Goal: Information Seeking & Learning: Learn about a topic

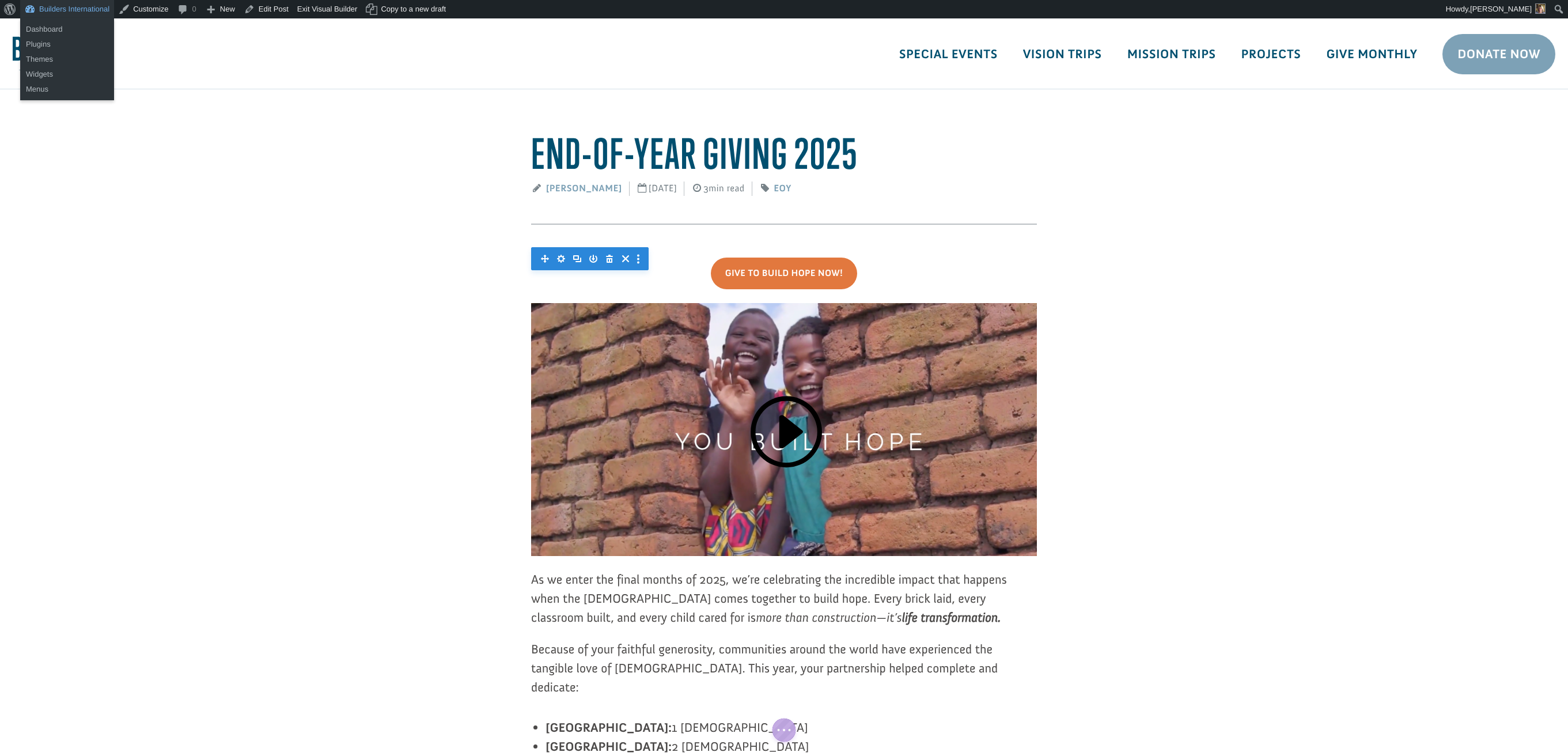
click at [52, 9] on link "Builders International" at bounding box center [67, 9] width 94 height 18
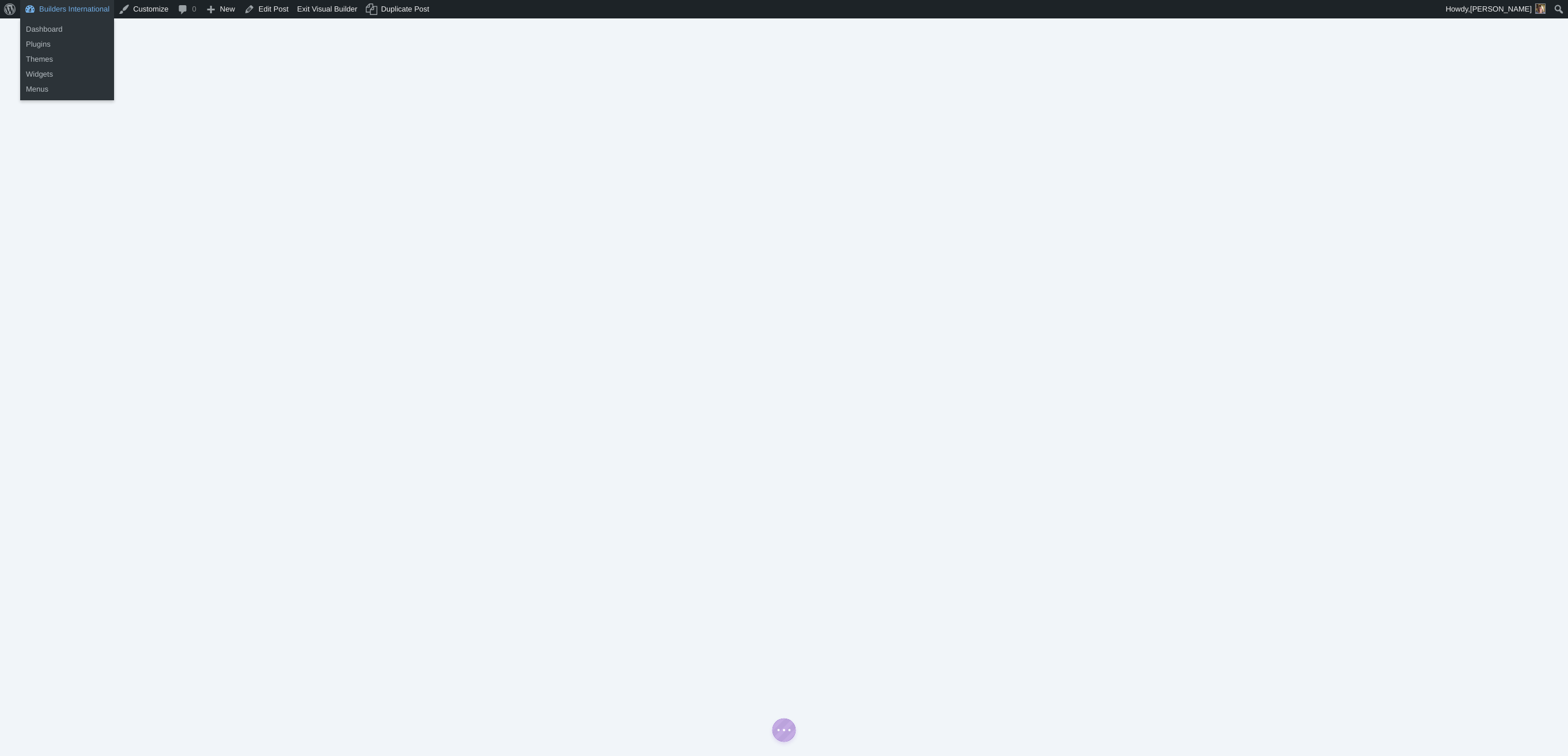
click at [105, 10] on link "Builders International" at bounding box center [67, 9] width 94 height 18
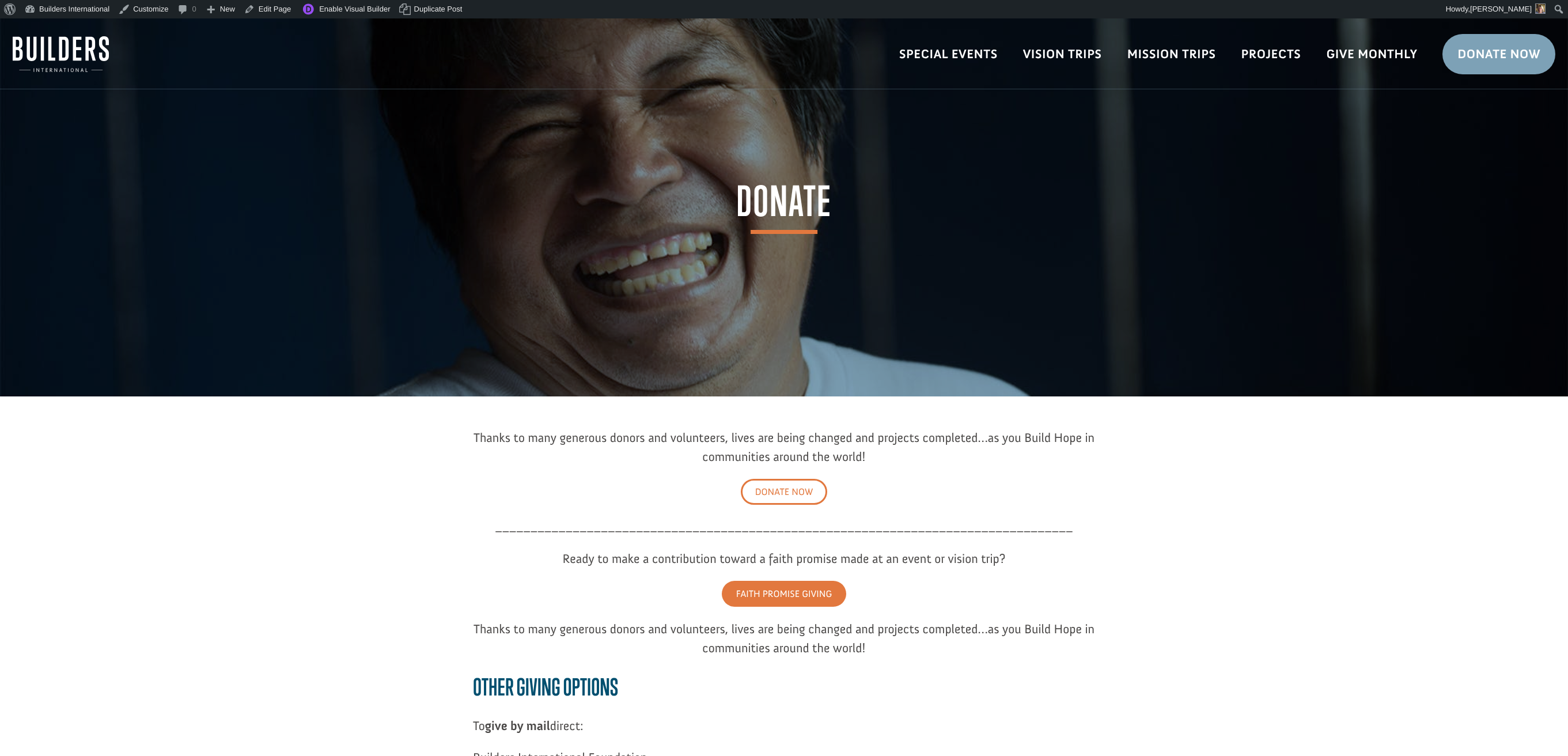
click at [792, 490] on link "DONATE NOW" at bounding box center [784, 492] width 87 height 26
click at [798, 487] on link "DONATE NOW" at bounding box center [784, 492] width 87 height 26
click at [737, 424] on div "Thanks to many generous donors and volunteers, lives are being changed and proj…" at bounding box center [784, 710] width 622 height 622
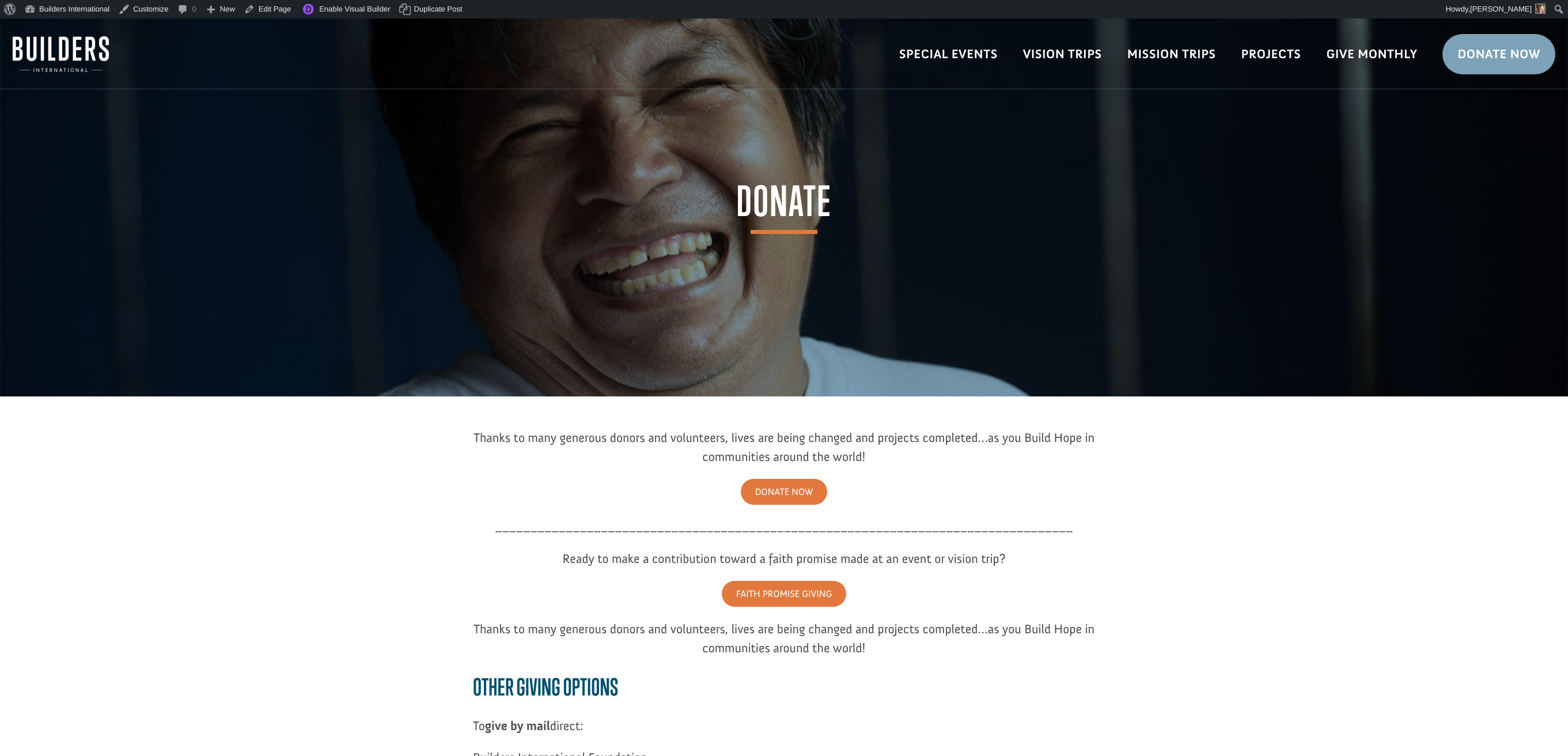
click at [736, 421] on div "Thanks to many generous donors and volunteers, lives are being changed and proj…" at bounding box center [784, 710] width 622 height 622
click at [275, 7] on link "Edit Page" at bounding box center [267, 9] width 56 height 18
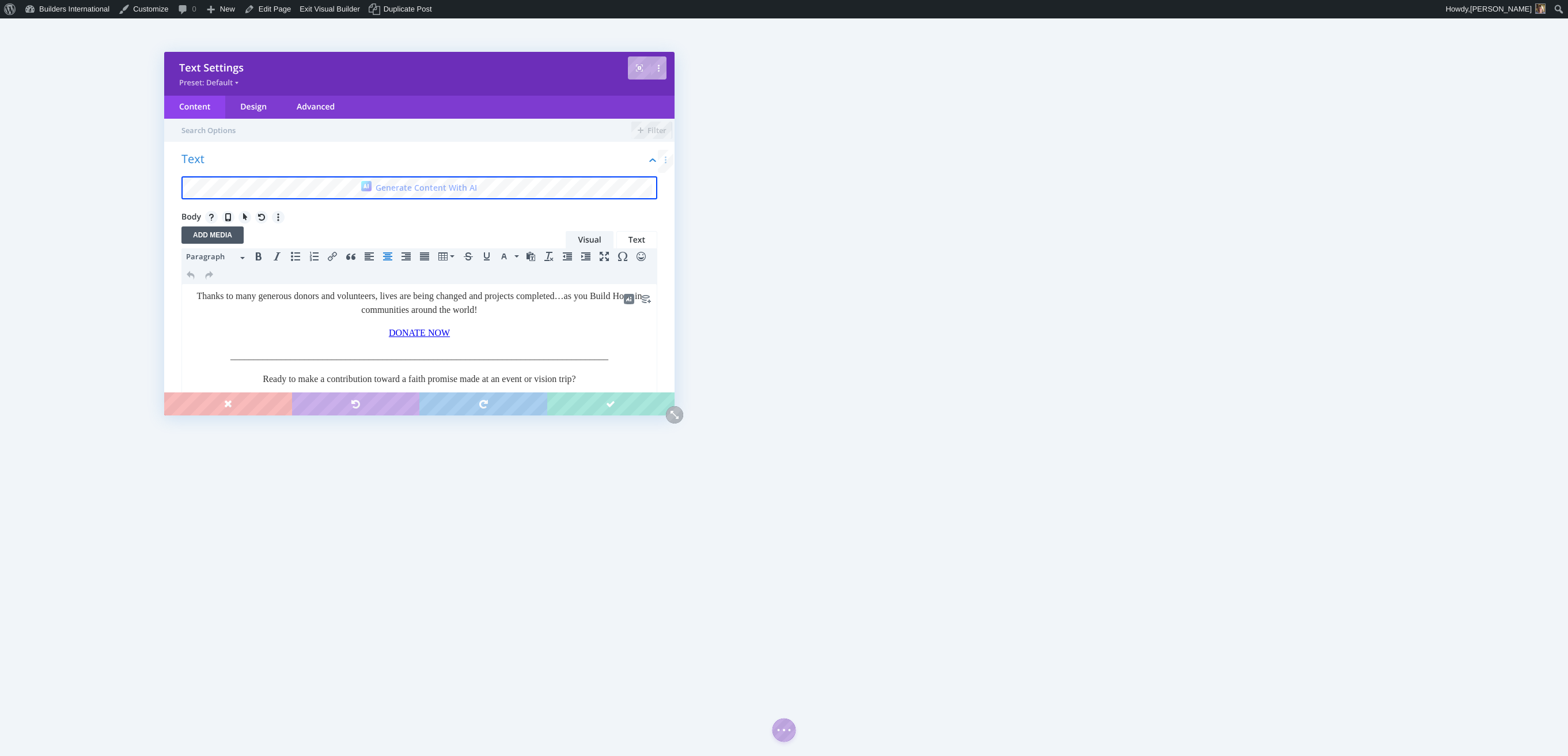
click at [528, 315] on div "Thanks to many generous donors and volunteers, lives are being changed and proj…" at bounding box center [419, 303] width 462 height 28
drag, startPoint x: 442, startPoint y: 333, endPoint x: 383, endPoint y: 333, distance: 59.0
click at [383, 333] on p "DONATE NOW" at bounding box center [419, 333] width 462 height 14
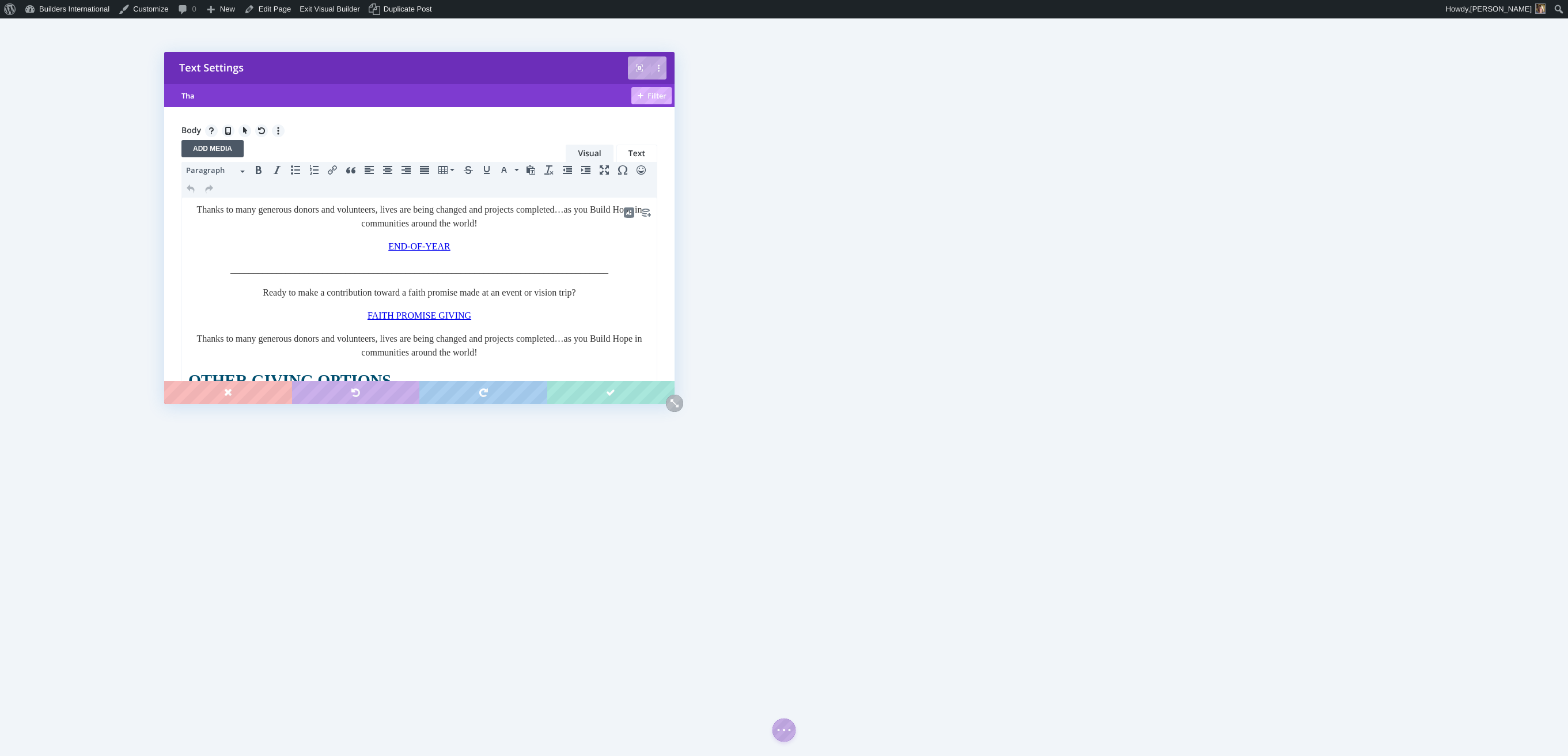
type input "Tha"
drag, startPoint x: 233, startPoint y: 214, endPoint x: 329, endPoint y: 233, distance: 97.9
click at [329, 233] on body "Thanks to many generous donors and volunteers, lives are being changed and proj…" at bounding box center [419, 420] width 463 height 435
click at [450, 246] on link "﻿END-OF-YEAR" at bounding box center [419, 251] width 64 height 10
click at [418, 252] on body "Thank you for year-end gift to help build hope bu finishing a church planting t…" at bounding box center [419, 423] width 463 height 440
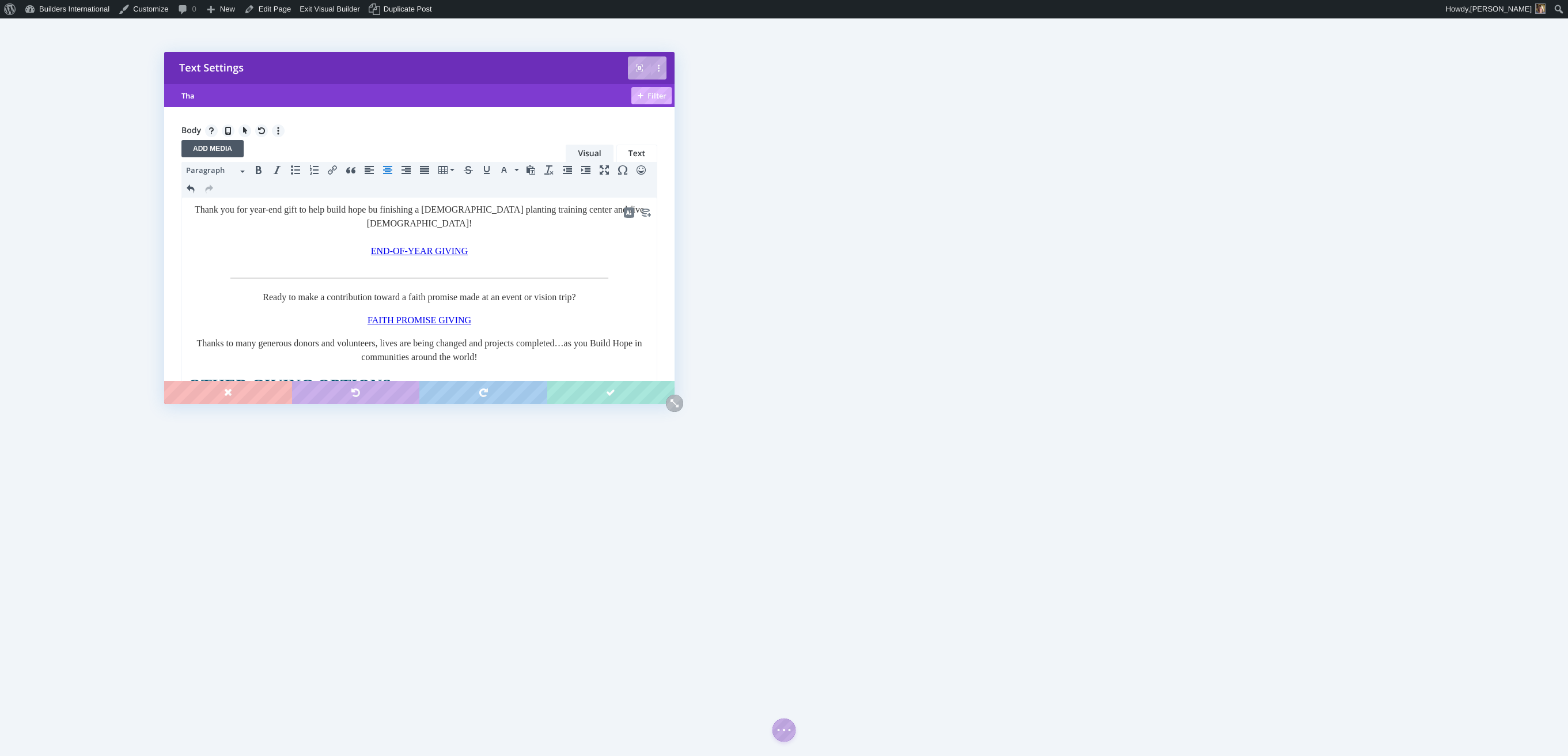
click at [390, 210] on div "Thank you for year-end gift to help build hope bu finishing a church planting t…" at bounding box center [419, 216] width 462 height 28
click at [251, 209] on div "Thank you for year-end gift to help build hope by finishing a church planting t…" at bounding box center [419, 216] width 462 height 28
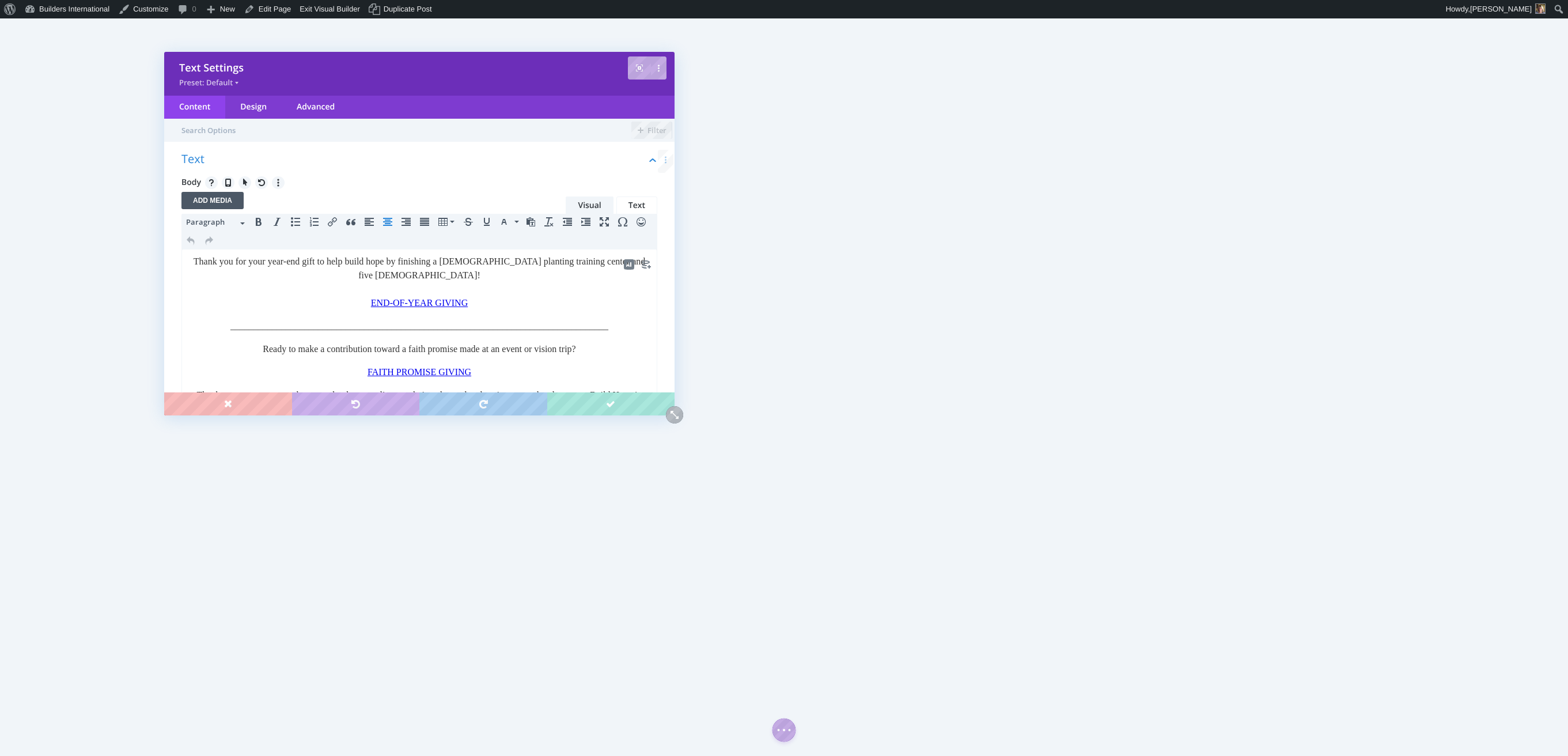
click at [461, 272] on div "Thank you for your year-end gift to help build hope by finishing a church plant…" at bounding box center [419, 268] width 462 height 28
drag, startPoint x: 464, startPoint y: 304, endPoint x: 371, endPoint y: 298, distance: 93.2
click at [370, 299] on link "END-OF-YEAR GIVING﻿" at bounding box center [420, 303] width 99 height 10
click at [335, 223] on icon "Insert/edit link" at bounding box center [333, 222] width 9 height 9
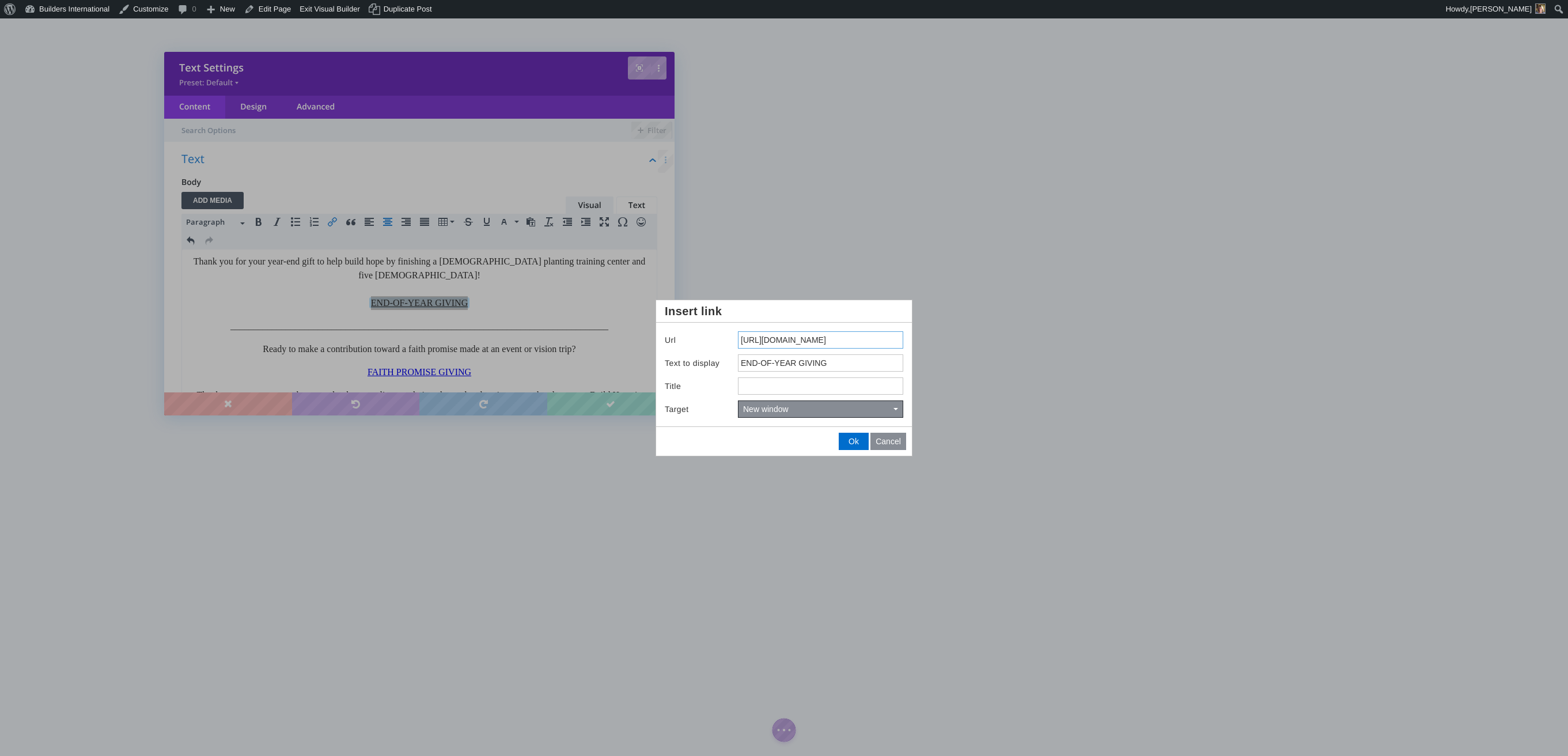
drag, startPoint x: 741, startPoint y: 343, endPoint x: 902, endPoint y: 356, distance: 161.5
click at [900, 356] on div "Url https://forms.donorsnap.com/form?id=4477F3C7-2FAC-4EAE-8D2F-C83AEED0750E Te…" at bounding box center [784, 374] width 255 height 104
type input "https://forms.donorsnap.com/form?id=bf4c3880-285f-4cea-a93b-a016263091f9"
click at [857, 439] on button "Ok" at bounding box center [853, 441] width 29 height 16
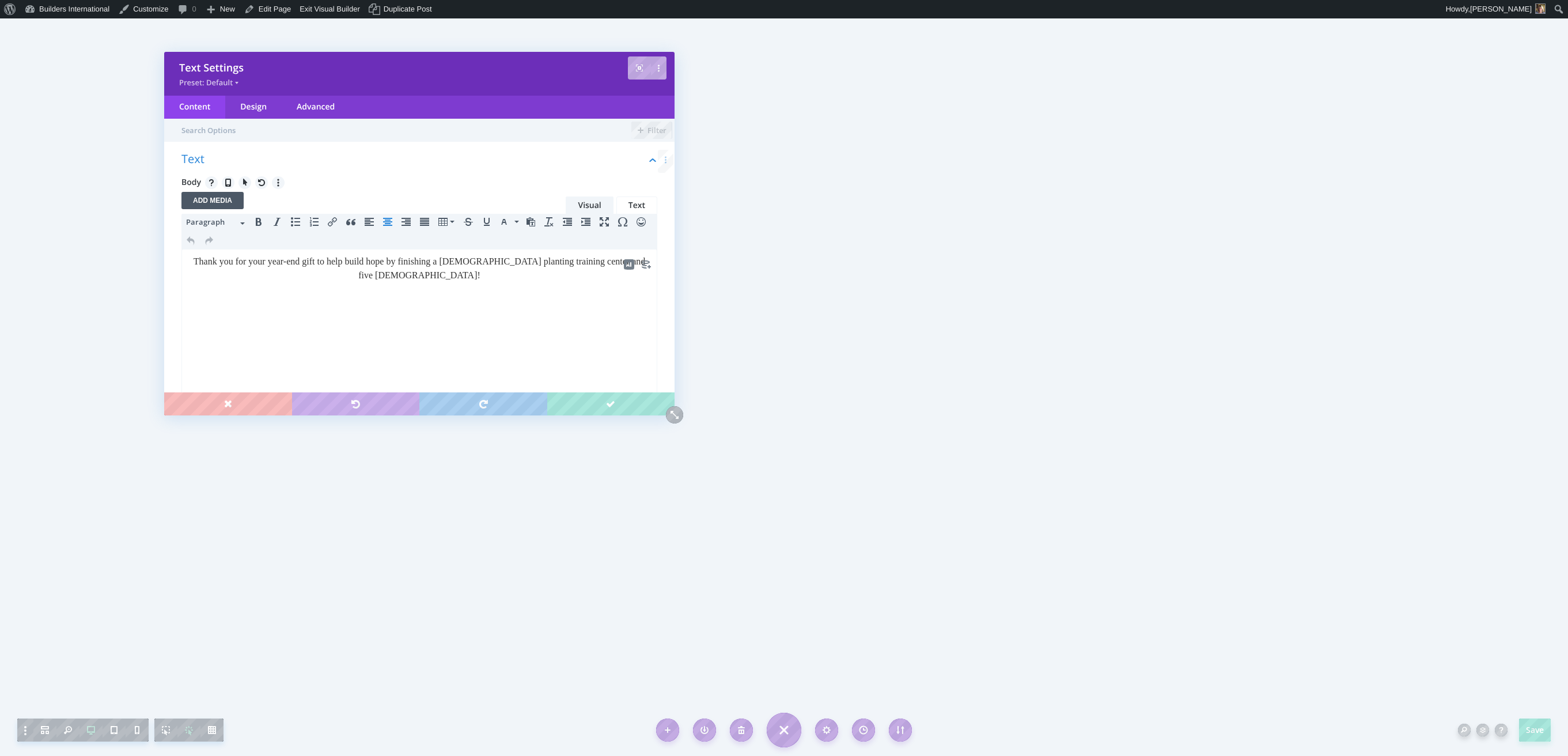
click at [426, 293] on div at bounding box center [419, 289] width 462 height 14
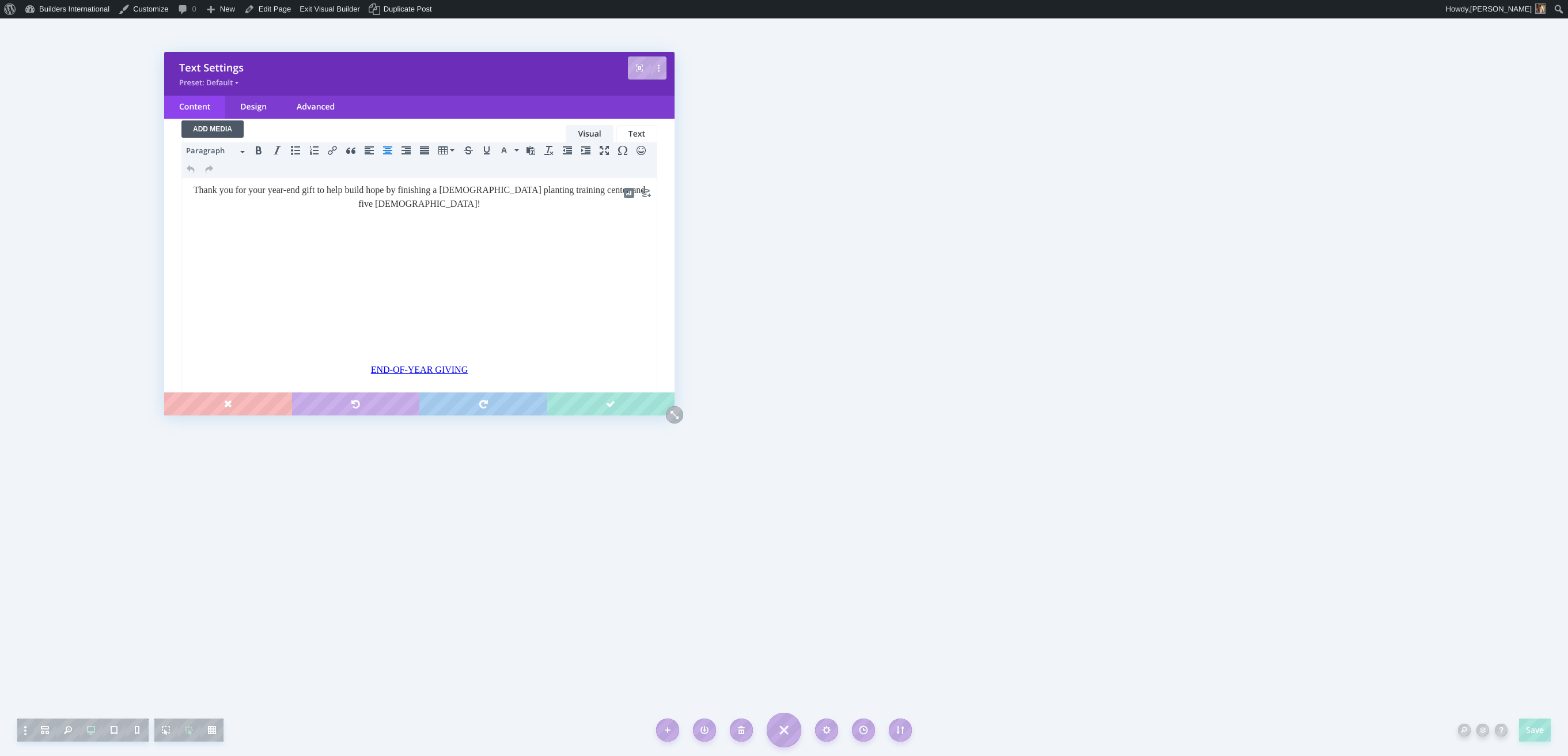
scroll to position [74, 0]
click at [414, 347] on div at bounding box center [419, 353] width 462 height 14
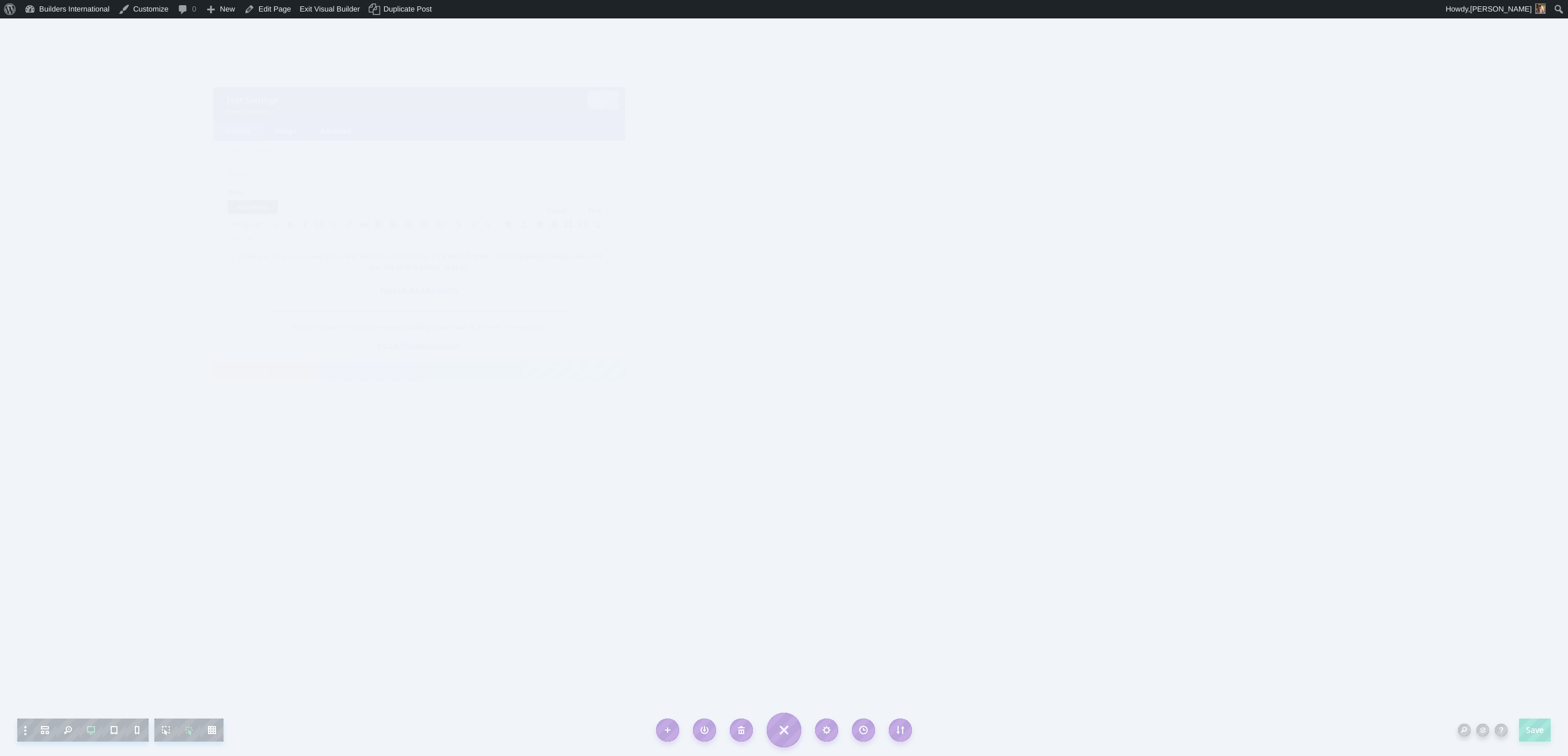
scroll to position [0, 0]
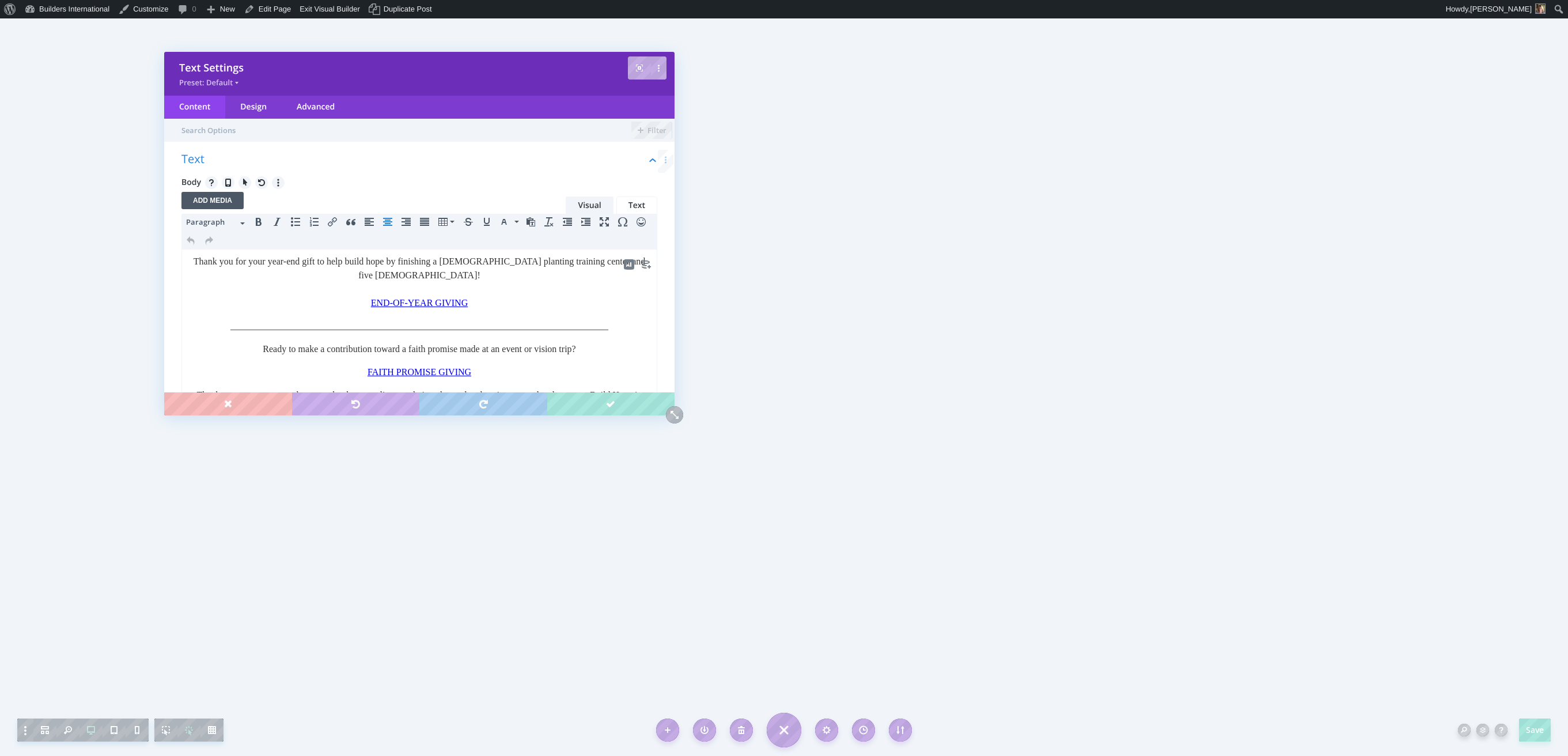
drag, startPoint x: 500, startPoint y: 333, endPoint x: 493, endPoint y: 335, distance: 7.3
click at [496, 333] on p "_______________________________________________________________________________…" at bounding box center [419, 326] width 462 height 14
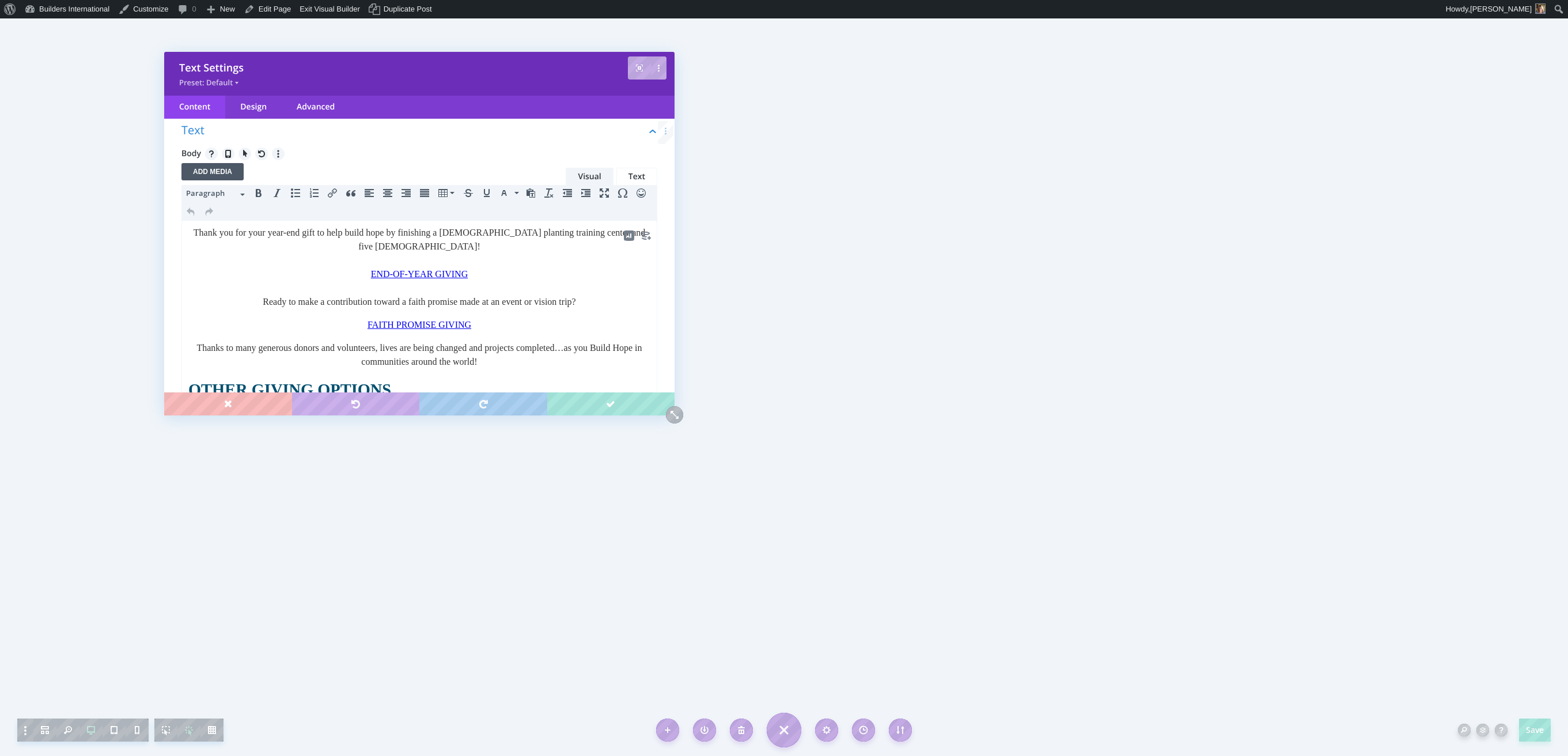
scroll to position [28, 0]
click at [276, 156] on icon at bounding box center [278, 155] width 8 height 8
click at [264, 115] on span "Reset Body" at bounding box center [276, 117] width 78 height 11
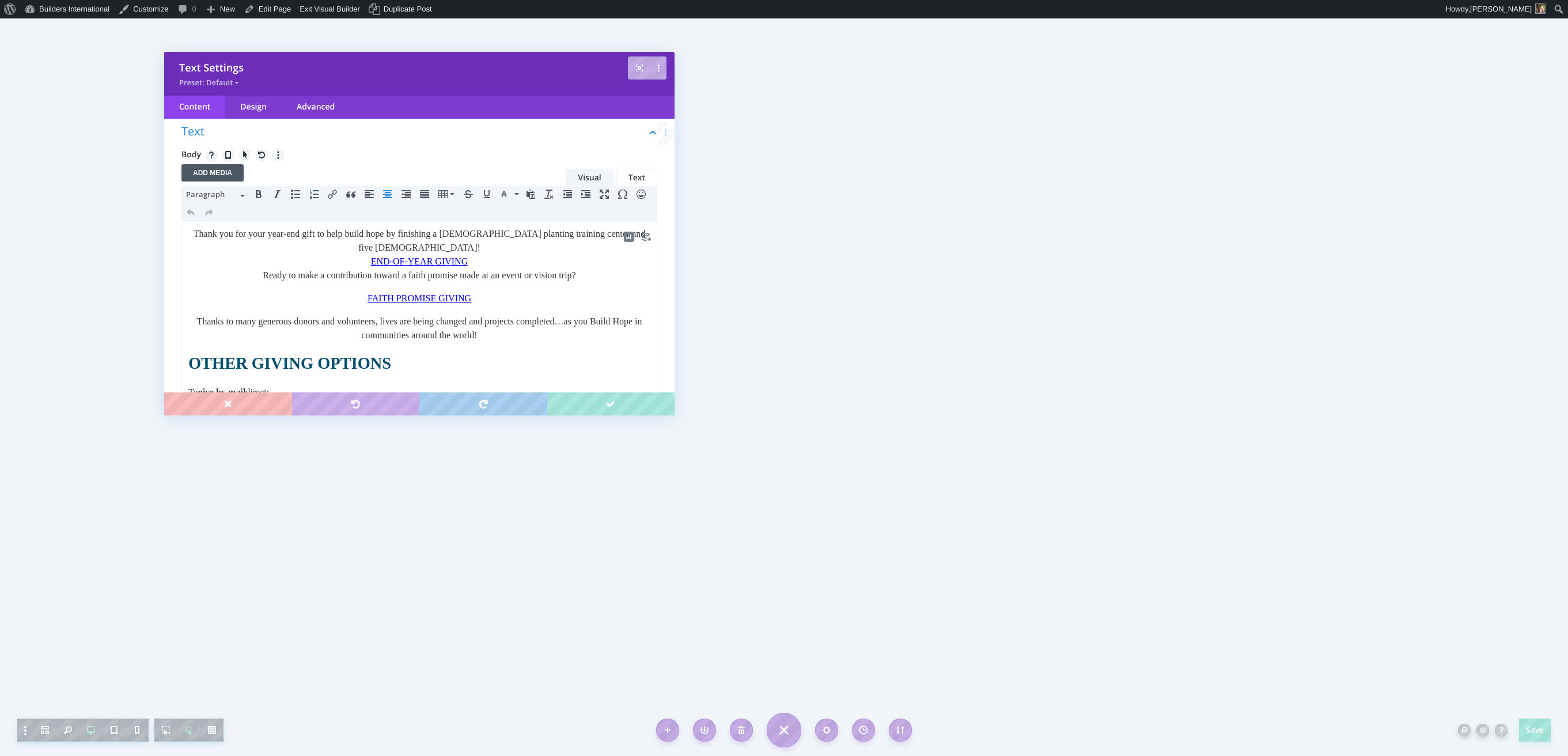
click at [448, 246] on div "Thank you for your year-end gift to help build hope by finishing a [DEMOGRAPHIC…" at bounding box center [419, 241] width 462 height 28
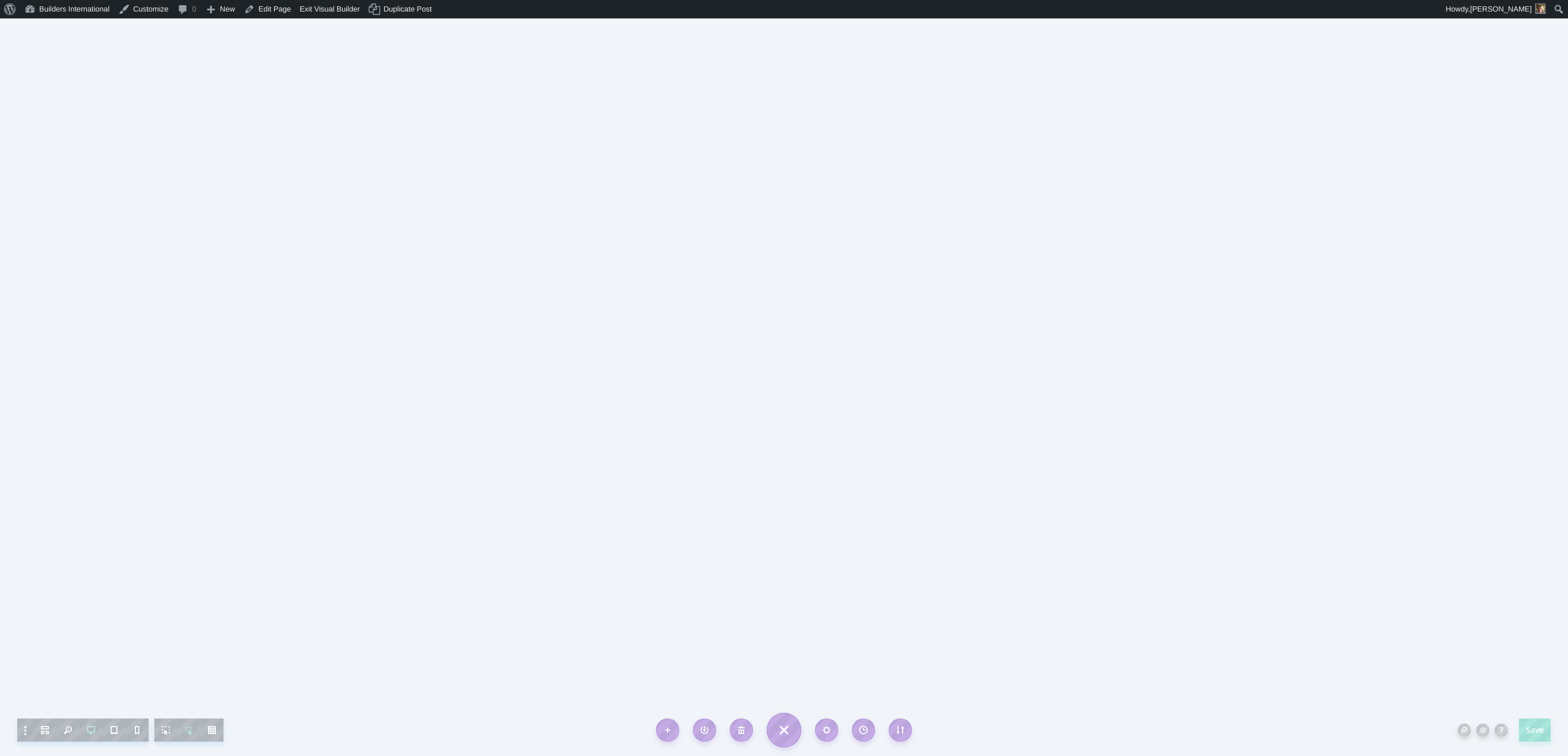
scroll to position [0, 0]
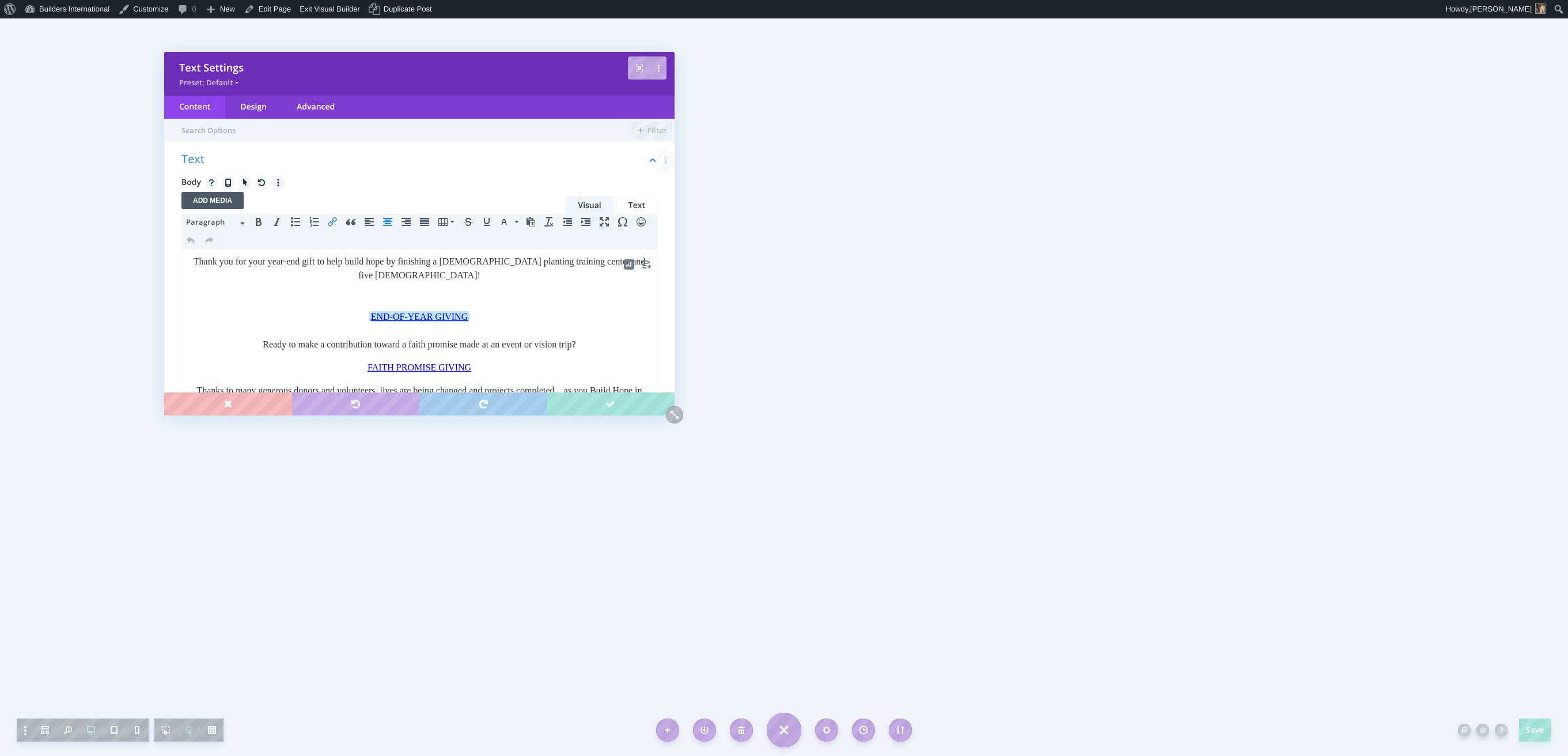
click at [540, 321] on div "END-OF-YEAR GIVING﻿" at bounding box center [419, 317] width 462 height 14
click at [488, 313] on div "END-OF-YEAR GIVING﻿" at bounding box center [419, 317] width 462 height 14
click at [489, 314] on div "END-OF-YEAR GIVING﻿" at bounding box center [419, 317] width 462 height 14
click at [595, 350] on div "____________________________________________________________" at bounding box center [419, 344] width 462 height 14
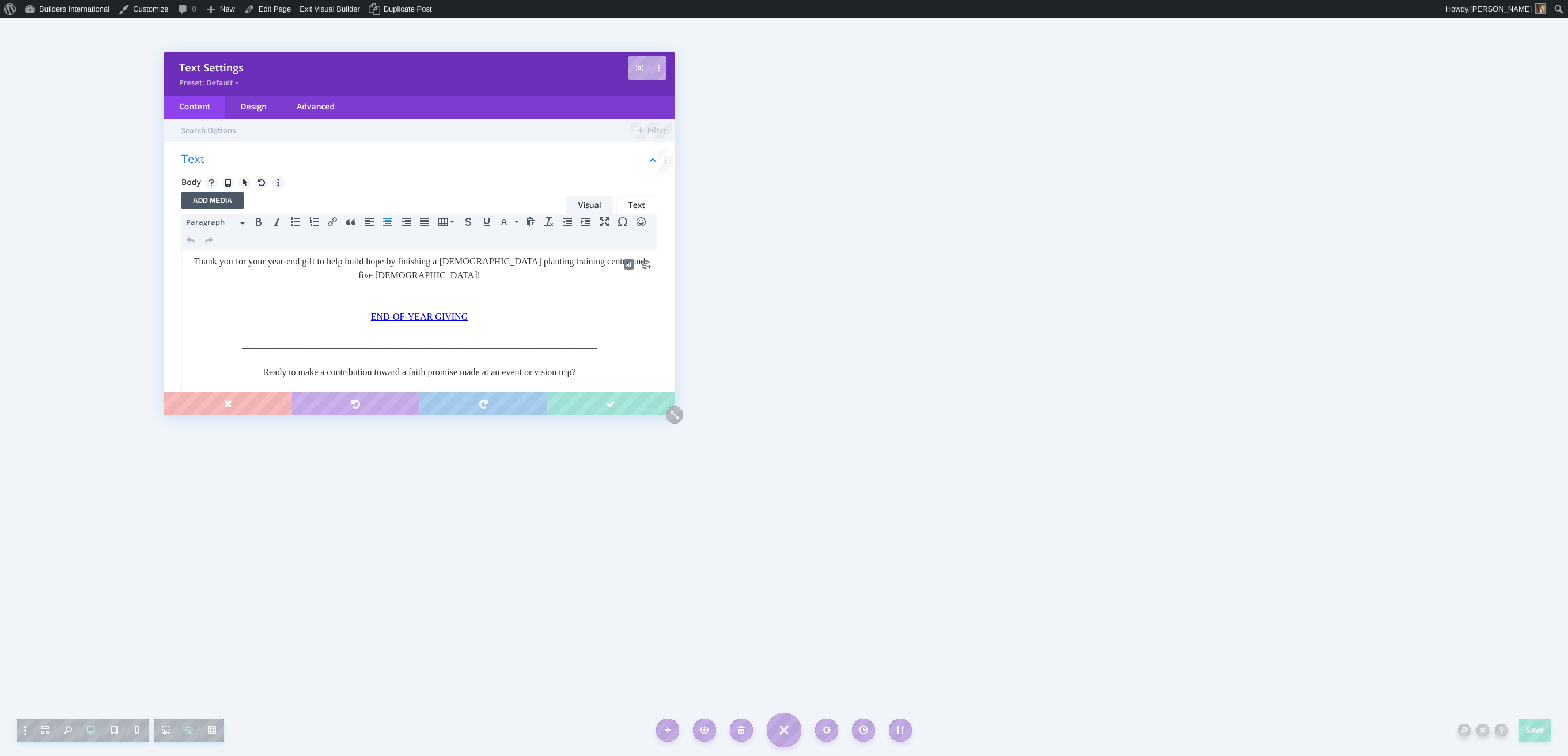
click at [525, 329] on body "Thank you for your year-end gift to help build hope by finishing a church plant…" at bounding box center [419, 486] width 463 height 463
click at [647, 351] on html "Thank you for your year-end gift to help build hope by finishing a church plant…" at bounding box center [420, 500] width 475 height 500
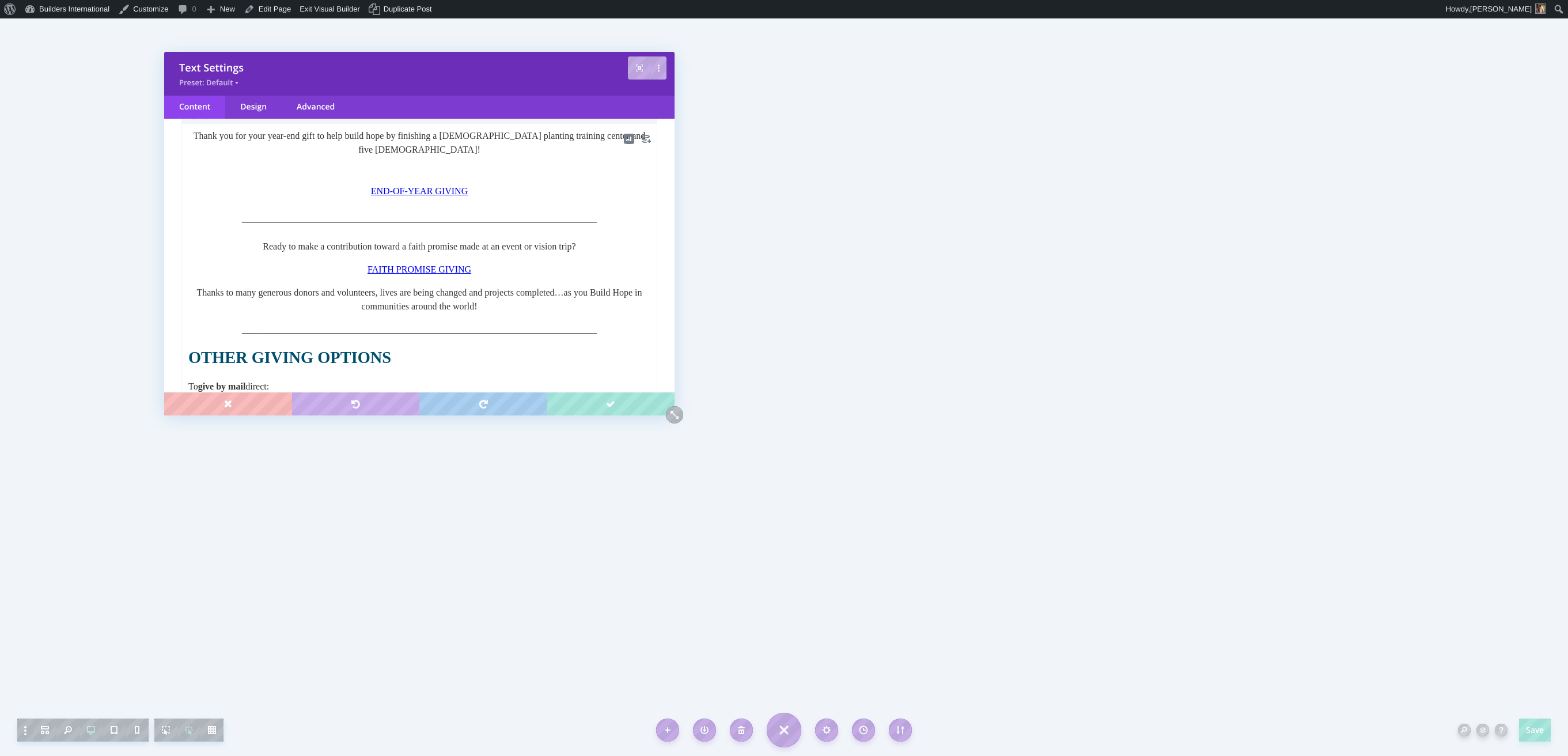
scroll to position [127, 0]
click at [518, 323] on p "_____________________________________________________________________________" at bounding box center [419, 328] width 462 height 14
click at [200, 311] on p "Thanks to many generous donors and volunteers, lives are being changed and proj…" at bounding box center [419, 298] width 462 height 28
click at [200, 319] on body "Thank you for your year-end gift to help build hope by finishing a church plant…" at bounding box center [419, 371] width 463 height 486
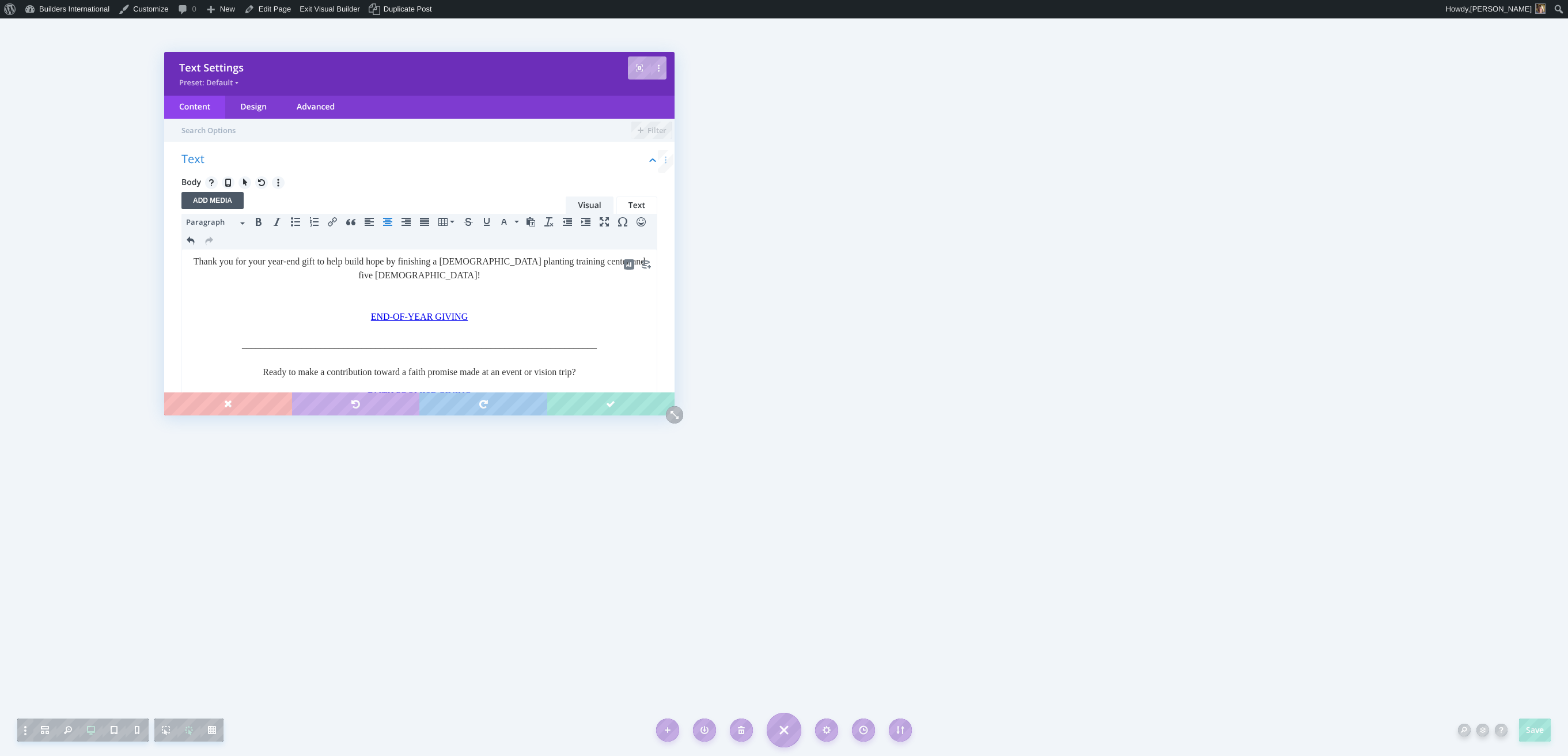
scroll to position [0, 0]
click at [243, 371] on div "Ready to make a contribution toward a faith promise made at an event or vision …" at bounding box center [419, 372] width 462 height 14
click at [245, 373] on div "Ready to make a contribution toward a faith promise made at an event or vision …" at bounding box center [419, 372] width 462 height 14
click at [530, 339] on div "_____________________________________________________________________________" at bounding box center [419, 344] width 462 height 14
click at [227, 336] on div at bounding box center [419, 331] width 462 height 14
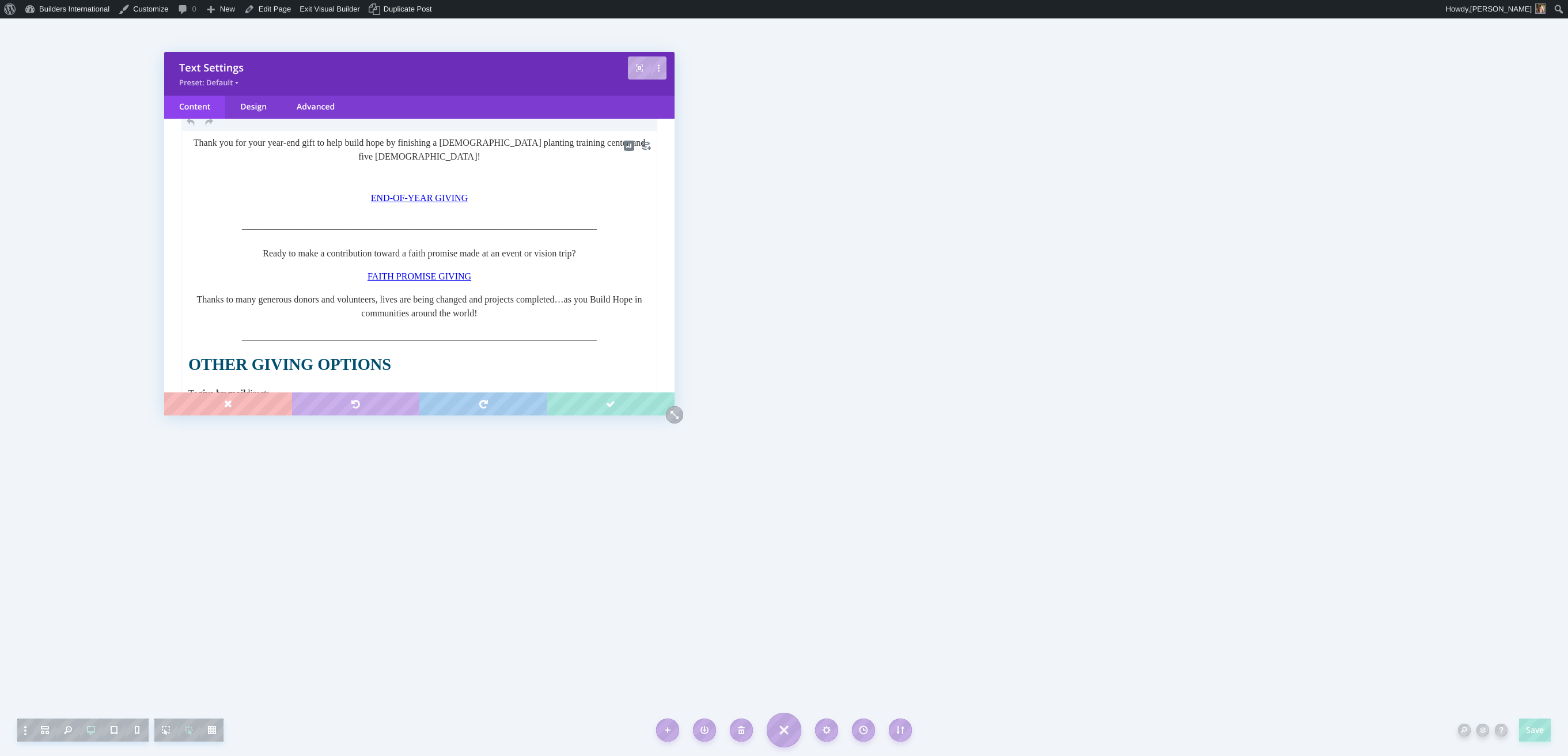
scroll to position [117, 0]
click at [243, 331] on p "_____________________________________________________________________________" at bounding box center [419, 337] width 462 height 14
click at [190, 335] on p "_____________________________________________________________________________" at bounding box center [419, 337] width 462 height 14
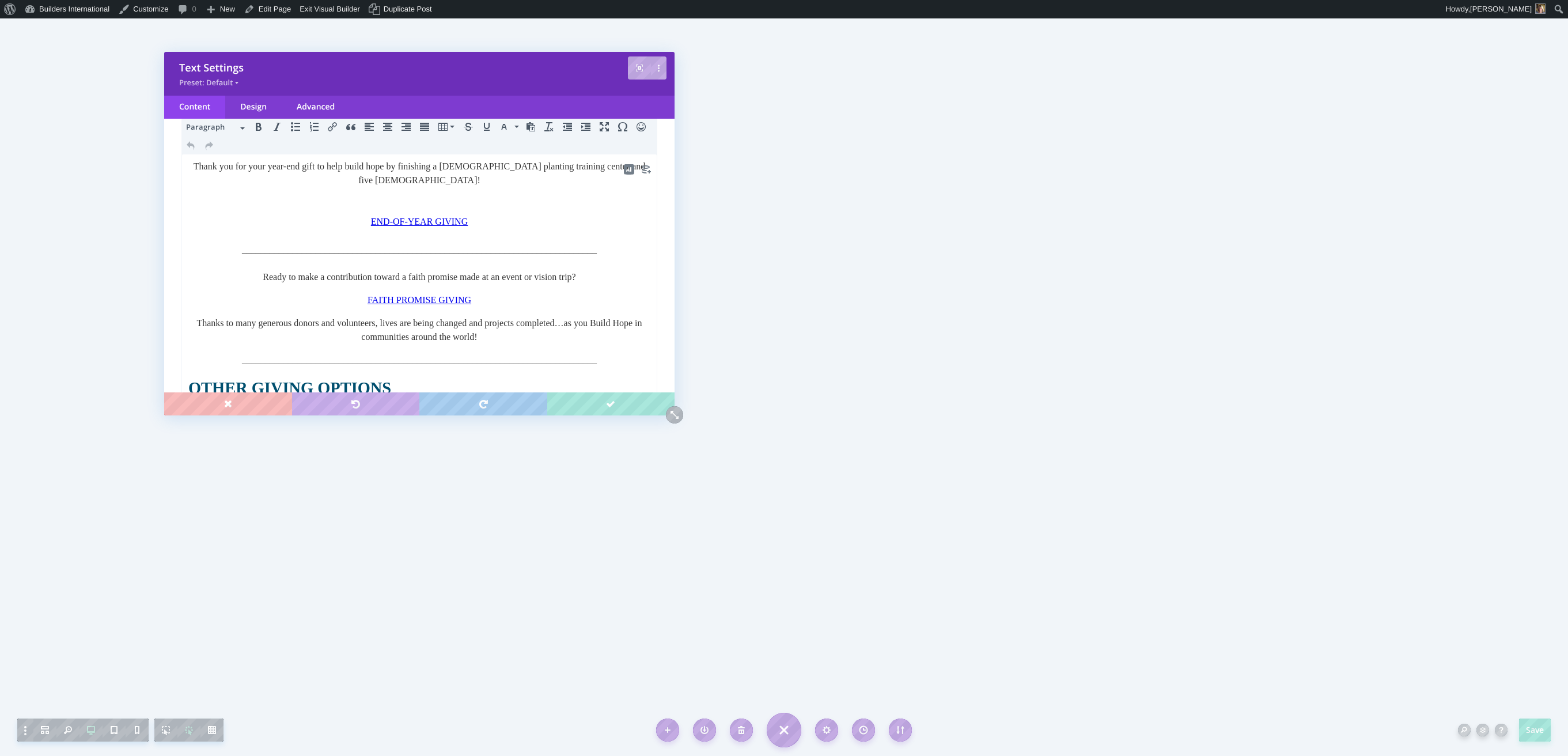
scroll to position [0, 0]
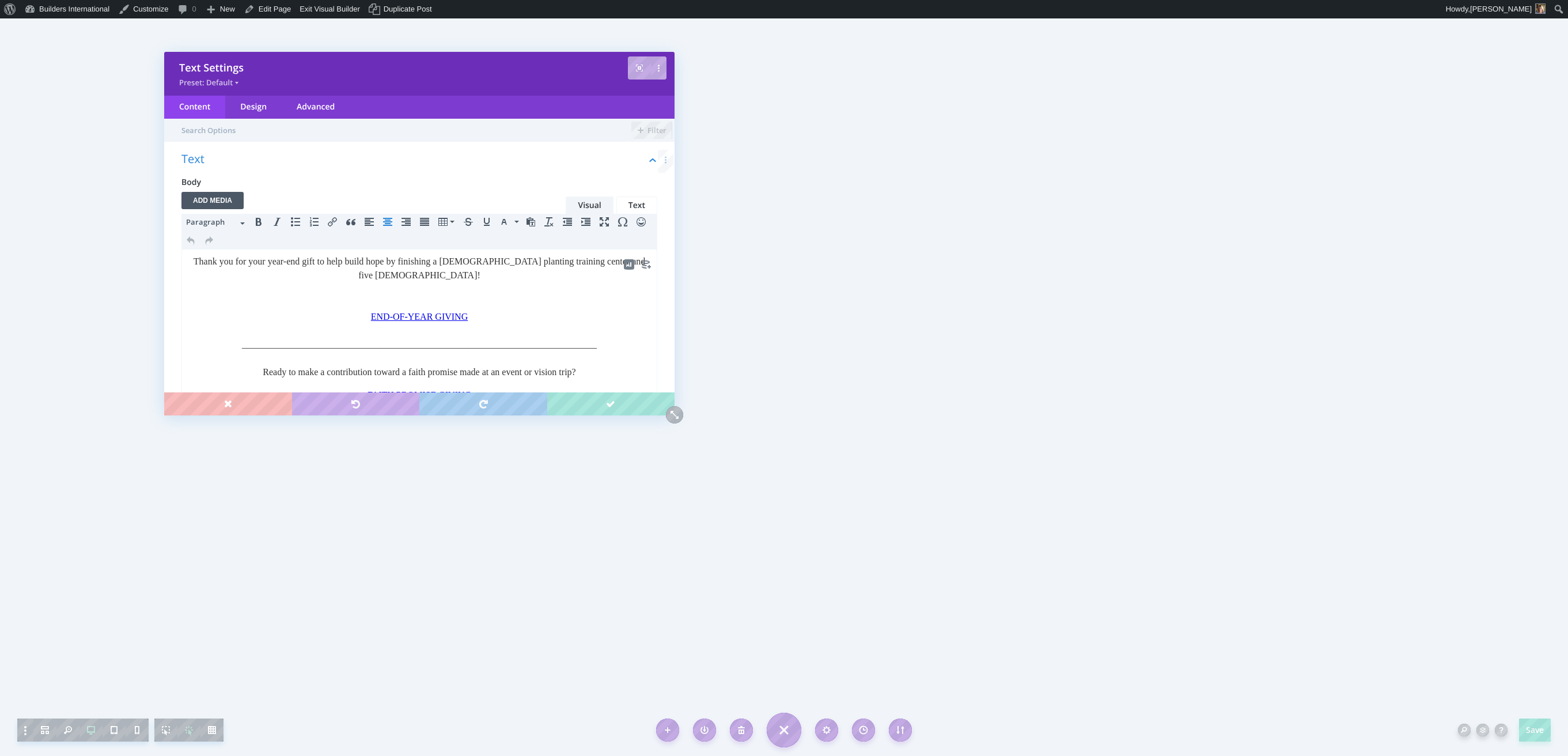
click at [646, 364] on body "Thank you for your year-end gift to help build hope by finishing a church plant…" at bounding box center [419, 498] width 463 height 486
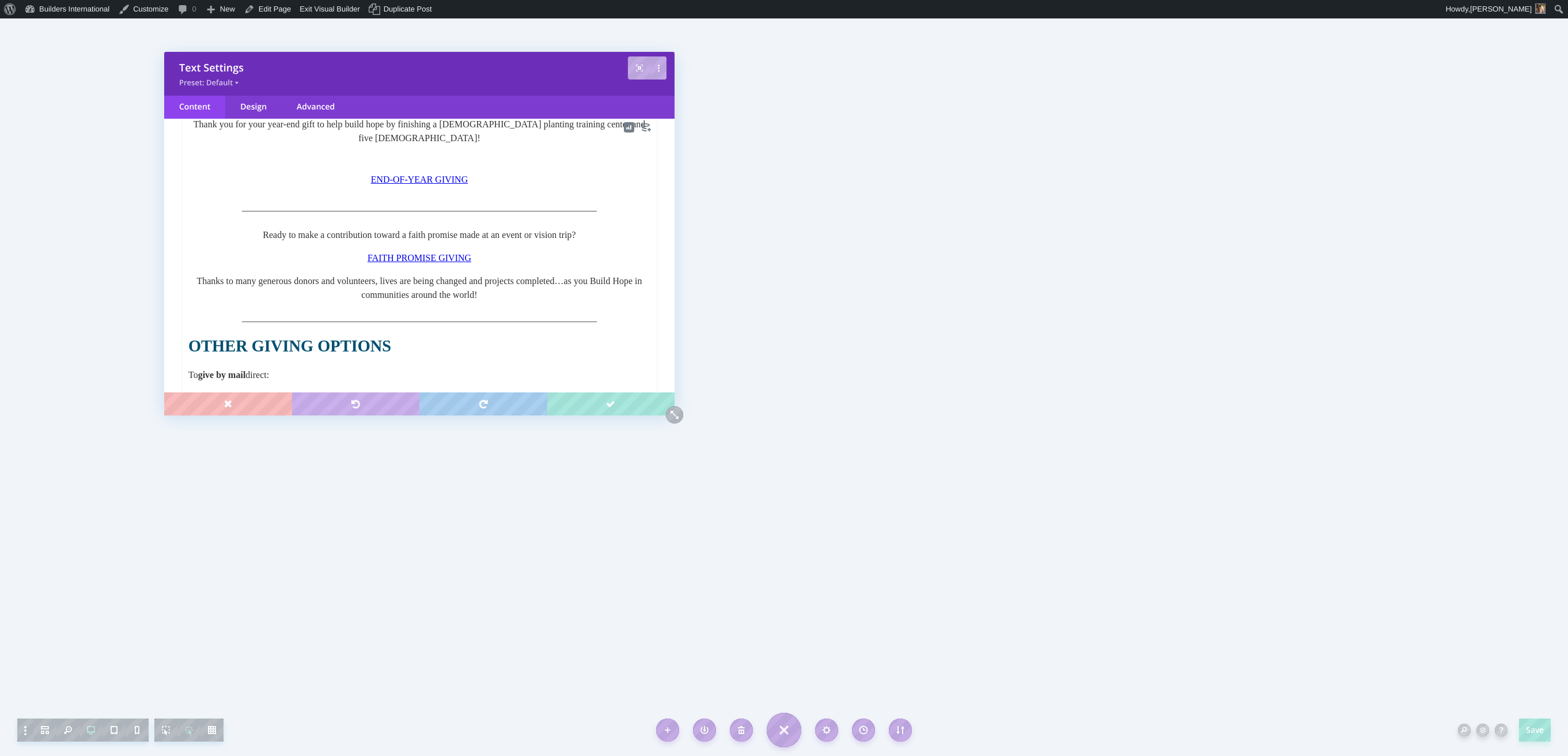
scroll to position [139, 0]
click at [499, 256] on p "FAITH PROMISE GIVING﻿" at bounding box center [419, 256] width 462 height 14
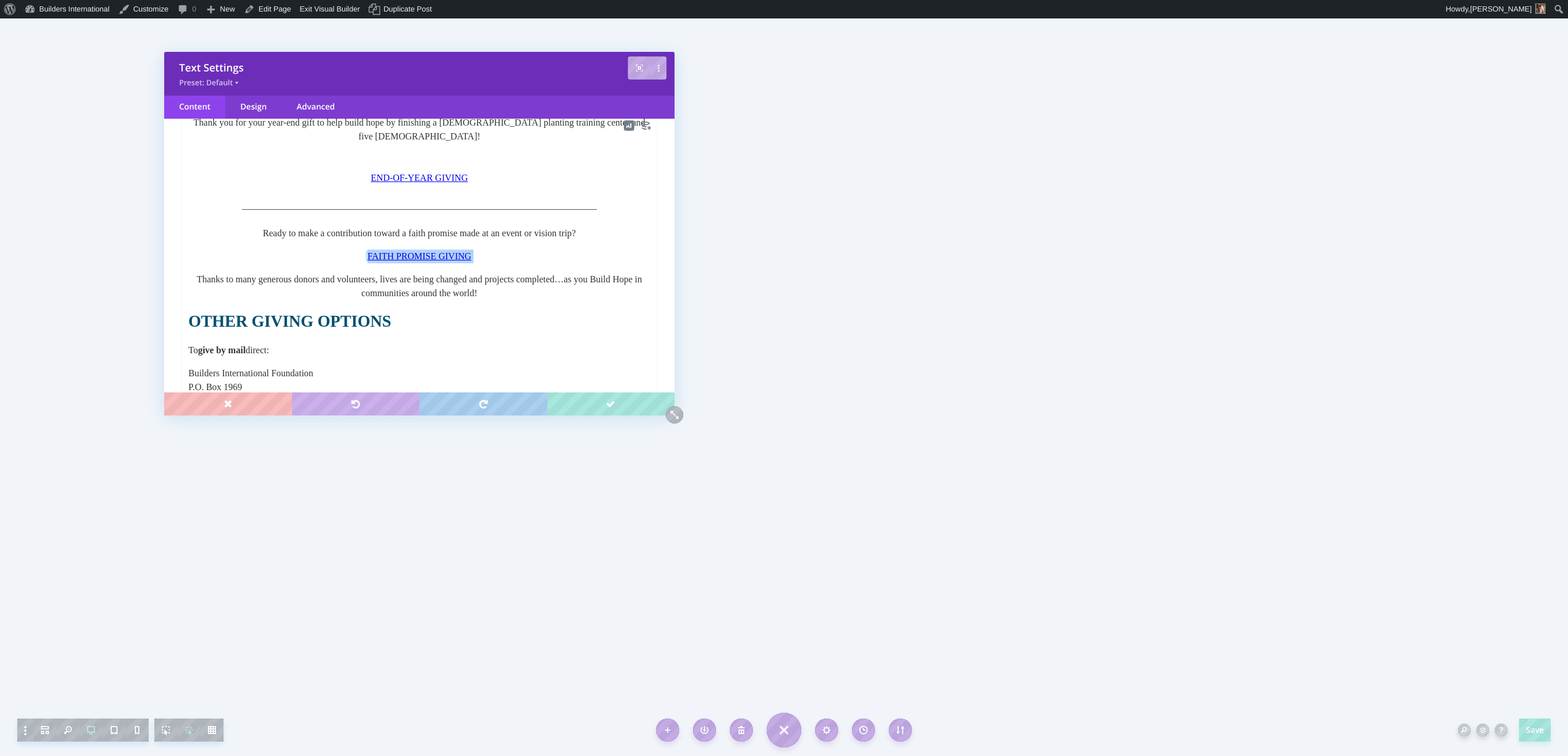
click at [479, 252] on p "FAITH PROMISE GIVING﻿" at bounding box center [419, 256] width 462 height 14
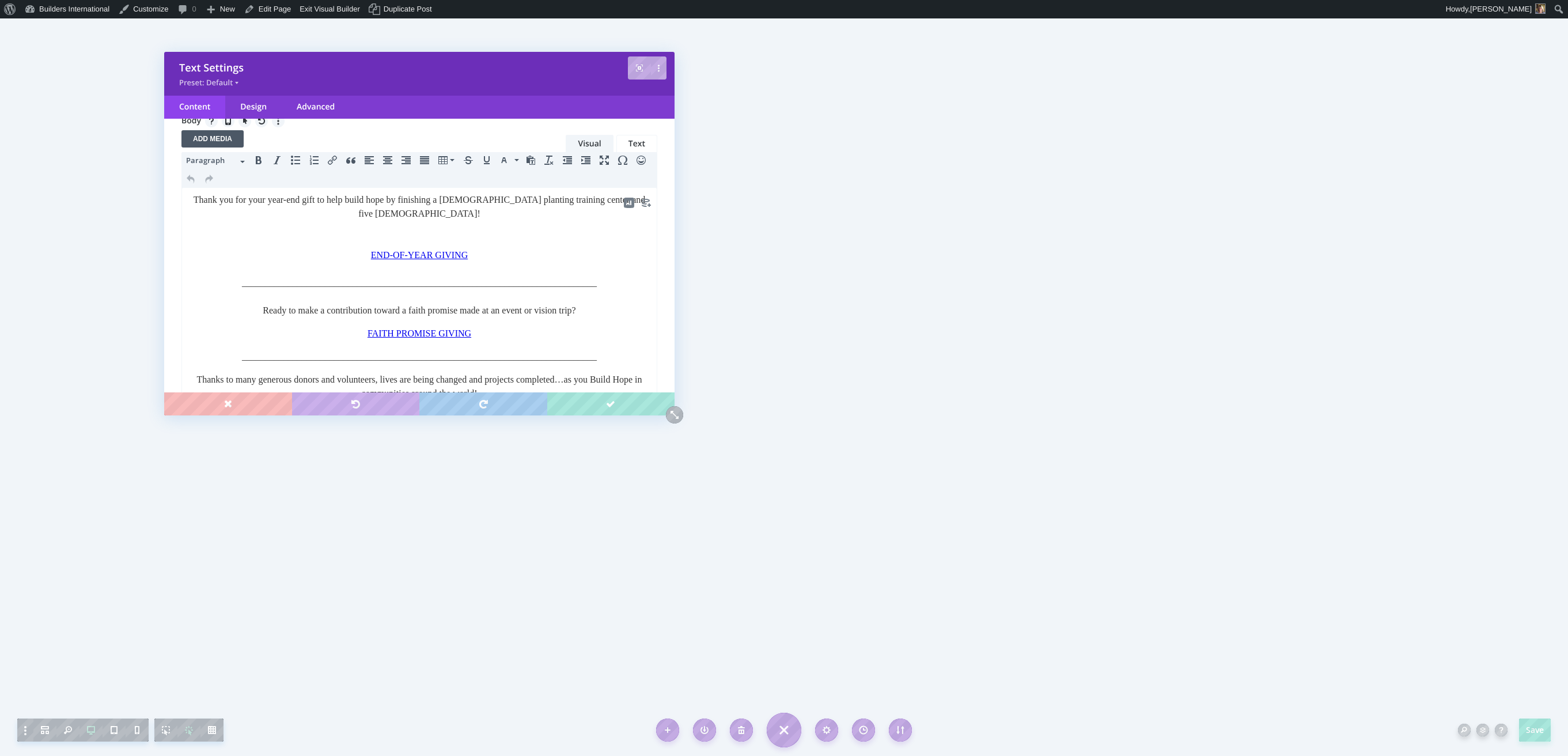
scroll to position [0, 0]
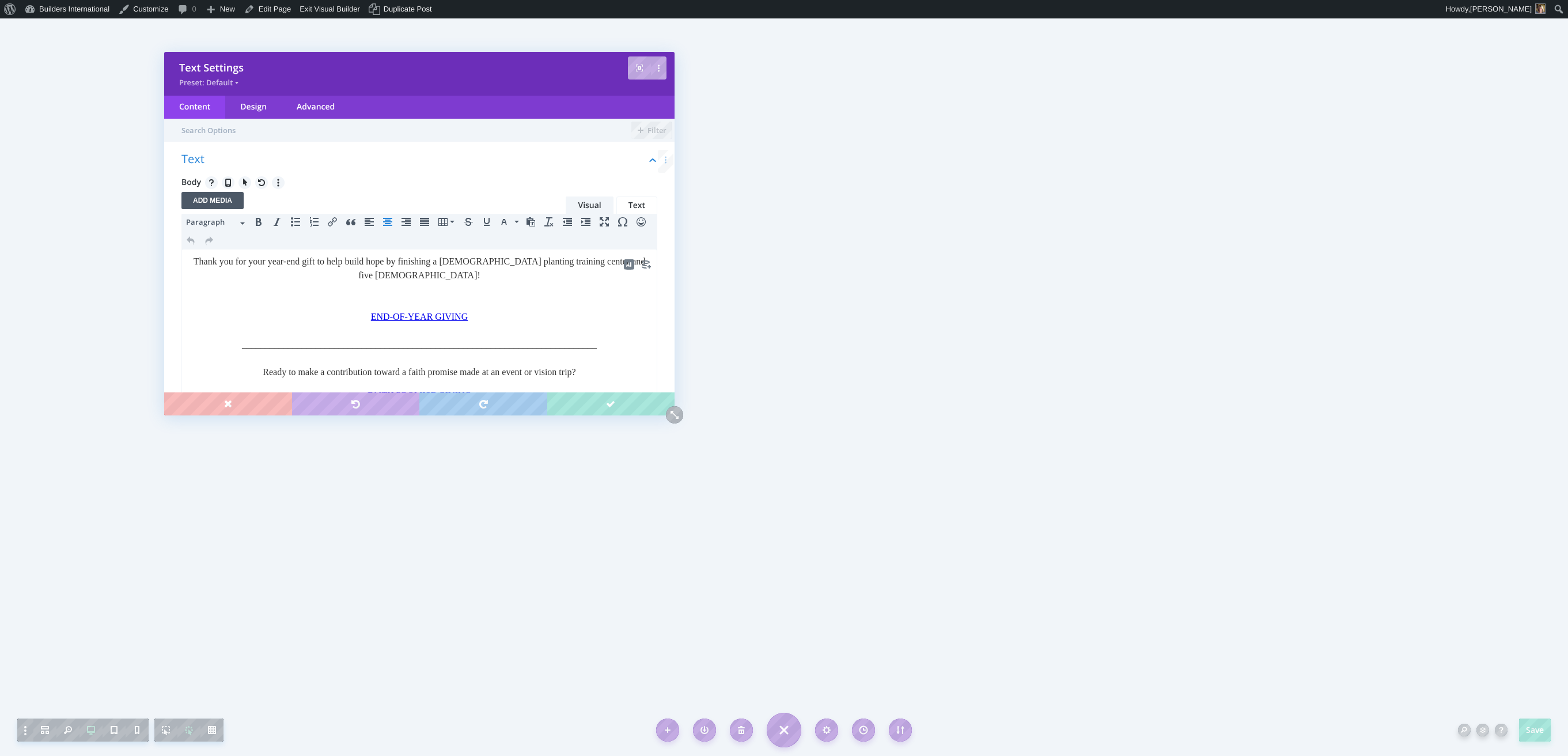
click at [411, 250] on html "Thank you for your year-end gift to help build hope by finishing a church plant…" at bounding box center [420, 500] width 475 height 500
click at [645, 335] on div "_____________________________________________________________________________" at bounding box center [419, 331] width 462 height 14
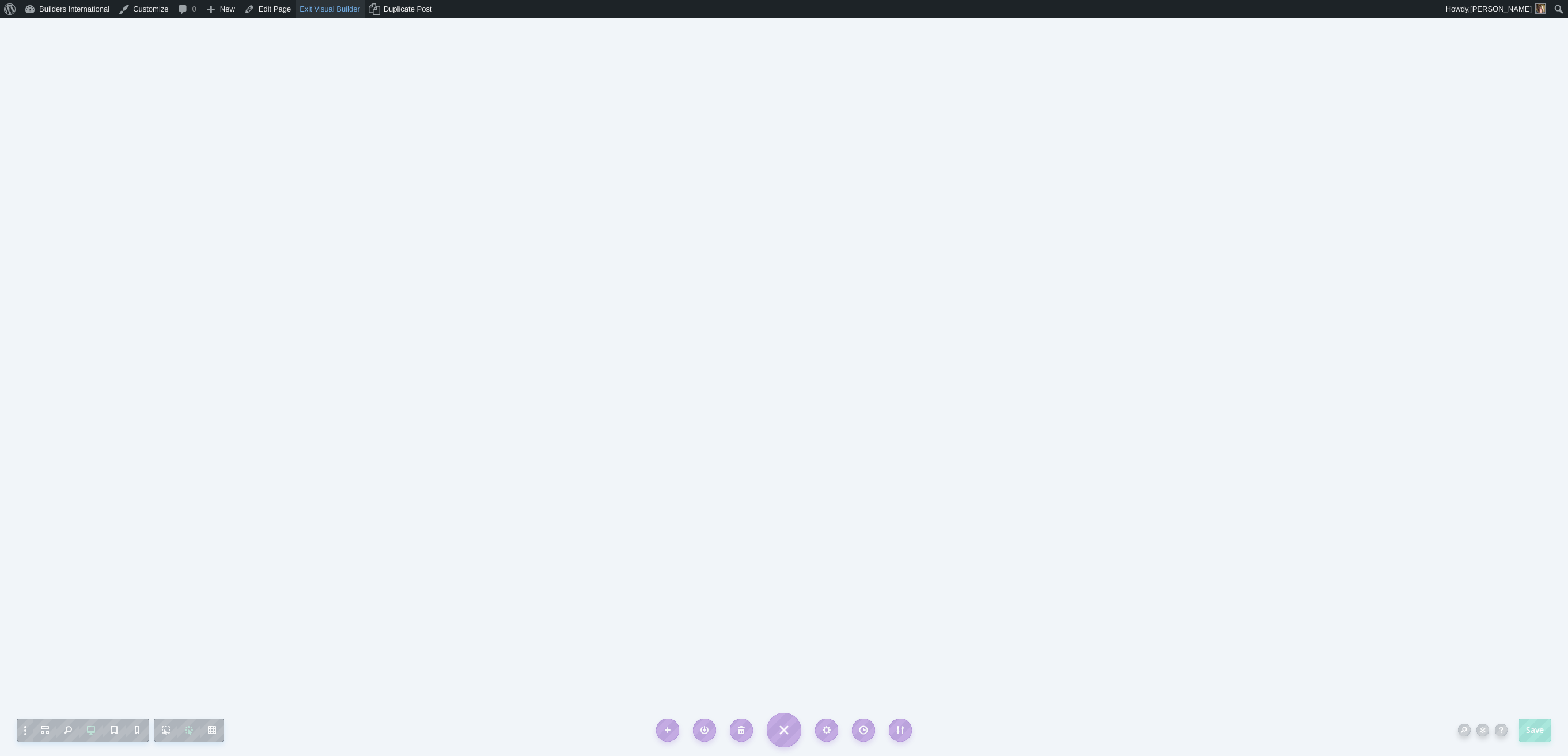
click at [313, 14] on link "Exit Visual Builder" at bounding box center [330, 9] width 69 height 18
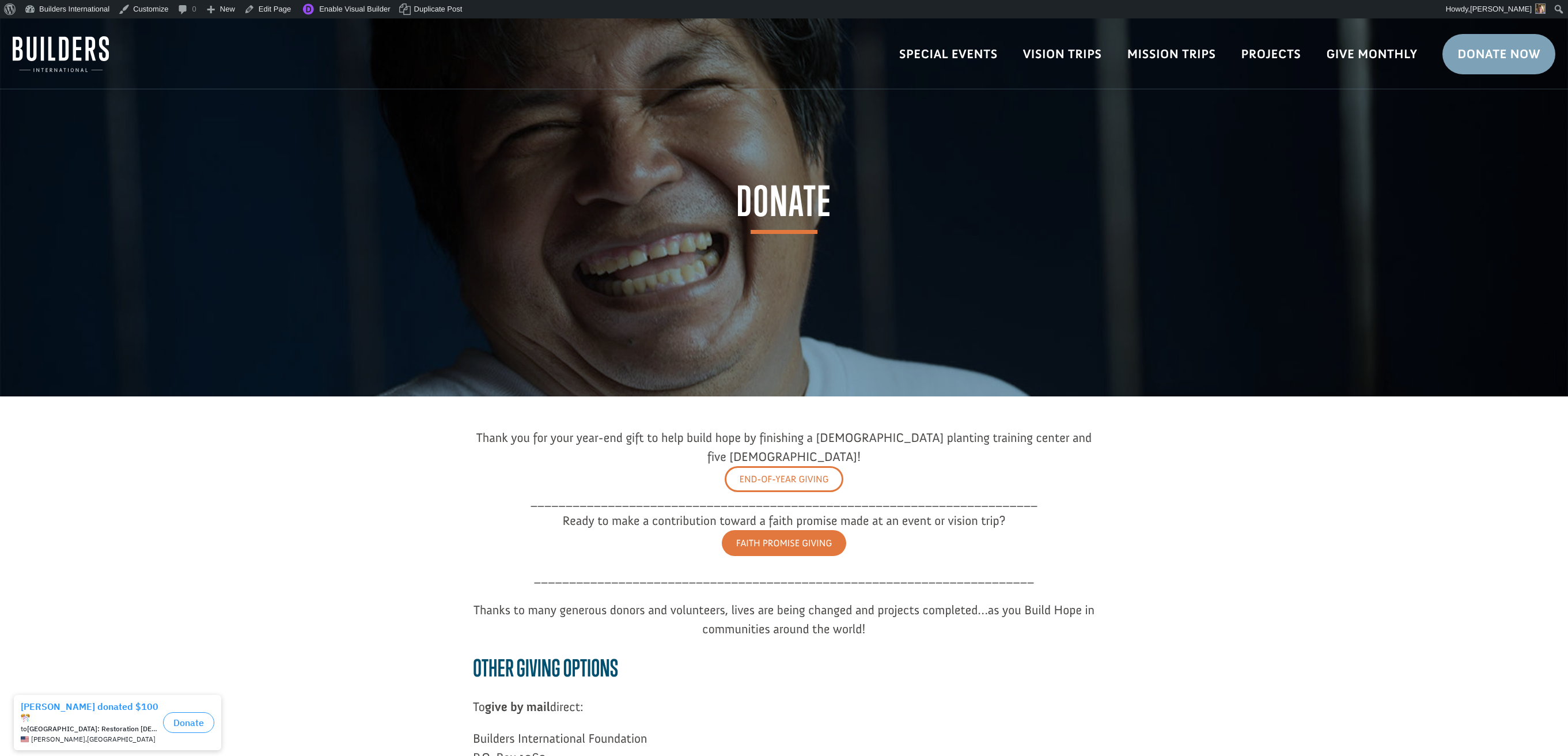
click at [779, 466] on link "END-OF-YEAR GIVING" at bounding box center [784, 479] width 118 height 26
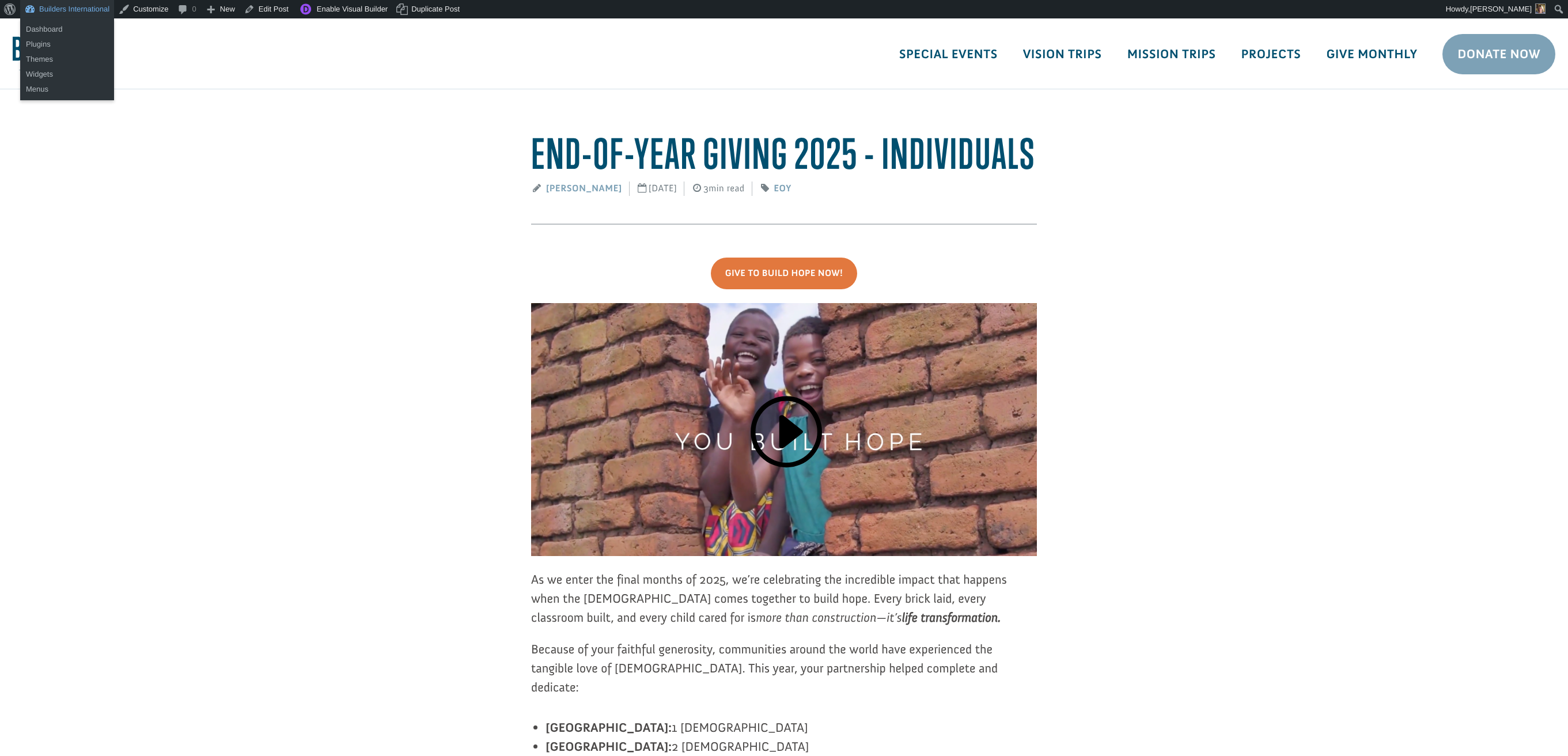
click at [82, 14] on link "Builders International" at bounding box center [67, 9] width 94 height 18
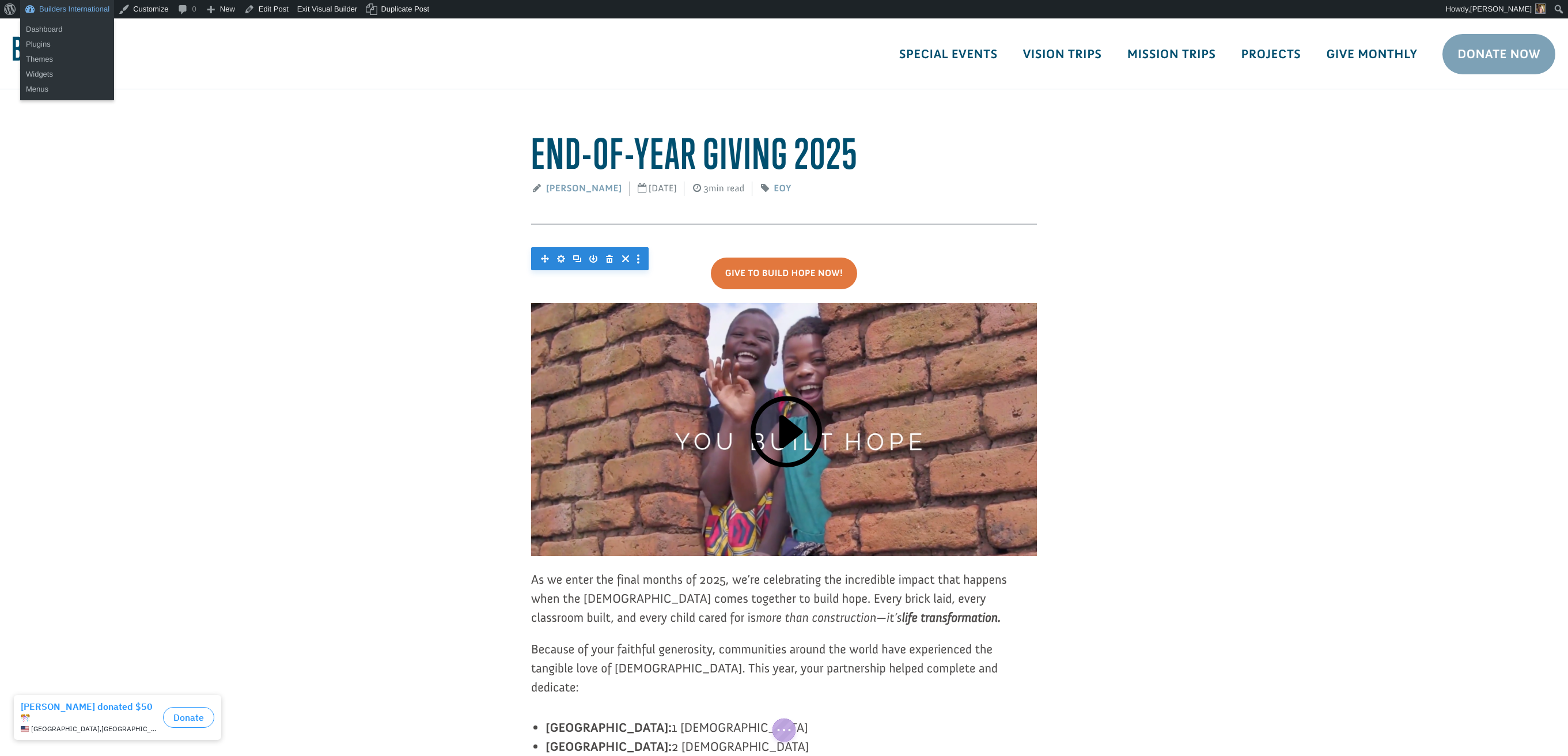
click at [80, 10] on link "Builders International" at bounding box center [67, 9] width 94 height 18
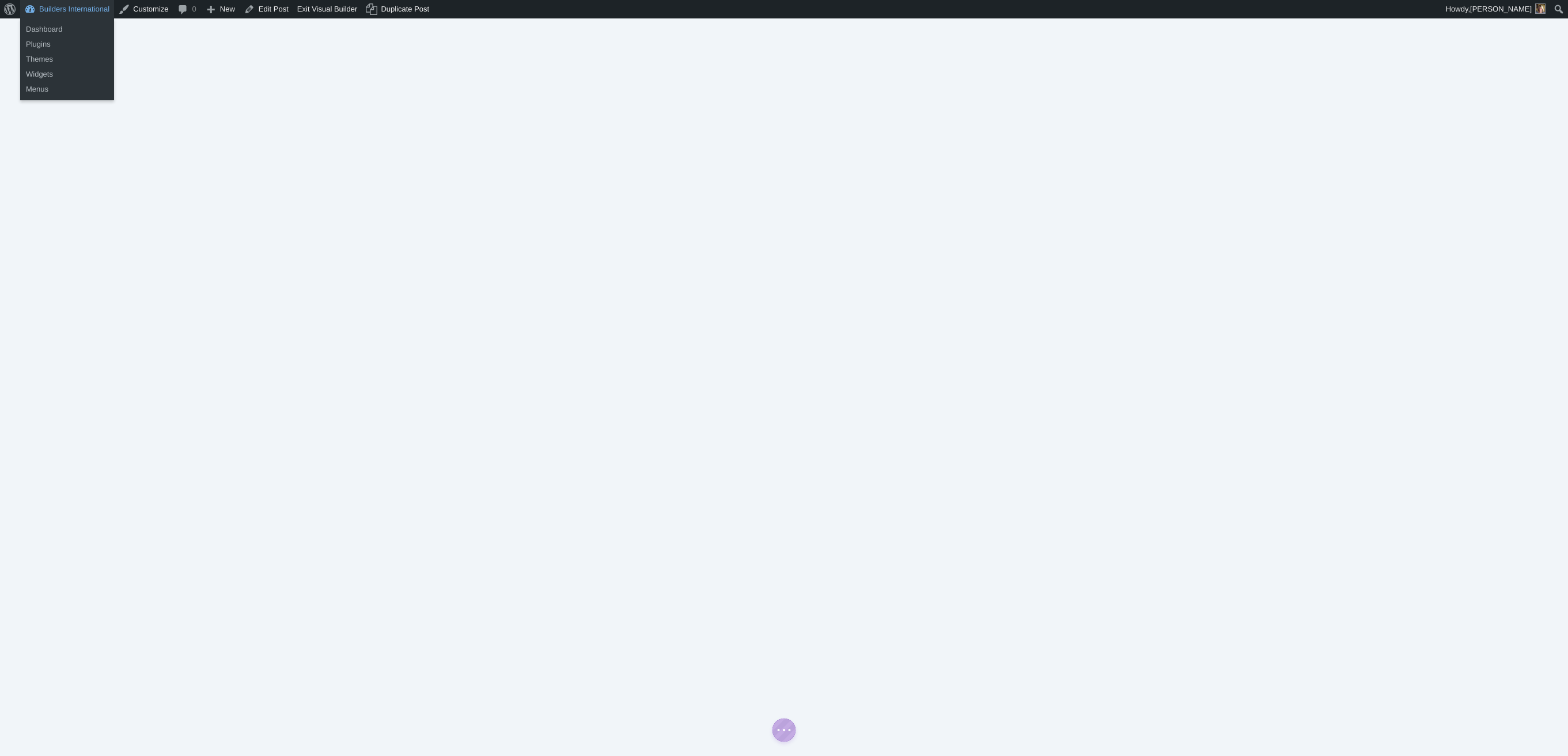
click at [84, 10] on link "Builders International" at bounding box center [67, 9] width 94 height 18
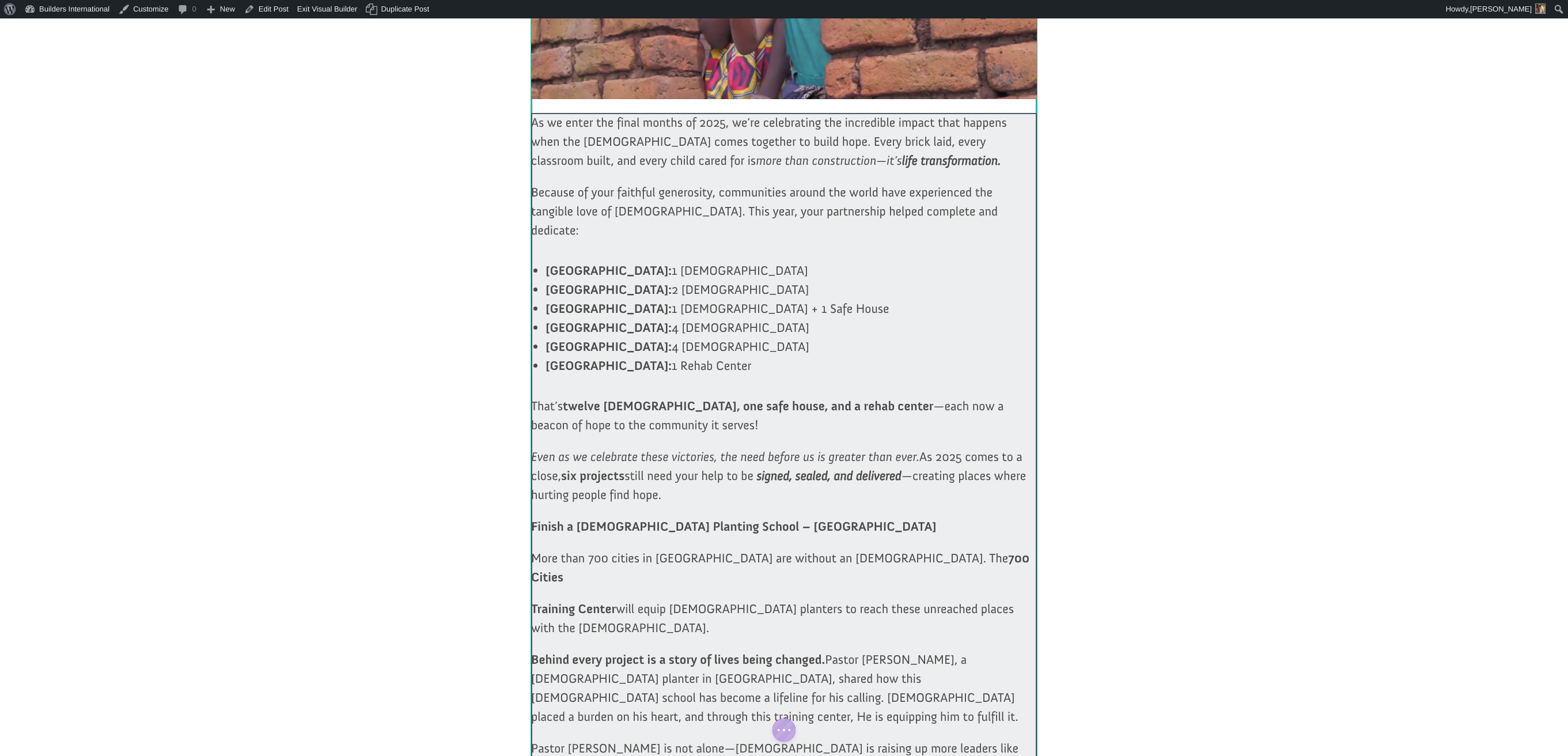
scroll to position [488, 0]
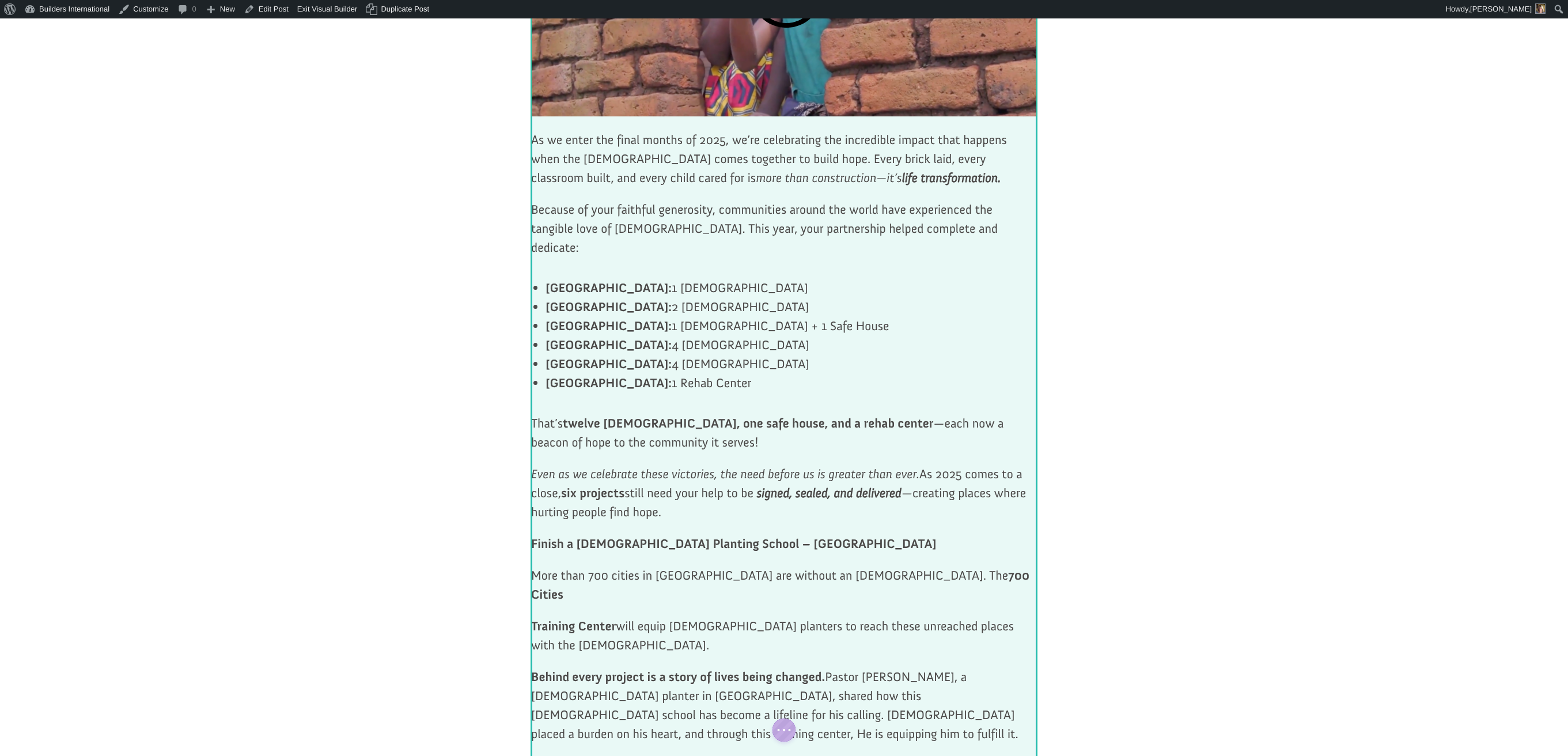
click at [534, 168] on div at bounding box center [784, 687] width 505 height 1114
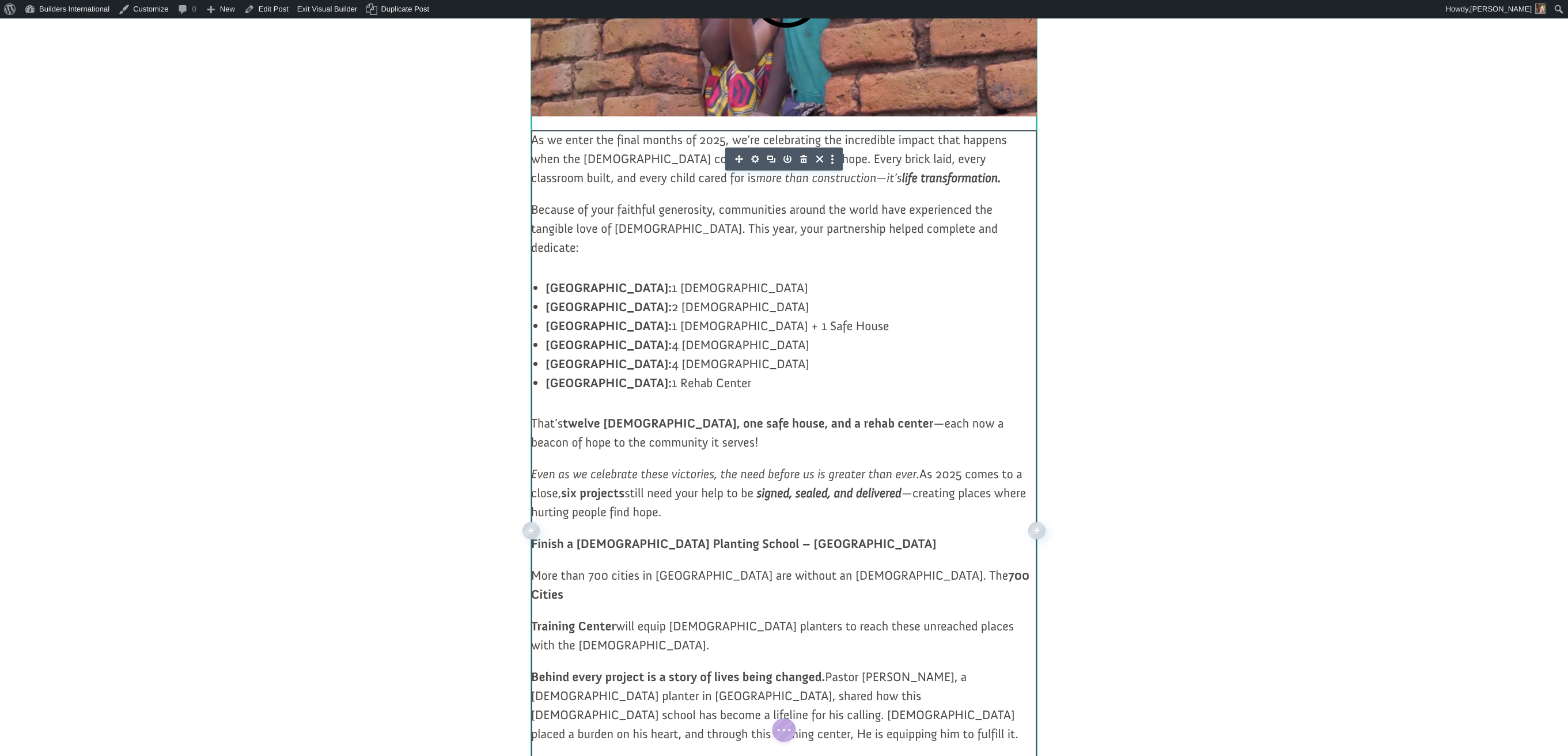
click at [546, 172] on span "As we enter the final months of 2025, we’re celebrating the incredible impact t…" at bounding box center [769, 159] width 476 height 54
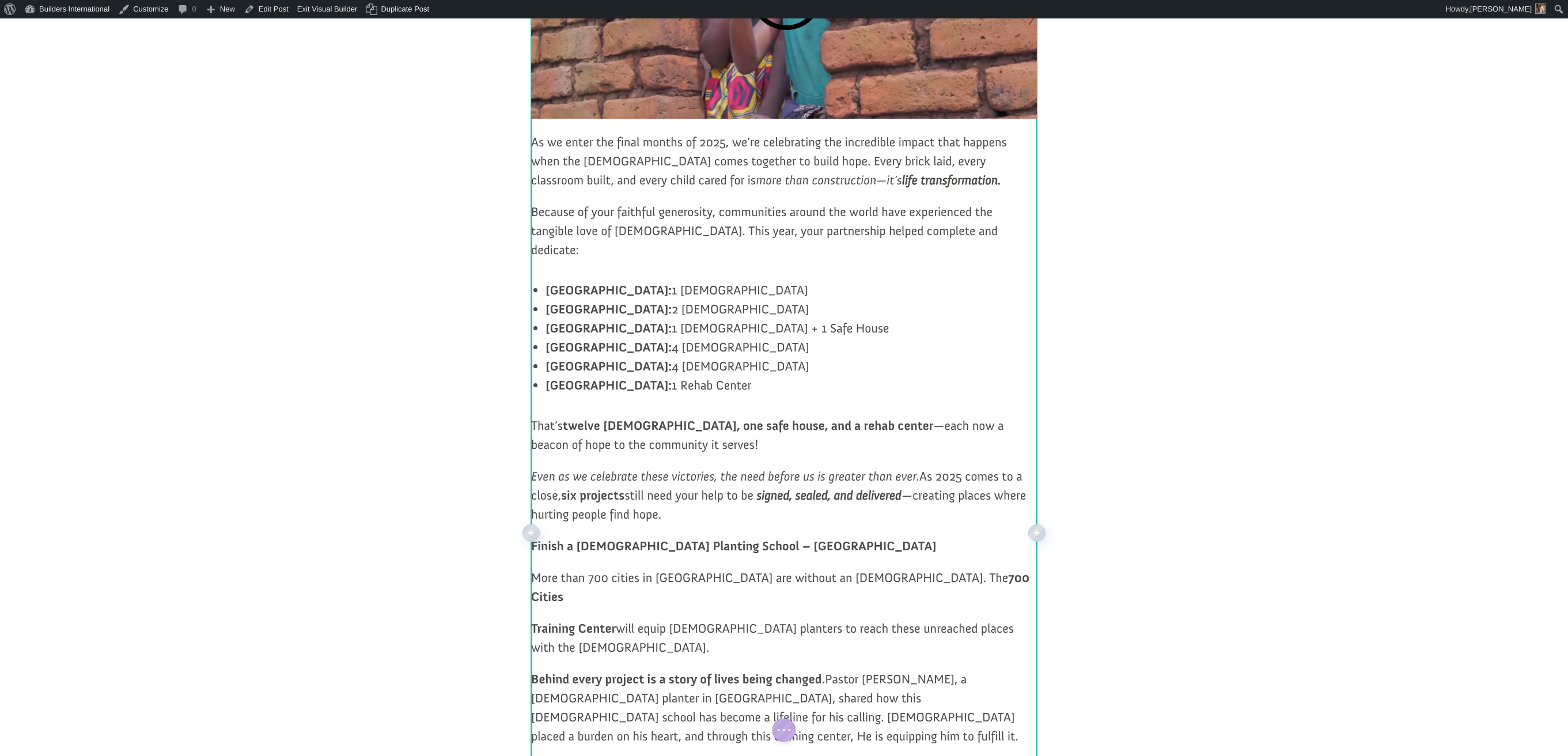
scroll to position [487, 0]
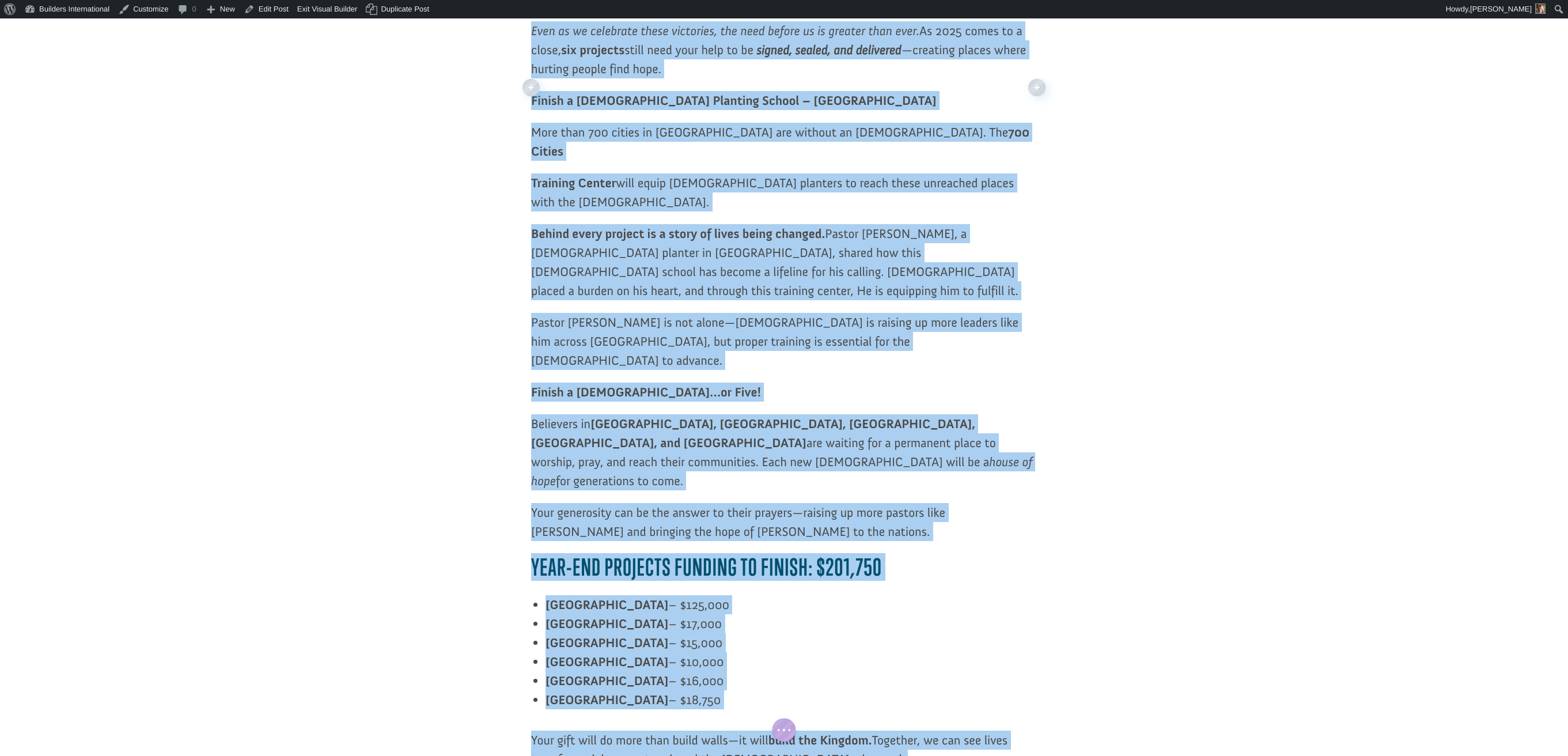
drag, startPoint x: 534, startPoint y: 166, endPoint x: 918, endPoint y: 739, distance: 689.8
click at [920, 747] on div "Give To Build Hope Now! As we enter the final months of 2025, we’re celebrating…" at bounding box center [784, 116] width 505 height 1504
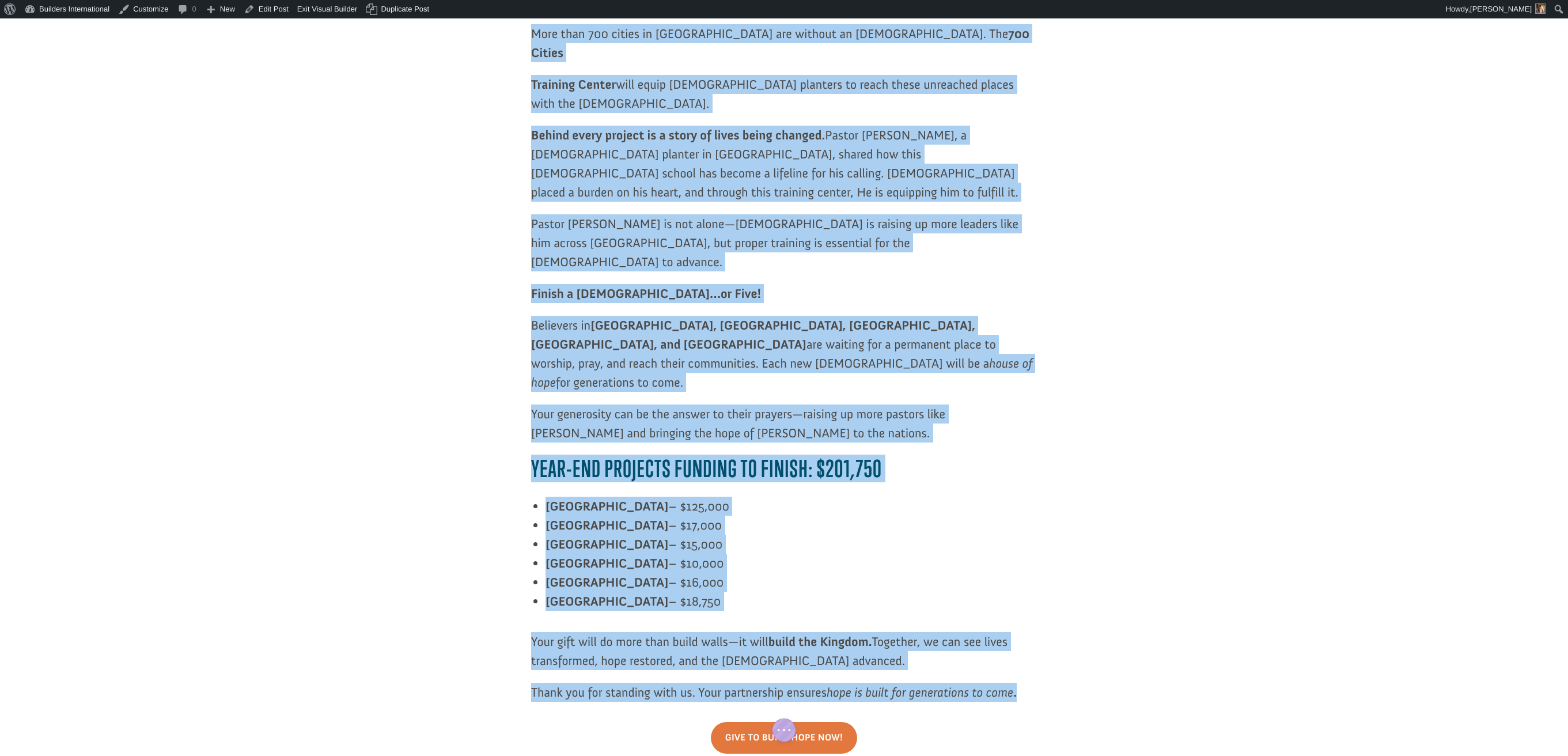
scroll to position [1048, 0]
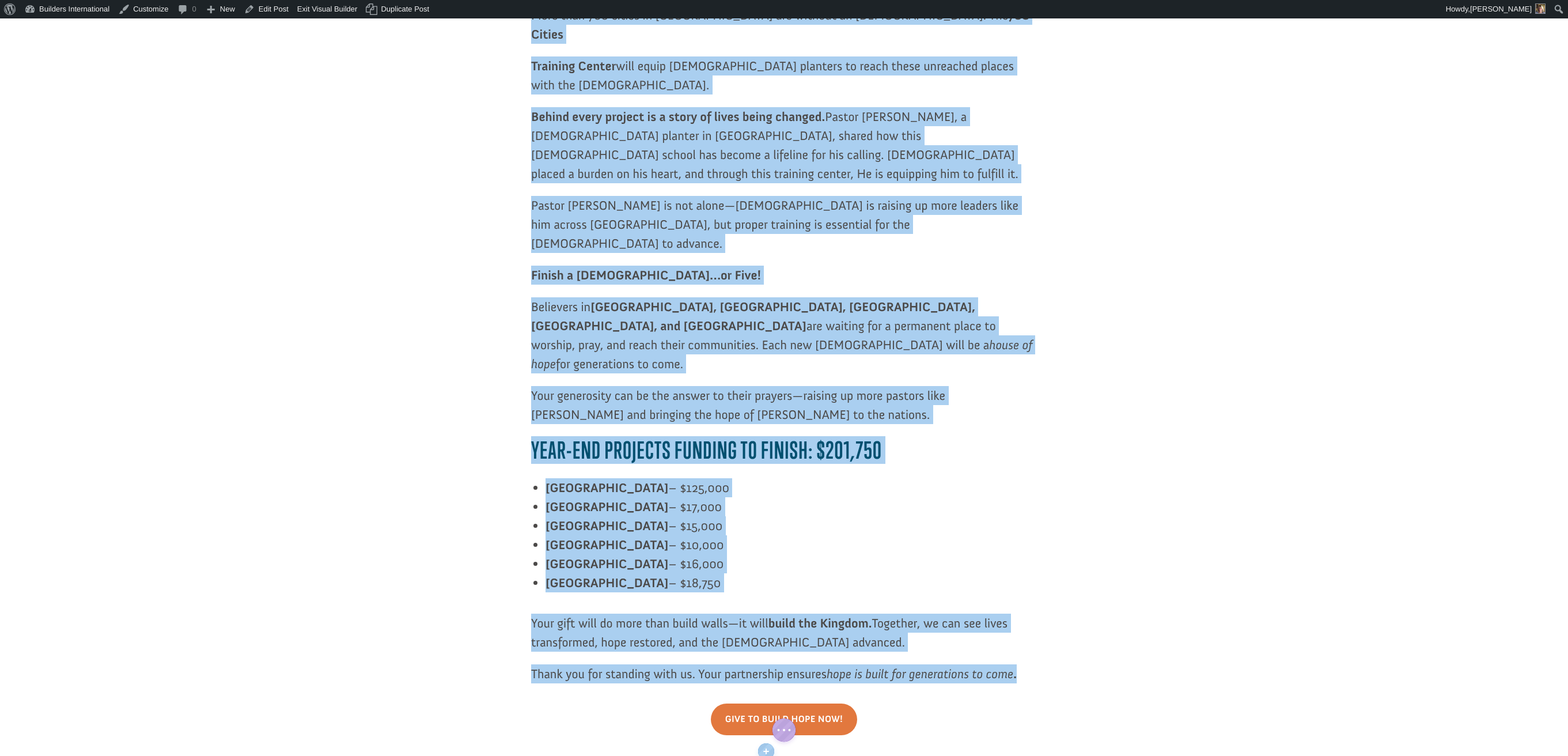
click at [755, 578] on div at bounding box center [784, 127] width 505 height 1114
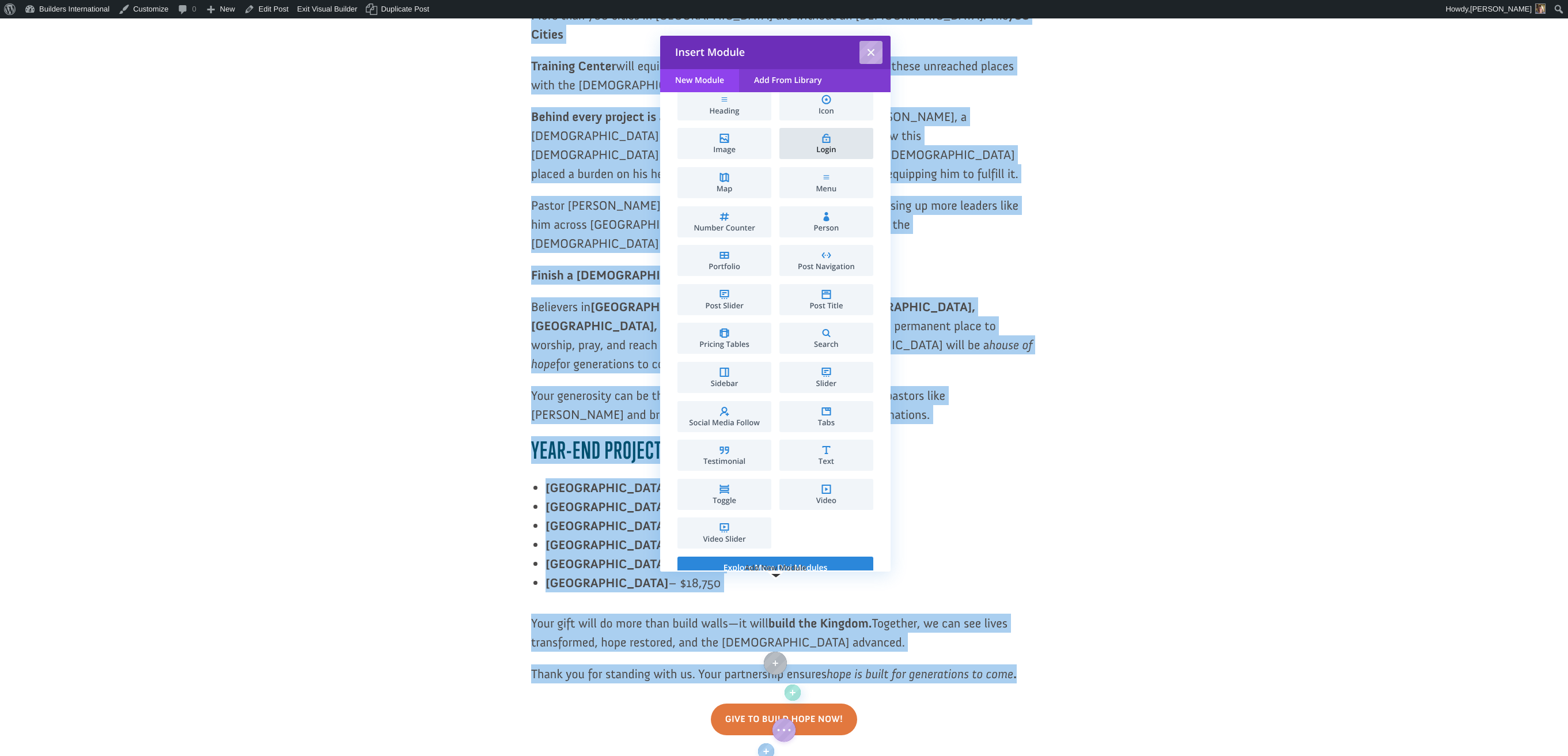
scroll to position [362, 0]
click at [804, 444] on li "Text" at bounding box center [826, 454] width 94 height 31
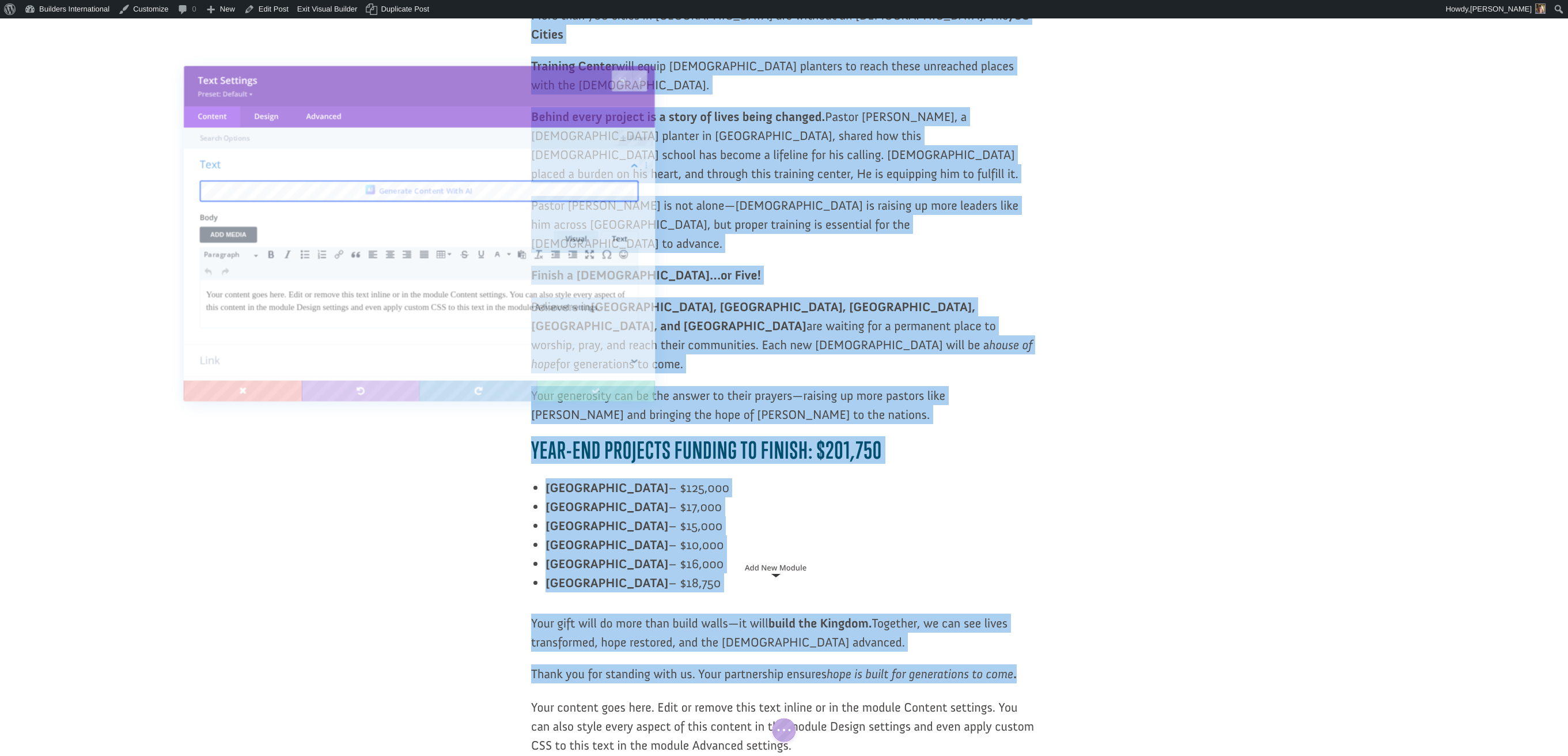
scroll to position [0, 0]
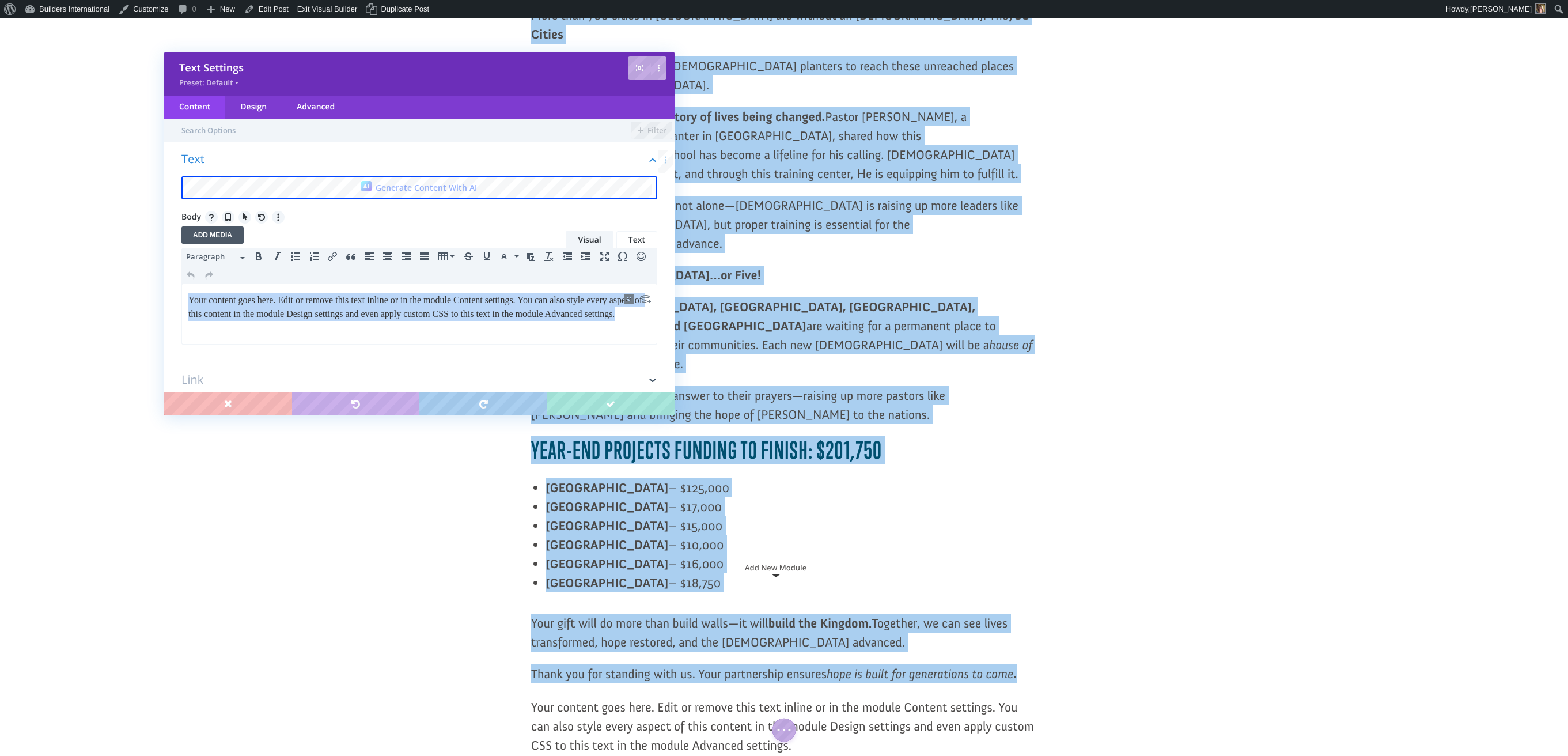
drag, startPoint x: 271, startPoint y: 324, endPoint x: 371, endPoint y: 561, distance: 257.2
click at [190, 284] on html "Your content goes here. Edit or remove this text inline or in the module Conten…" at bounding box center [420, 307] width 475 height 46
paste body
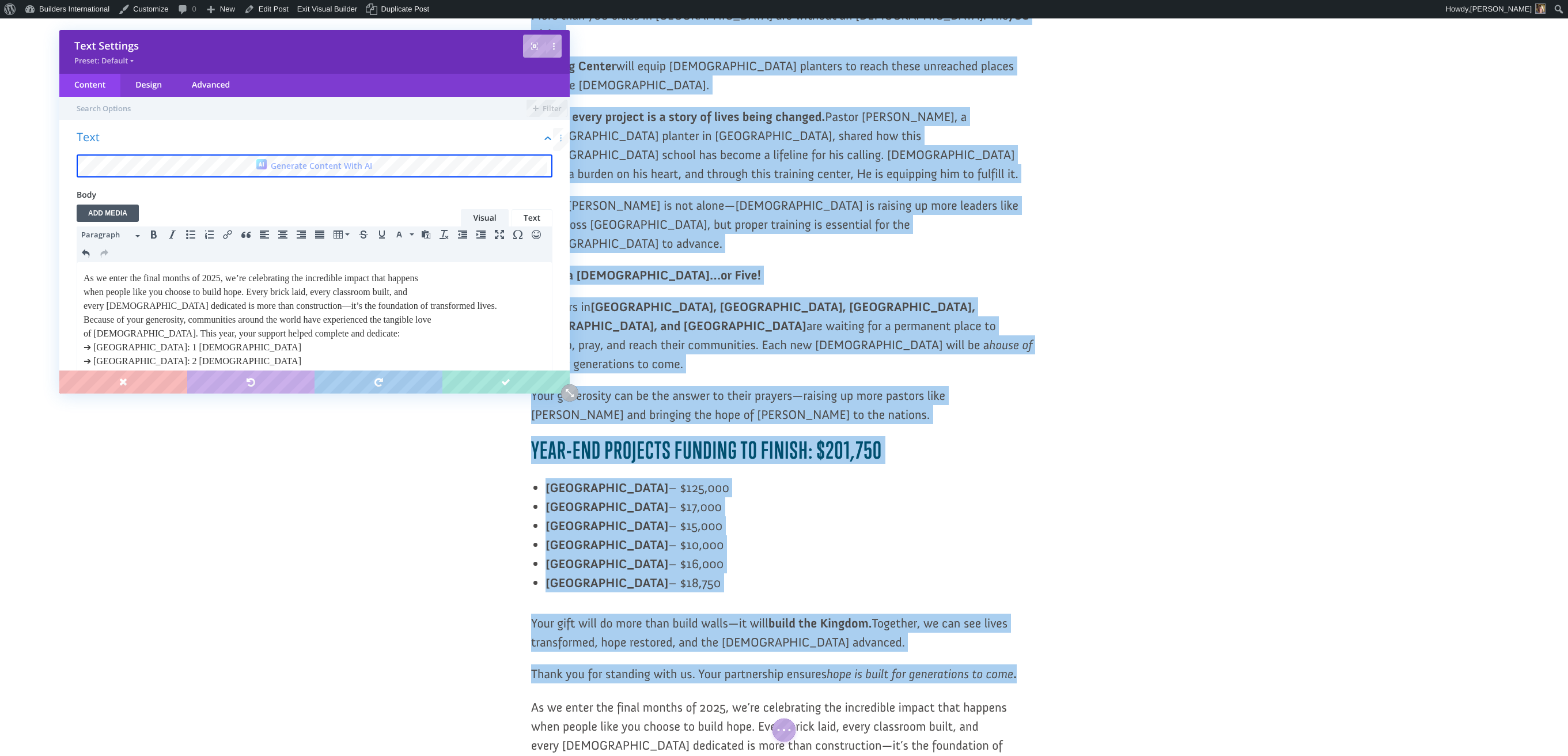
drag, startPoint x: 485, startPoint y: 56, endPoint x: 373, endPoint y: 36, distance: 113.8
click at [373, 34] on div "Text Settings Preset: Default" at bounding box center [314, 52] width 510 height 44
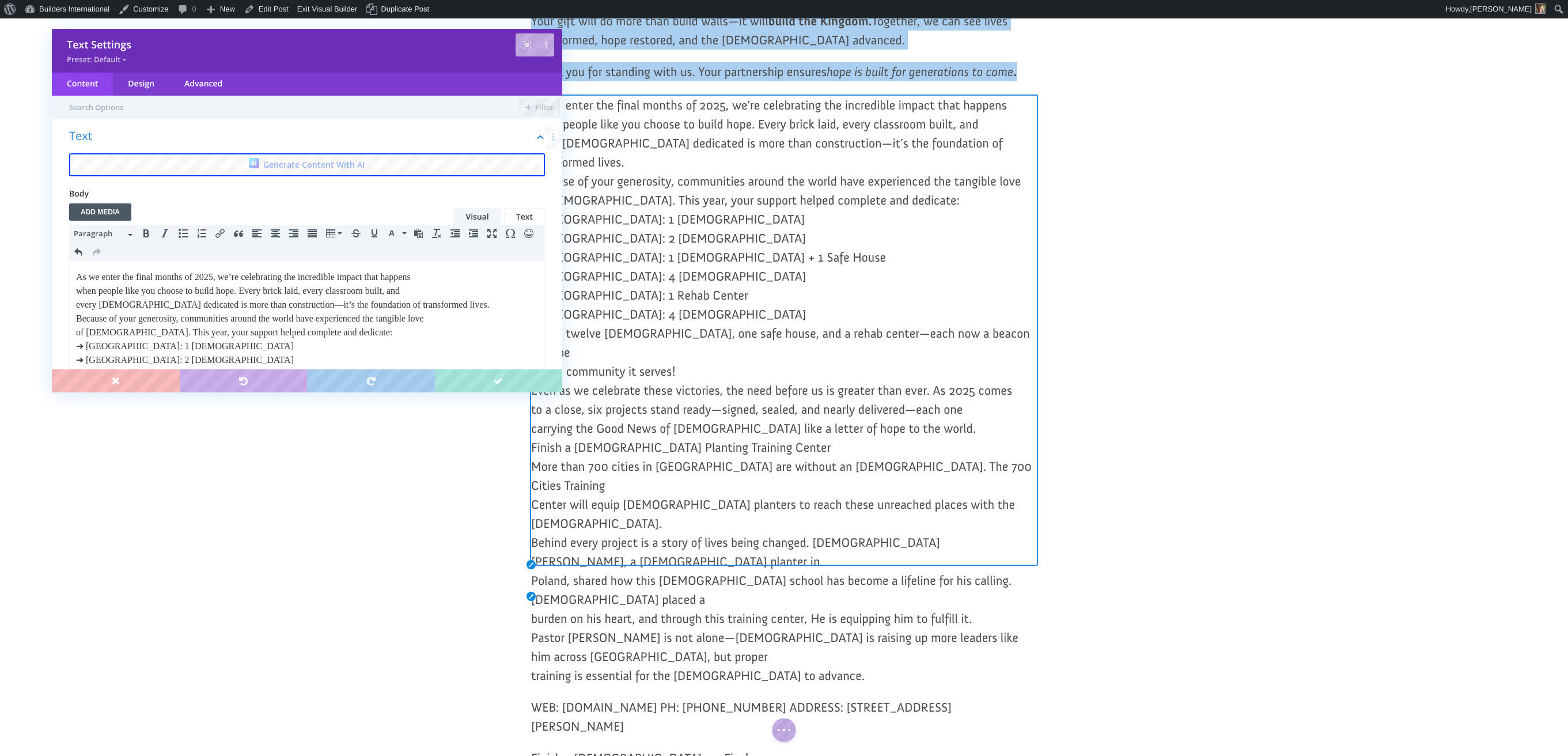
scroll to position [1653, 0]
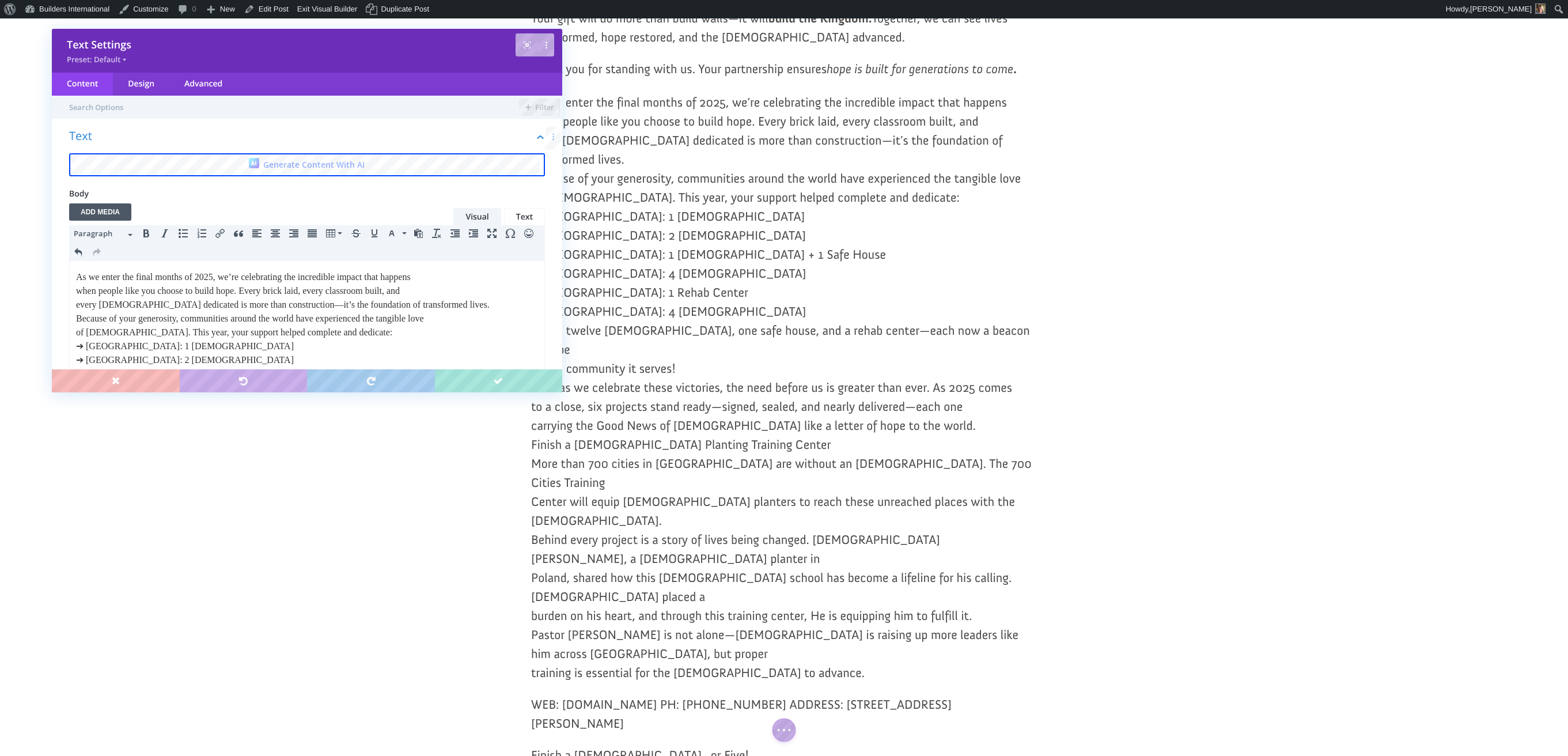
click at [654, 695] on p "WEB: BuildersInternational.org PH: 417.582.0003 ADDRESS: 1648 W Lloyd St, Ozark…" at bounding box center [784, 720] width 505 height 51
drag, startPoint x: 1028, startPoint y: 489, endPoint x: 536, endPoint y: 477, distance: 492.1
click at [536, 695] on p "WEB: BuildersInternational.org PH: 417.582.0003 ADDRESS: 1648 W Lloyd St, Ozark…" at bounding box center [784, 720] width 505 height 51
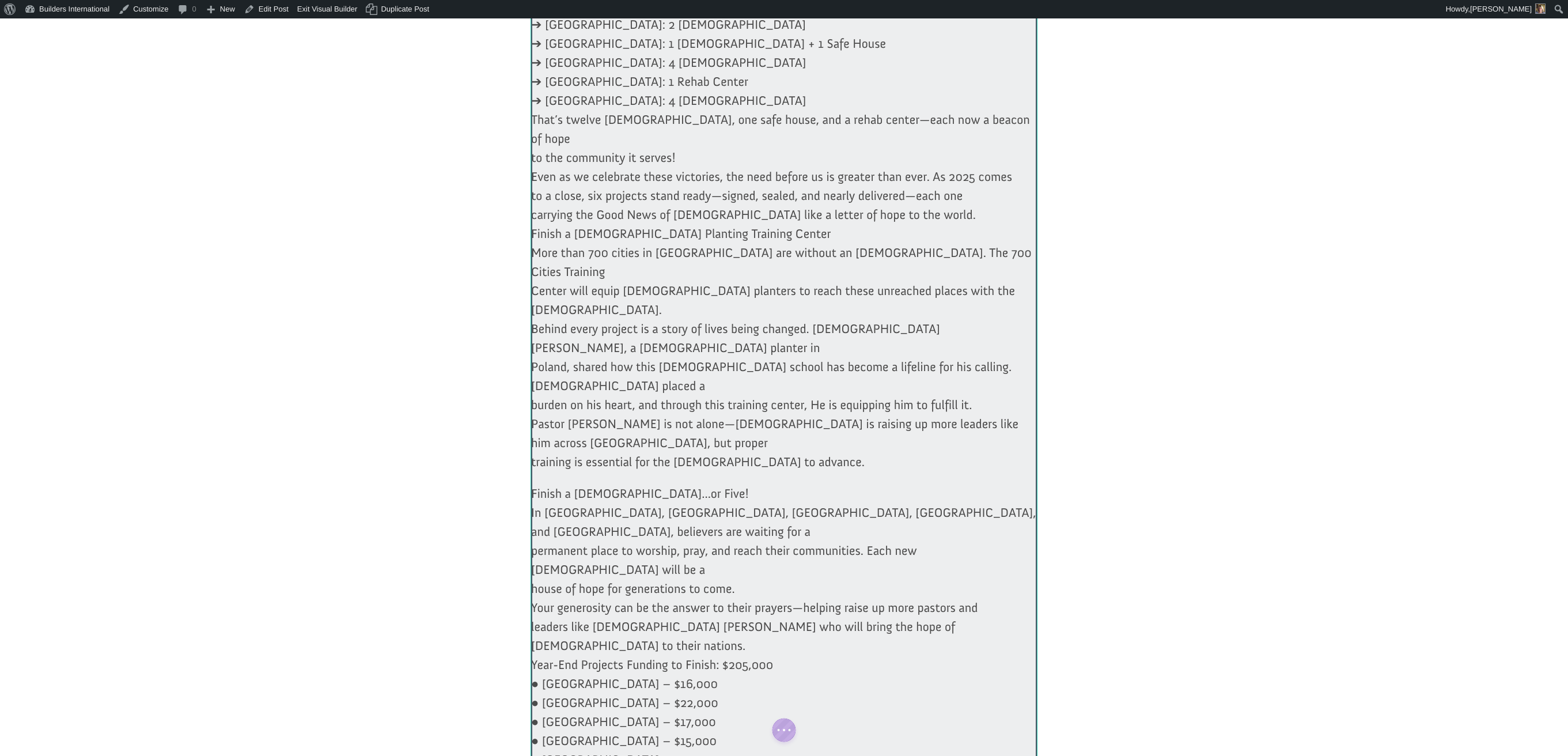
scroll to position [1865, 0]
click at [634, 592] on div at bounding box center [784, 407] width 505 height 1052
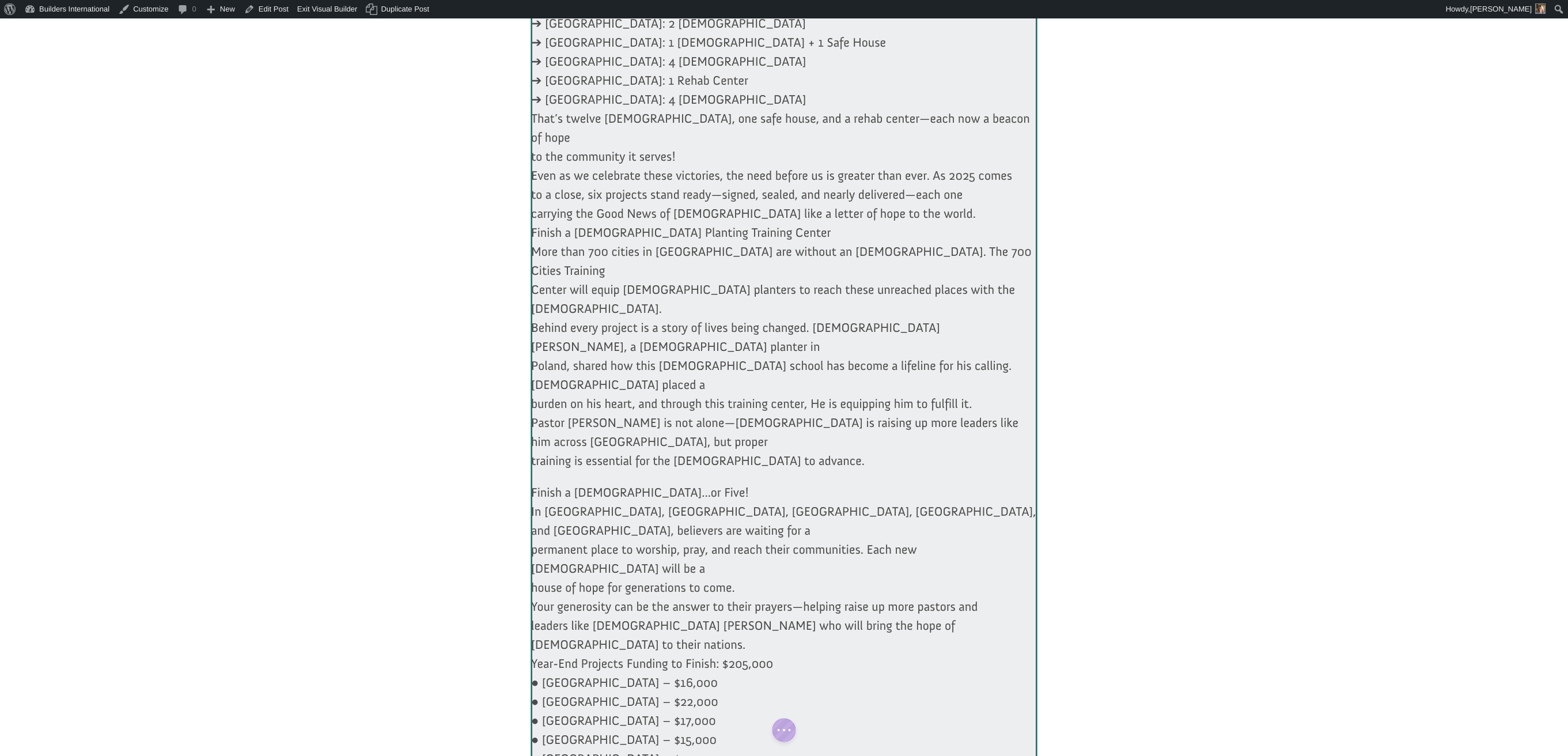
click at [677, 645] on div at bounding box center [784, 407] width 505 height 1052
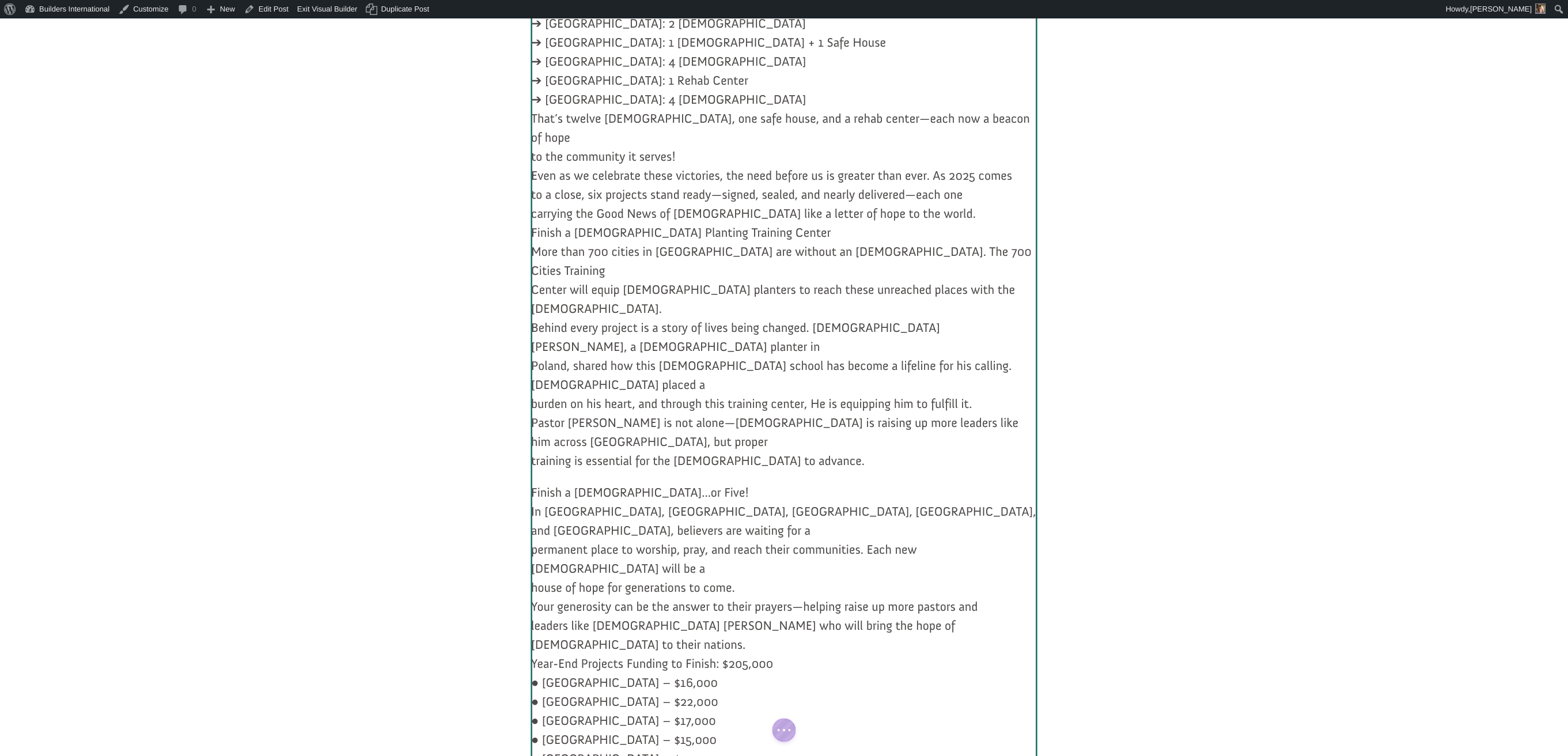
drag, startPoint x: 674, startPoint y: 646, endPoint x: 552, endPoint y: 597, distance: 131.5
click at [546, 595] on div "As we enter the final months of 2025, we’re celebrating the incredible impact t…" at bounding box center [784, 407] width 505 height 1052
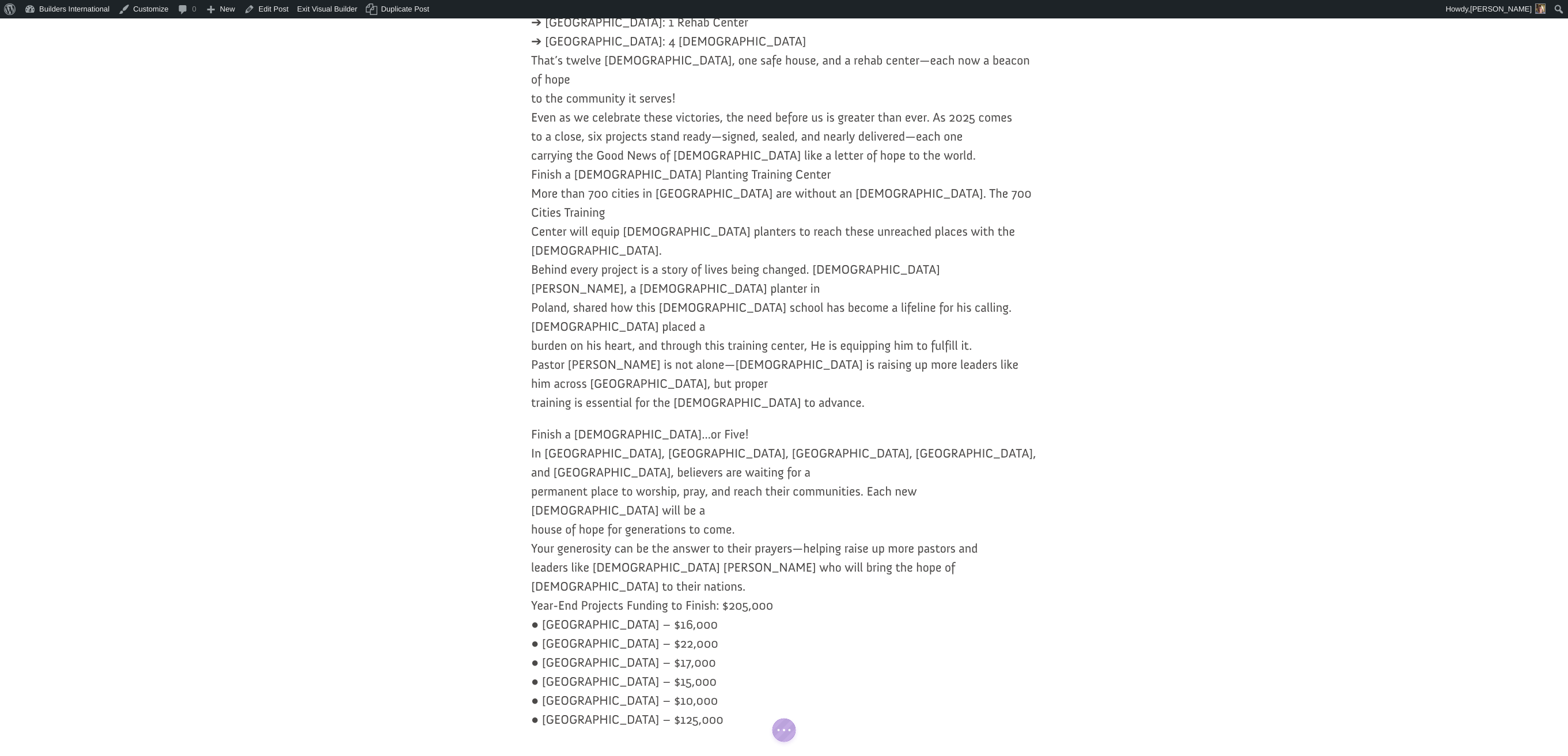
scroll to position [1924, 0]
click at [774, 424] on p "Finish a Church...or Five! In Ecuador, El Salvador, Guatemala, Honduras, and Pa…" at bounding box center [784, 582] width 505 height 317
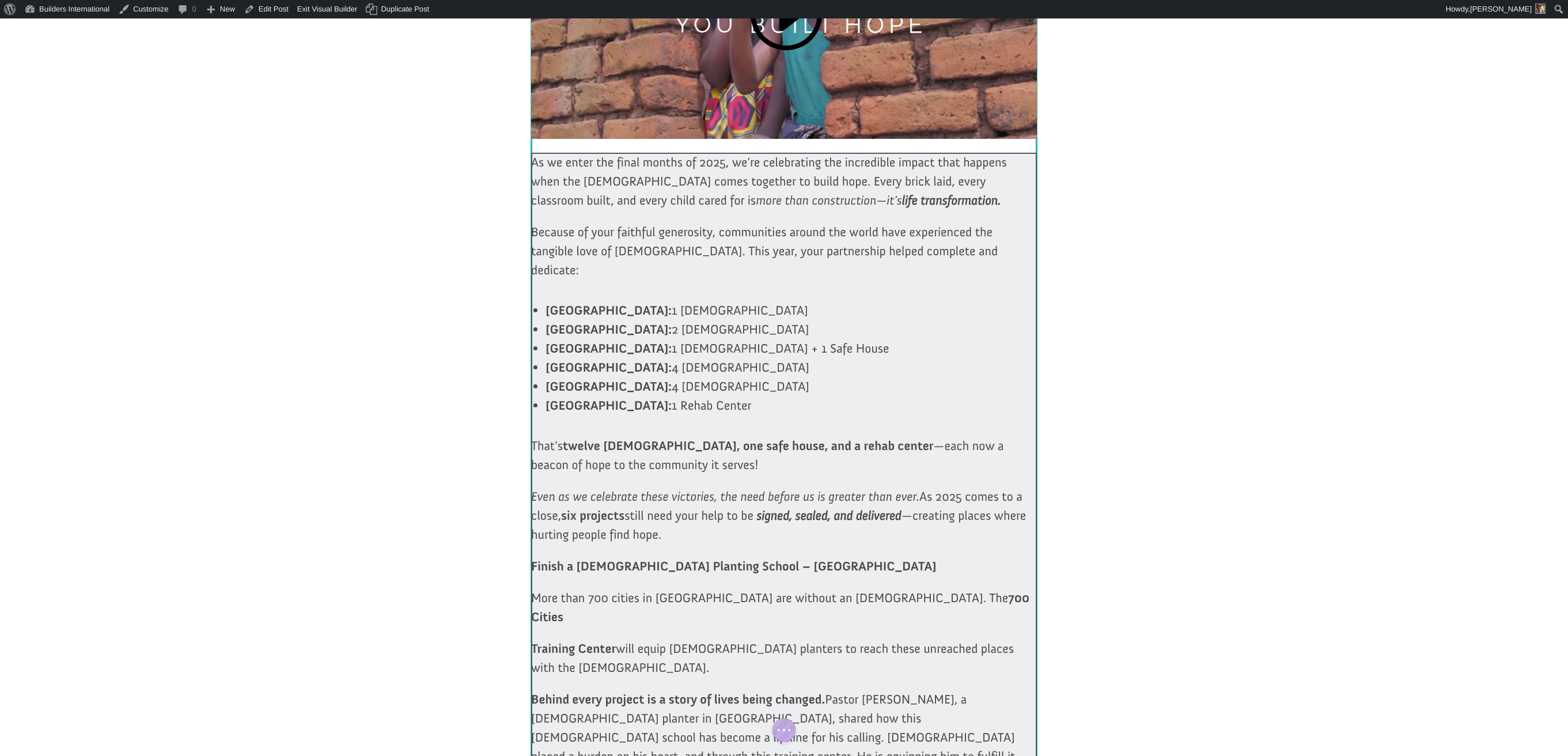
scroll to position [478, 0]
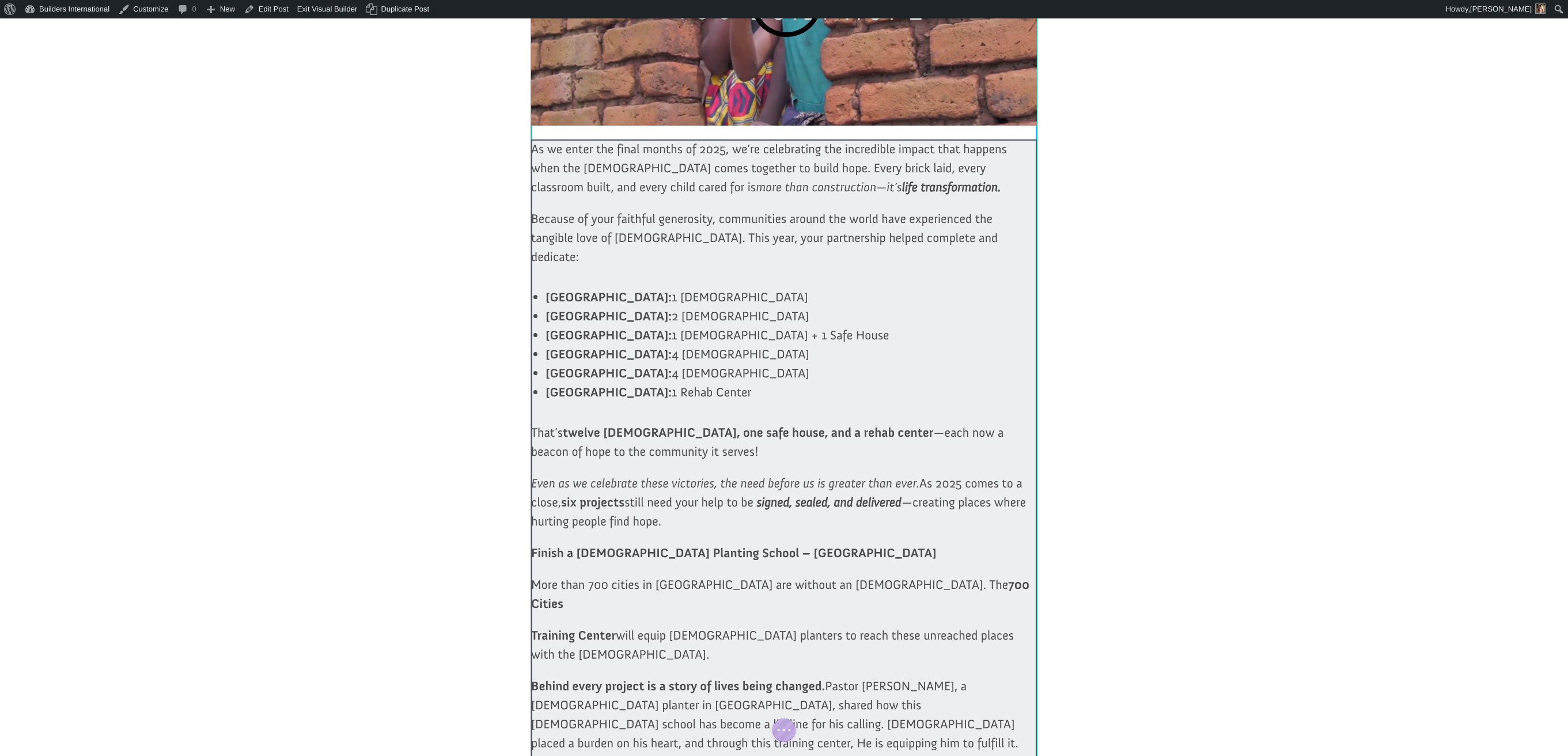
click at [626, 199] on div at bounding box center [784, 696] width 505 height 1114
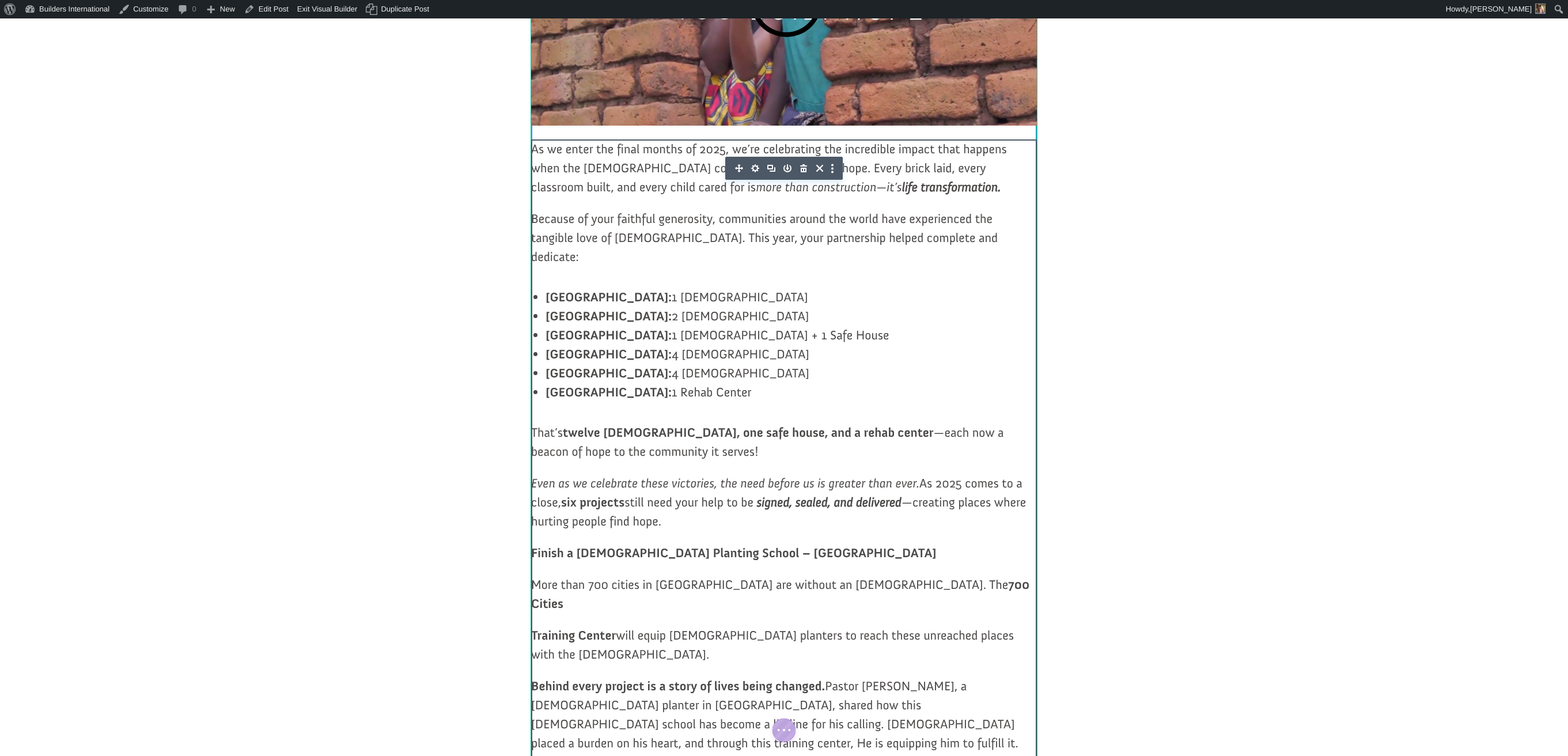
scroll to position [480, 0]
click at [633, 188] on p "As we enter the final months of 2025, we’re celebrating the incredible impact t…" at bounding box center [784, 172] width 505 height 70
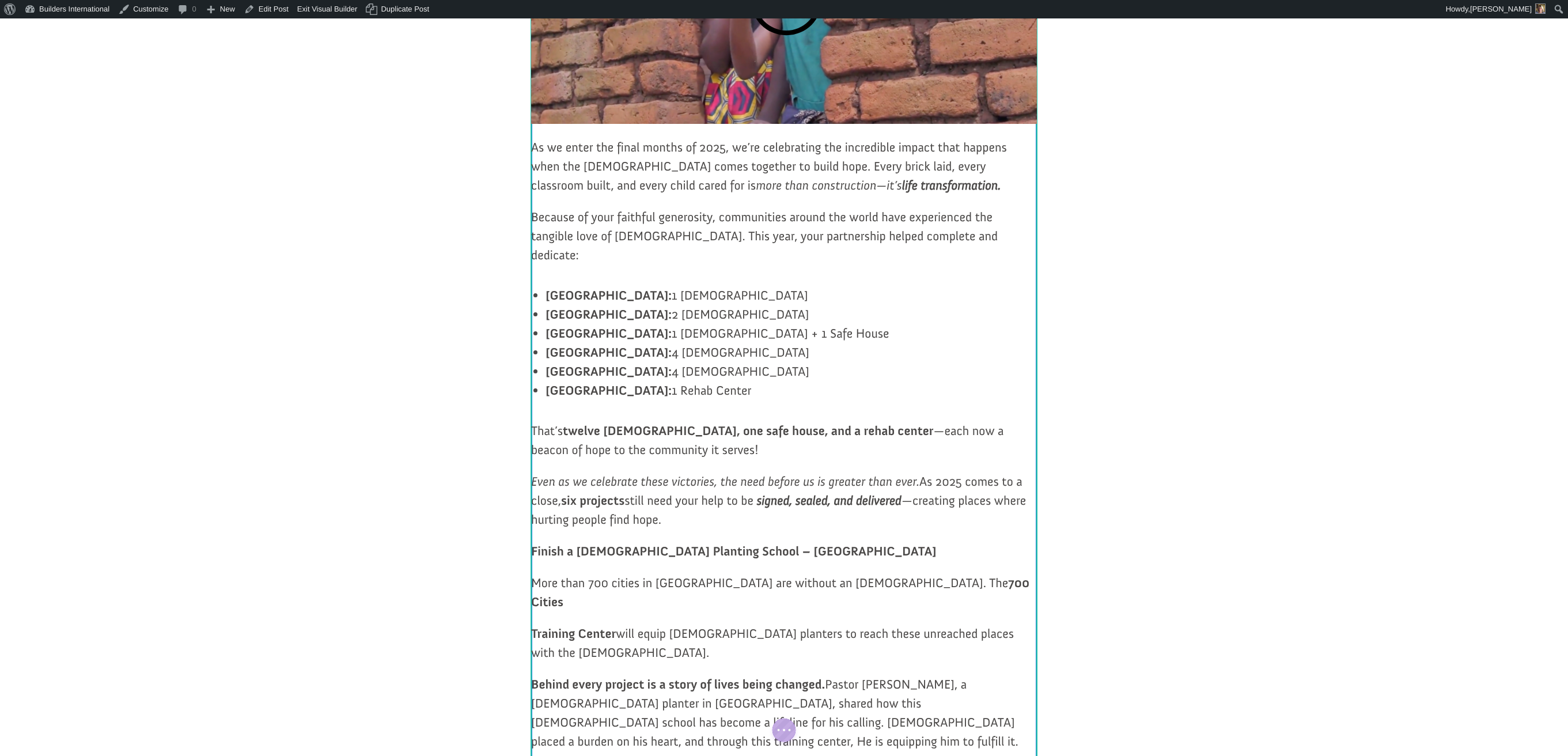
click at [622, 193] on span "As we enter the final months of 2025, we’re celebrating the incredible impact t…" at bounding box center [769, 166] width 476 height 54
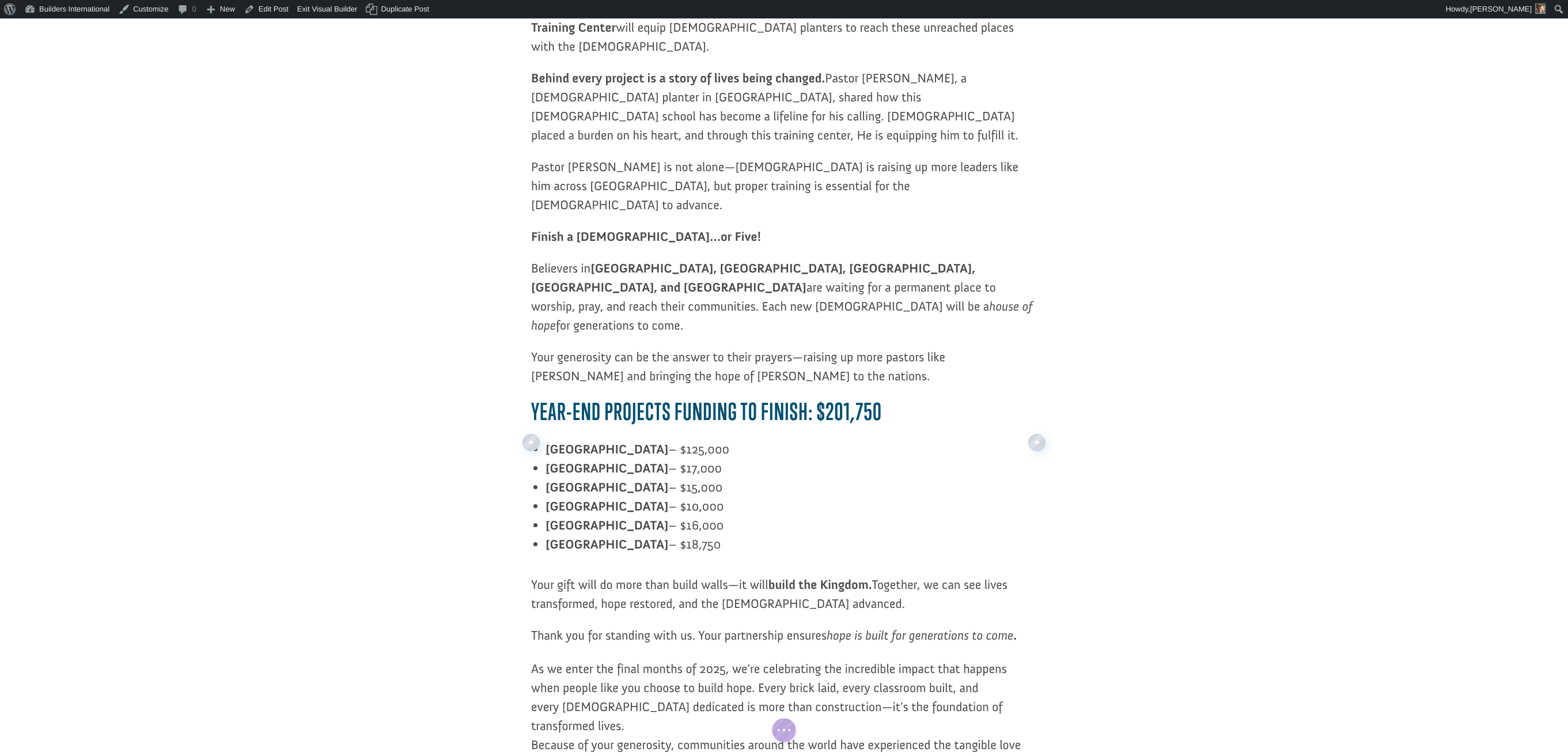
scroll to position [1085, 0]
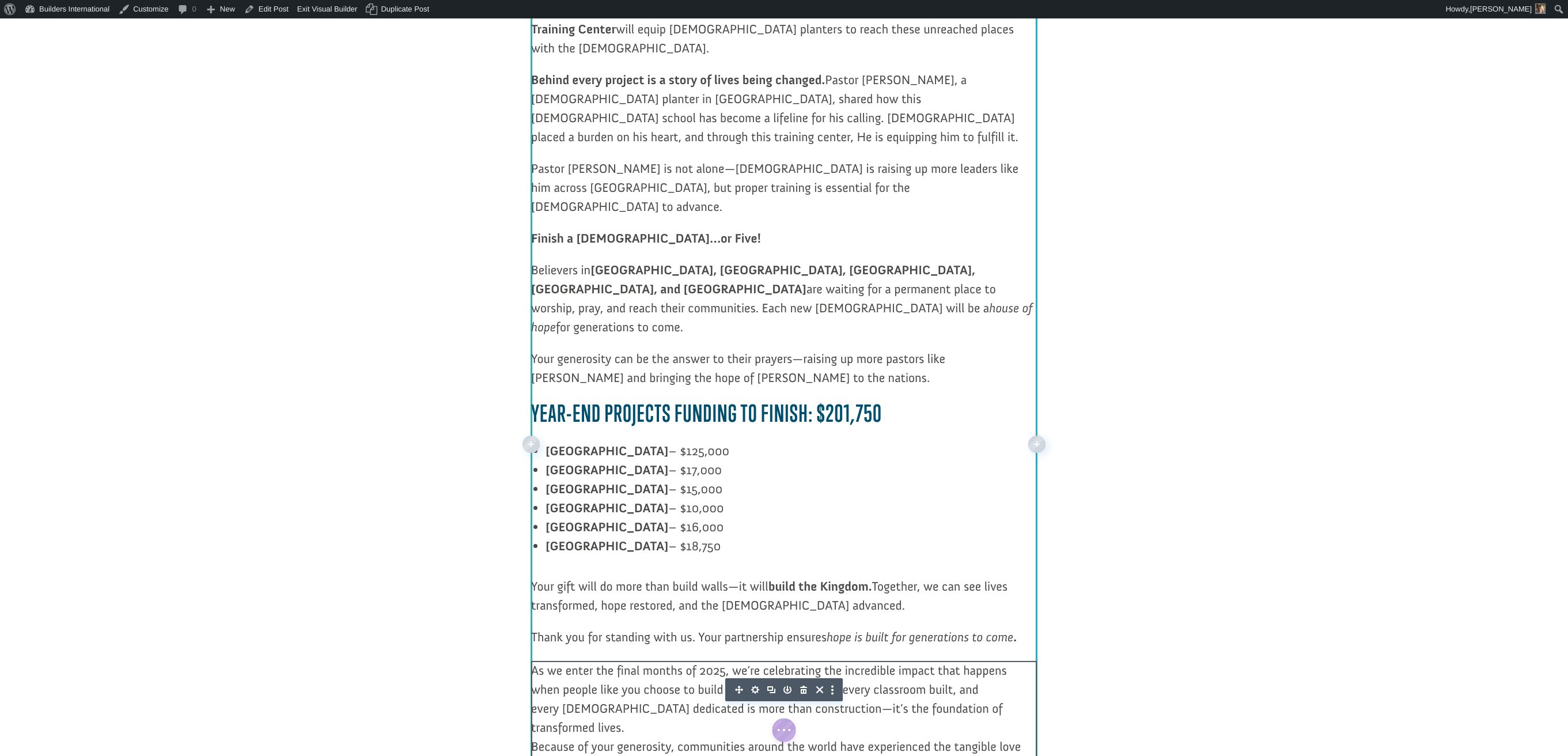
click at [801, 686] on icon "button" at bounding box center [803, 690] width 7 height 8
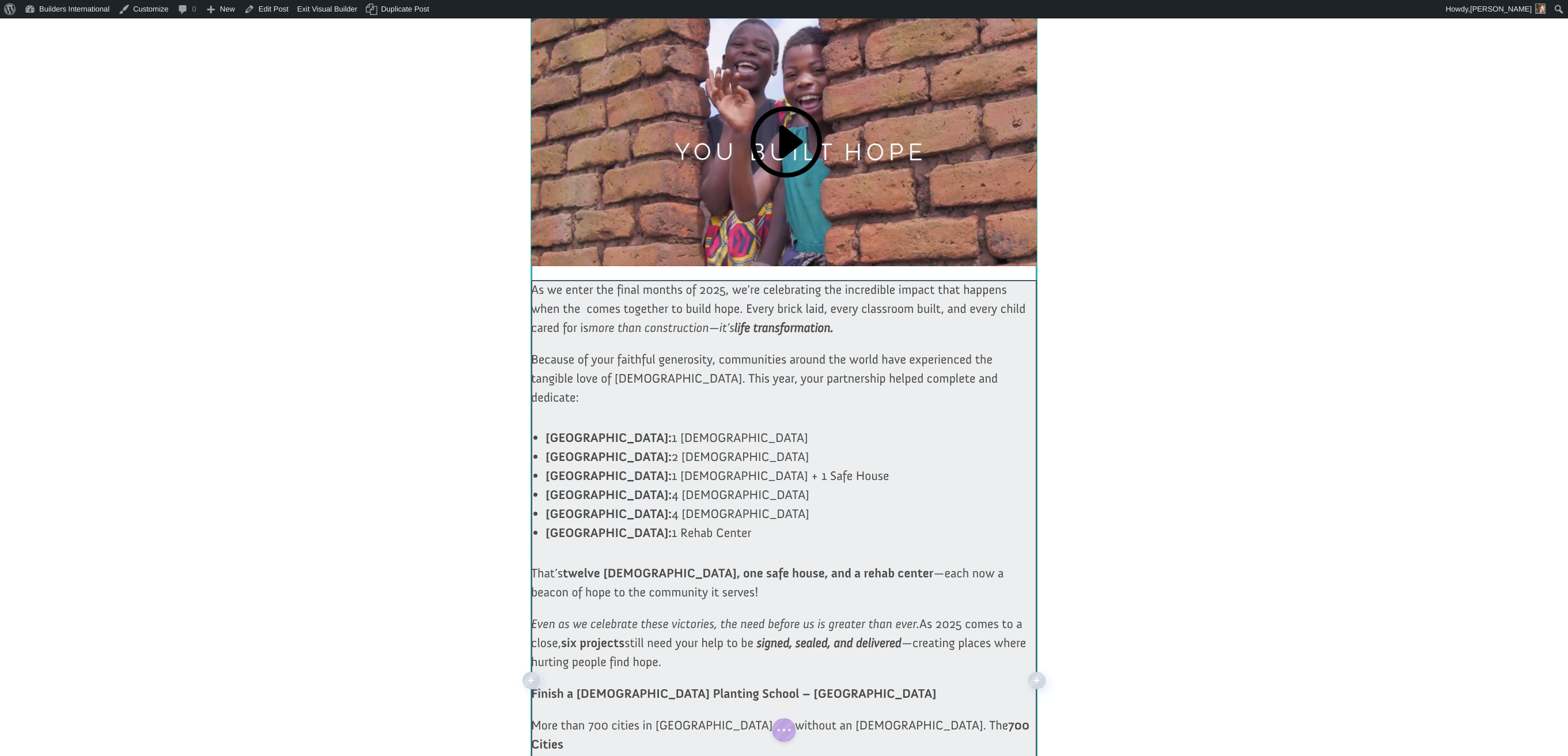
scroll to position [343, 0]
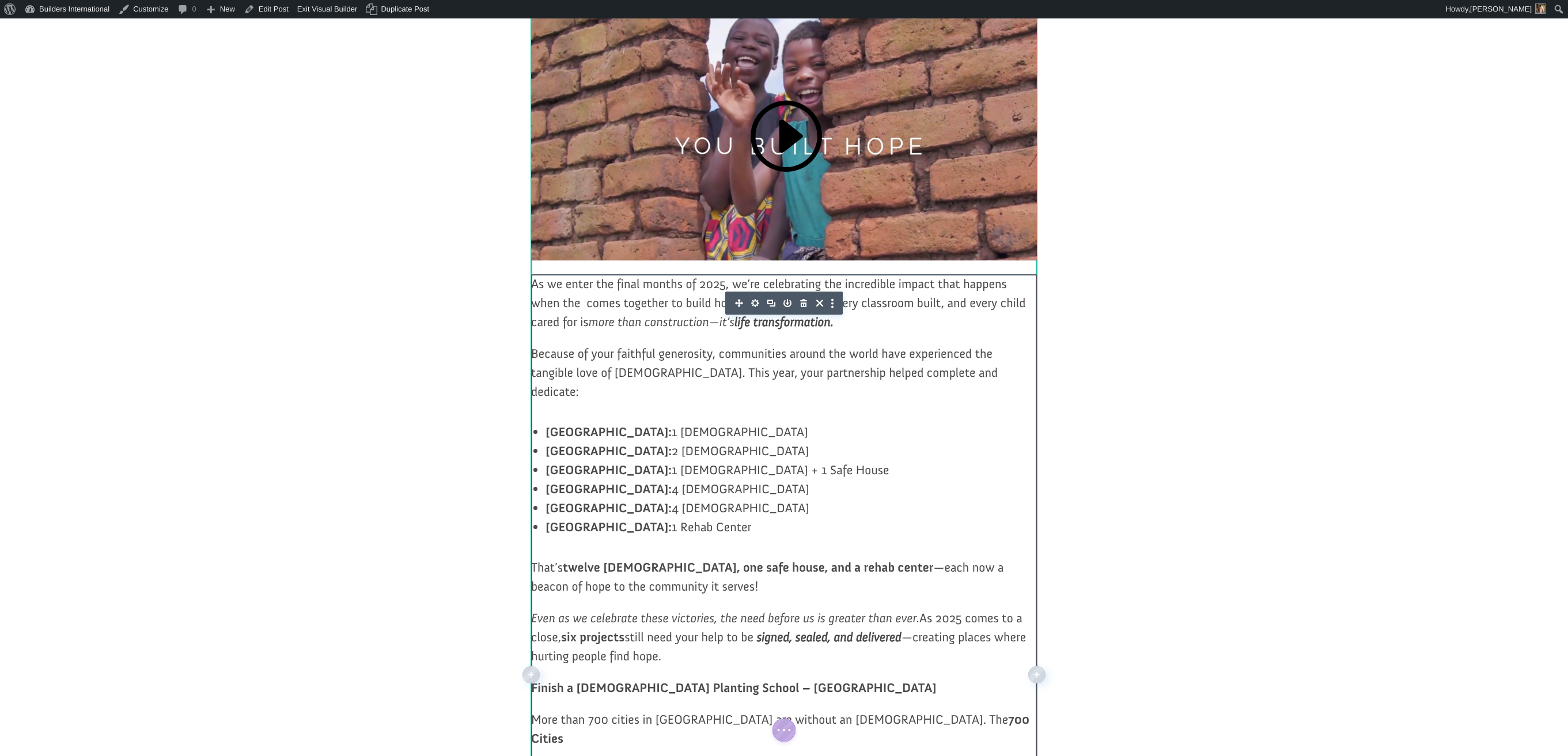
click at [585, 329] on span "As we enter the final months of 2025, we’re celebrating the incredible impact t…" at bounding box center [778, 303] width 494 height 54
click at [587, 329] on span "As we enter the final months of 2025, we’re celebrating the incredible impact t…" at bounding box center [778, 303] width 494 height 54
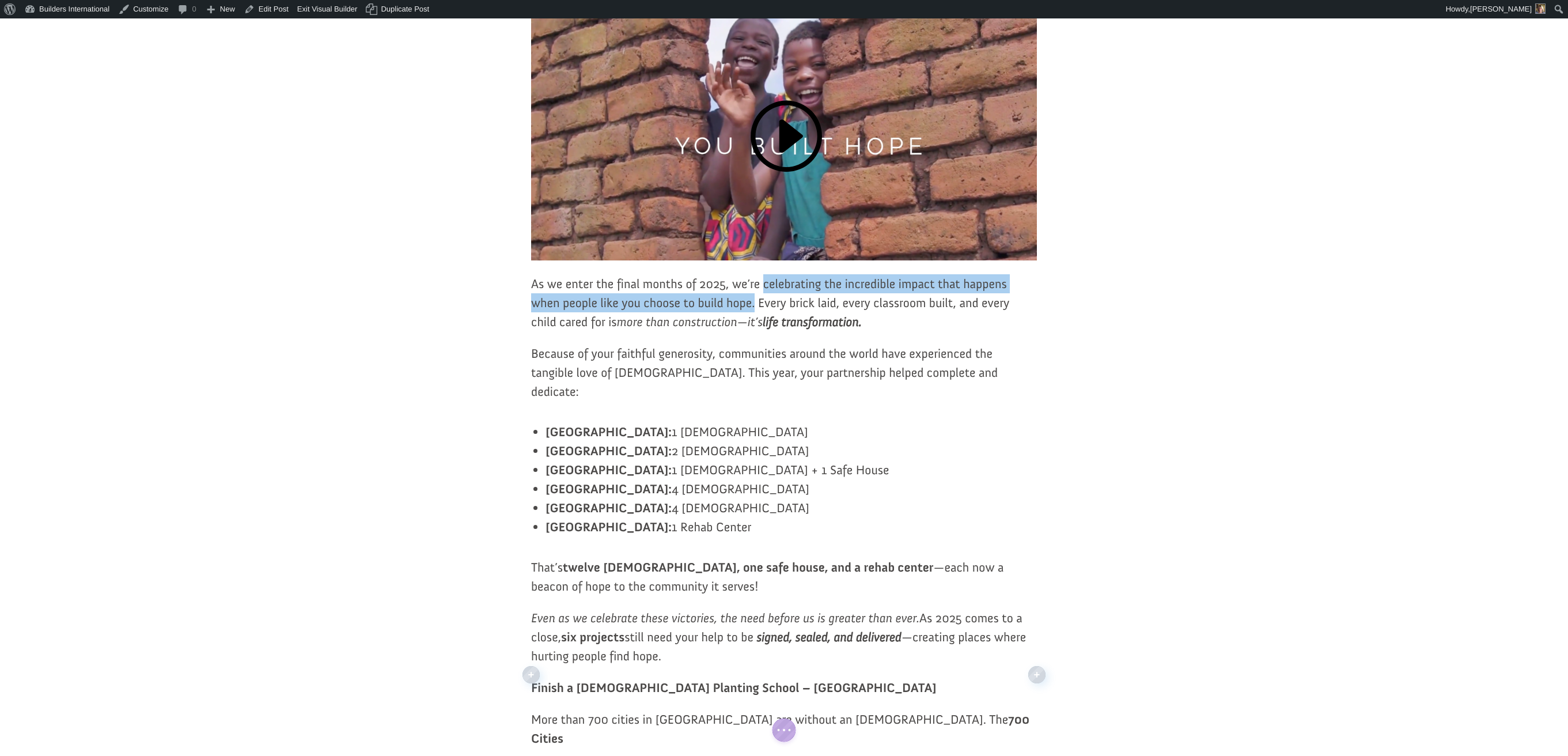
drag, startPoint x: 763, startPoint y: 316, endPoint x: 756, endPoint y: 333, distance: 18.4
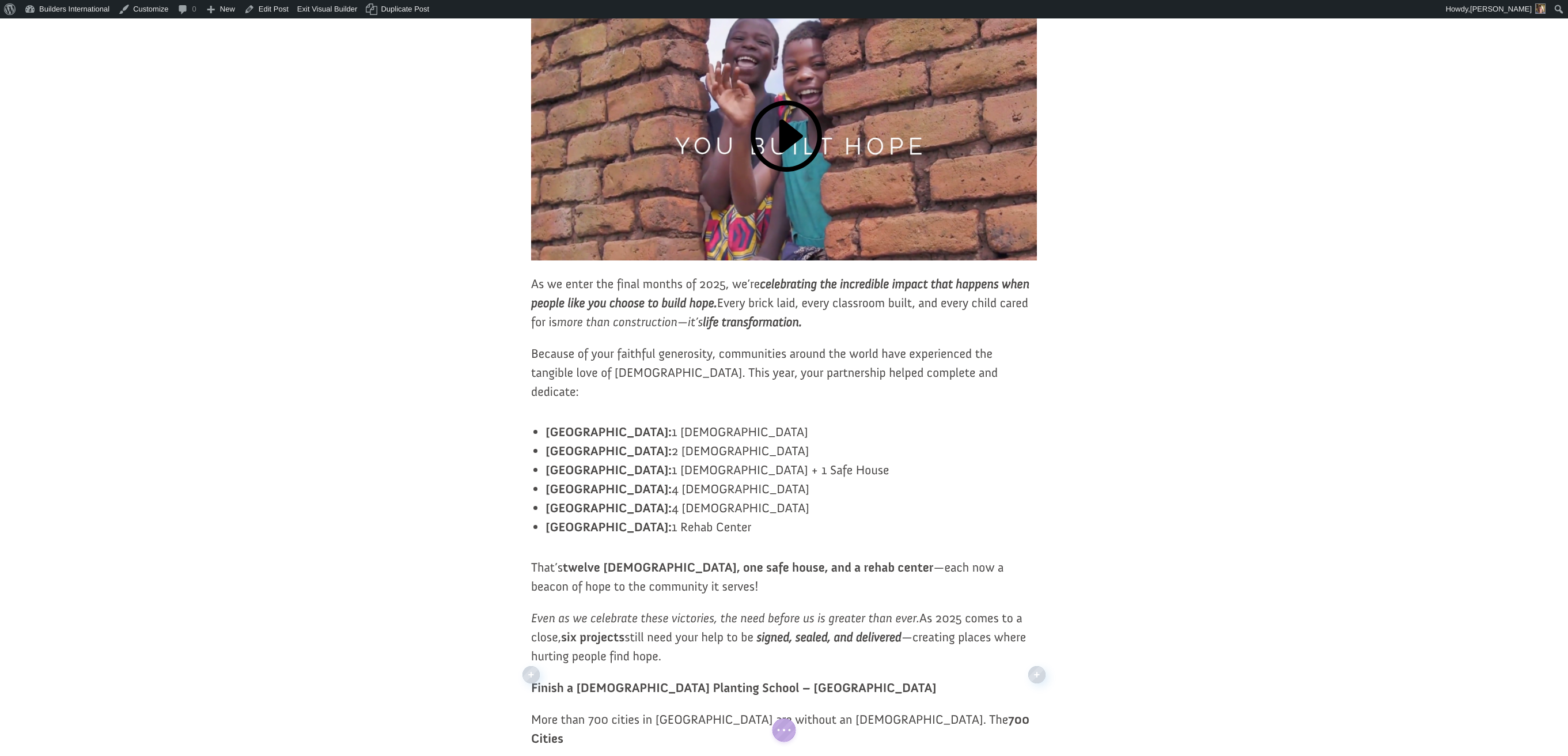
click at [1034, 414] on p "Because of your faithful generosity, communities around the world have experien…" at bounding box center [784, 379] width 505 height 70
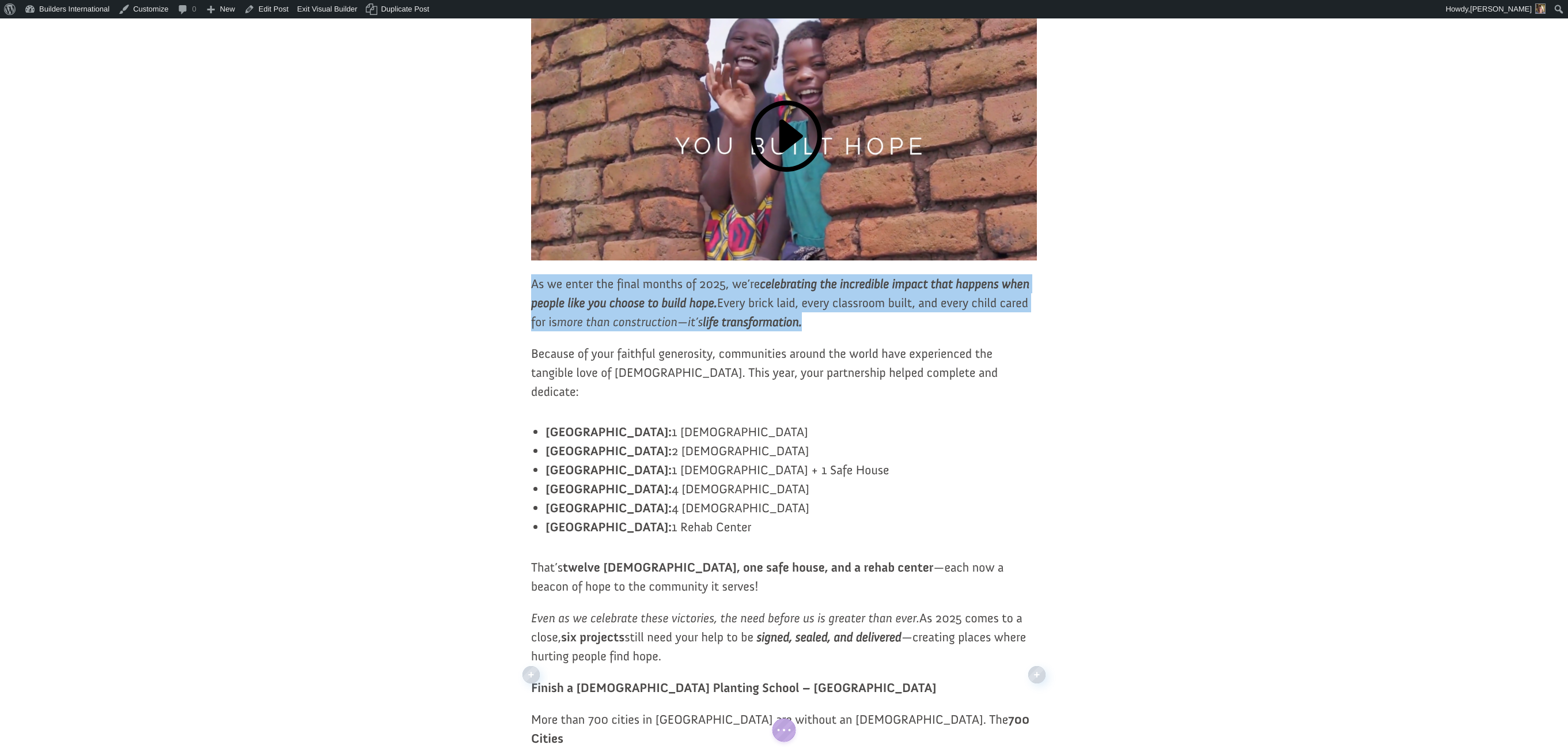
drag, startPoint x: 532, startPoint y: 317, endPoint x: 786, endPoint y: 363, distance: 258.1
click at [786, 344] on p "As we enter the final months of 2025, we’re celebrating the incredible impact t…" at bounding box center [784, 309] width 505 height 70
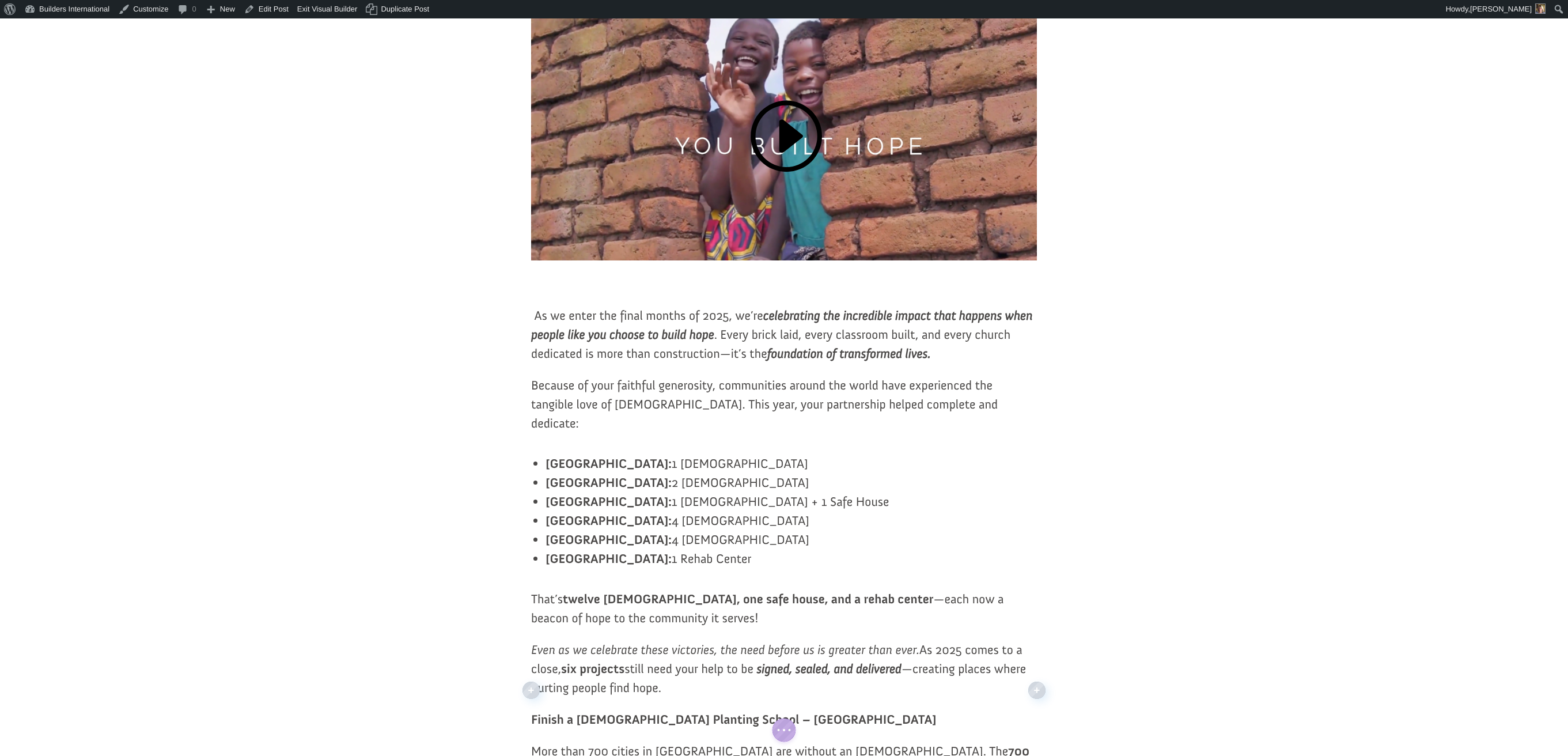
click at [540, 343] on p "As we enter the final months of 2025, we’re celebrating the incredible impact t…" at bounding box center [784, 341] width 505 height 70
click at [534, 345] on p "As we enter the final months of 2025, we’re celebrating the incredible impact t…" at bounding box center [784, 341] width 505 height 70
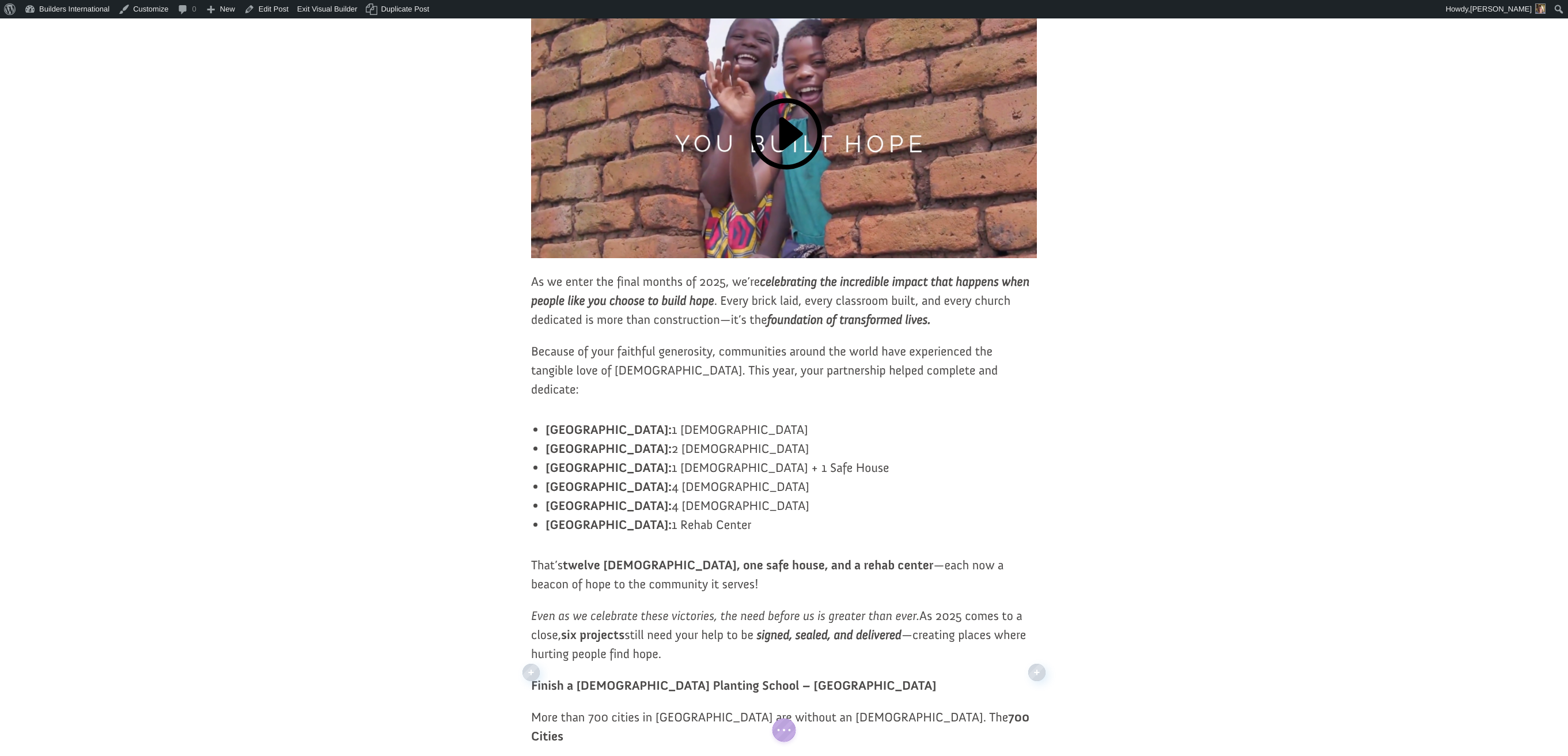
scroll to position [339, 0]
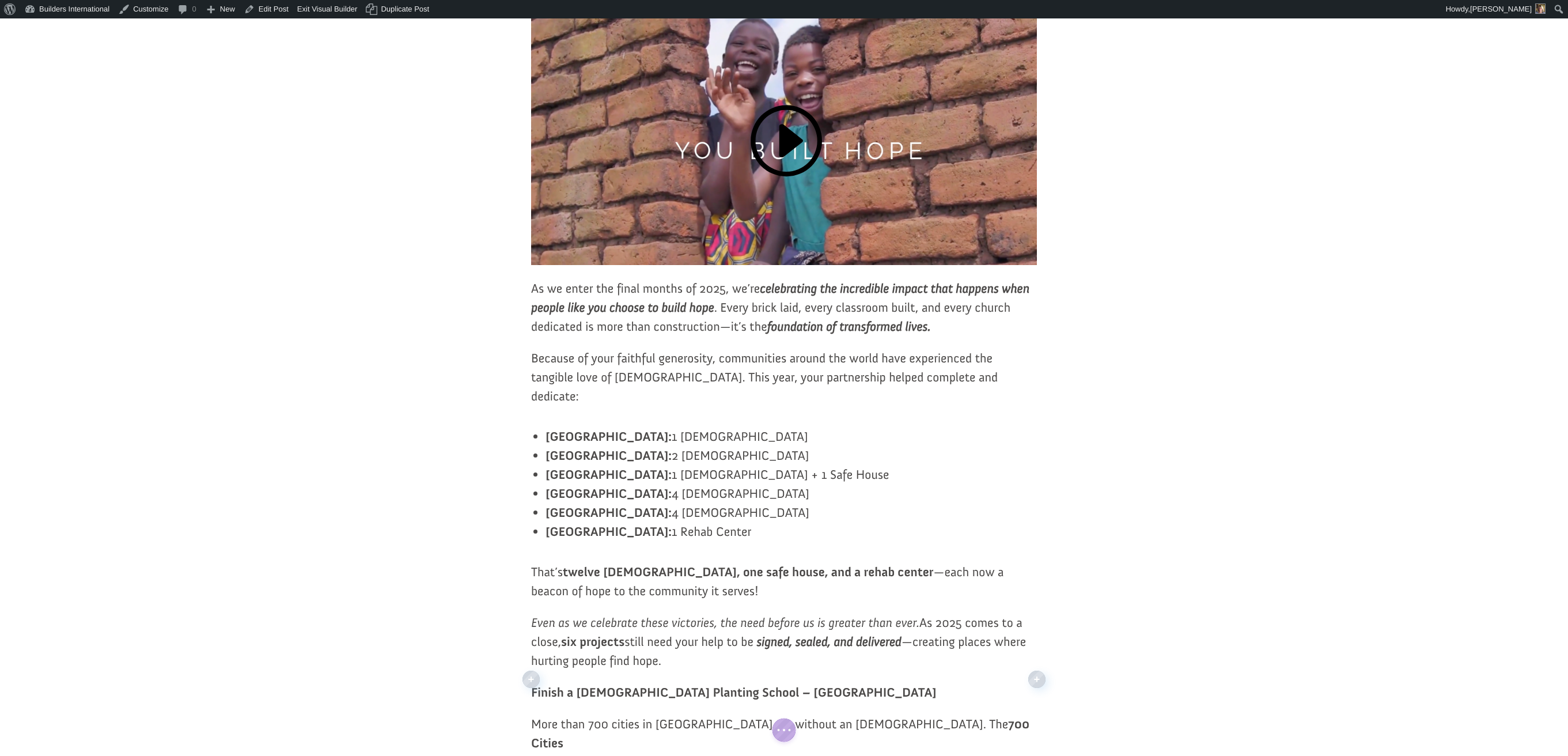
drag, startPoint x: 534, startPoint y: 446, endPoint x: 664, endPoint y: 539, distance: 159.8
click at [664, 539] on ul "Bahamas: 1 Church Cuba: 2 Churches Honduras: 1 Church + 1 Safe House Panama: 4 …" at bounding box center [791, 490] width 491 height 127
click at [672, 501] on span "4 Churches" at bounding box center [740, 492] width 137 height 15
drag, startPoint x: 534, startPoint y: 444, endPoint x: 701, endPoint y: 541, distance: 193.1
click at [701, 541] on ul "Bahamas: 1 Church Cuba: 2 Churches Honduras: 1 Church + 1 Safe House Panama: 4 …" at bounding box center [791, 490] width 491 height 127
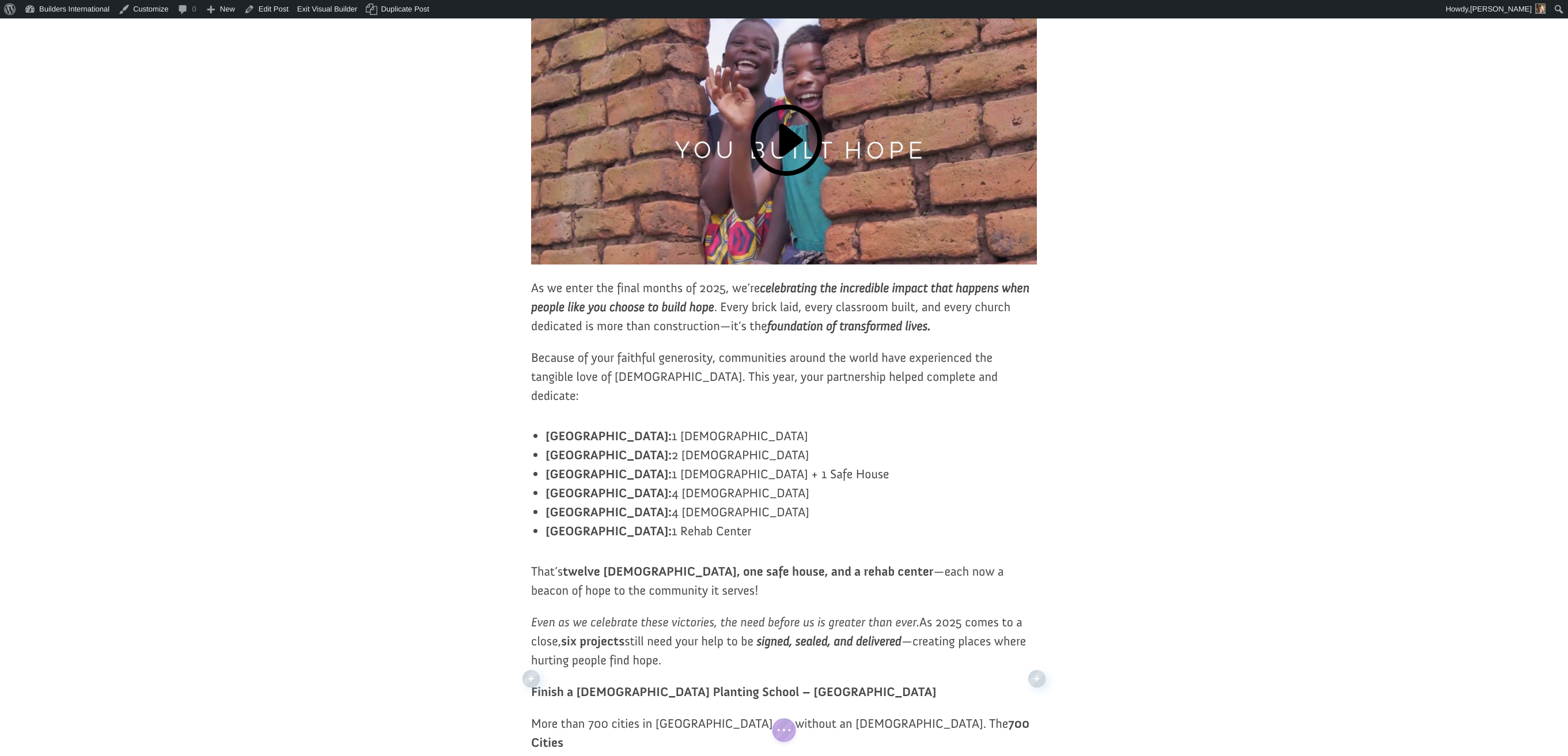
scroll to position [342, 0]
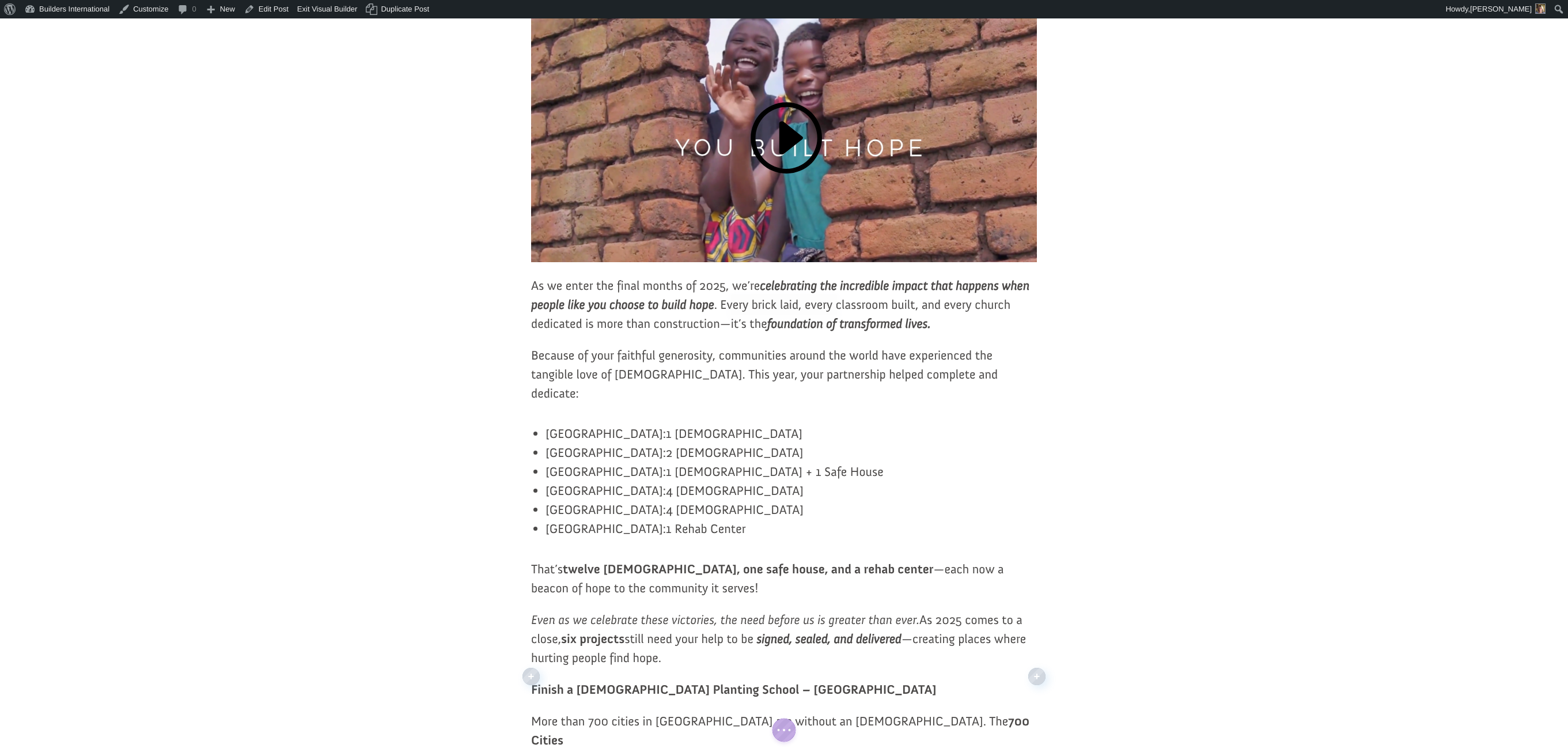
click at [477, 478] on article "End-Of-Year Giving Opportunities 2025 deborah sims October 9, 2025 3min read EO…" at bounding box center [784, 702] width 1568 height 1910
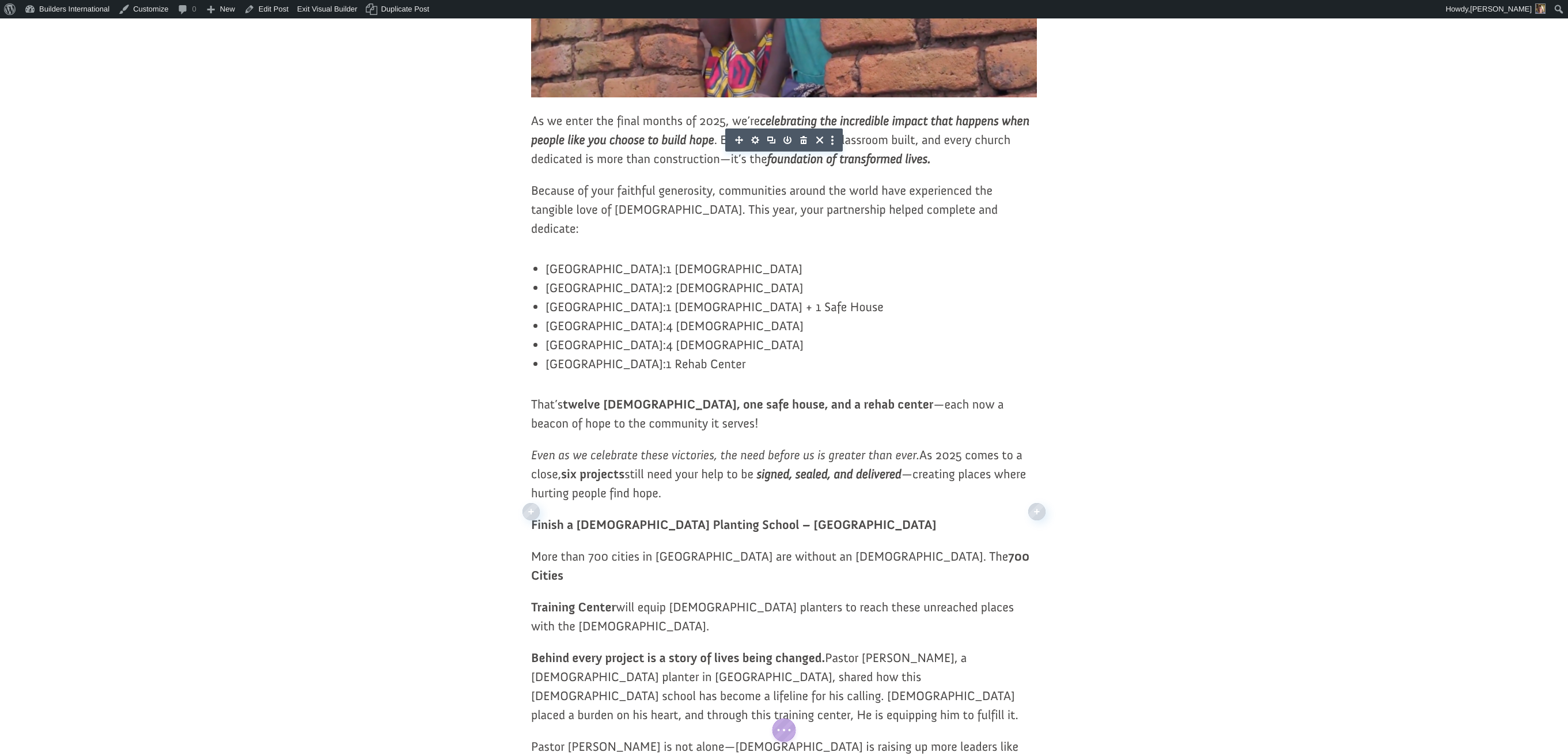
scroll to position [512, 0]
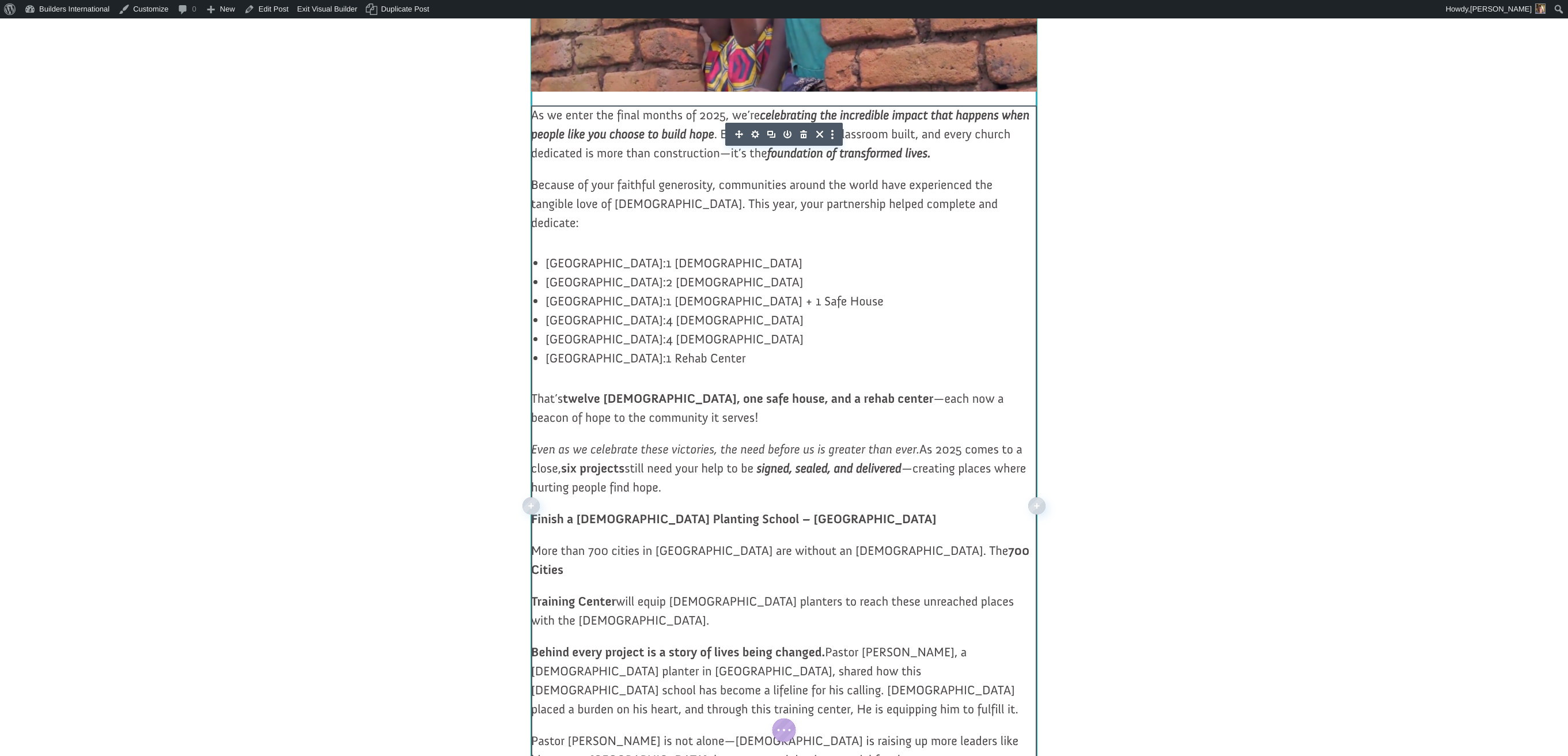
drag, startPoint x: 546, startPoint y: 368, endPoint x: 664, endPoint y: 379, distance: 118.5
click at [666, 380] on ul "Bahamas: 1 Church Cuba: 2 Churches Honduras: 1 Church + 1 Safe House Panama: 4 …" at bounding box center [791, 317] width 491 height 127
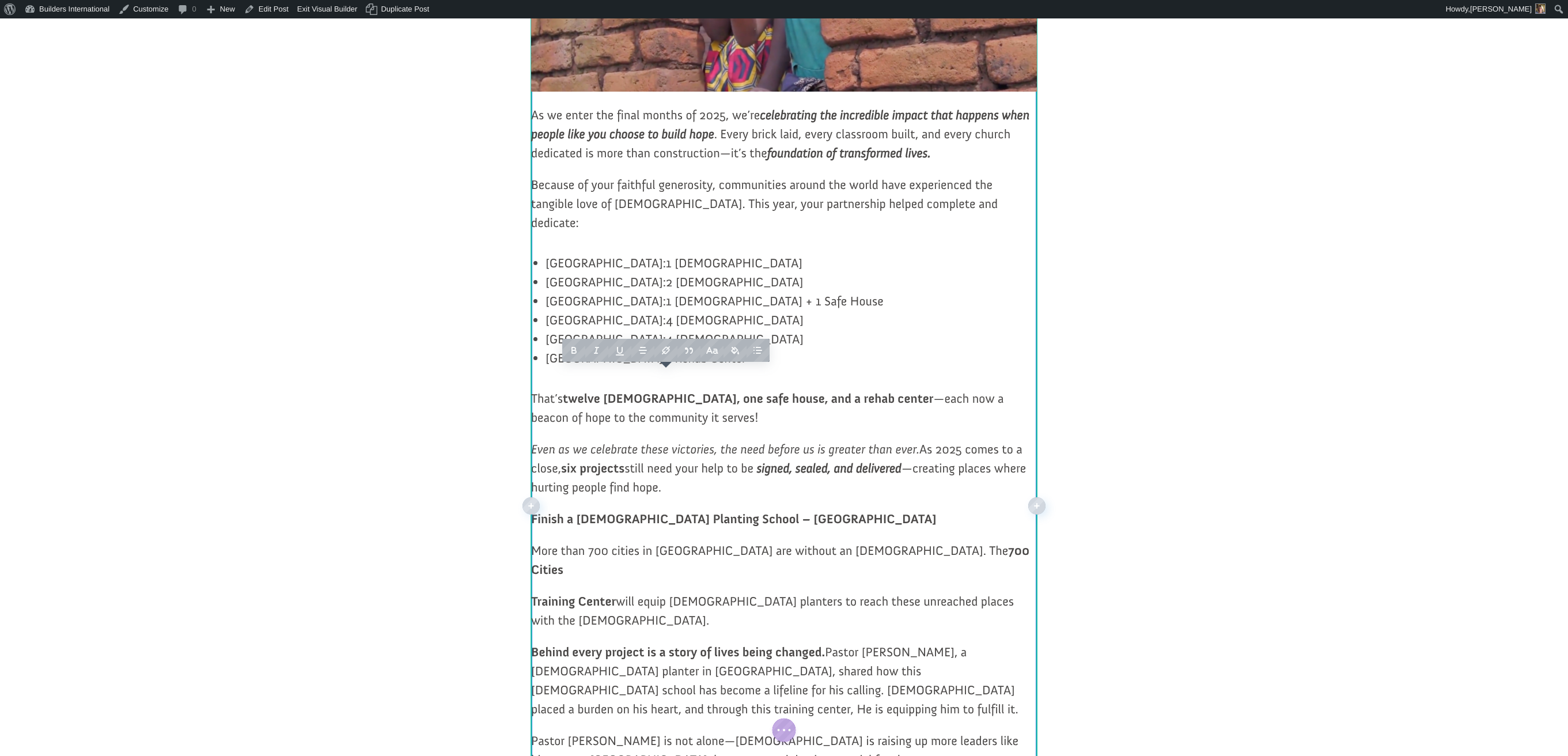
copy li "Serbia: 1 Rehab Center"
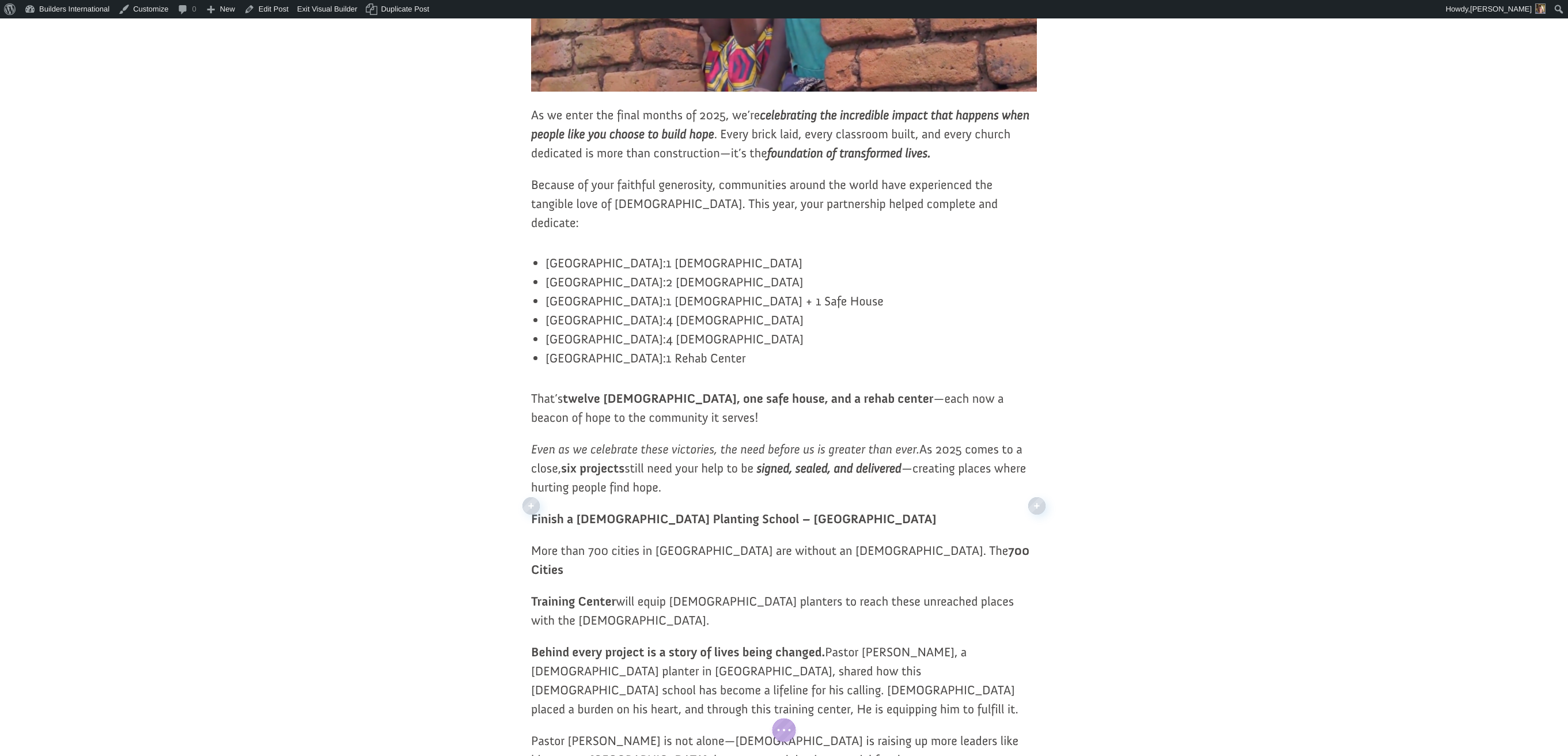
click at [546, 348] on li "Uruguay: 4 Churches" at bounding box center [791, 339] width 491 height 19
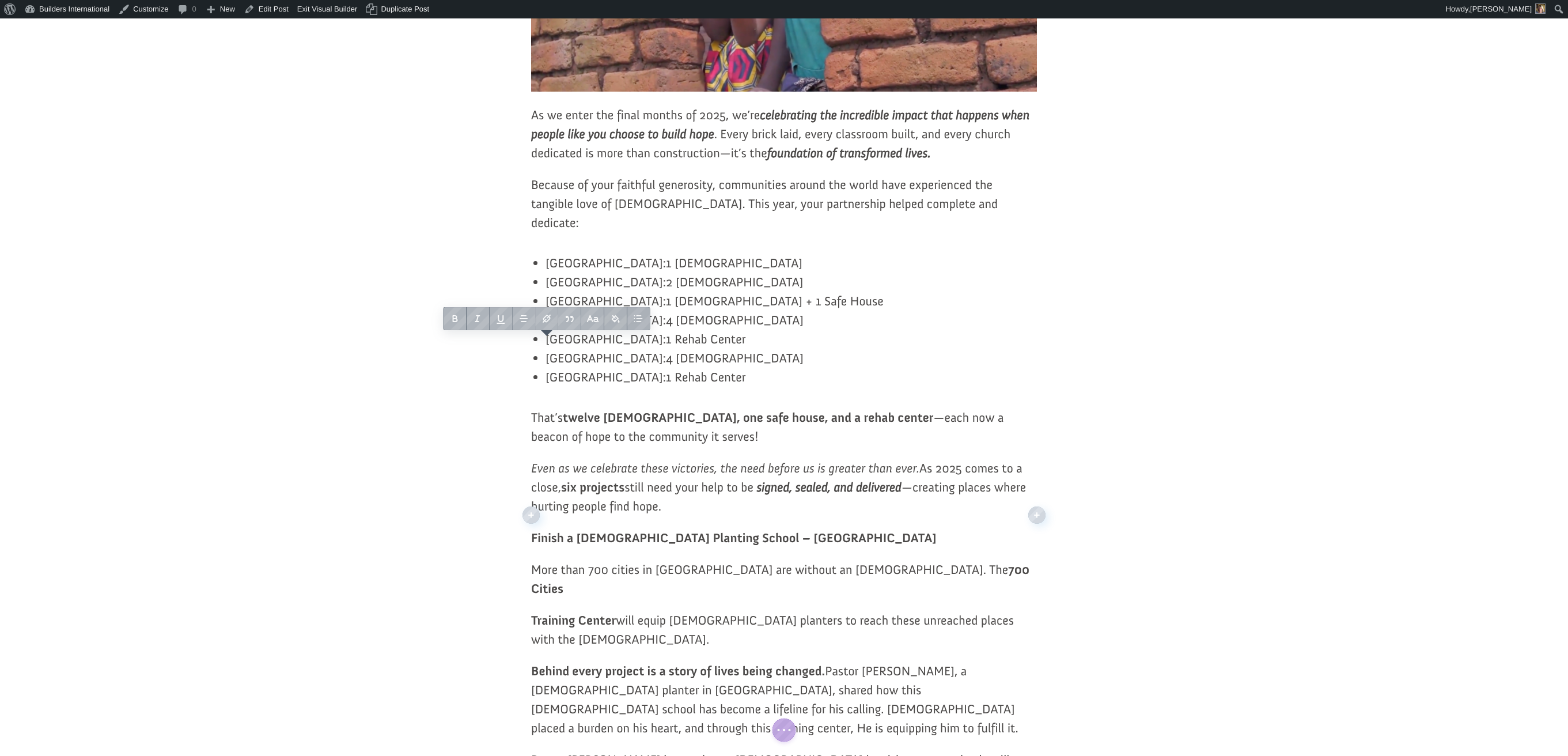
drag, startPoint x: 659, startPoint y: 394, endPoint x: 544, endPoint y: 394, distance: 115.0
click at [544, 394] on div "As we enter the final months of 2025, we’re celebrating the incredible impact t…" at bounding box center [784, 671] width 505 height 1132
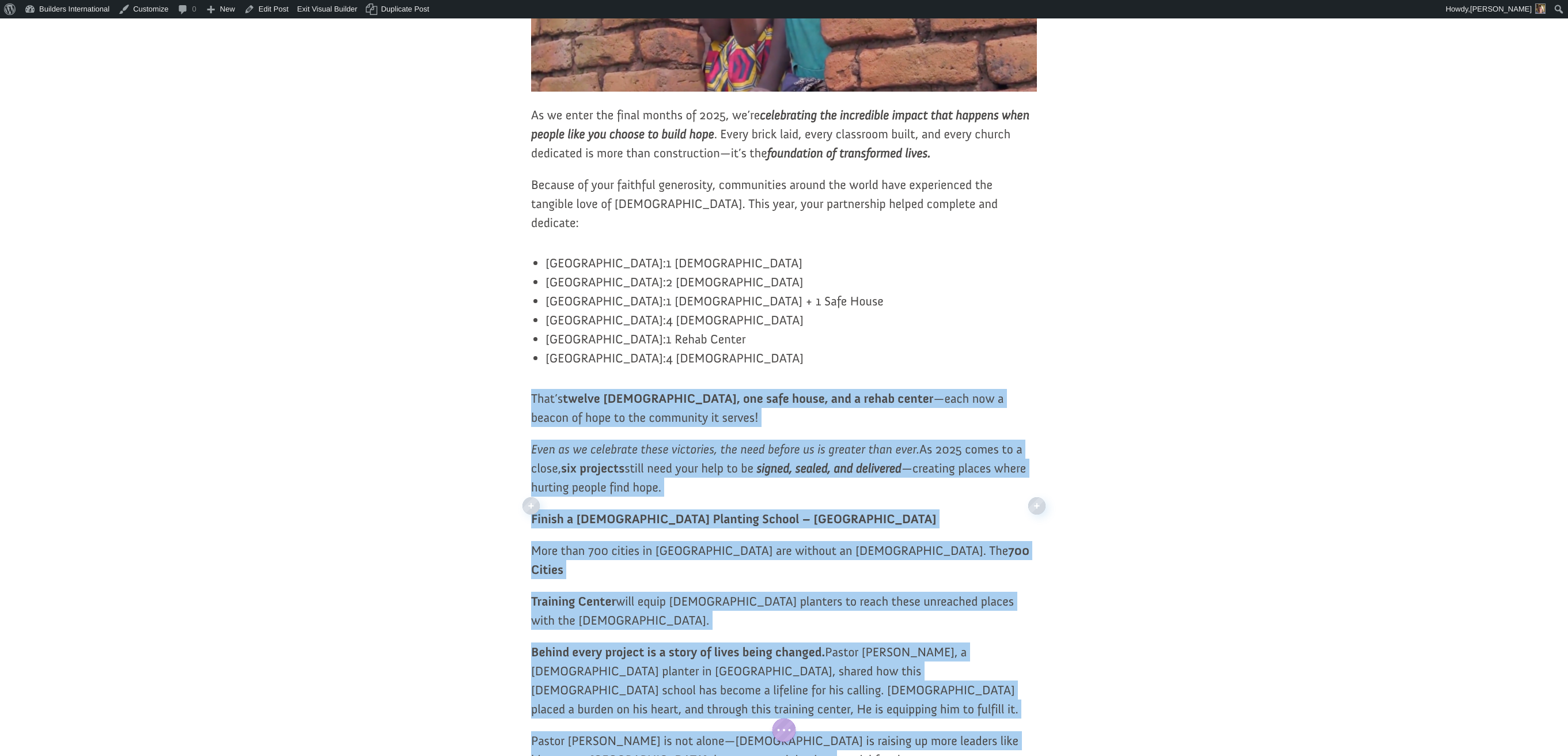
drag, startPoint x: 534, startPoint y: 411, endPoint x: 772, endPoint y: 726, distance: 394.8
click at [772, 726] on div "As we enter the final months of 2025, we’re celebrating the incredible impact t…" at bounding box center [784, 662] width 505 height 1114
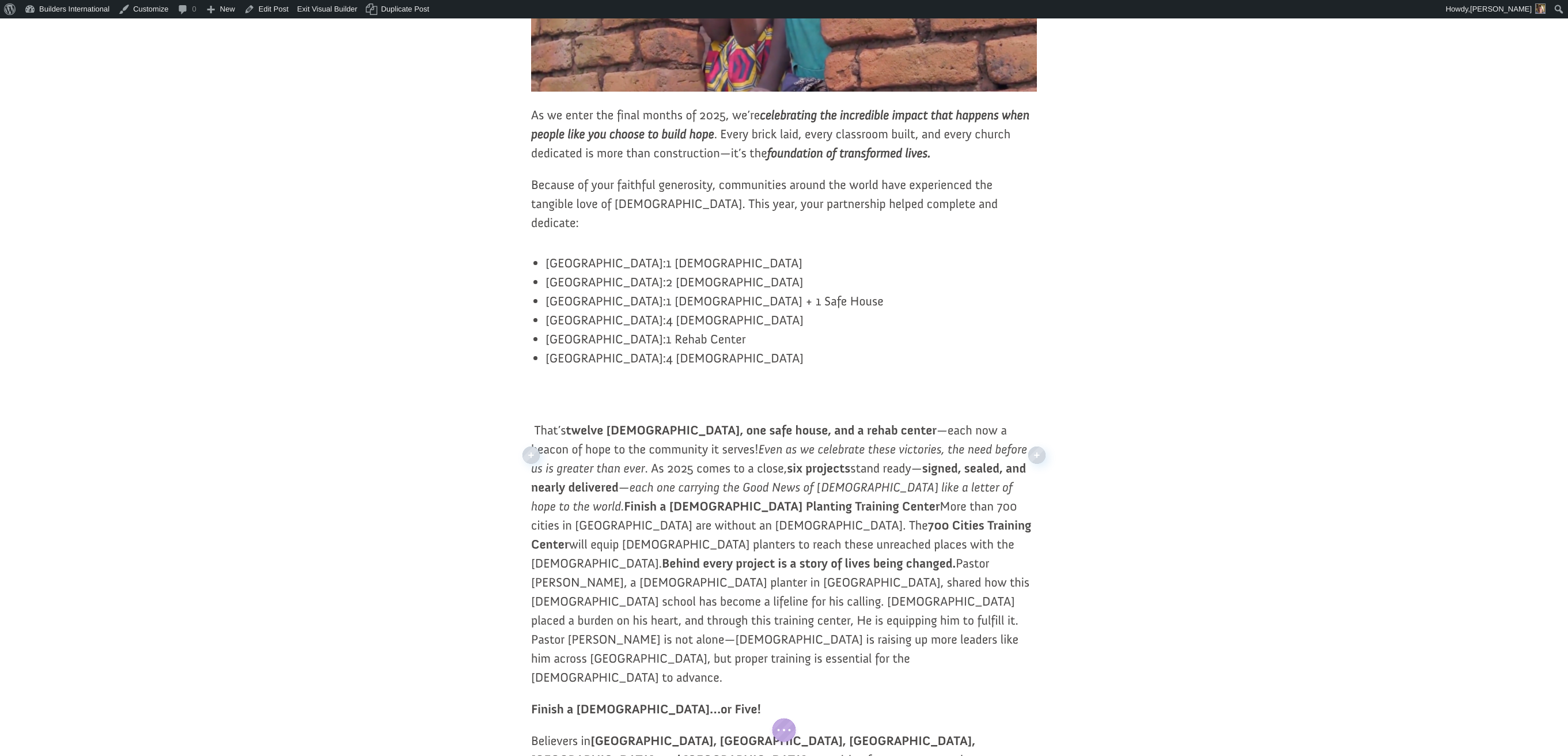
click at [561, 482] on p "That’s twelve churches, one safe house, and a rehab center —each now a beacon o…" at bounding box center [784, 560] width 505 height 279
click at [665, 464] on icon "Even as we celebrate these victories, the need before us is greater than ever" at bounding box center [779, 459] width 496 height 35
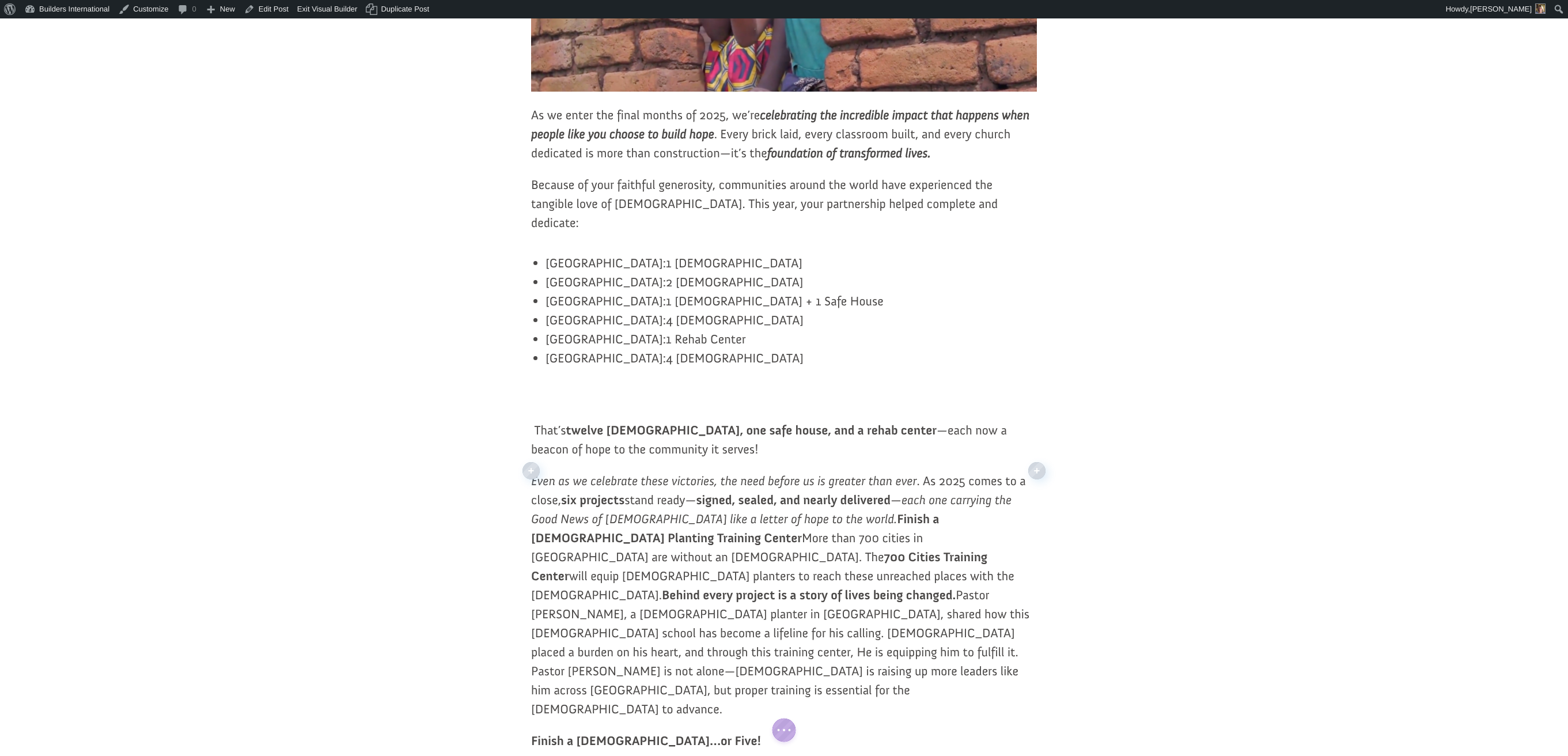
click at [807, 532] on b "Finish a Church Planting Training Center" at bounding box center [735, 529] width 408 height 35
click at [756, 563] on p "Finish a Church Planting Training Center More than 700 cities in Poland are wit…" at bounding box center [784, 643] width 505 height 203
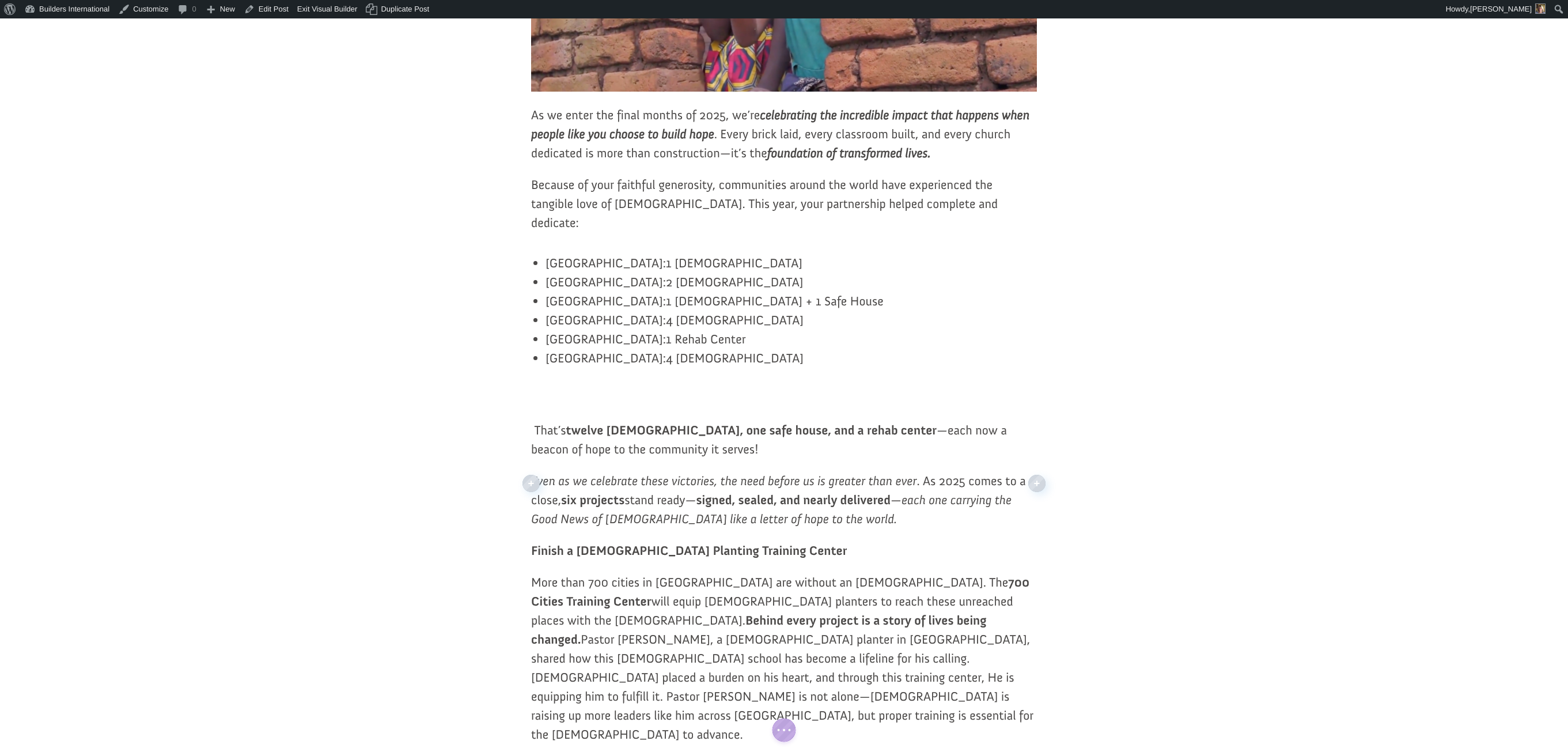
click at [972, 613] on b "Behind every project is a story of lives being changed." at bounding box center [759, 630] width 456 height 35
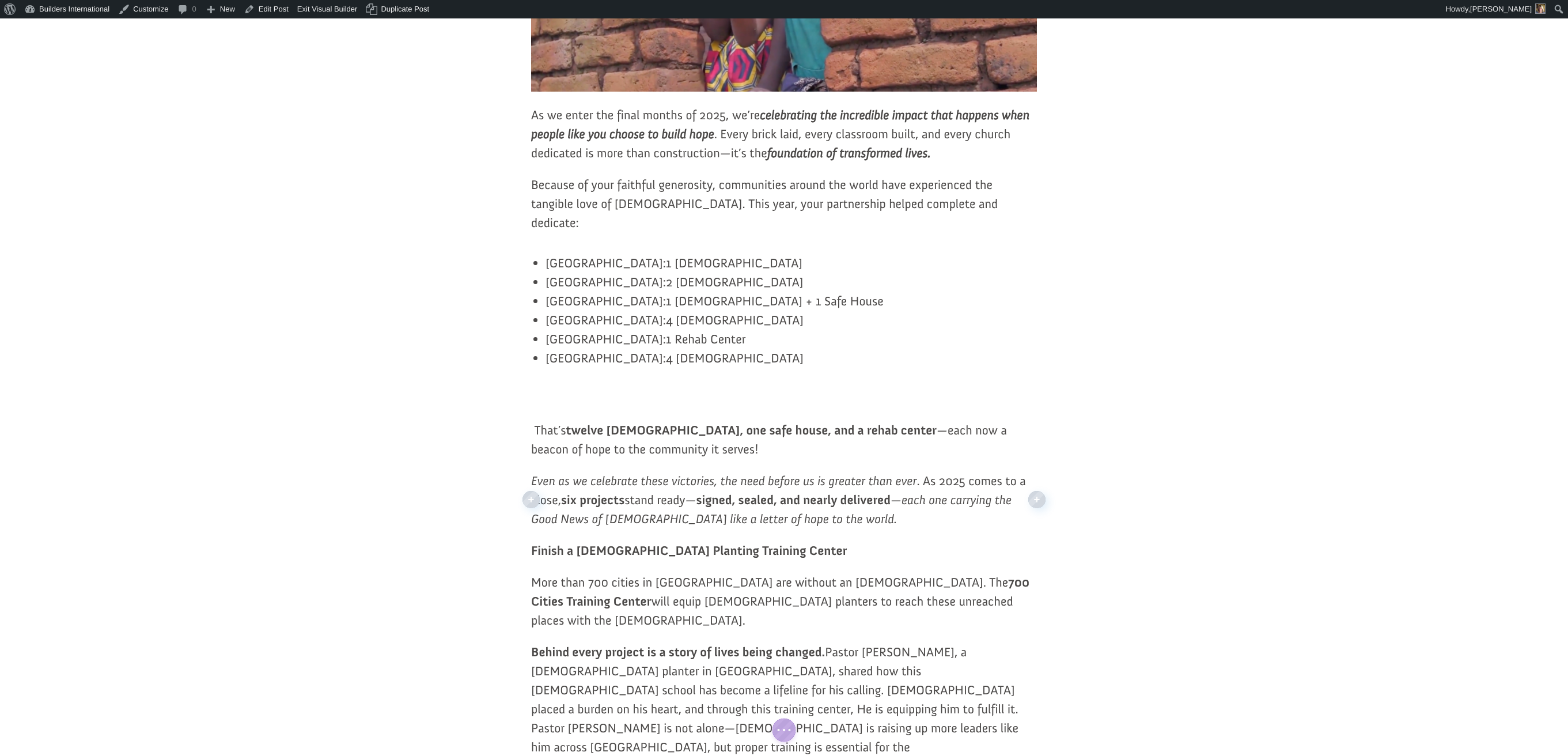
click at [902, 688] on p "Behind every project is a story of lives being changed. Pastor Filip, a church …" at bounding box center [784, 715] width 505 height 146
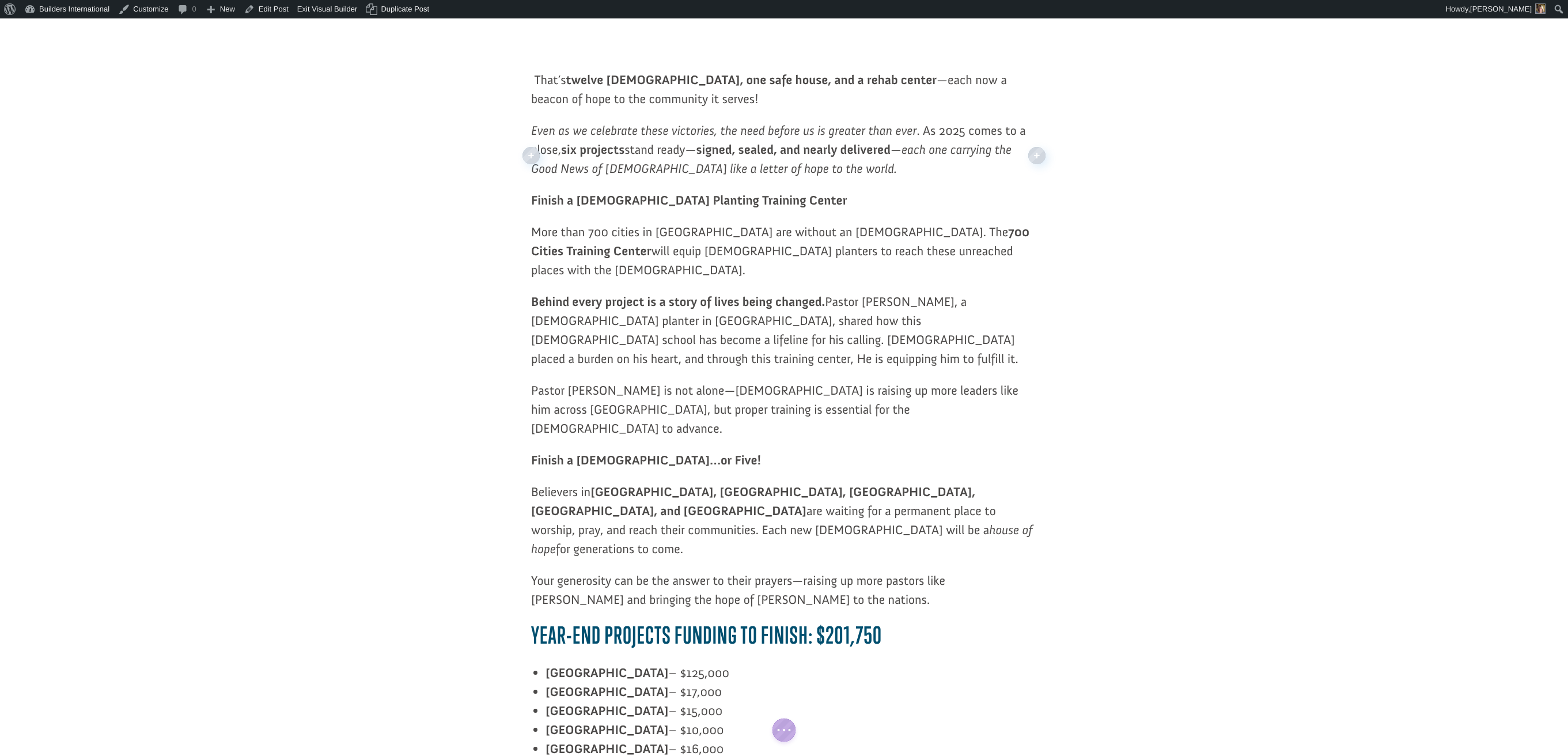
scroll to position [865, 0]
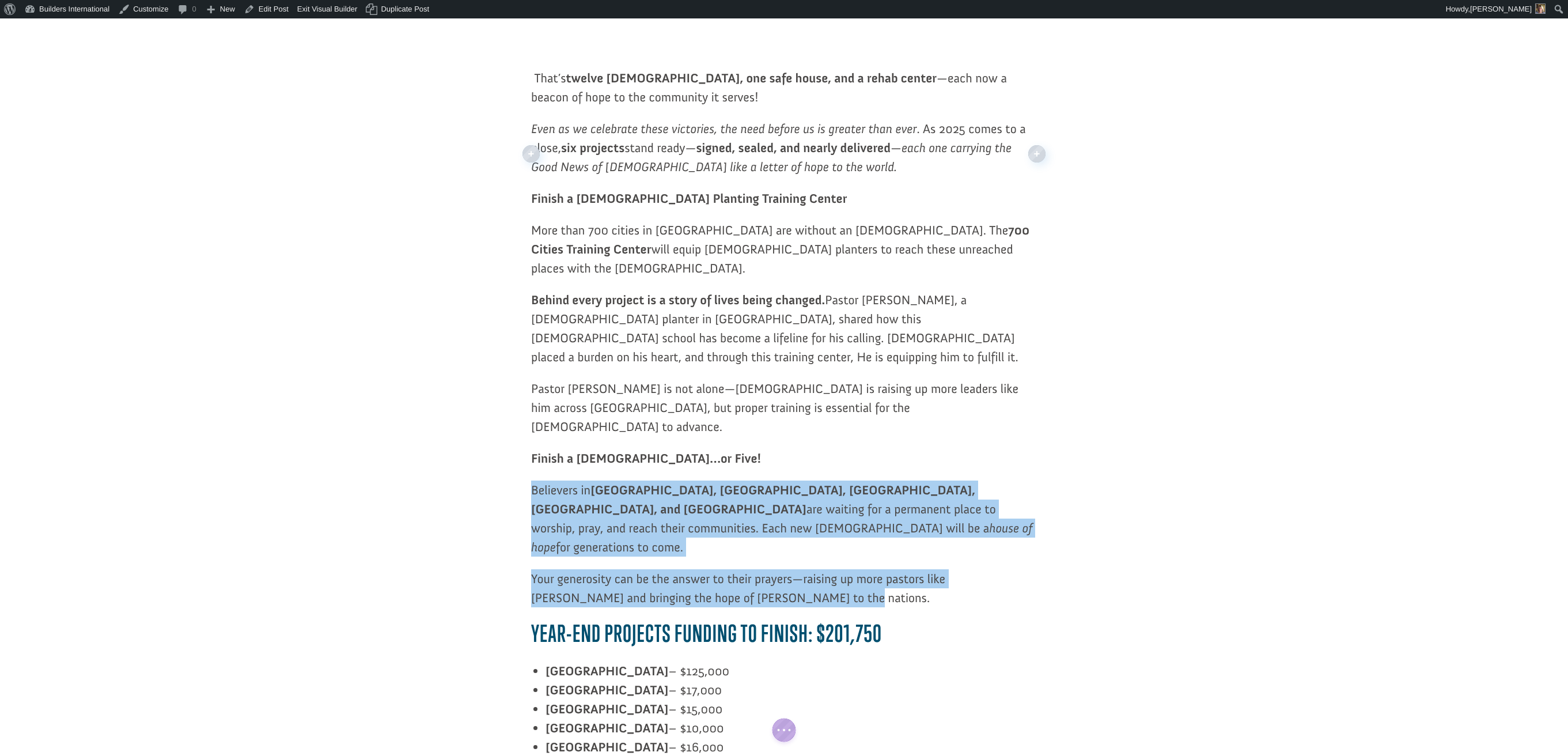
drag, startPoint x: 533, startPoint y: 444, endPoint x: 712, endPoint y: 545, distance: 205.5
click at [714, 547] on div "As we enter the final months of 2025, we’re celebrating the incredible impact t…" at bounding box center [784, 310] width 505 height 1114
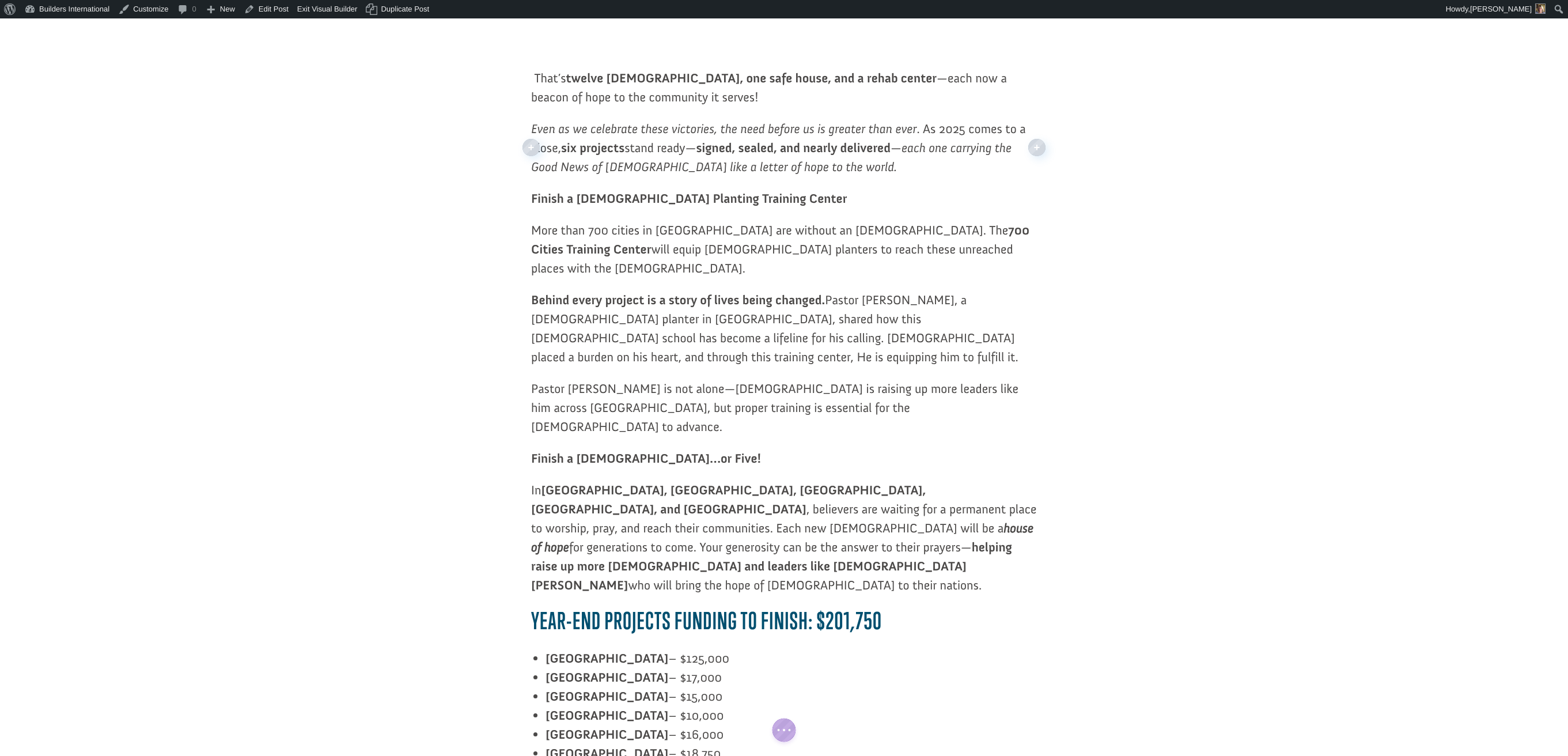
click at [709, 484] on p "In Ecuador, El Salvador, Guatemala, Honduras, and Panama , believers are waitin…" at bounding box center [784, 544] width 505 height 127
click at [707, 484] on p "In Ecuador, El Salvador, Guatemala, Honduras, and Panama , believers are waitin…" at bounding box center [784, 544] width 505 height 127
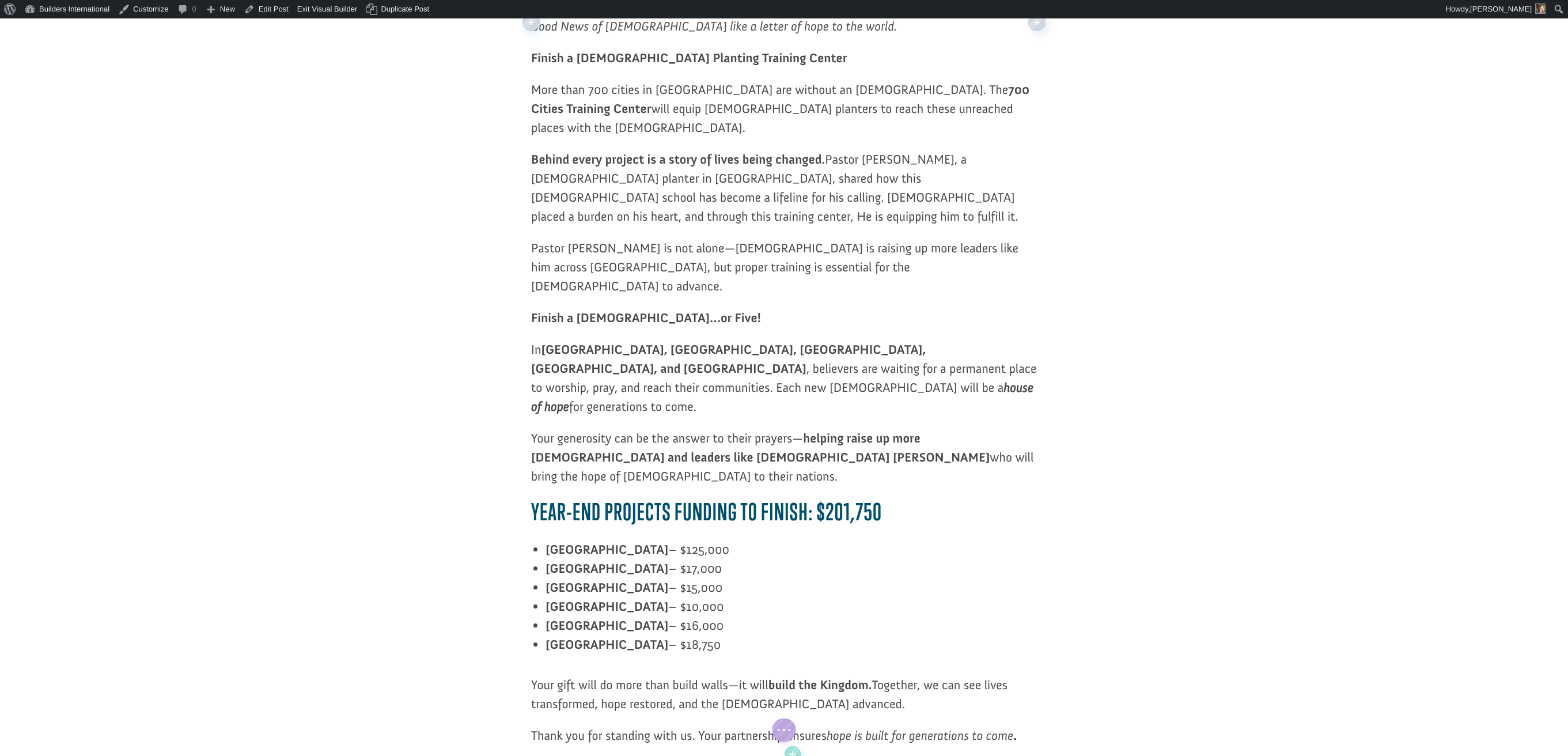
scroll to position [1006, 0]
drag, startPoint x: 559, startPoint y: 470, endPoint x: 672, endPoint y: 557, distance: 142.6
click at [672, 557] on div "As we enter the final months of 2025, we’re celebrating the incredible impact t…" at bounding box center [784, 178] width 505 height 1132
click at [489, 527] on article "End-Of-Year Giving Opportunities 2025 deborah sims October 9, 2025 3min read EO…" at bounding box center [784, 47] width 1568 height 1929
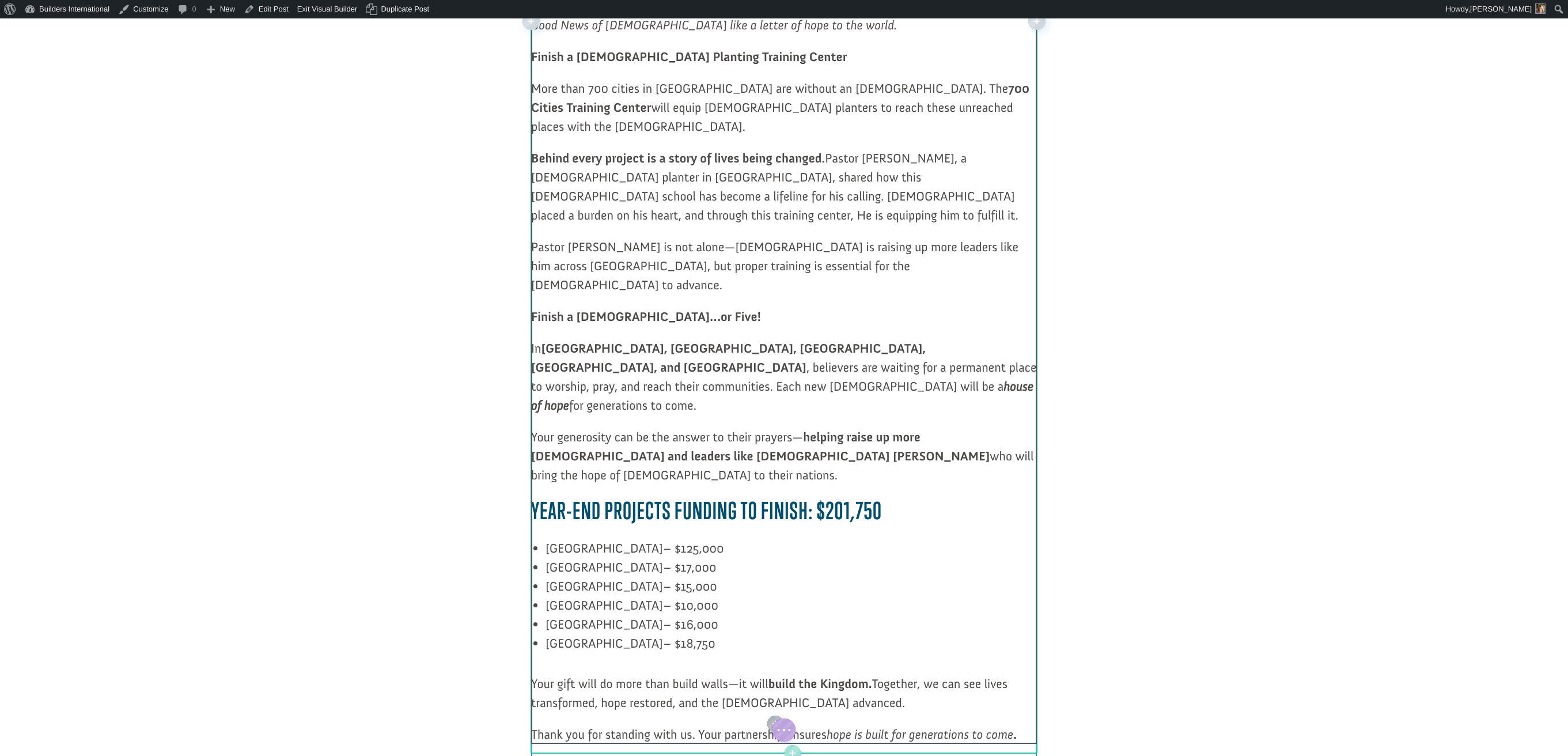
drag, startPoint x: 543, startPoint y: 466, endPoint x: 663, endPoint y: 571, distance: 159.5
click at [663, 571] on div "As we enter the final months of 2025, we’re celebrating the incredible impact t…" at bounding box center [784, 178] width 505 height 1132
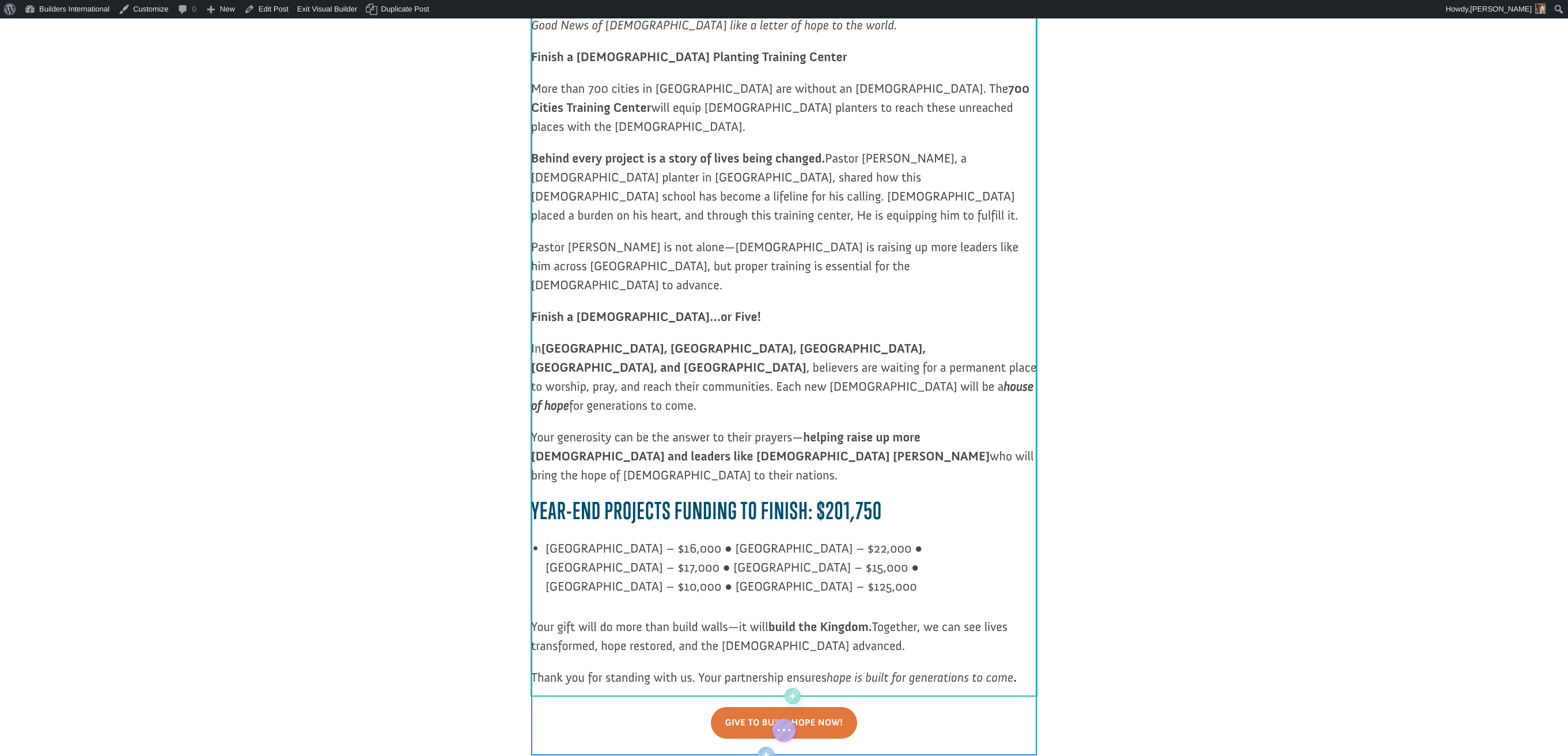
click at [661, 539] on p "Ecuador – $16,000 ● El Salvador – $22,000 ● Guatemala – $17,000 ● Honduras – $1…" at bounding box center [791, 567] width 491 height 57
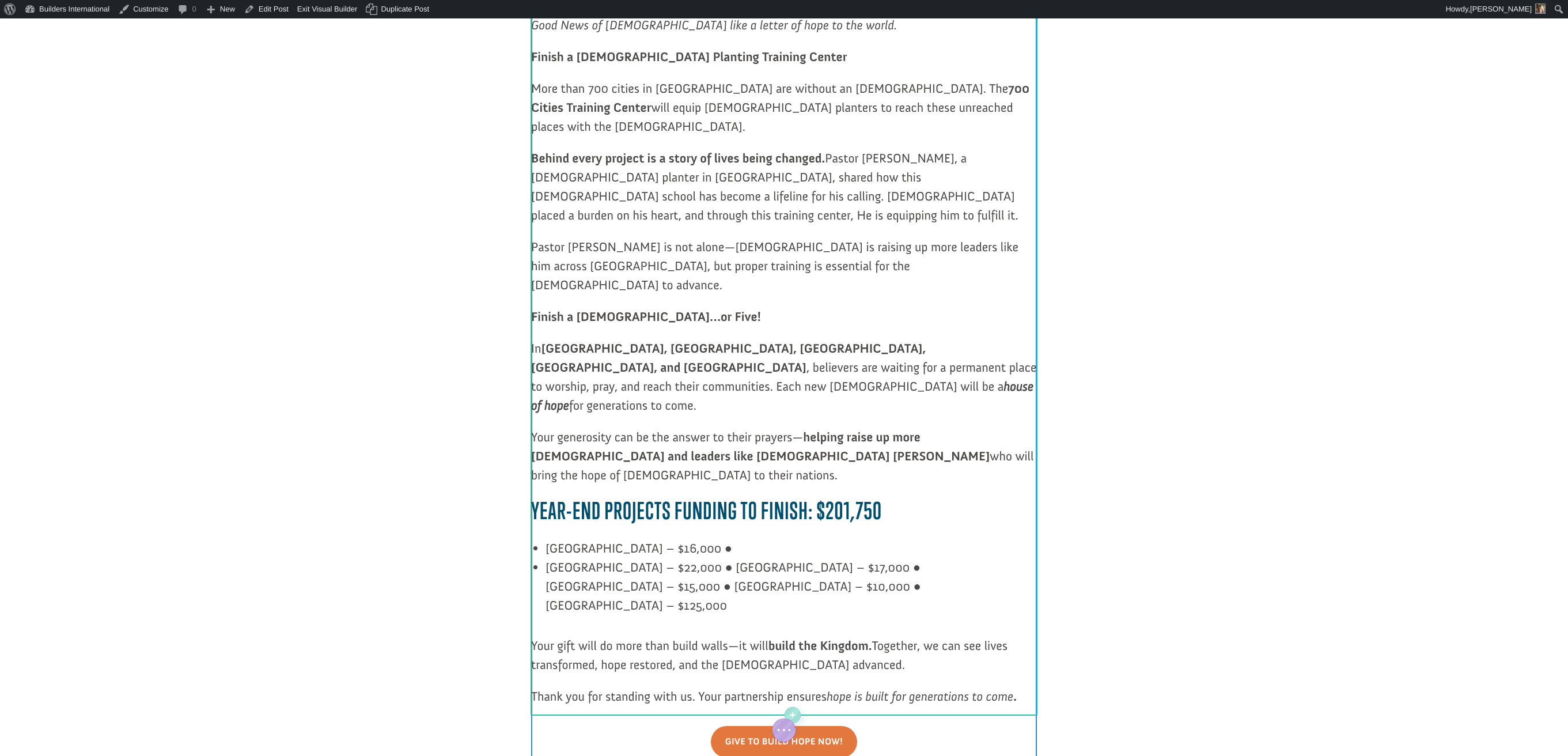
click at [655, 539] on p "Ecuador – $16,000 ●" at bounding box center [791, 548] width 491 height 19
click at [674, 558] on p "El Salvador – $22,000 ● Guatemala – $17,000 ● Honduras – $15,000 ● Panama – $10…" at bounding box center [791, 586] width 491 height 57
click at [665, 577] on p "Guatemala – $17,000 ● Honduras – $15,000 ● Panama – $10,000 ● Poland – $125,000" at bounding box center [791, 596] width 491 height 38
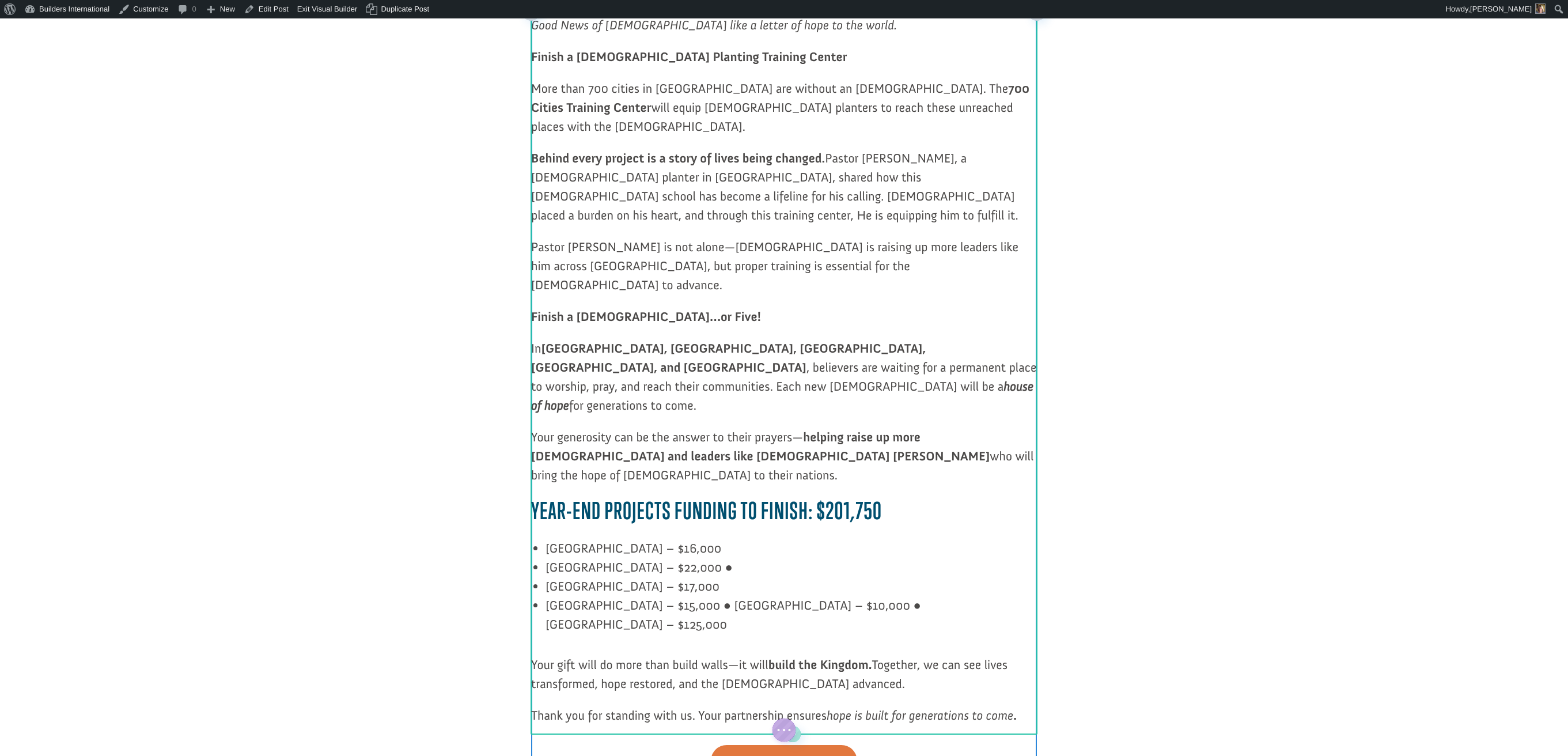
click at [669, 596] on p "Honduras – $15,000 ● Panama – $10,000 ● Poland – $125,000" at bounding box center [791, 614] width 491 height 38
click at [659, 615] on p "Panama – $10,000 ● Poland – $125,000" at bounding box center [791, 625] width 491 height 19
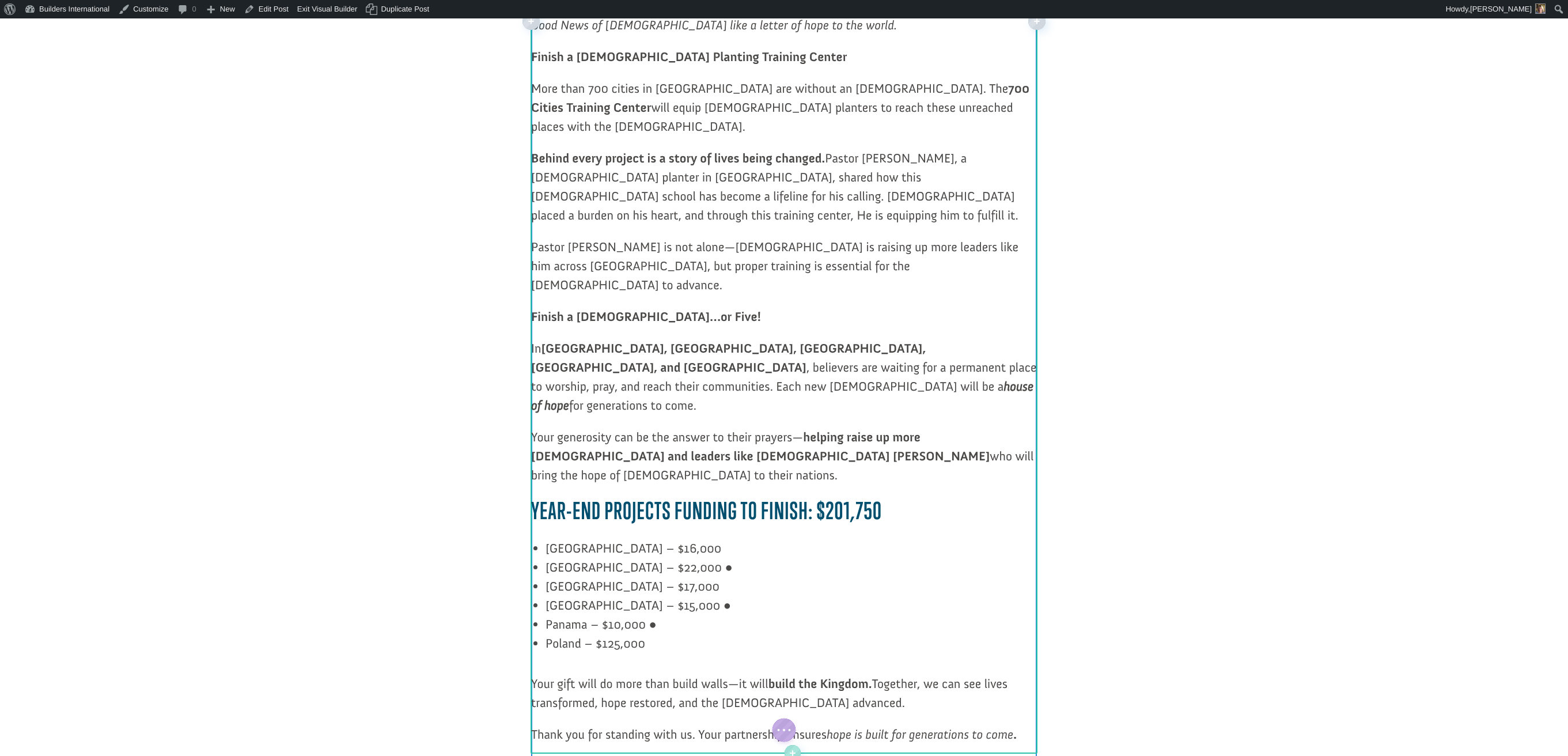
click at [673, 558] on p "El Salvador – $22,000 ●" at bounding box center [791, 568] width 491 height 19
click at [664, 596] on p "Honduras – $15,000 ●" at bounding box center [791, 605] width 491 height 19
click at [656, 615] on p "Panama – $10,000 ●" at bounding box center [791, 625] width 491 height 19
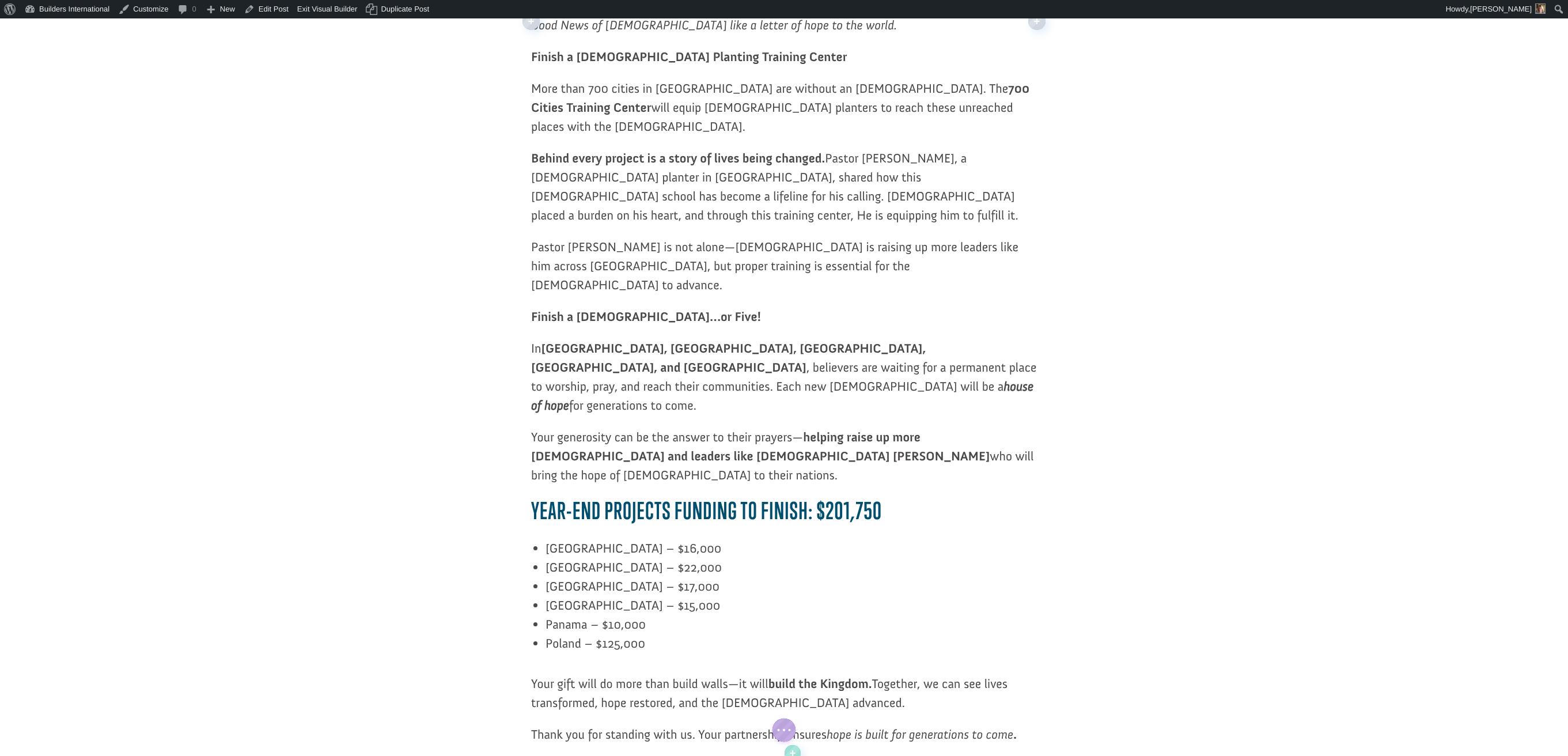
click at [849, 497] on b "Year-End Projects Funding to Finish: $201,750" at bounding box center [706, 510] width 351 height 28
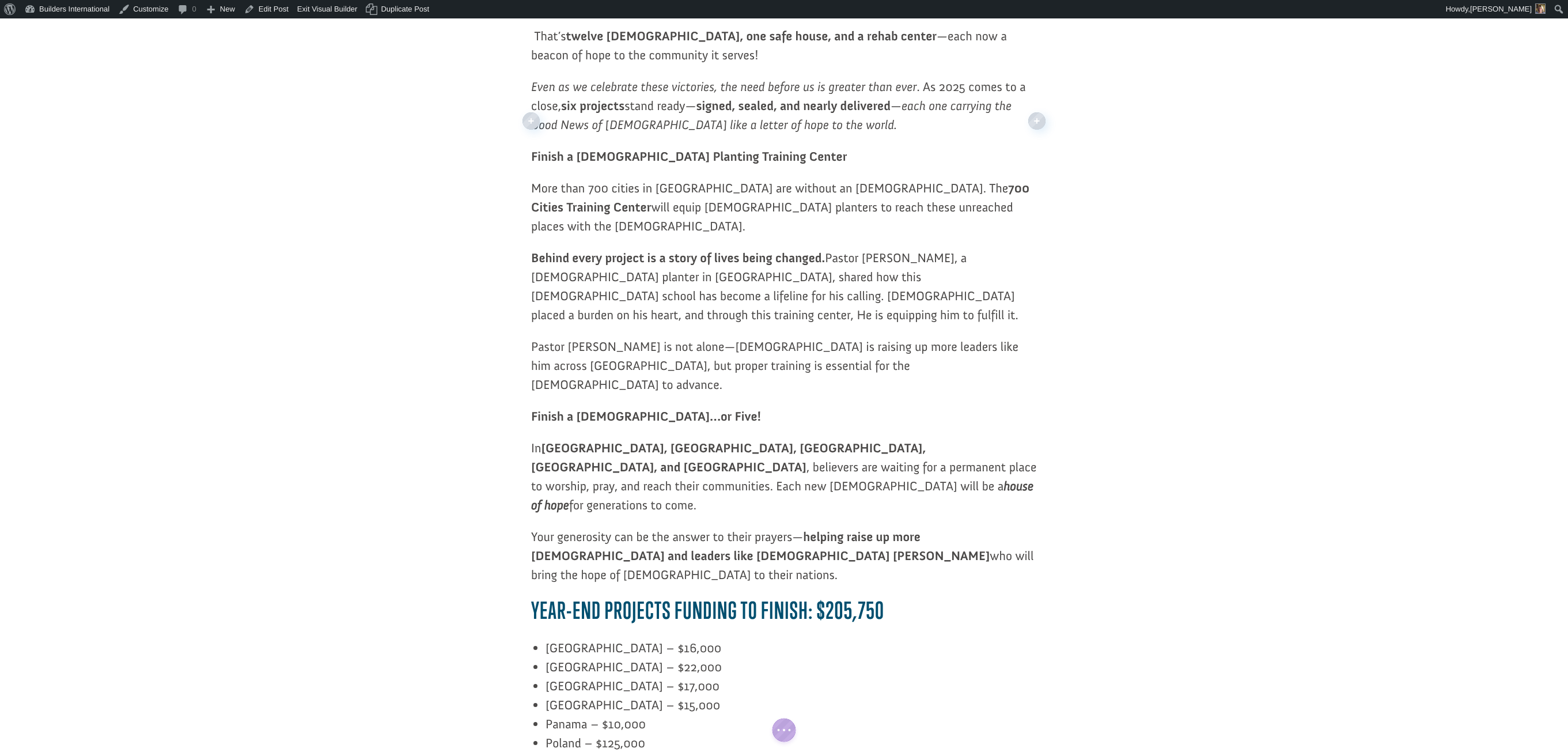
scroll to position [958, 0]
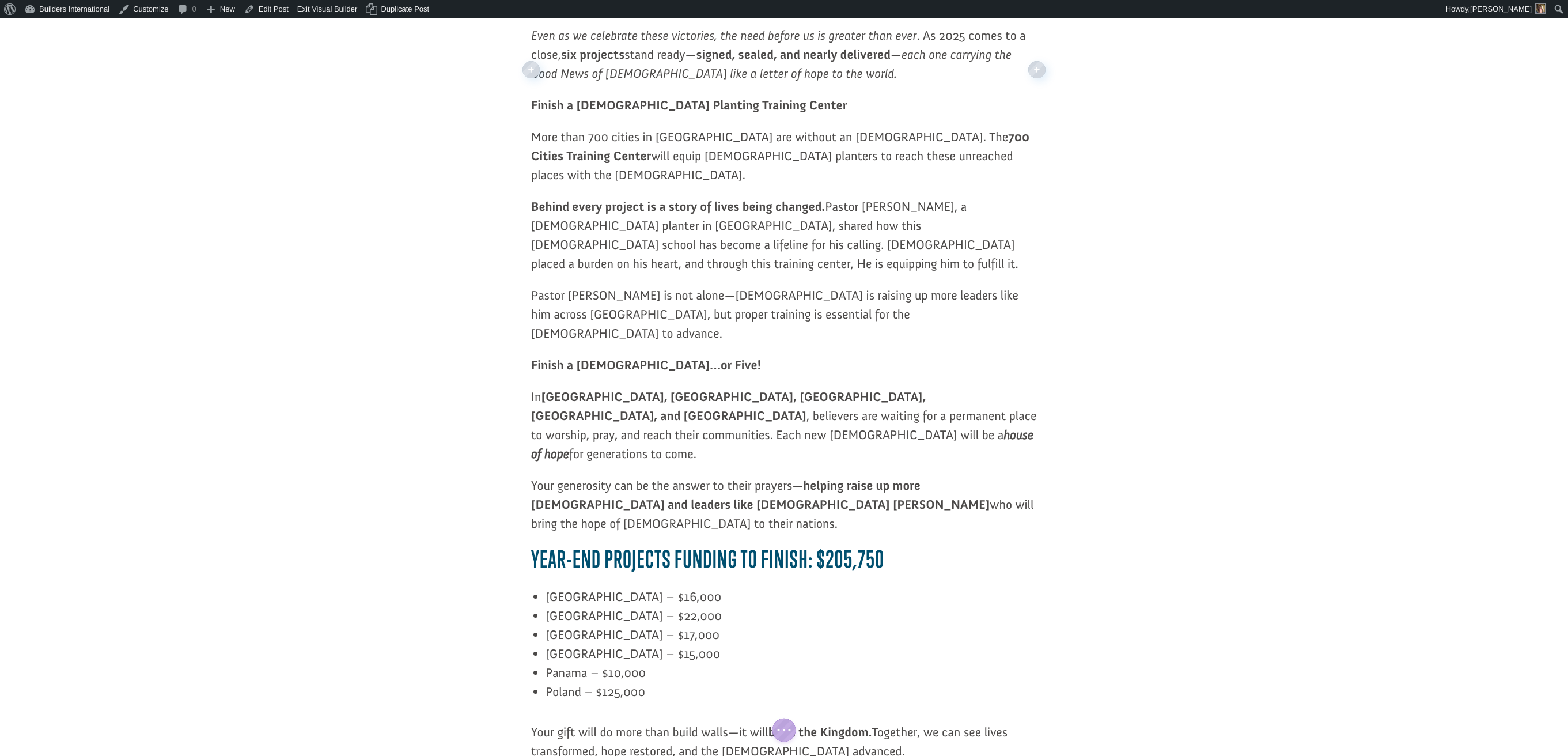
click at [865, 545] on b "Year-End Projects Funding to Finish: $205,750" at bounding box center [707, 559] width 353 height 28
click at [874, 545] on b "Year-End Projects Funding to Finish: $205,750" at bounding box center [707, 559] width 353 height 28
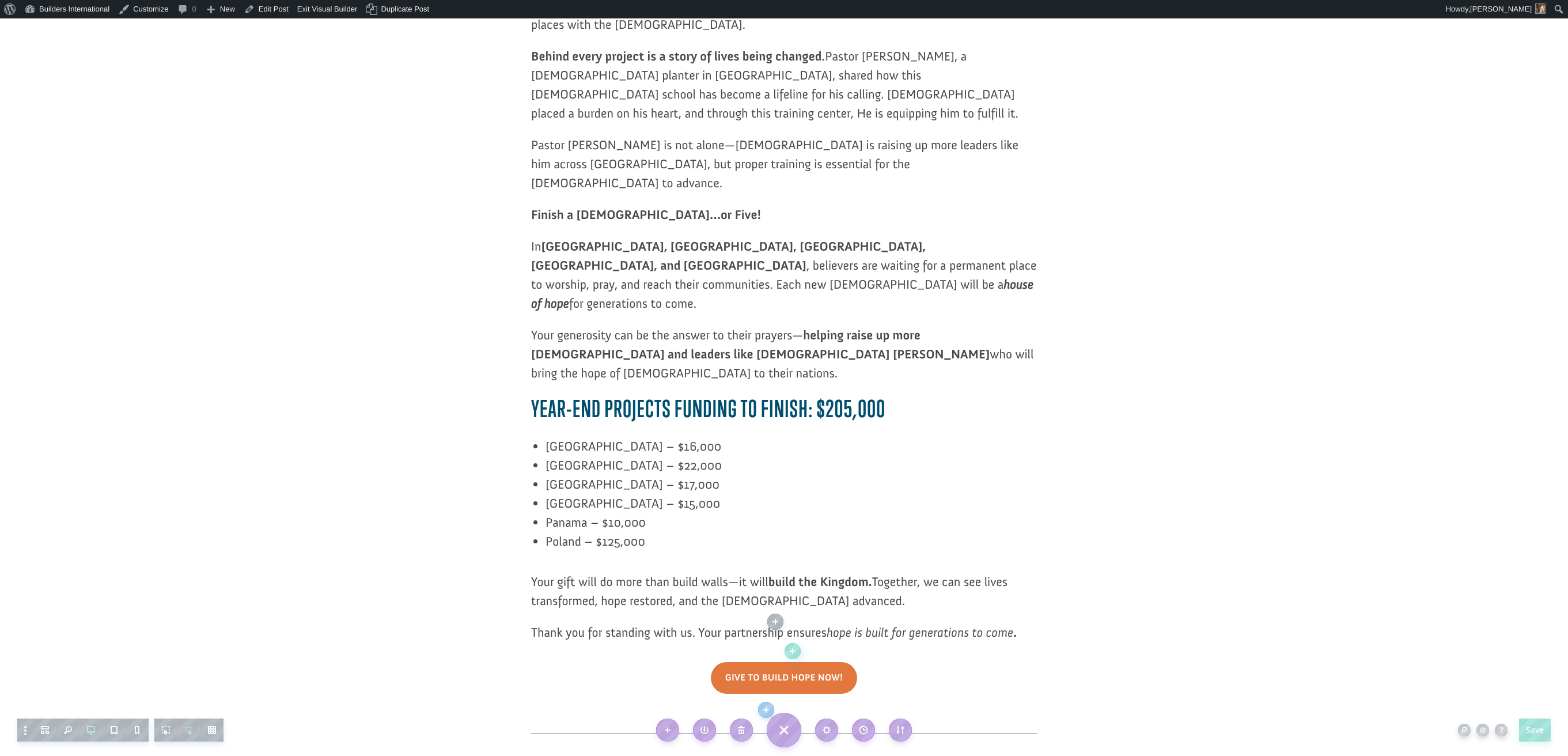
scroll to position [1109, 0]
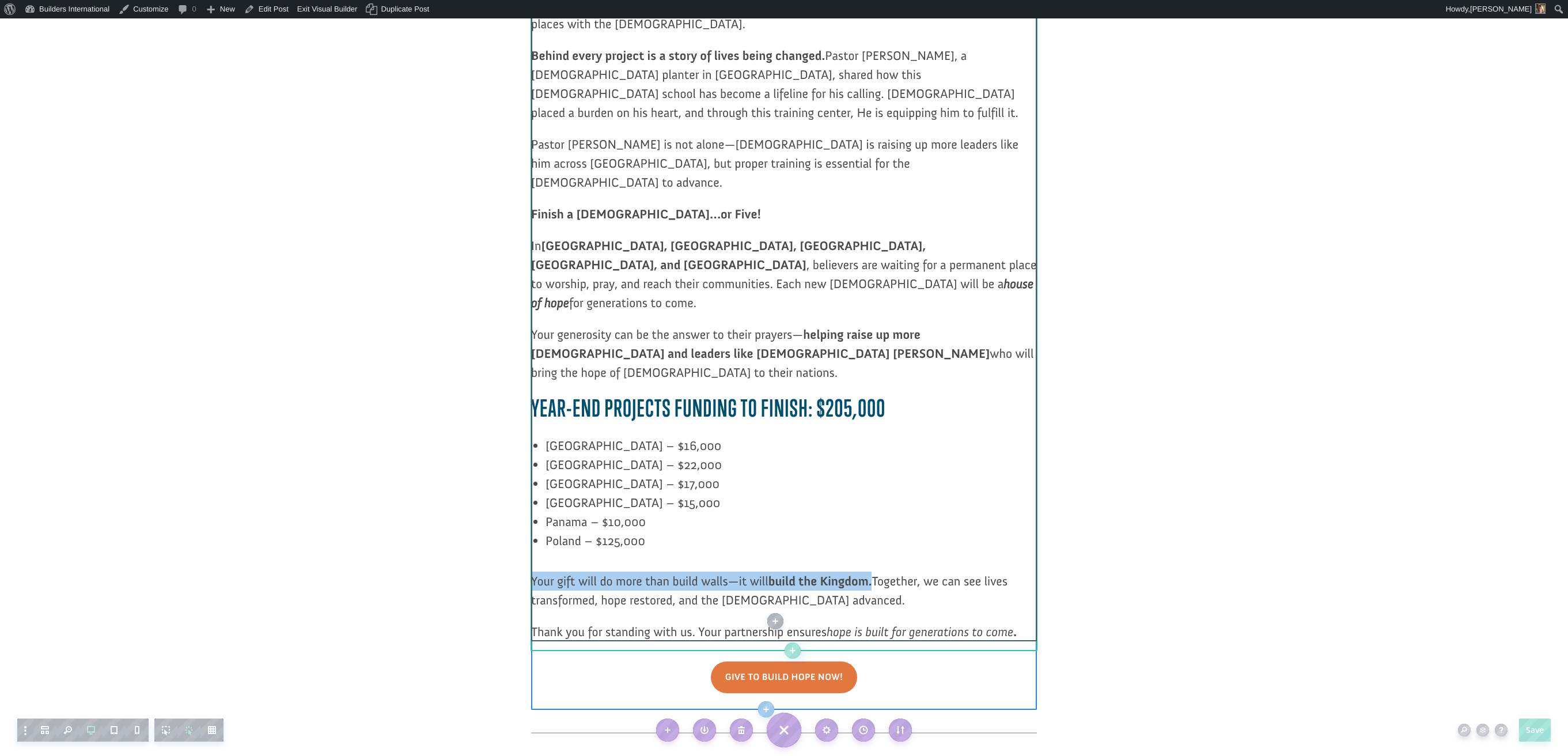
drag, startPoint x: 875, startPoint y: 500, endPoint x: 587, endPoint y: 488, distance: 288.2
click at [588, 572] on p "Your gift will do more than build walls—it will build the Kingdom. Together, we…" at bounding box center [784, 597] width 505 height 51
drag, startPoint x: 872, startPoint y: 502, endPoint x: 532, endPoint y: 501, distance: 340.0
click at [533, 572] on p "Your gift will do more than build walls—it will build the Kingdom. Together, we…" at bounding box center [784, 597] width 505 height 51
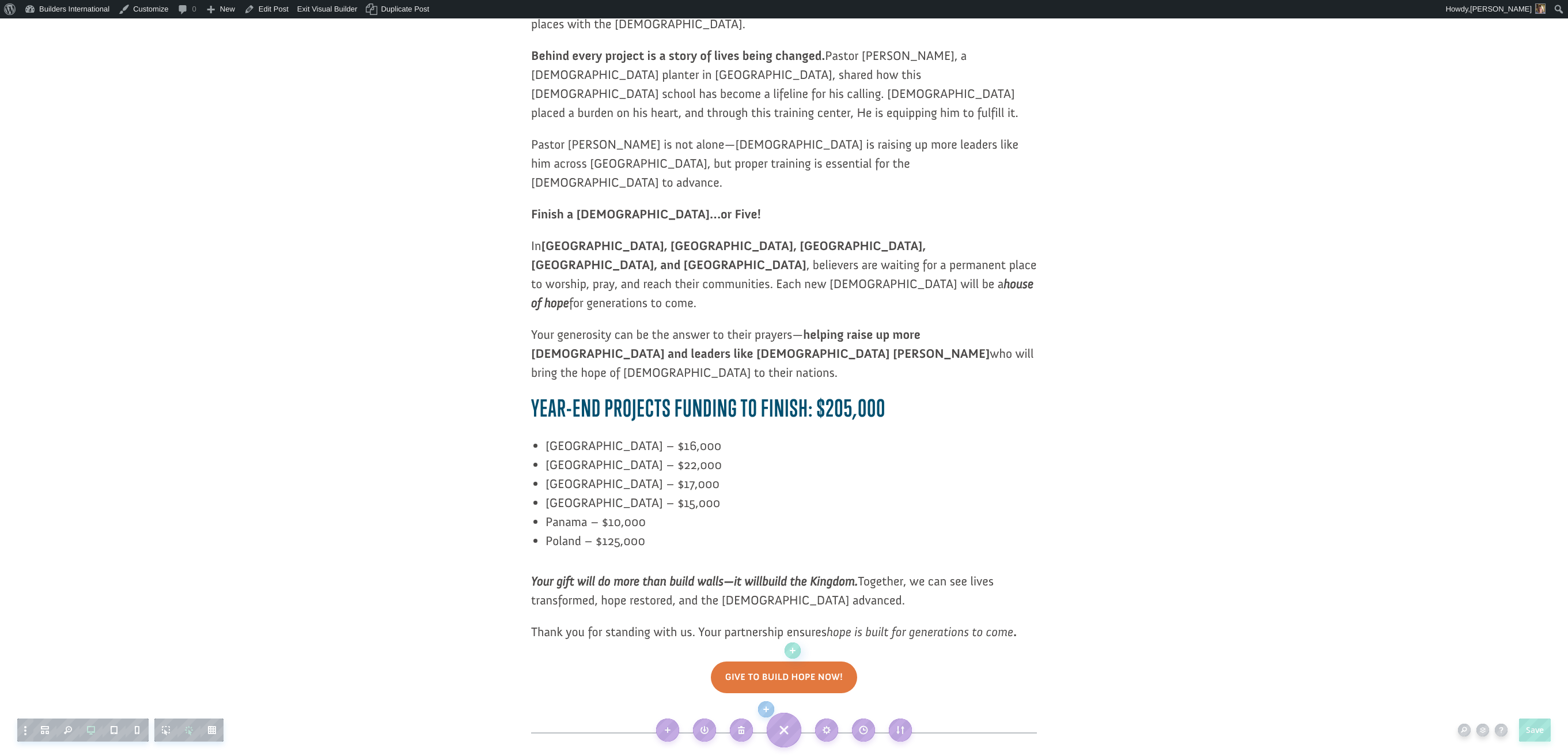
click at [873, 625] on span "hope is built for generations to come" at bounding box center [920, 632] width 186 height 15
drag, startPoint x: 869, startPoint y: 551, endPoint x: 826, endPoint y: 551, distance: 43.0
click at [869, 625] on span "hope is built for generations to come" at bounding box center [920, 632] width 186 height 15
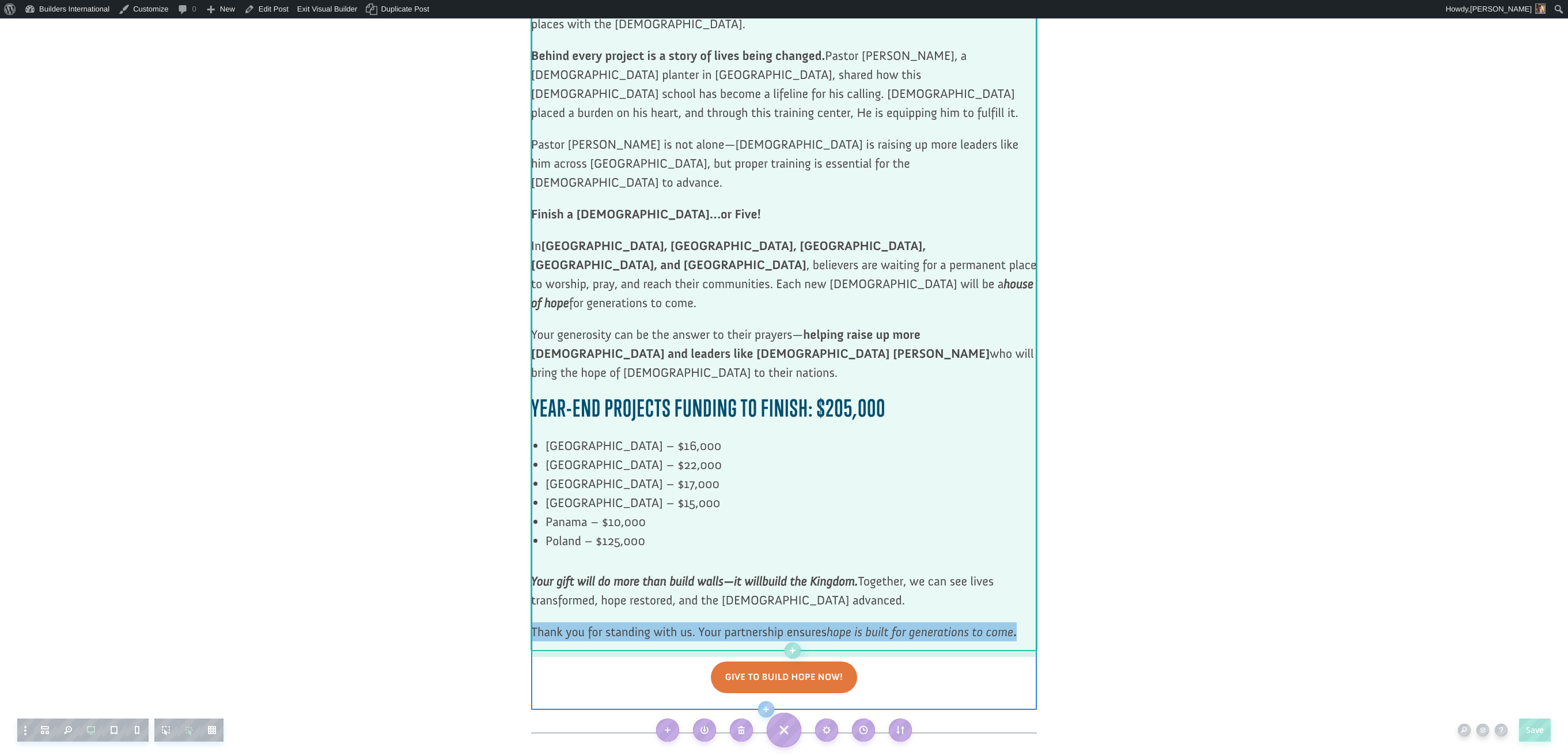
drag, startPoint x: 534, startPoint y: 548, endPoint x: 607, endPoint y: 570, distance: 76.2
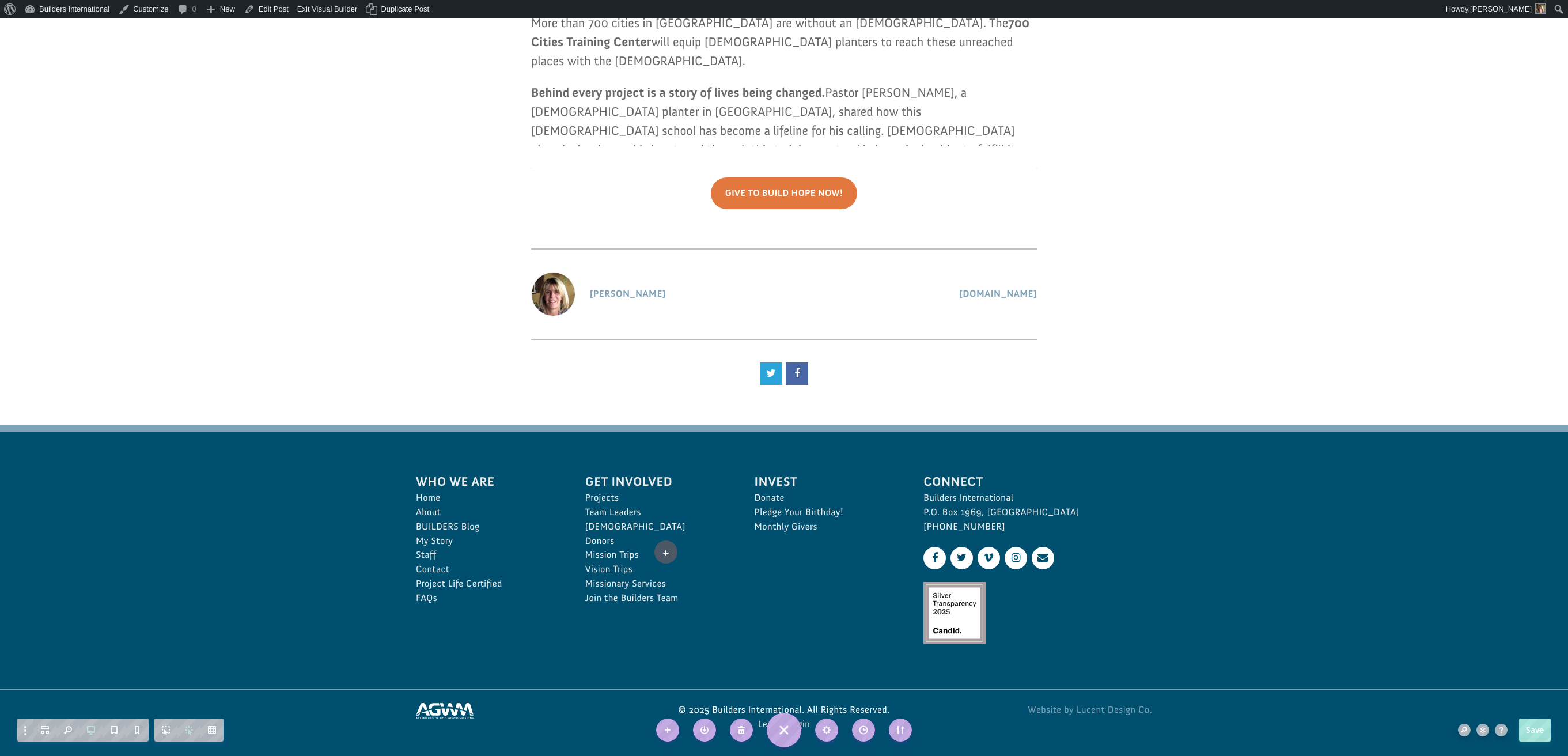
scroll to position [488, 0]
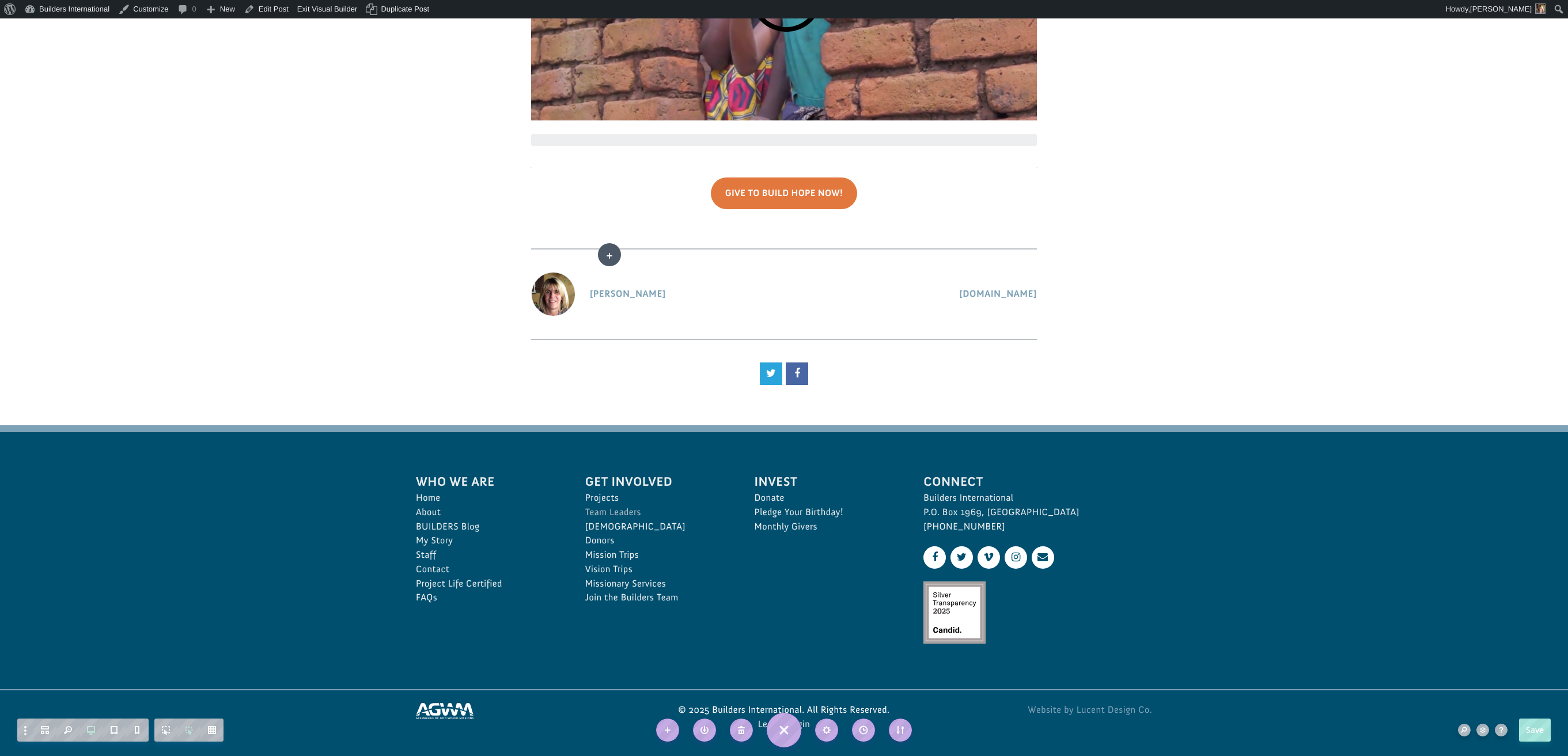
drag, startPoint x: 678, startPoint y: 551, endPoint x: 609, endPoint y: 555, distance: 69.1
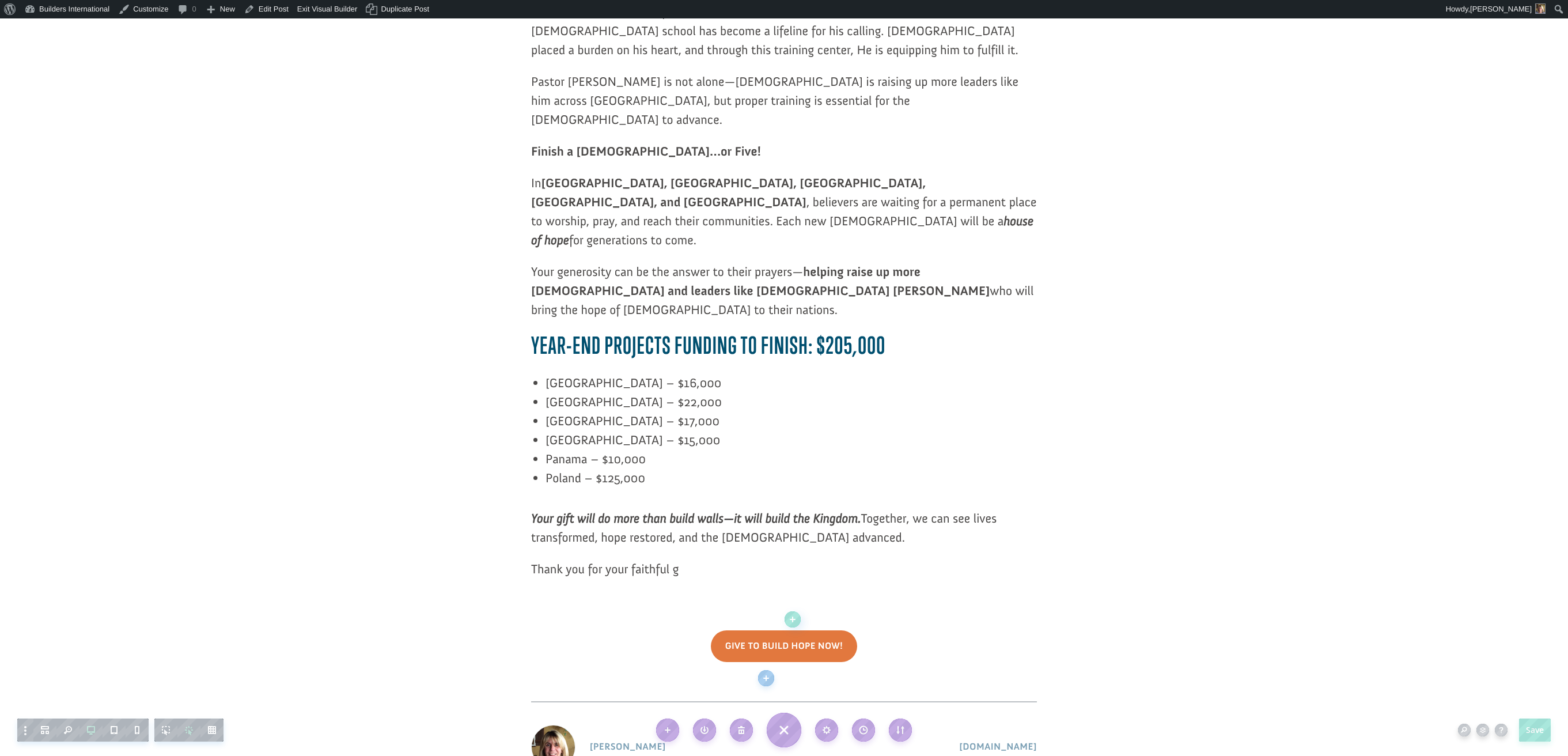
scroll to position [1191, 0]
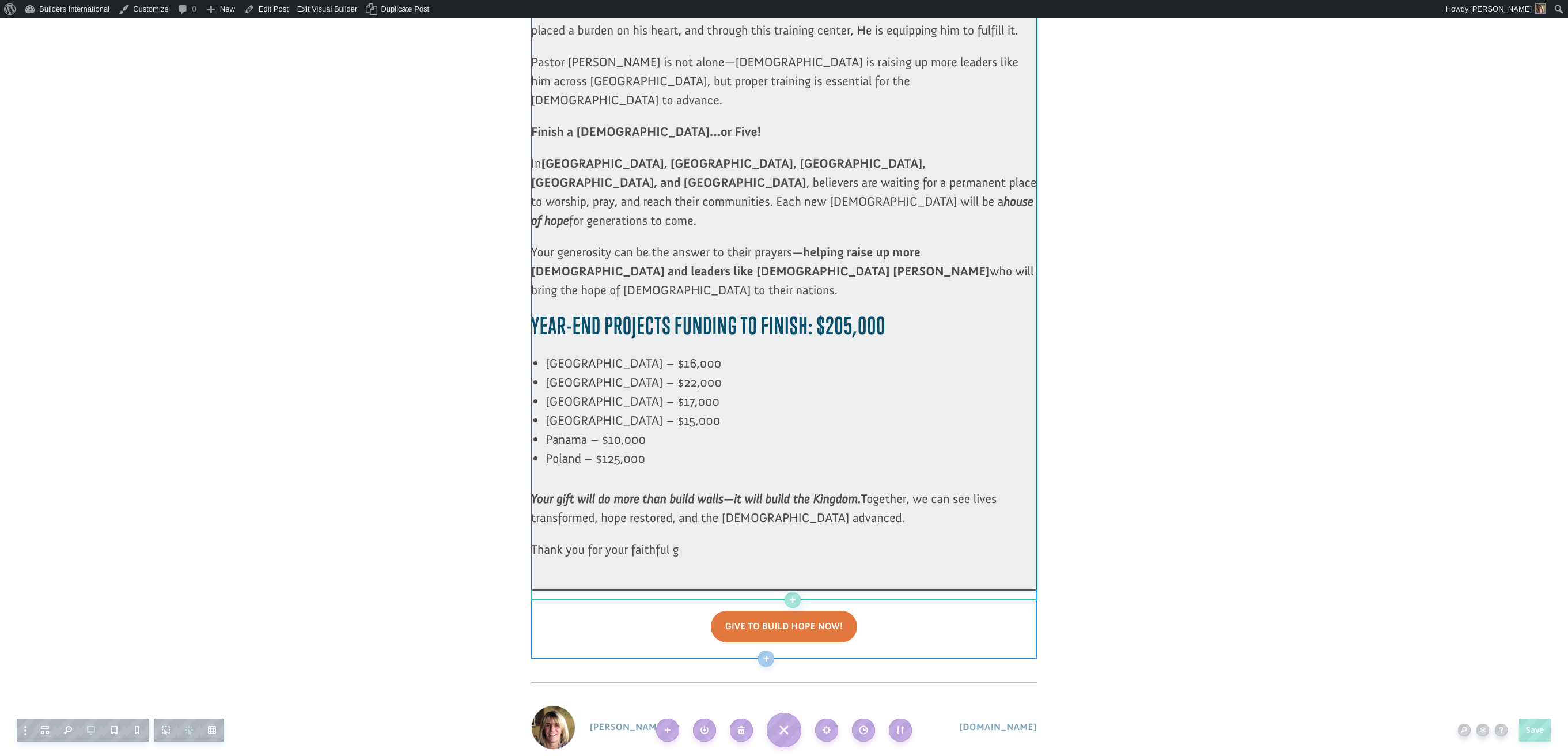
click at [684, 470] on div at bounding box center [784, 9] width 505 height 1165
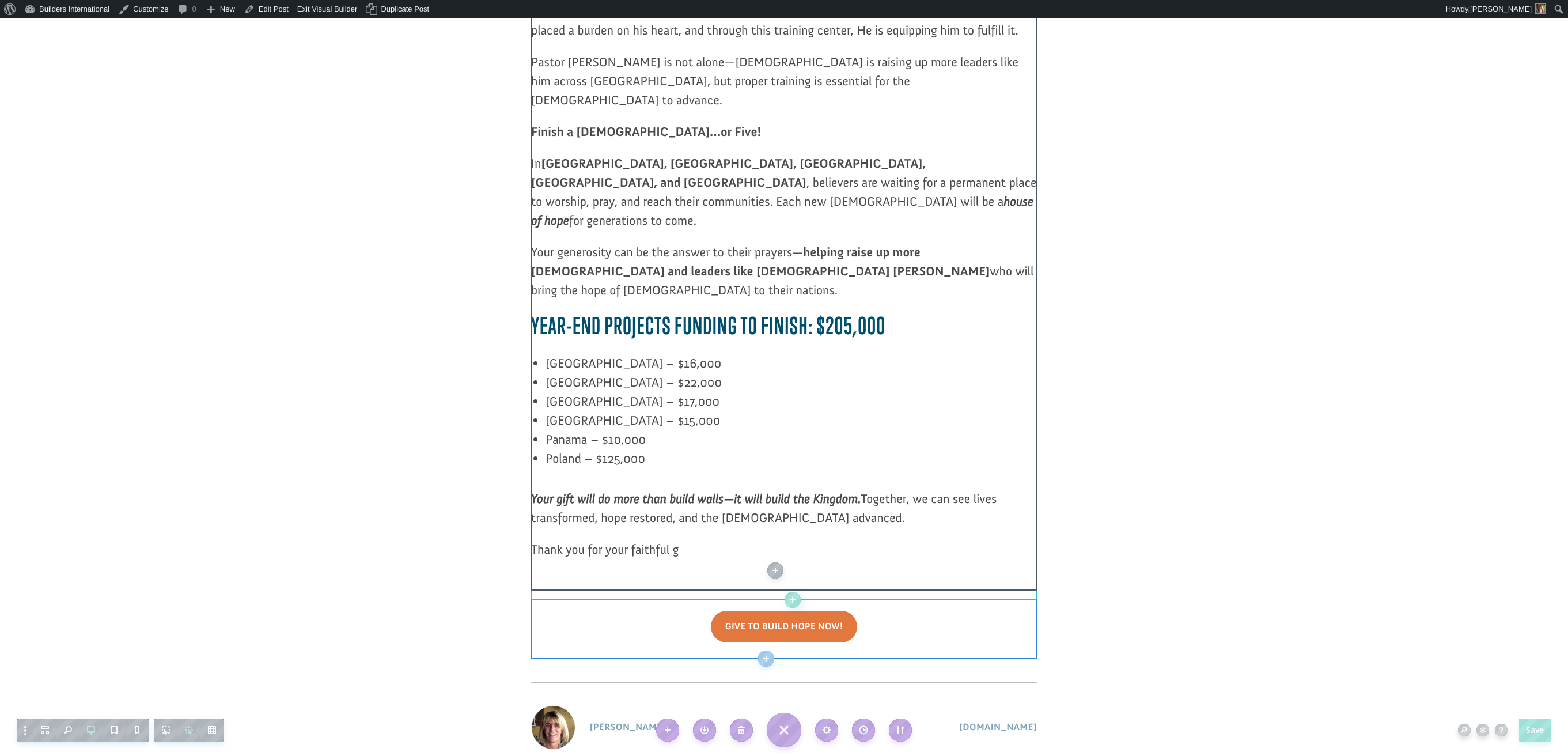
click at [680, 542] on span at bounding box center [680, 549] width 3 height 15
click at [680, 542] on span at bounding box center [680, 549] width 3 height 15
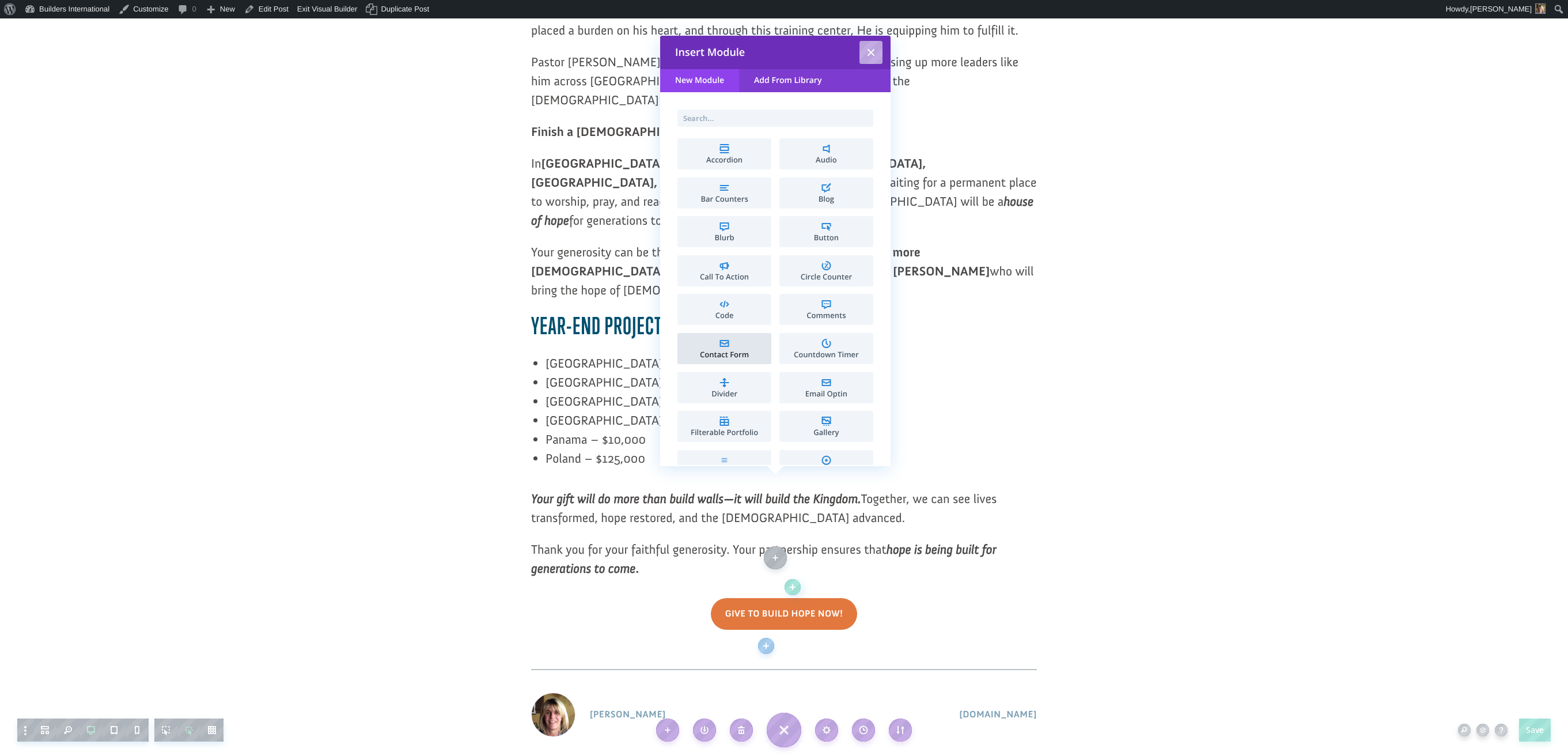
scroll to position [0, 0]
click at [735, 159] on span "Accordion" at bounding box center [724, 160] width 82 height 7
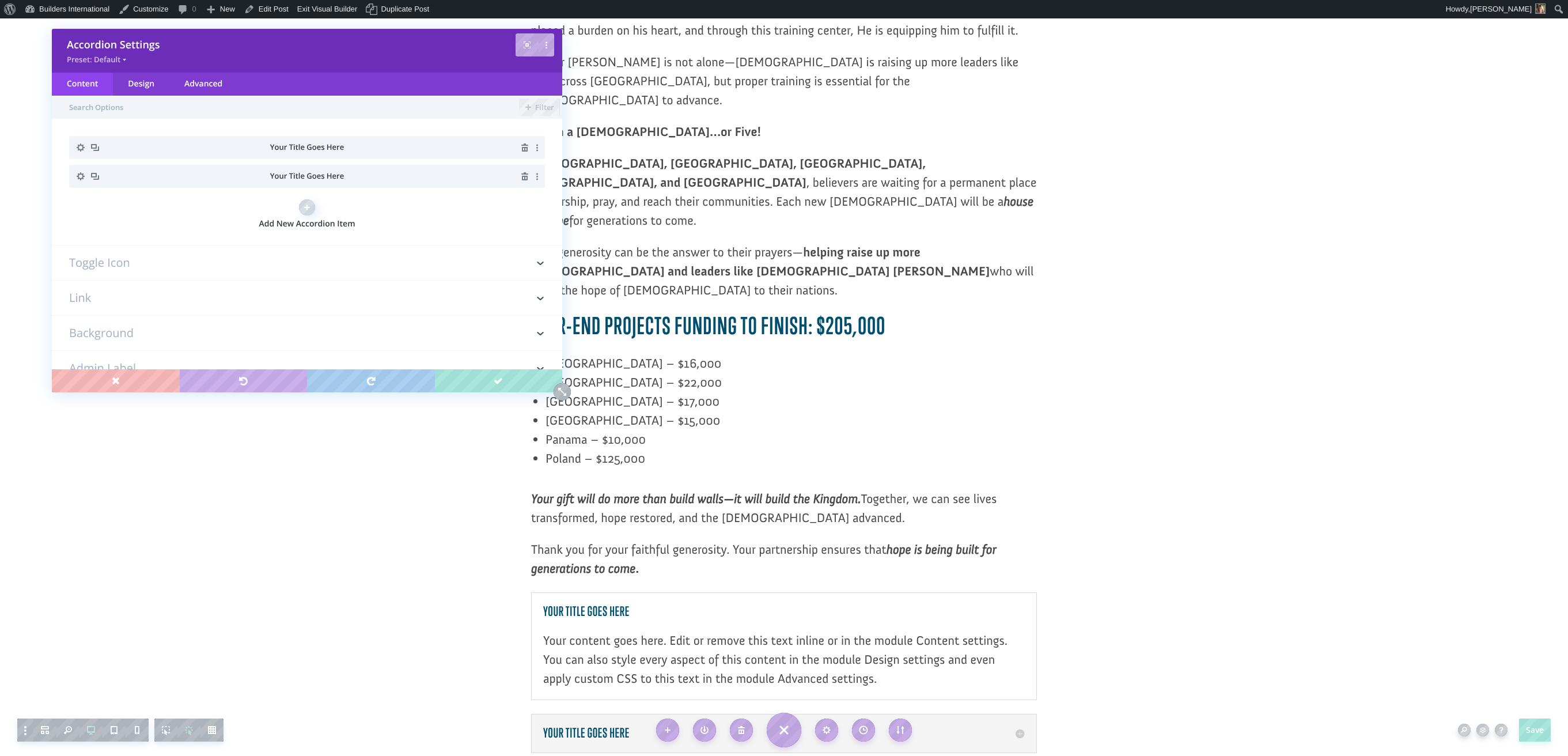
click at [278, 156] on li "Your Title Goes Here" at bounding box center [307, 148] width 476 height 23
click at [284, 150] on span "Your Title Goes Here" at bounding box center [307, 146] width 74 height 10
click at [298, 150] on span "Your Title Goes Here" at bounding box center [307, 146] width 74 height 10
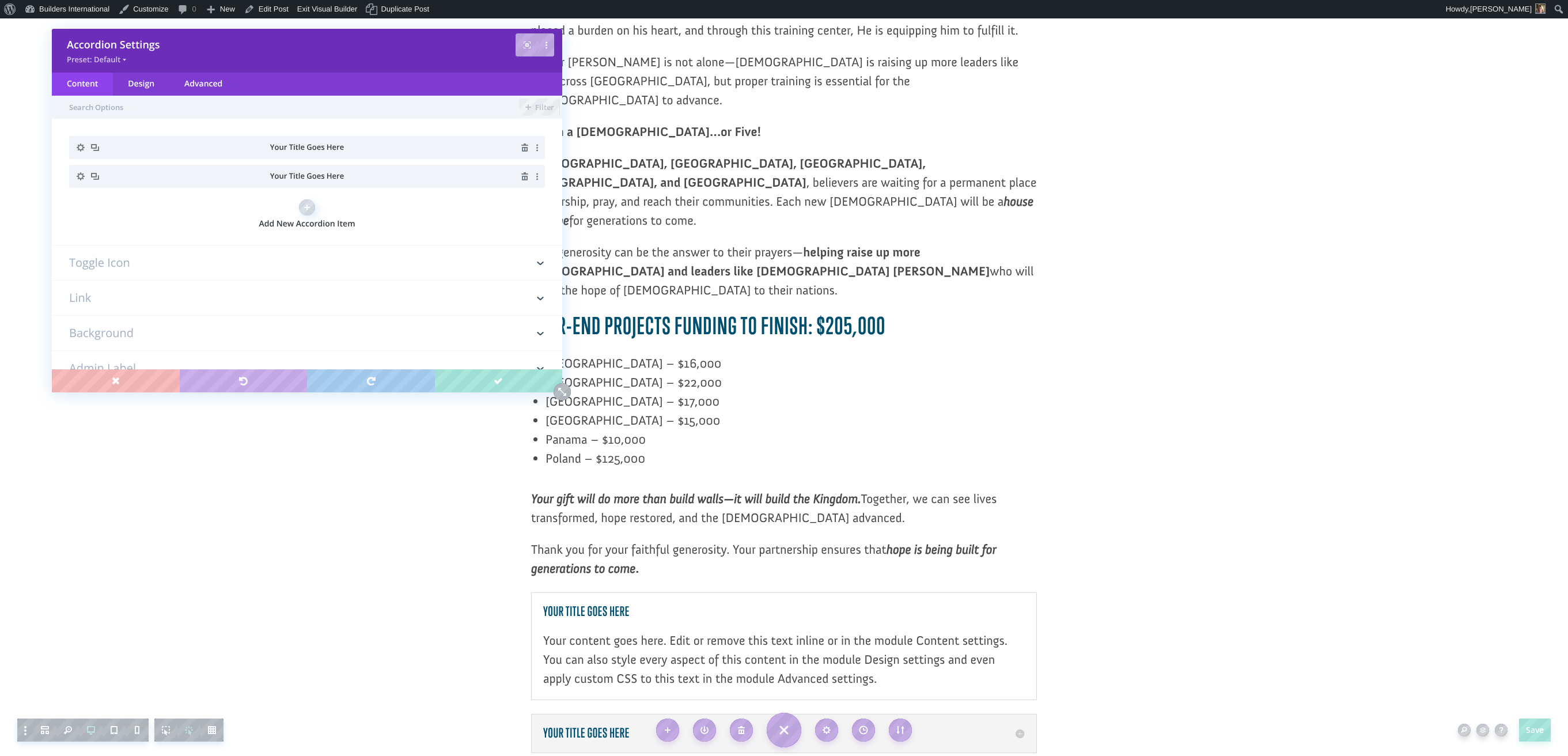
click at [296, 151] on span "Your Title Goes Here" at bounding box center [307, 146] width 74 height 10
click at [223, 140] on li "Your Title Goes Here" at bounding box center [307, 148] width 476 height 23
click at [79, 149] on icon "button" at bounding box center [80, 148] width 8 height 8
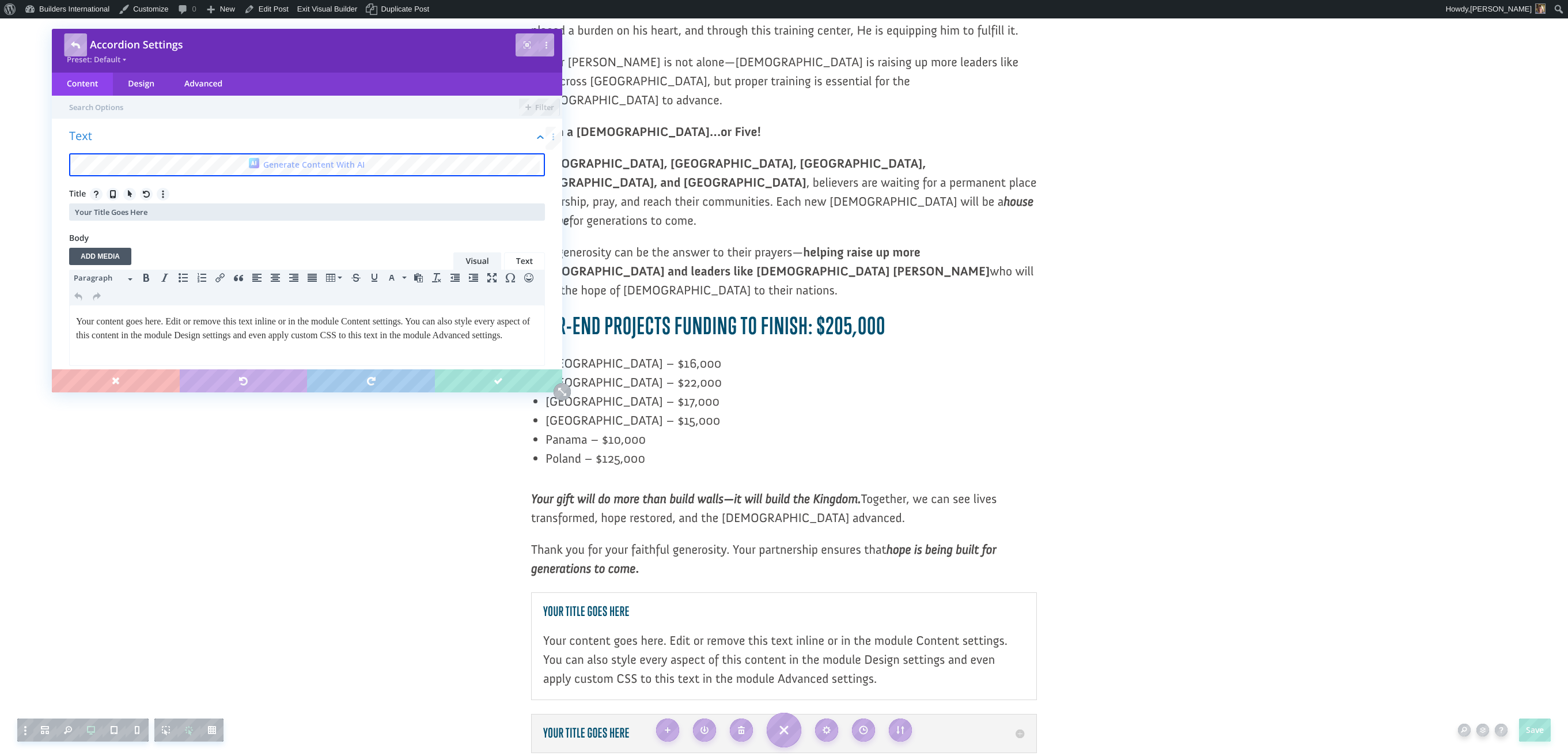
drag, startPoint x: 155, startPoint y: 211, endPoint x: 86, endPoint y: 201, distance: 69.7
click at [71, 201] on div "Title Your Title Goes Here" at bounding box center [307, 204] width 476 height 33
type input "Maximize Your Impact"
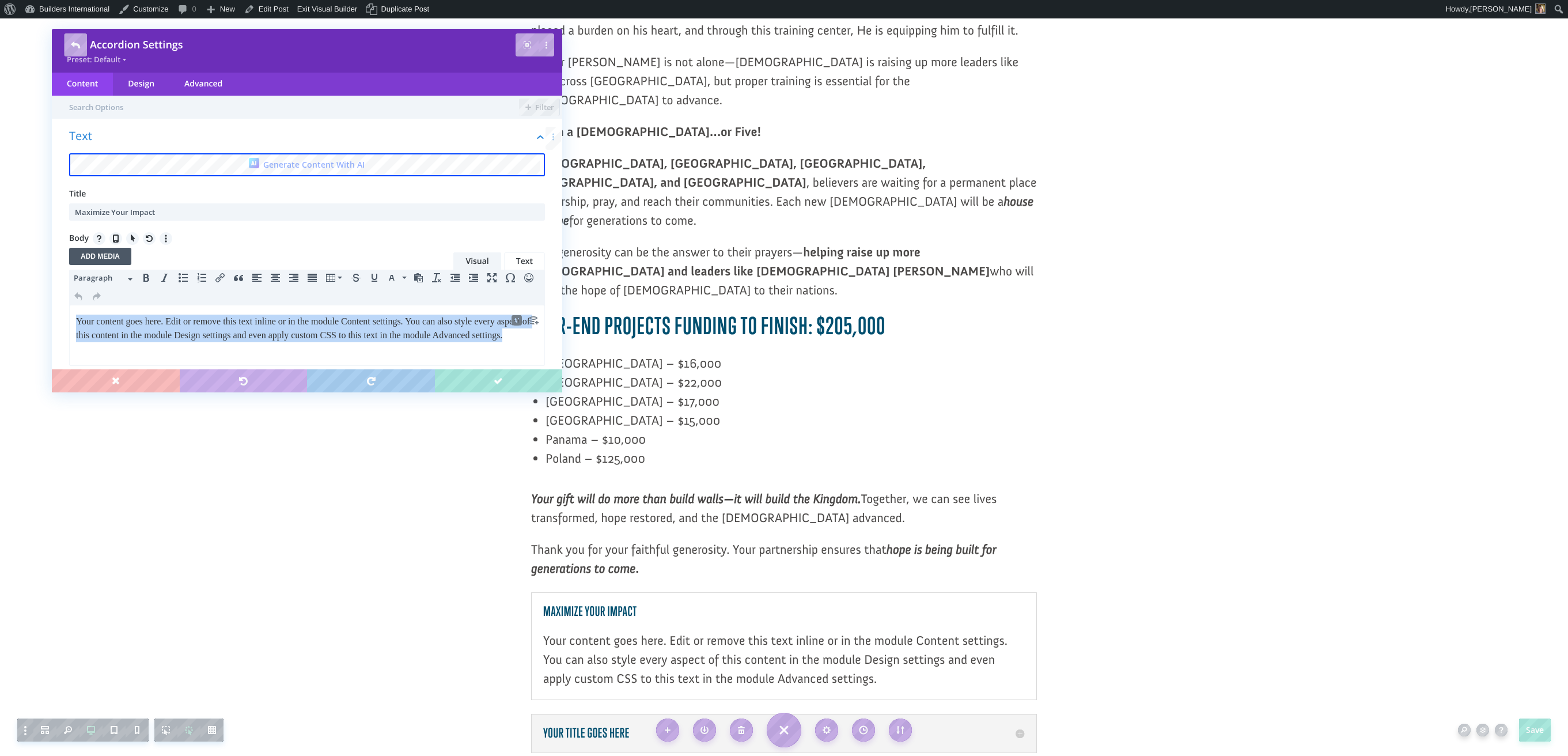
drag, startPoint x: 74, startPoint y: 320, endPoint x: 170, endPoint y: 359, distance: 103.6
click at [170, 352] on html "Your content goes here. Edit or remove this text inline or in the module Conten…" at bounding box center [307, 328] width 475 height 46
paste body
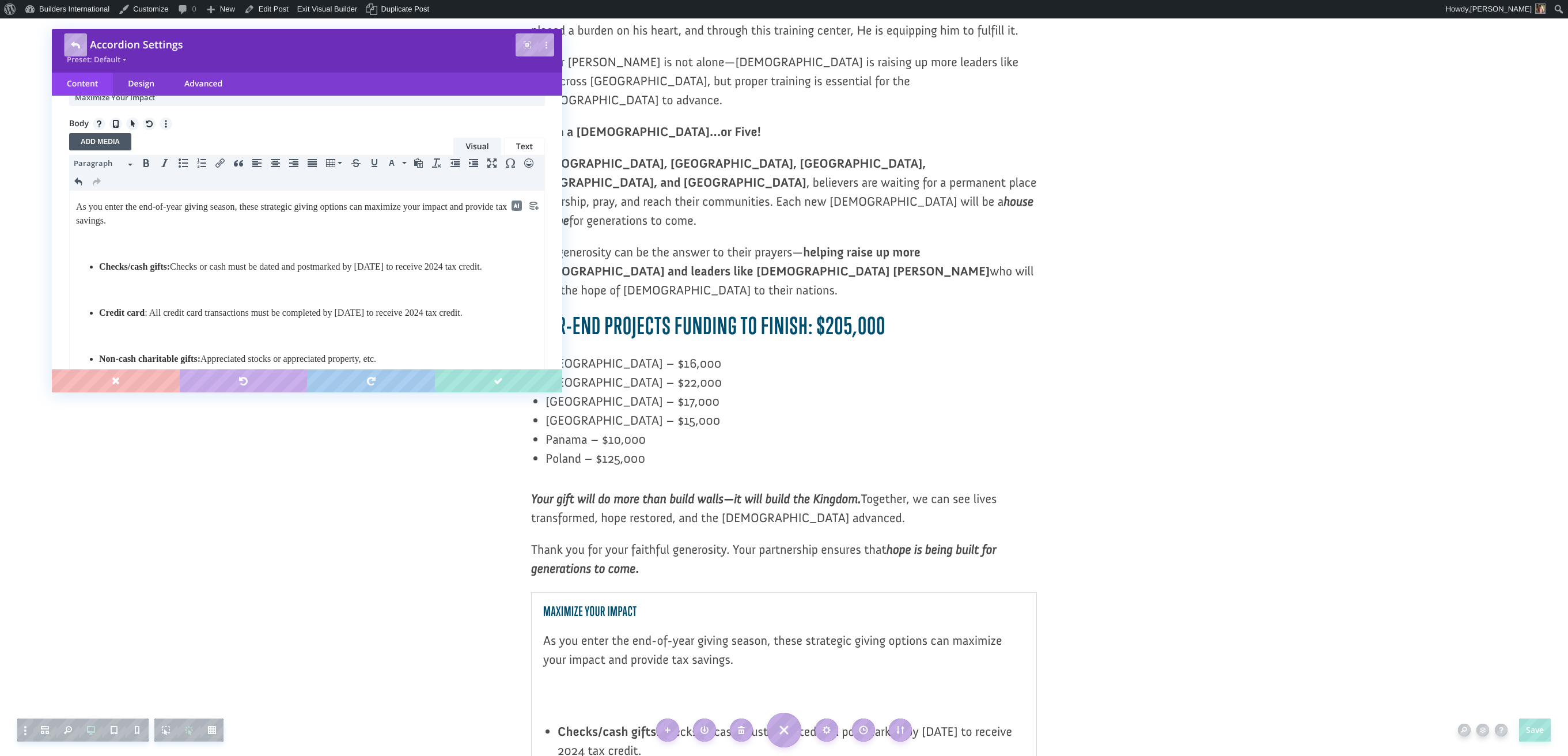
scroll to position [119, 0]
click at [145, 248] on body "As you enter the end-of-year giving season, these strategic giving options can …" at bounding box center [307, 400] width 463 height 411
click at [137, 244] on p at bounding box center [306, 239] width 462 height 14
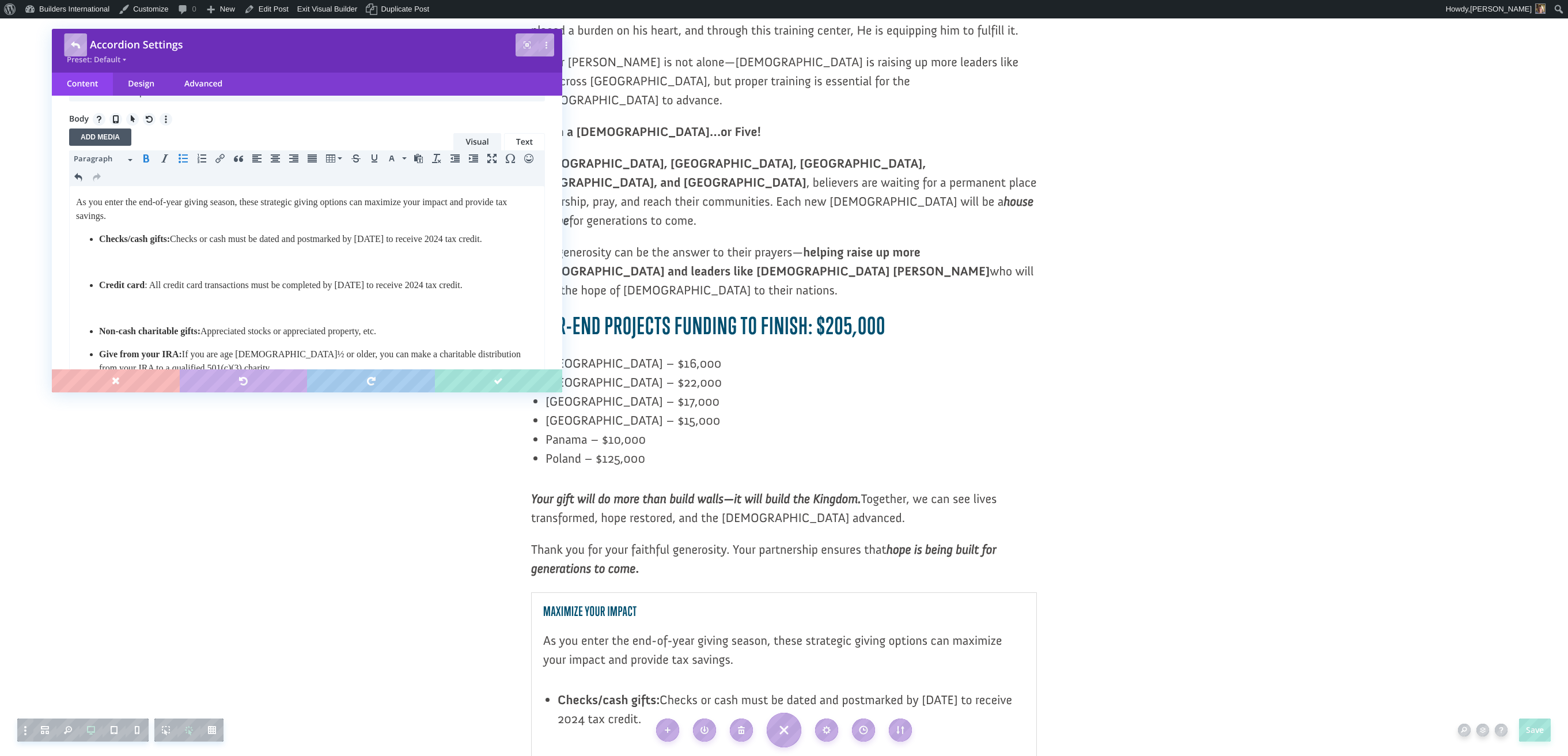
click at [136, 284] on body "As you enter the end-of-year giving season, these strategic giving options can …" at bounding box center [307, 388] width 463 height 387
click at [135, 269] on p at bounding box center [306, 262] width 462 height 14
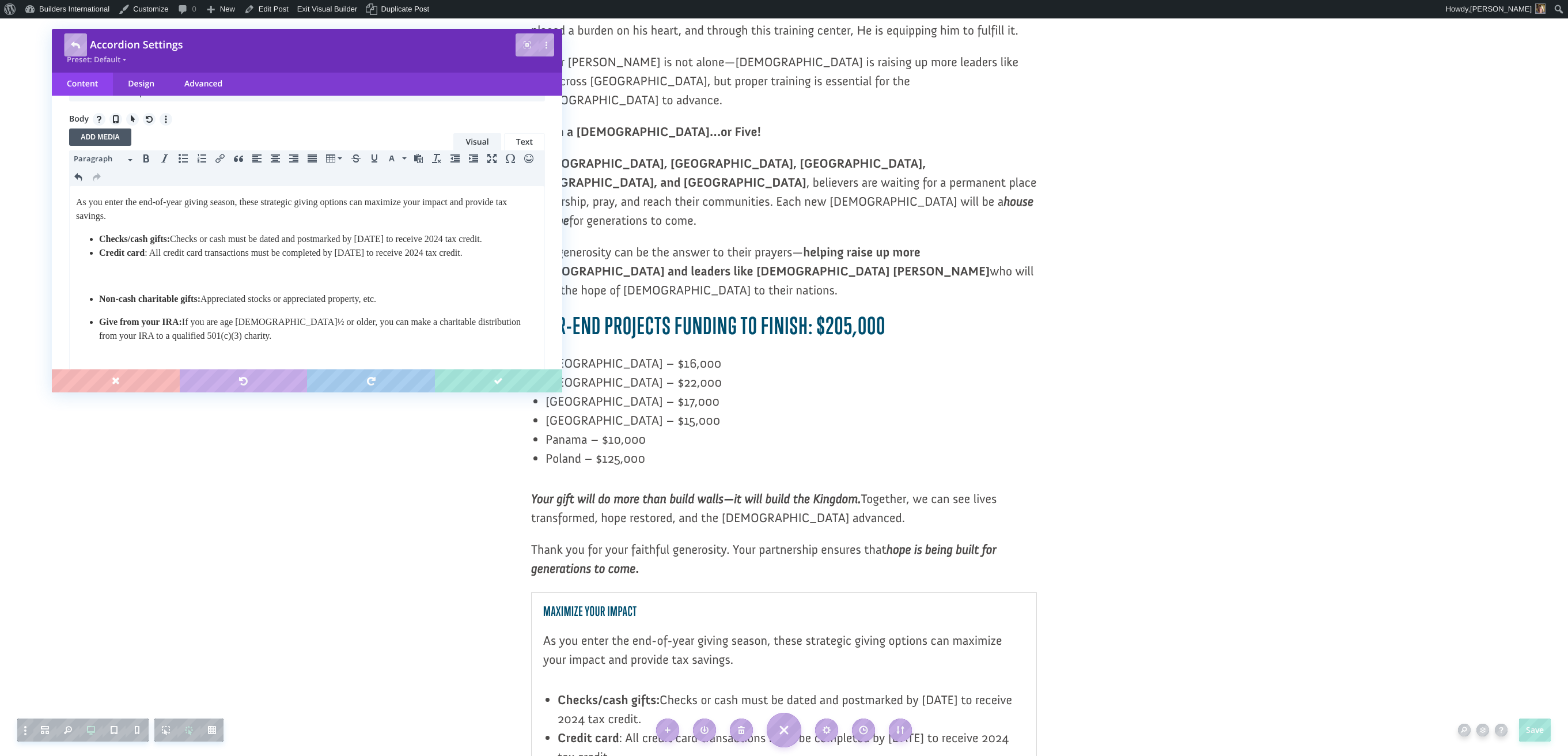
click at [131, 283] on p at bounding box center [306, 276] width 462 height 14
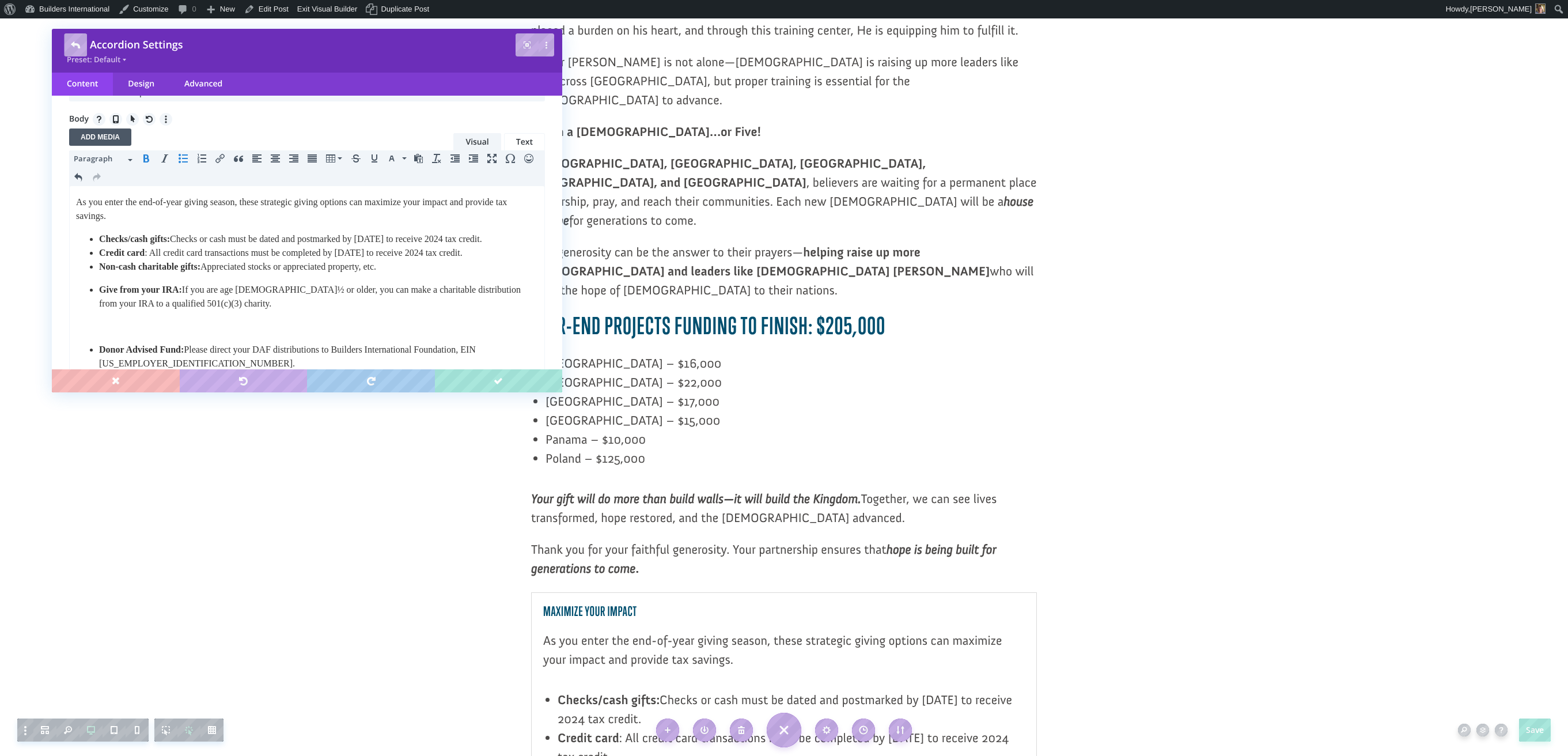
click at [129, 295] on body "As you enter the end-of-year giving season, these strategic giving options can …" at bounding box center [307, 356] width 463 height 323
click at [243, 246] on li "Checks/cash gifts: Checks or cash must be dated and postmarked by December 31 t…" at bounding box center [318, 239] width 439 height 14
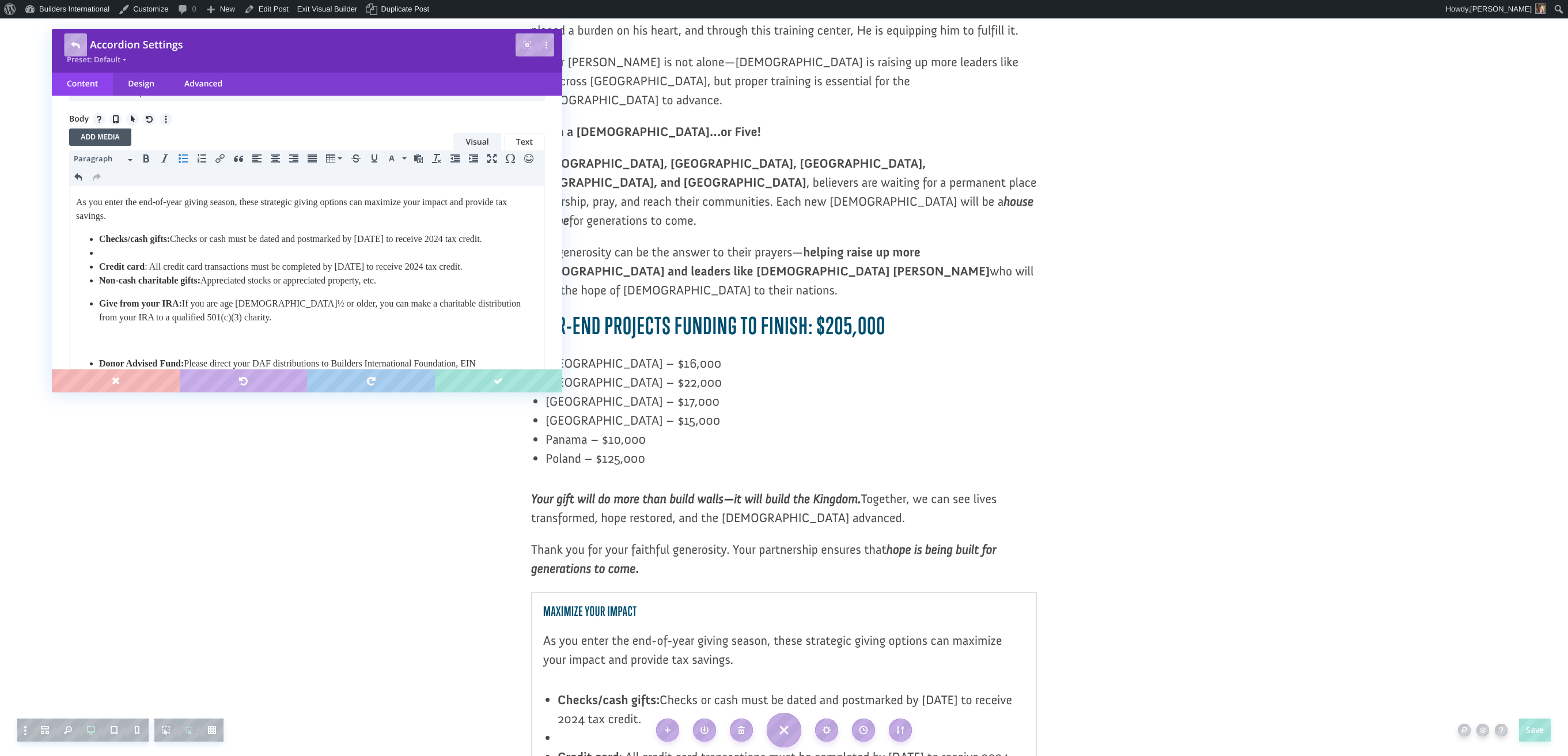
click at [182, 156] on icon "Bullet list" at bounding box center [183, 158] width 9 height 9
click at [180, 154] on button "Bullet list" at bounding box center [182, 158] width 18 height 16
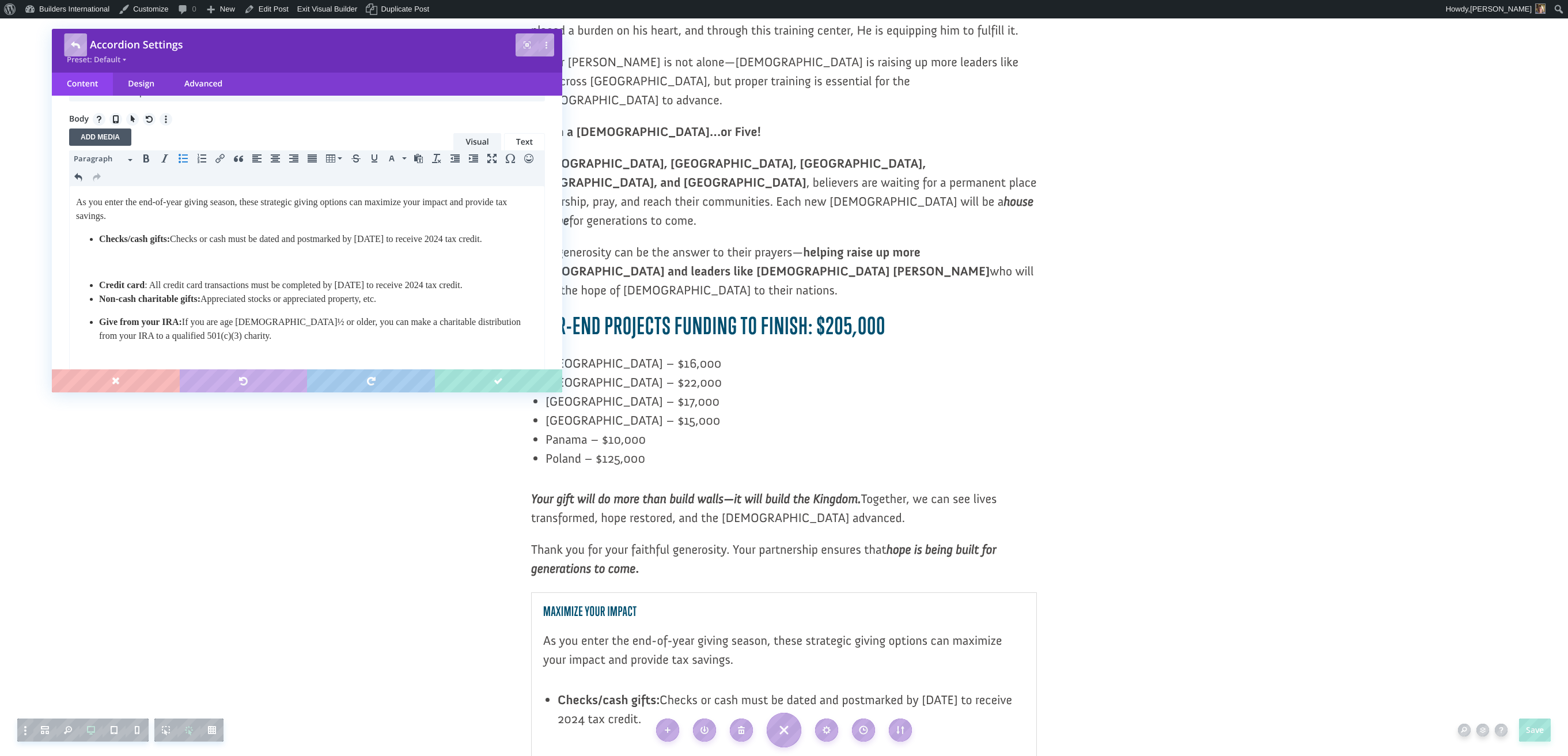
click at [522, 292] on li "Credit card : All credit card transactions must be completed by December 31 to …" at bounding box center [318, 285] width 439 height 14
click at [180, 162] on button "Bullet list" at bounding box center [182, 155] width 18 height 16
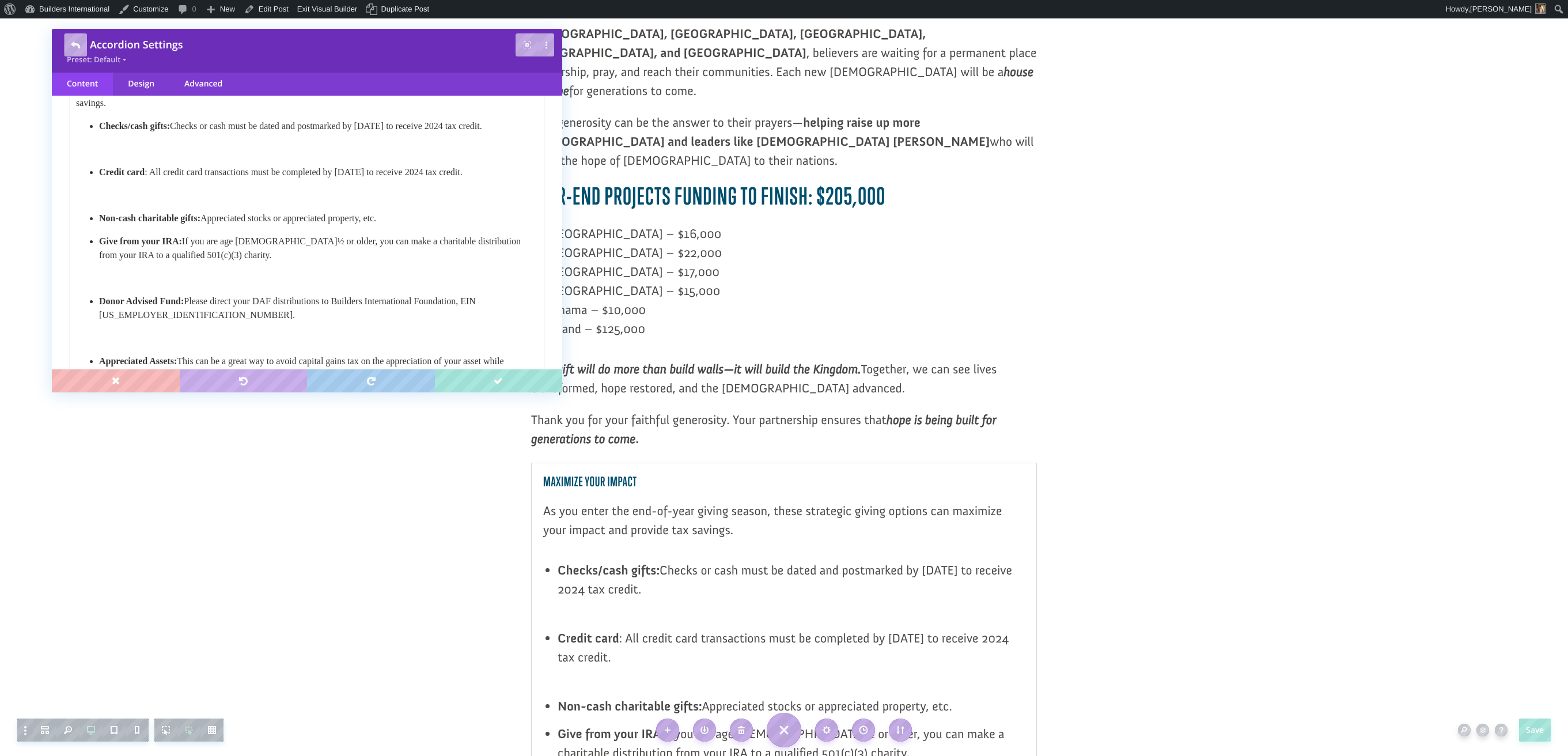
scroll to position [1323, 0]
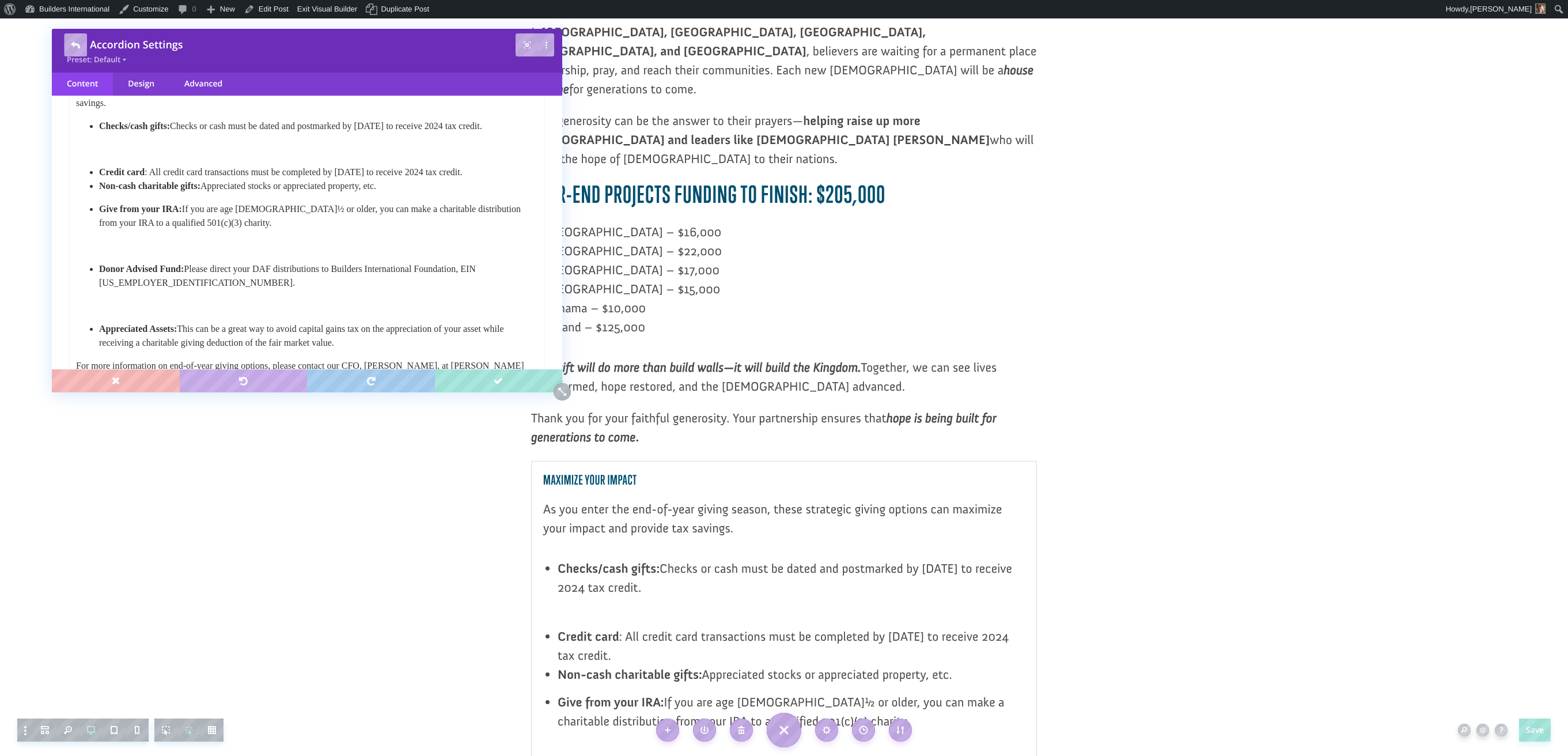
click at [150, 313] on p at bounding box center [306, 306] width 462 height 14
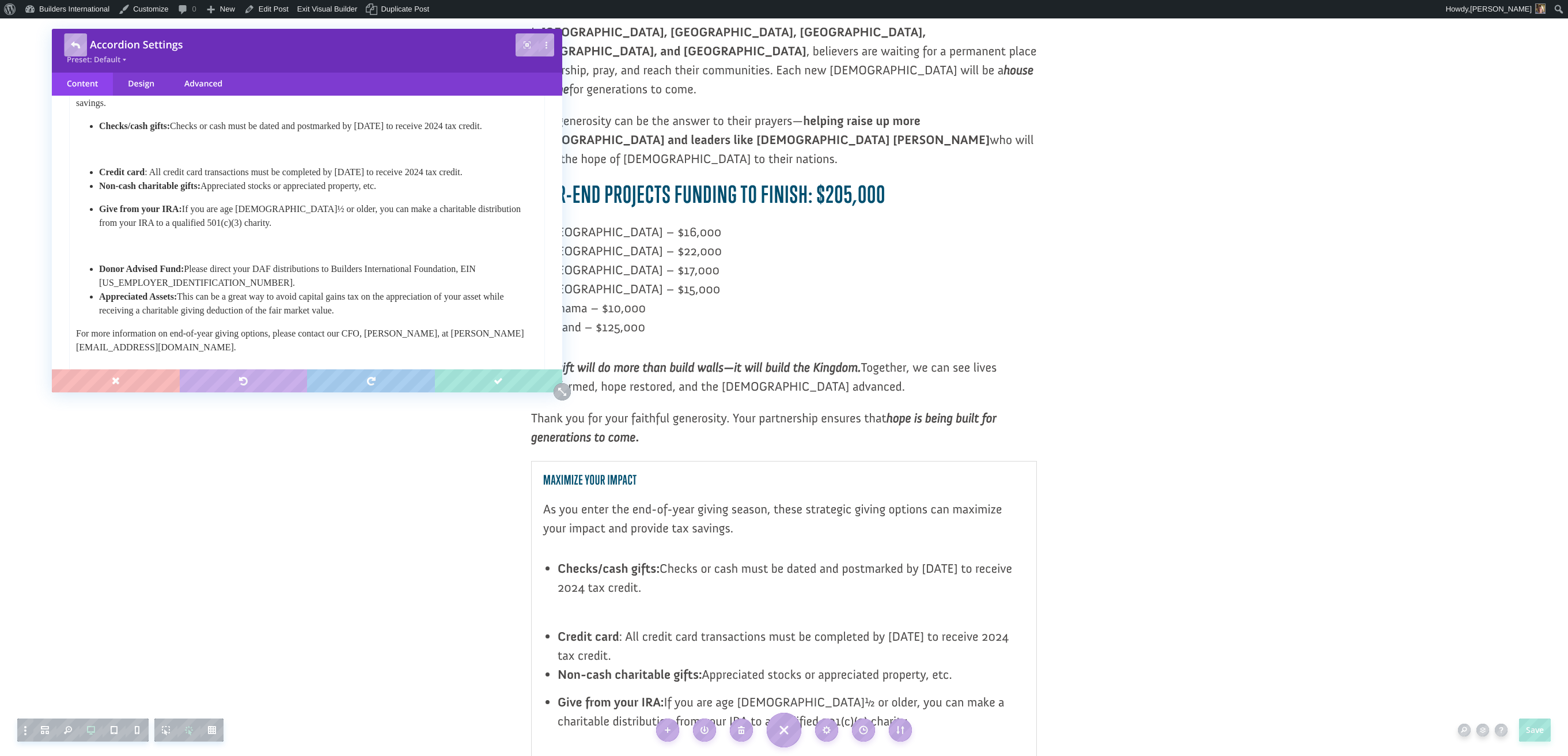
click at [138, 272] on body "As you enter the end-of-year giving season, these strategic giving options can …" at bounding box center [307, 244] width 463 height 323
click at [136, 267] on body "As you enter the end-of-year giving season, these strategic giving options can …" at bounding box center [307, 244] width 463 height 323
click at [125, 253] on p at bounding box center [306, 246] width 462 height 14
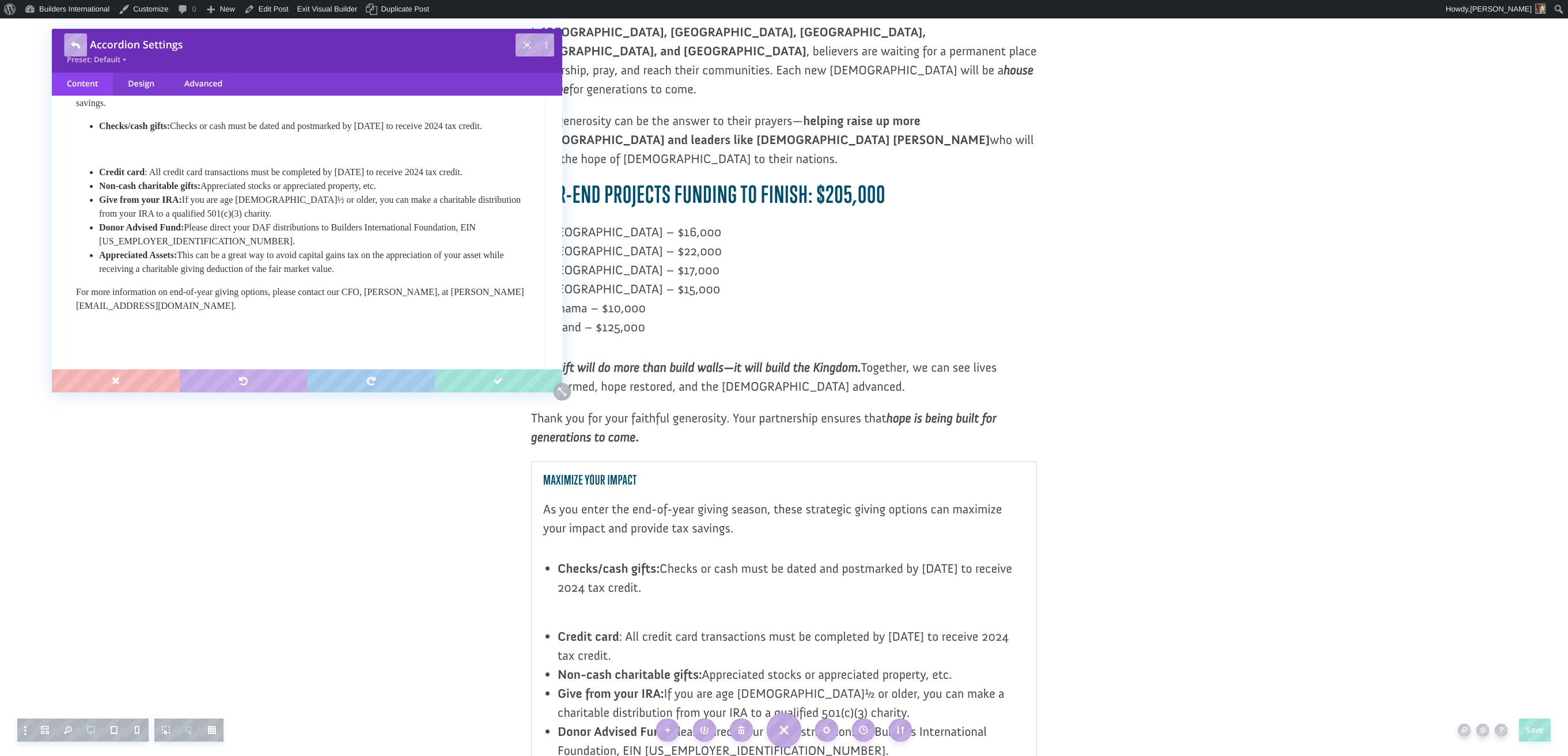
click at [100, 177] on b "Credit card" at bounding box center [122, 172] width 46 height 10
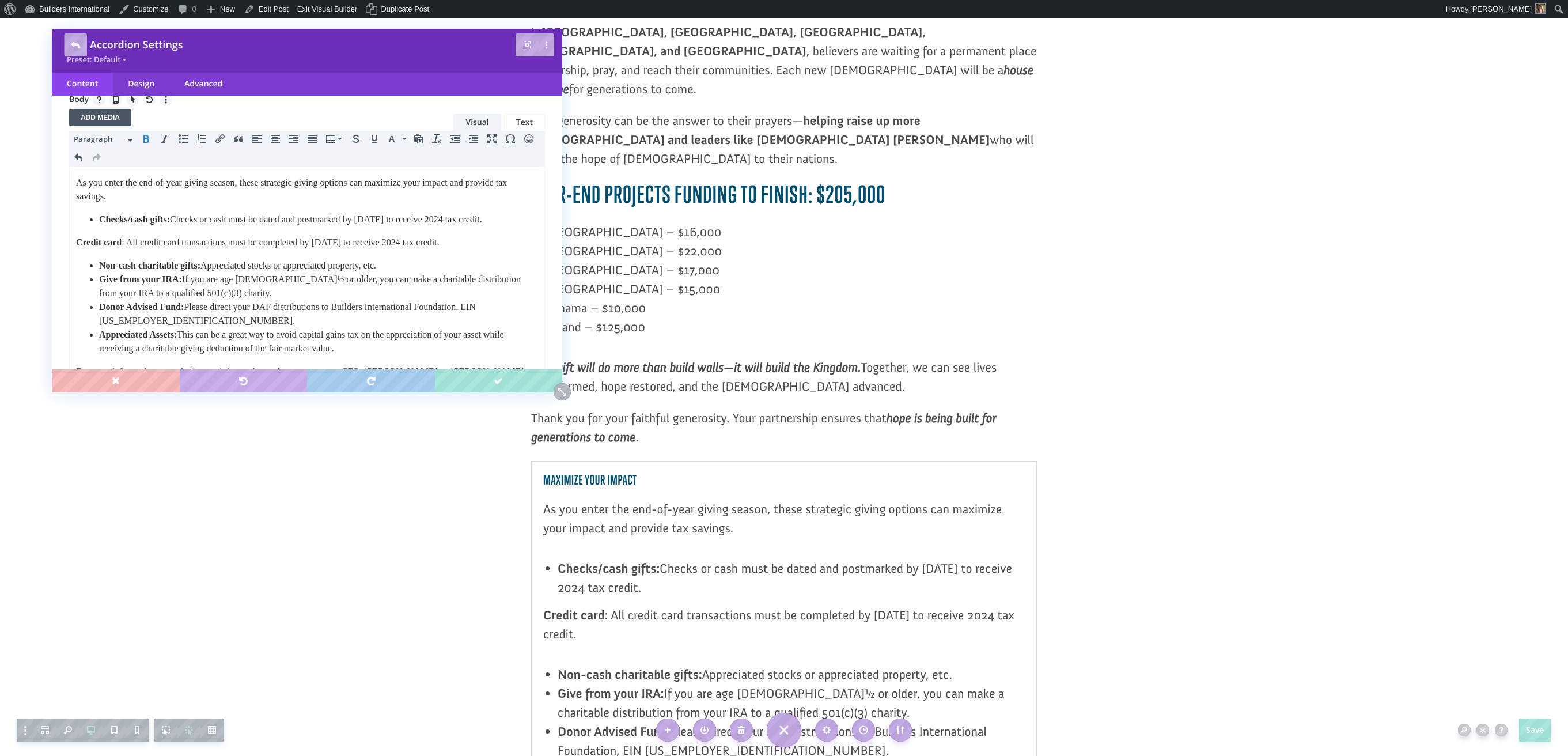
scroll to position [138, 0]
click at [184, 141] on icon "Bullet list" at bounding box center [183, 140] width 9 height 9
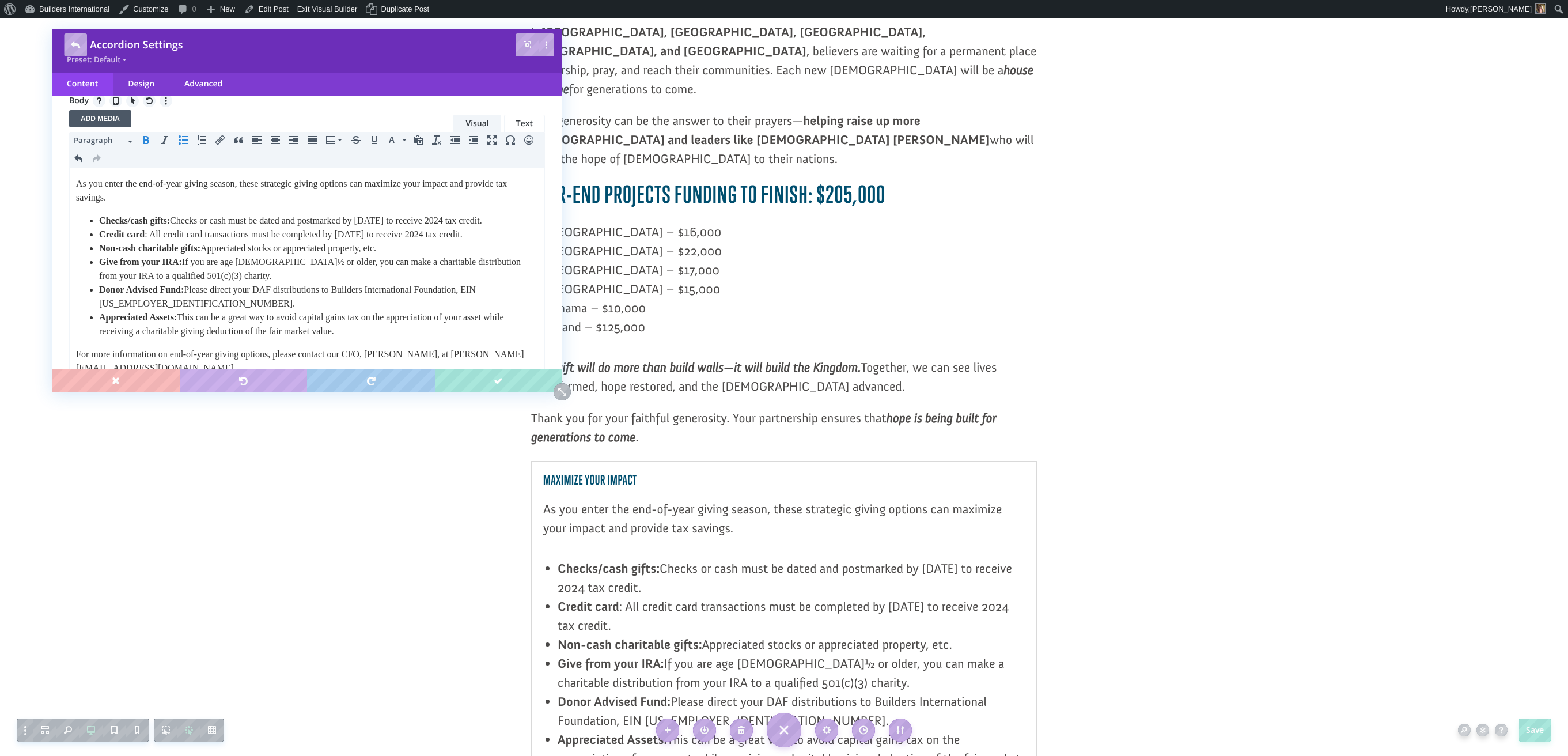
drag, startPoint x: 101, startPoint y: 219, endPoint x: 374, endPoint y: 350, distance: 302.8
click at [374, 338] on ul "Checks/cash gifts: Checks or cash must be dated and postmarked by December 31 t…" at bounding box center [306, 276] width 462 height 125
click at [181, 140] on icon "Bullet list" at bounding box center [183, 140] width 9 height 9
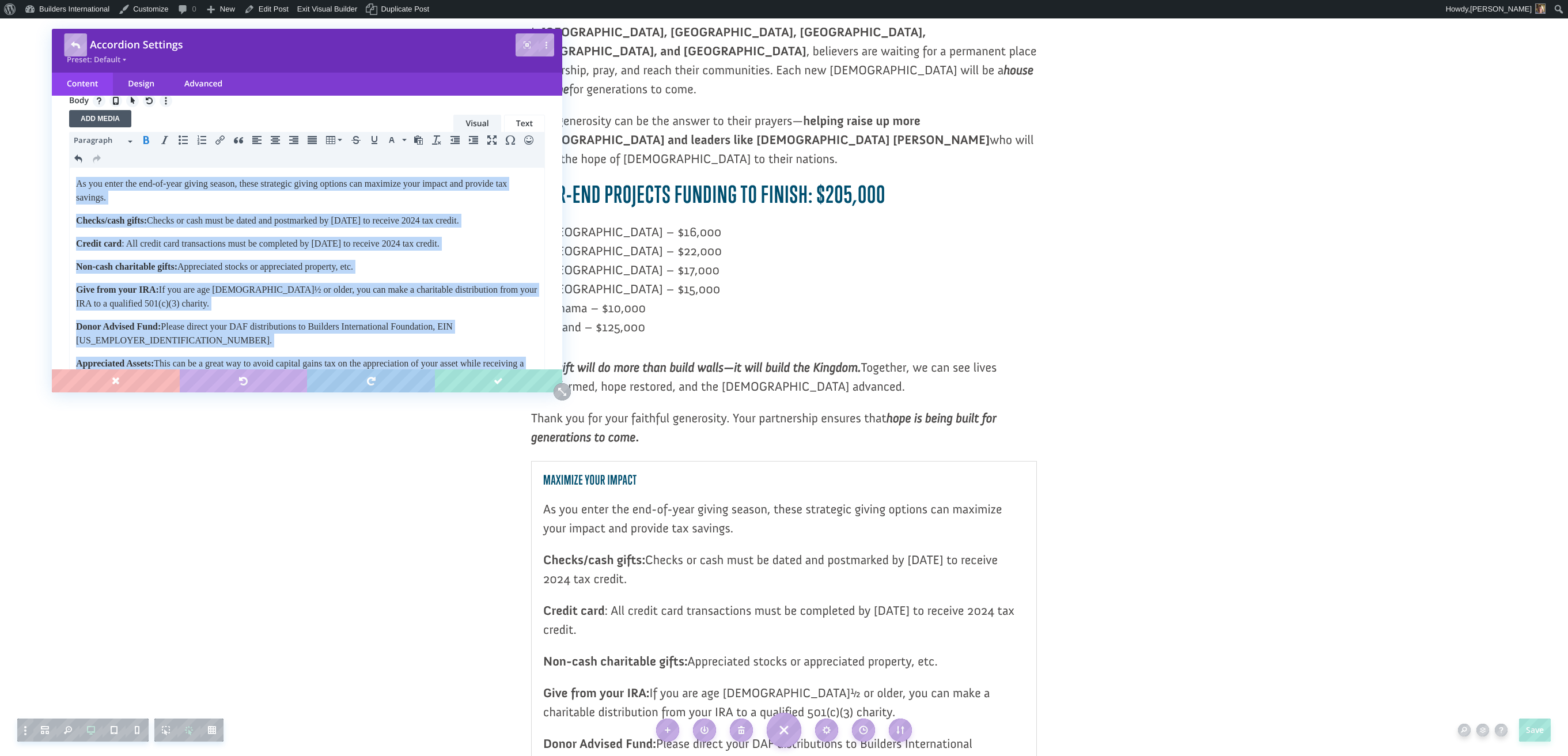
click at [181, 140] on icon "Bullet list" at bounding box center [183, 140] width 9 height 9
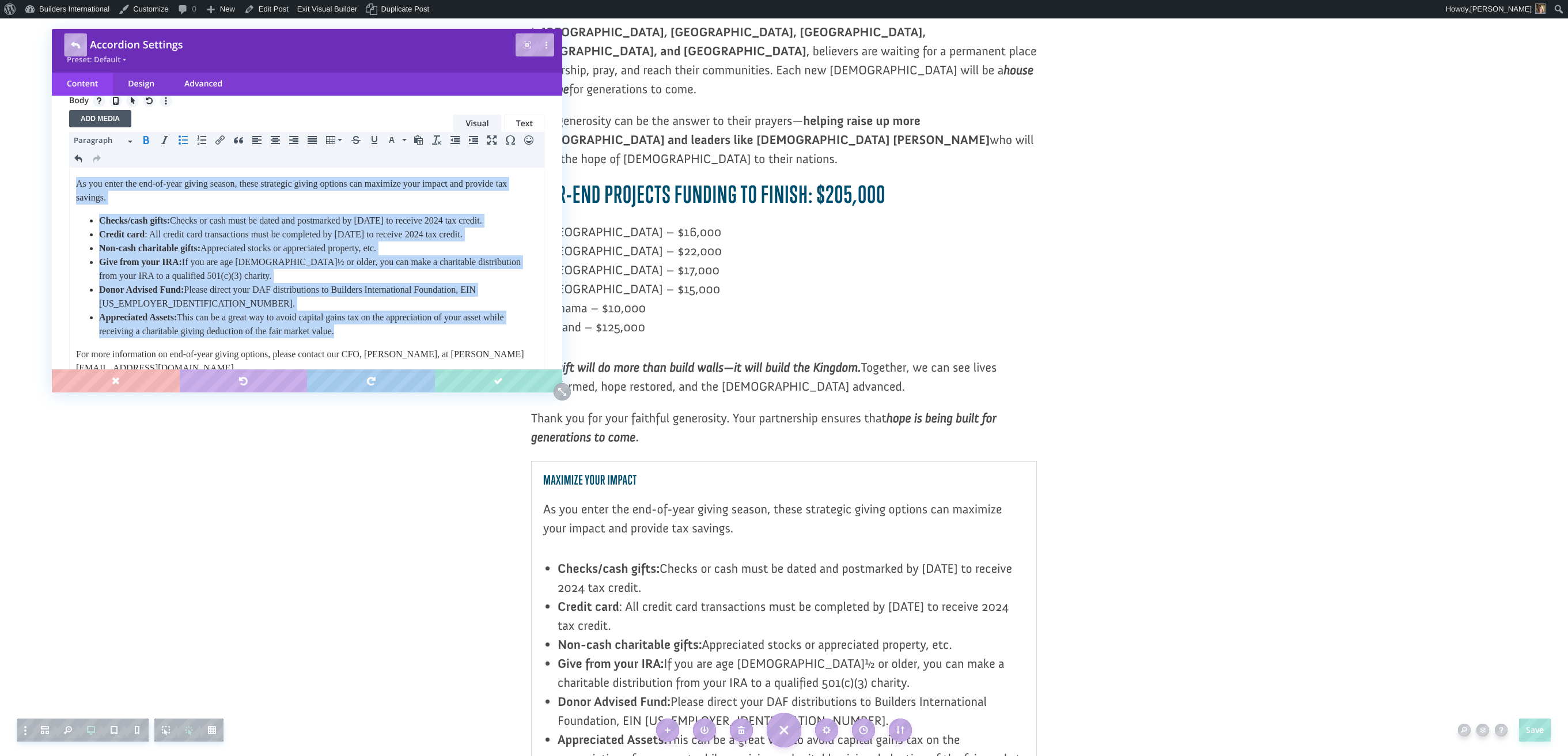
click at [181, 140] on icon "Bullet list" at bounding box center [183, 140] width 9 height 9
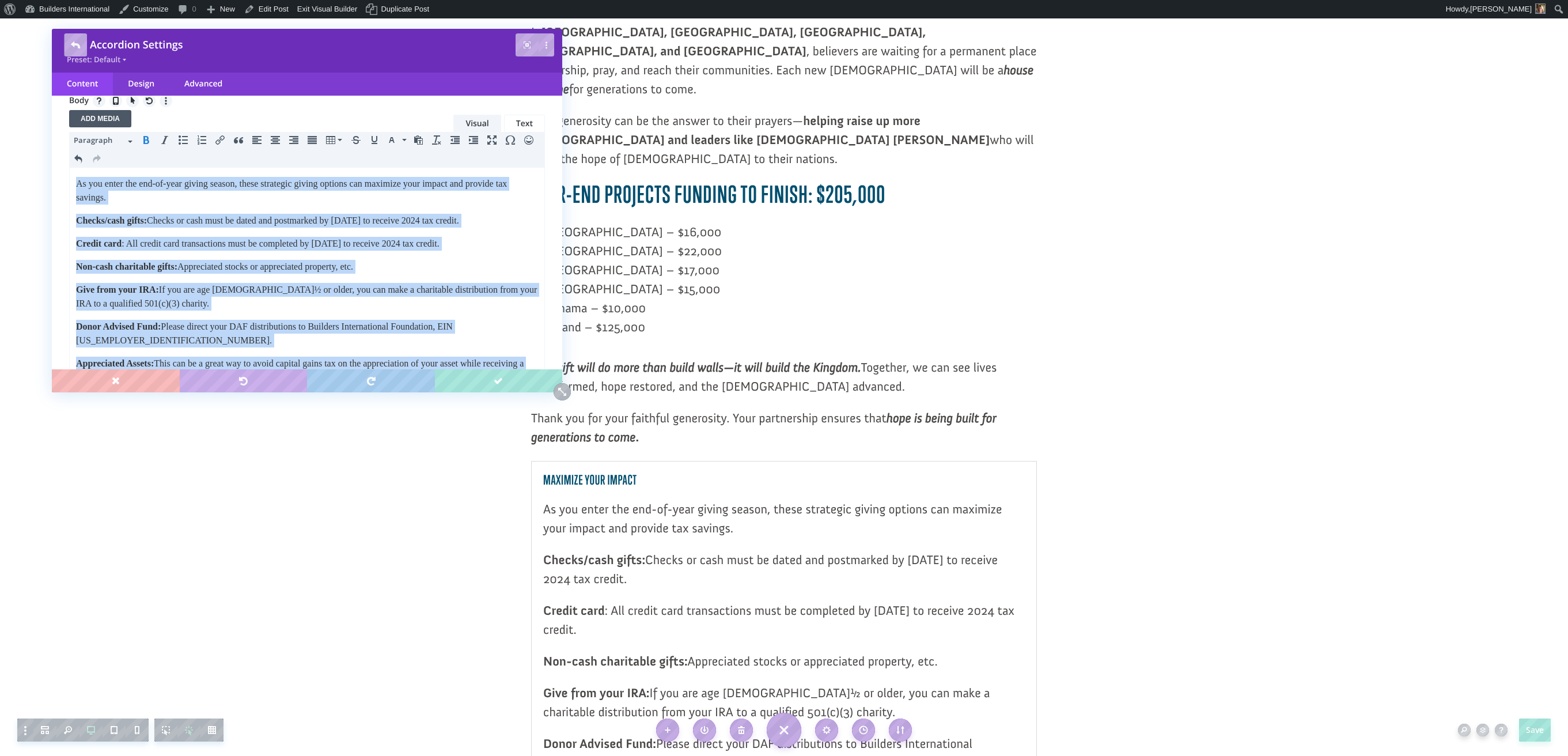
click at [181, 140] on icon "Bullet list" at bounding box center [183, 140] width 9 height 9
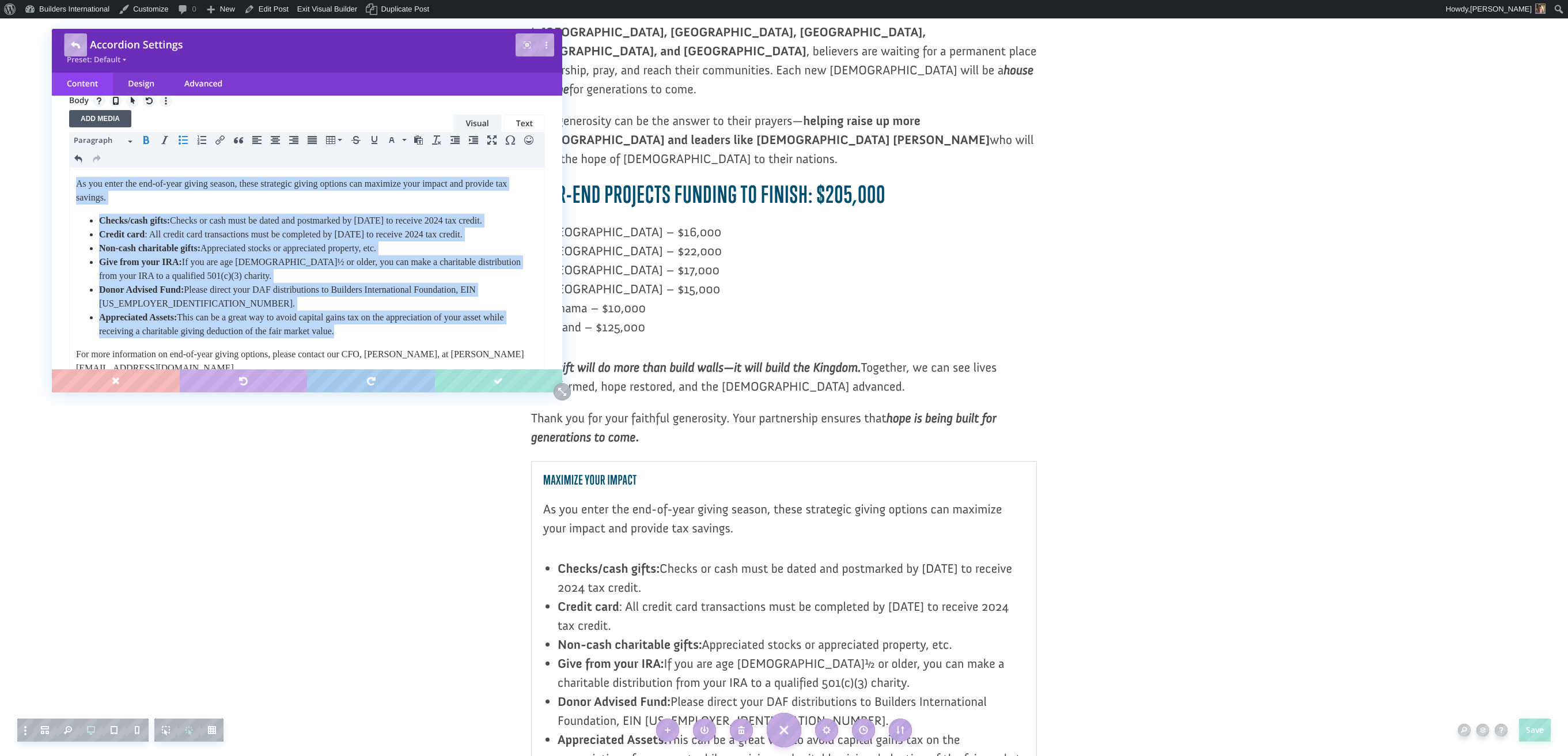
click at [181, 140] on icon "Bullet list" at bounding box center [183, 140] width 9 height 9
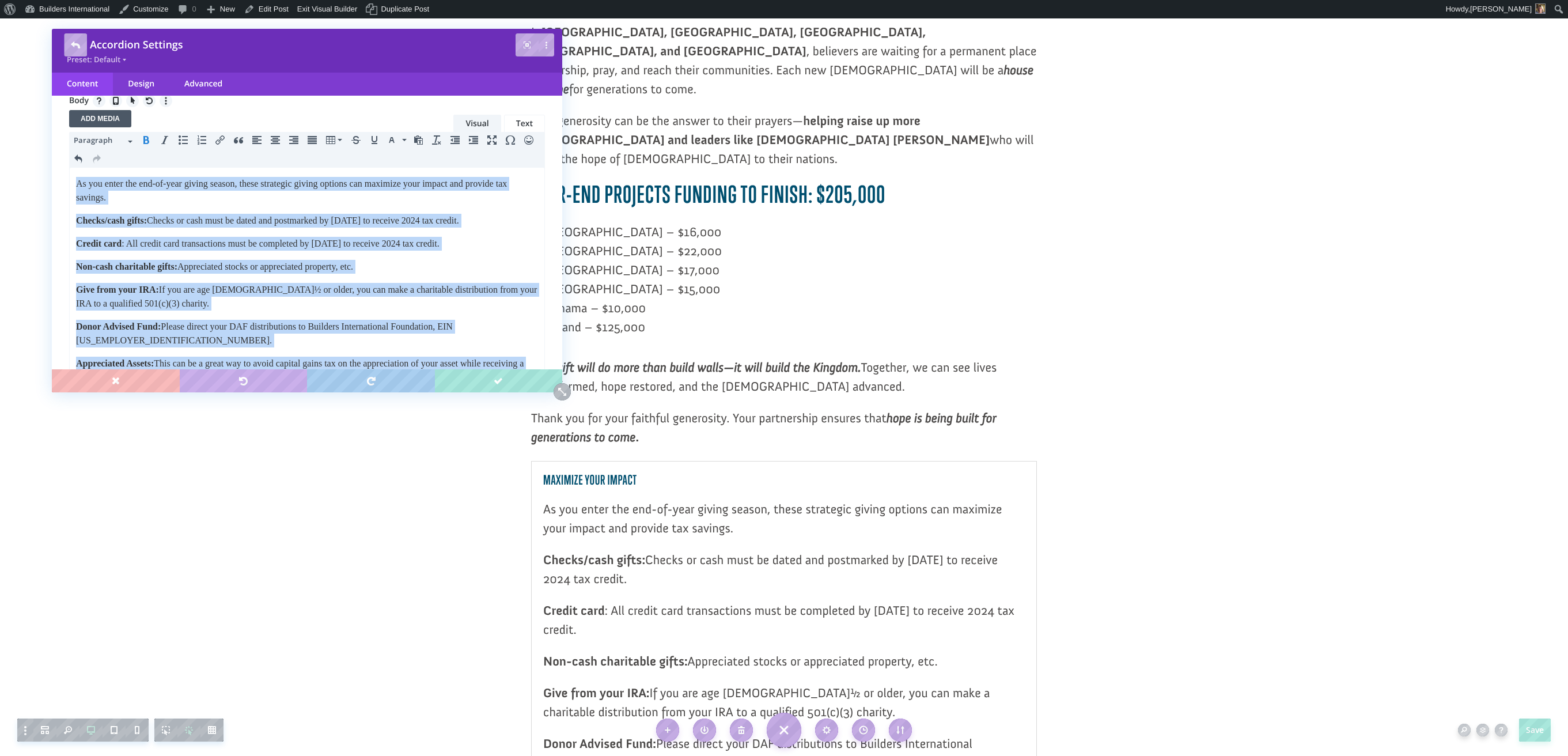
click at [198, 139] on icon "Numbered list" at bounding box center [202, 140] width 9 height 9
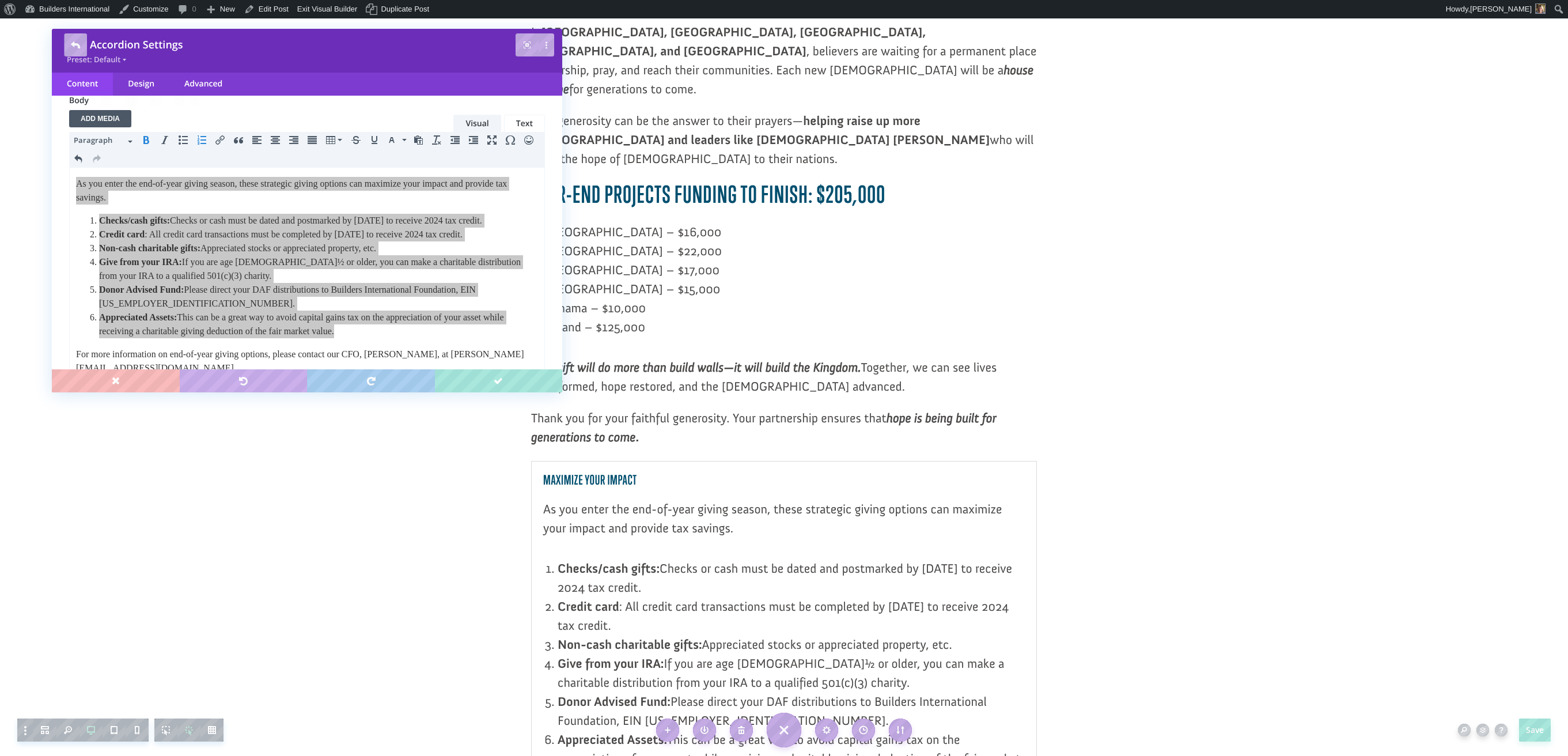
click at [686, 559] on li "Checks/cash gifts: Checks or cash must be dated and postmarked by December 31 t…" at bounding box center [791, 578] width 467 height 38
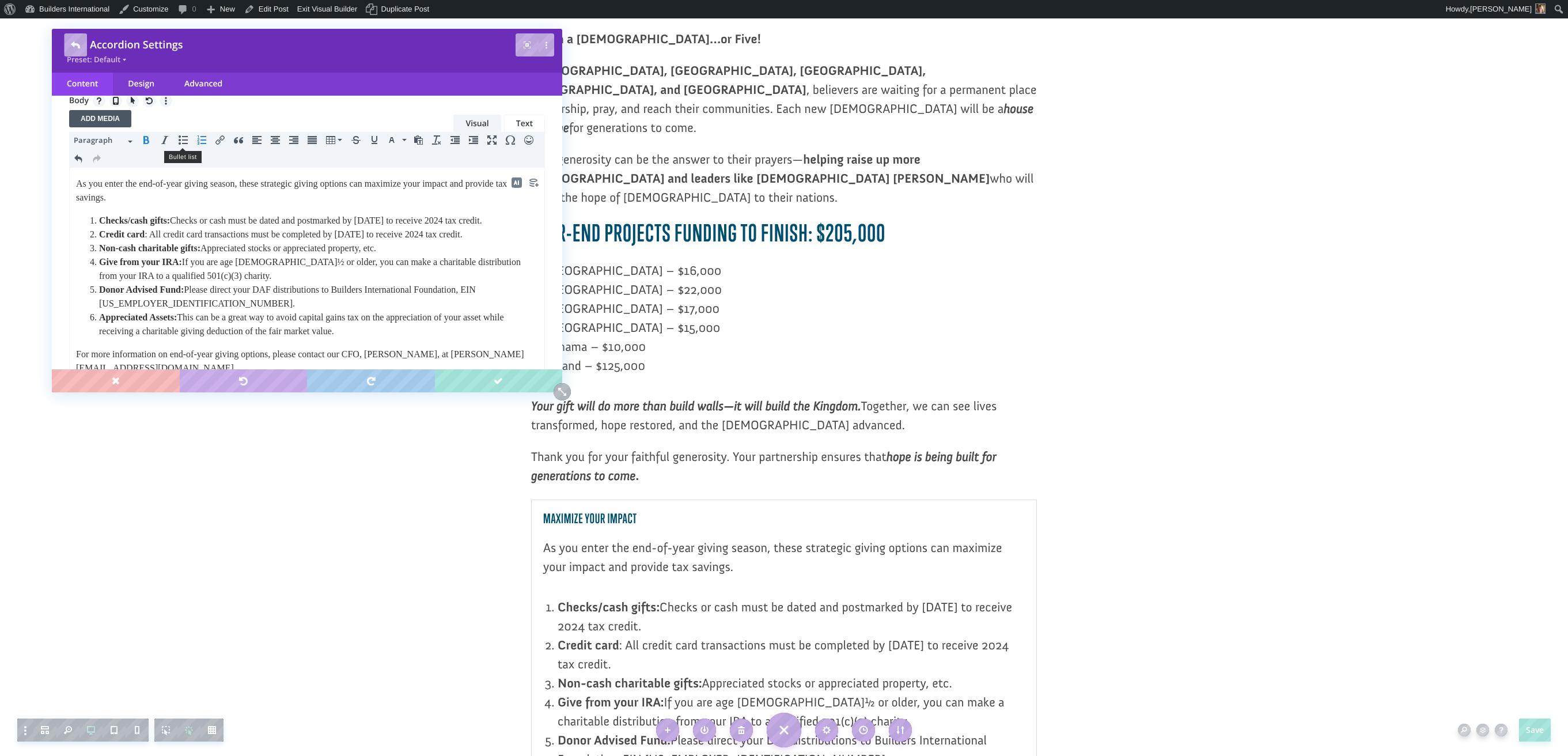
click at [180, 136] on icon "Bullet list" at bounding box center [183, 140] width 9 height 9
click at [690, 594] on li "Checks/cash gifts: Checks or cash must be dated and postmarked by December 31 t…" at bounding box center [791, 612] width 467 height 38
click at [689, 594] on li "Checks/cash gifts: Checks or cash must be dated and postmarked by December 31 t…" at bounding box center [791, 612] width 467 height 38
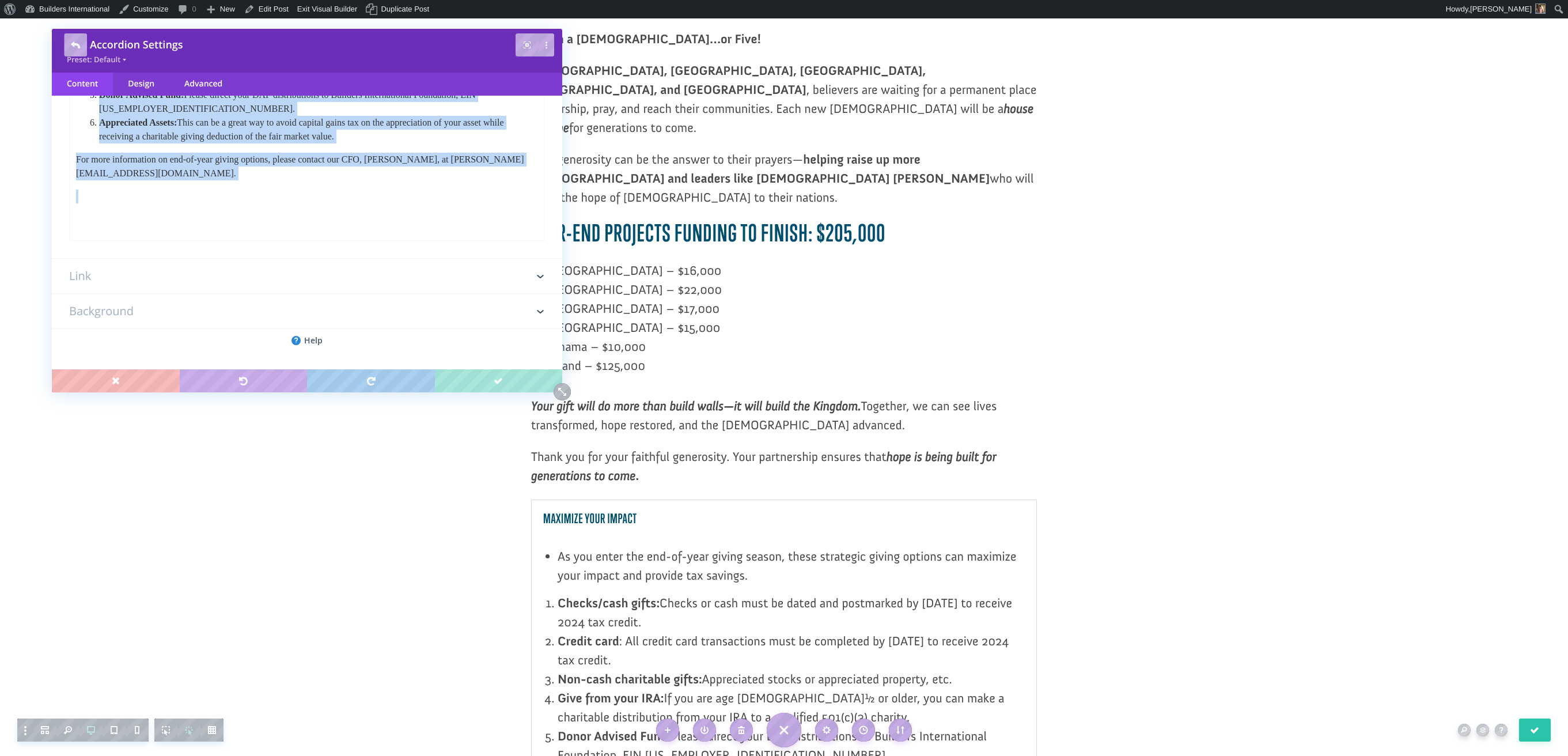
drag, startPoint x: 90, startPoint y: -12, endPoint x: 283, endPoint y: 387, distance: 443.2
click at [283, 227] on html "As you enter the end-of-year giving season, these strategic giving options can …" at bounding box center [307, 100] width 475 height 254
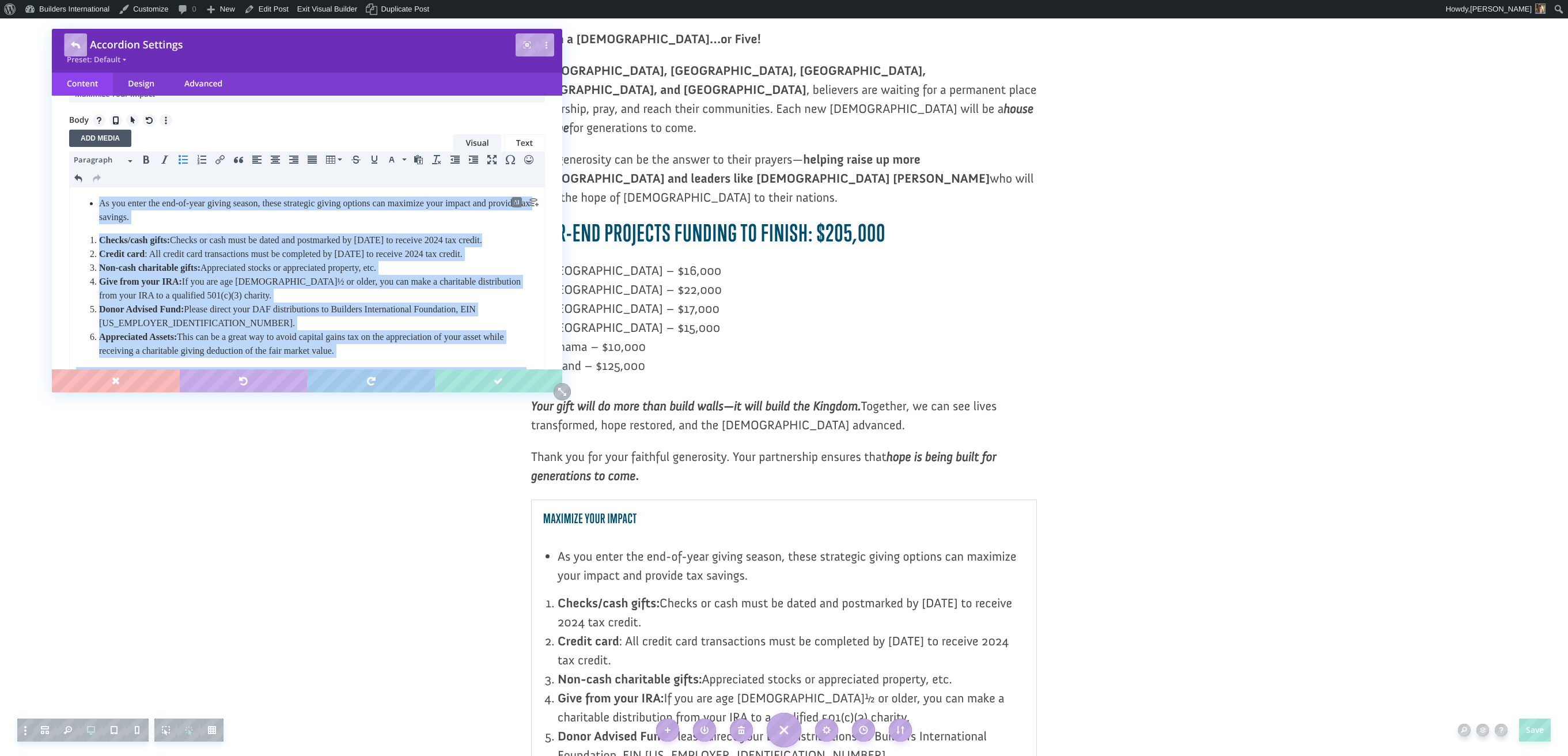
scroll to position [116, 0]
drag, startPoint x: 386, startPoint y: 370, endPoint x: 178, endPoint y: 303, distance: 218.5
click at [109, 190] on html "As you enter the end-of-year giving season, these strategic giving options can …" at bounding box center [307, 317] width 475 height 254
click at [201, 164] on icon "Numbered list" at bounding box center [202, 162] width 9 height 9
click at [186, 162] on icon "Bullet list" at bounding box center [183, 162] width 9 height 9
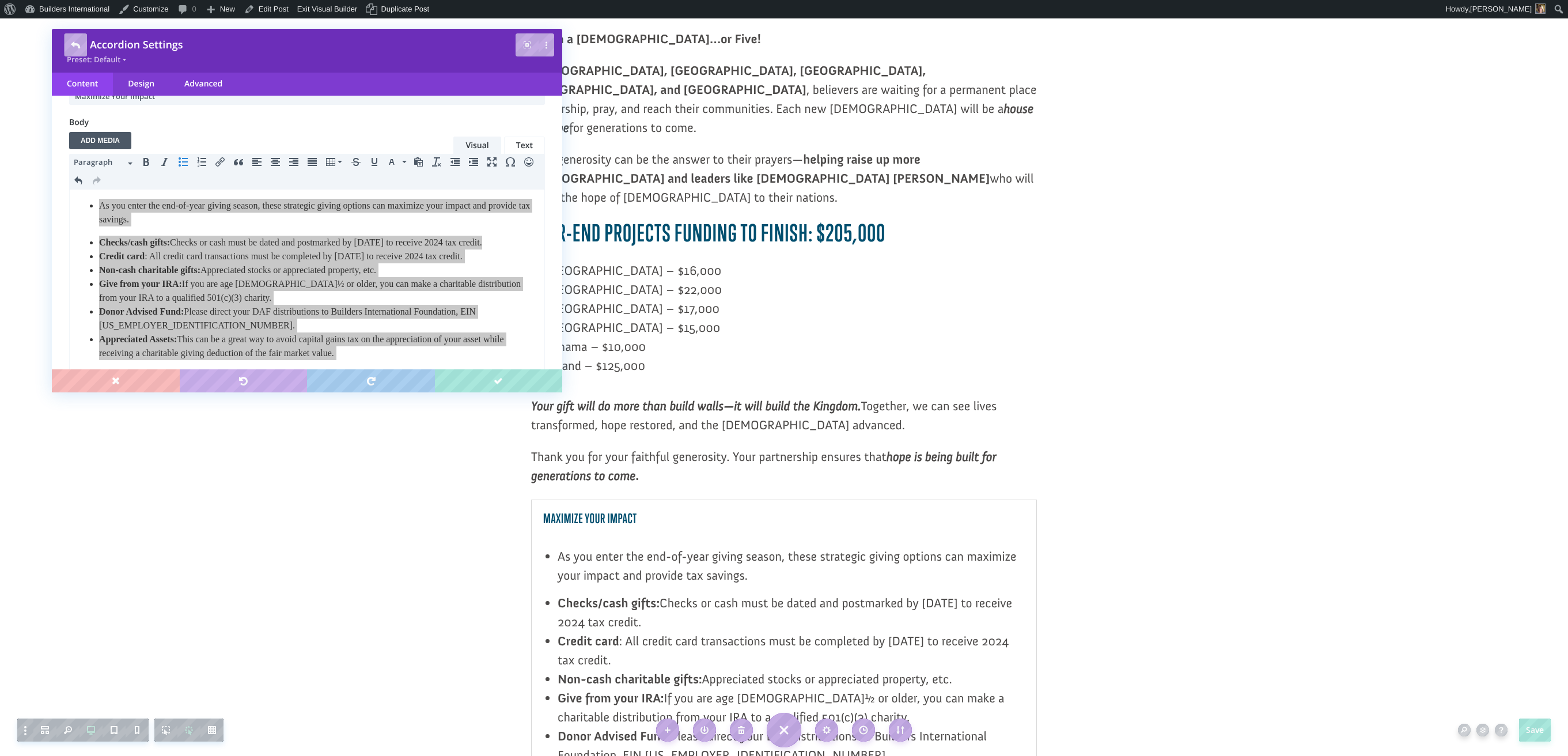
click at [686, 594] on li "Checks/cash gifts: Checks or cash must be dated and postmarked by December 31 t…" at bounding box center [791, 612] width 467 height 38
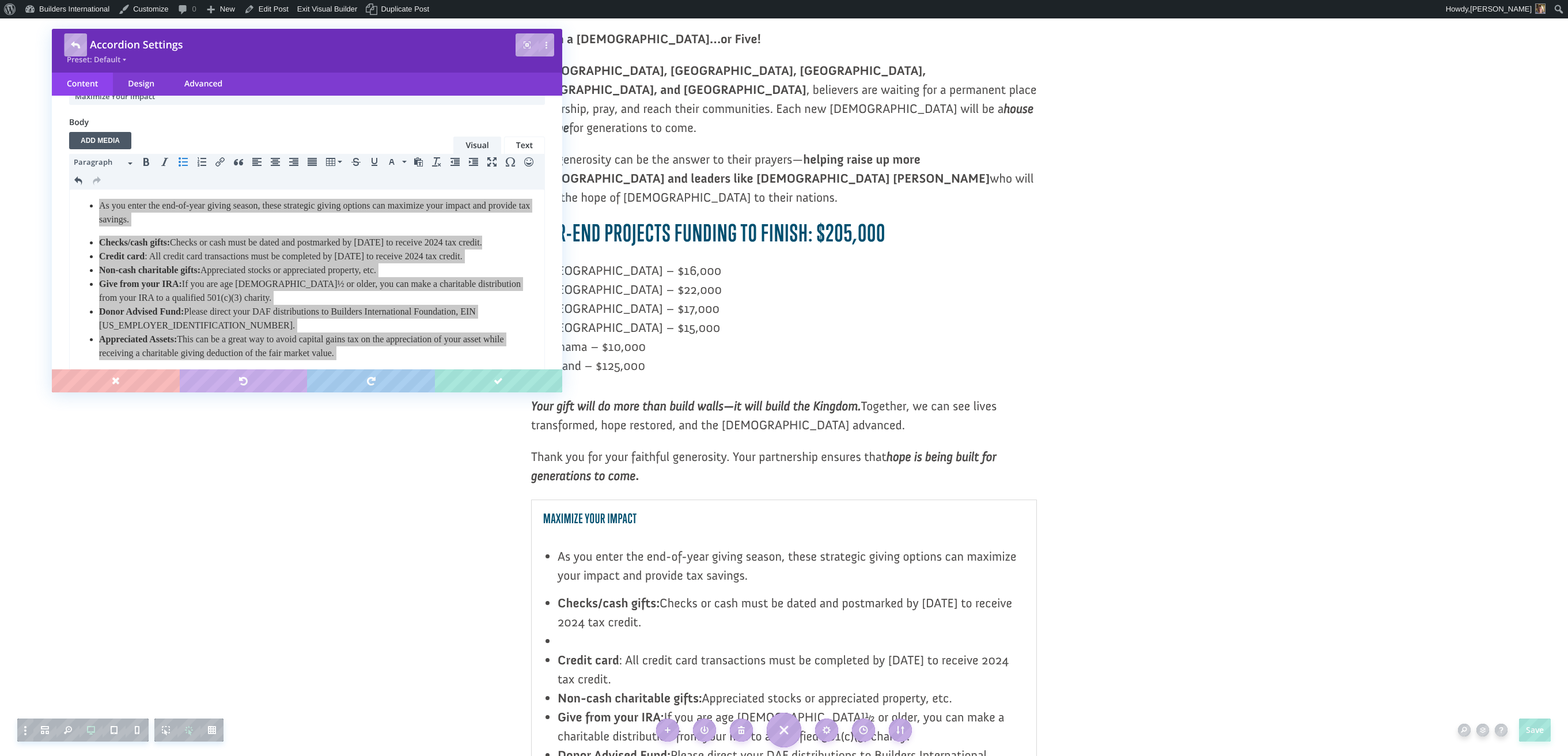
click at [600, 632] on li at bounding box center [791, 641] width 467 height 19
click at [576, 632] on li at bounding box center [791, 641] width 467 height 19
click at [557, 556] on div "As you enter the end-of-year giving season, these strategic giving options can …" at bounding box center [784, 742] width 481 height 391
drag, startPoint x: 554, startPoint y: 556, endPoint x: 550, endPoint y: 548, distance: 8.9
click at [554, 556] on div "As you enter the end-of-year giving season, these strategic giving options can …" at bounding box center [784, 742] width 481 height 391
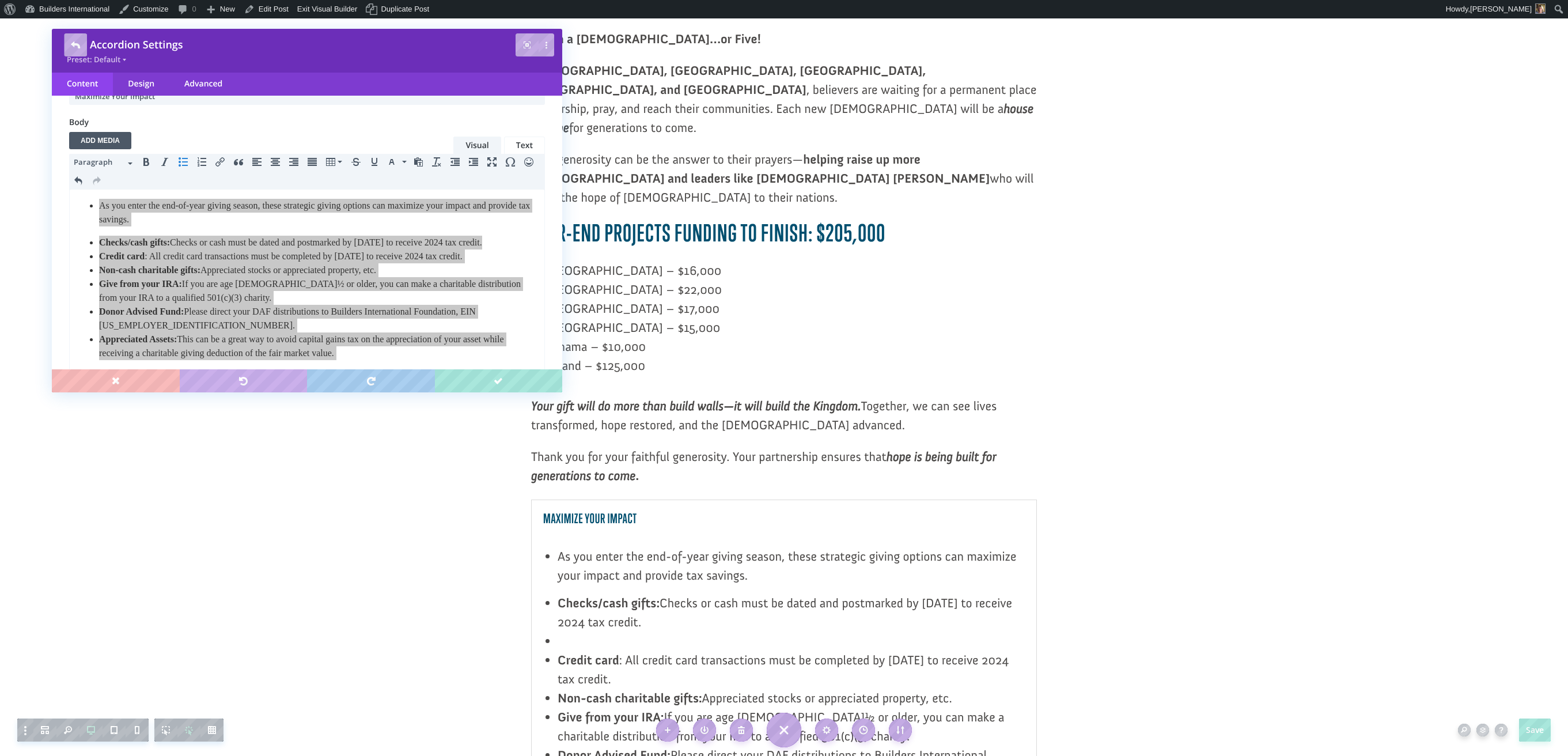
click at [664, 651] on li "Credit card : All credit card transactions must be completed by December 31 to …" at bounding box center [791, 669] width 467 height 38
click at [958, 708] on li "Non-cash charitable gifts: Appreciated stocks or appreciated property, etc." at bounding box center [791, 717] width 467 height 19
click at [558, 632] on li at bounding box center [791, 641] width 467 height 19
drag, startPoint x: 545, startPoint y: 554, endPoint x: 554, endPoint y: 552, distance: 9.2
click at [558, 632] on li at bounding box center [791, 641] width 467 height 19
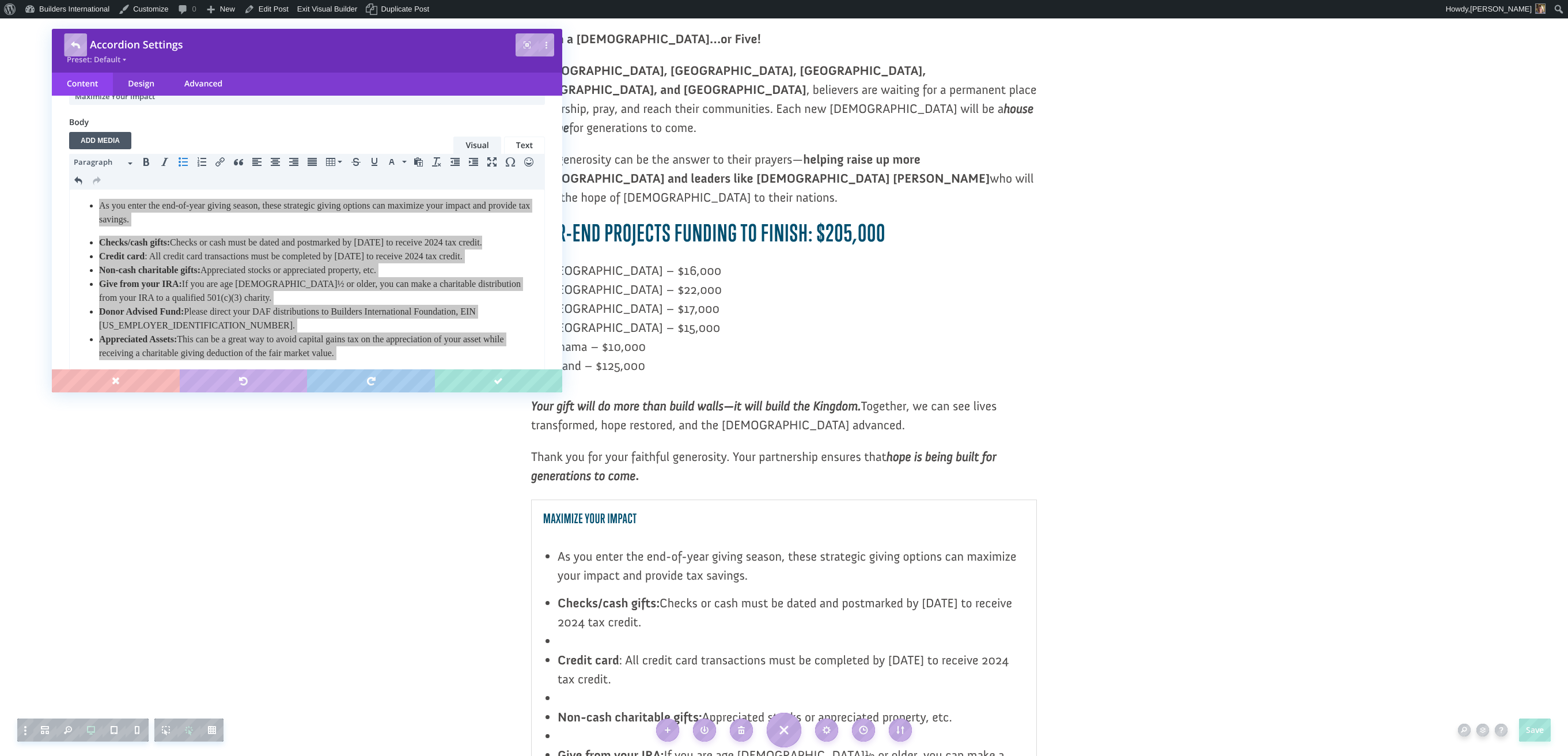
click at [559, 632] on li at bounding box center [791, 641] width 467 height 19
click at [534, 500] on div at bounding box center [784, 743] width 505 height 486
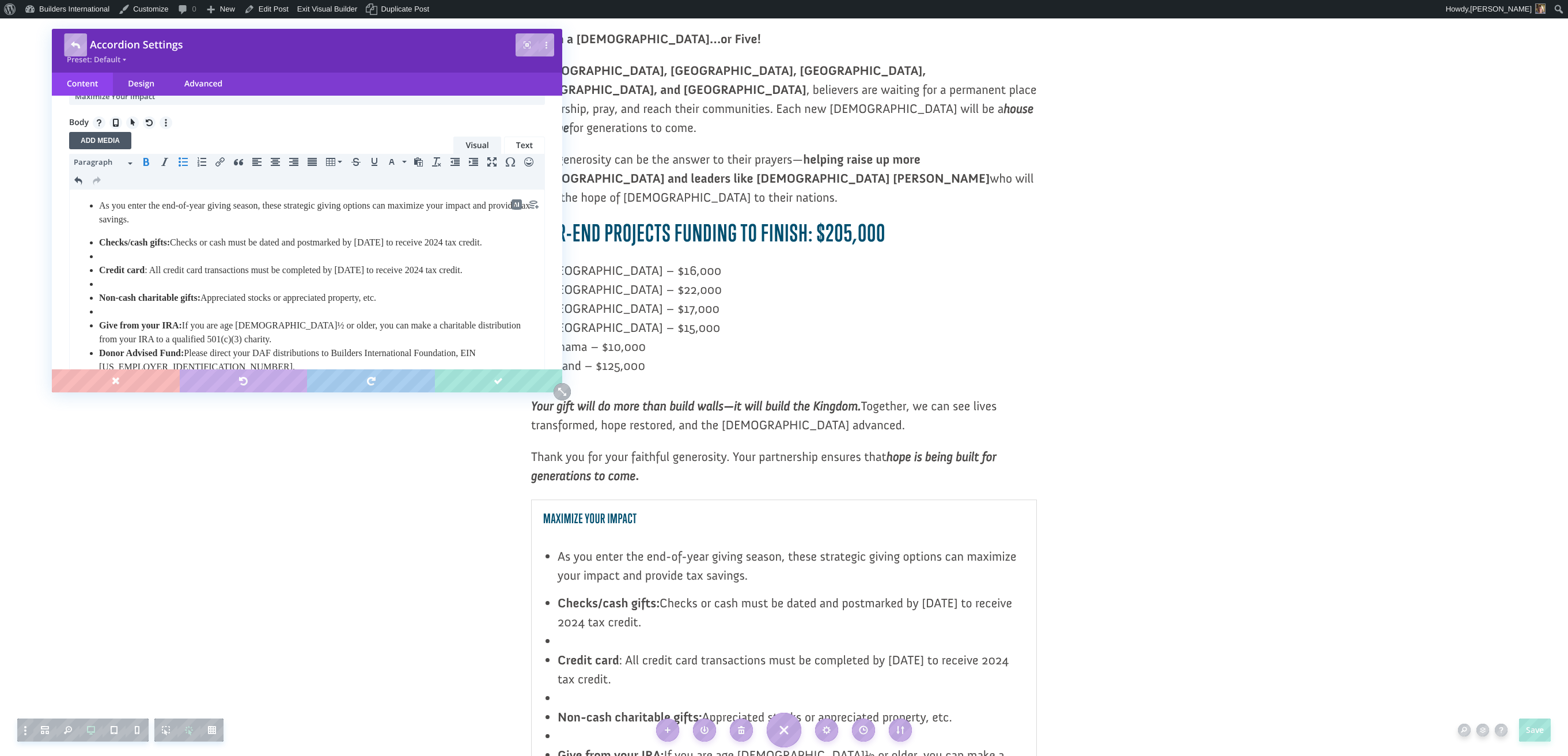
click at [96, 272] on ul "Checks/cash gifts: Checks or cash must be dated and postmarked by December 31 t…" at bounding box center [306, 318] width 462 height 166
click at [95, 266] on ul "Checks/cash gifts: Checks or cash must be dated and postmarked by December 31 t…" at bounding box center [306, 318] width 462 height 166
click at [94, 266] on ul "Checks/cash gifts: Checks or cash must be dated and postmarked by December 31 t…" at bounding box center [306, 318] width 462 height 166
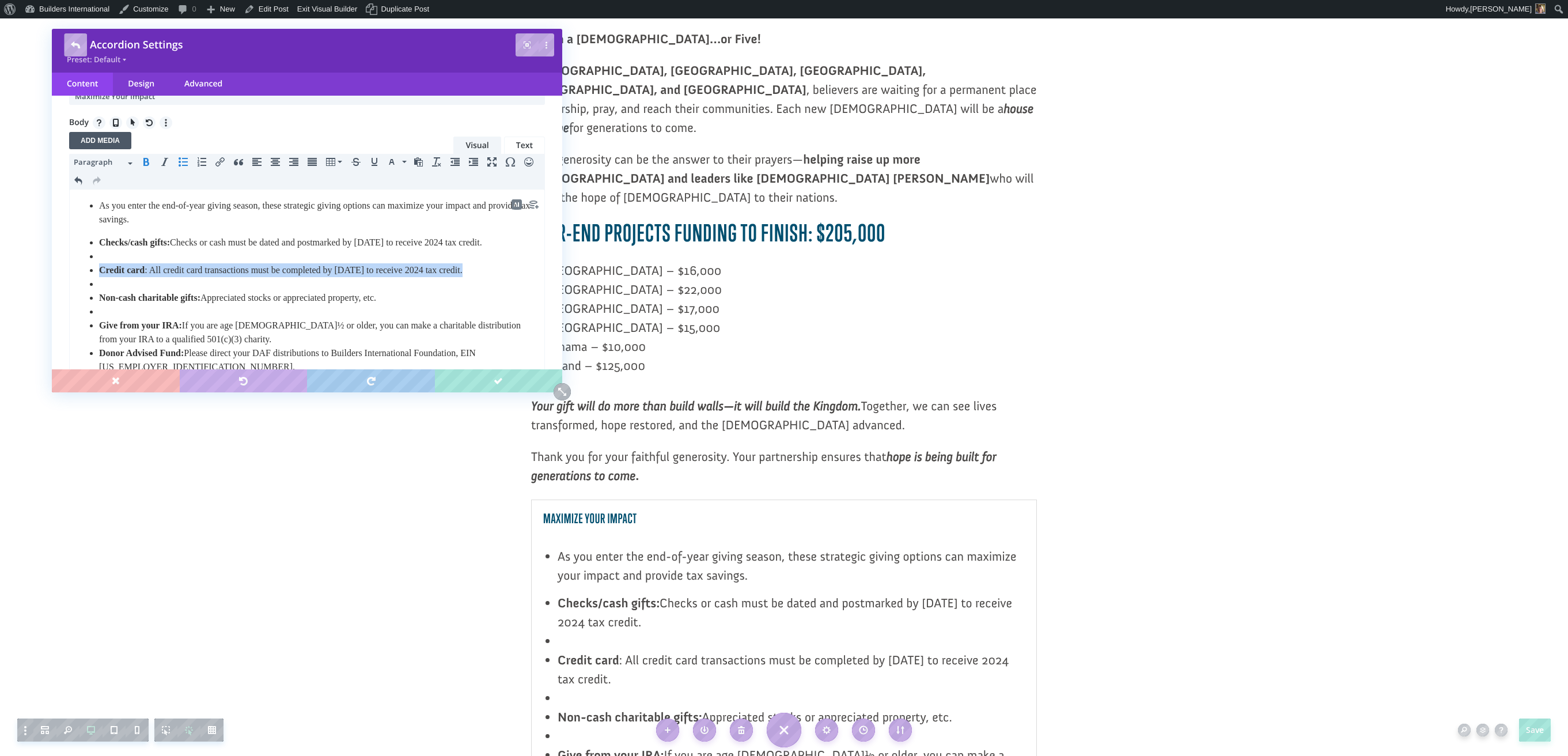
click at [94, 266] on ul "Checks/cash gifts: Checks or cash must be dated and postmarked by December 31 t…" at bounding box center [306, 318] width 462 height 166
click at [93, 266] on ul "Checks/cash gifts: Checks or cash must be dated and postmarked by December 31 t…" at bounding box center [306, 318] width 462 height 166
click at [99, 271] on ul "Checks/cash gifts: Checks or cash must be dated and postmarked by December 31 t…" at bounding box center [306, 318] width 462 height 166
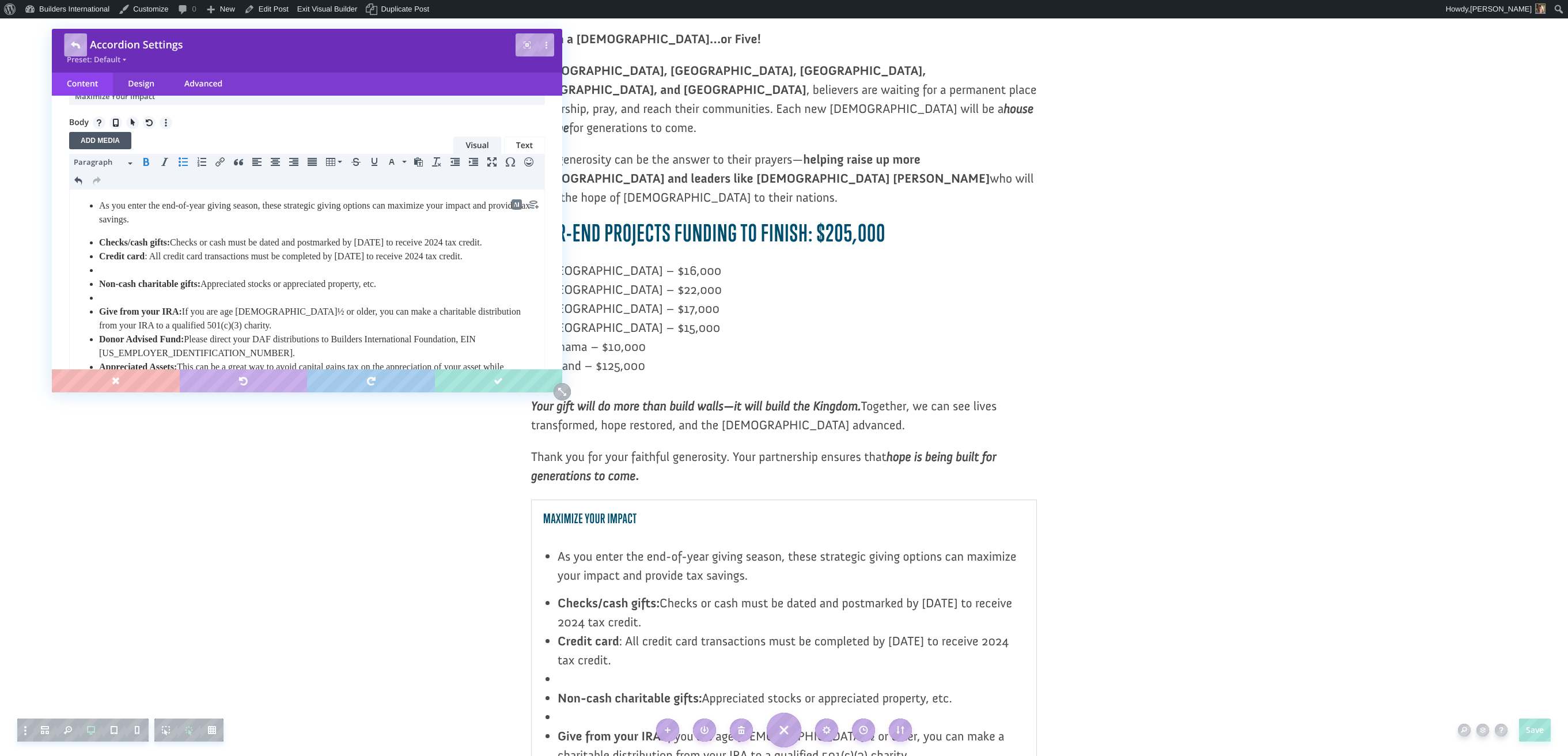
click at [101, 277] on li at bounding box center [318, 270] width 439 height 14
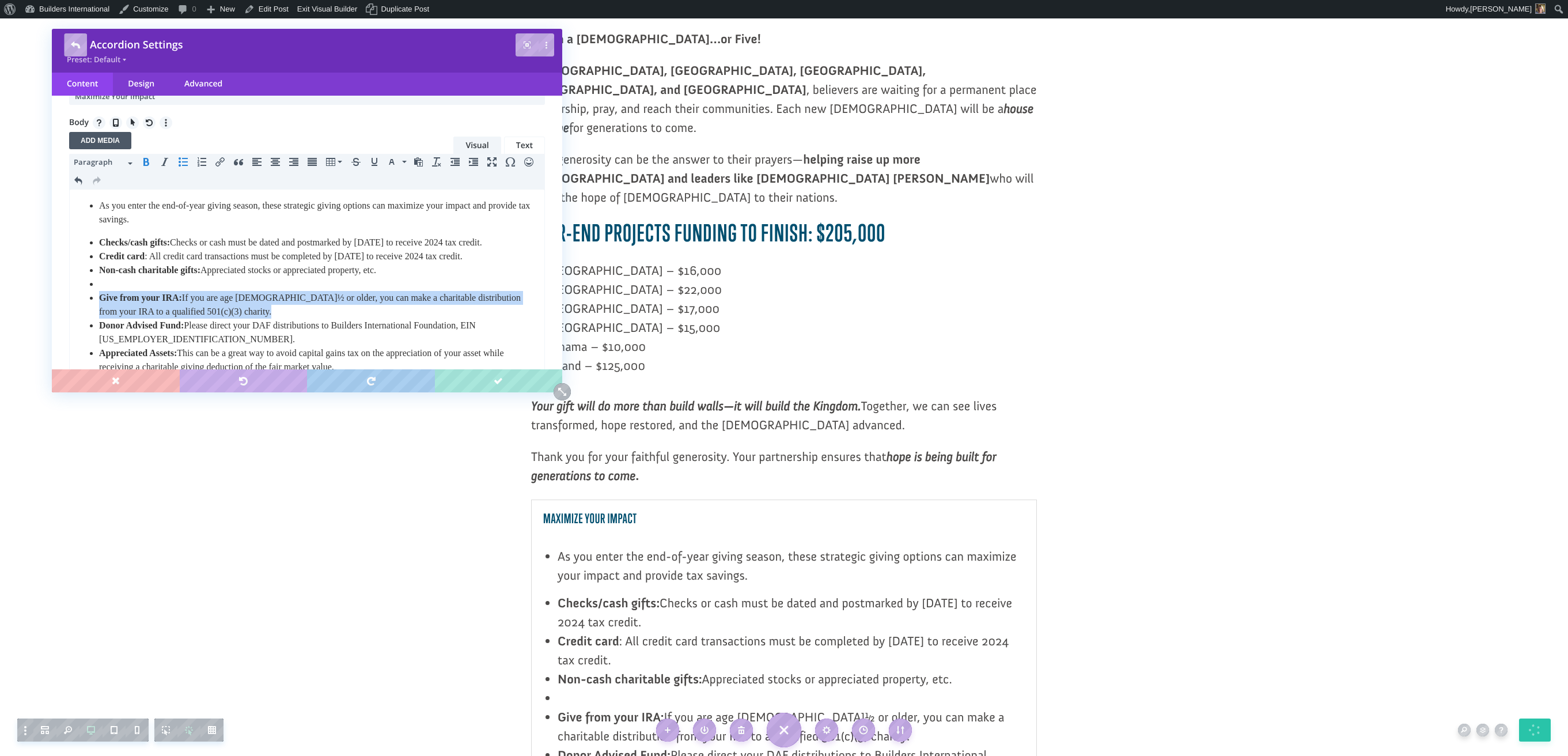
click at [100, 305] on li "Give from your IRA: If you are age 70½ or older, you can make a charitable dist…" at bounding box center [318, 305] width 439 height 28
click at [97, 307] on ul "Checks/cash gifts: Checks or cash must be dated and postmarked by December 31 t…" at bounding box center [306, 305] width 462 height 138
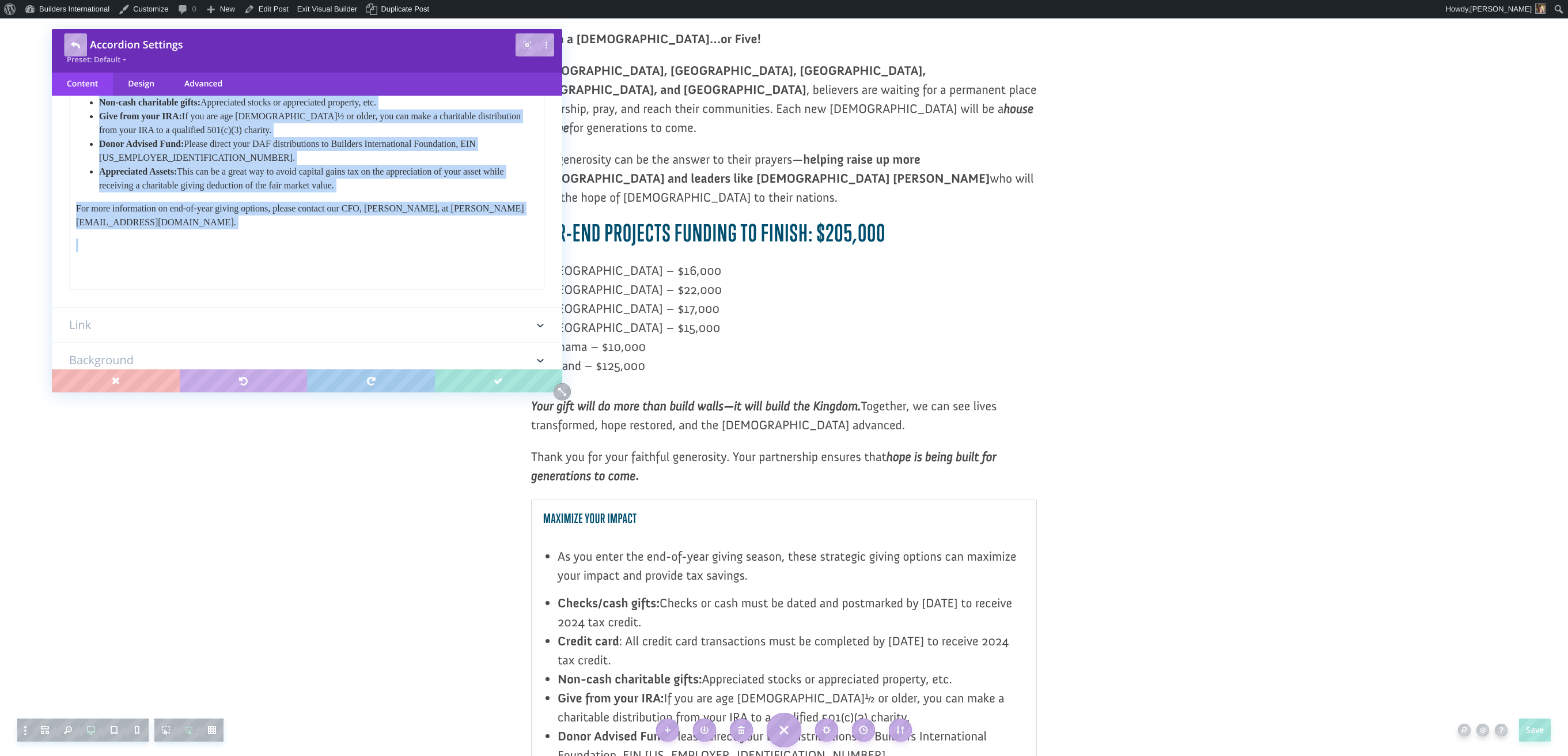
scroll to position [289, 0]
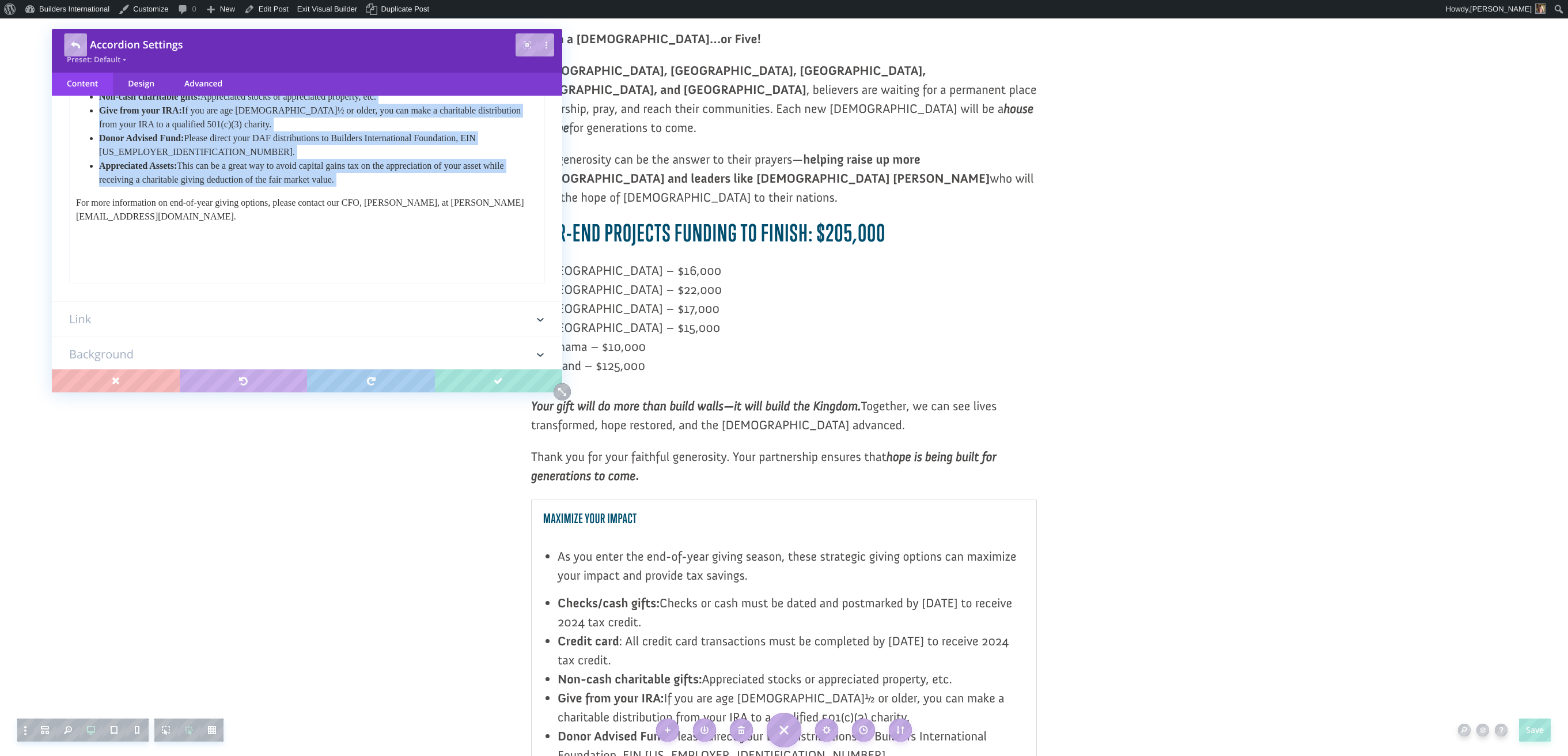
drag, startPoint x: 100, startPoint y: 67, endPoint x: 406, endPoint y: 206, distance: 336.1
click at [406, 206] on body "As you enter the end-of-year giving season, these strategic giving options can …" at bounding box center [307, 143] width 463 height 235
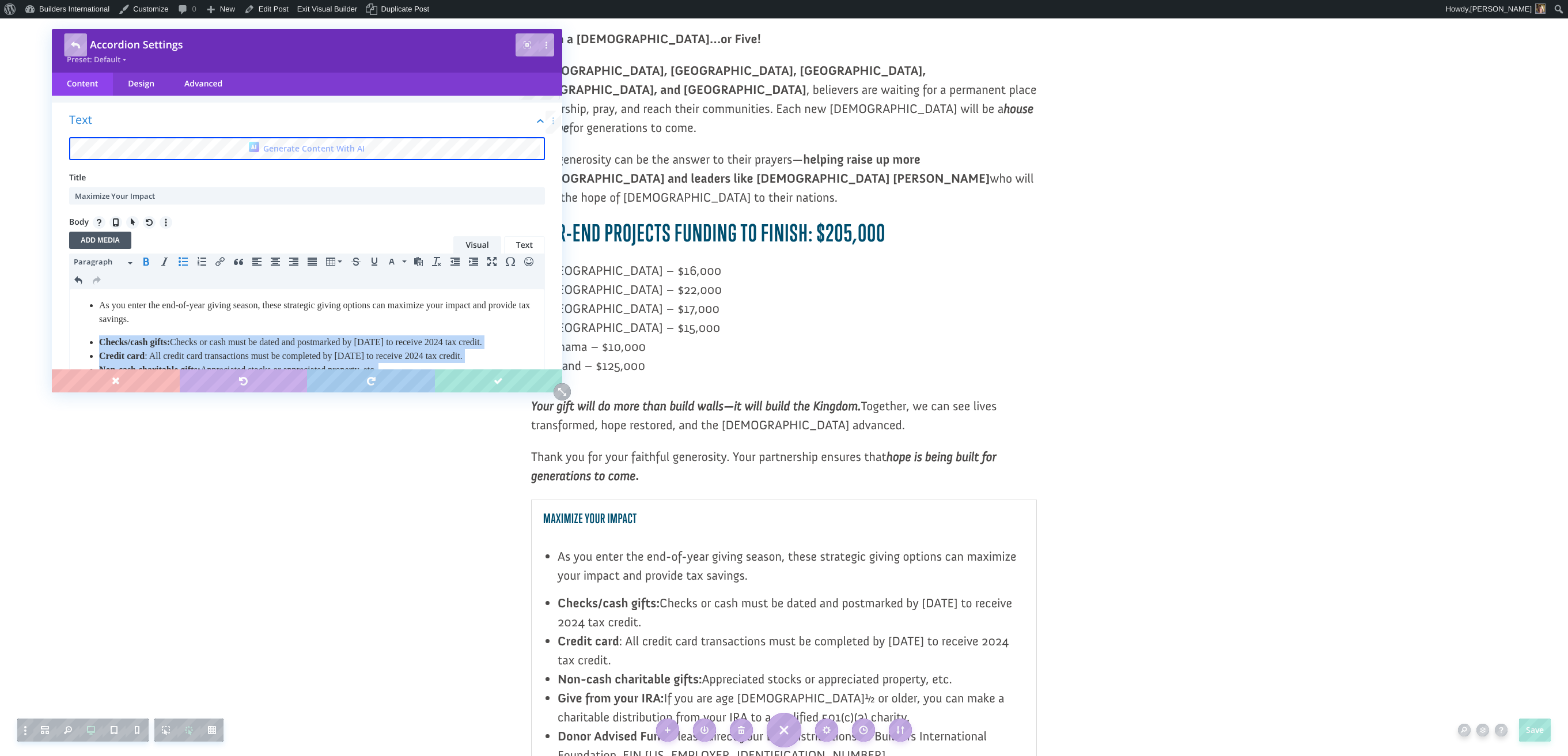
scroll to position [11, 0]
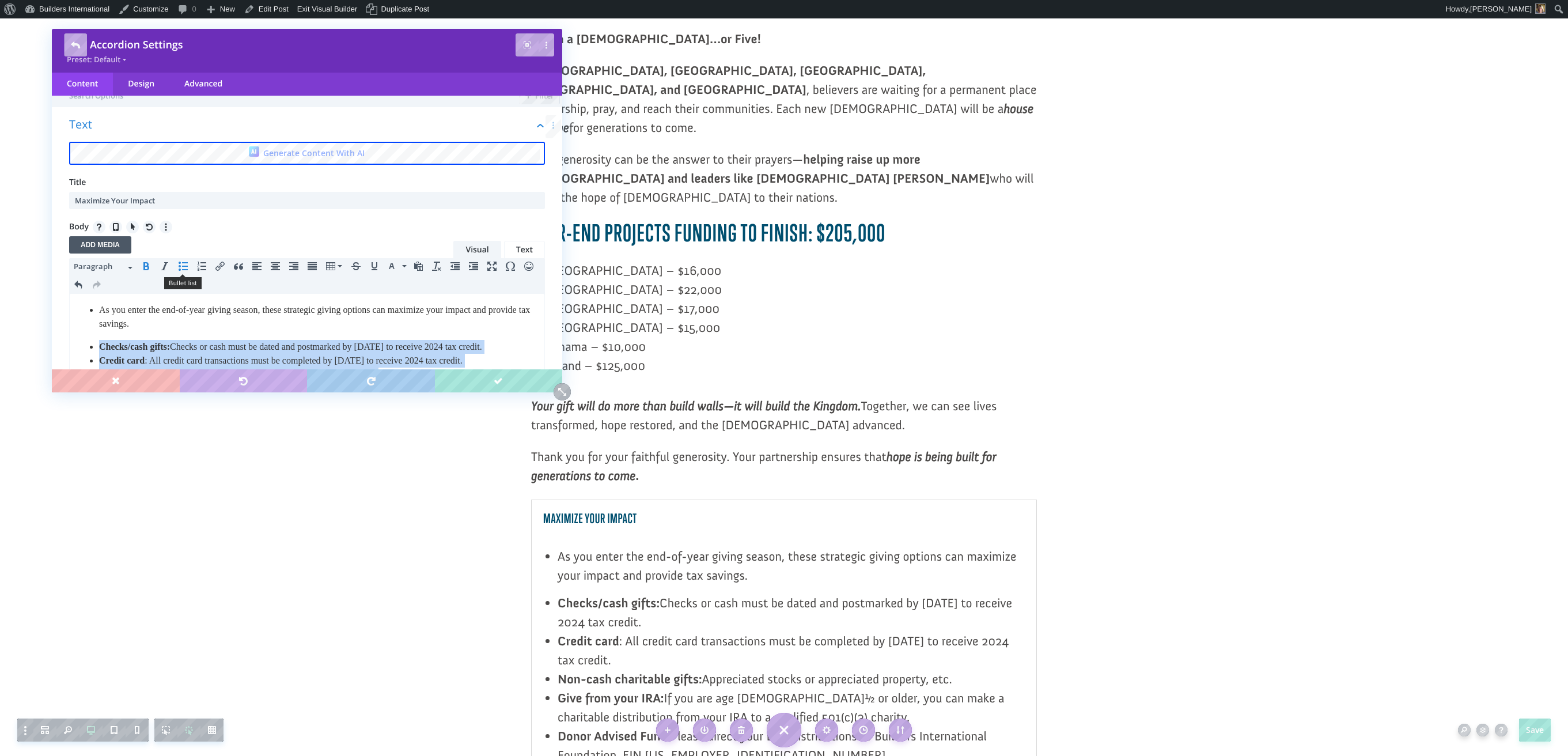
click at [185, 263] on icon "Bullet list" at bounding box center [183, 266] width 9 height 9
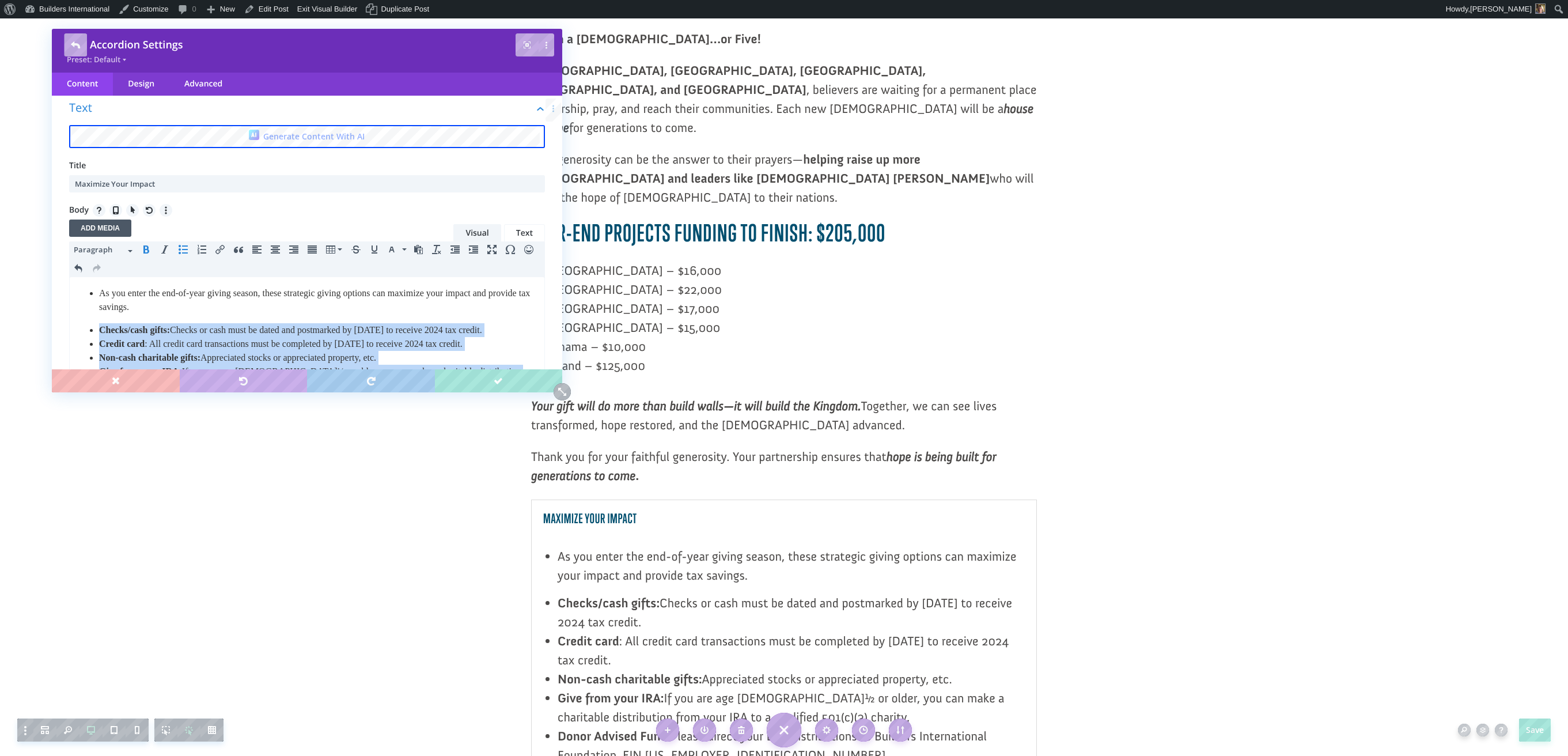
scroll to position [40, 0]
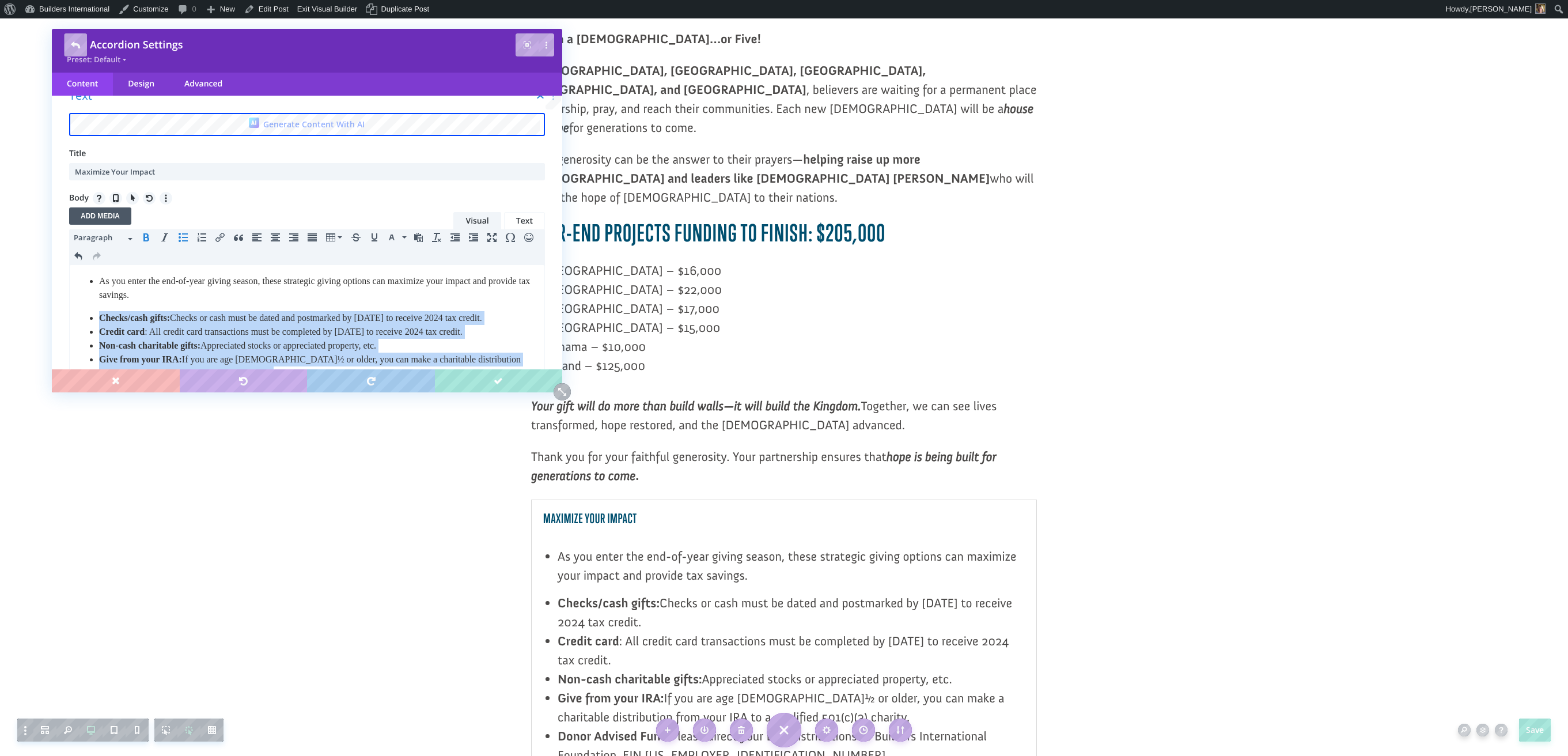
click at [184, 241] on icon "Bullet list" at bounding box center [183, 237] width 9 height 9
click at [184, 239] on icon "Bullet list" at bounding box center [183, 238] width 9 height 9
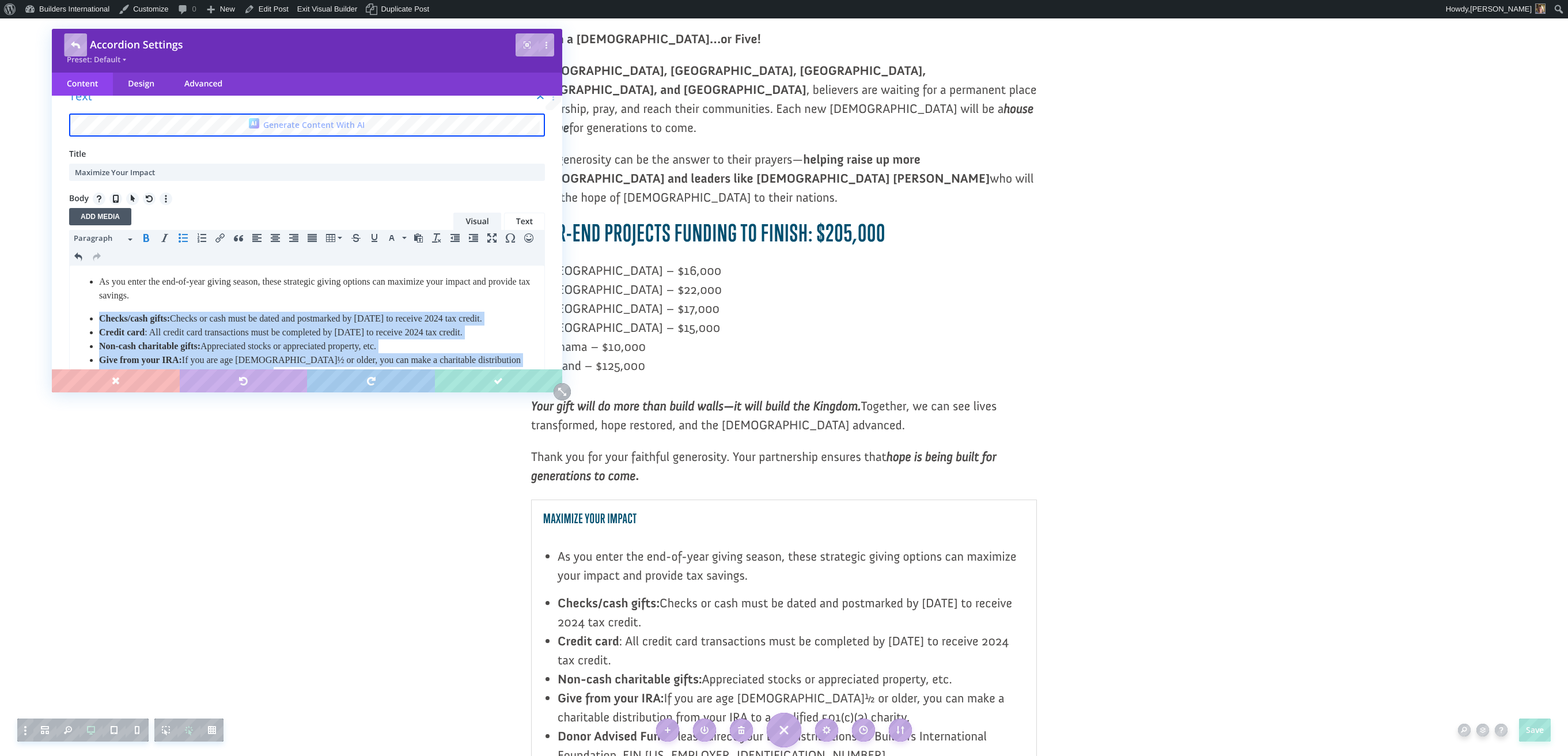
click at [182, 239] on icon "Bullet list" at bounding box center [183, 238] width 9 height 9
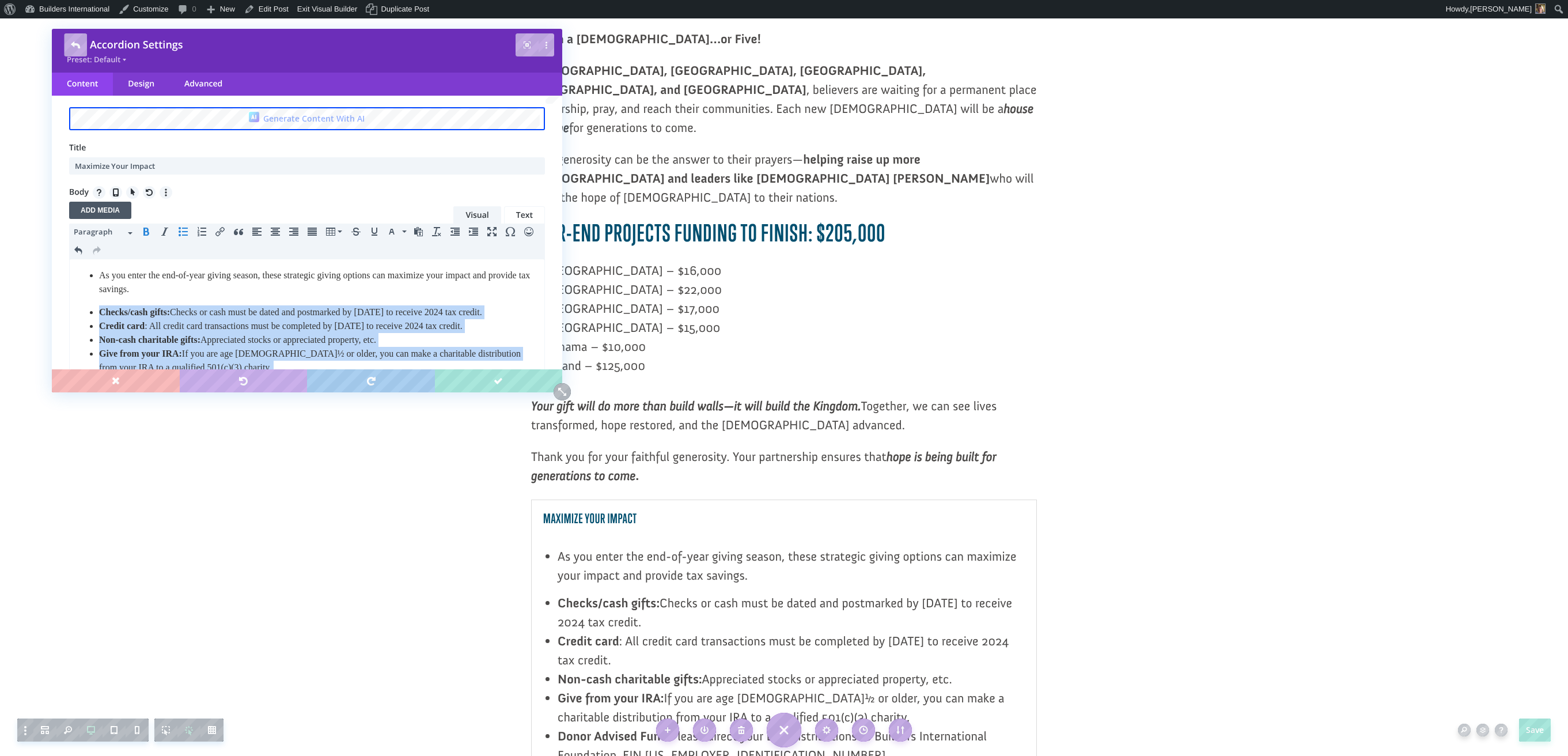
click at [182, 239] on button "Bullet list" at bounding box center [182, 231] width 18 height 16
click at [184, 235] on icon "Bullet list" at bounding box center [183, 231] width 9 height 9
click at [166, 235] on icon "Italic" at bounding box center [165, 235] width 9 height 9
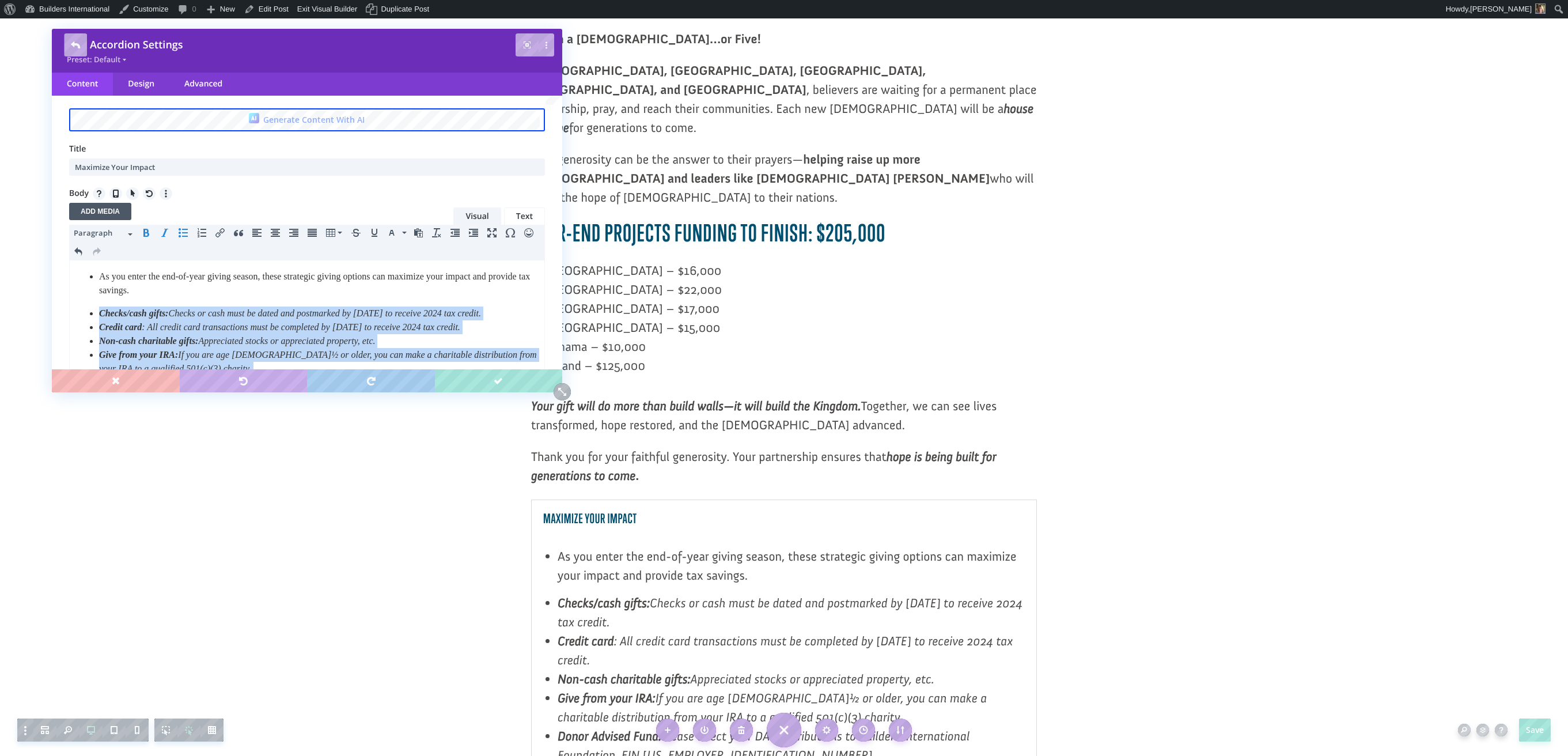
click at [166, 233] on icon "Italic" at bounding box center [165, 233] width 9 height 9
click at [180, 234] on icon "Bullet list" at bounding box center [183, 233] width 9 height 9
click at [184, 234] on icon "Bullet list" at bounding box center [183, 231] width 9 height 9
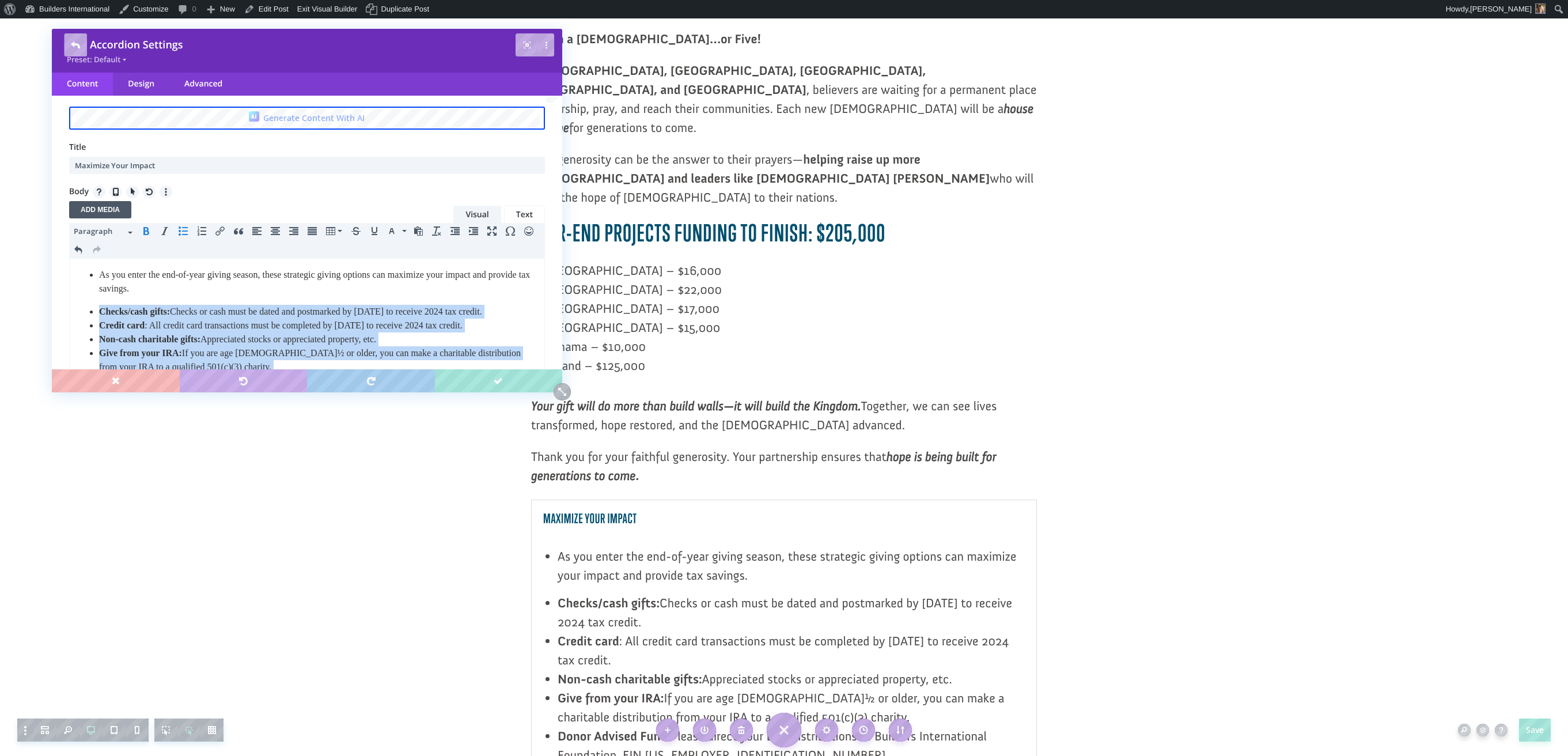
click at [184, 234] on icon "Bullet list" at bounding box center [183, 231] width 9 height 9
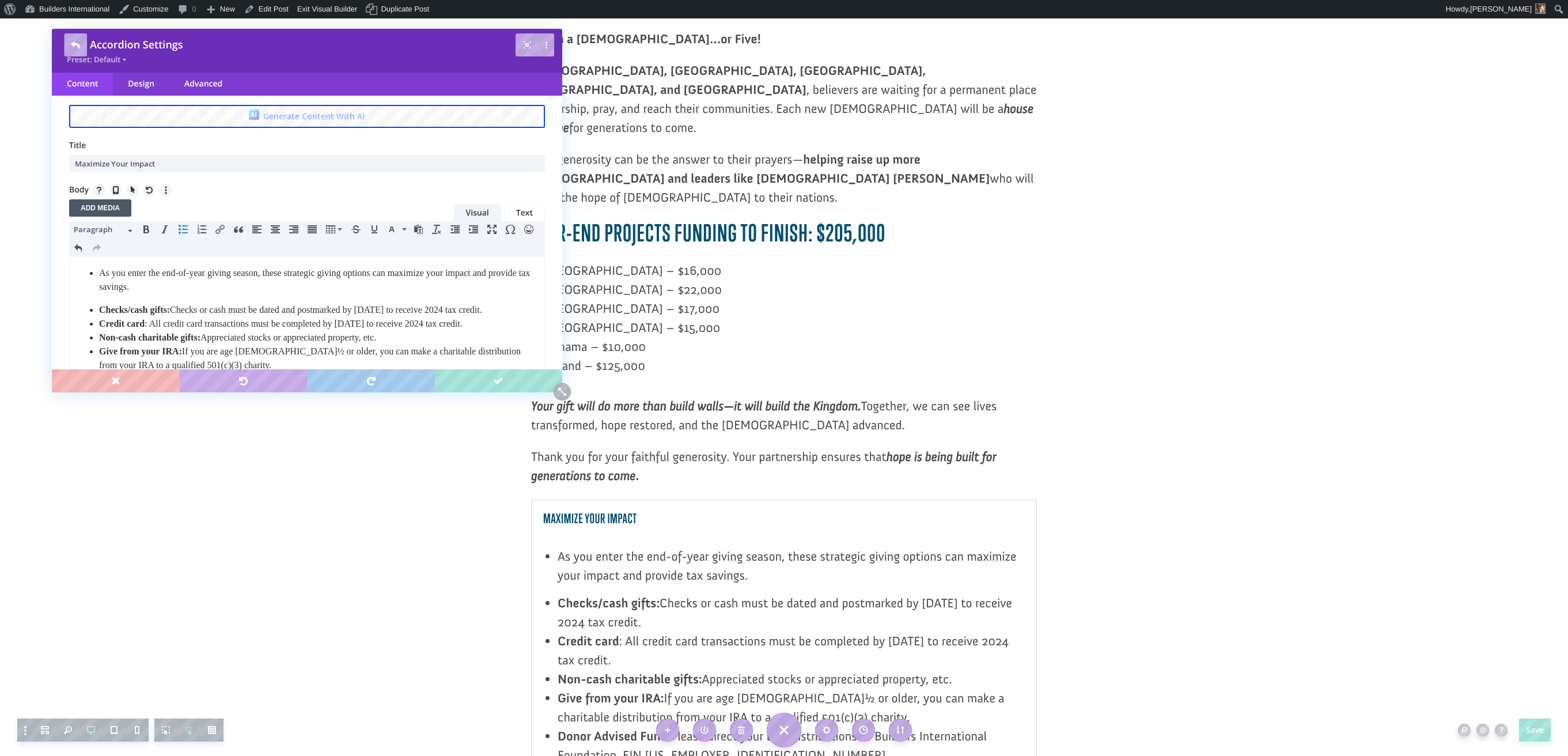
click at [161, 293] on li "As you enter the end-of-year giving season, these strategic giving options can …" at bounding box center [318, 280] width 439 height 28
click at [93, 303] on body "As you enter the end-of-year giving season, these strategic giving options can …" at bounding box center [307, 383] width 463 height 235
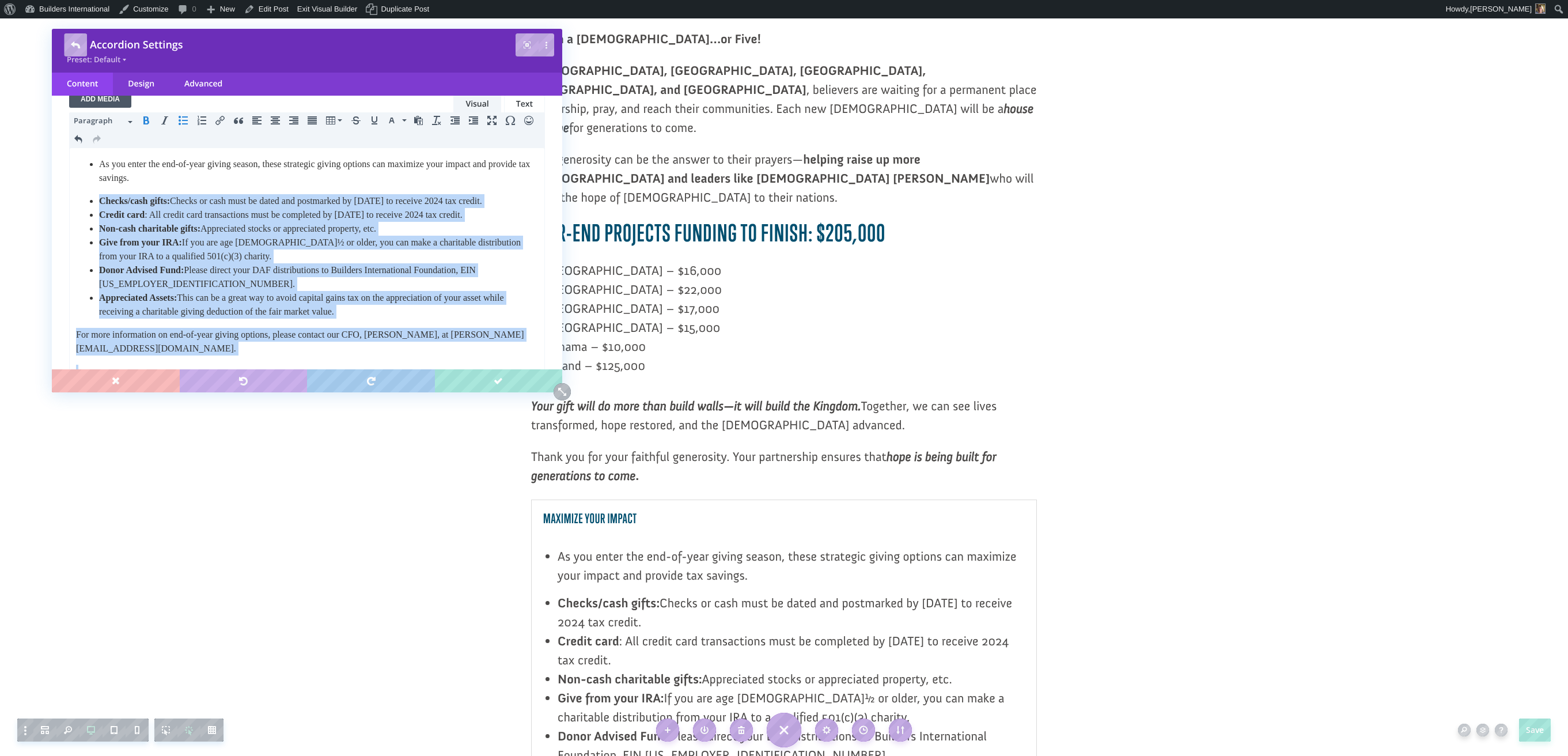
scroll to position [161, 0]
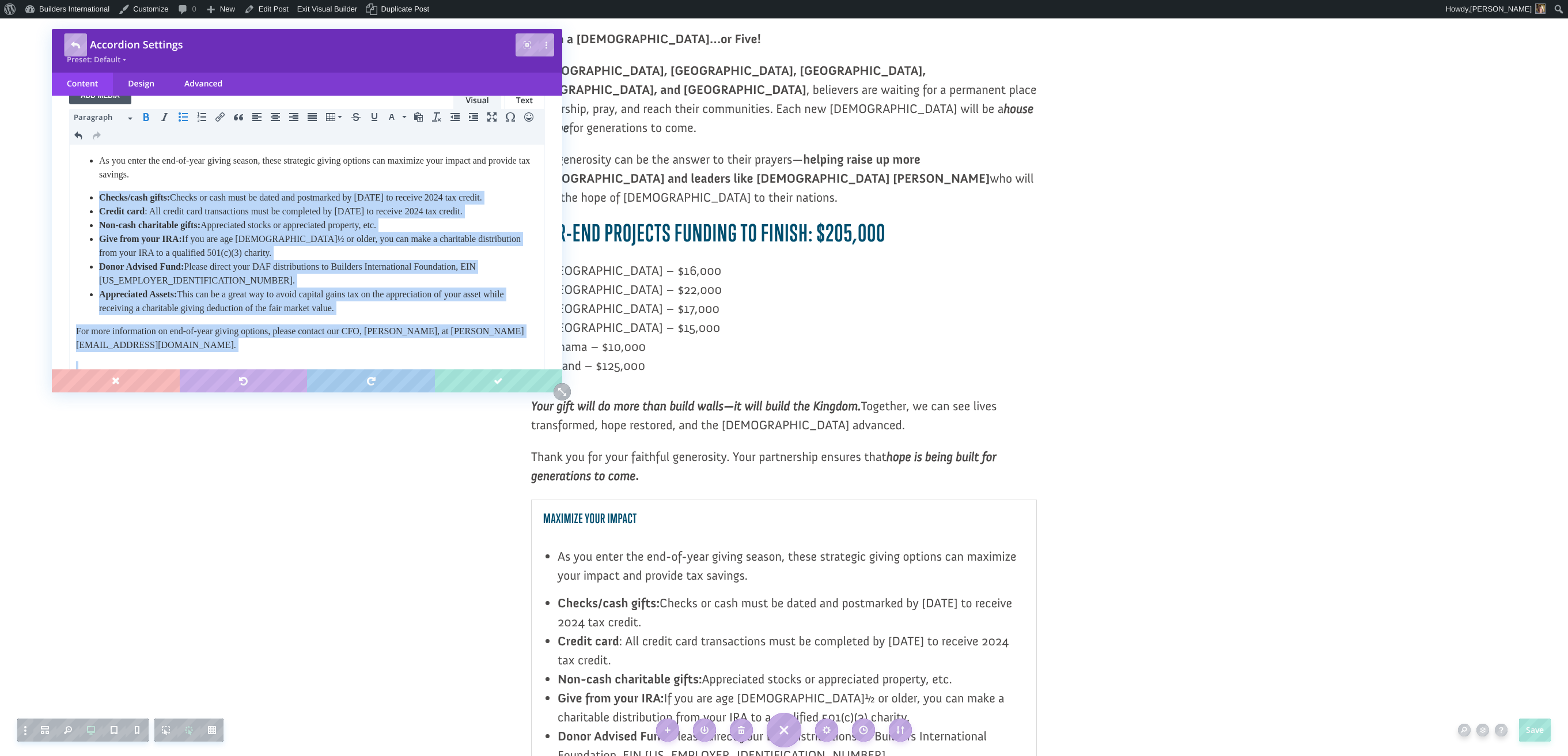
drag, startPoint x: 86, startPoint y: 191, endPoint x: 386, endPoint y: 327, distance: 329.4
click at [386, 315] on ul "Checks/cash gifts: Checks or cash must be dated and postmarked by December 31 t…" at bounding box center [306, 253] width 462 height 125
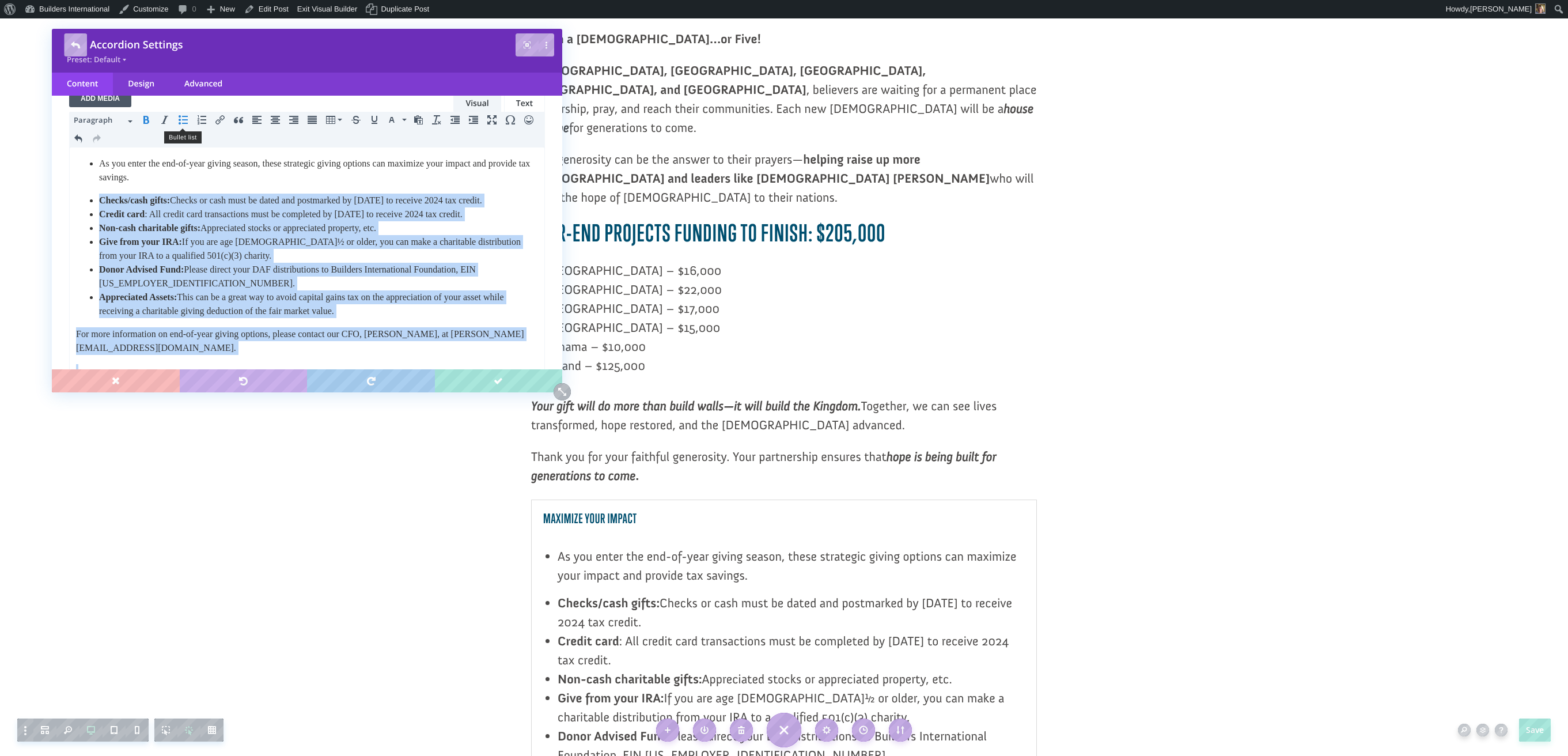
click at [186, 118] on icon "Bullet list" at bounding box center [183, 120] width 9 height 9
click at [186, 118] on icon "Bullet list" at bounding box center [183, 119] width 9 height 9
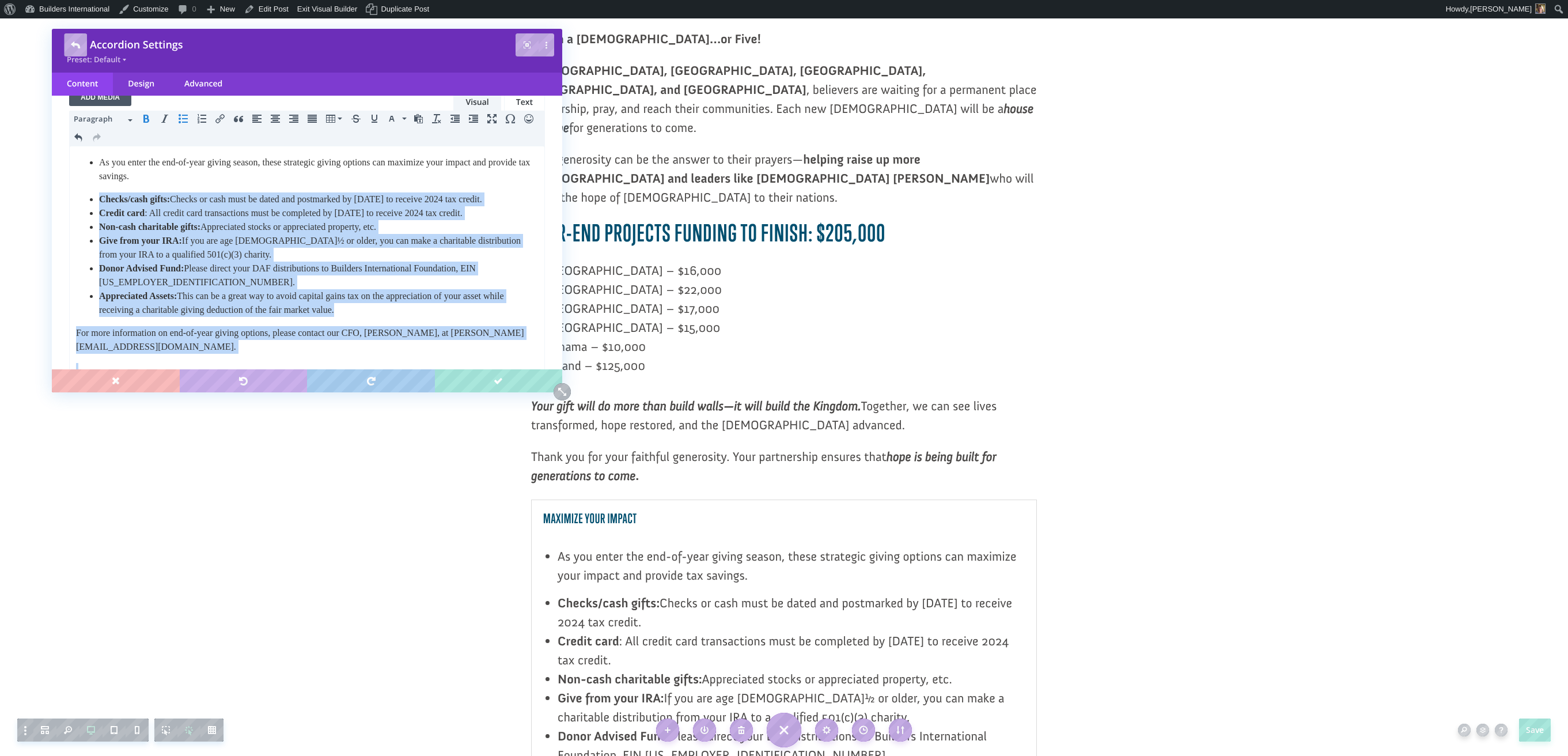
click at [186, 118] on icon "Bullet list" at bounding box center [183, 119] width 9 height 9
drag, startPoint x: 186, startPoint y: 118, endPoint x: 178, endPoint y: 129, distance: 13.6
click at [186, 118] on icon "Bullet list" at bounding box center [183, 119] width 9 height 9
click at [101, 199] on b "Checks/cash gifts:" at bounding box center [135, 198] width 71 height 10
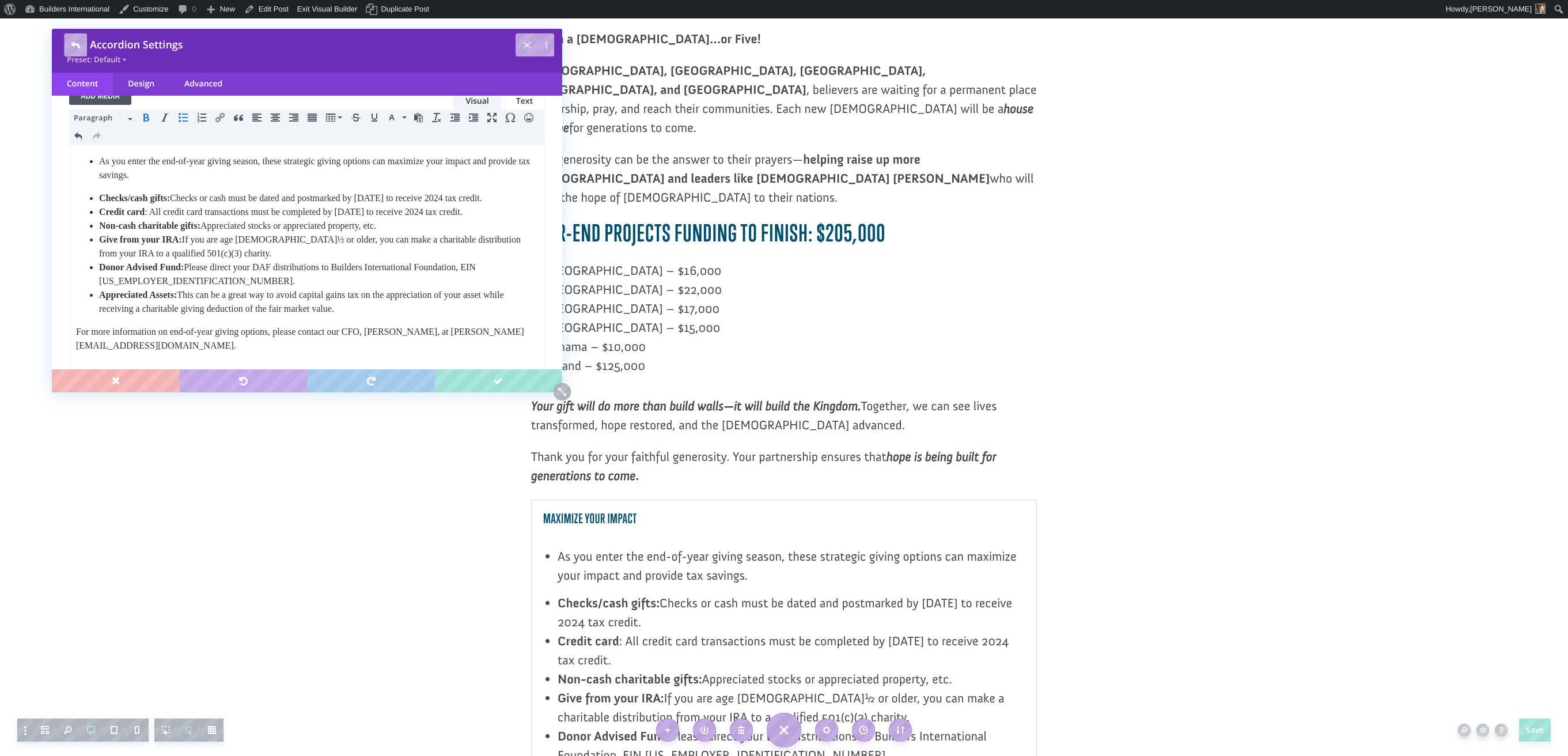
scroll to position [158, 0]
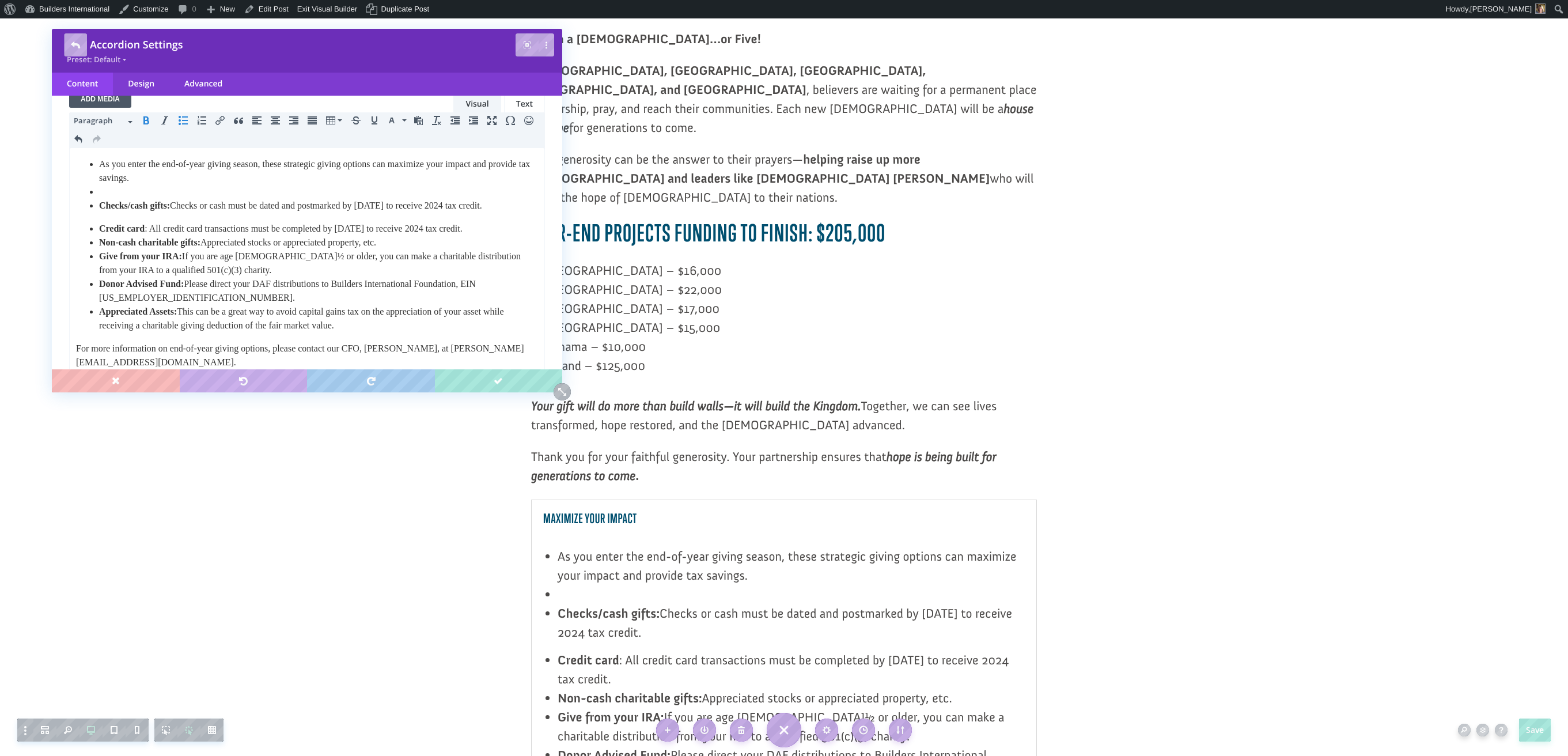
drag, startPoint x: 86, startPoint y: 191, endPoint x: 399, endPoint y: 339, distance: 346.2
click at [399, 339] on body "As you enter the end-of-year giving season, these strategic giving options can …" at bounding box center [307, 282] width 463 height 249
click at [187, 122] on icon "Bullet list" at bounding box center [183, 121] width 9 height 9
click at [182, 121] on icon "Bullet list" at bounding box center [183, 121] width 9 height 9
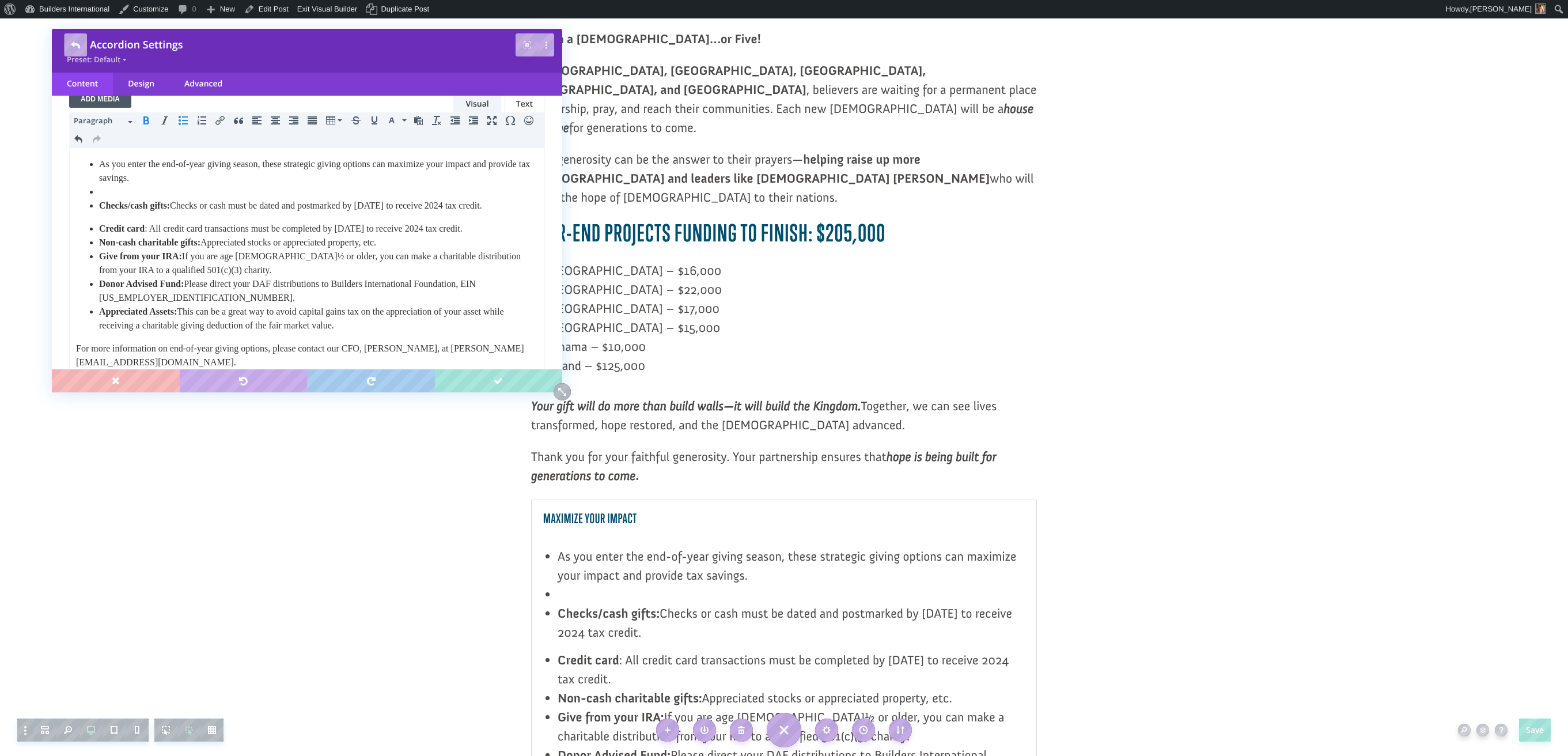
click at [182, 121] on icon "Bullet list" at bounding box center [183, 121] width 9 height 9
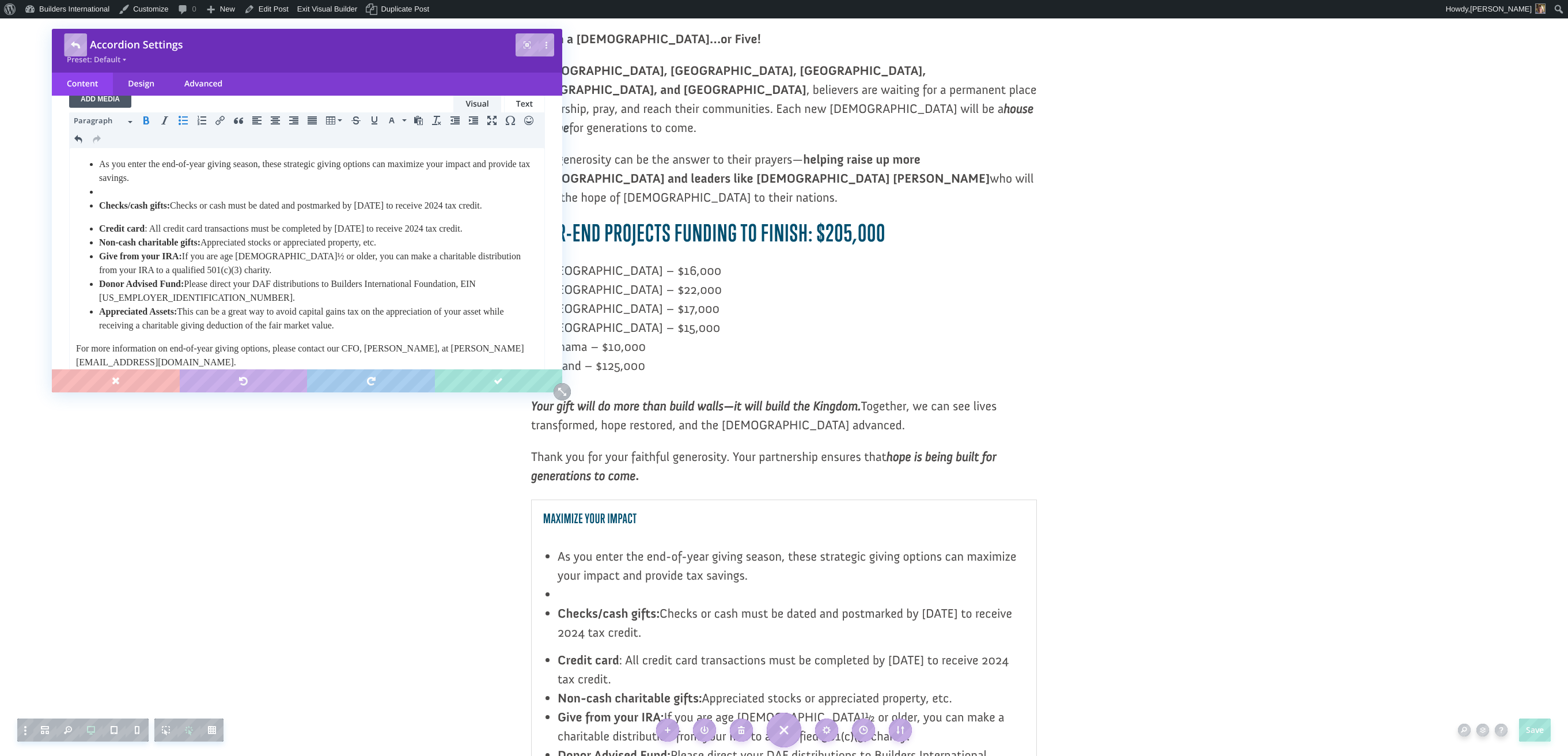
click at [182, 121] on icon "Bullet list" at bounding box center [183, 121] width 9 height 9
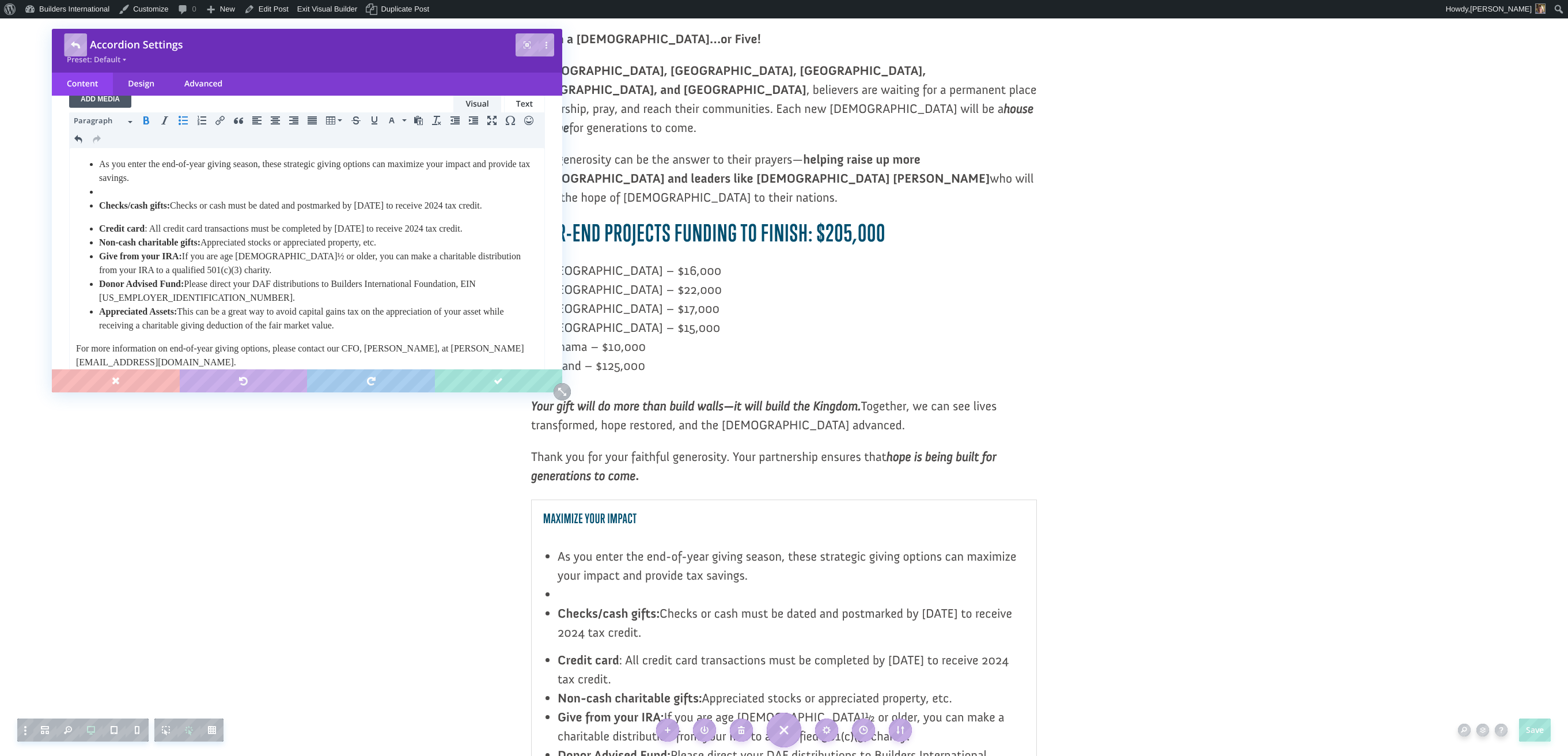
click at [182, 121] on icon "Bullet list" at bounding box center [183, 121] width 9 height 9
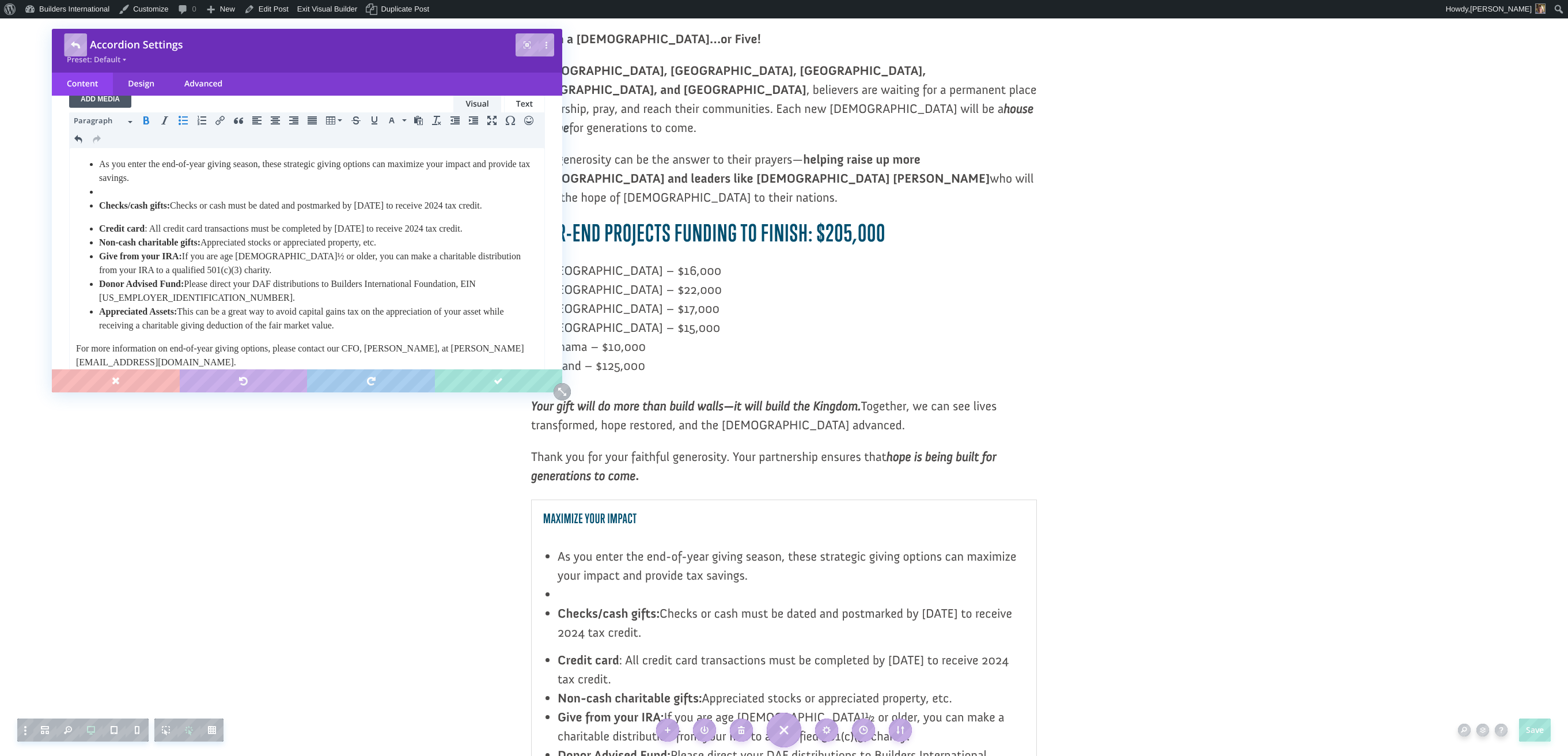
click at [182, 121] on icon "Bullet list" at bounding box center [183, 121] width 9 height 9
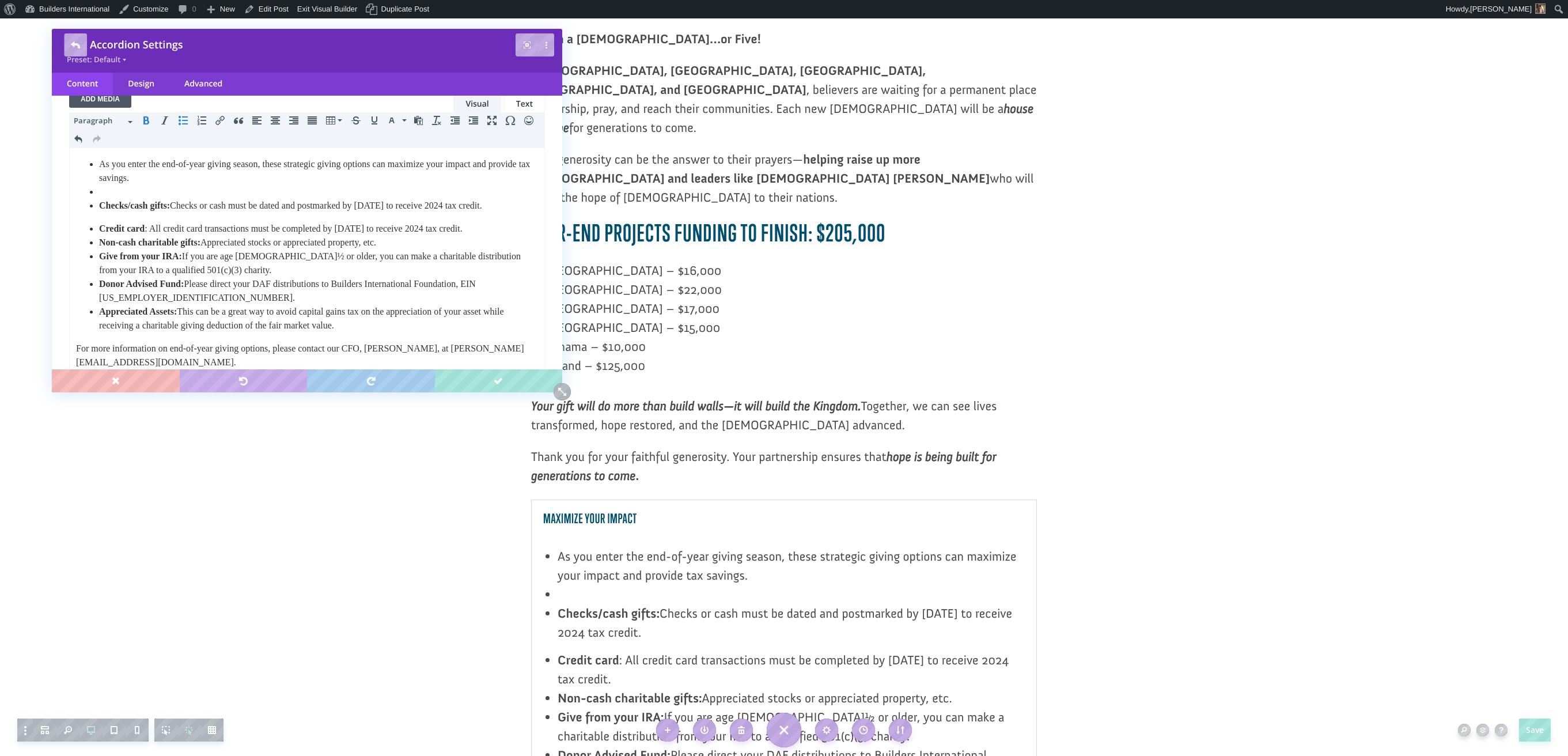
click at [182, 121] on icon "Bullet list" at bounding box center [183, 121] width 9 height 9
click at [202, 117] on icon "Numbered list" at bounding box center [202, 121] width 9 height 9
click at [182, 123] on icon "Bullet list" at bounding box center [183, 121] width 9 height 9
click at [200, 121] on icon "Numbered list" at bounding box center [202, 121] width 9 height 9
click at [200, 121] on icon "Numbered list" at bounding box center [202, 121] width 9 height 9
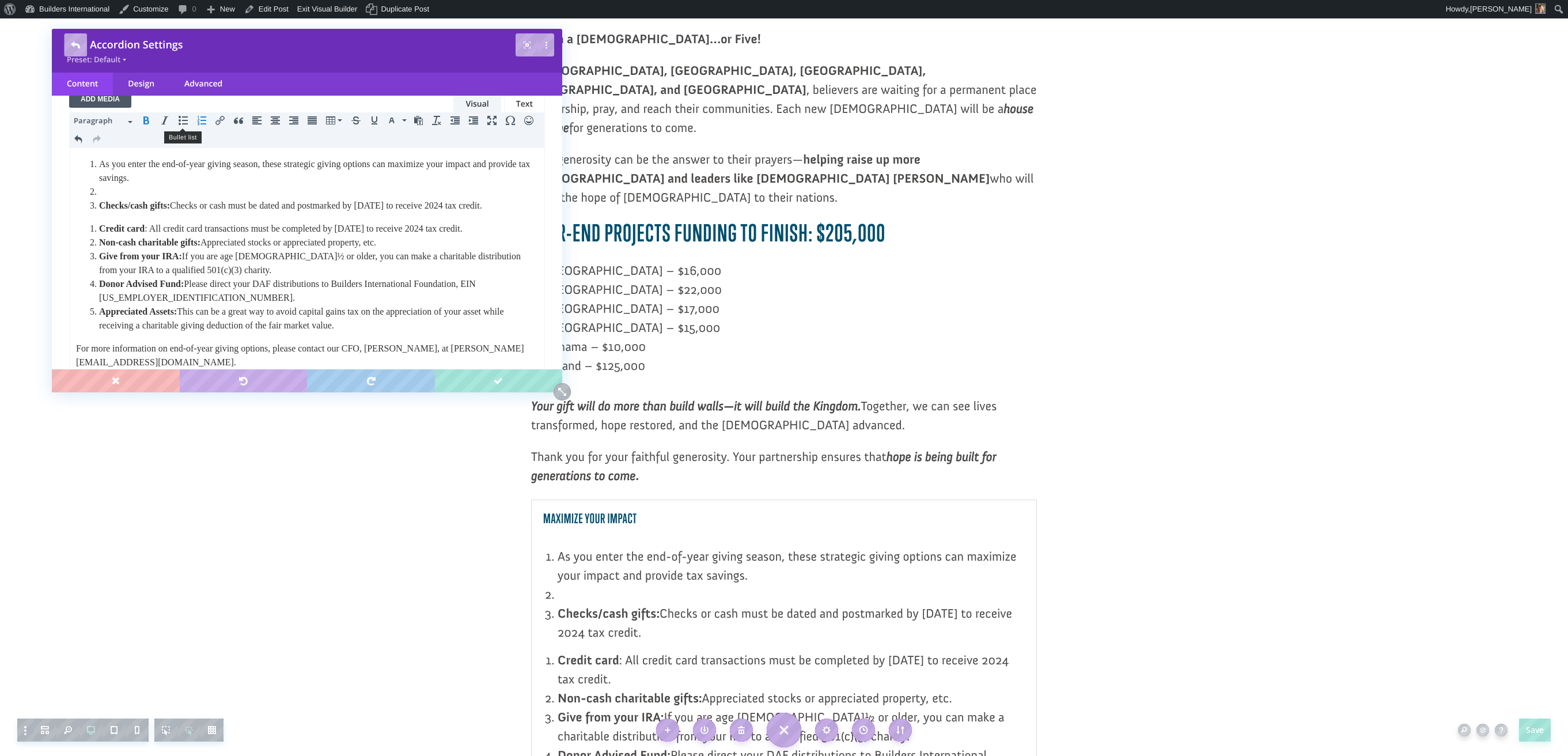
click at [184, 121] on icon "Bullet list" at bounding box center [183, 121] width 9 height 9
click at [180, 179] on li "As you enter the end-of-year giving season, these strategic giving options can …" at bounding box center [318, 171] width 439 height 28
drag, startPoint x: 93, startPoint y: 164, endPoint x: 374, endPoint y: 343, distance: 333.2
click at [377, 345] on body "As you enter the end-of-year giving season, these strategic giving options can …" at bounding box center [307, 282] width 463 height 249
click at [186, 118] on icon "Bullet list" at bounding box center [183, 121] width 9 height 9
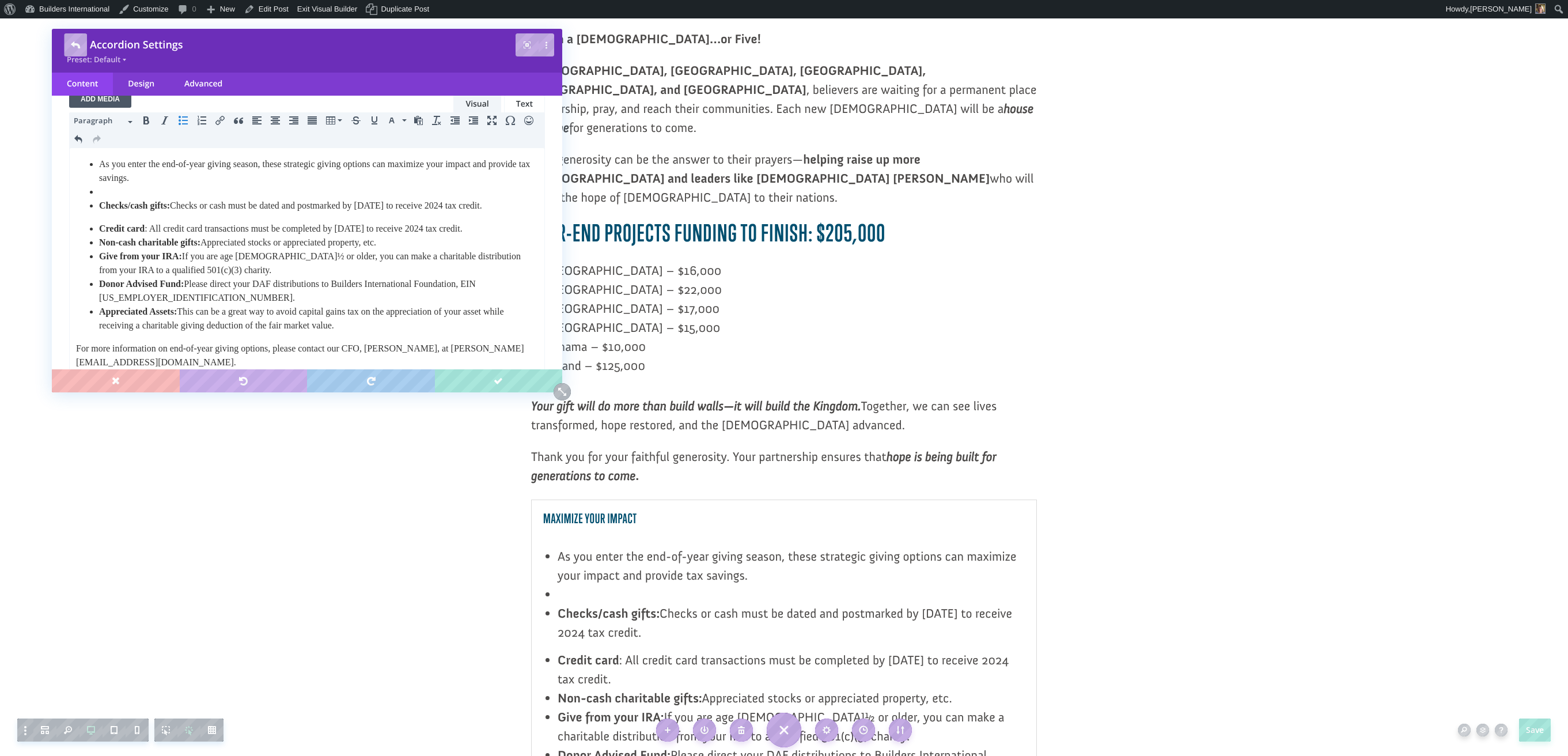
click at [183, 118] on icon "Bullet list" at bounding box center [183, 121] width 9 height 9
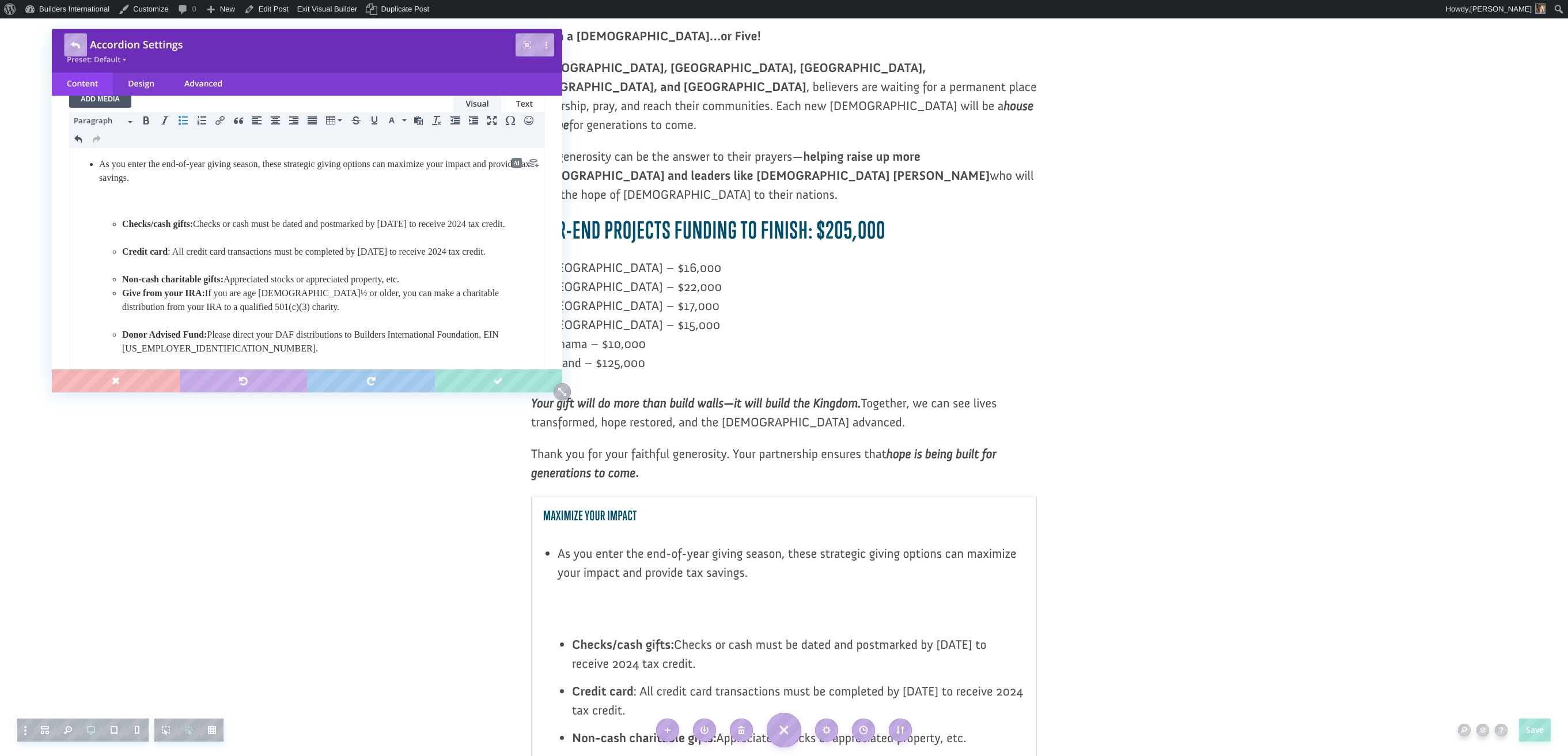
scroll to position [0, 0]
click at [245, 203] on p at bounding box center [318, 201] width 439 height 14
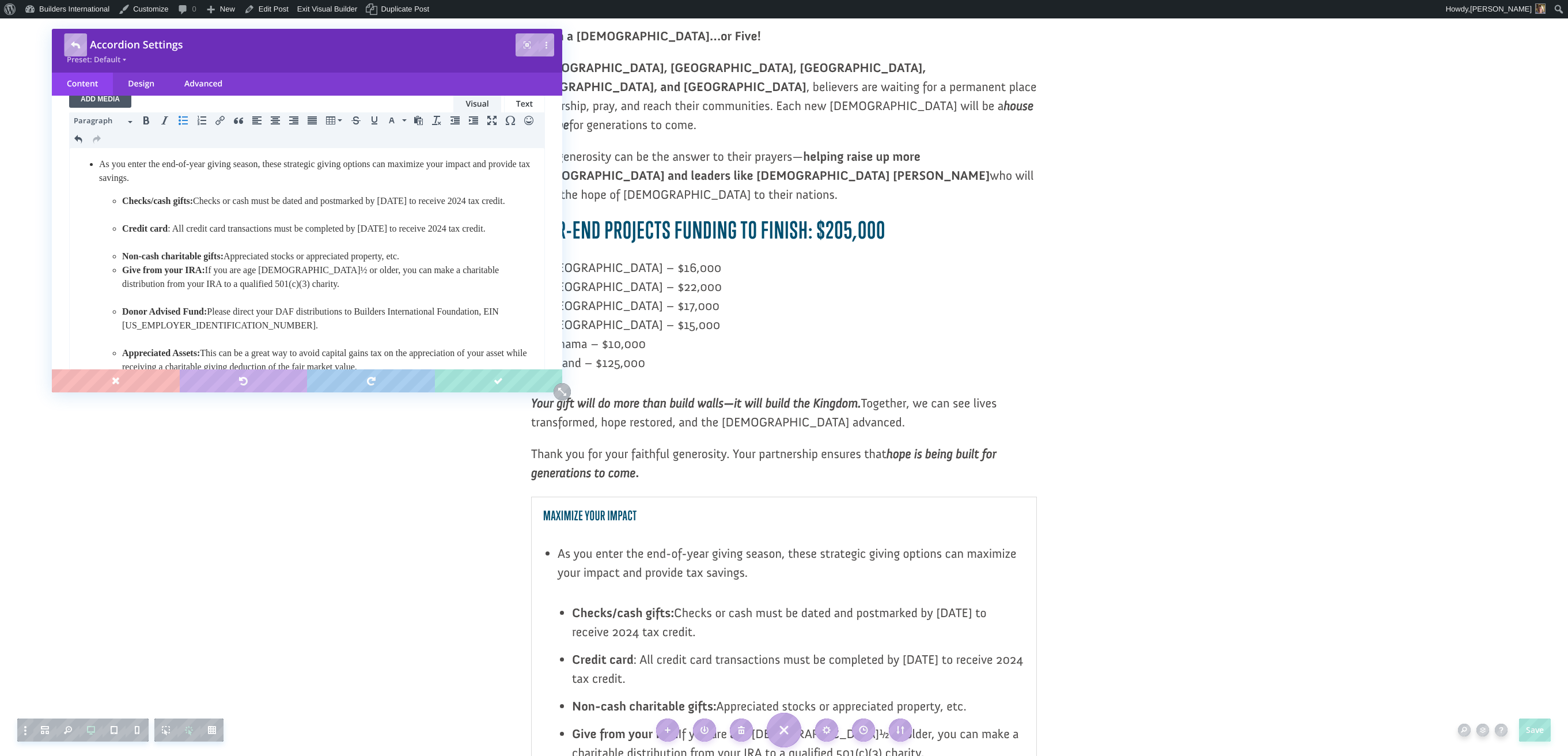
scroll to position [154, 0]
click at [472, 125] on icon "Increase indent" at bounding box center [473, 121] width 9 height 9
drag, startPoint x: 99, startPoint y: 163, endPoint x: 184, endPoint y: 176, distance: 86.0
click at [184, 176] on p "As you enter the end-of-year giving season, these strategic giving options can …" at bounding box center [318, 169] width 439 height 28
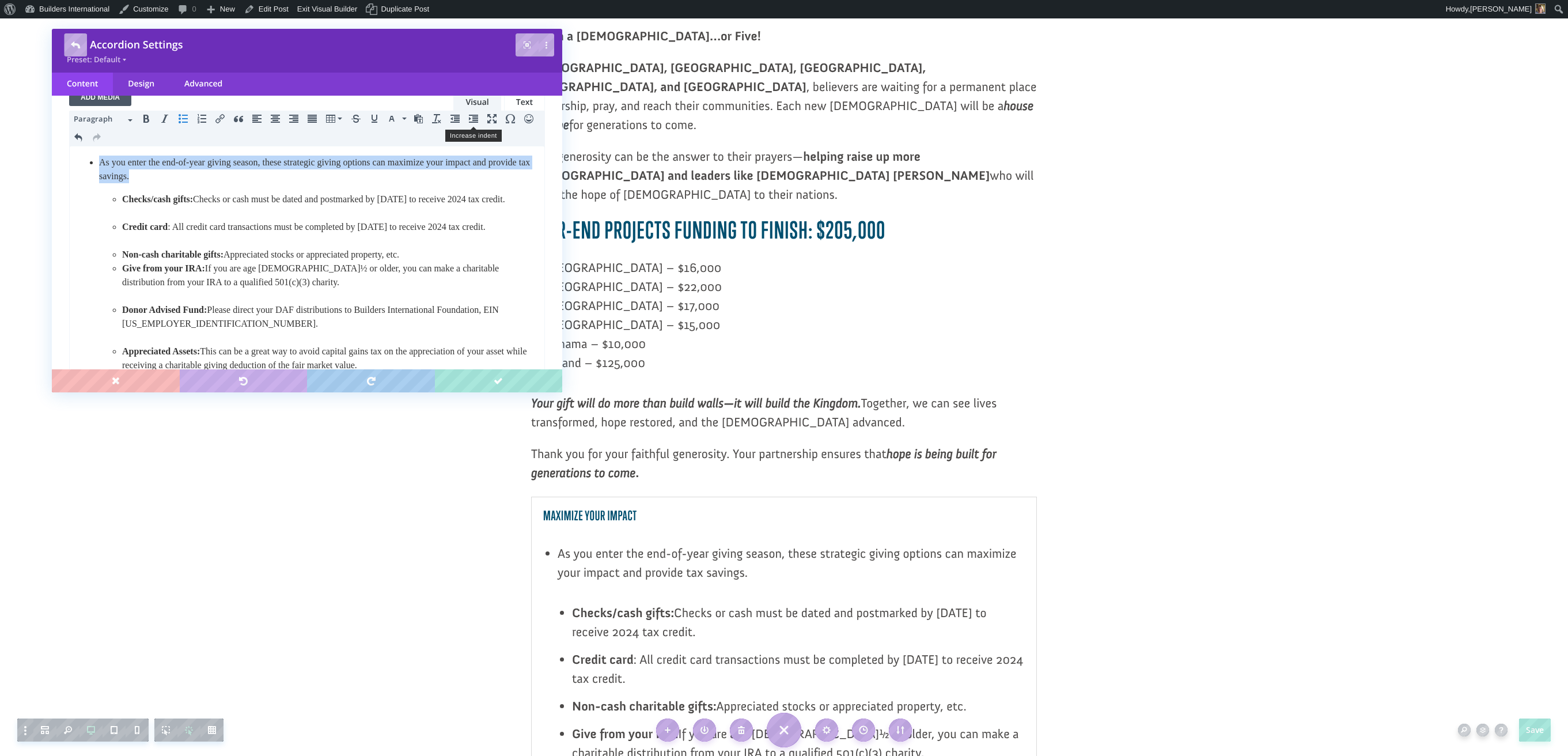
click at [473, 119] on icon "Increase indent" at bounding box center [473, 119] width 9 height 9
click at [473, 119] on icon "Increase indent" at bounding box center [473, 118] width 9 height 9
click at [473, 117] on icon "Increase indent" at bounding box center [473, 119] width 9 height 9
drag, startPoint x: 473, startPoint y: 117, endPoint x: 463, endPoint y: 119, distance: 10.2
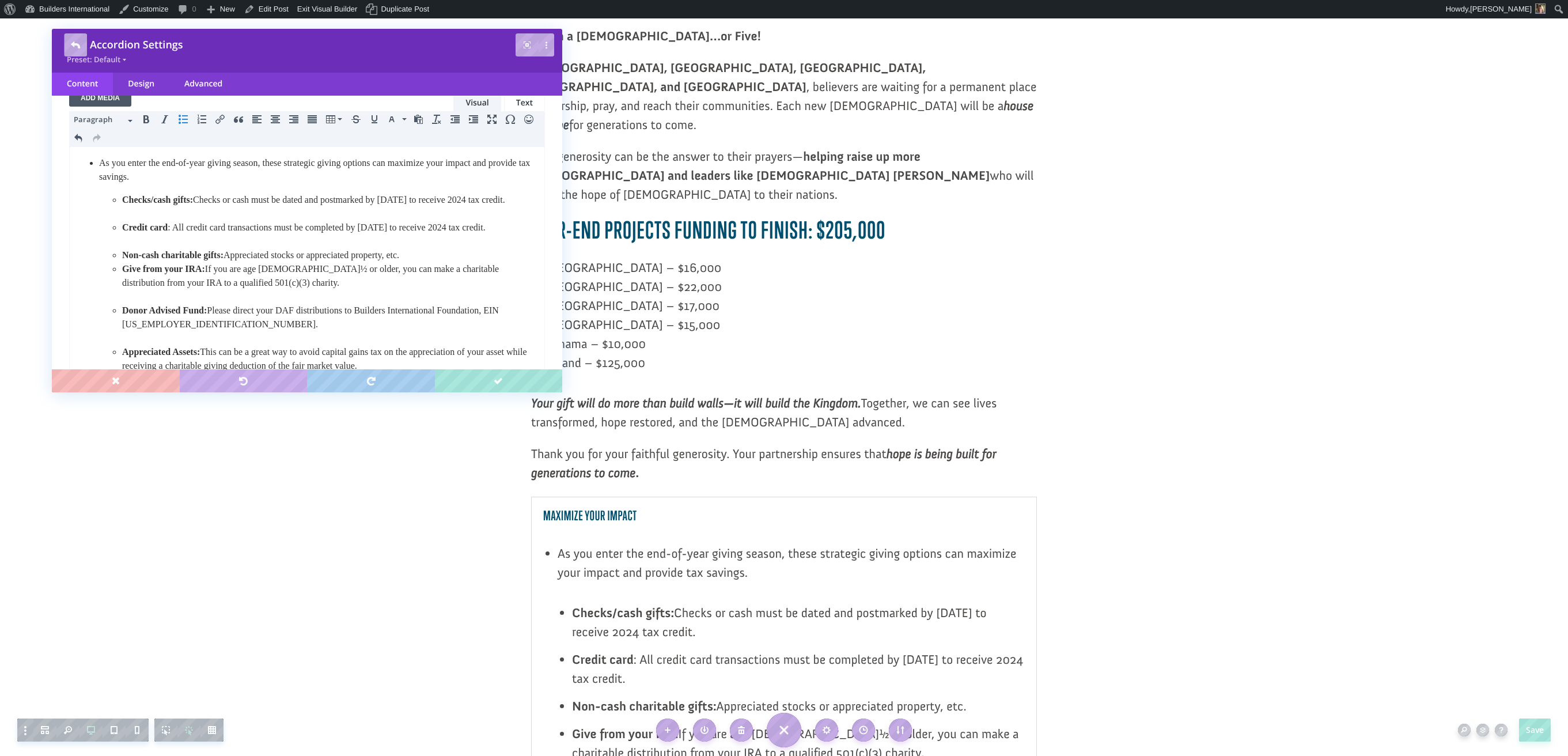
click at [473, 117] on icon "Increase indent" at bounding box center [473, 119] width 9 height 9
click at [456, 119] on icon "Decrease indent" at bounding box center [455, 119] width 9 height 9
click at [475, 119] on icon "Increase indent" at bounding box center [473, 119] width 9 height 9
click at [333, 155] on html "As you enter the end-of-year giving season, these strategic giving options can …" at bounding box center [307, 338] width 475 height 383
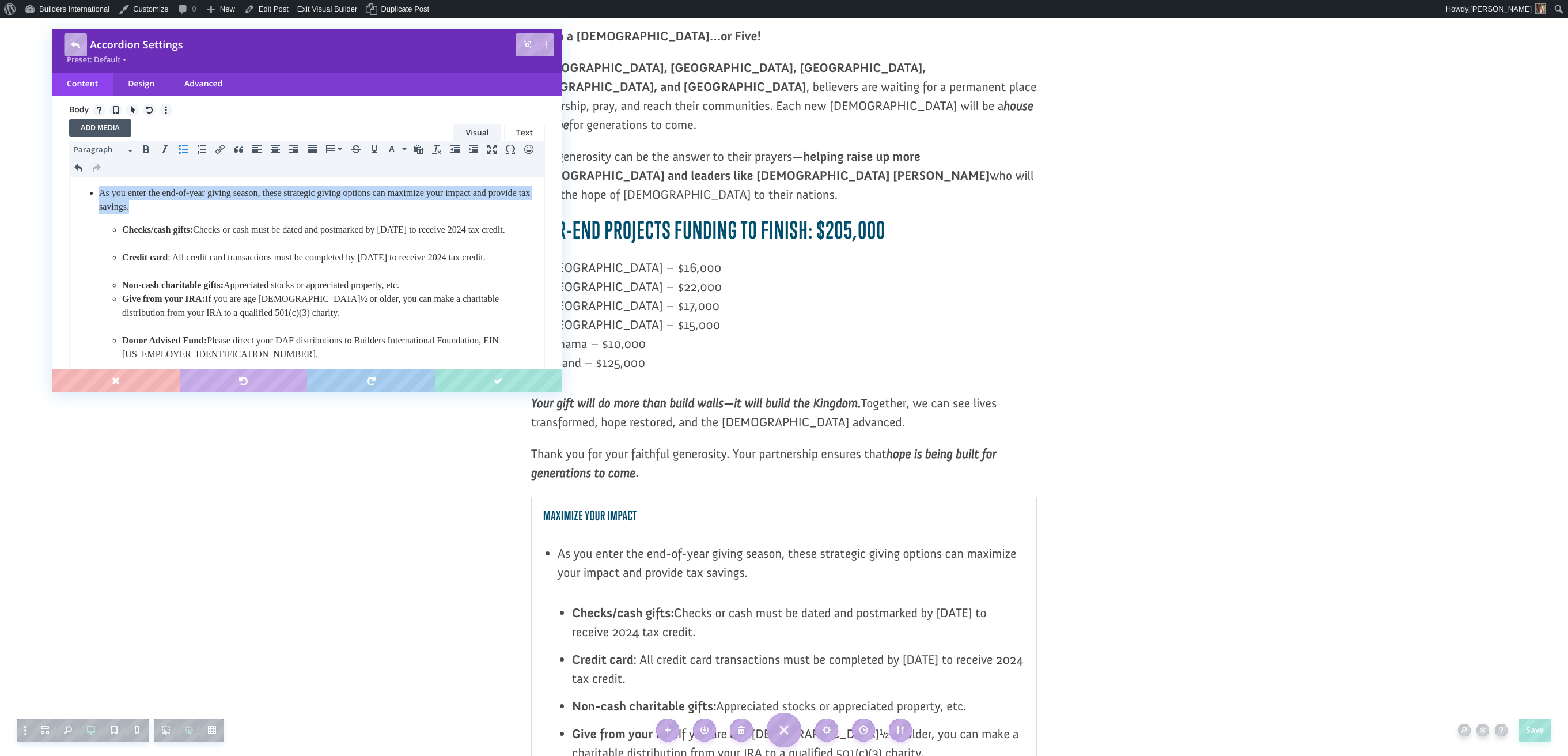
scroll to position [121, 0]
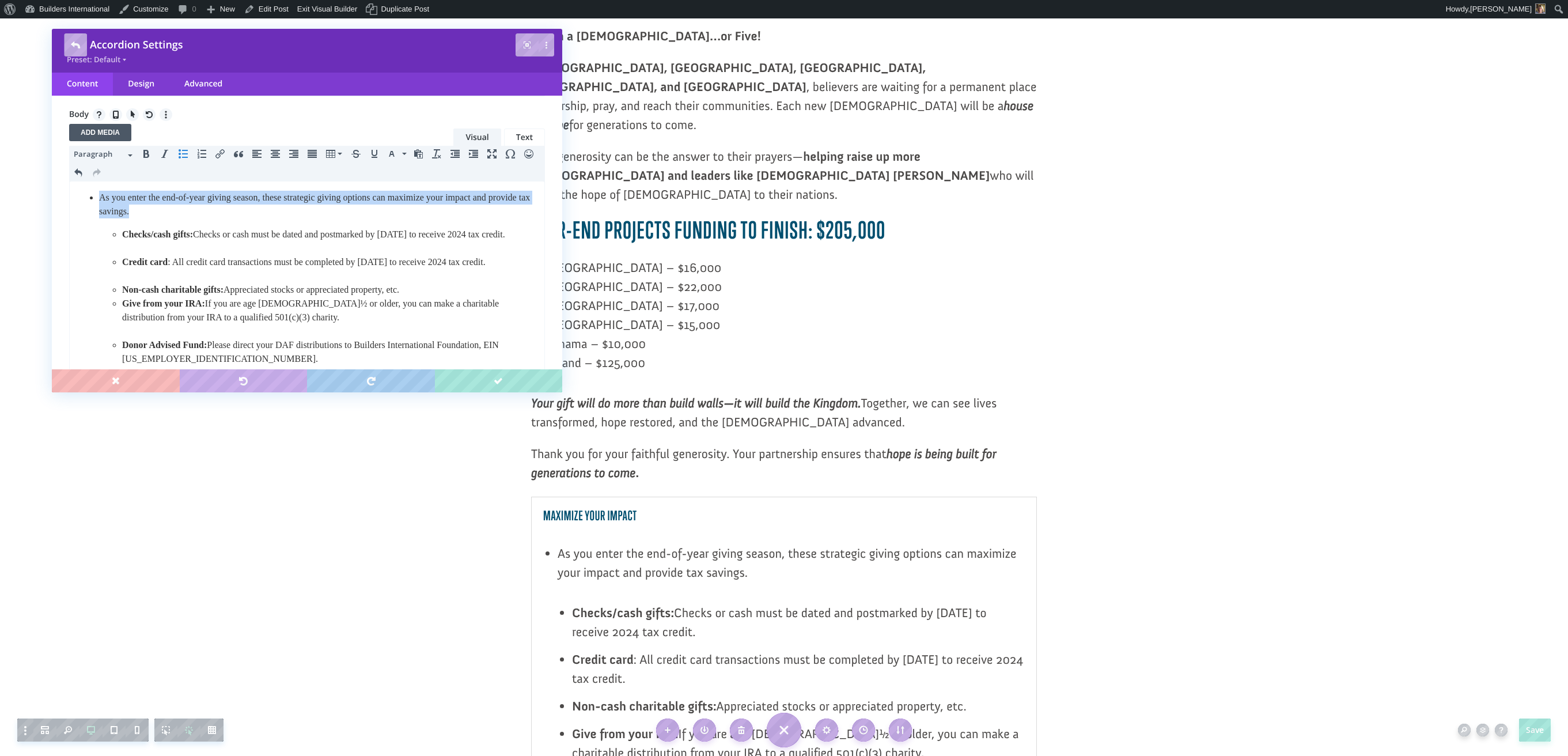
drag, startPoint x: 233, startPoint y: 208, endPoint x: 85, endPoint y: 188, distance: 149.3
click at [86, 191] on ul "As you enter the end-of-year giving season, these strategic giving options can …" at bounding box center [306, 335] width 462 height 290
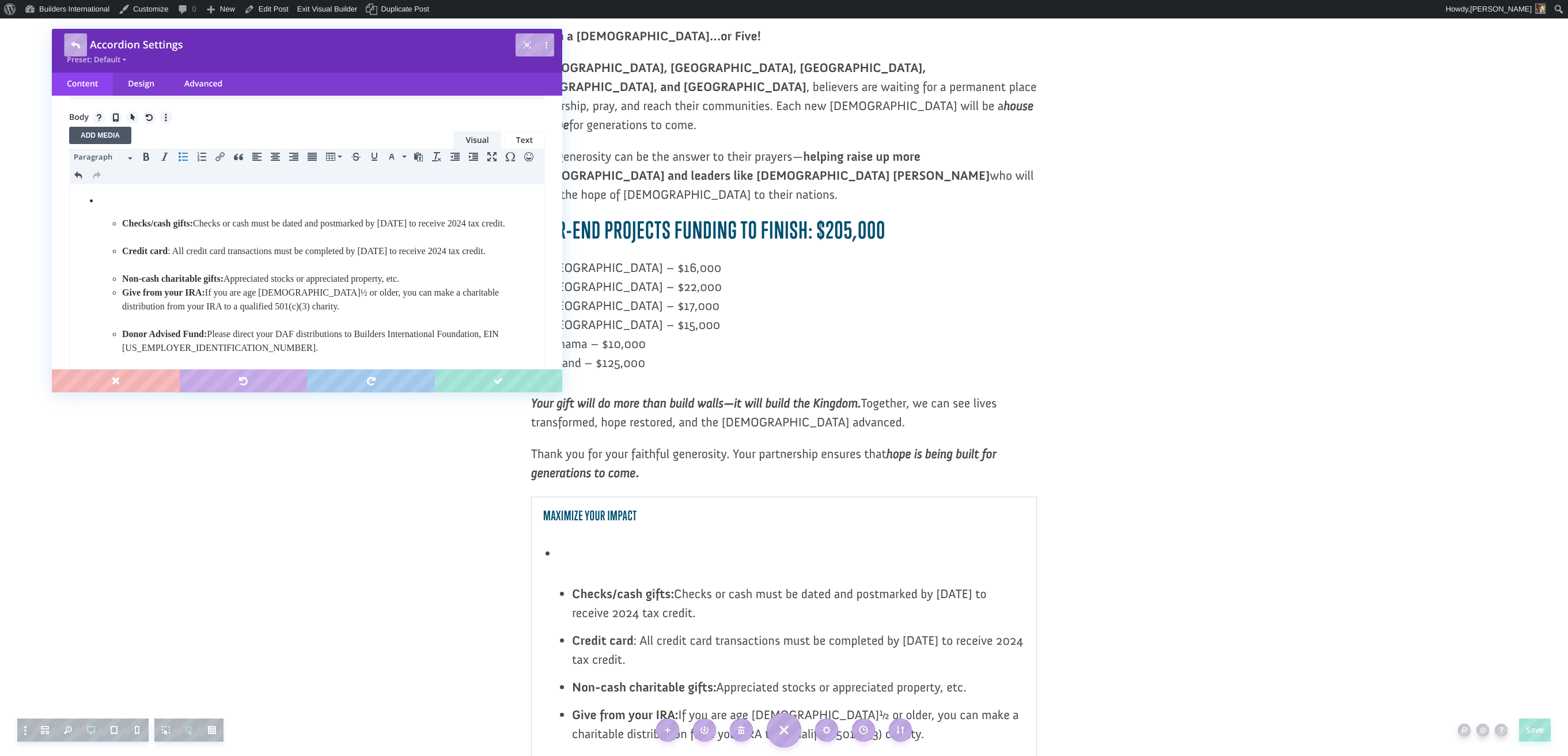
click at [182, 158] on icon "Bullet list" at bounding box center [183, 157] width 9 height 9
drag, startPoint x: 96, startPoint y: 203, endPoint x: 86, endPoint y: 200, distance: 10.4
click at [79, 201] on ul "Checks/cash gifts: Checks or cash must be dated and postmarked by December 31 t…" at bounding box center [306, 332] width 462 height 276
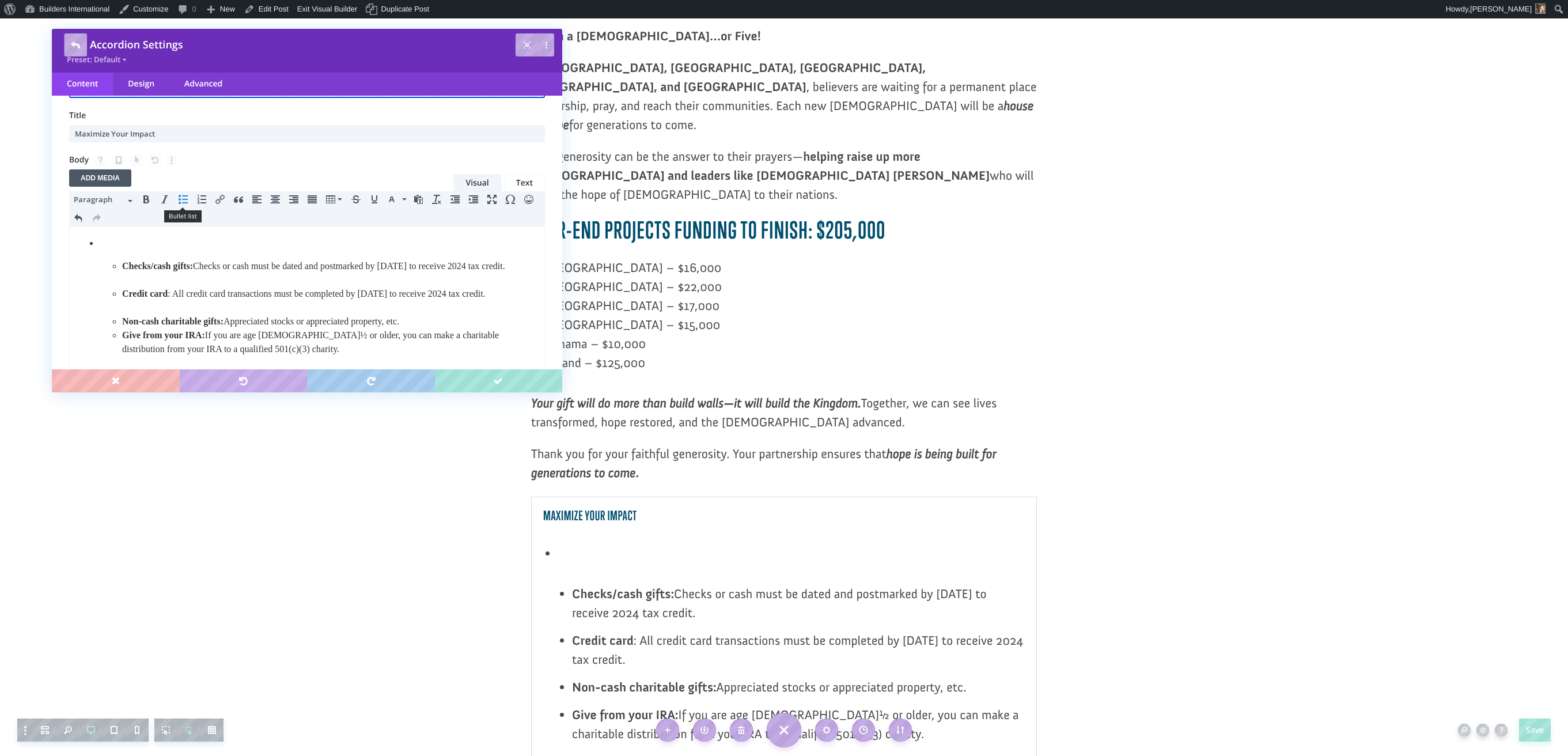
scroll to position [78, 0]
click at [178, 199] on icon "Bullet list" at bounding box center [183, 200] width 9 height 9
click at [92, 236] on html "Checks/cash gifts: Checks or cash must be dated and postmarked by December 31 t…" at bounding box center [307, 412] width 475 height 369
drag, startPoint x: 89, startPoint y: 240, endPoint x: 97, endPoint y: 244, distance: 8.9
click at [96, 244] on ul "Checks/cash gifts: Checks or cash must be dated and postmarked by December 31 t…" at bounding box center [306, 375] width 462 height 276
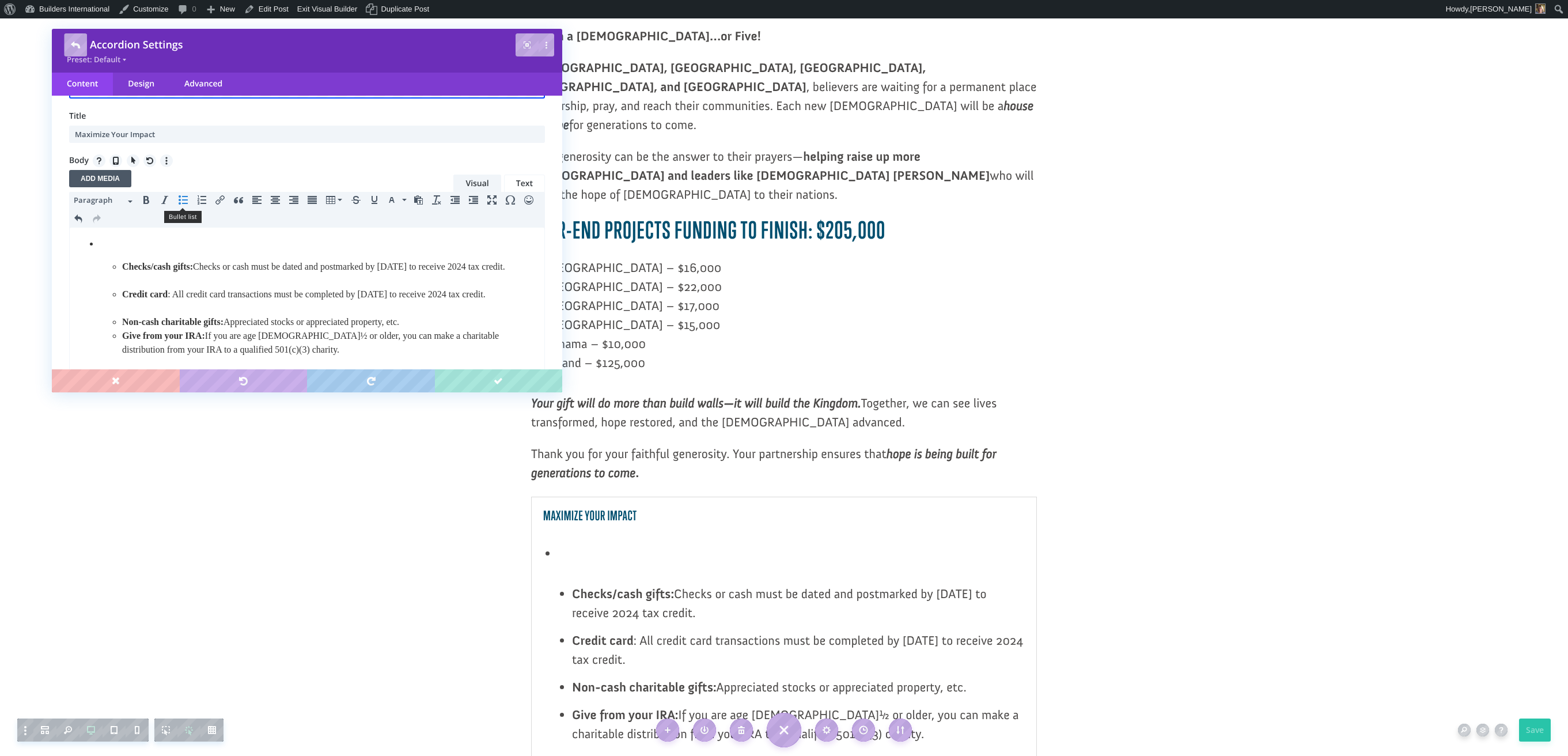
click at [182, 203] on icon "Bullet list" at bounding box center [183, 200] width 9 height 9
click at [182, 202] on icon "Bullet list" at bounding box center [183, 200] width 9 height 9
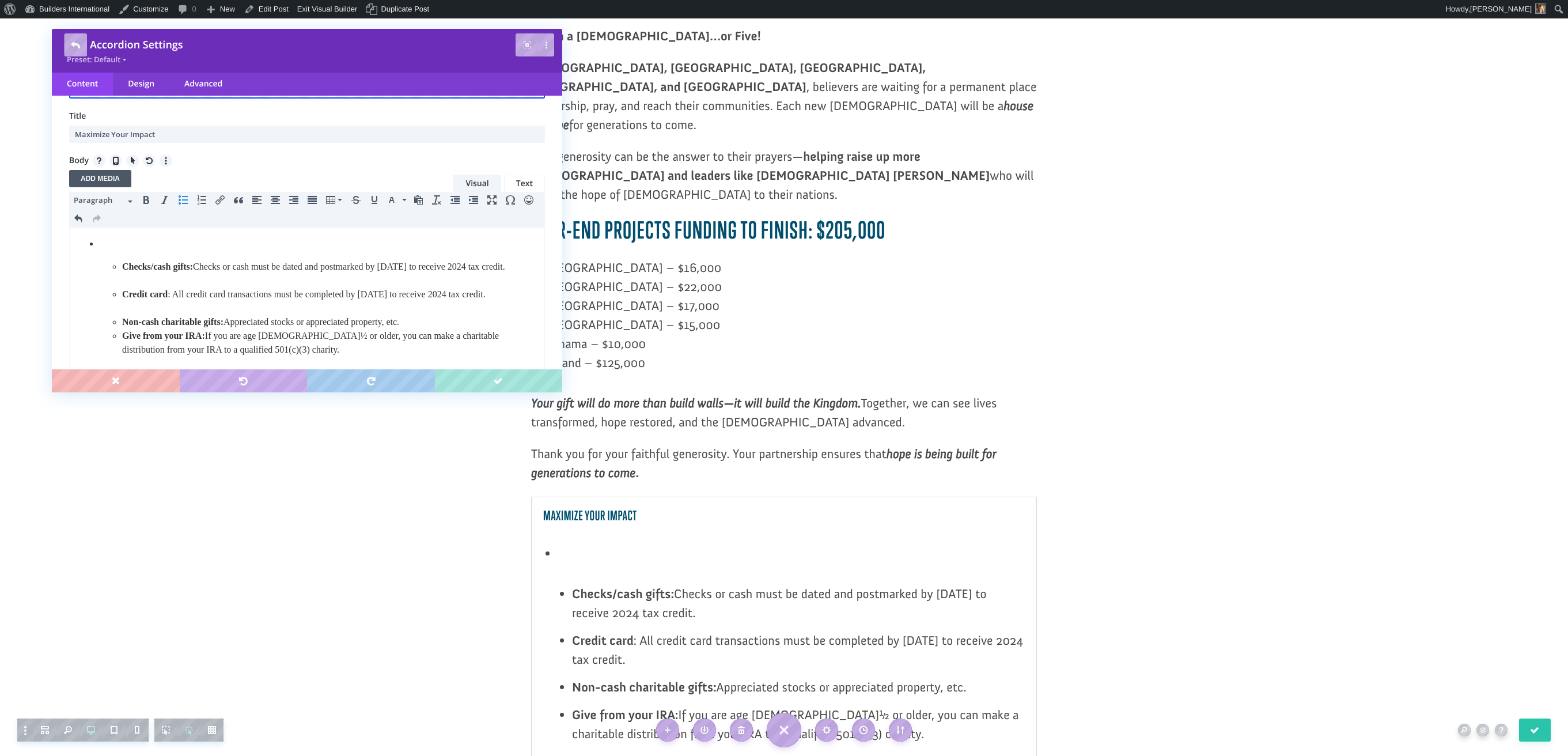
click at [182, 202] on icon "Bullet list" at bounding box center [183, 200] width 9 height 9
click at [471, 203] on icon "Increase indent" at bounding box center [473, 200] width 9 height 9
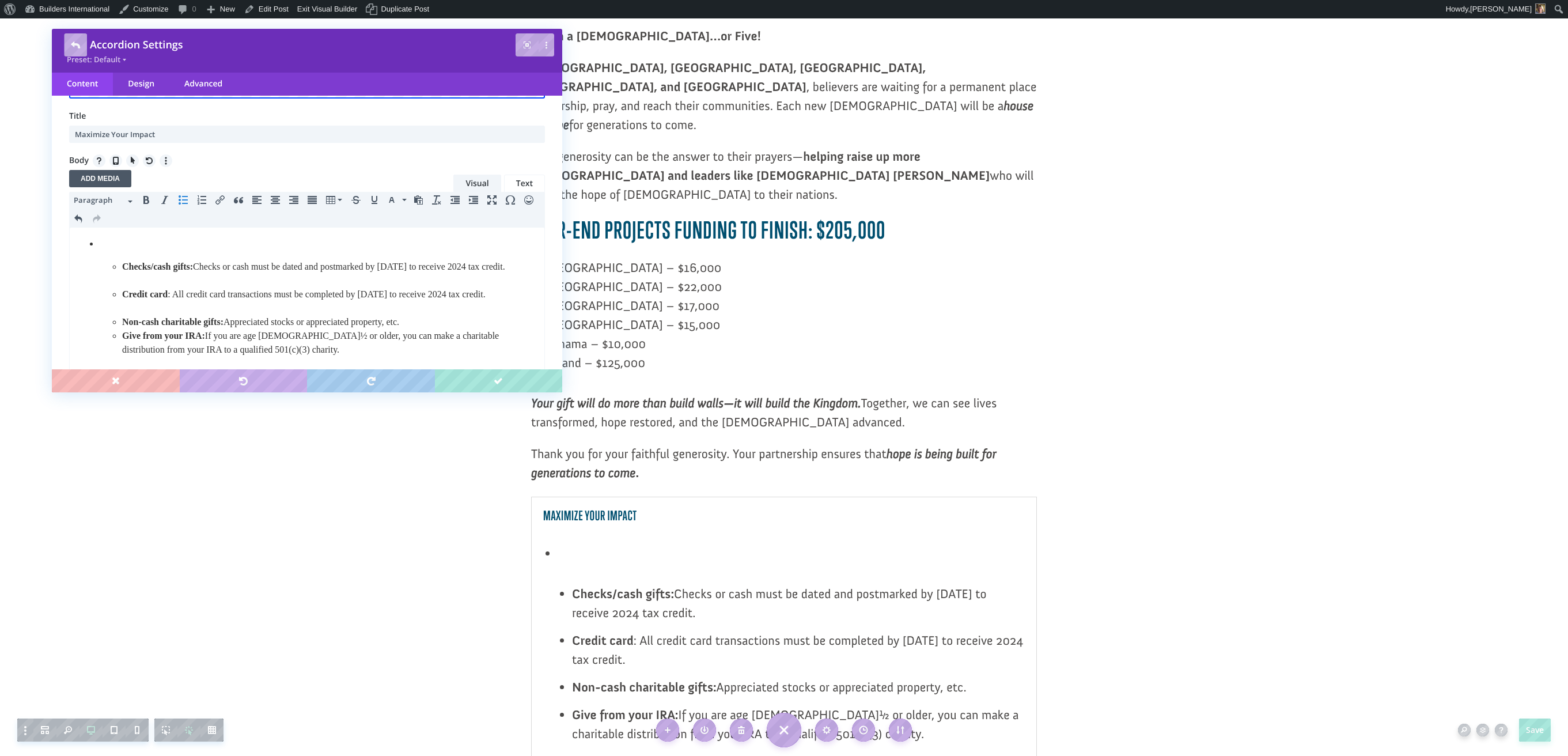
click at [471, 203] on icon "Increase indent" at bounding box center [473, 200] width 9 height 9
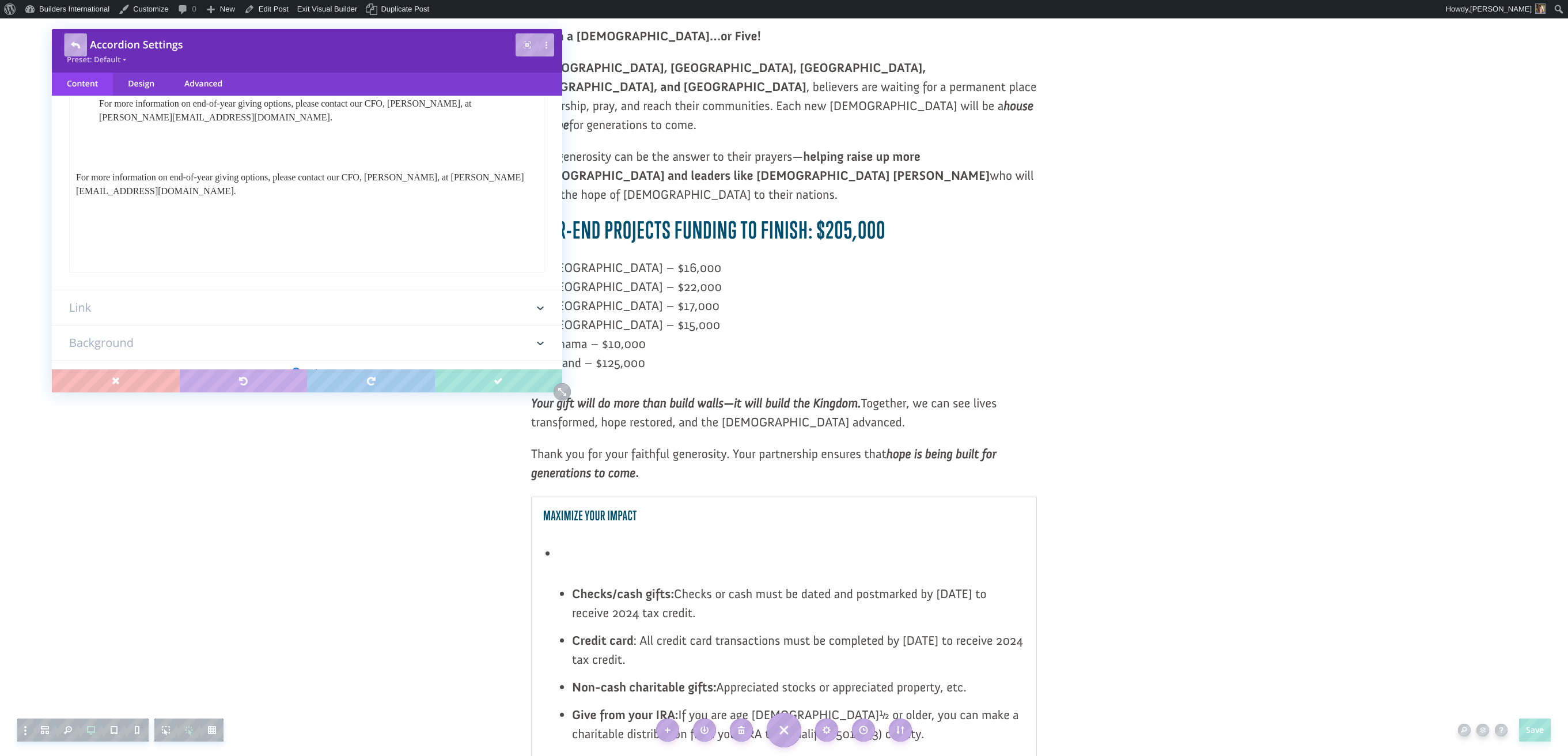
scroll to position [427, 0]
drag, startPoint x: 97, startPoint y: -104, endPoint x: 428, endPoint y: 116, distance: 397.4
click at [432, 116] on ul "Checks/cash gifts: Checks or cash must be dated and postmarked by December 31 t…" at bounding box center [306, 25] width 462 height 276
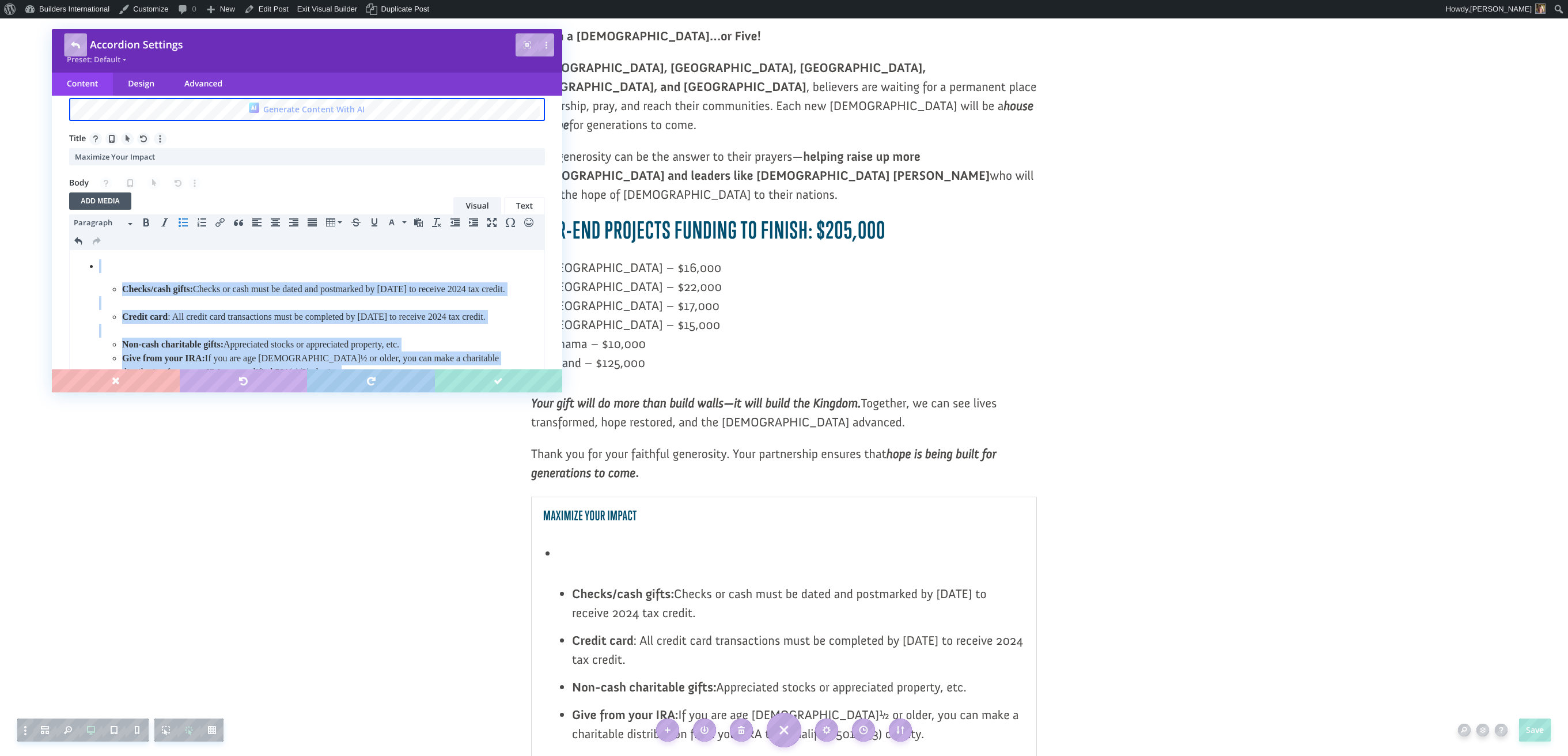
scroll to position [62, 0]
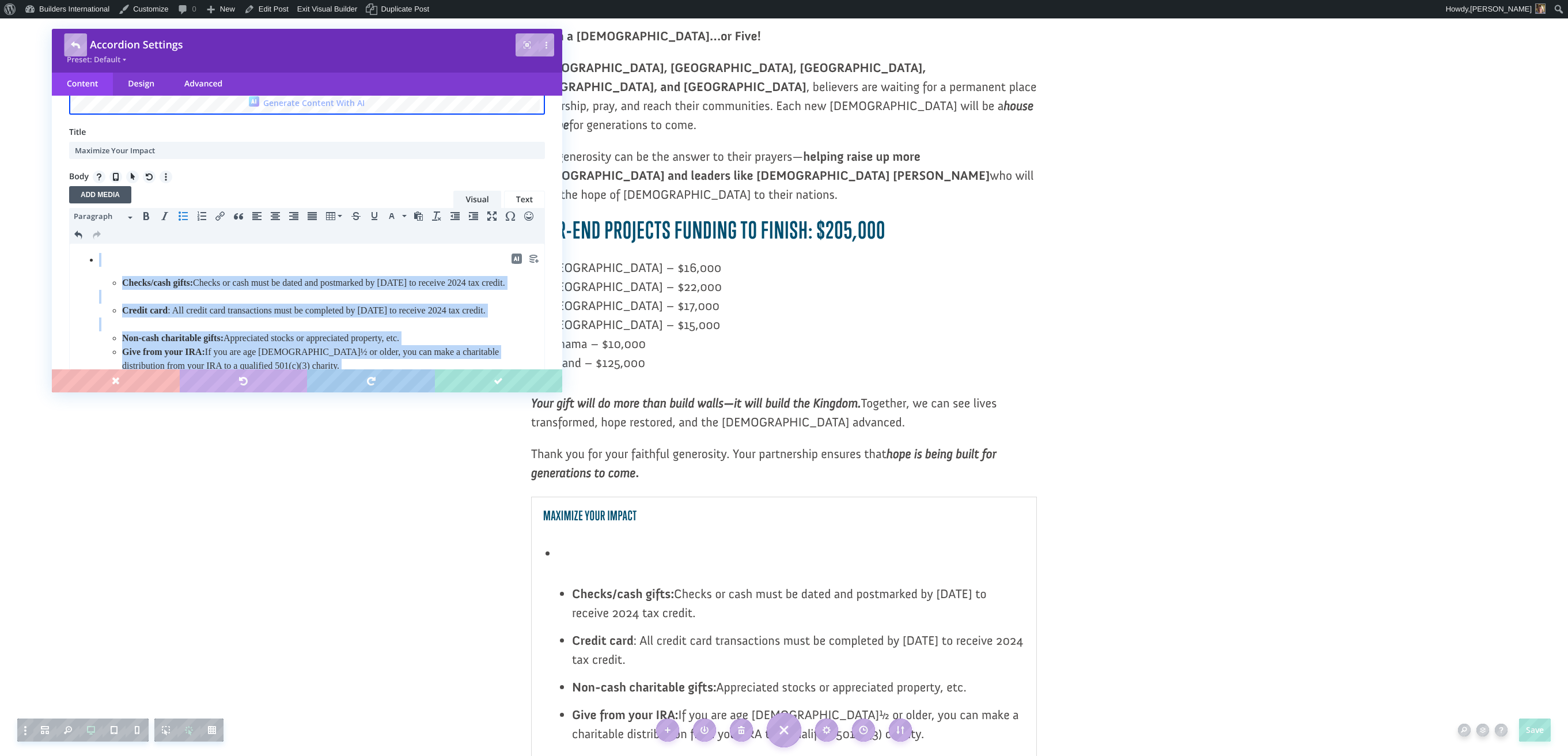
click at [181, 213] on icon "Bullet list" at bounding box center [183, 216] width 9 height 9
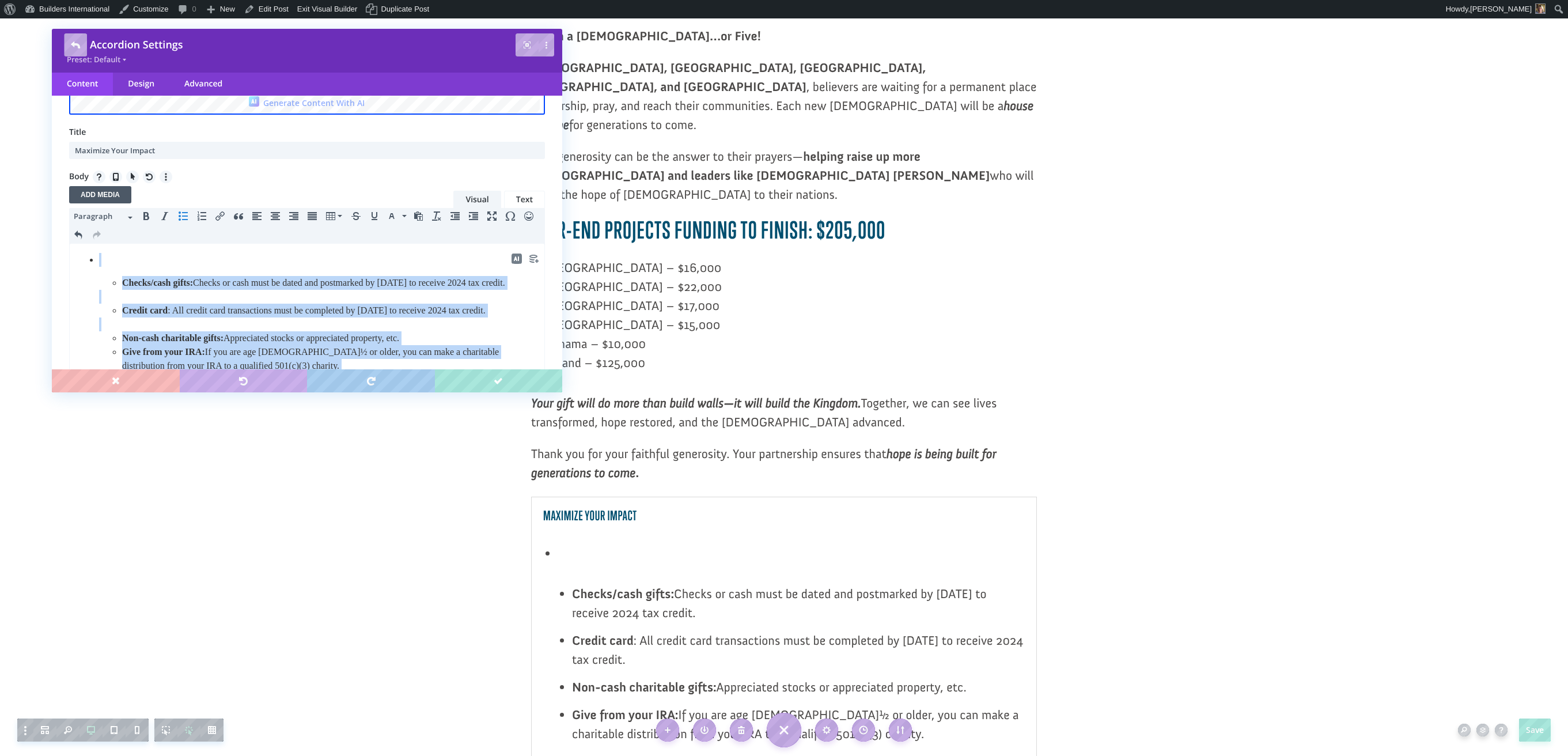
click at [181, 213] on icon "Bullet list" at bounding box center [183, 216] width 9 height 9
click at [181, 214] on icon "Bullet list" at bounding box center [183, 216] width 9 height 9
click at [451, 214] on icon "Decrease indent" at bounding box center [455, 216] width 9 height 9
click at [450, 214] on icon "Decrease indent" at bounding box center [455, 216] width 9 height 9
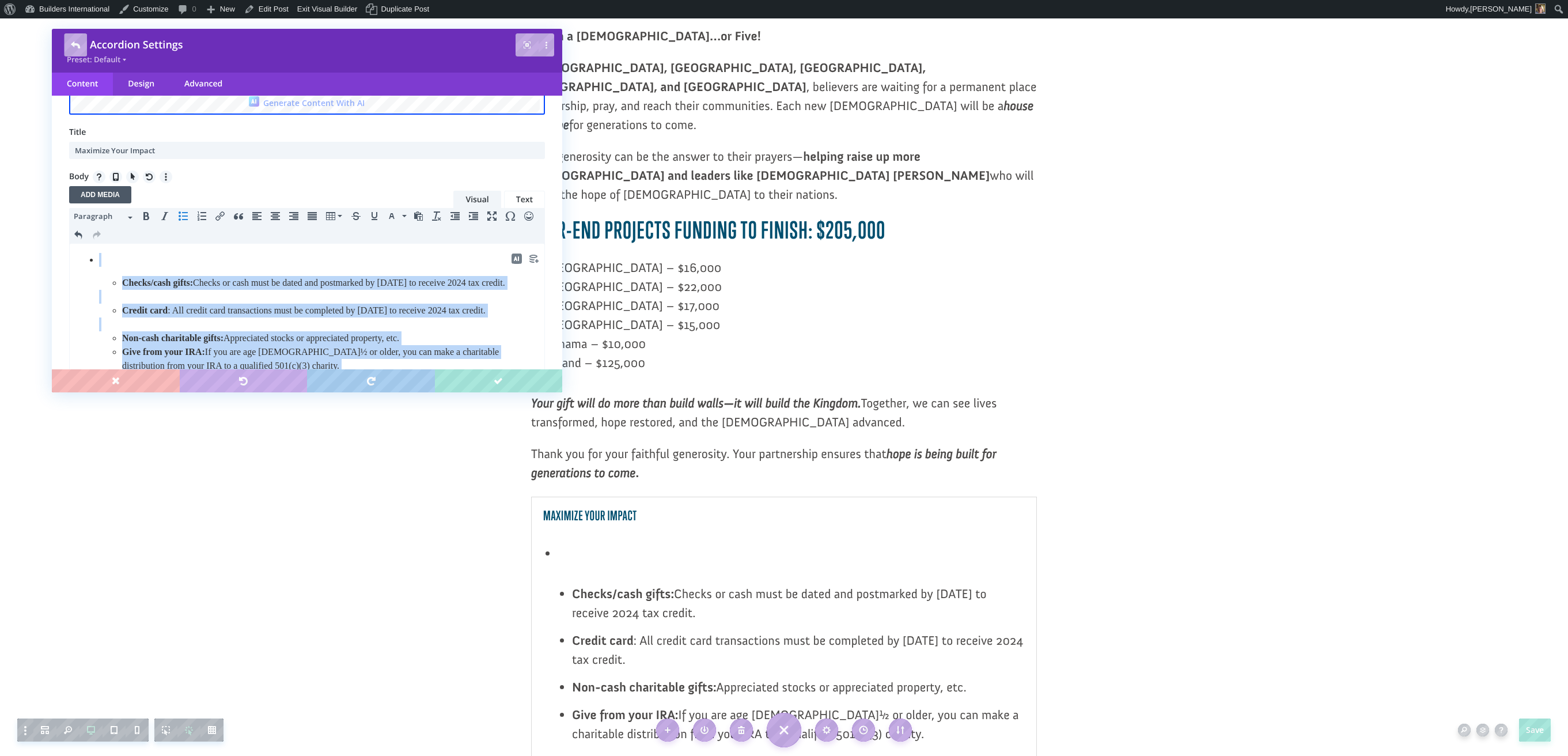
drag, startPoint x: 450, startPoint y: 214, endPoint x: 460, endPoint y: 217, distance: 10.4
click at [451, 214] on icon "Decrease indent" at bounding box center [455, 216] width 9 height 9
click at [468, 217] on button "Increase indent" at bounding box center [473, 216] width 18 height 16
click at [469, 217] on button "Increase indent" at bounding box center [473, 216] width 18 height 16
click at [471, 216] on icon "Increase indent" at bounding box center [473, 216] width 9 height 9
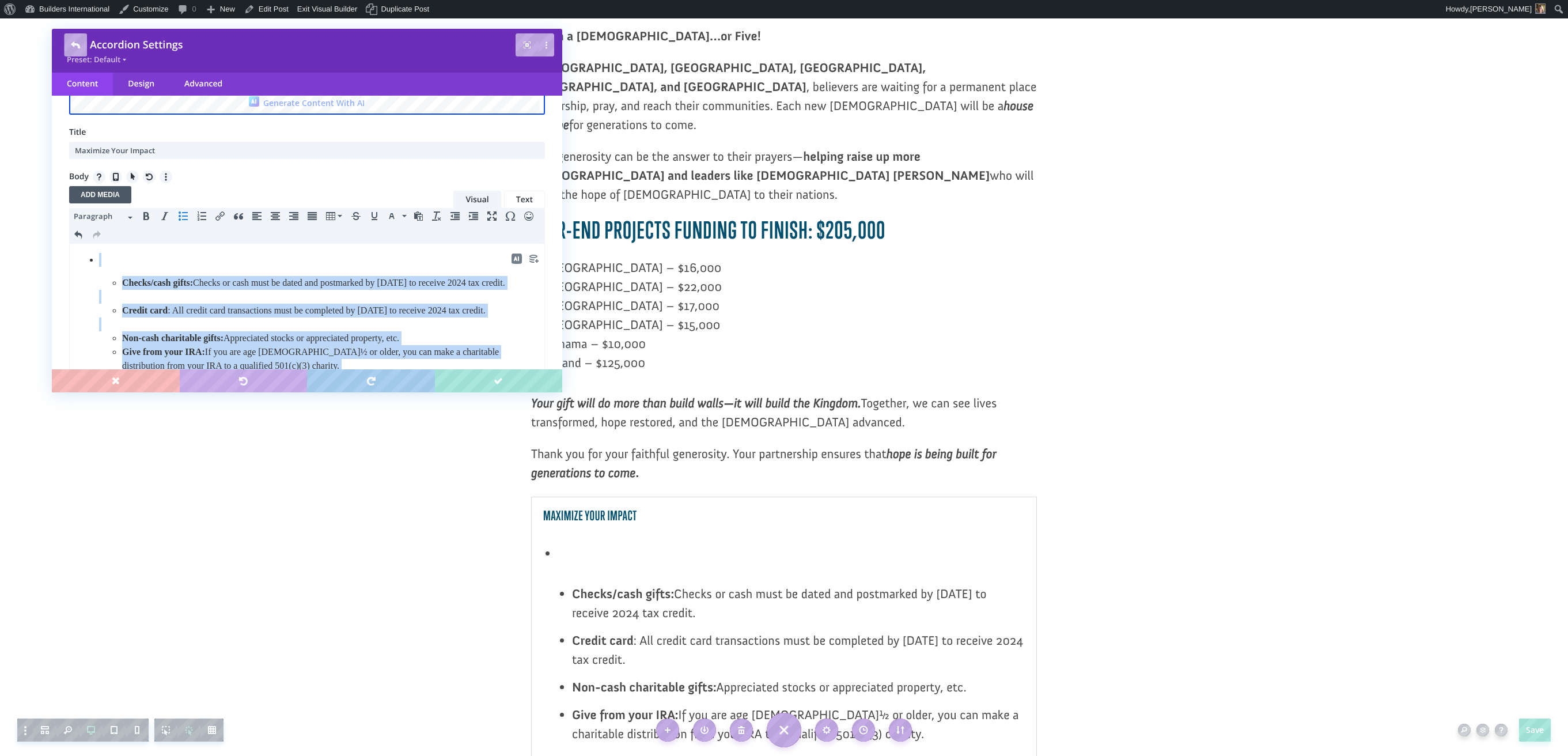
click at [471, 216] on icon "Increase indent" at bounding box center [473, 216] width 9 height 9
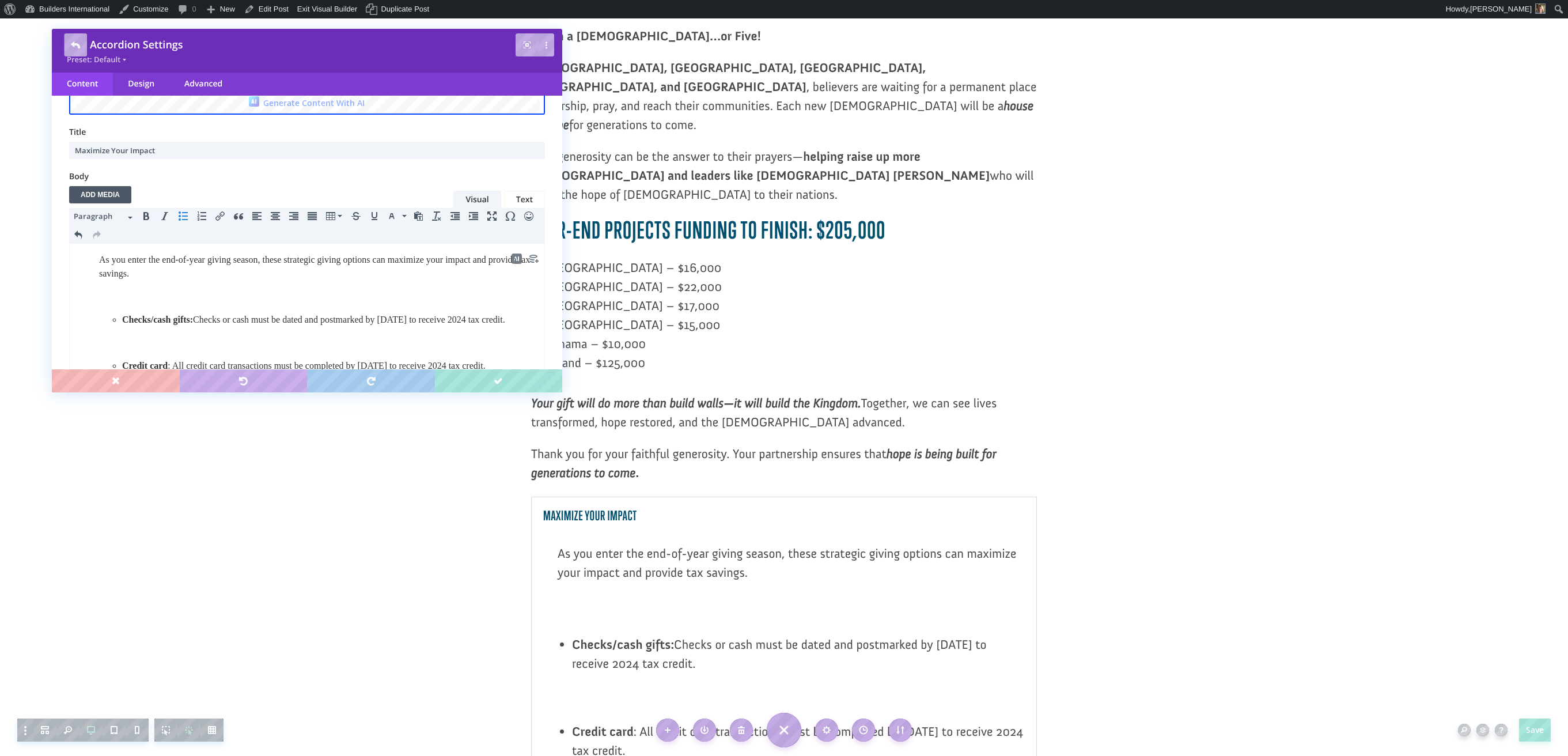
scroll to position [0, 0]
click at [100, 256] on span "As you enter the end-of-year giving season, these strategic giving options can …" at bounding box center [314, 266] width 431 height 23
click at [182, 219] on icon "Bullet list" at bounding box center [183, 216] width 9 height 9
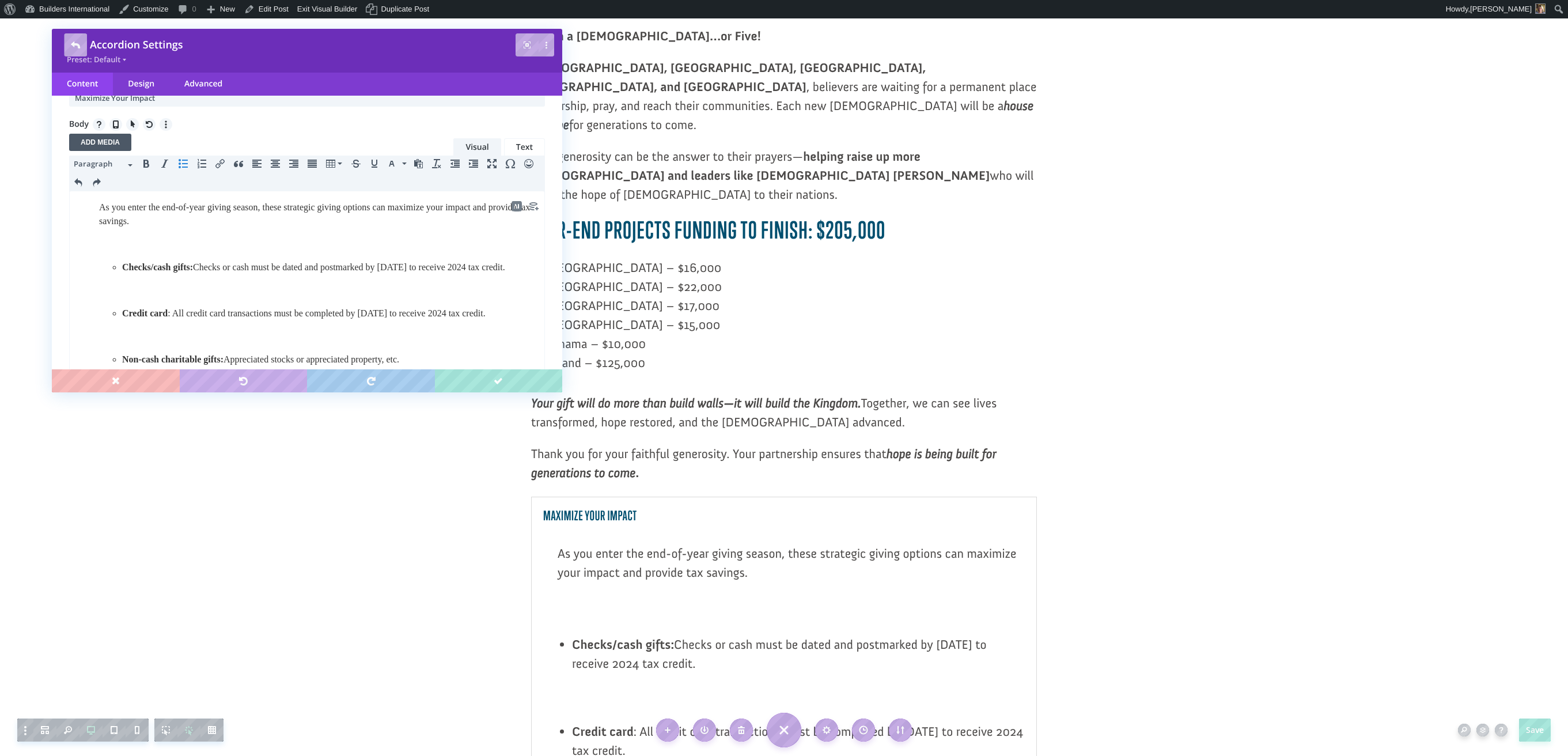
click at [157, 297] on p at bounding box center [318, 290] width 439 height 14
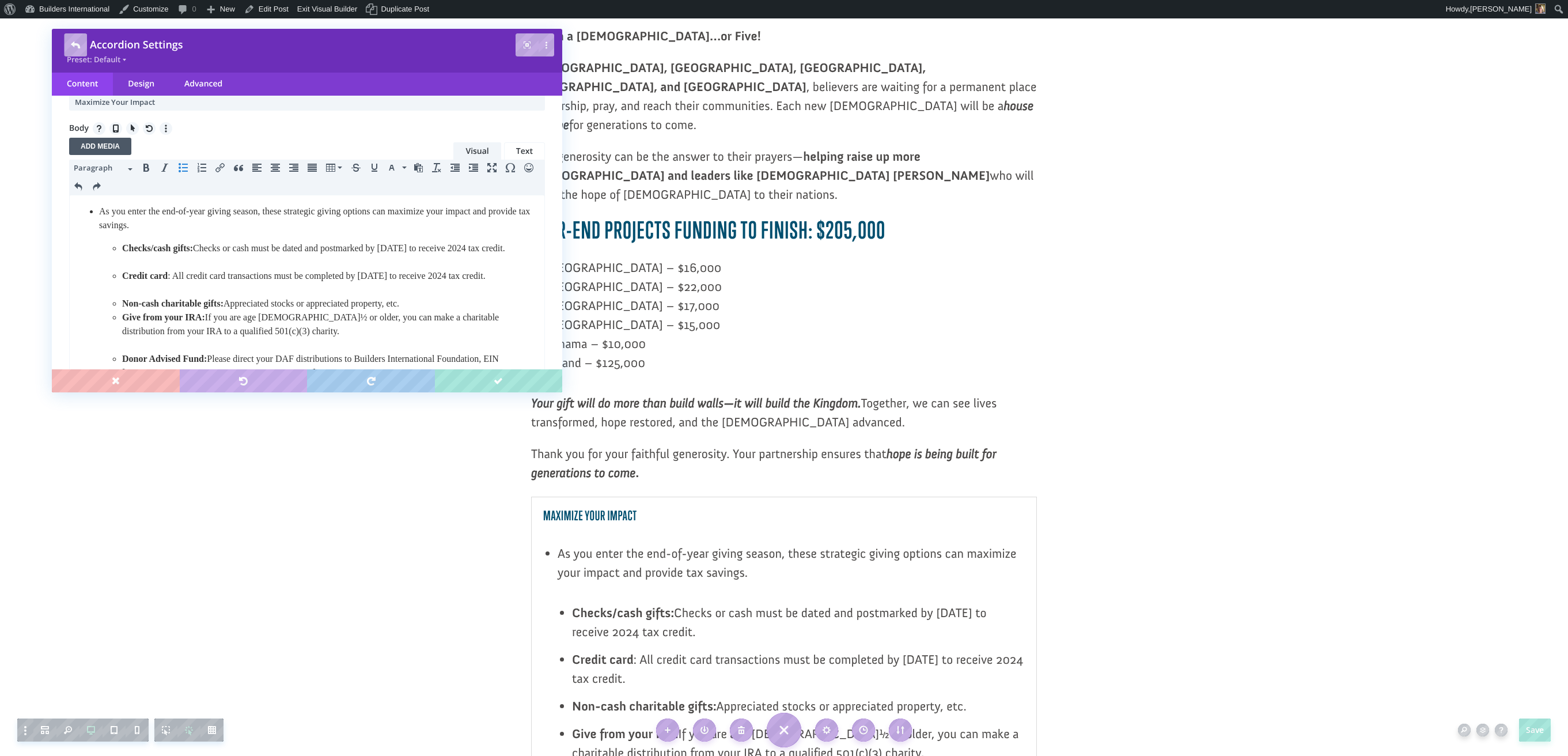
click at [100, 211] on span "As you enter the end-of-year giving season, these strategic giving options can …" at bounding box center [314, 218] width 431 height 23
click at [186, 166] on icon "Bullet list" at bounding box center [183, 168] width 9 height 9
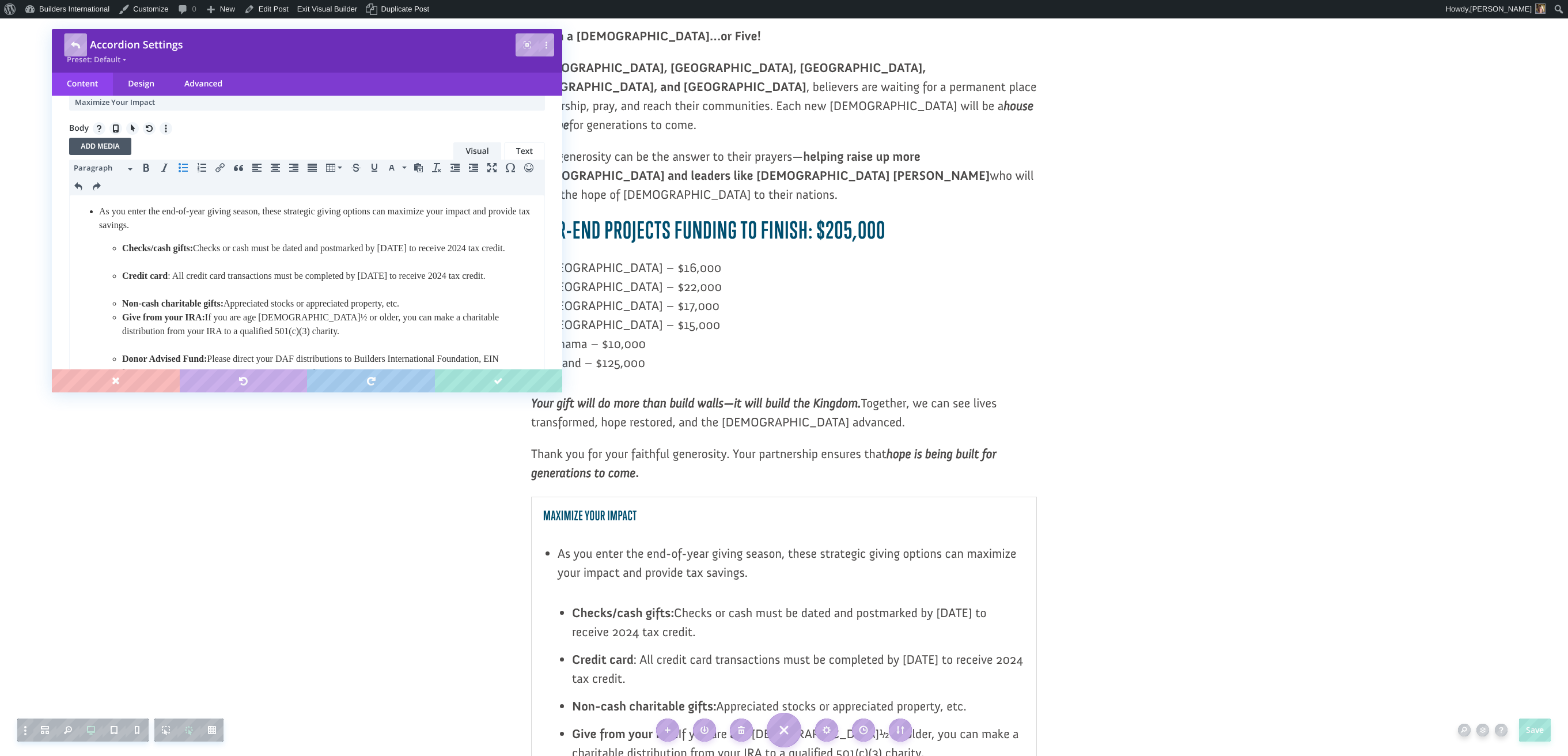
click at [186, 166] on icon "Bullet list" at bounding box center [183, 168] width 9 height 9
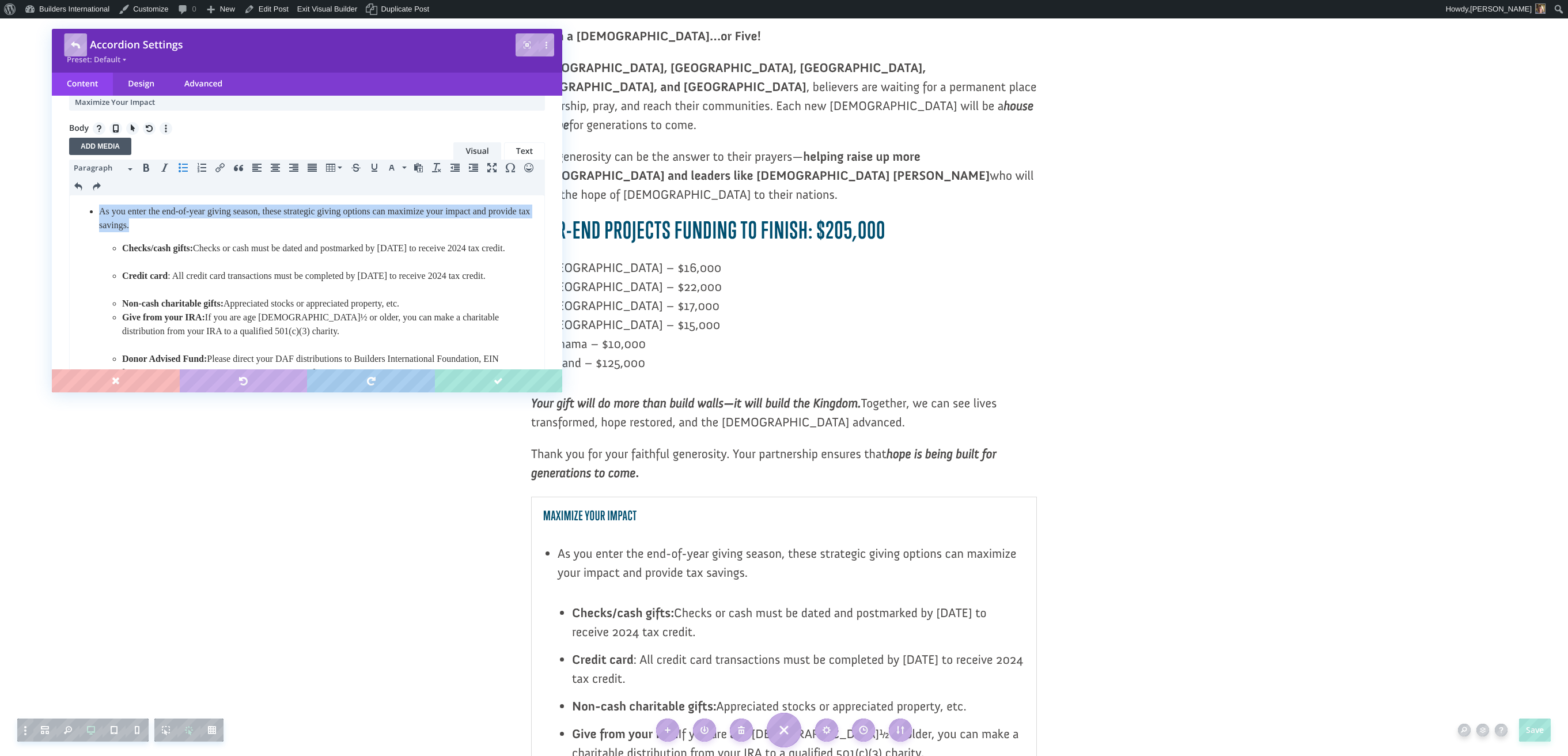
drag, startPoint x: 183, startPoint y: 227, endPoint x: 82, endPoint y: 207, distance: 103.0
click at [82, 207] on ul "As you enter the end-of-year giving season, these strategic giving options can …" at bounding box center [306, 349] width 462 height 290
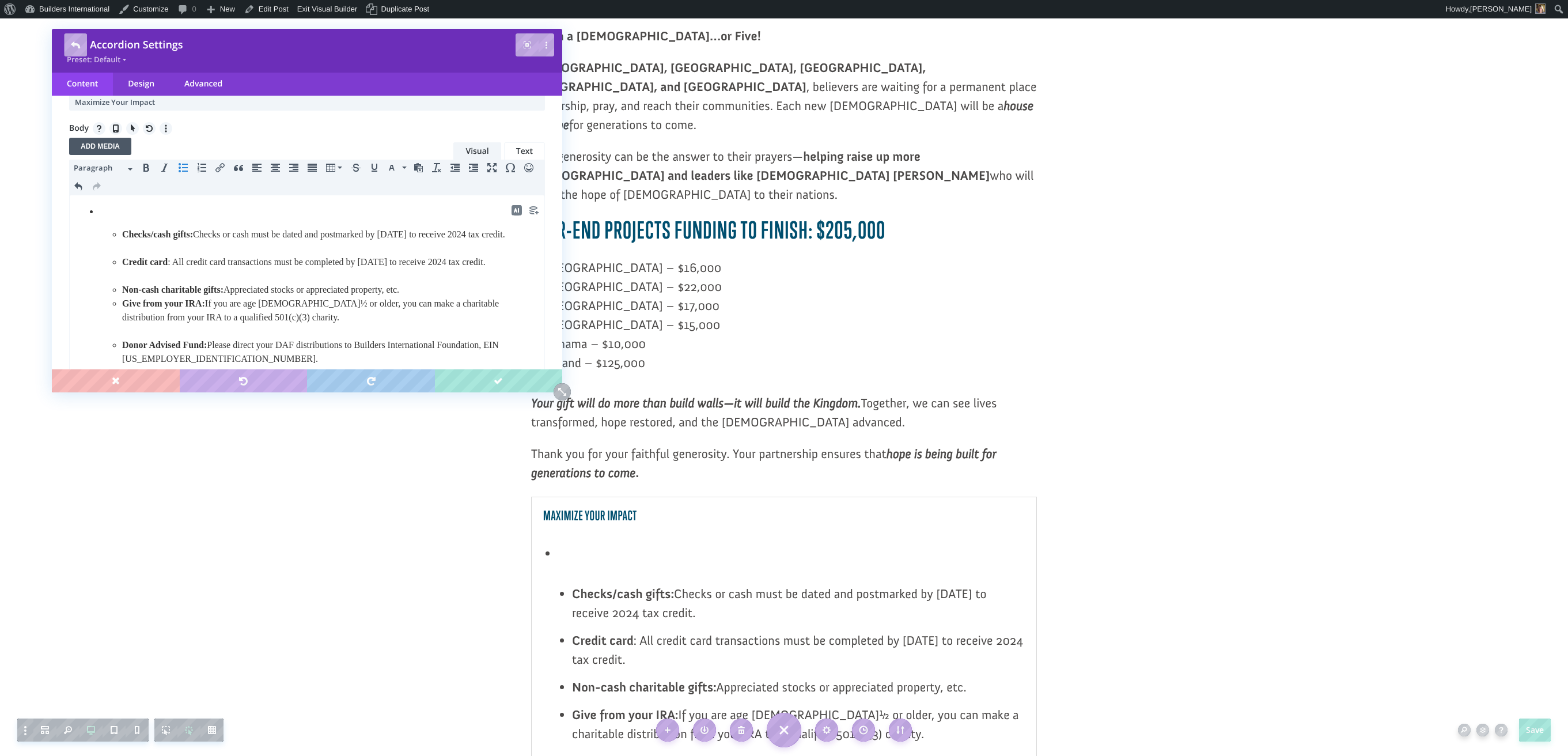
click at [219, 216] on p at bounding box center [318, 211] width 439 height 14
click at [97, 215] on ul "Checks/cash gifts: Checks or cash must be dated and postmarked by December 31 t…" at bounding box center [306, 343] width 462 height 276
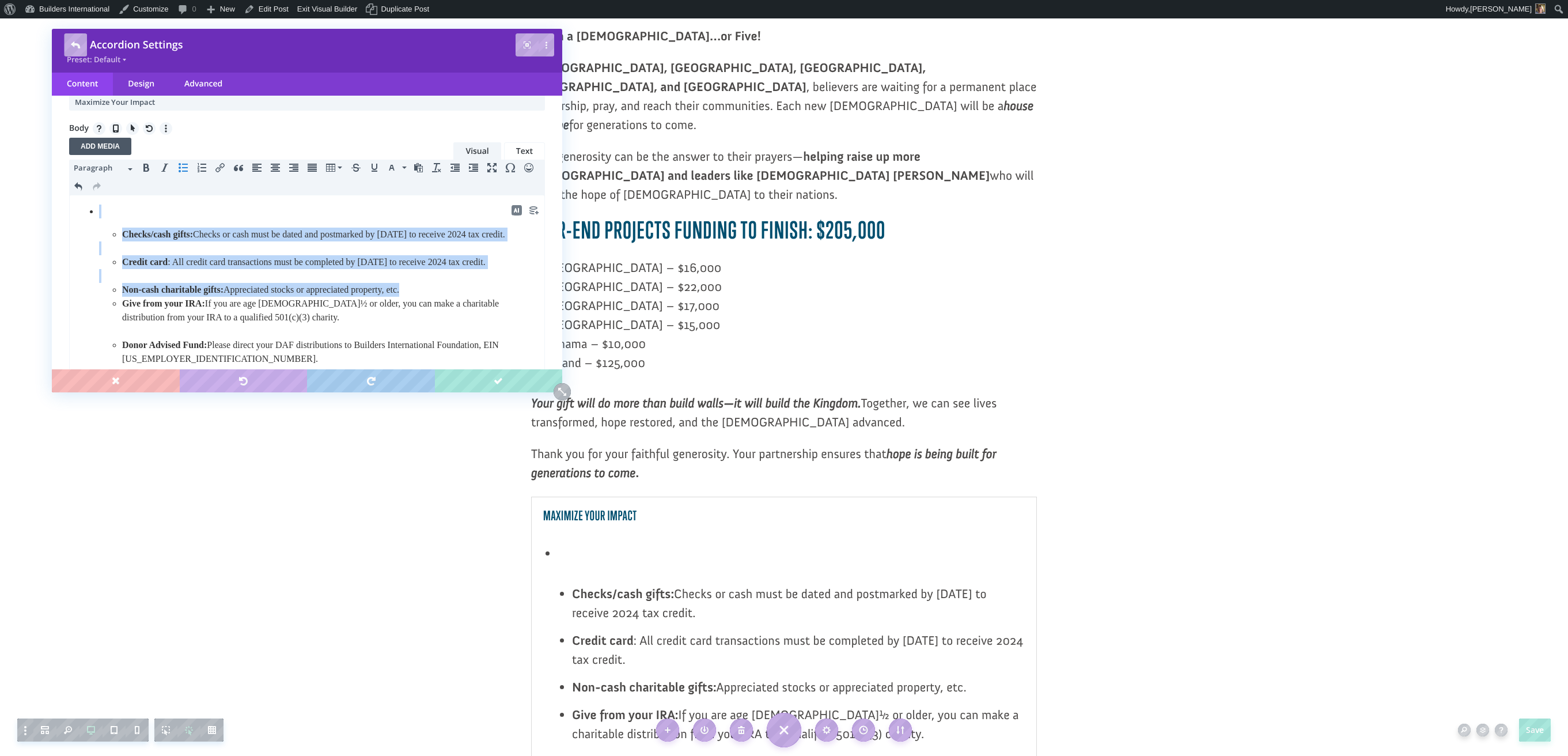
drag, startPoint x: 88, startPoint y: 209, endPoint x: 313, endPoint y: 354, distance: 267.7
click at [313, 354] on ul "Checks/cash gifts: Checks or cash must be dated and postmarked by December 31 t…" at bounding box center [306, 343] width 462 height 276
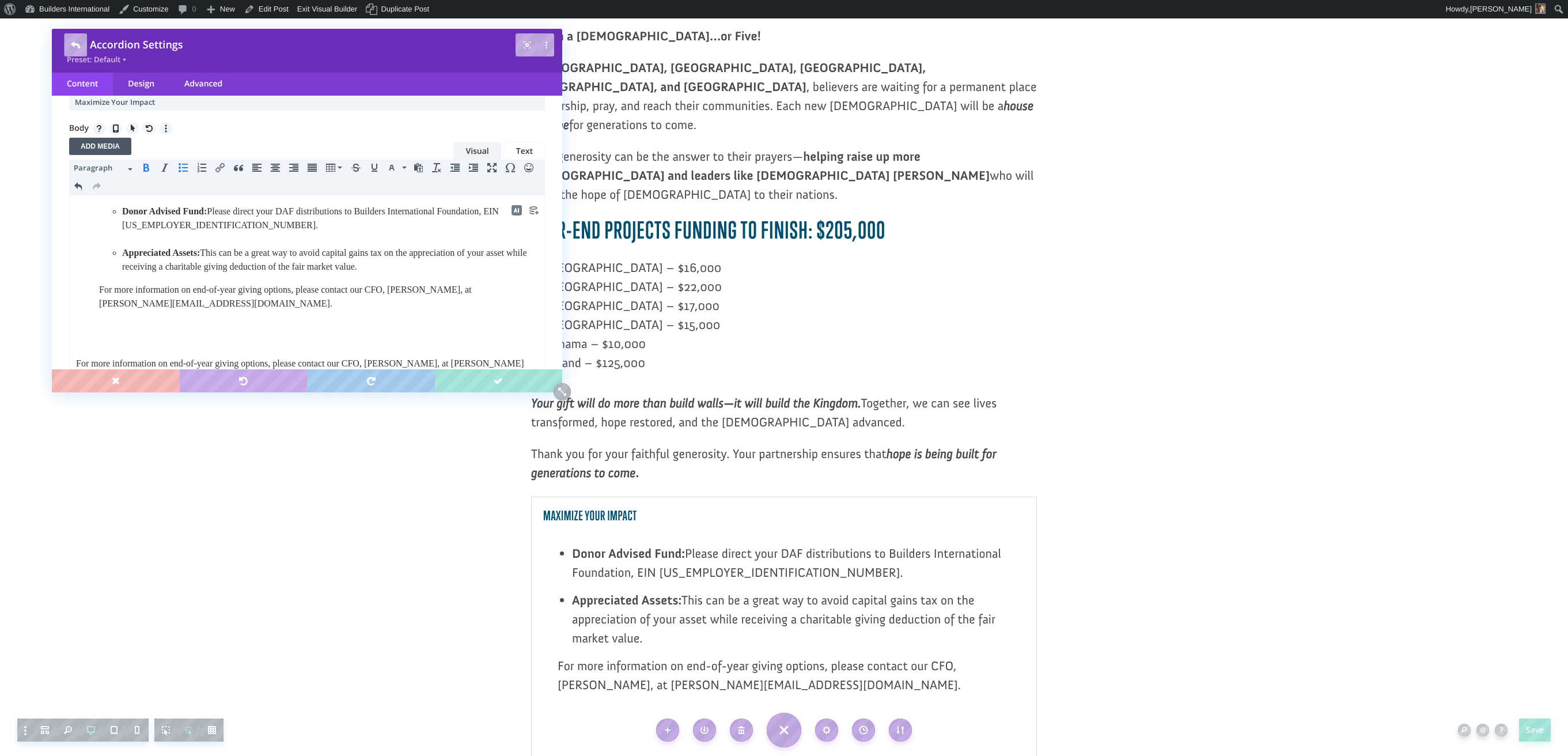
drag, startPoint x: 108, startPoint y: 206, endPoint x: 440, endPoint y: 258, distance: 336.0
click at [440, 260] on li "Donor Advised Fund: Please direct your DAF distributions to Builders Internatio…" at bounding box center [318, 276] width 439 height 143
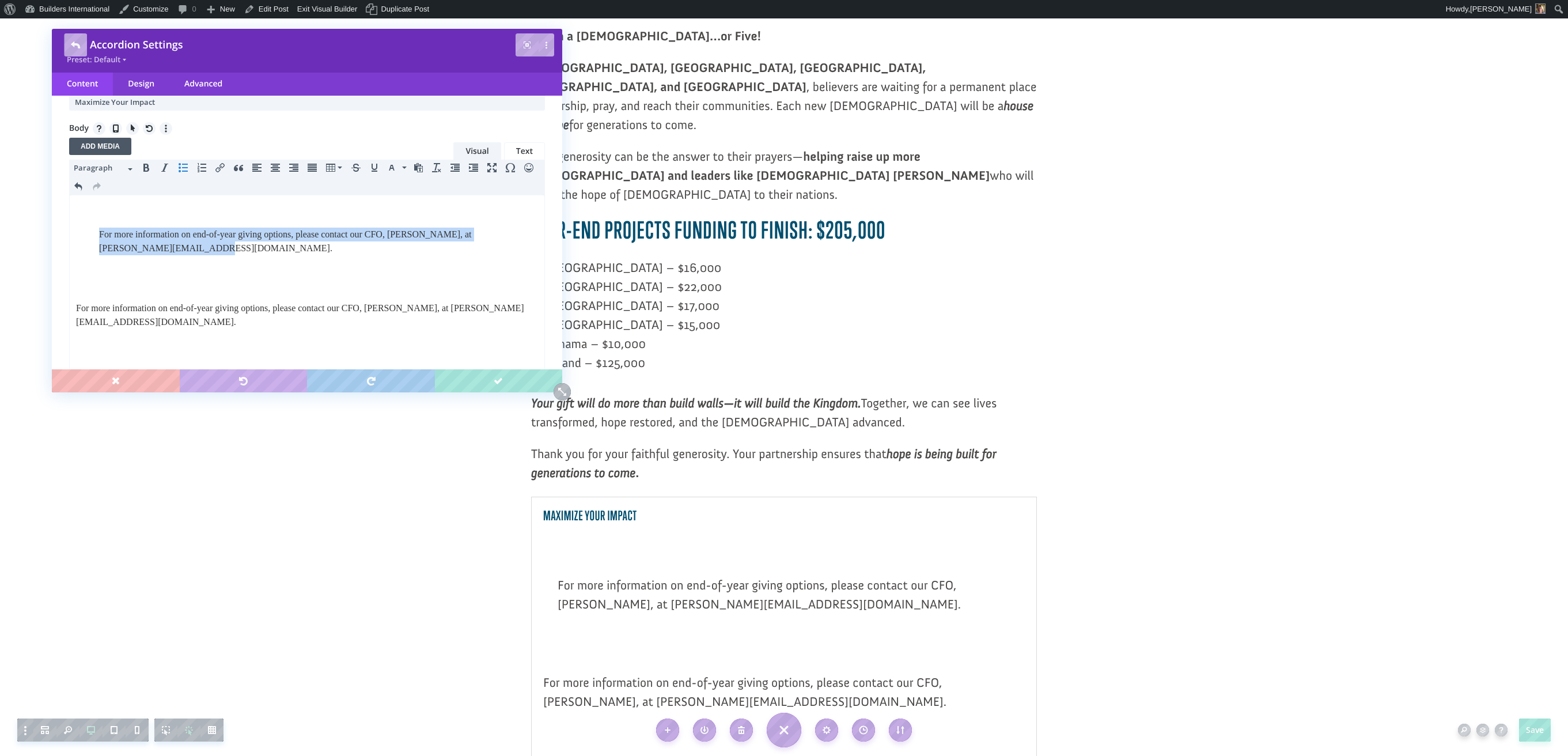
drag, startPoint x: 296, startPoint y: 244, endPoint x: 93, endPoint y: 223, distance: 204.1
click at [93, 223] on ul "For more information on end-of-year giving options, please contact our CFO, Lar…" at bounding box center [306, 248] width 462 height 88
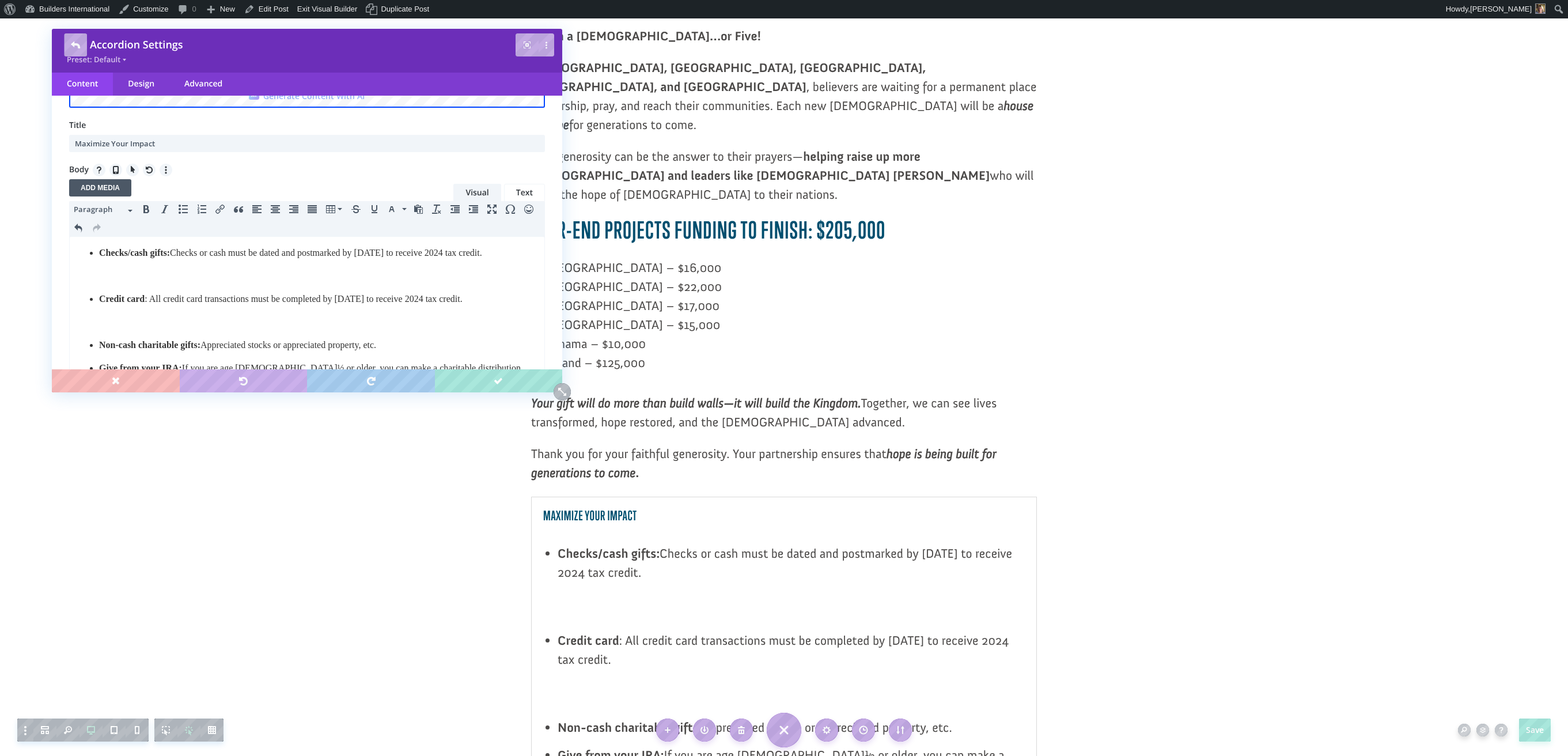
scroll to position [64, 0]
click at [457, 217] on button "Decrease indent" at bounding box center [455, 211] width 18 height 16
click at [455, 215] on icon "Decrease indent" at bounding box center [455, 211] width 9 height 9
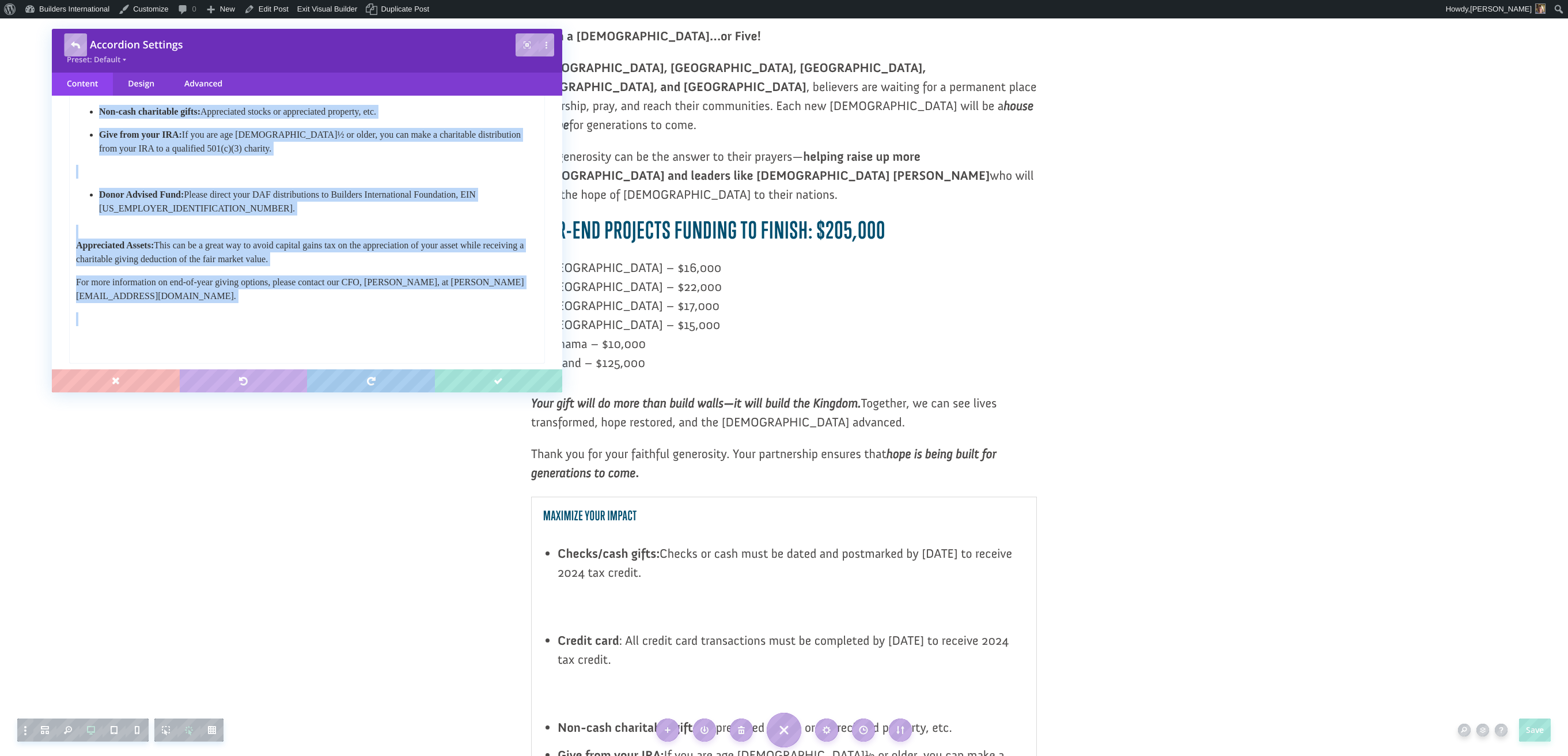
scroll to position [350, 0]
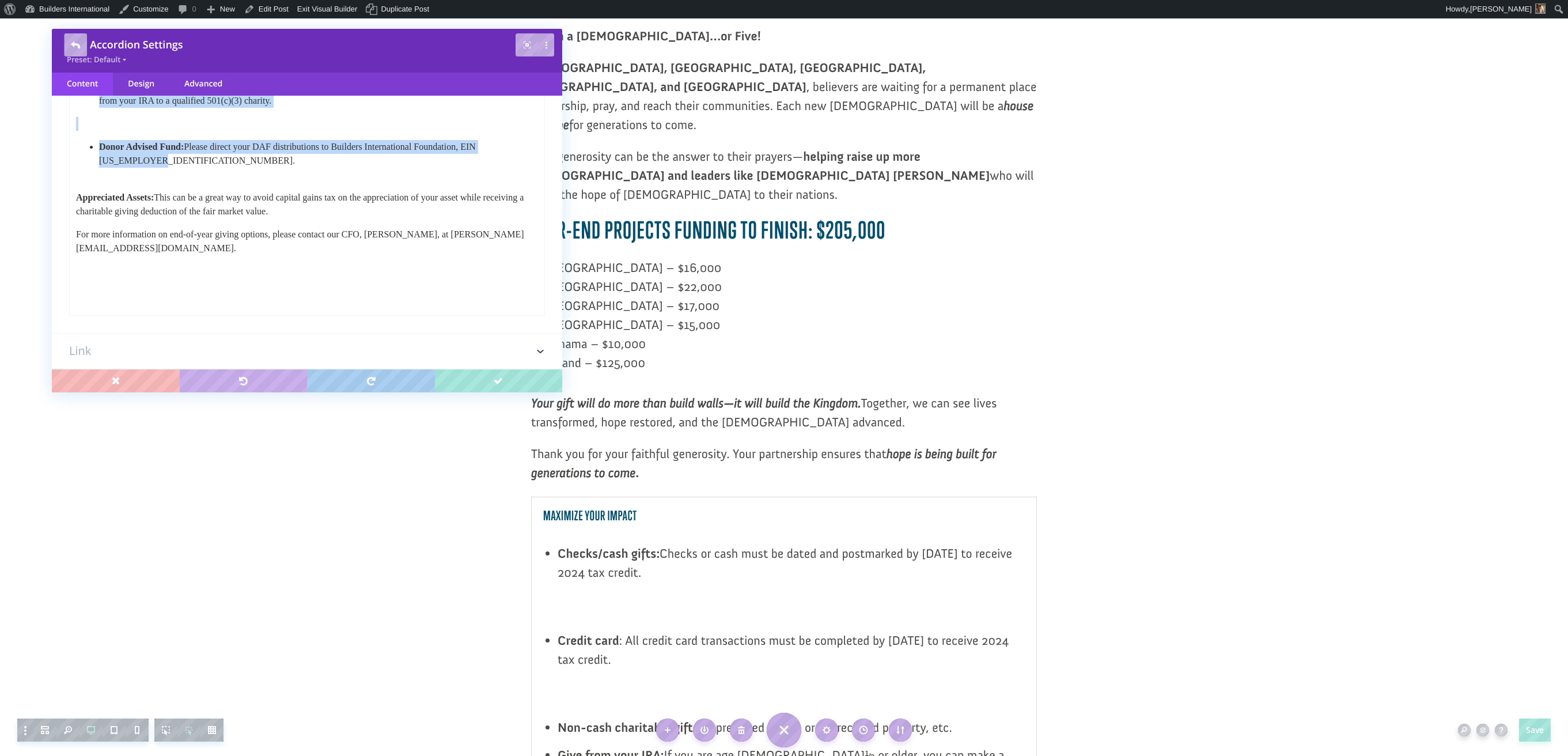
drag, startPoint x: 98, startPoint y: -34, endPoint x: 304, endPoint y: 168, distance: 288.5
click at [304, 170] on body "Checks/cash gifts: Checks or cash must be dated and postmarked by December 31 t…" at bounding box center [307, 129] width 463 height 327
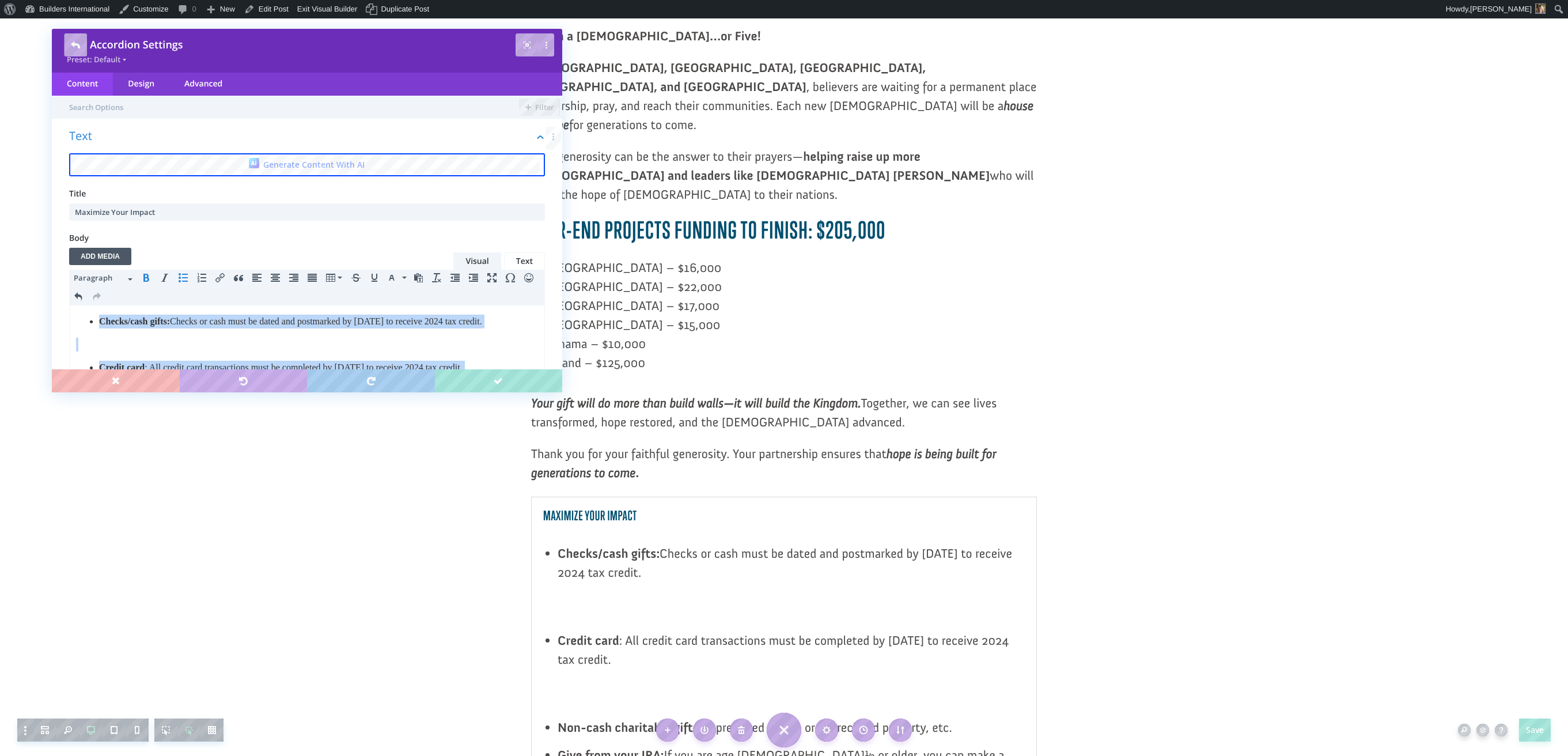
scroll to position [0, 0]
click at [473, 279] on icon "Increase indent" at bounding box center [473, 278] width 9 height 9
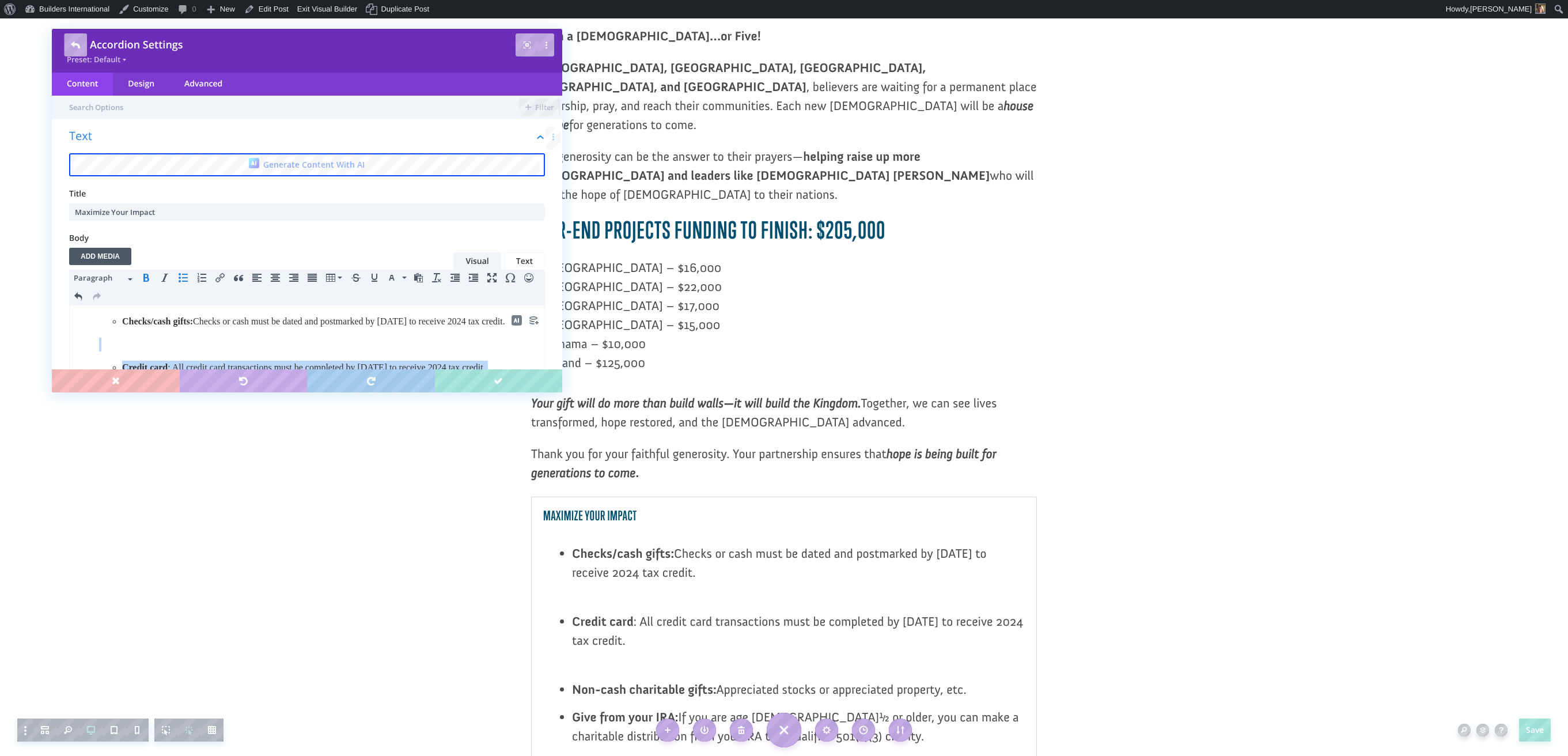
click at [269, 348] on body "Checks/cash gifts: Checks or cash must be dated and postmarked by December 31 t…" at bounding box center [307, 478] width 463 height 327
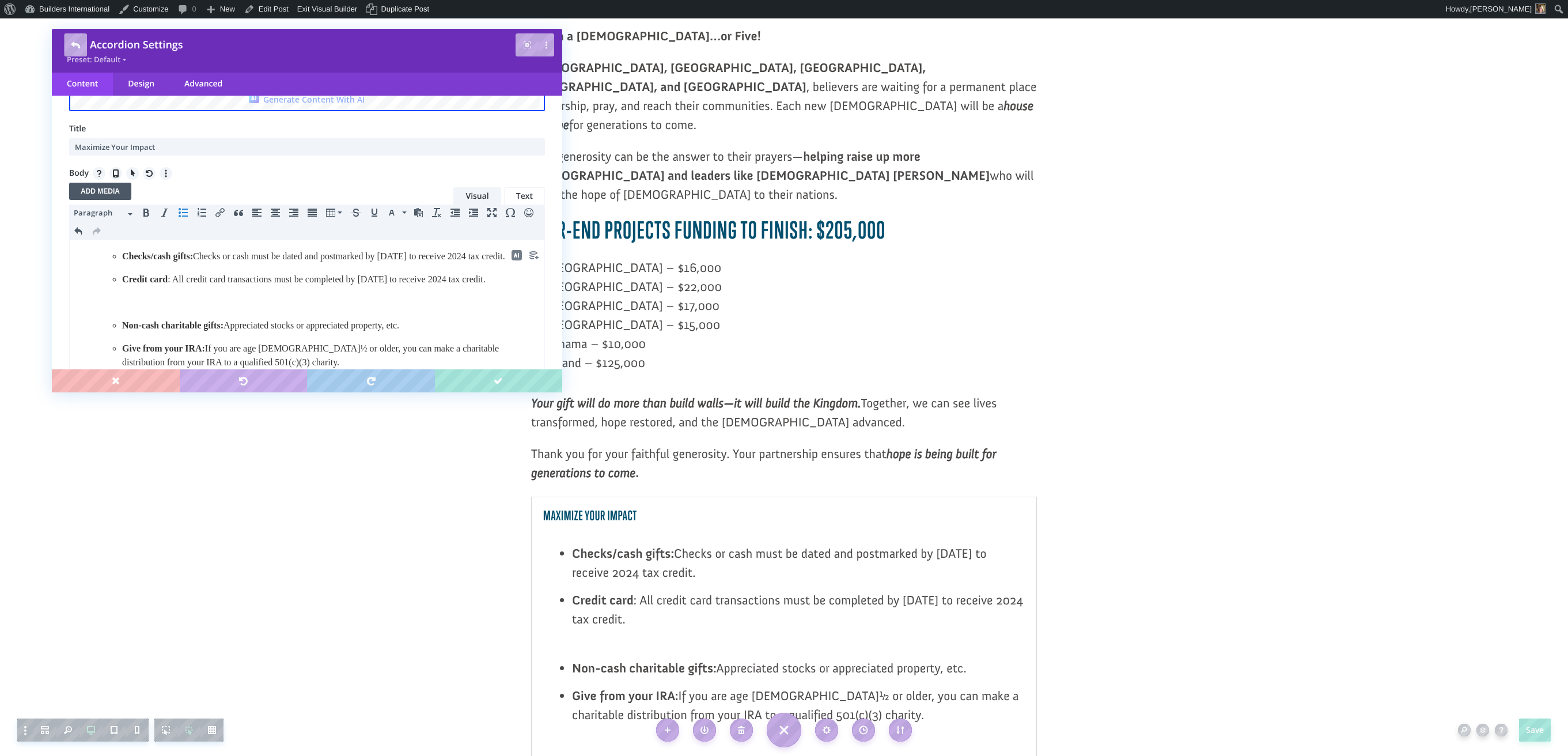
scroll to position [72, 0]
click at [188, 331] on body "Checks/cash gifts: Checks or cash must be dated and postmarked by December 31 t…" at bounding box center [307, 396] width 463 height 305
click at [184, 303] on p at bounding box center [306, 296] width 462 height 14
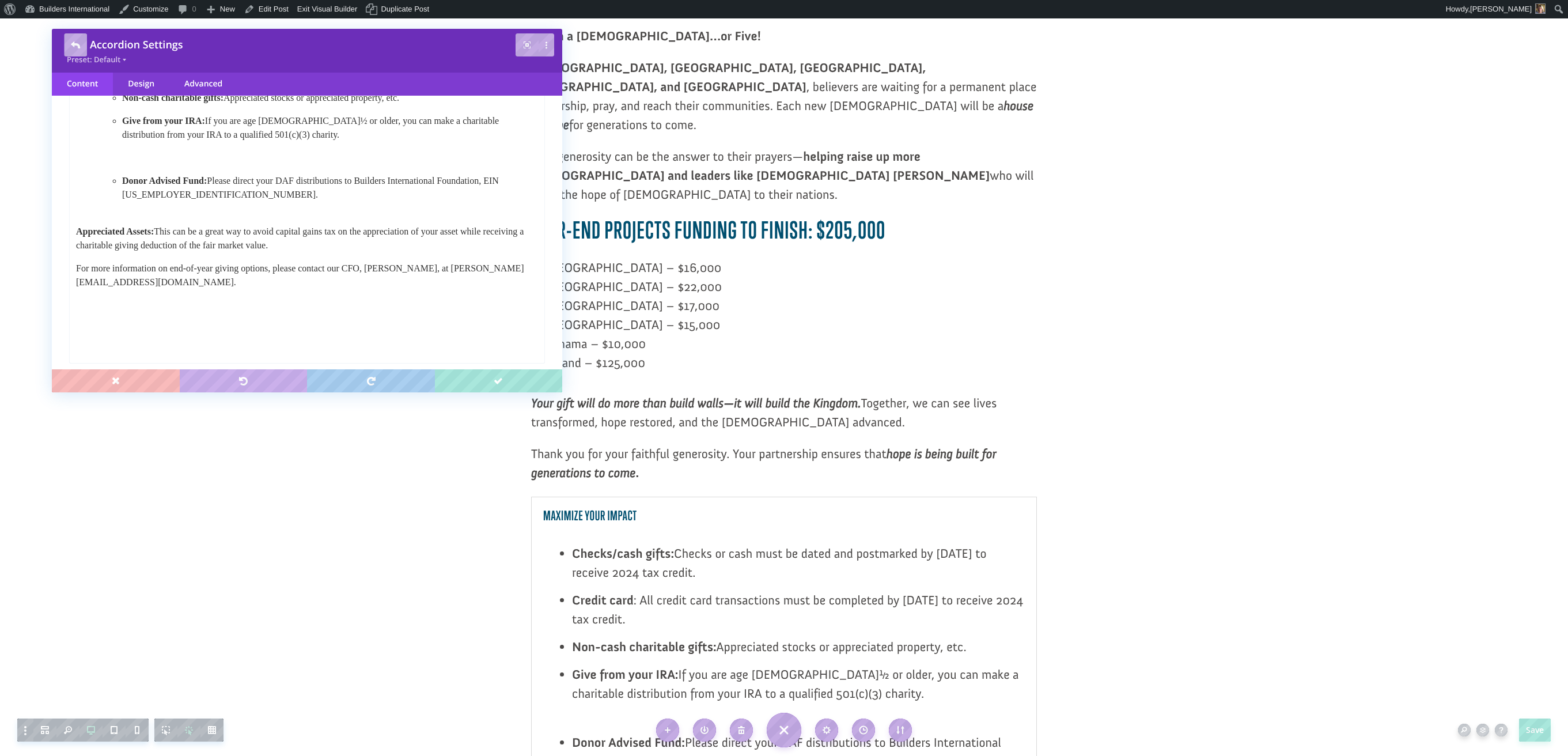
scroll to position [288, 0]
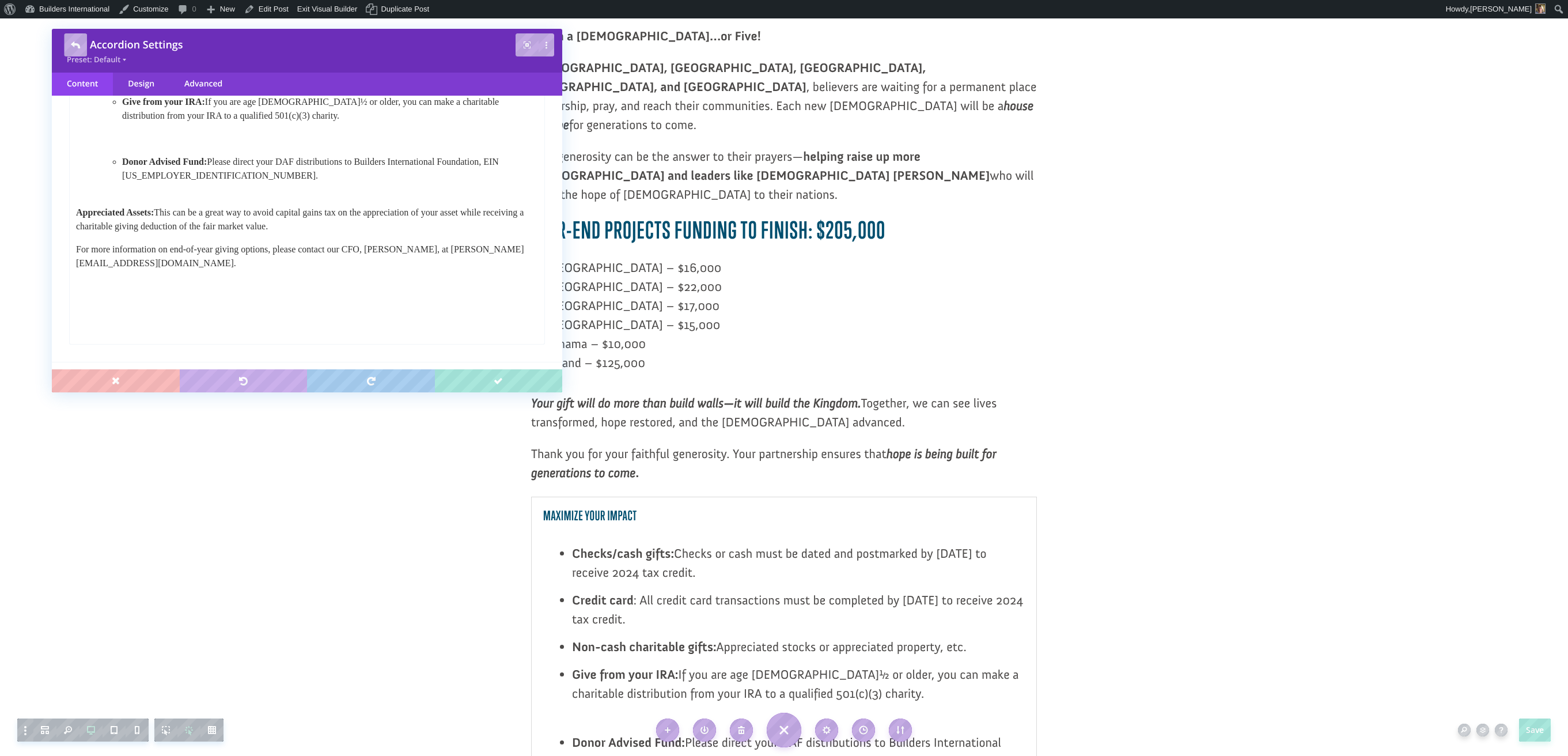
click at [174, 146] on p at bounding box center [306, 139] width 462 height 14
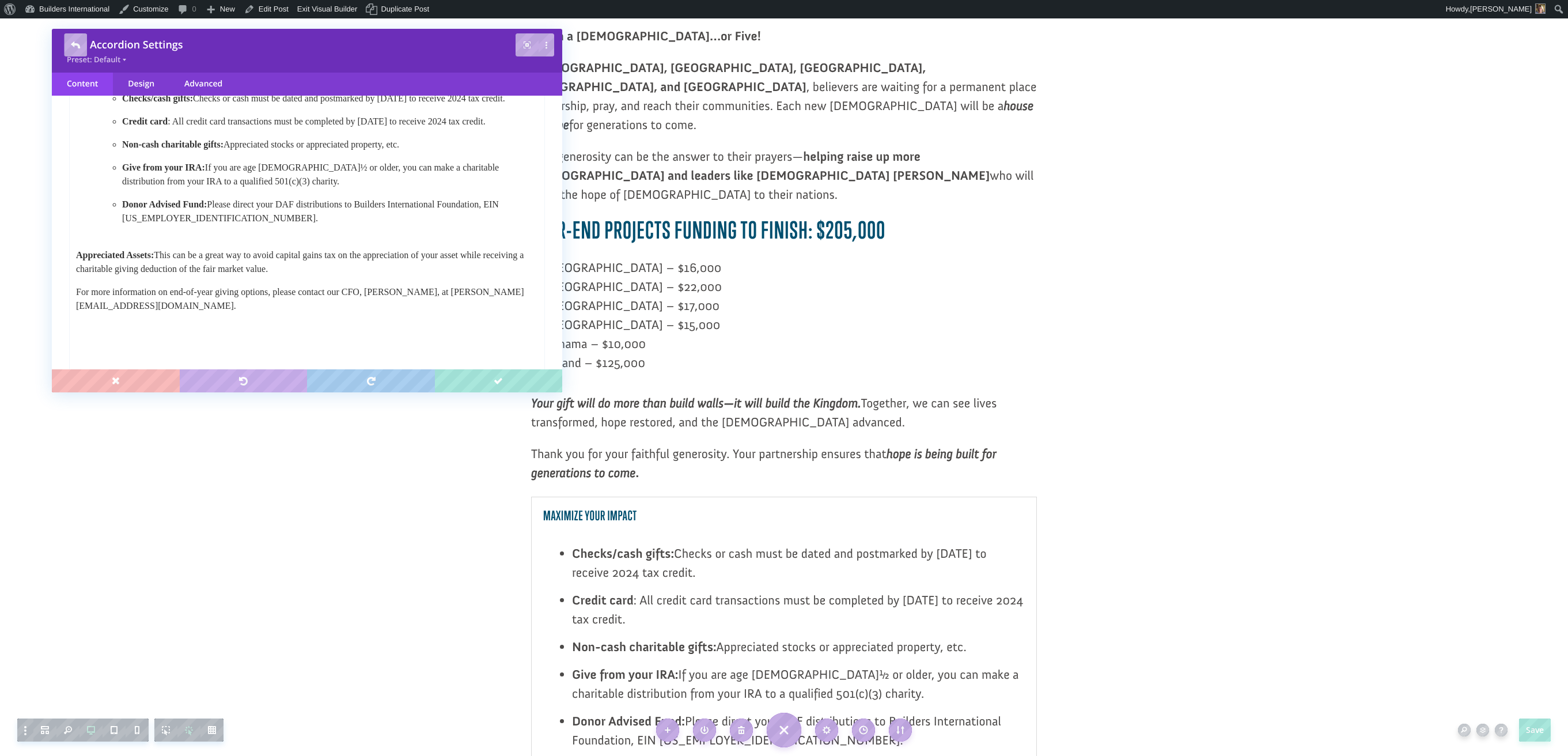
scroll to position [225, 0]
click at [75, 284] on html "Checks/cash gifts: Checks or cash must be dated and postmarked by December 31 t…" at bounding box center [307, 219] width 475 height 276
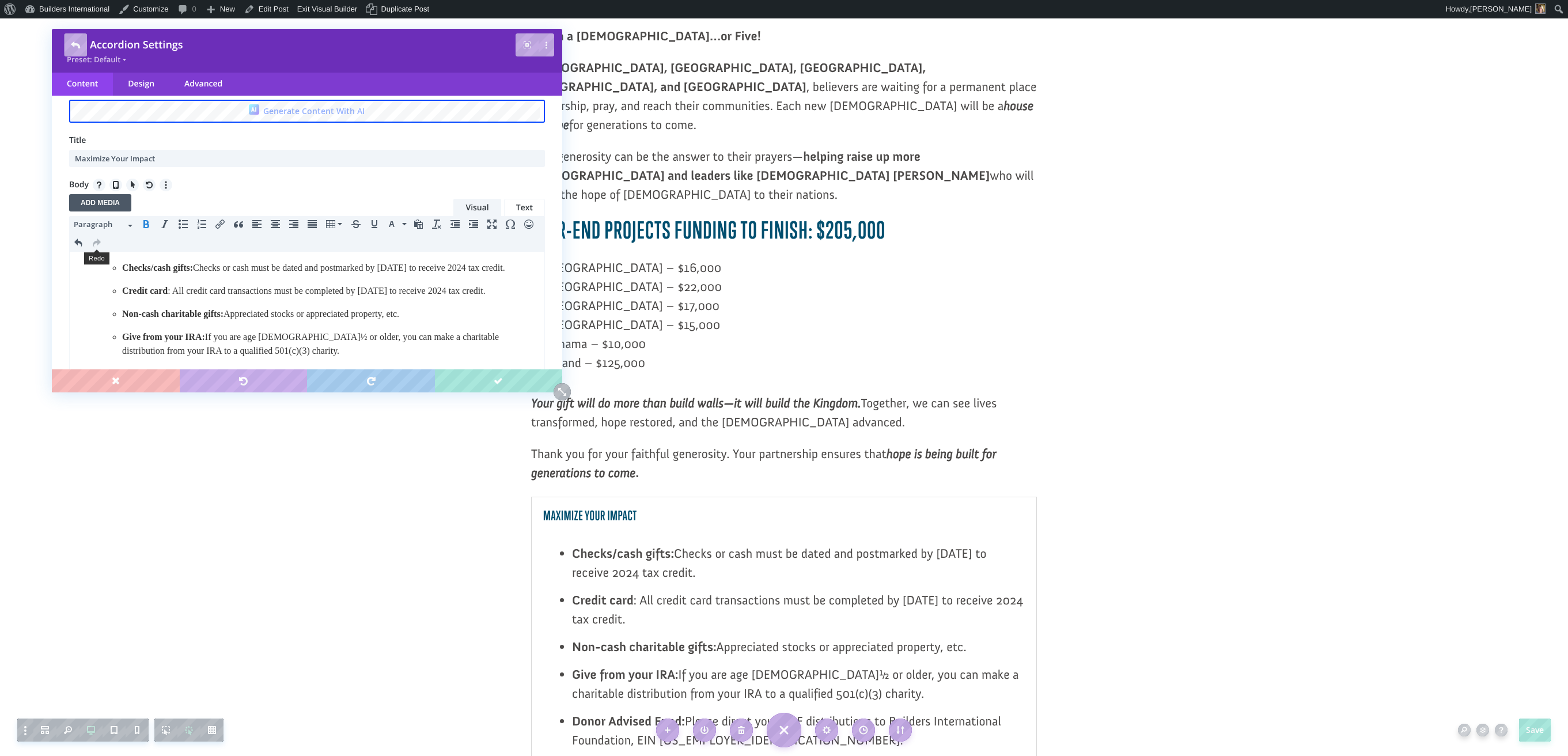
scroll to position [47, 0]
click at [186, 231] on icon "Bullet list" at bounding box center [183, 231] width 9 height 9
click at [469, 230] on icon "Increase indent" at bounding box center [473, 231] width 9 height 9
click at [722, 651] on div at bounding box center [784, 733] width 505 height 473
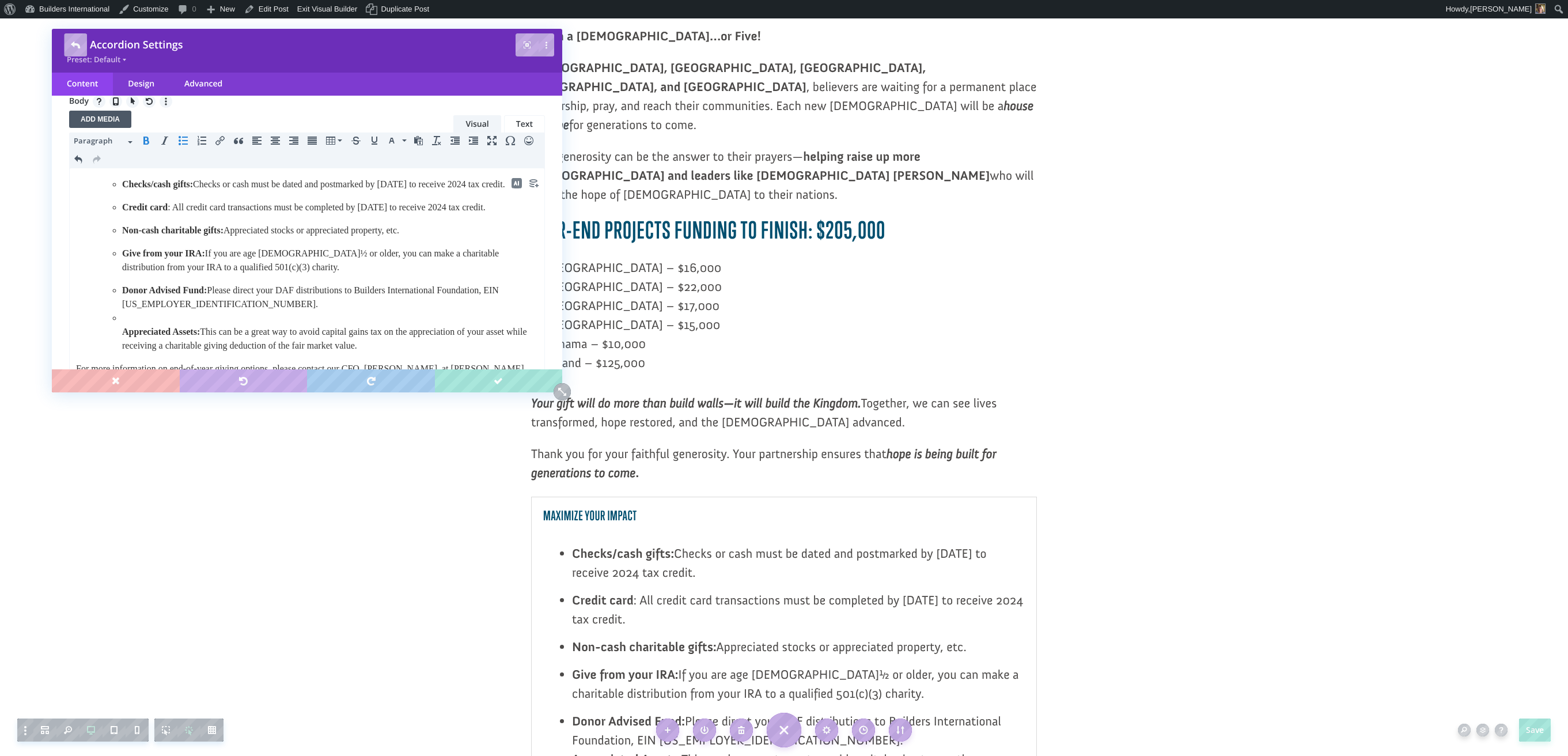
scroll to position [150, 0]
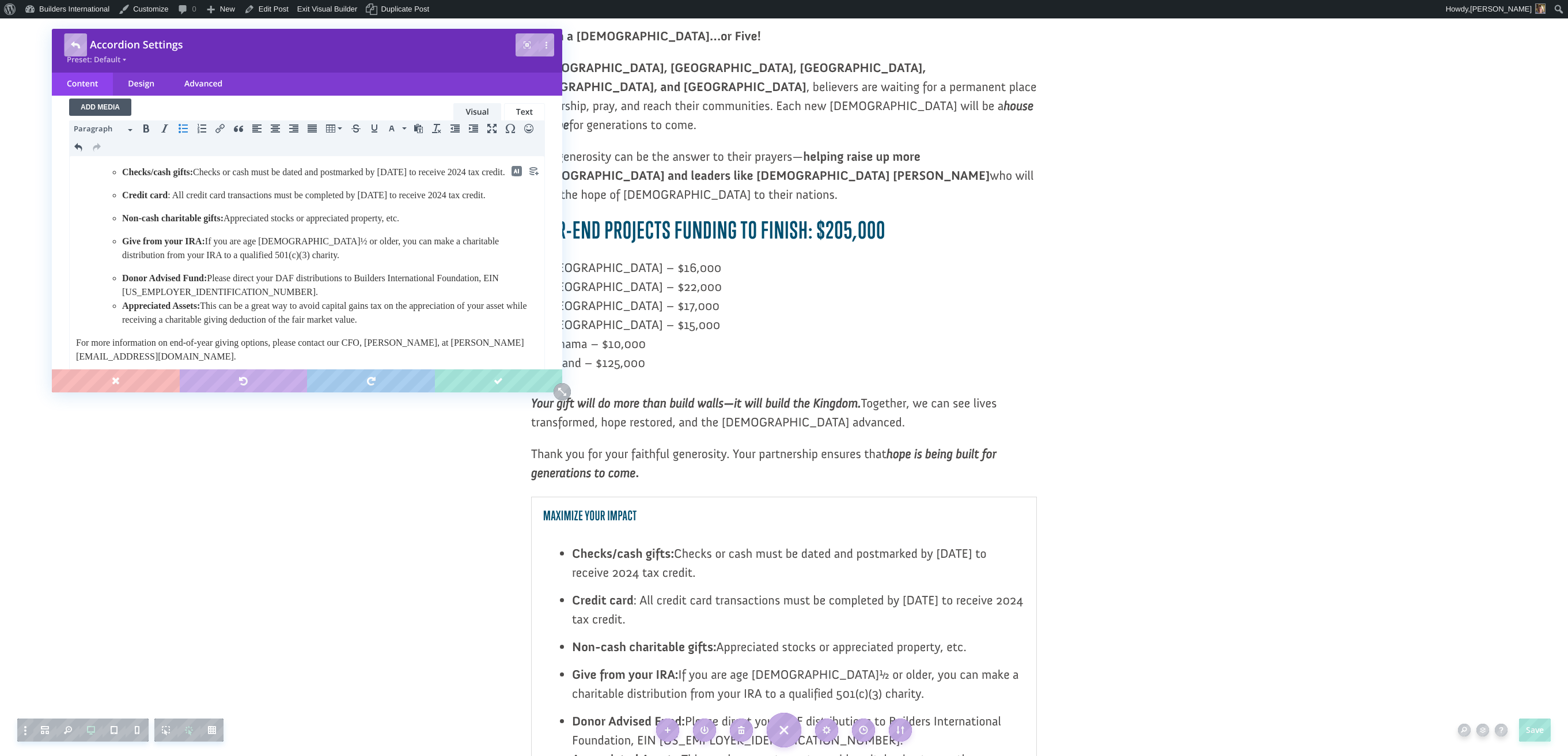
click at [251, 299] on li "Donor Advised Fund: Please direct your DAF distributions to Builders Internatio…" at bounding box center [330, 285] width 416 height 28
click at [184, 125] on icon "Bullet list" at bounding box center [183, 129] width 9 height 9
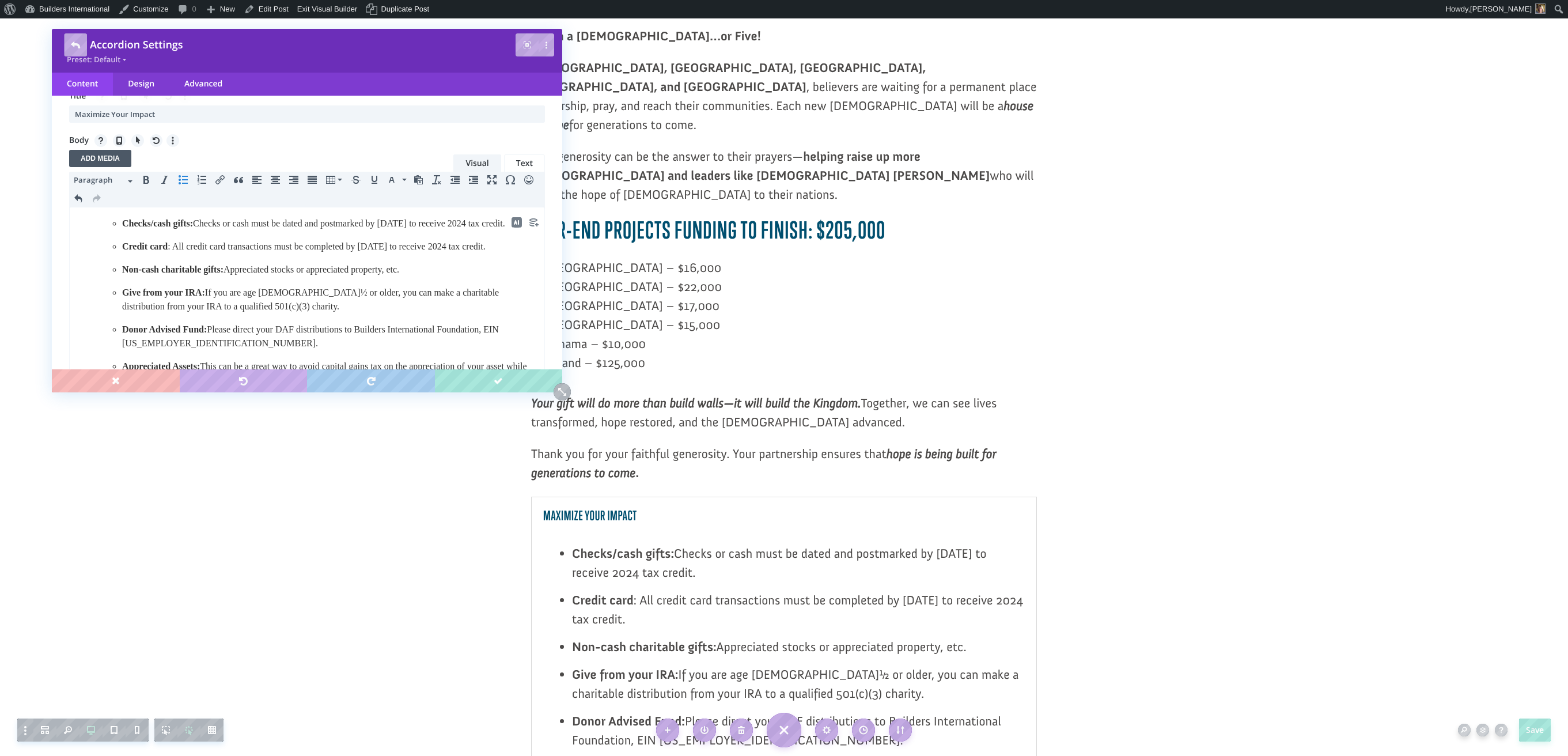
scroll to position [125, 0]
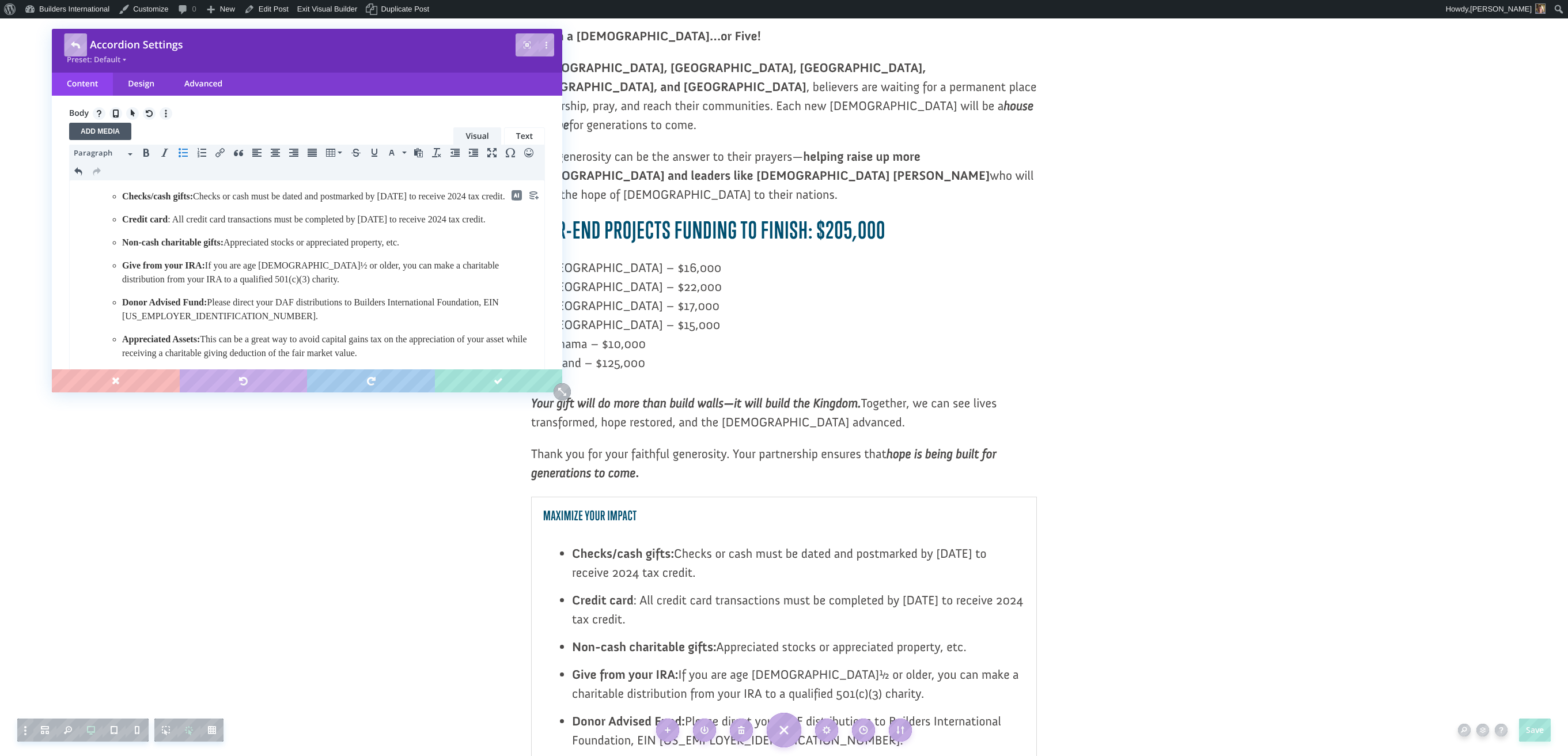
click at [107, 185] on html "Checks/cash gifts: Checks or cash must be dated and postmarked by December 31 t…" at bounding box center [307, 312] width 475 height 263
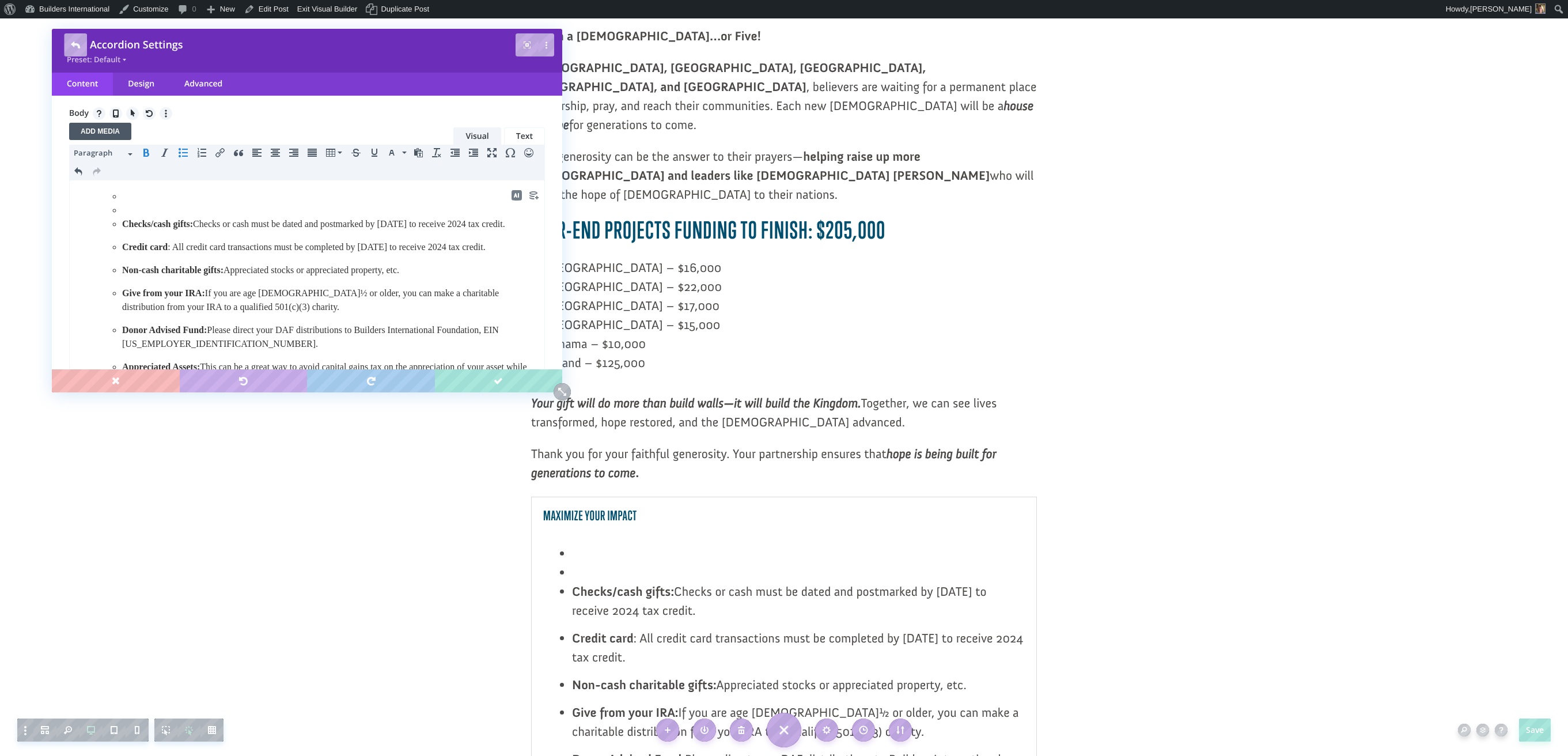
scroll to position [125, 0]
drag, startPoint x: 117, startPoint y: 209, endPoint x: 107, endPoint y: 198, distance: 14.9
click at [107, 198] on ul "Checks/cash gifts: Checks or cash must be dated and postmarked by December 31 t…" at bounding box center [318, 210] width 439 height 42
click at [185, 148] on icon "Bullet list" at bounding box center [183, 149] width 9 height 9
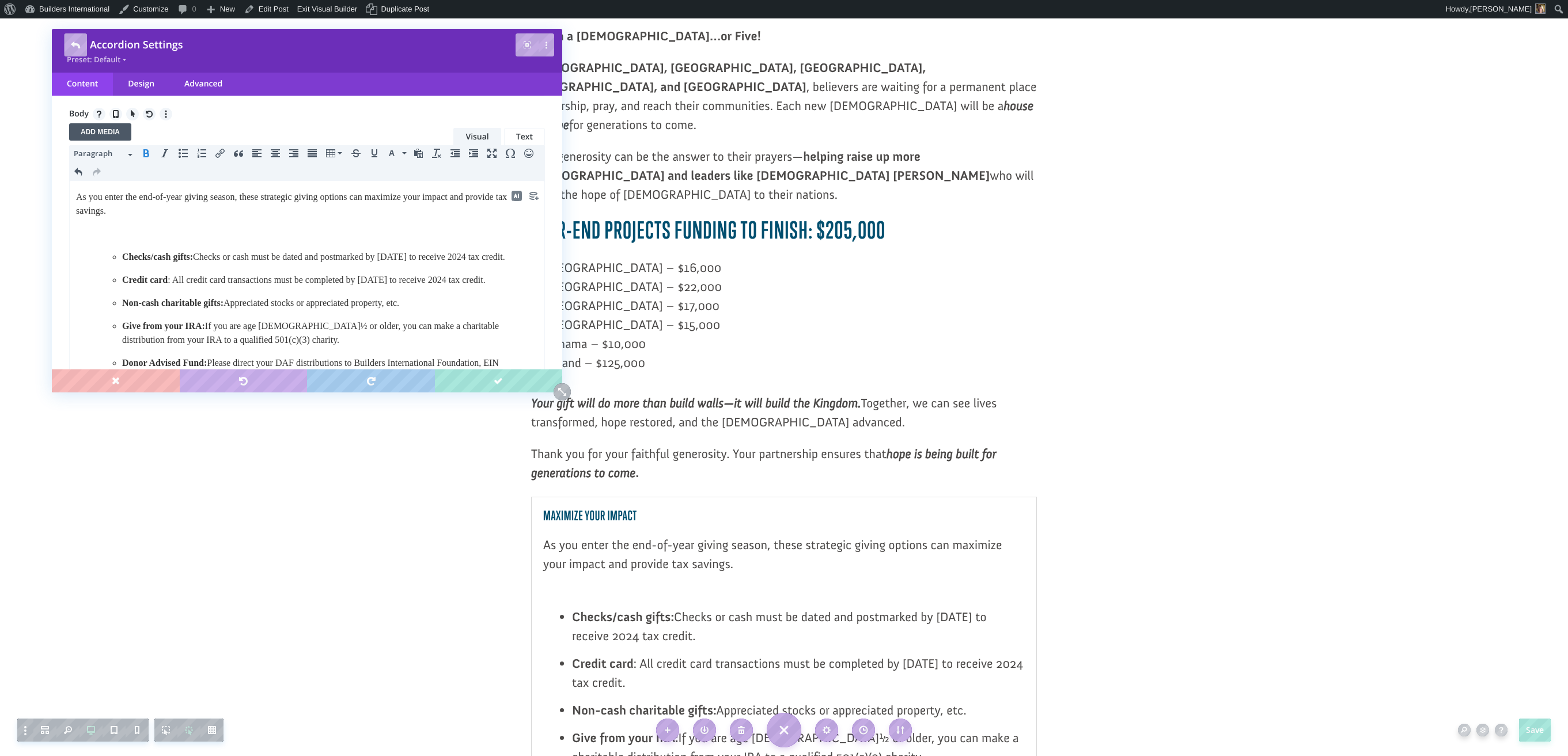
click at [135, 235] on p at bounding box center [306, 234] width 462 height 14
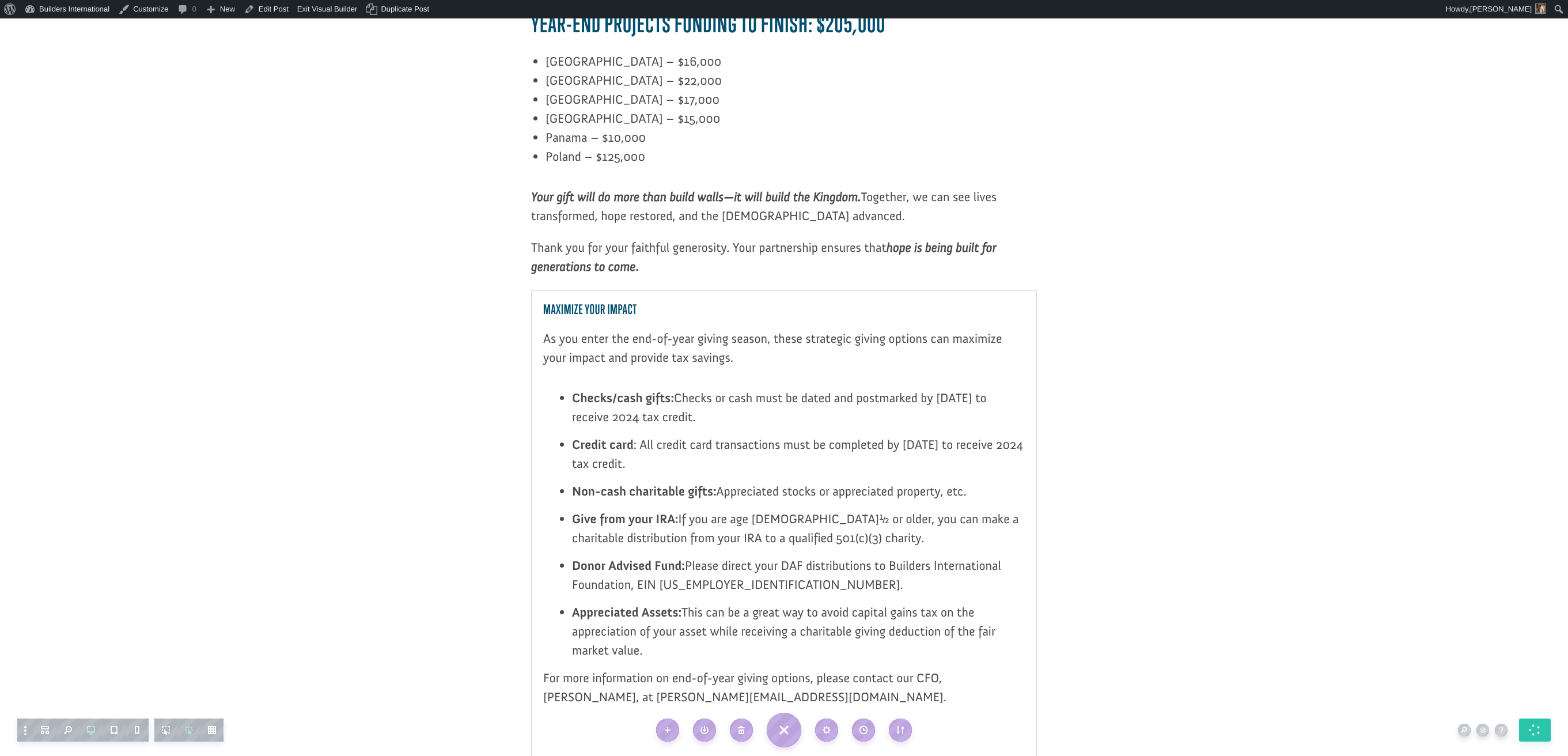
scroll to position [1495, 0]
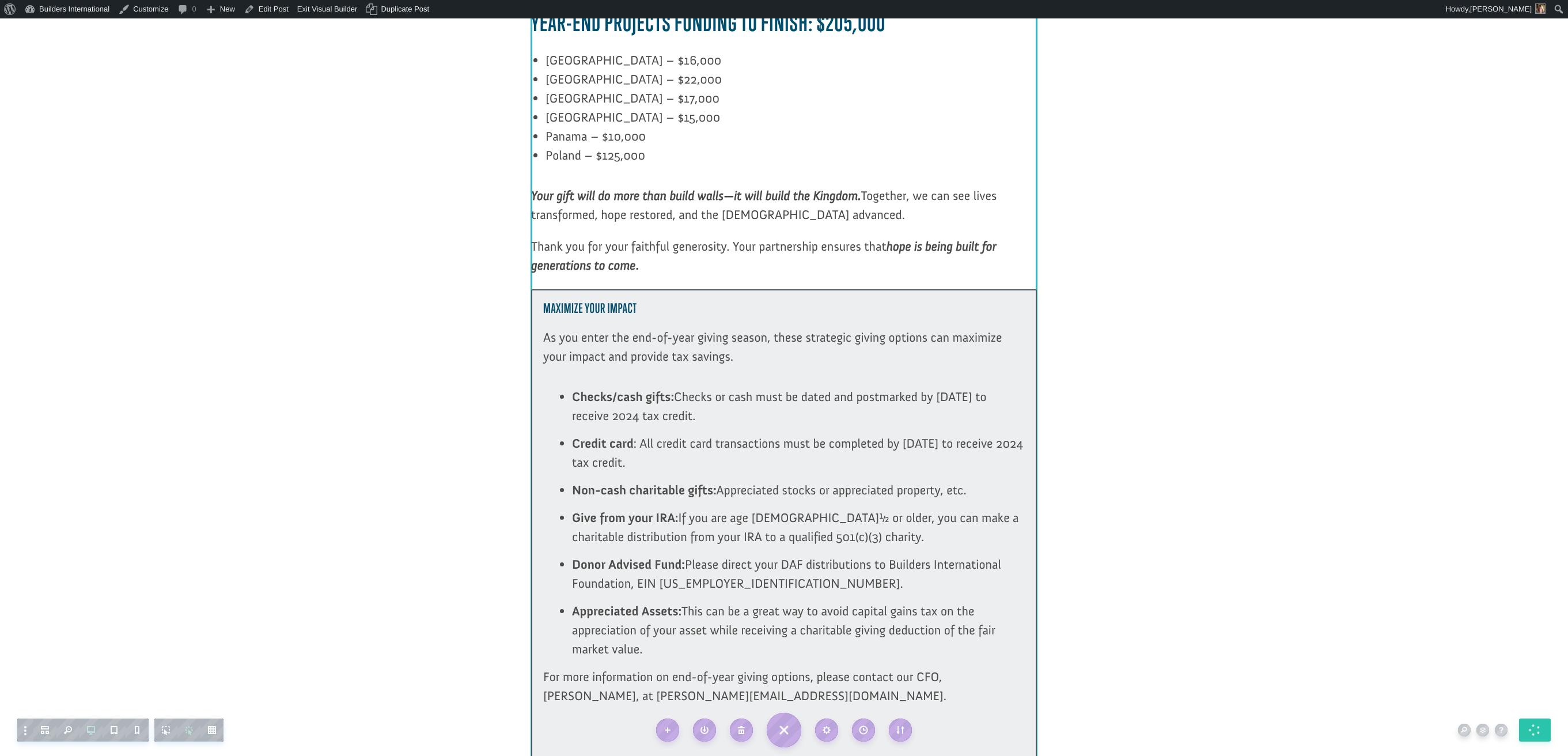
click at [771, 657] on div at bounding box center [784, 555] width 505 height 533
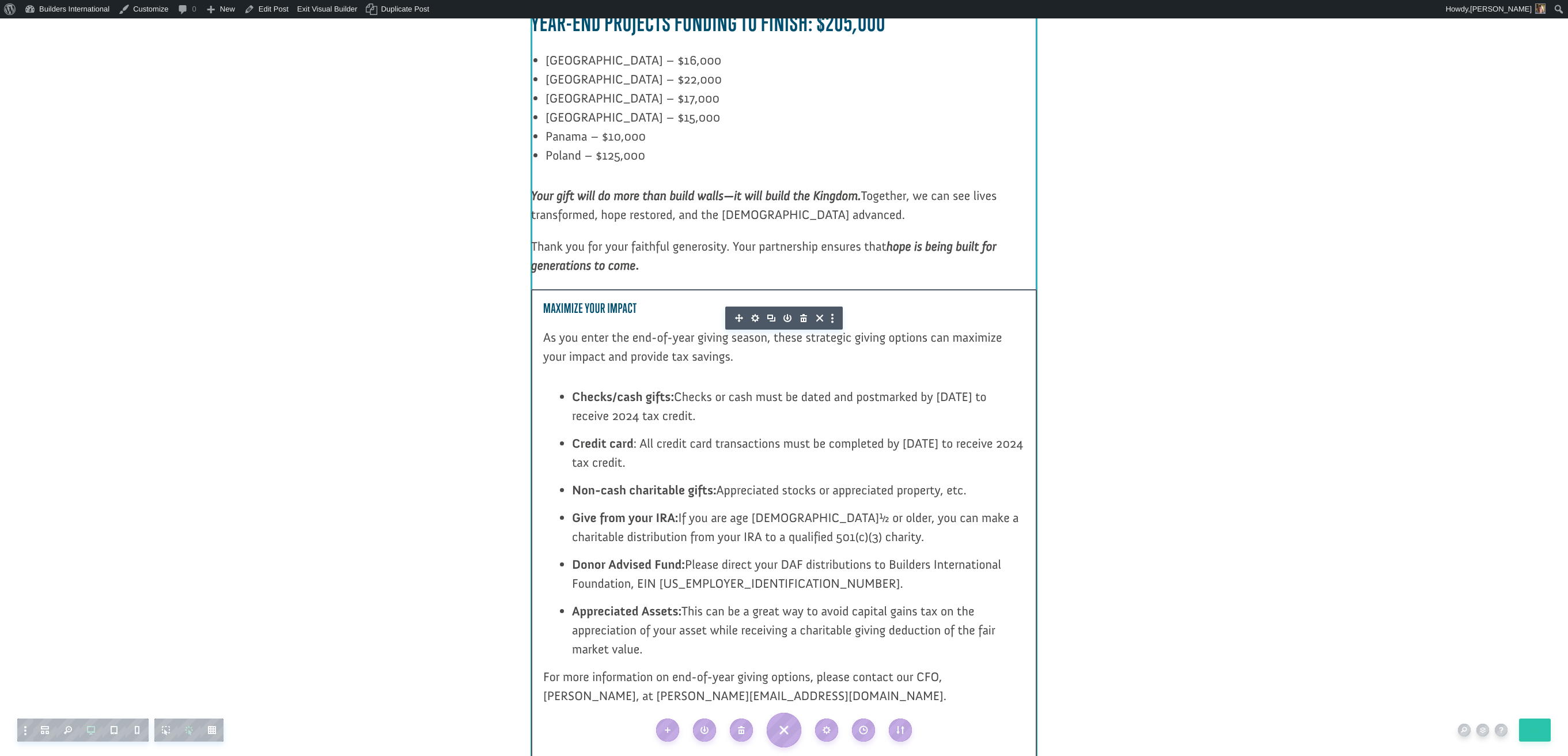
click at [755, 310] on icon "button" at bounding box center [755, 318] width 16 height 16
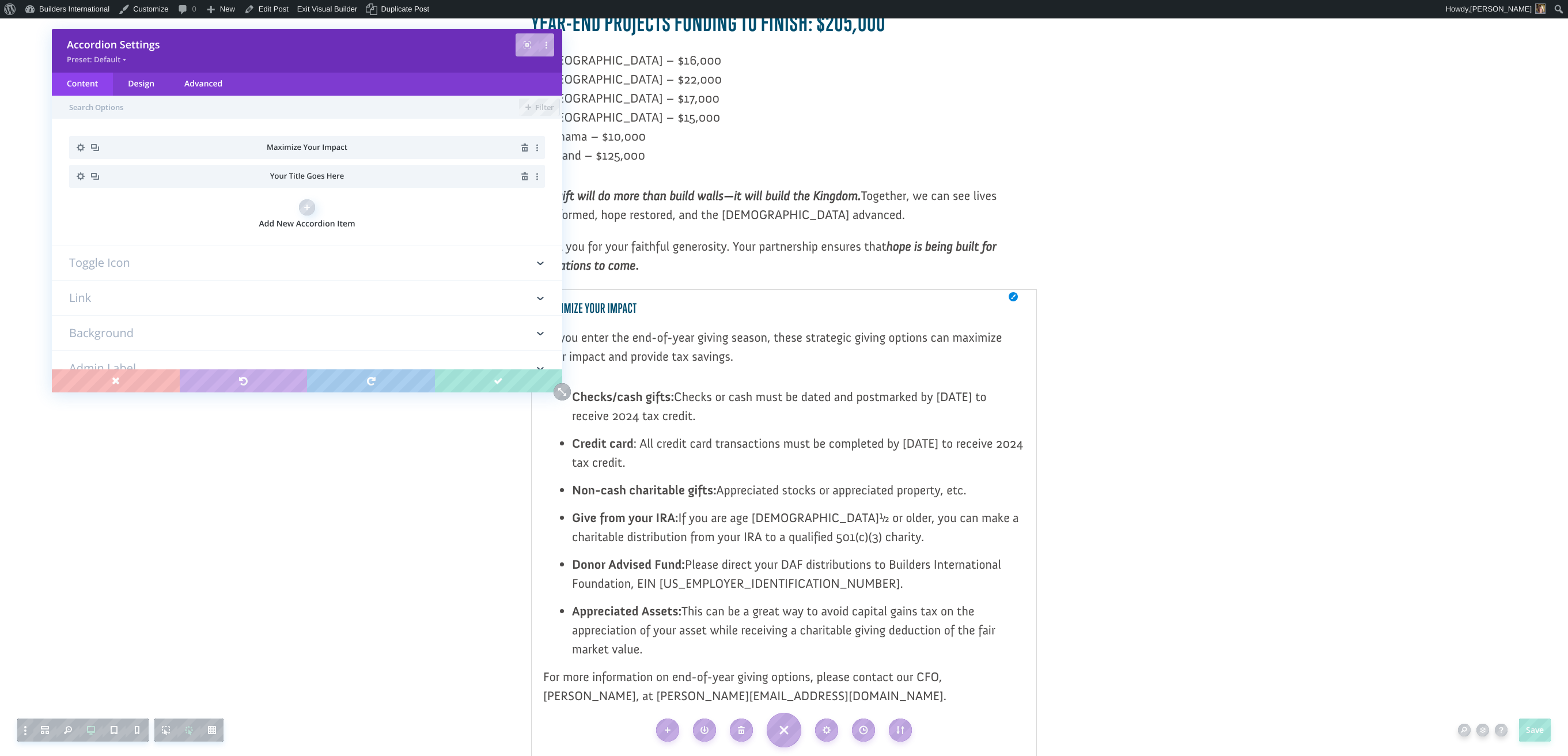
click at [316, 147] on span "Maximize Your Impact" at bounding box center [307, 146] width 80 height 10
click at [78, 148] on icon "button" at bounding box center [80, 148] width 8 height 8
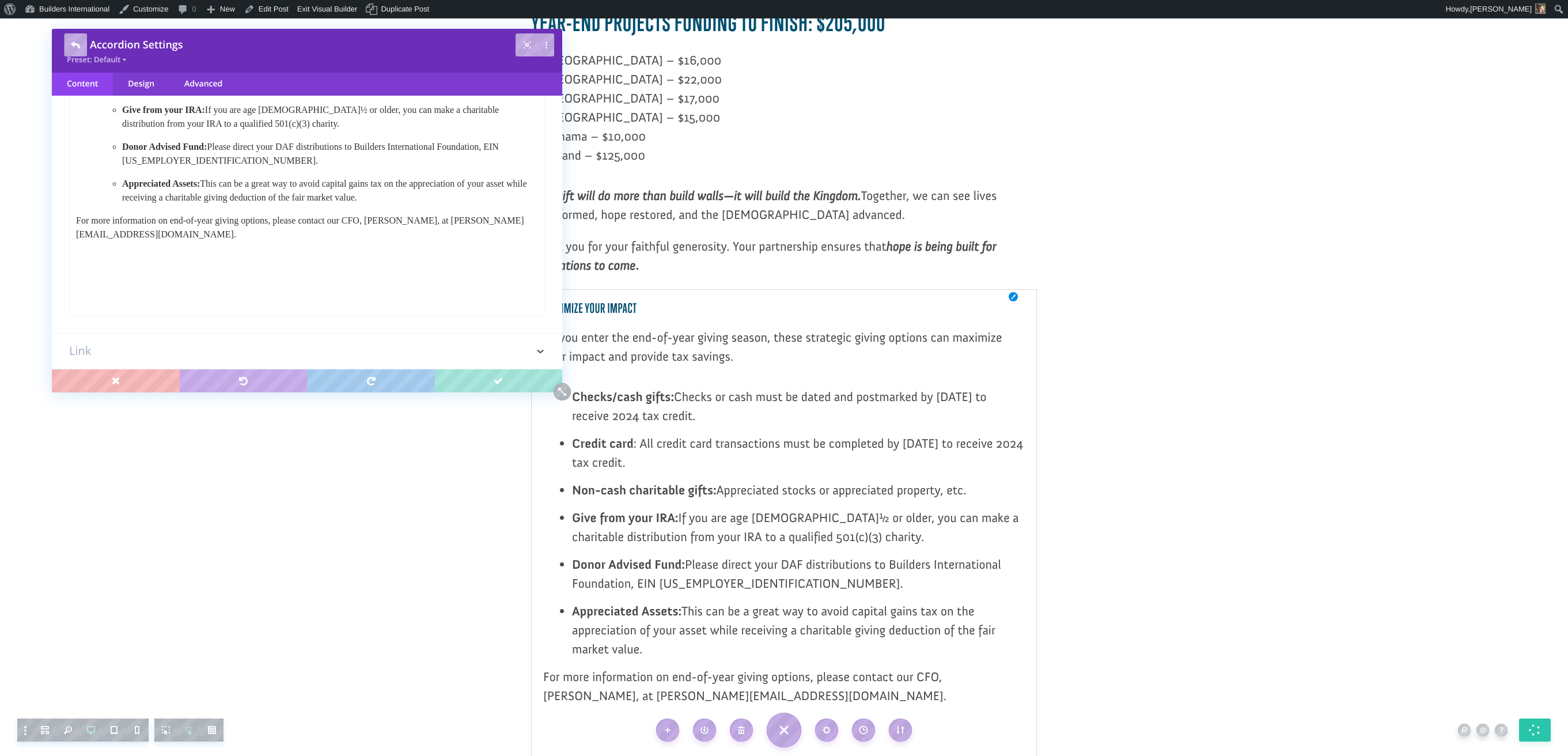
scroll to position [321, 0]
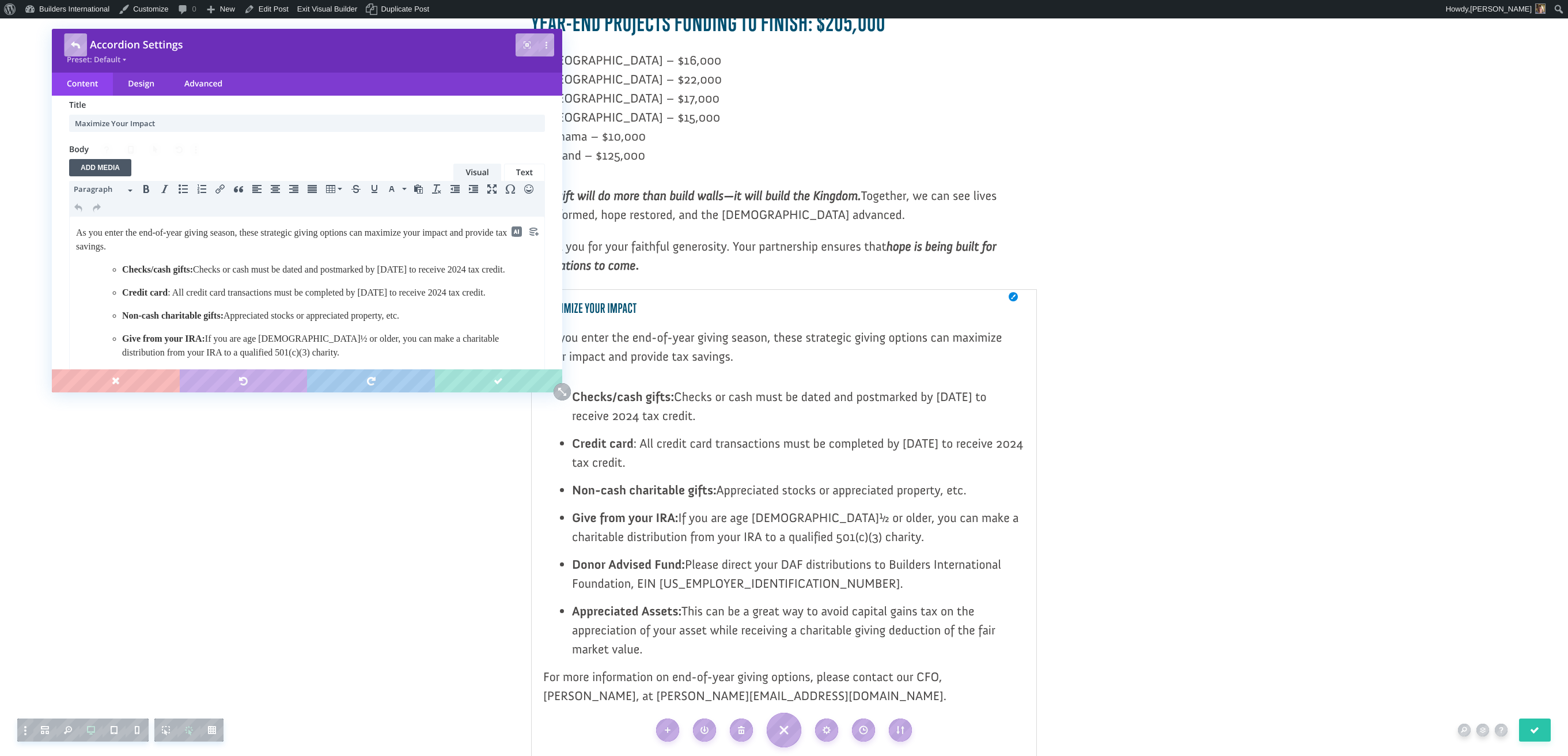
click at [75, 295] on html "As you enter the end-of-year giving season, these strategic giving options can …" at bounding box center [307, 366] width 475 height 300
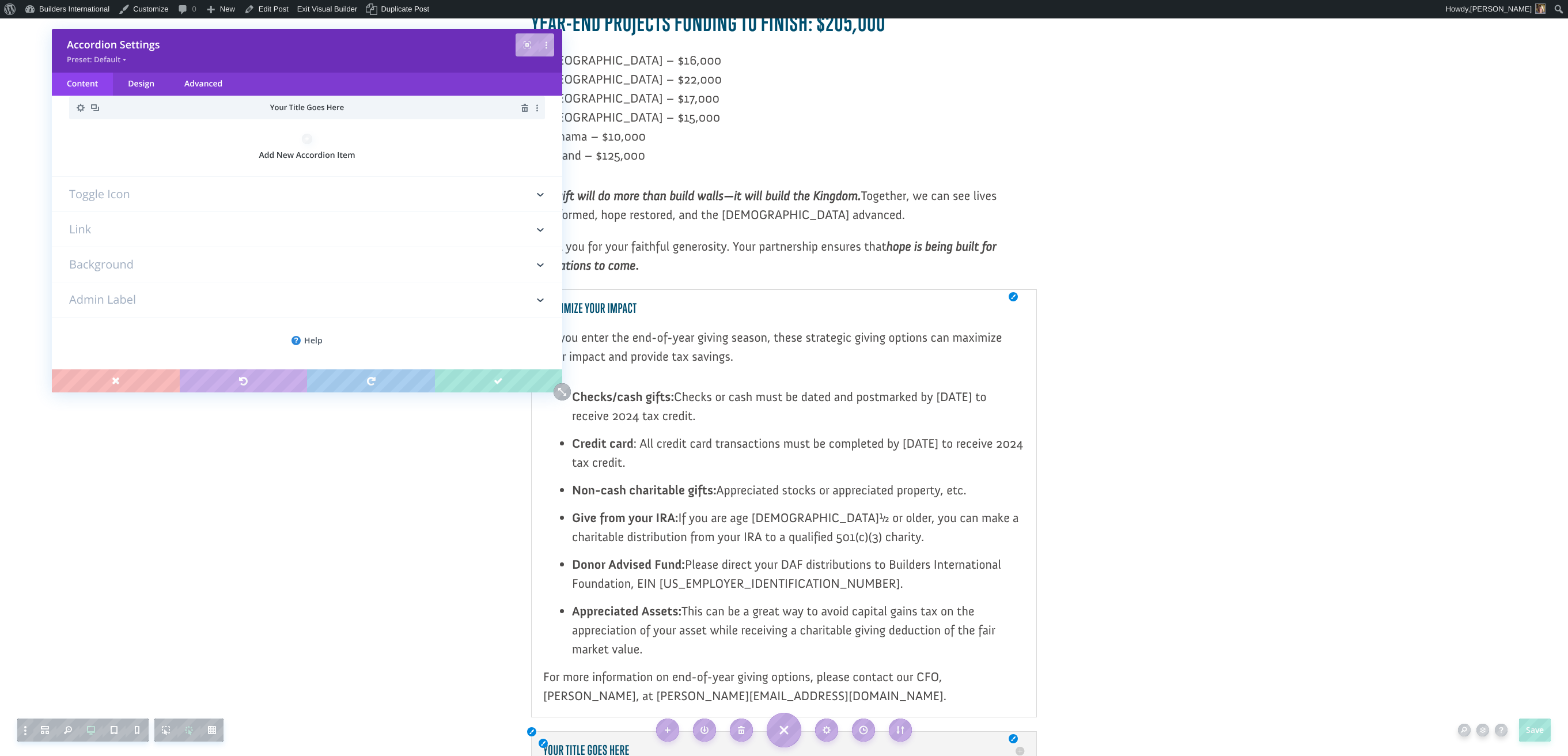
scroll to position [68, 0]
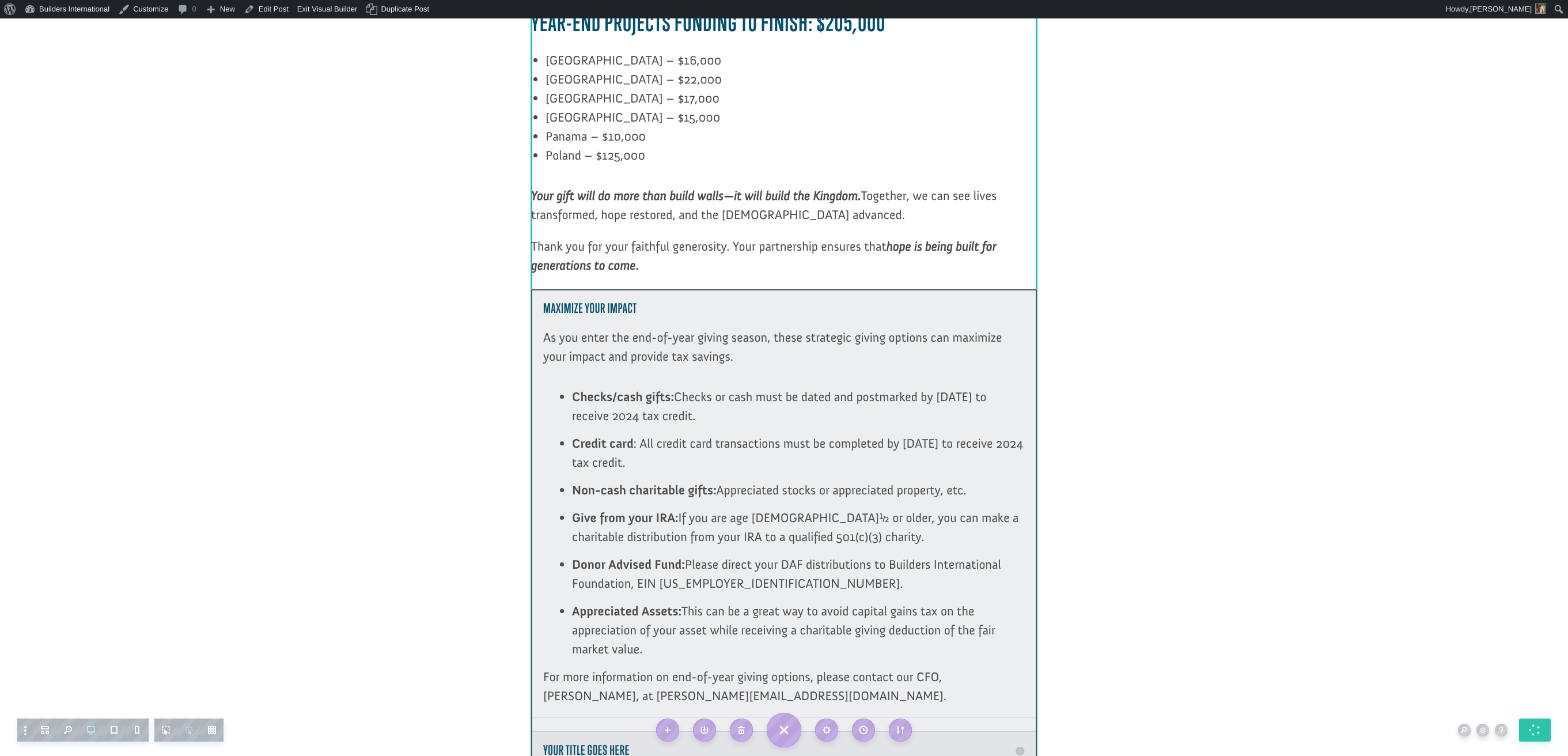
click at [961, 645] on div at bounding box center [784, 530] width 505 height 482
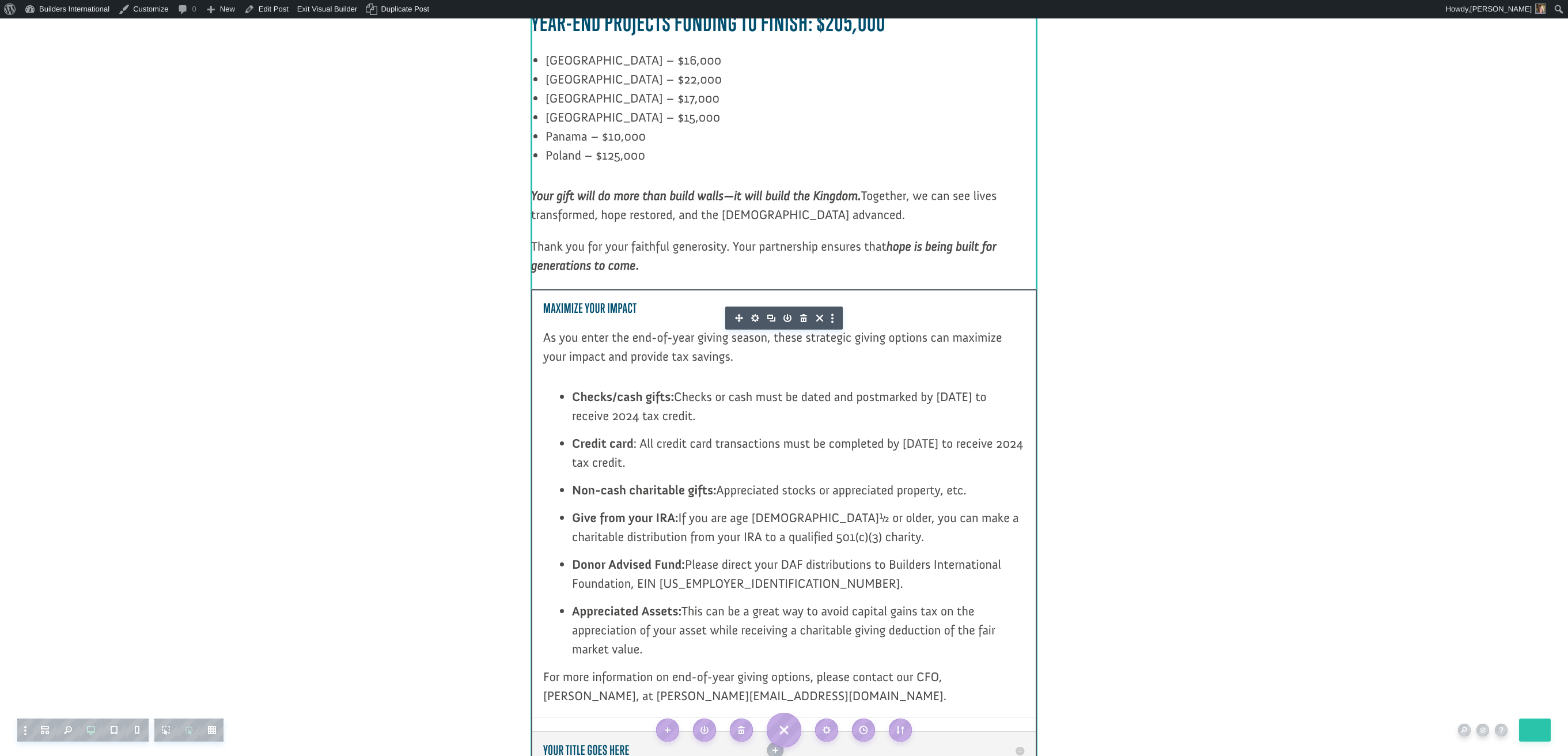
click at [753, 310] on icon "button" at bounding box center [755, 318] width 16 height 16
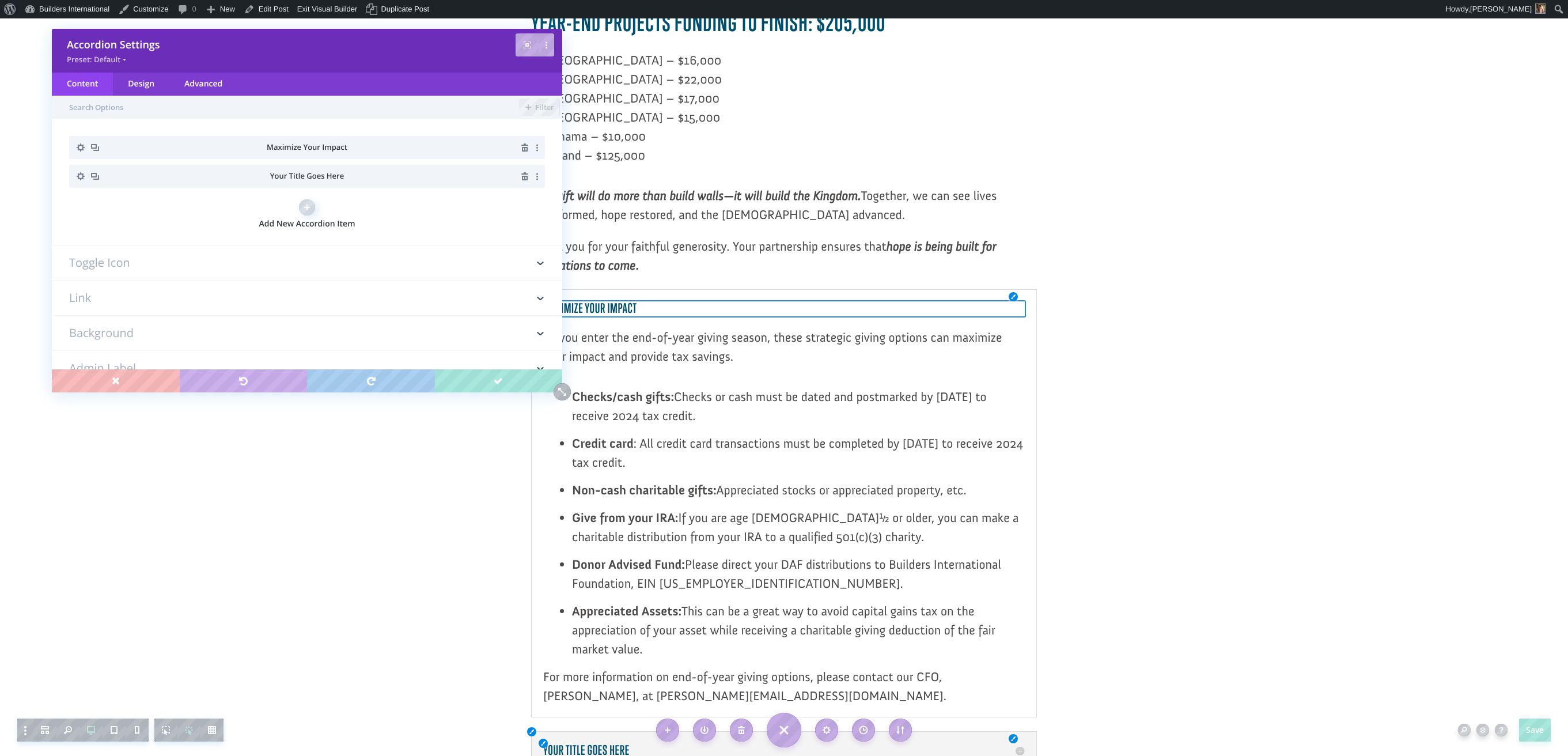
click at [518, 180] on icon "button" at bounding box center [525, 176] width 16 height 16
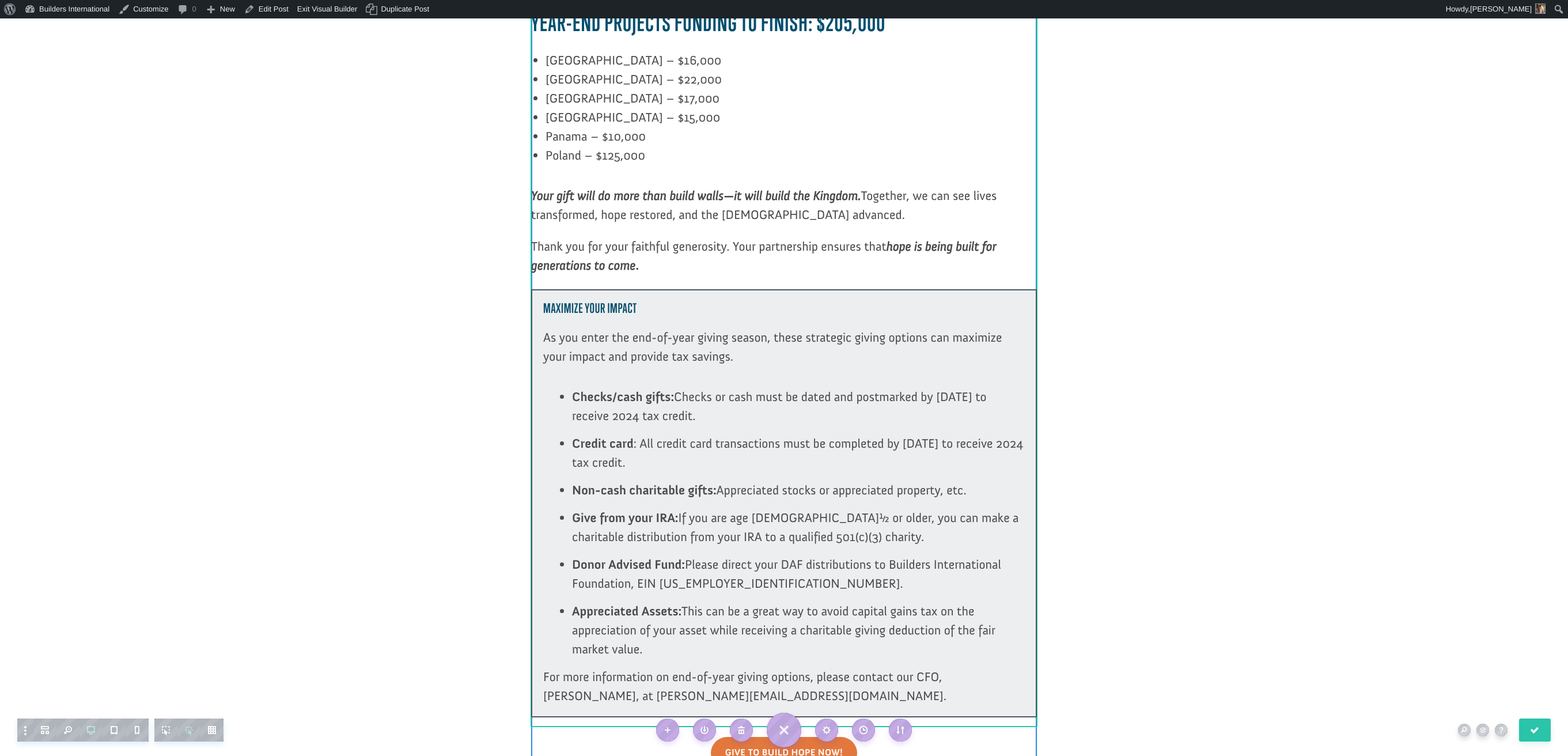
click at [794, 289] on div at bounding box center [784, 503] width 505 height 428
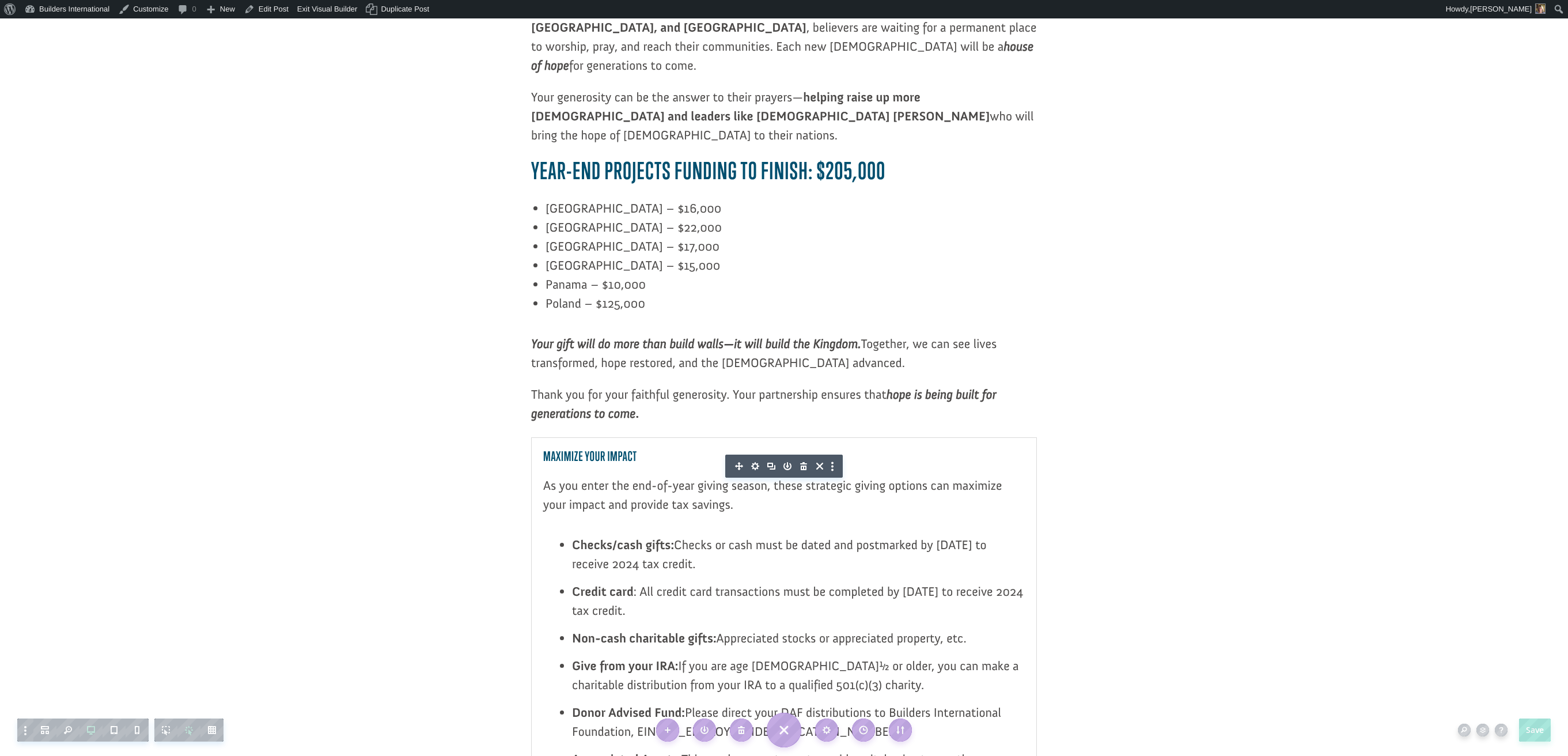
scroll to position [1339, 0]
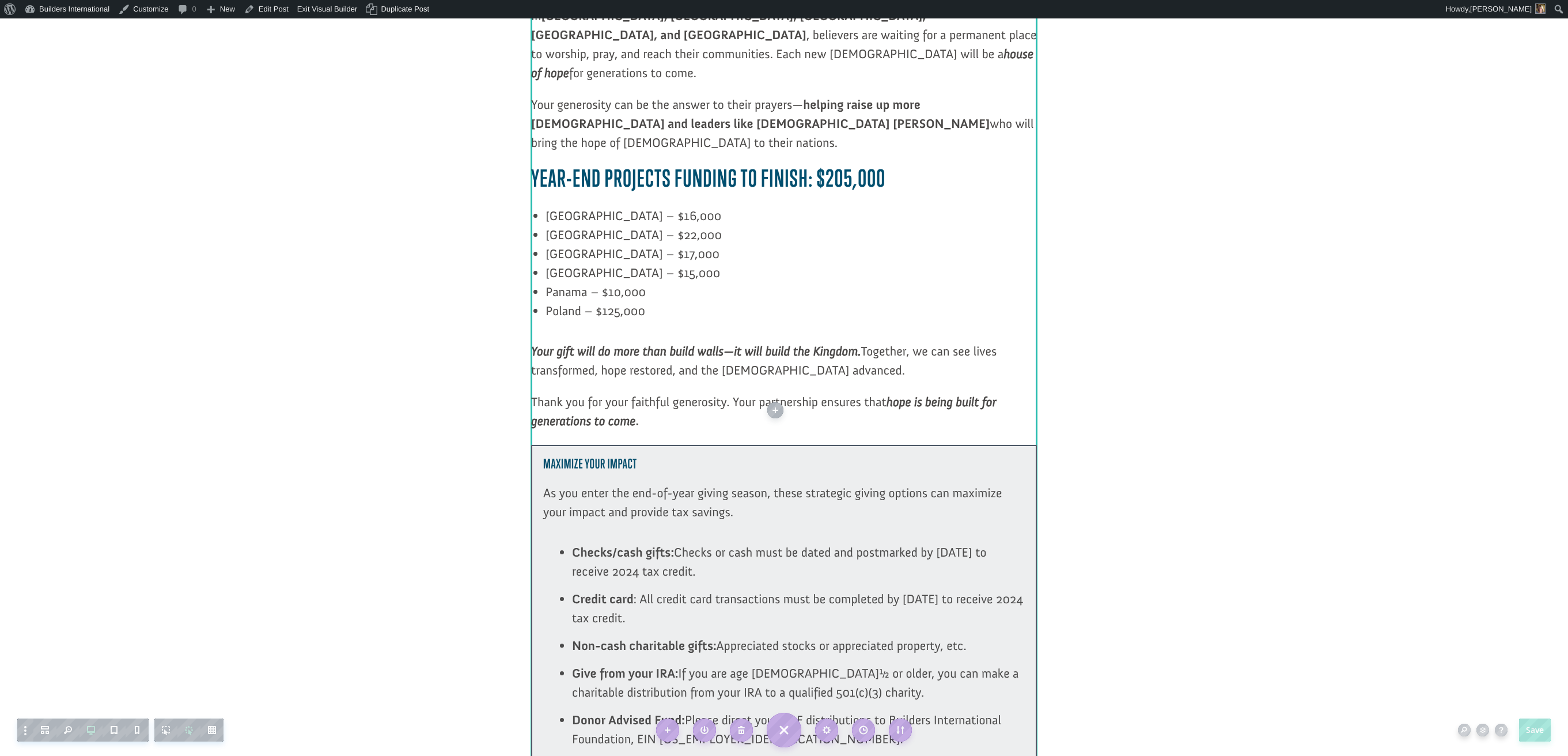
click at [993, 445] on div at bounding box center [784, 659] width 505 height 428
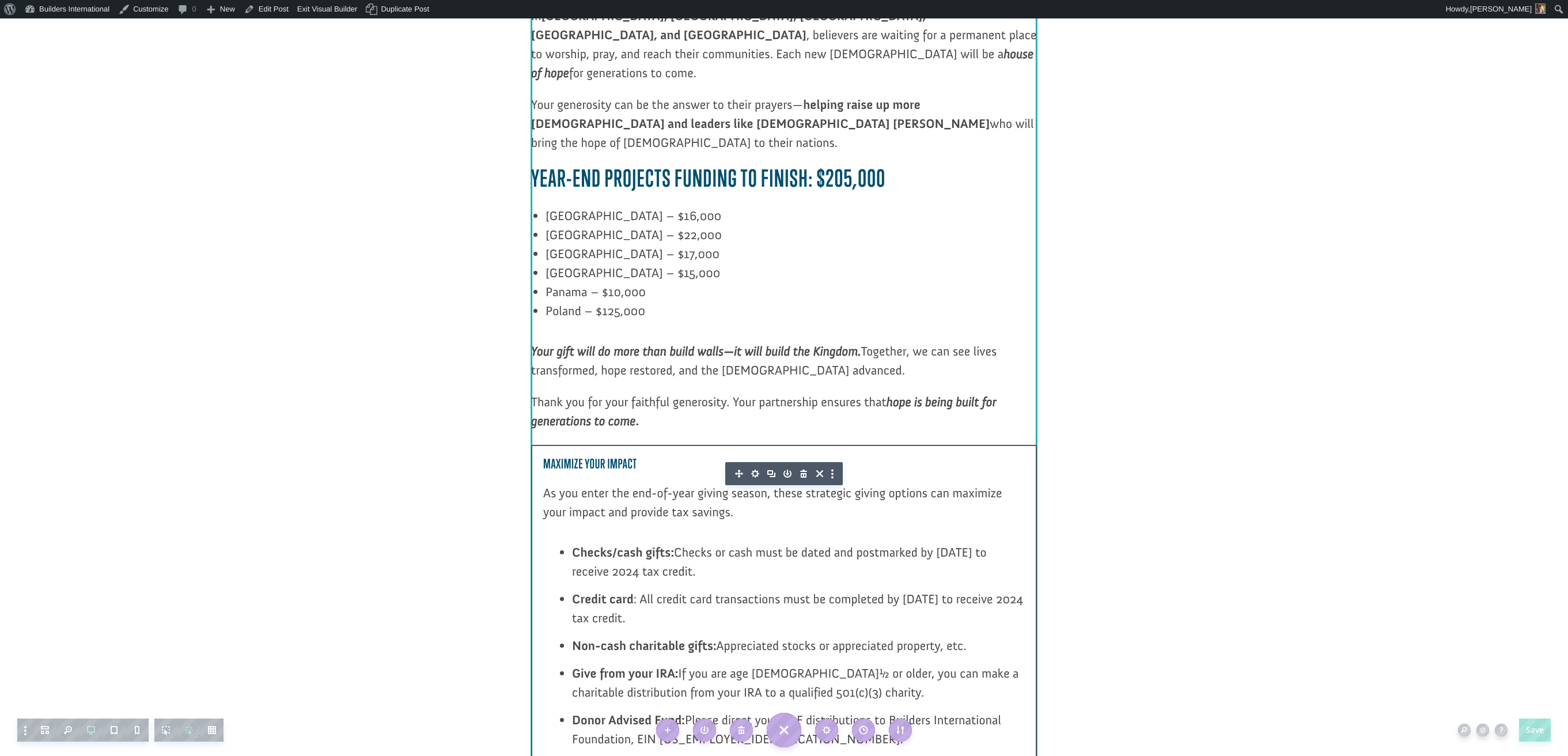
click at [753, 470] on icon "button" at bounding box center [755, 474] width 8 height 8
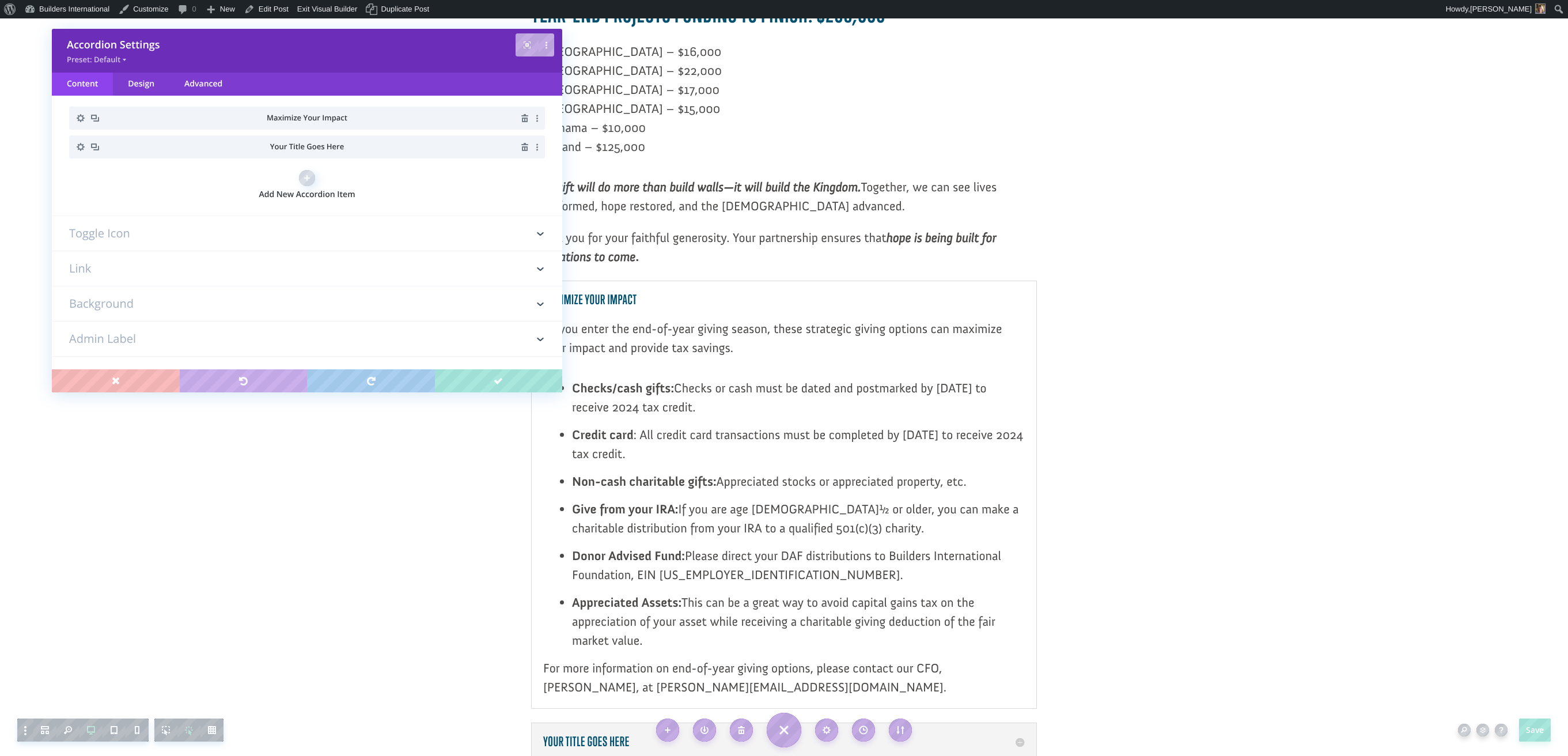
scroll to position [1510, 0]
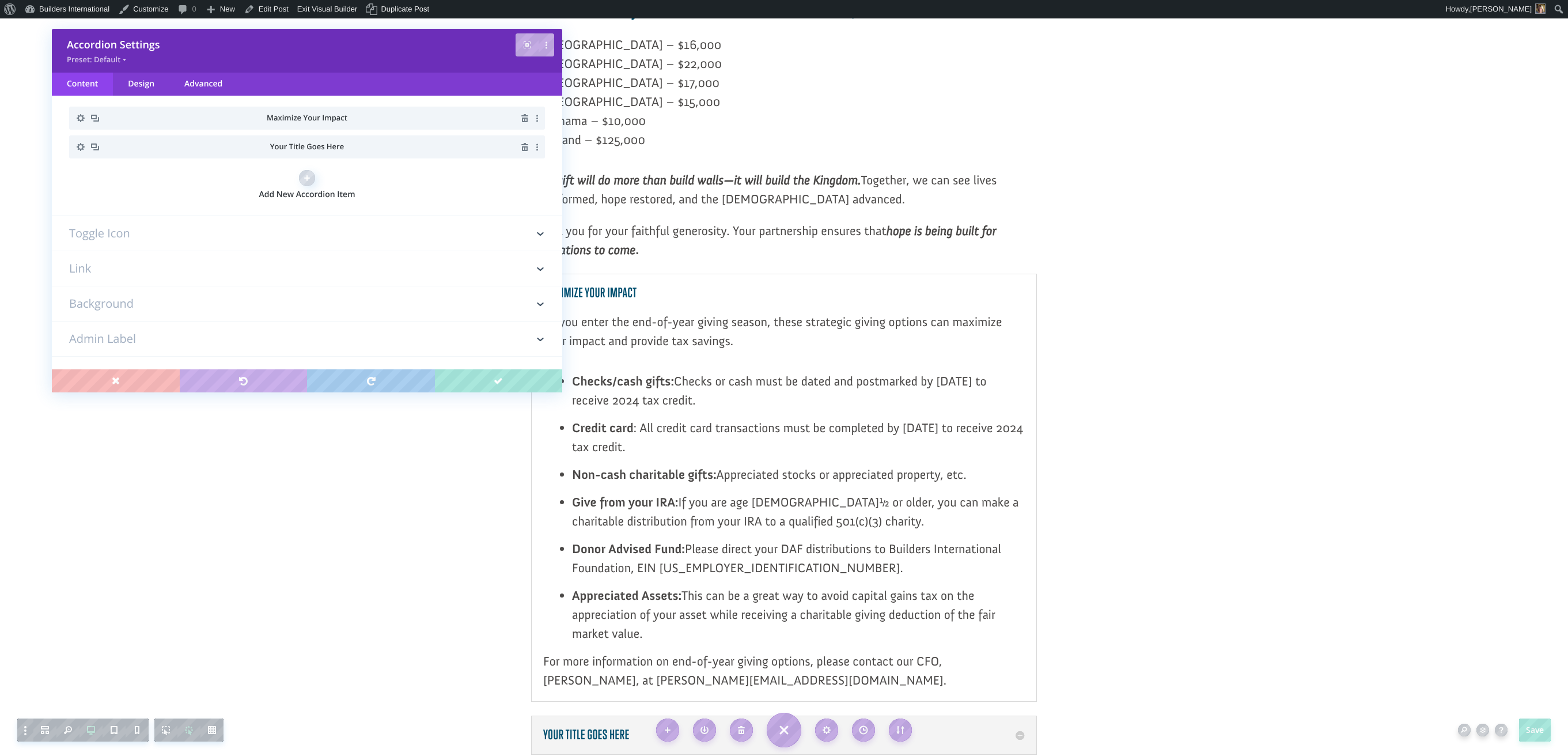
click at [779, 655] on div at bounding box center [784, 515] width 505 height 482
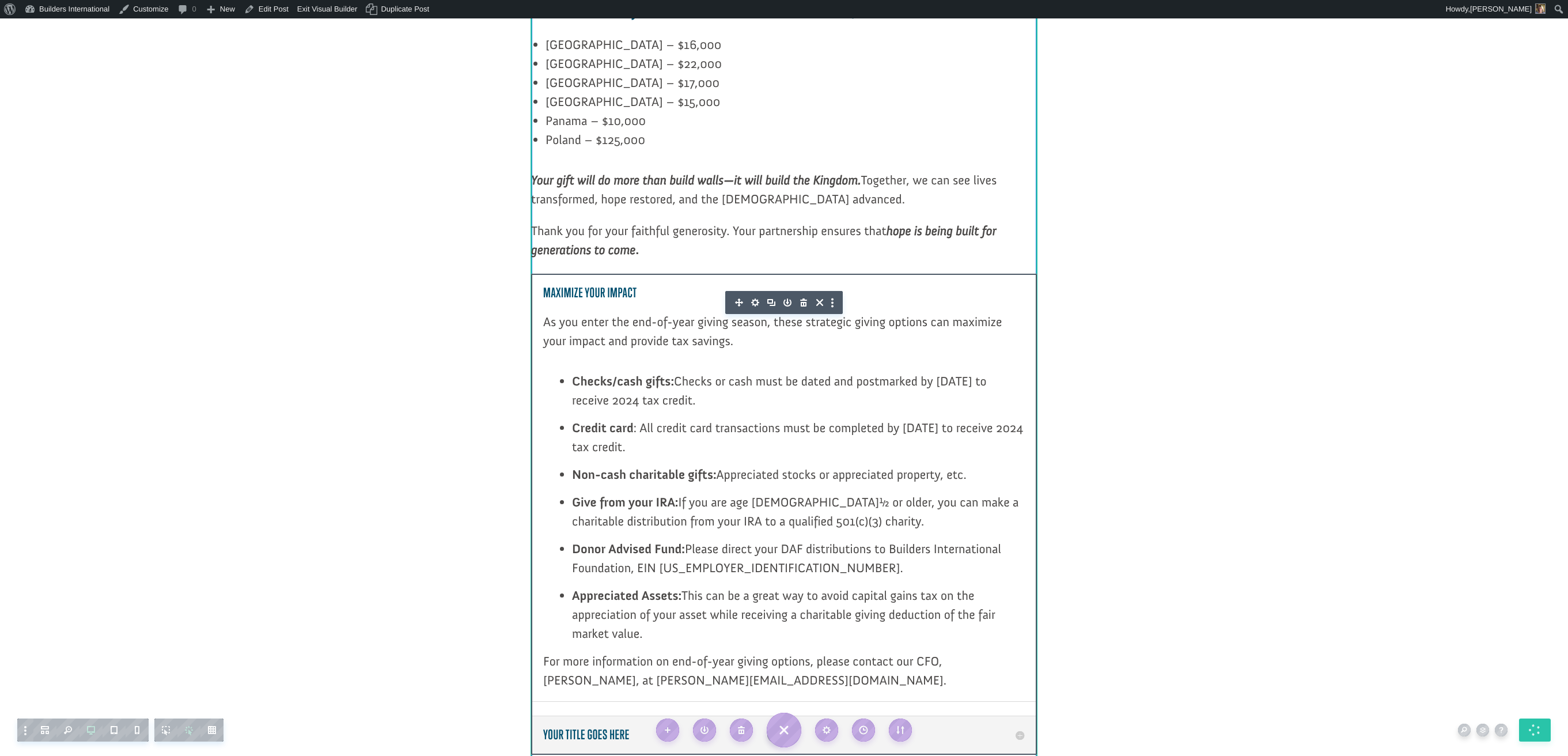
click at [756, 299] on icon "button" at bounding box center [755, 303] width 8 height 8
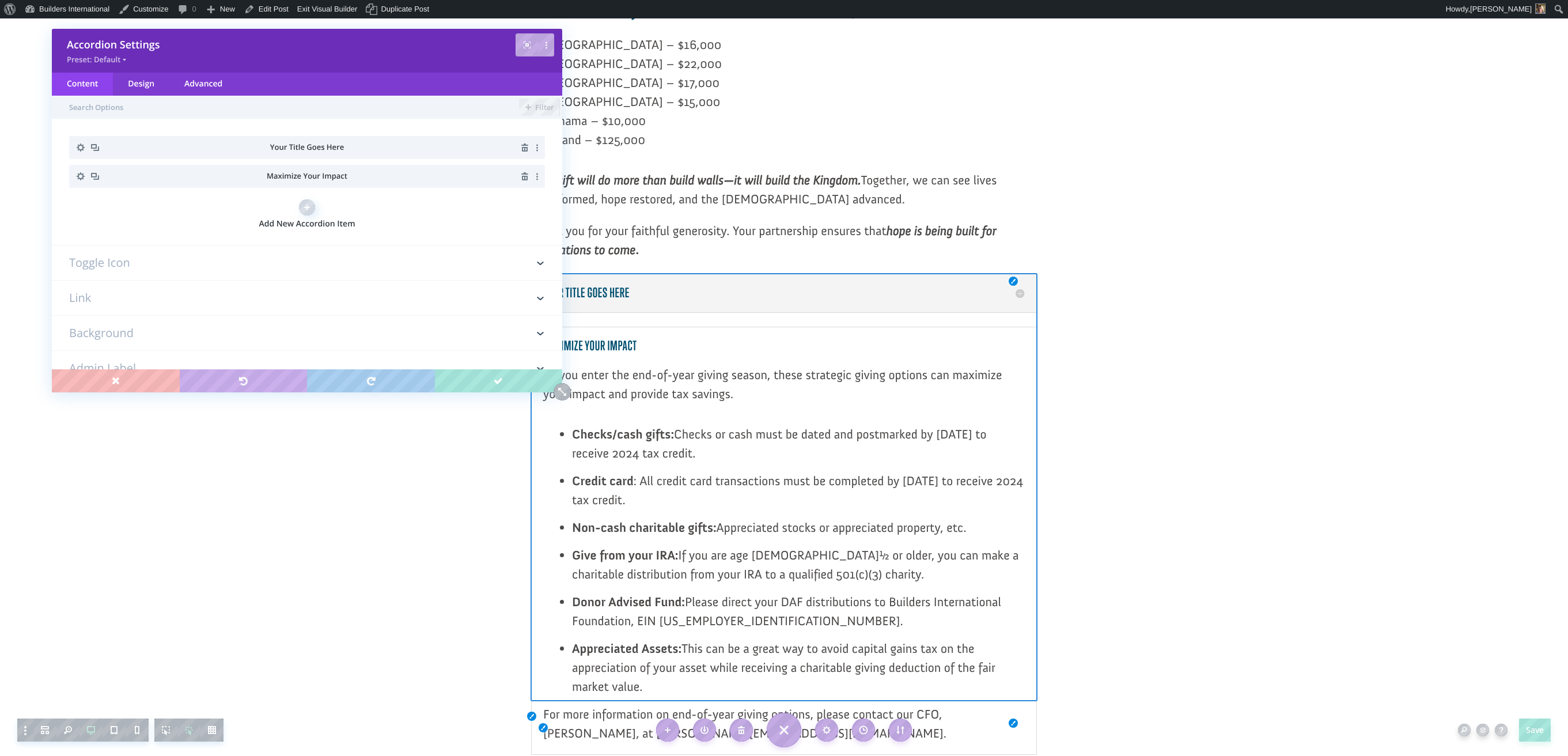
click at [81, 148] on icon "button" at bounding box center [80, 148] width 16 height 16
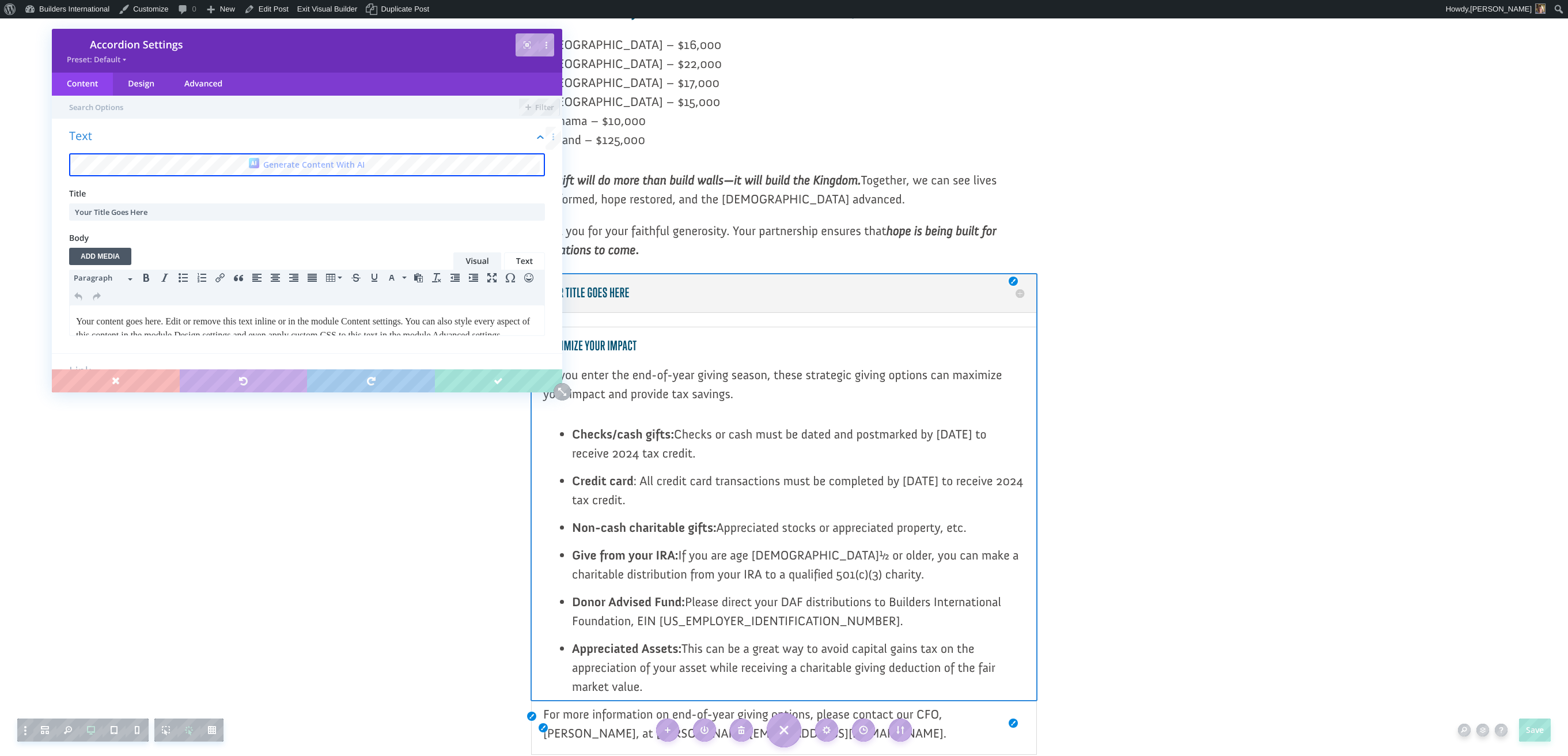
scroll to position [0, 0]
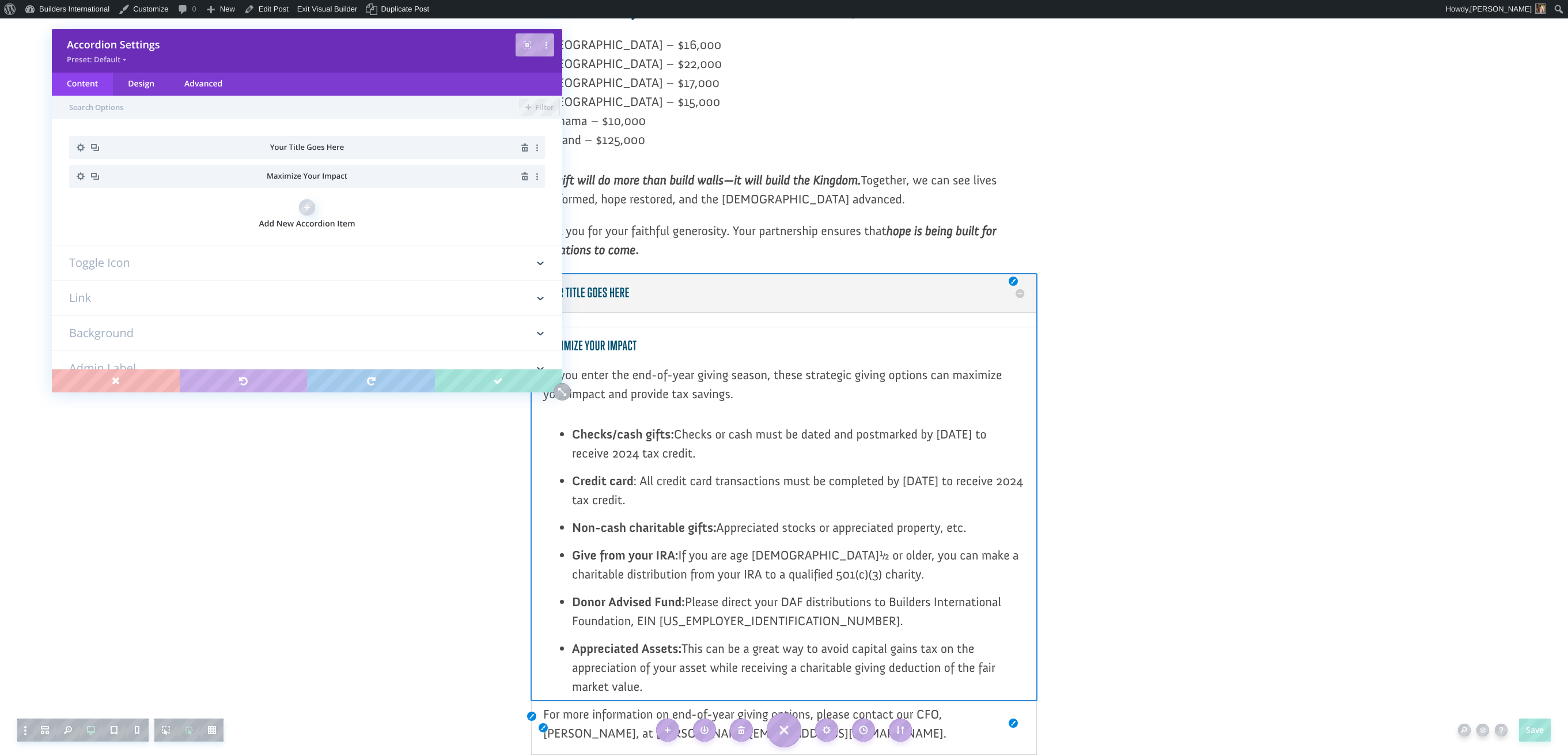
click at [288, 254] on h3 "Toggle Icon" at bounding box center [307, 263] width 476 height 35
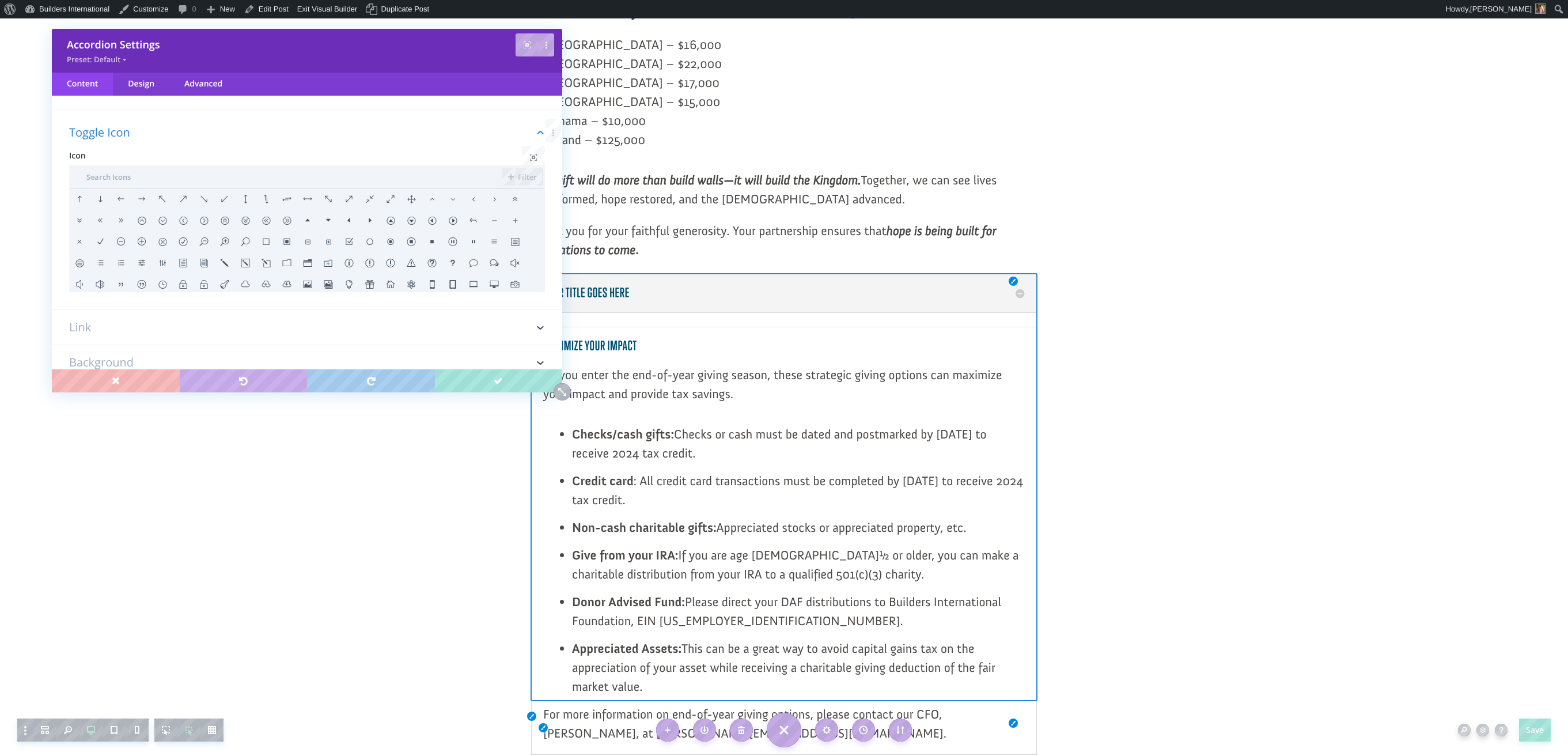
scroll to position [150, 0]
click at [325, 206] on li at bounding box center [328, 207] width 21 height 21
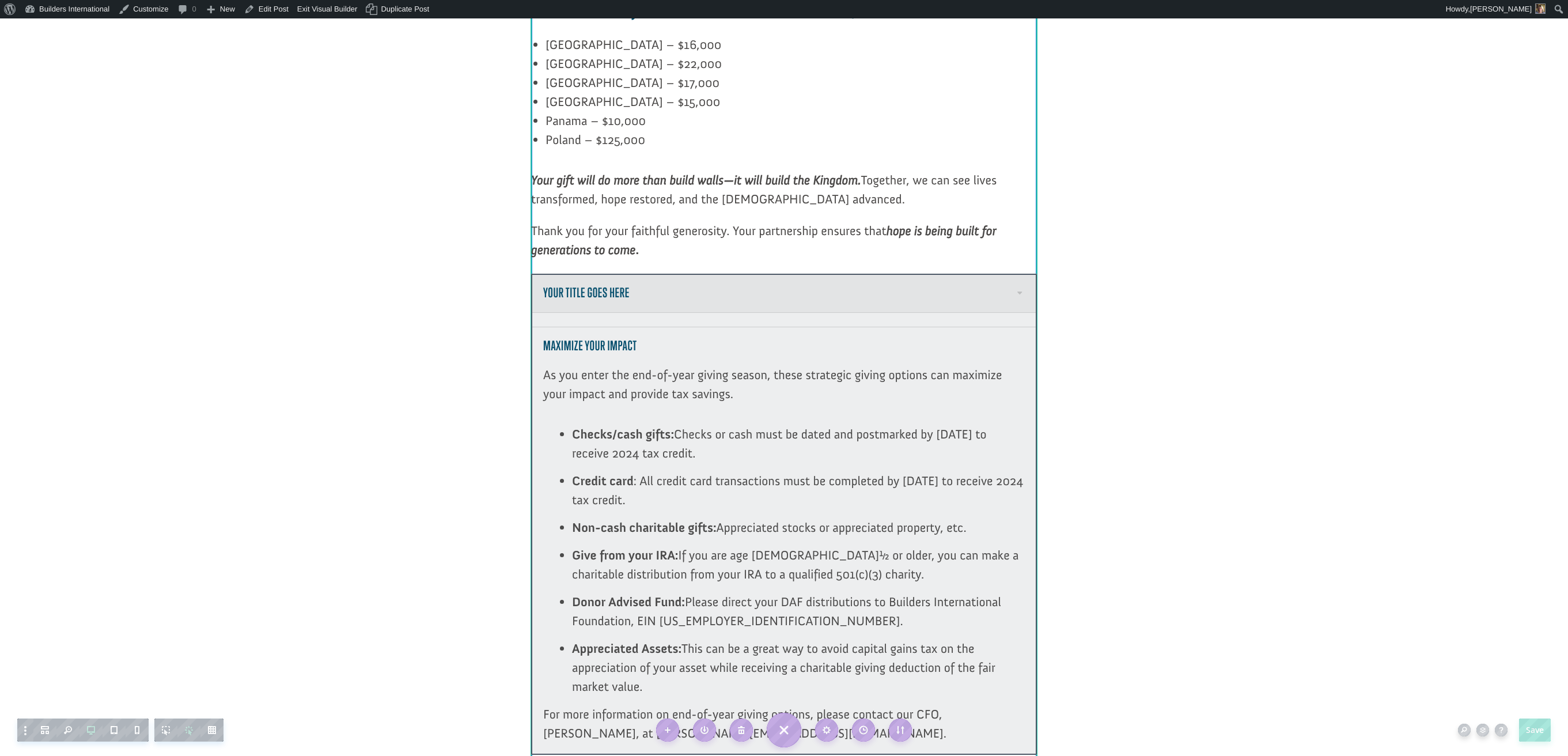
click at [1022, 274] on div at bounding box center [784, 515] width 505 height 482
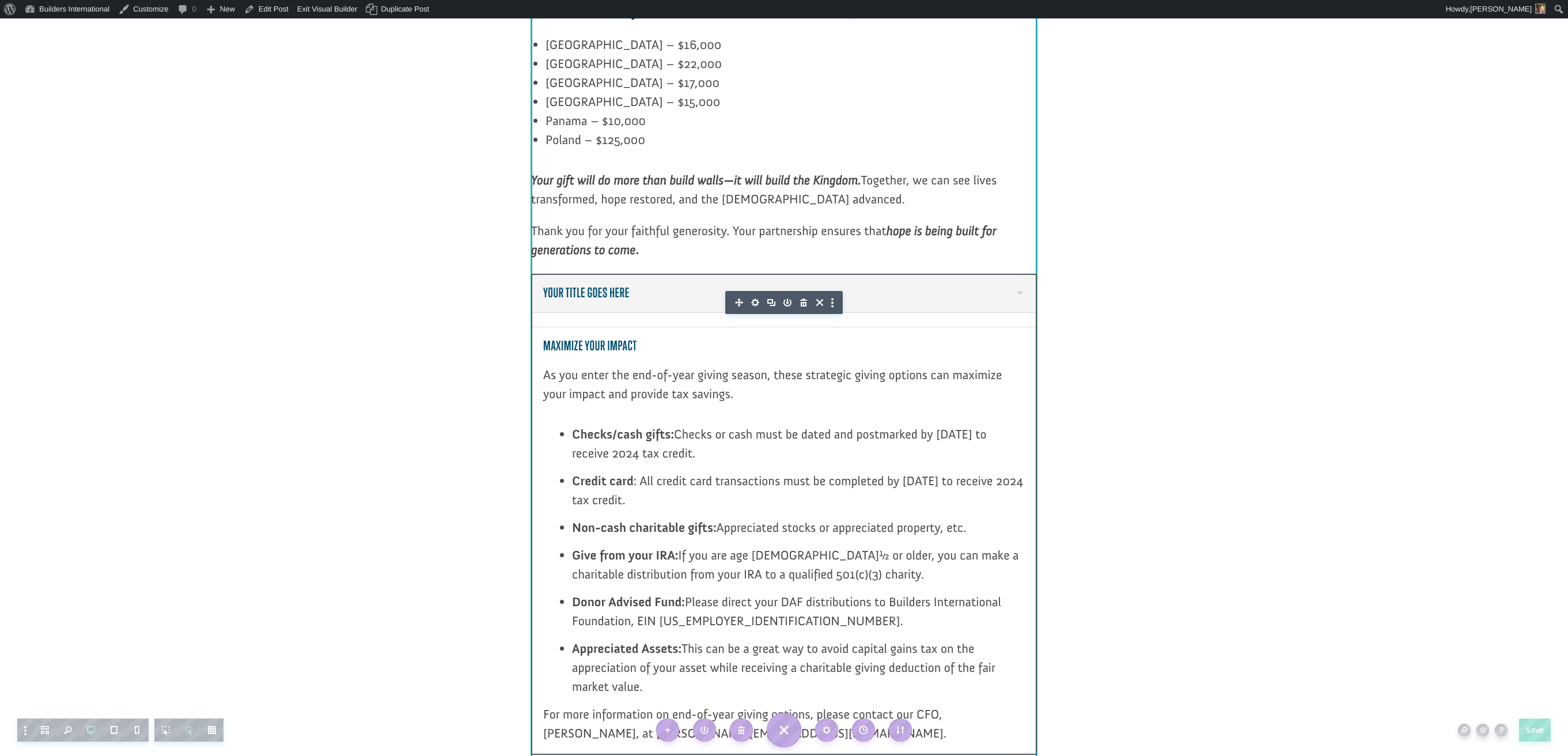
click at [1022, 274] on div at bounding box center [784, 293] width 505 height 38
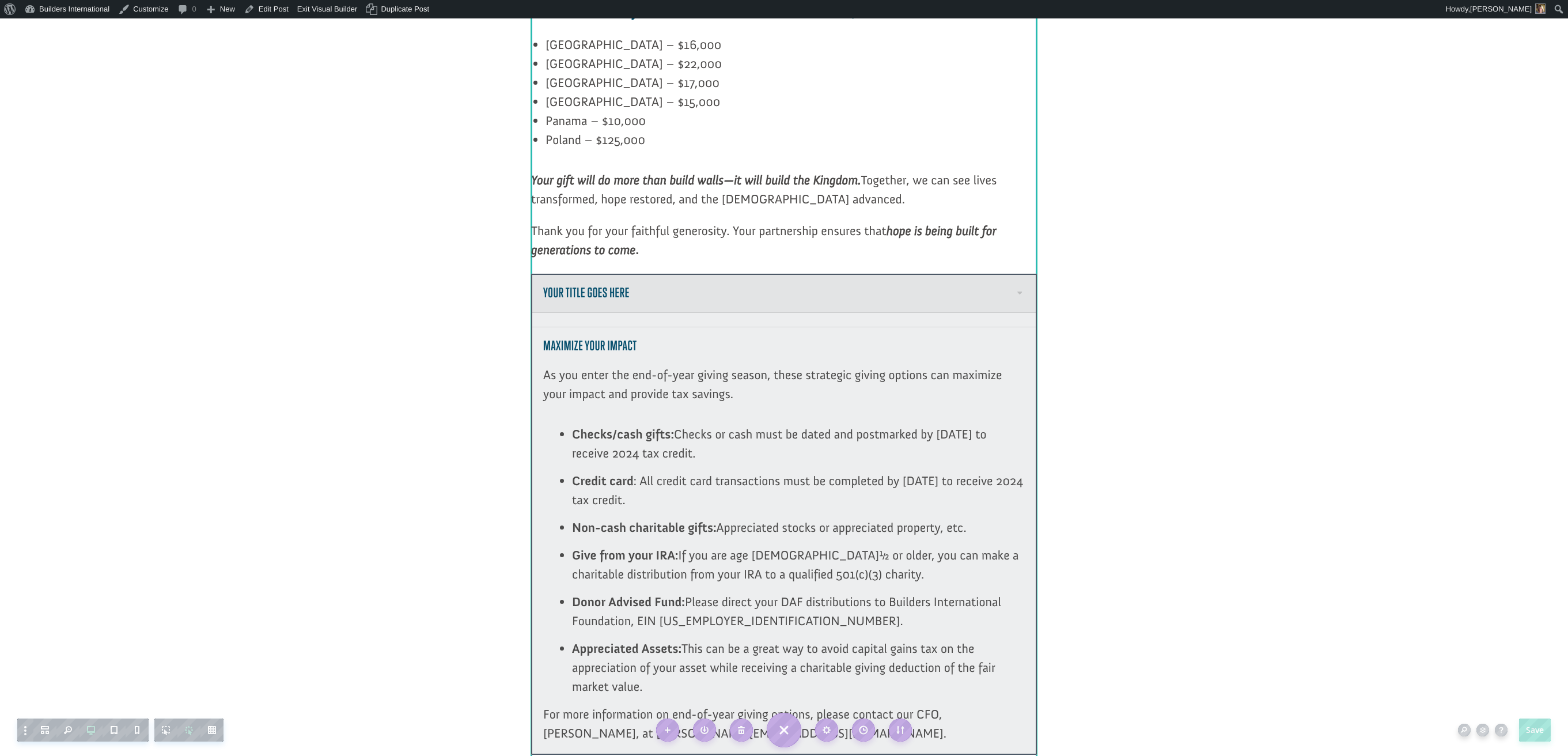
click at [1017, 281] on span at bounding box center [1018, 286] width 11 height 11
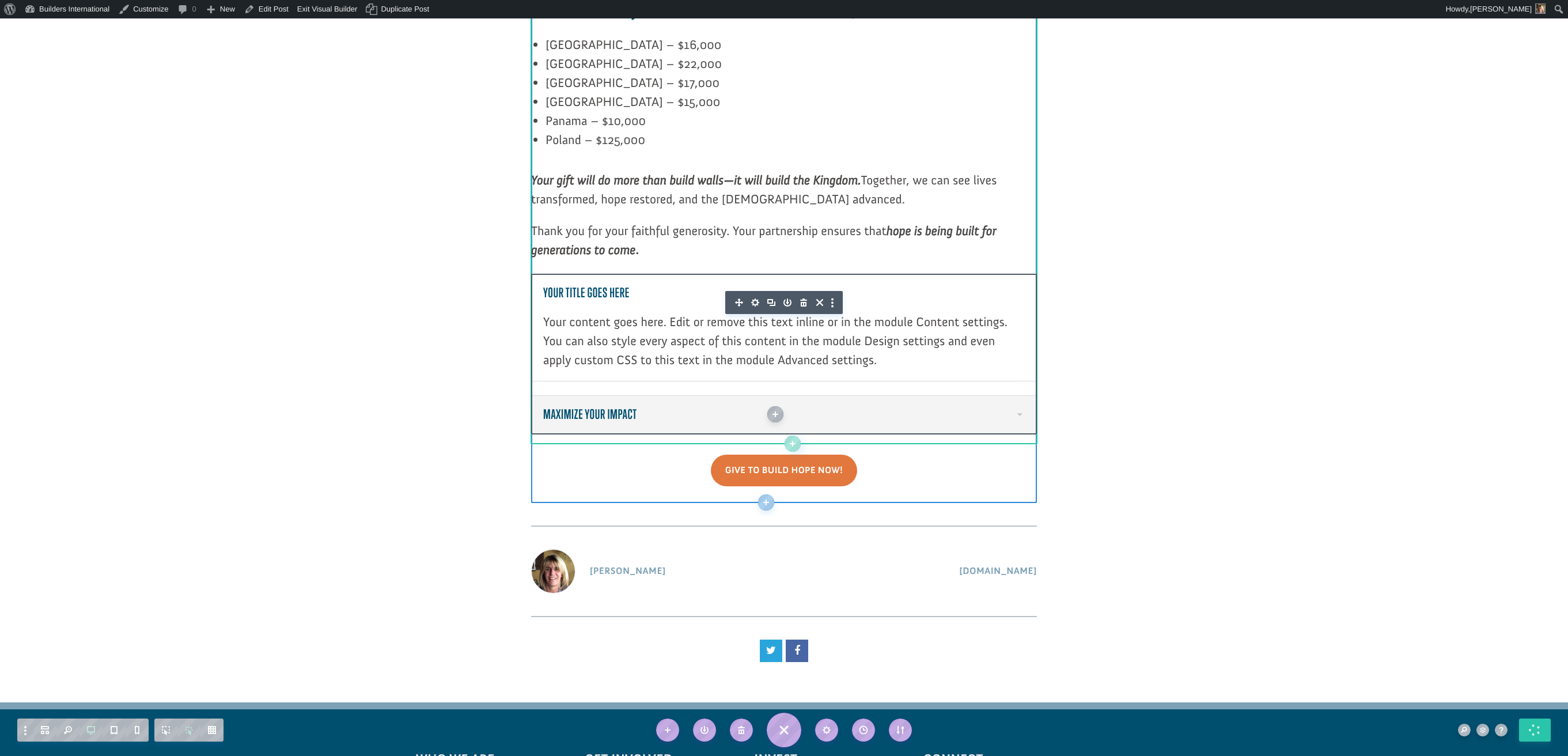
click at [753, 299] on icon "button" at bounding box center [755, 303] width 8 height 8
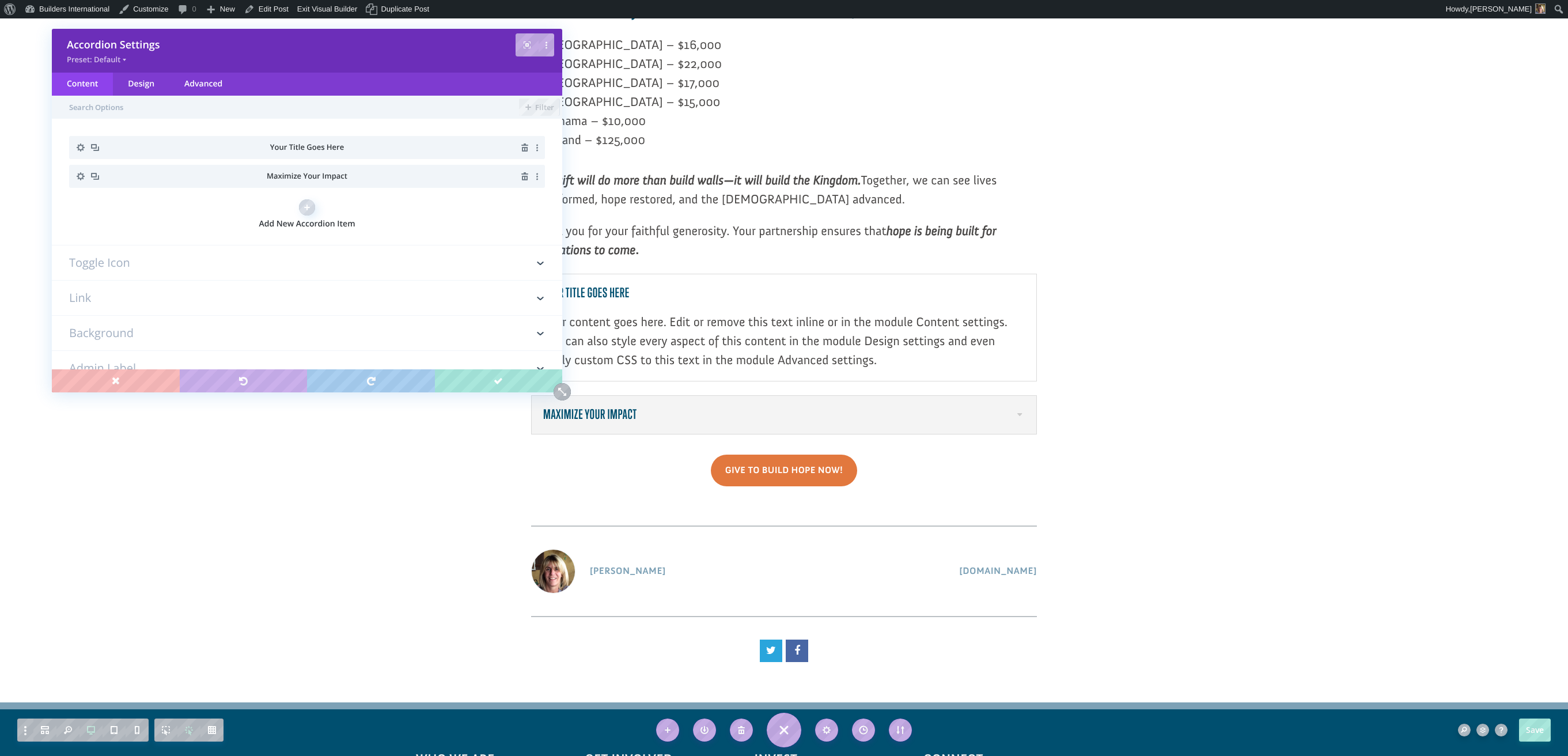
click at [522, 148] on icon "button" at bounding box center [525, 148] width 7 height 8
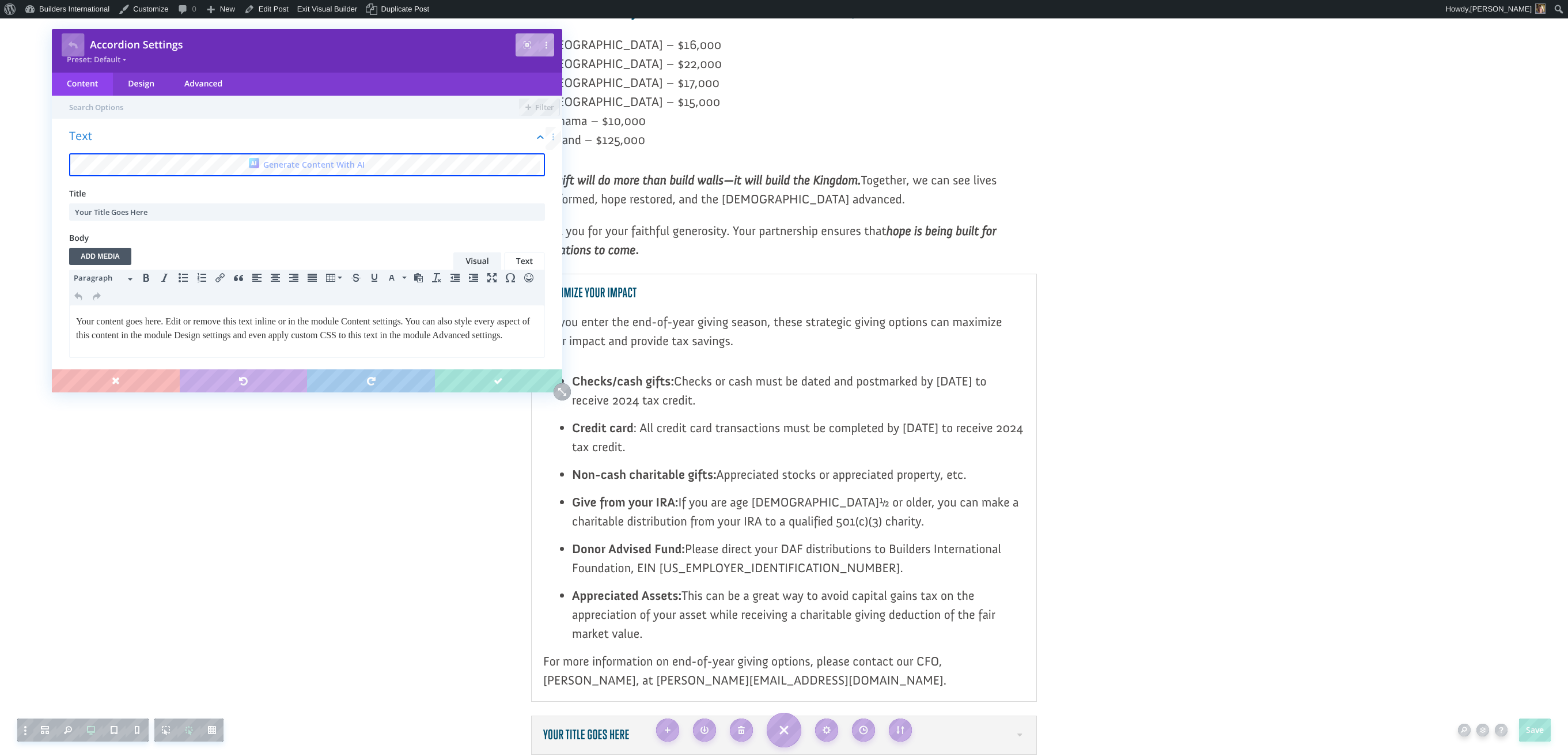
scroll to position [0, 0]
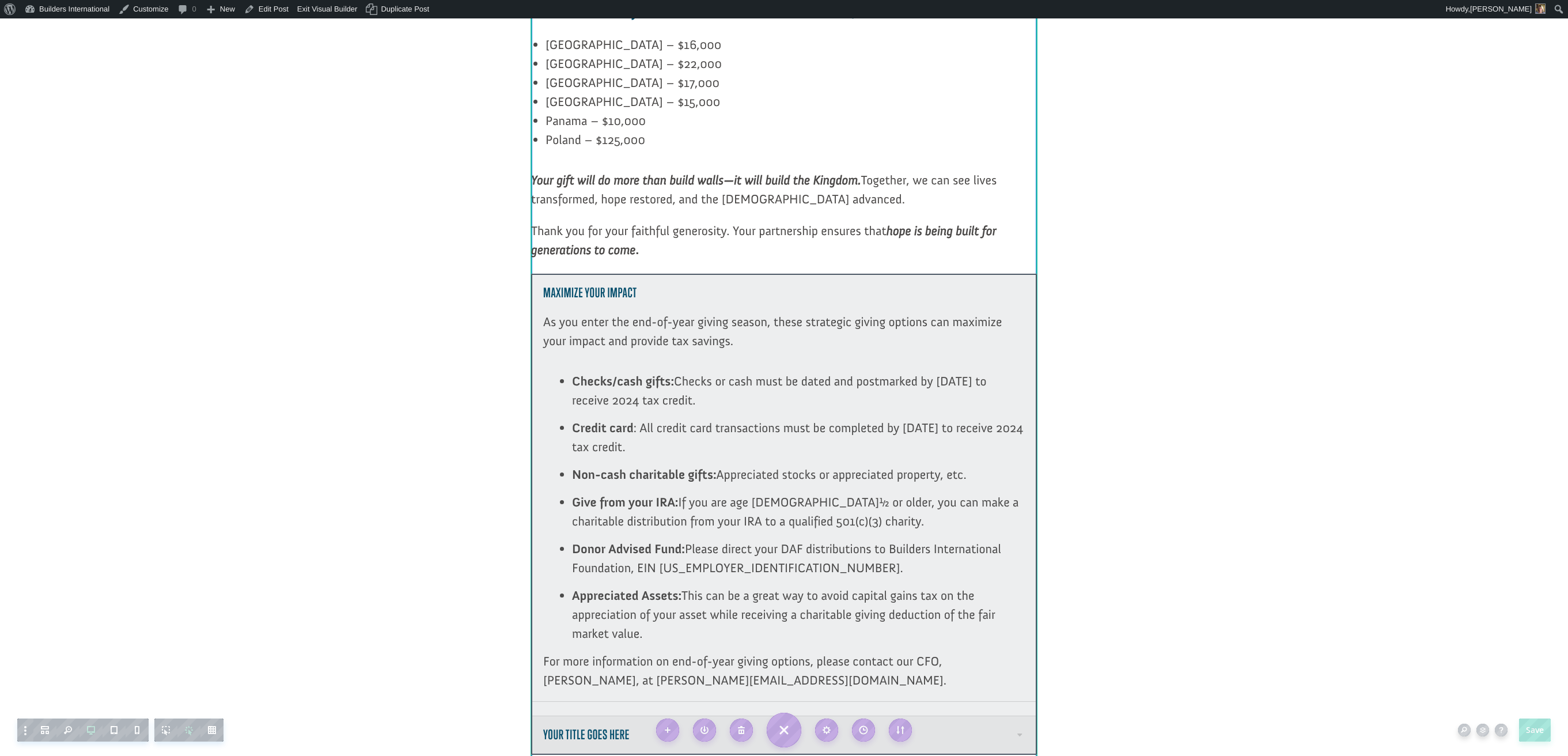
click at [1021, 729] on span at bounding box center [1018, 735] width 11 height 11
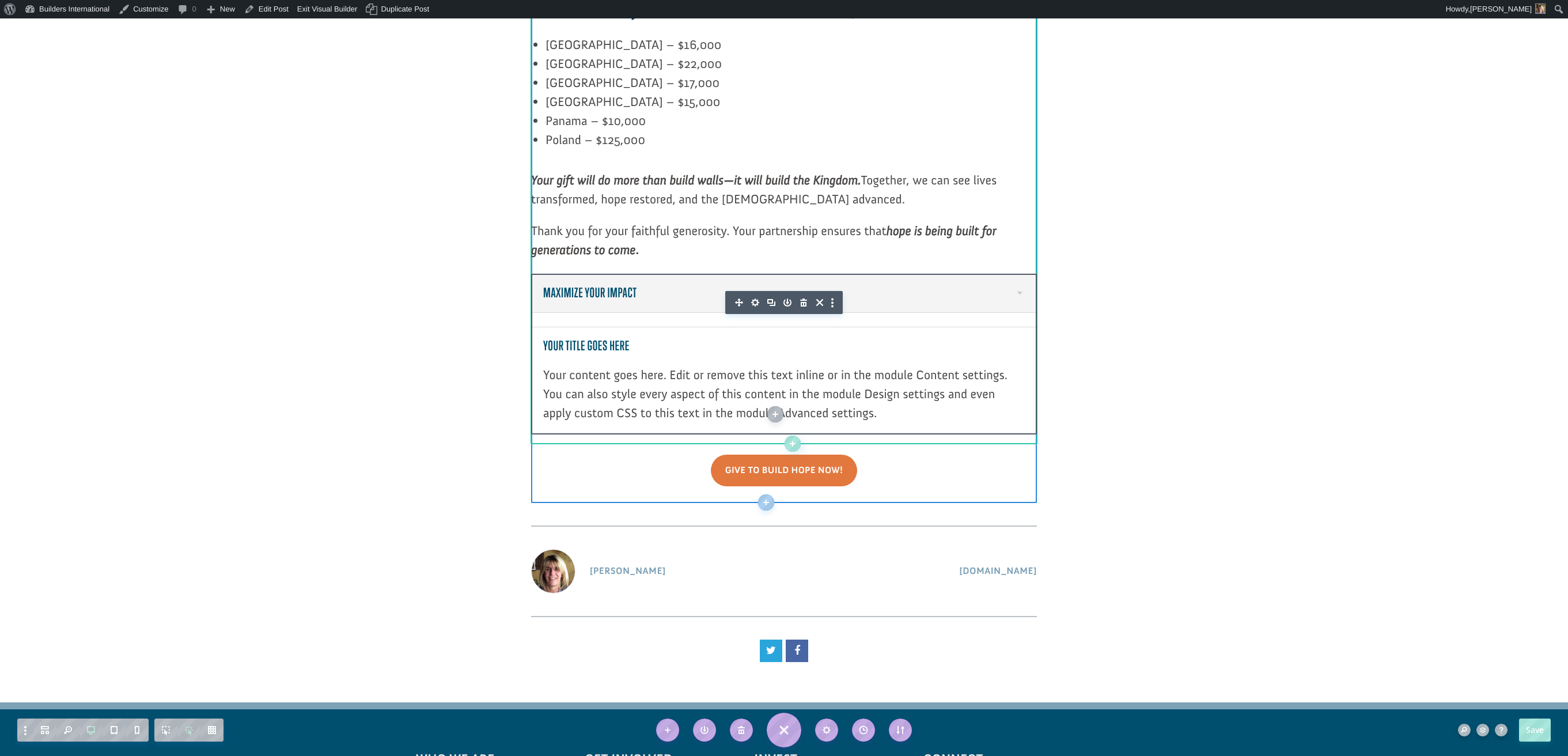
click at [796, 327] on div at bounding box center [784, 380] width 505 height 107
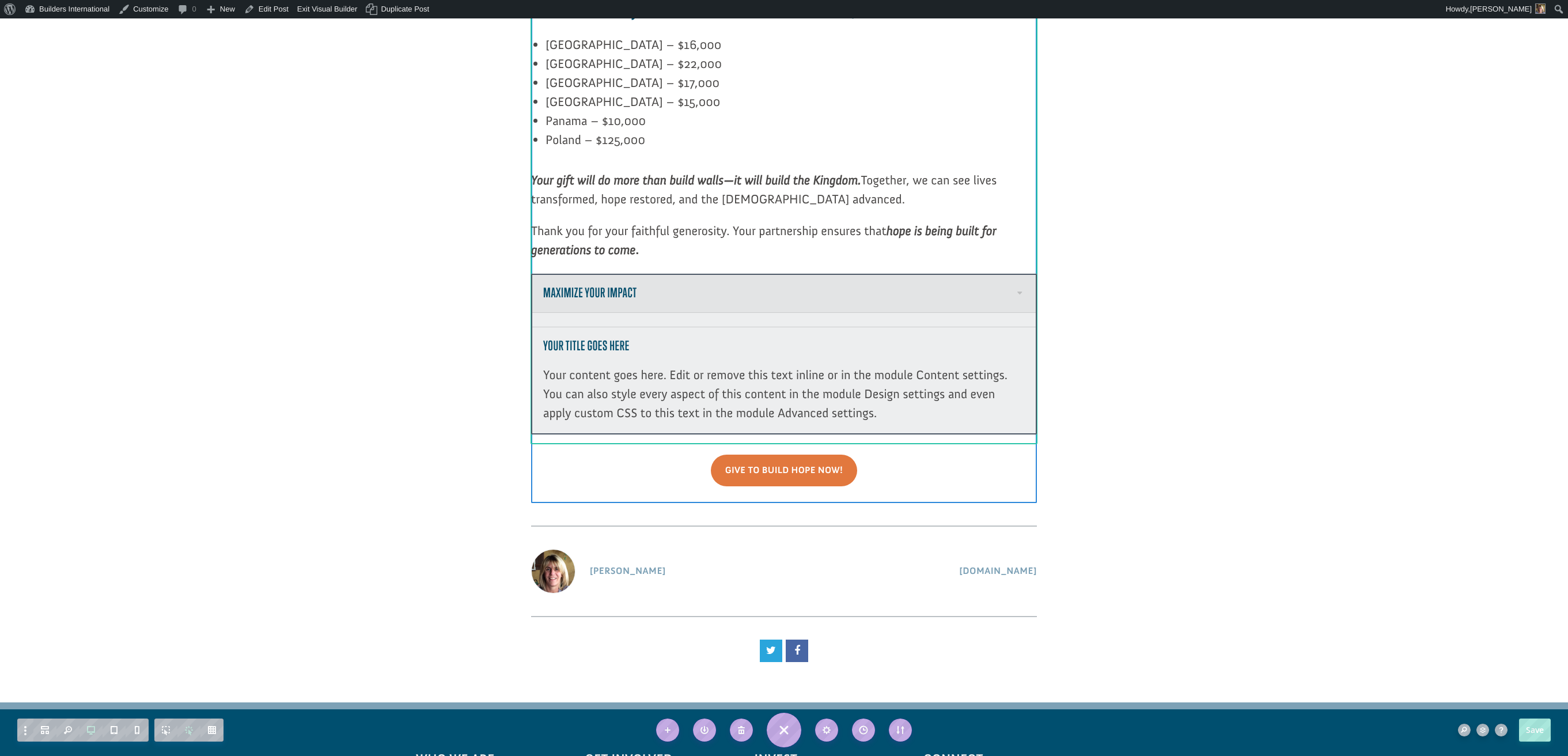
click at [796, 298] on div at bounding box center [784, 354] width 505 height 162
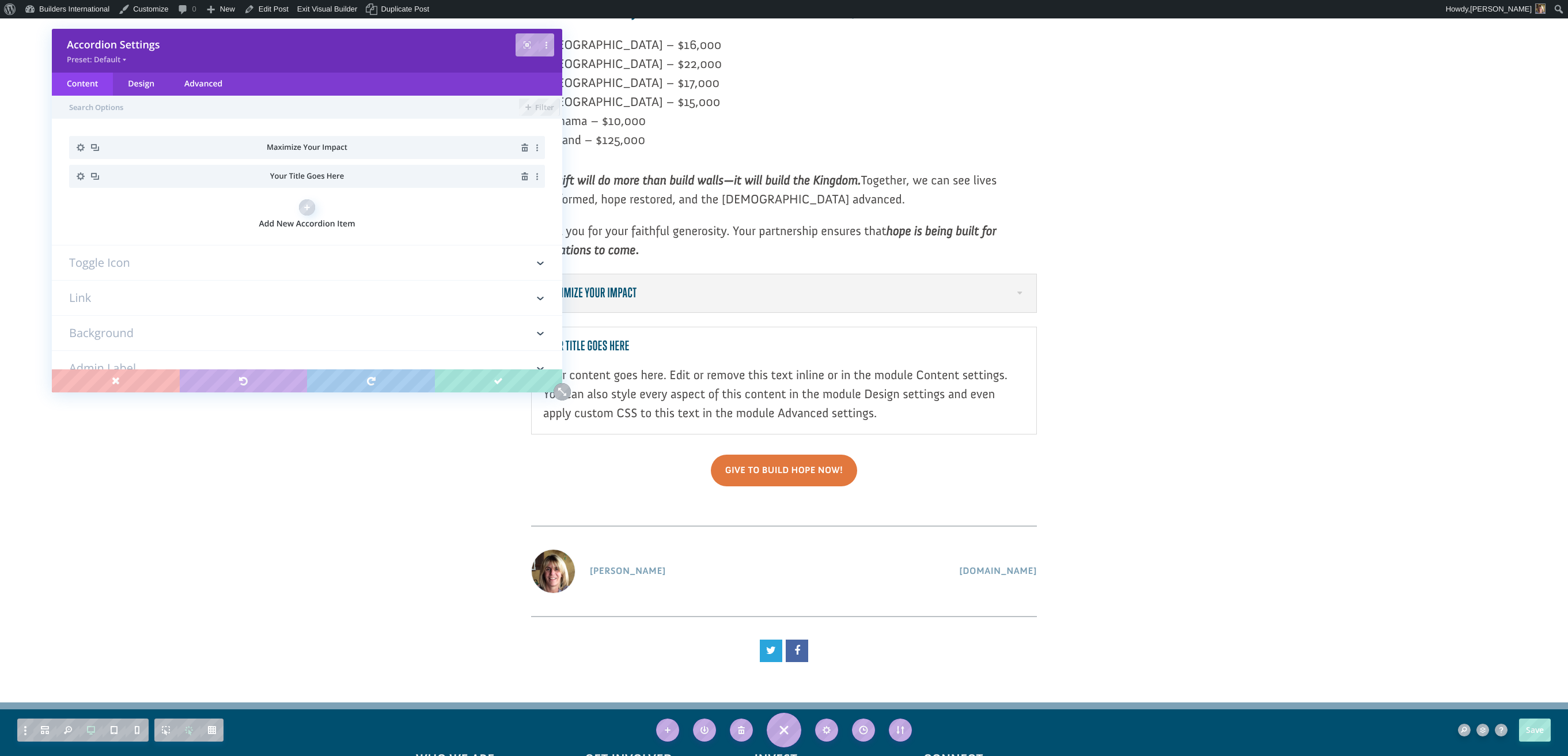
click at [522, 177] on icon "button" at bounding box center [525, 176] width 7 height 8
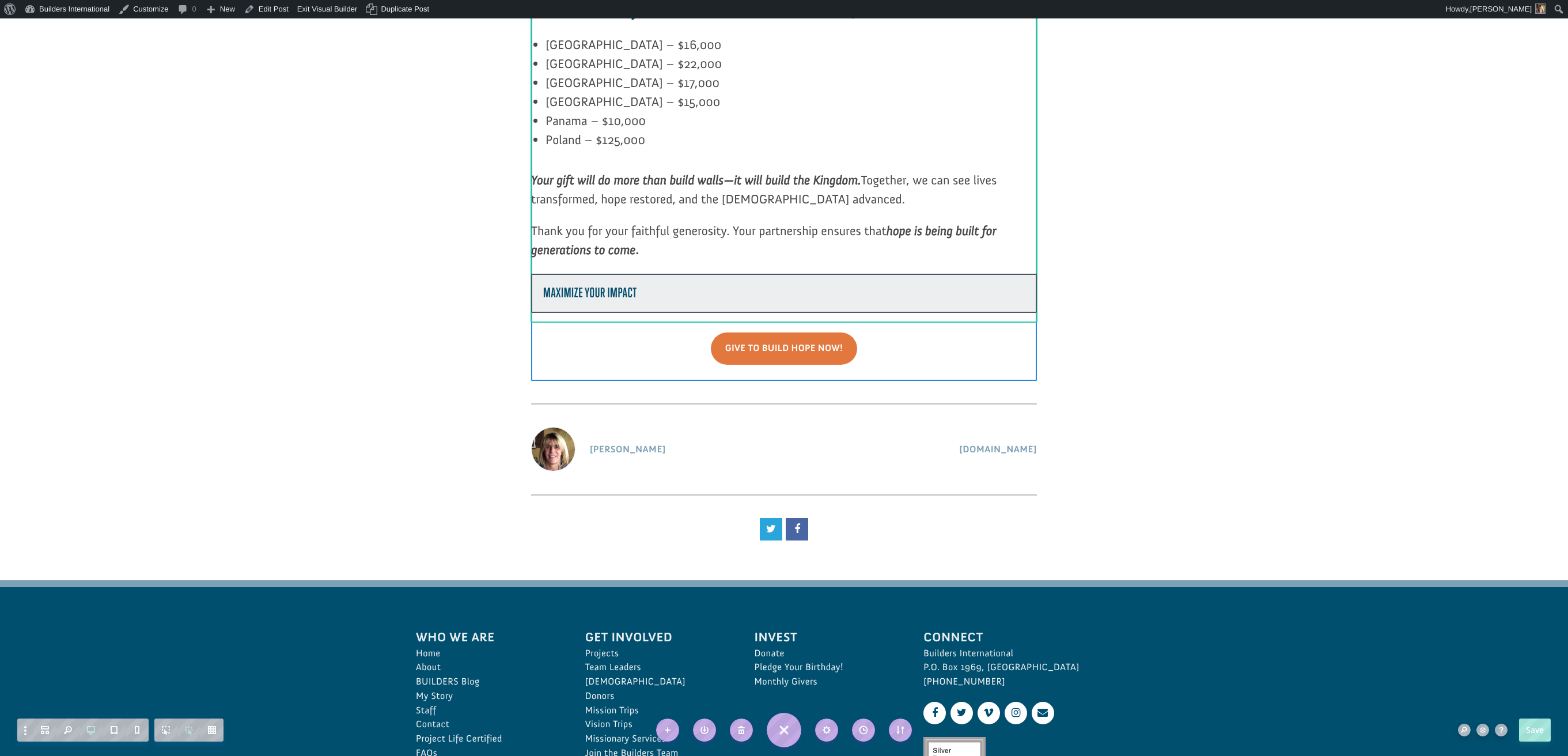
click at [1027, 274] on div at bounding box center [784, 293] width 505 height 39
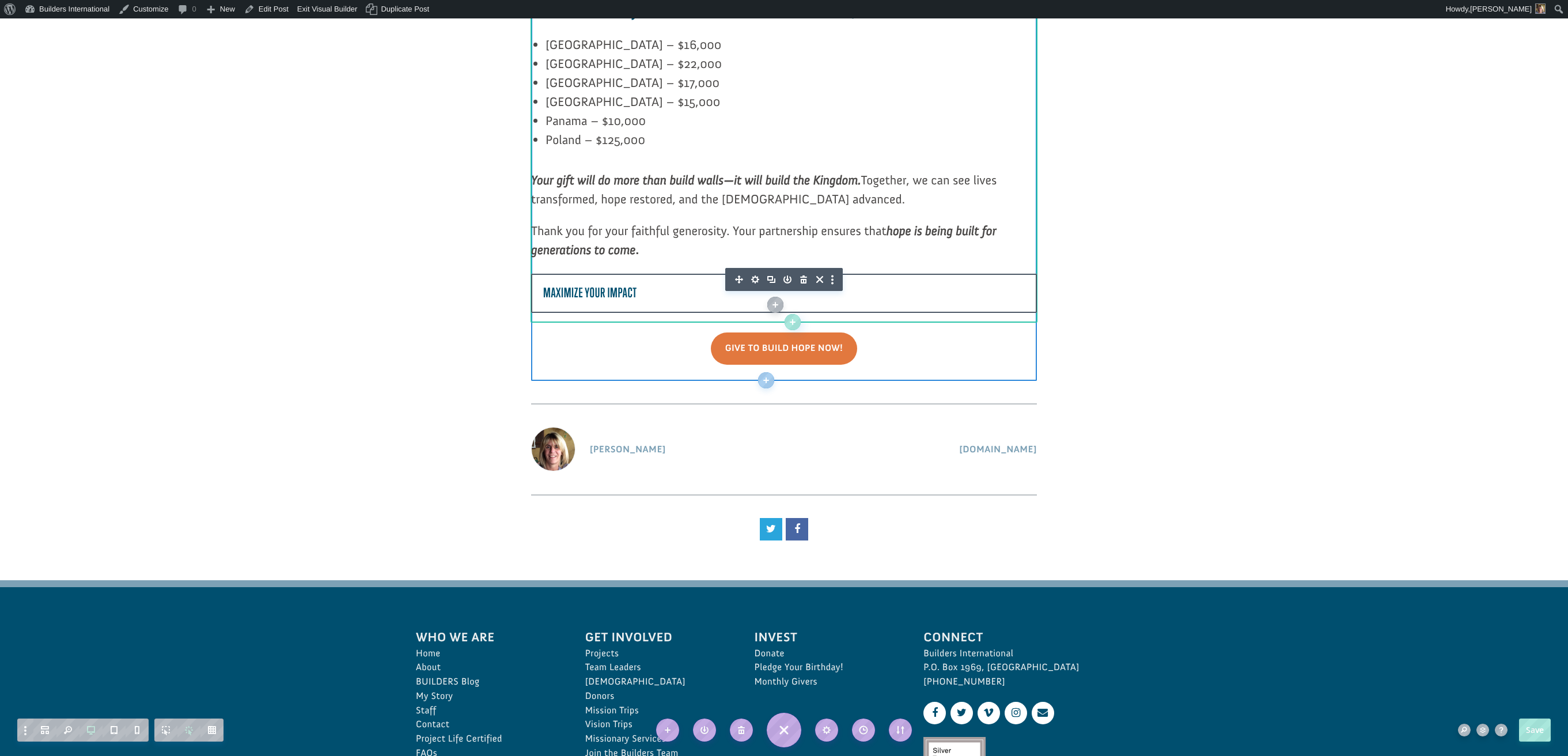
click at [1027, 274] on div at bounding box center [784, 292] width 505 height 37
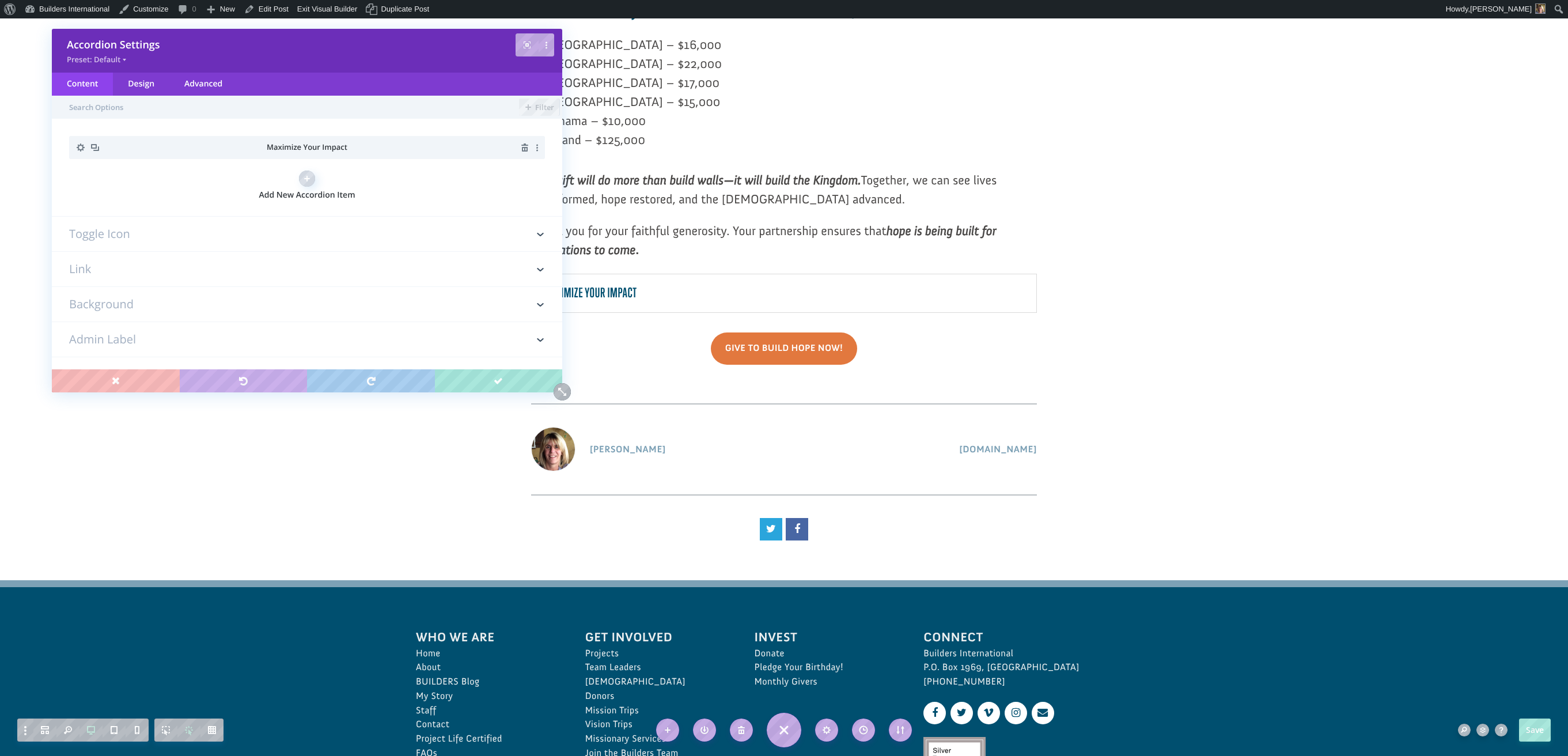
click at [80, 148] on icon "button" at bounding box center [80, 148] width 16 height 16
click at [219, 231] on h3 "Toggle Icon" at bounding box center [307, 234] width 476 height 35
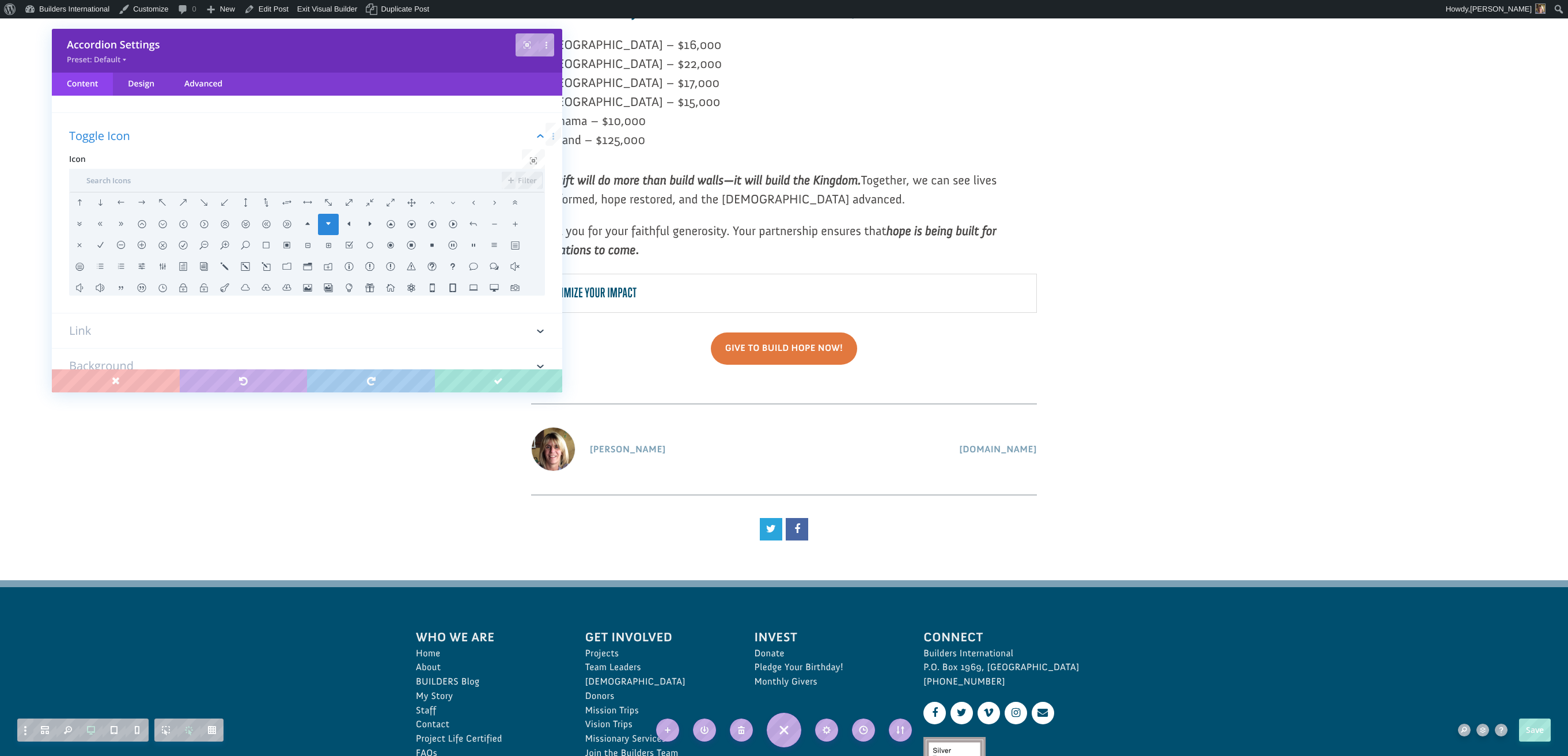
scroll to position [121, 0]
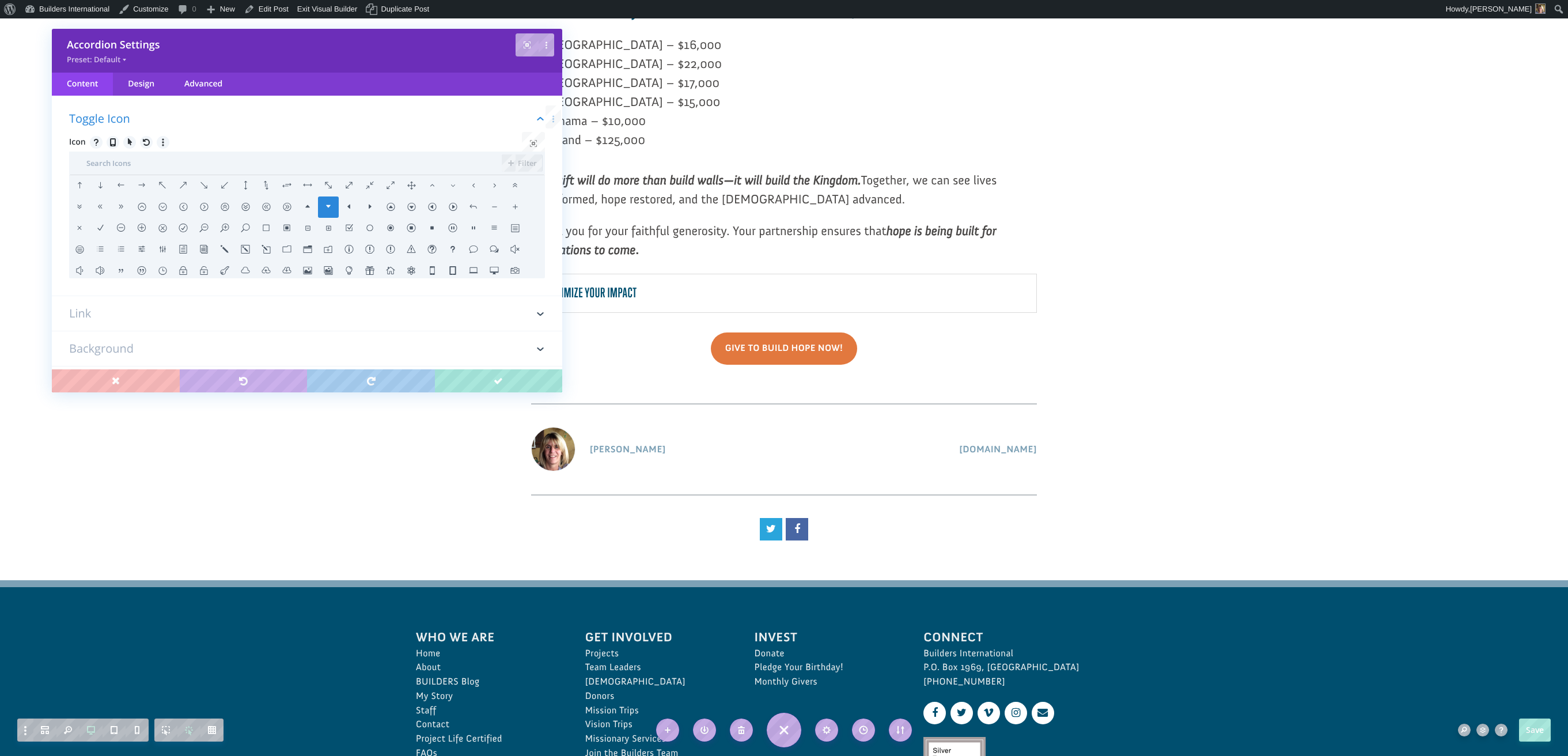
click at [332, 207] on li at bounding box center [328, 207] width 21 height 21
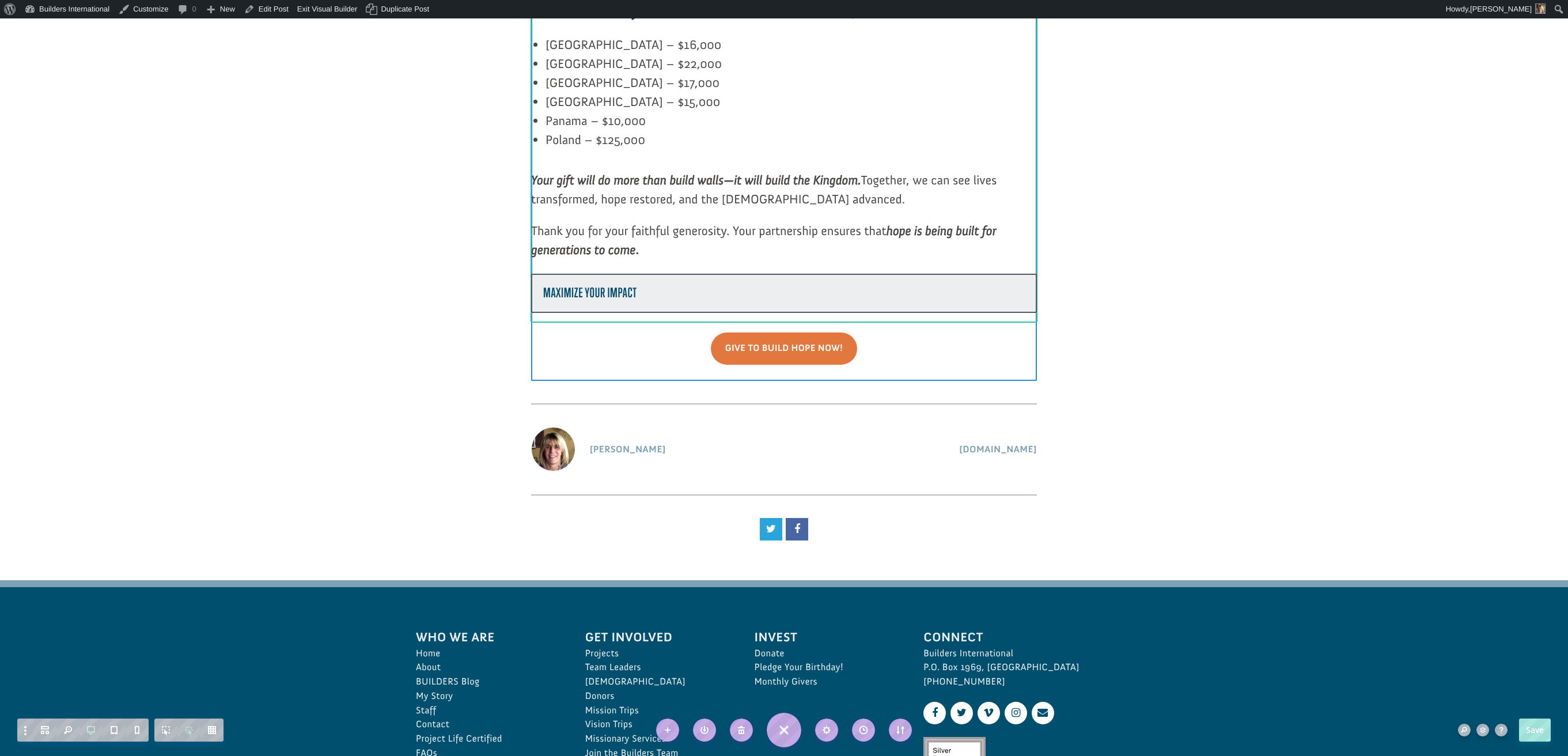
click at [800, 274] on div at bounding box center [784, 293] width 505 height 39
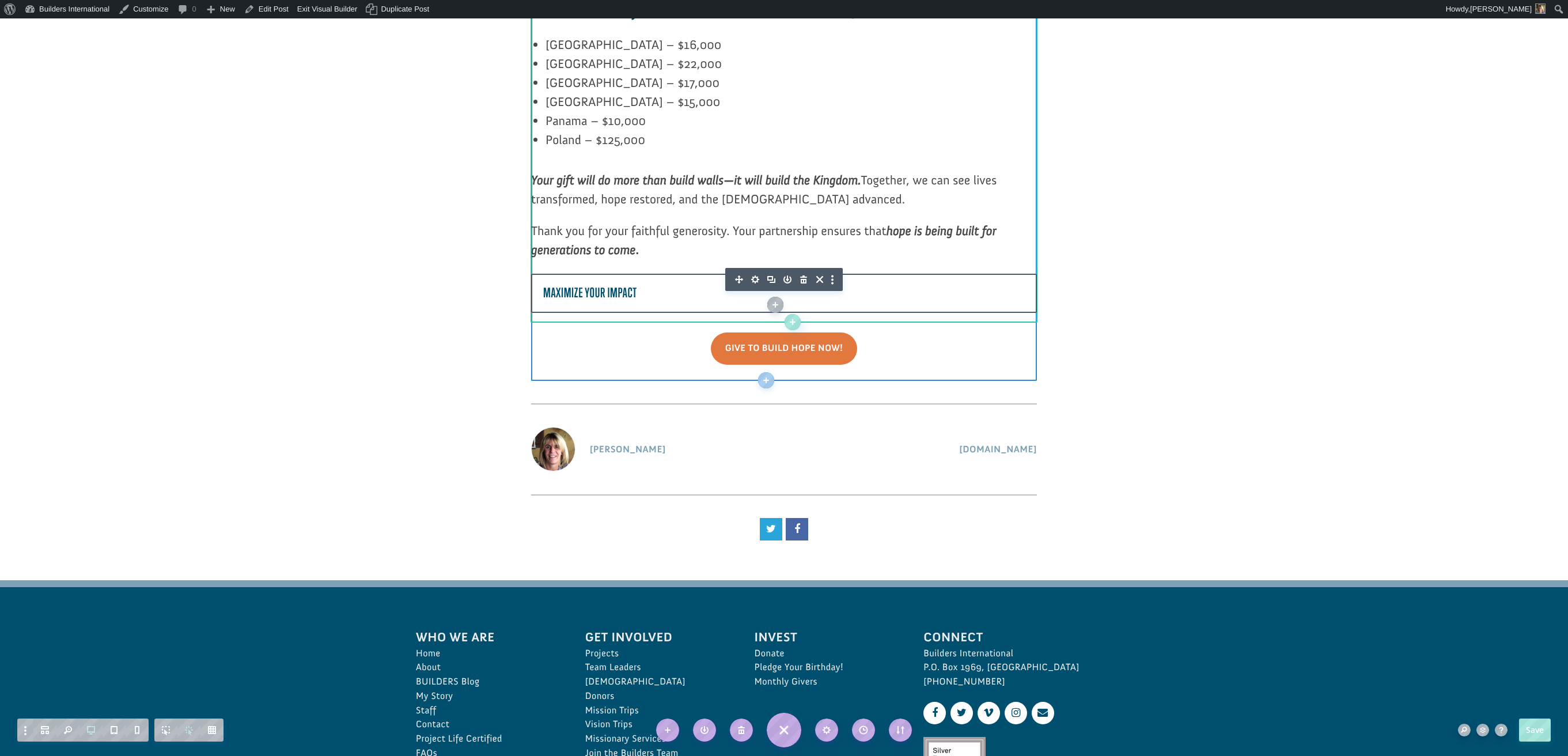
click at [757, 276] on icon "button" at bounding box center [755, 280] width 8 height 8
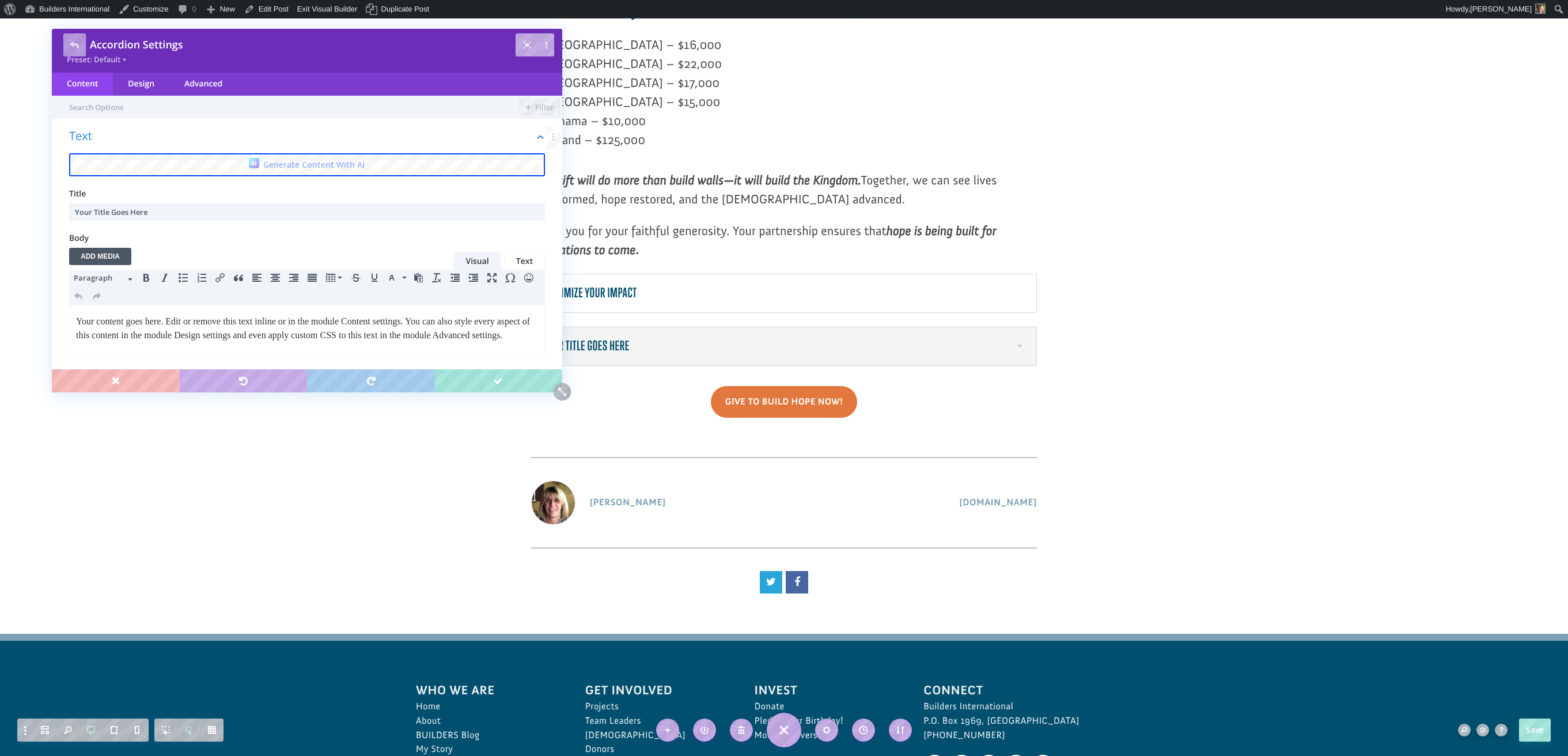
scroll to position [0, 0]
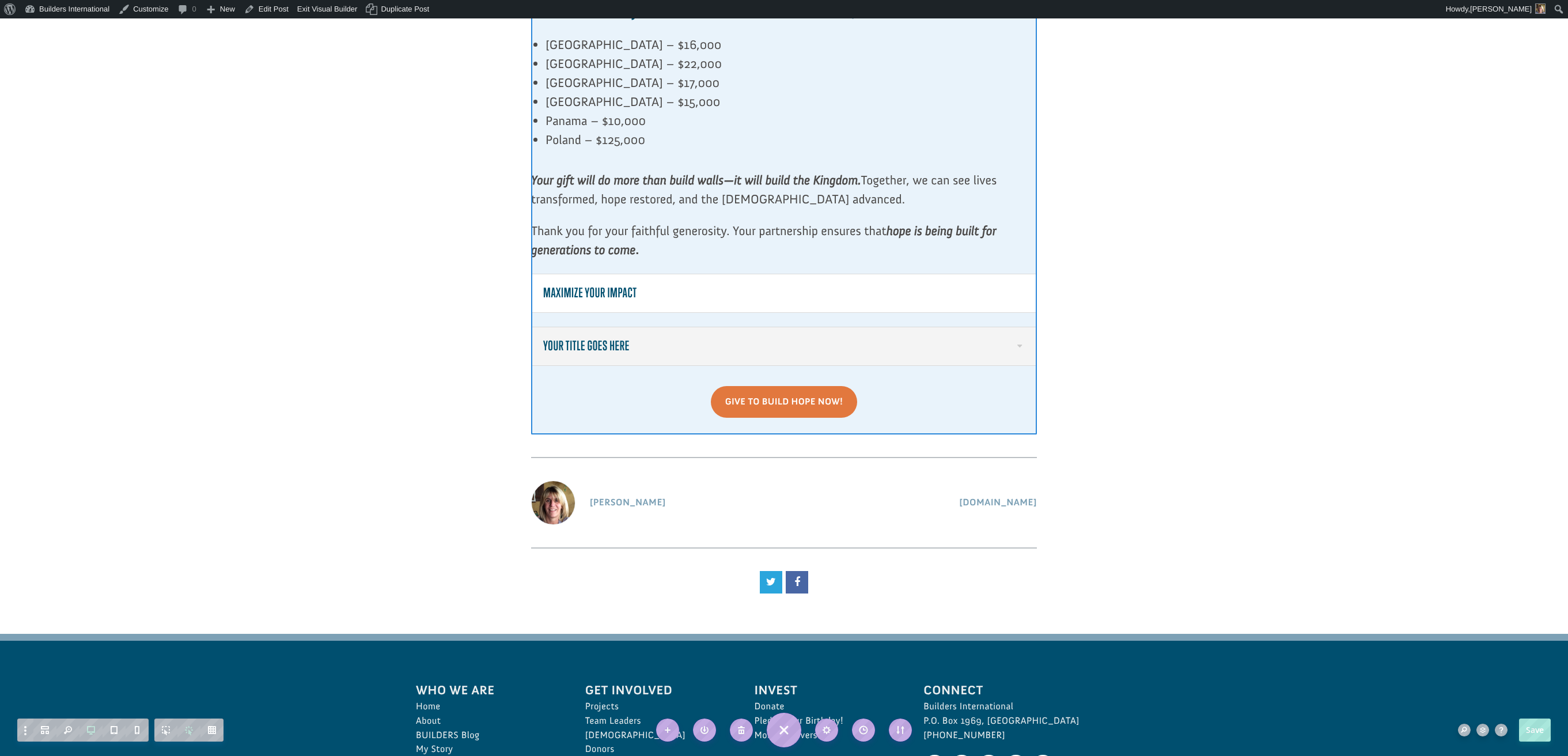
click at [1020, 340] on span at bounding box center [1018, 345] width 11 height 11
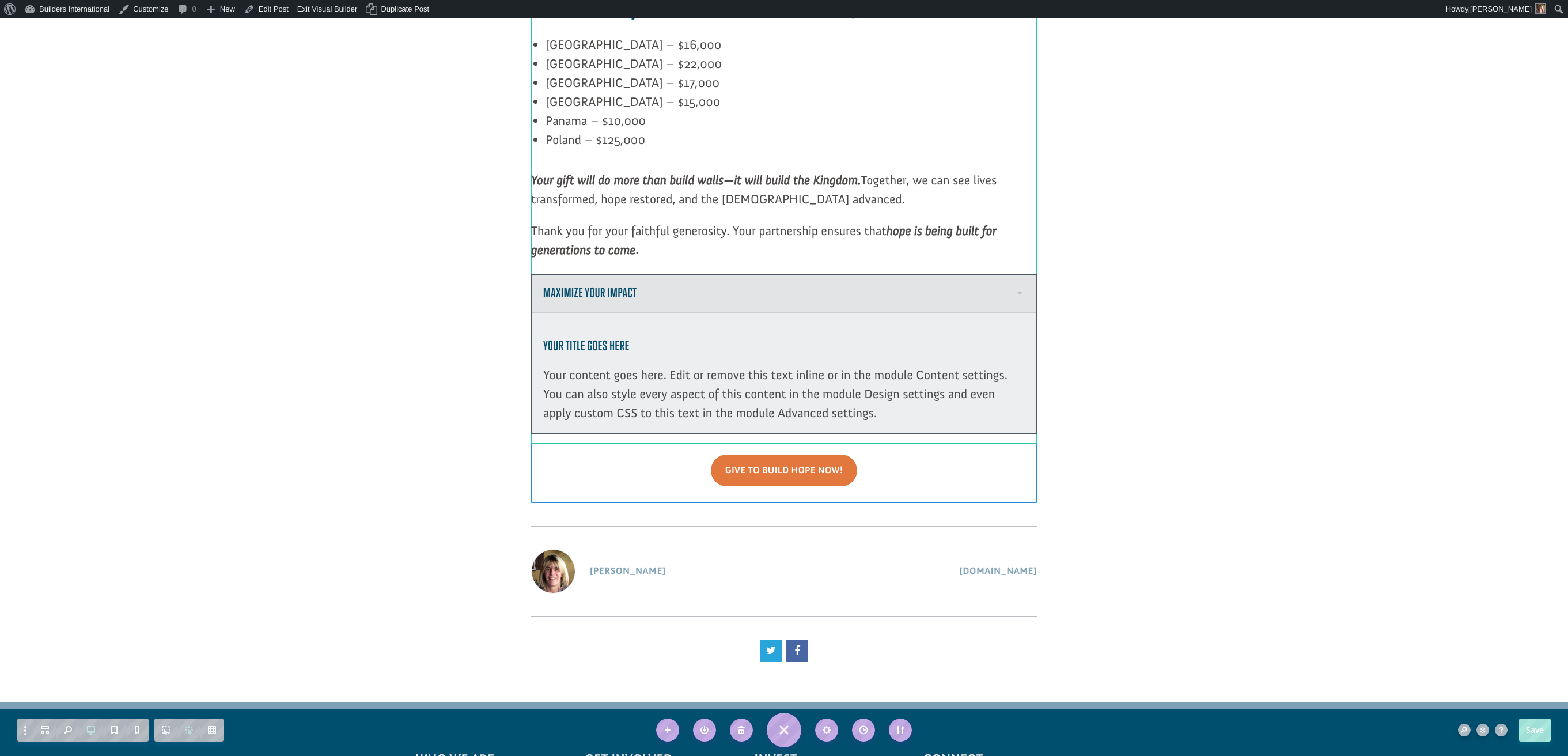
click at [1018, 281] on span at bounding box center [1018, 286] width 11 height 11
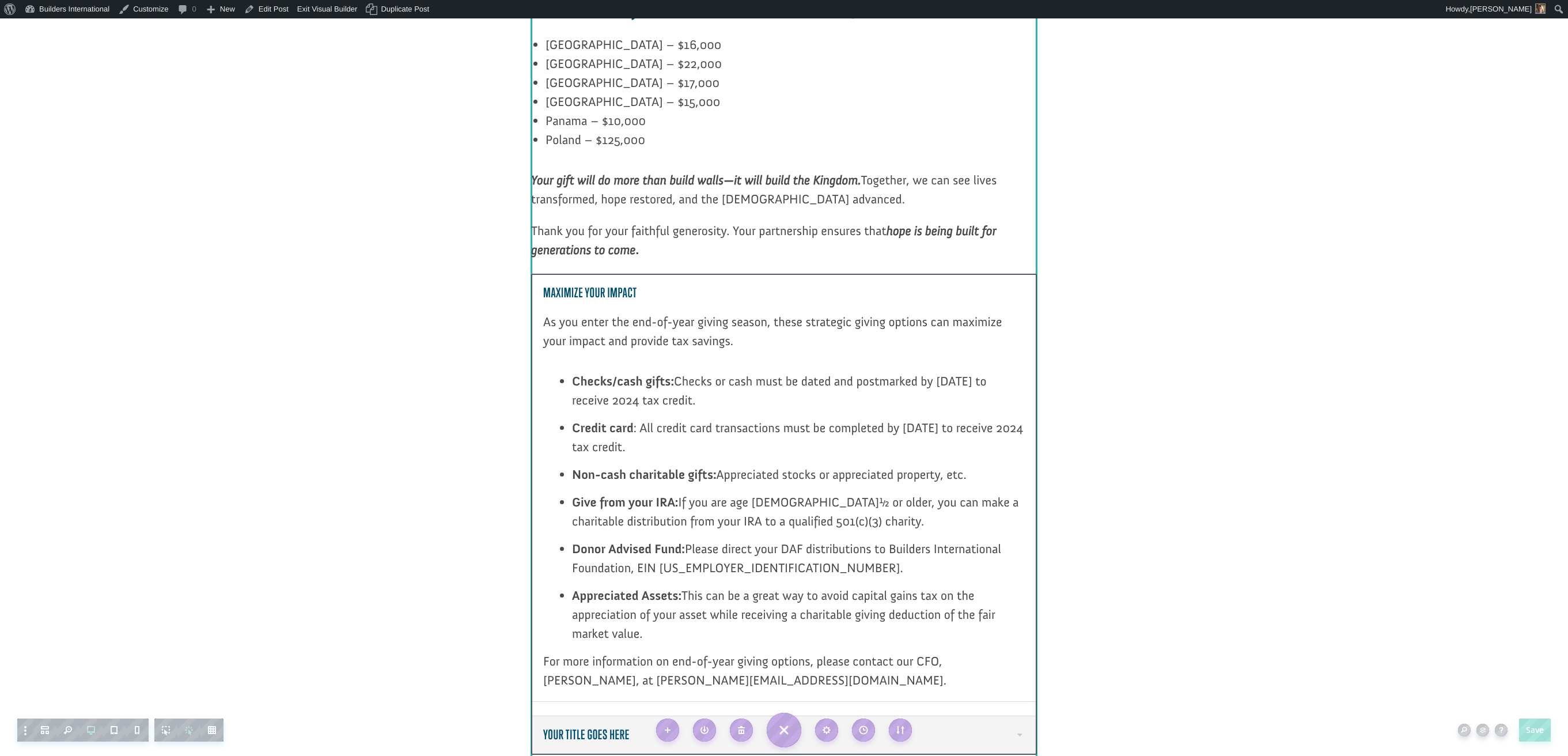
click at [1017, 286] on h5 "Maximize Your Impact" at bounding box center [784, 293] width 481 height 15
click at [1020, 723] on span at bounding box center [1018, 728] width 11 height 11
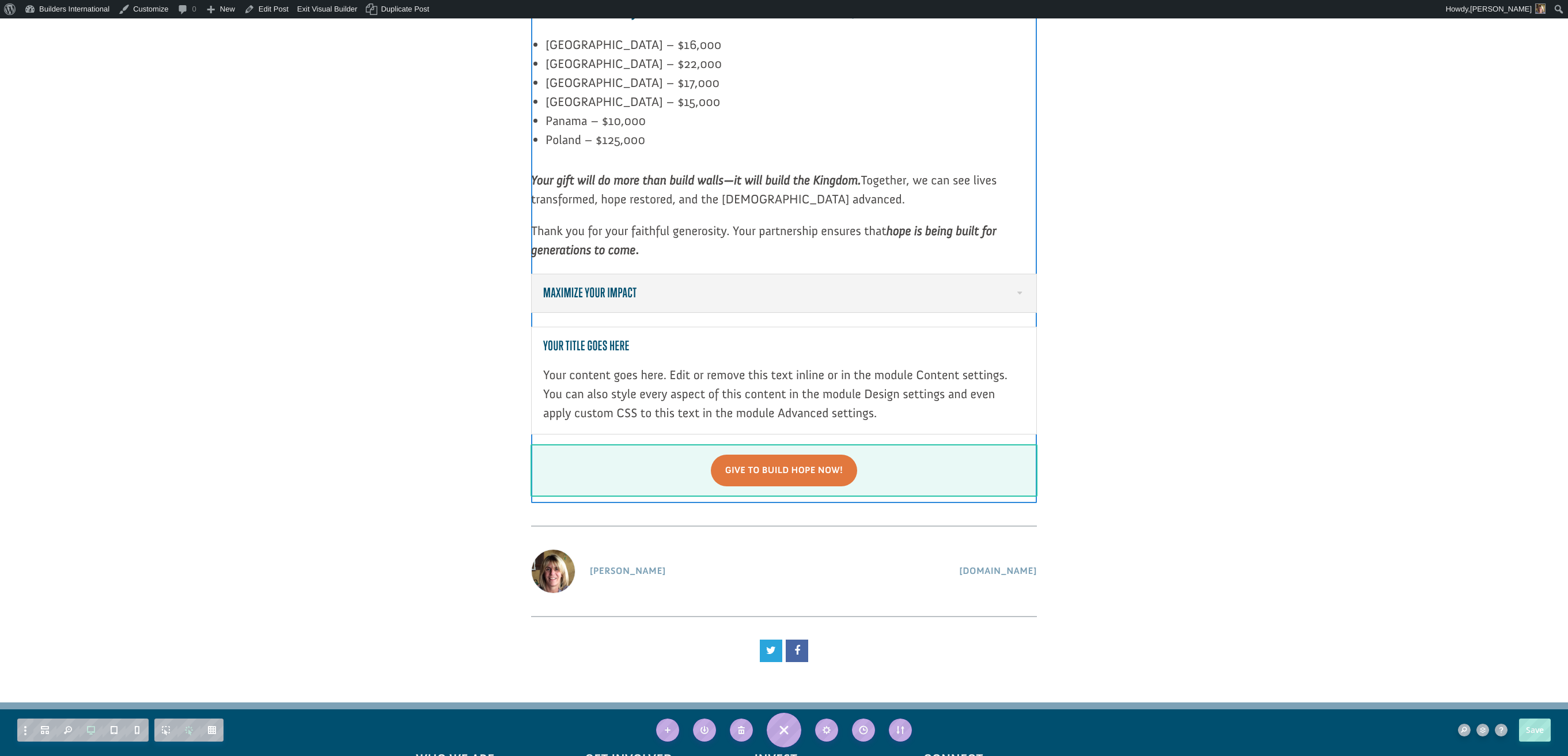
click at [1022, 274] on div at bounding box center [784, 354] width 505 height 162
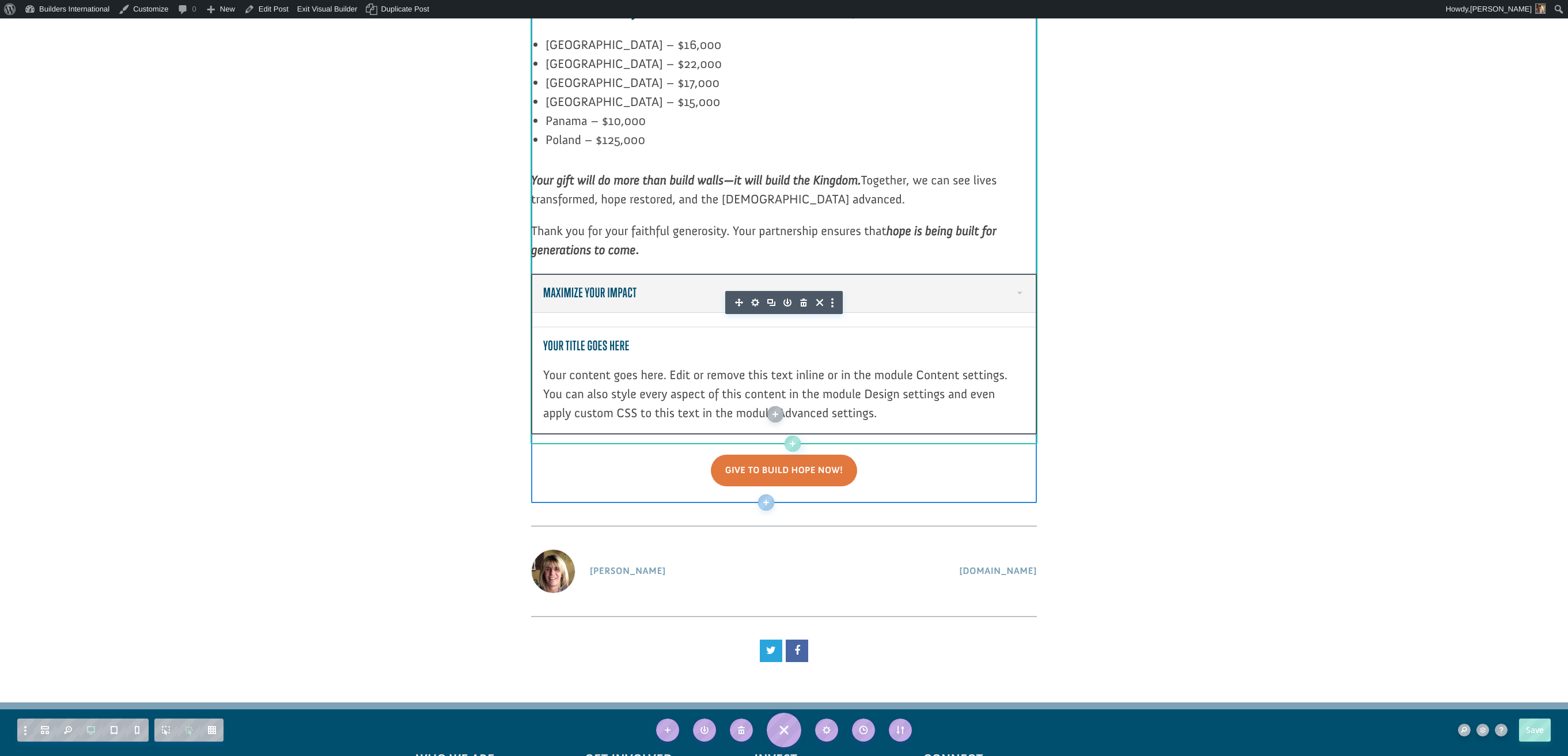
click at [1025, 274] on div at bounding box center [784, 292] width 505 height 37
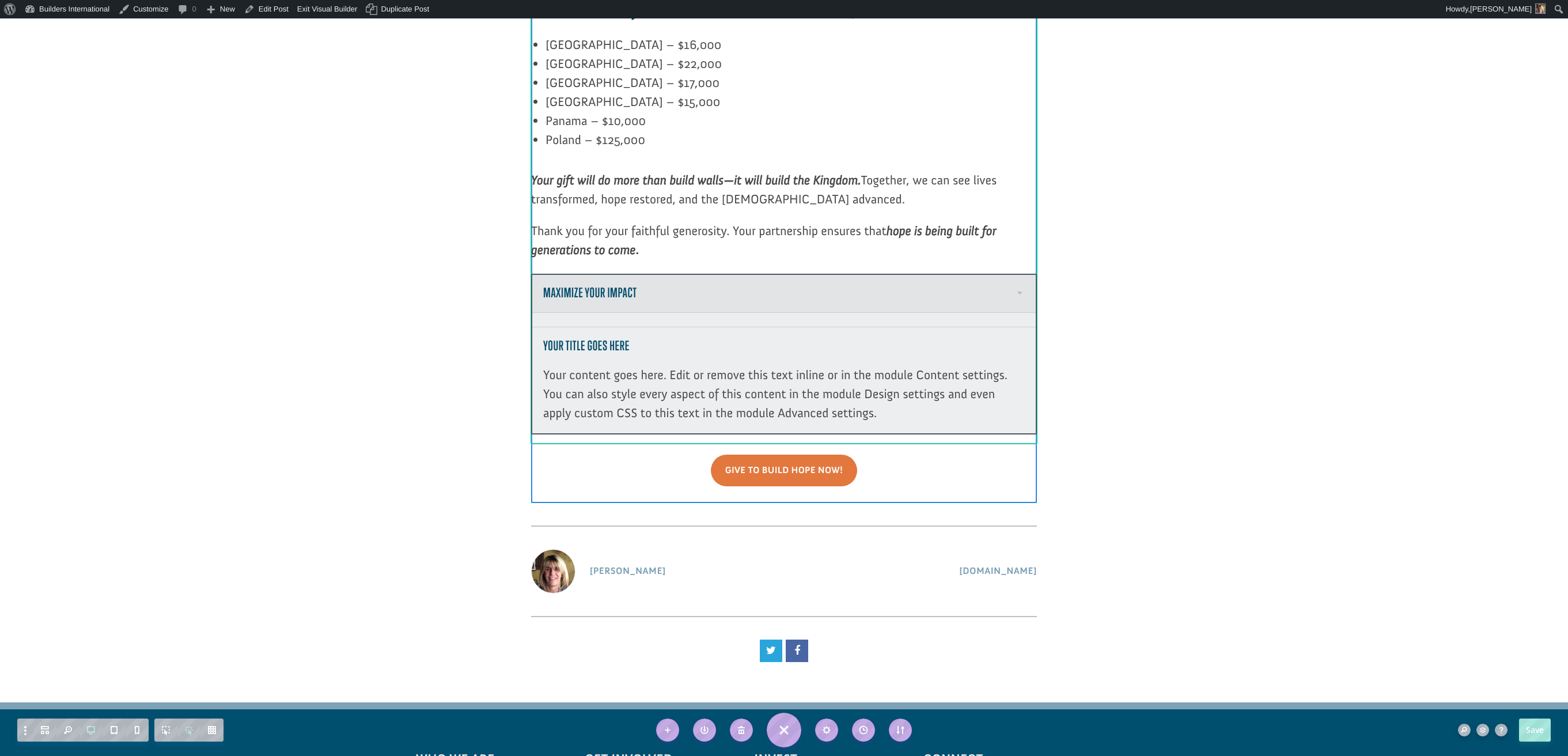
click at [1021, 274] on div at bounding box center [784, 354] width 505 height 162
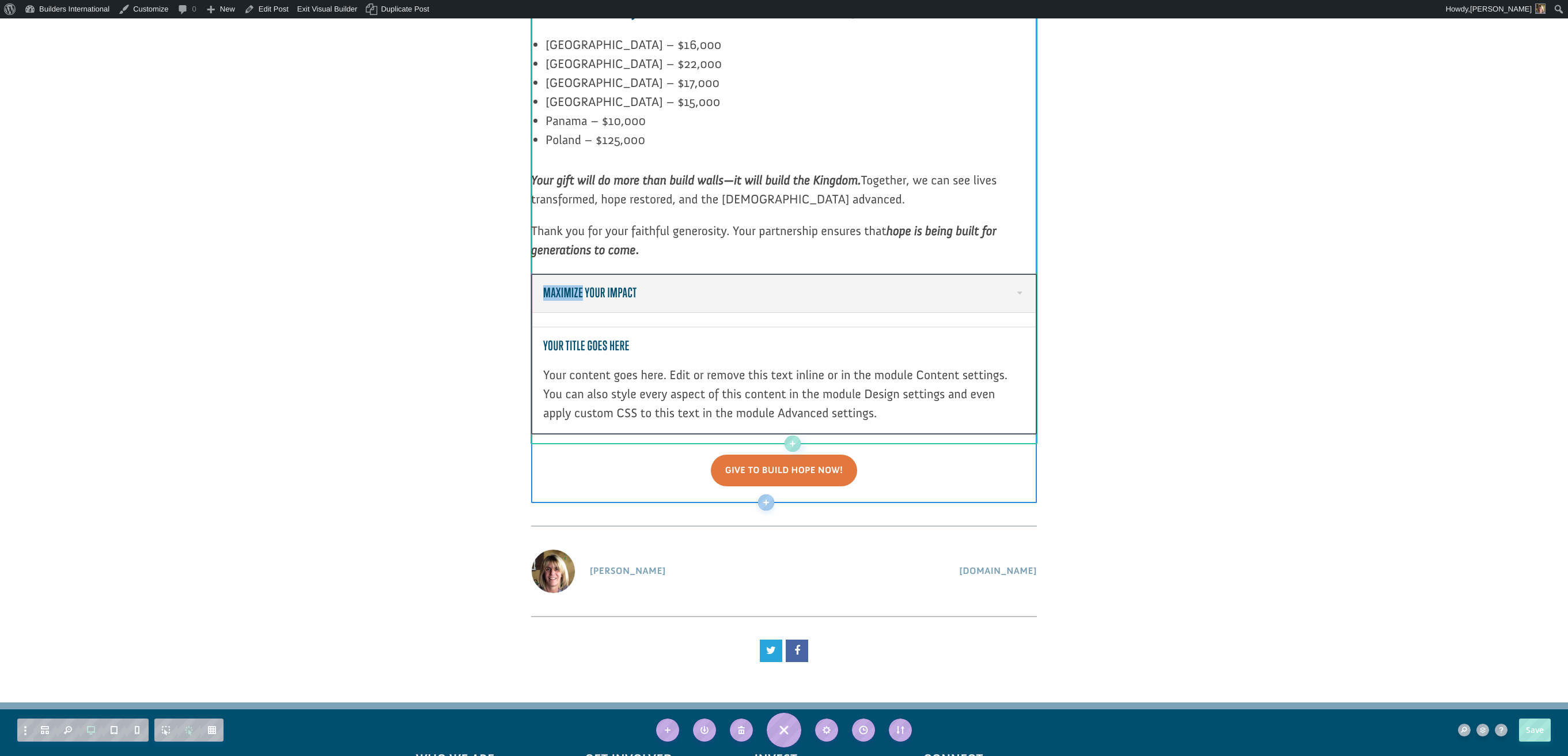
click at [1020, 286] on h5 "Maximize Your Impact" at bounding box center [784, 293] width 481 height 15
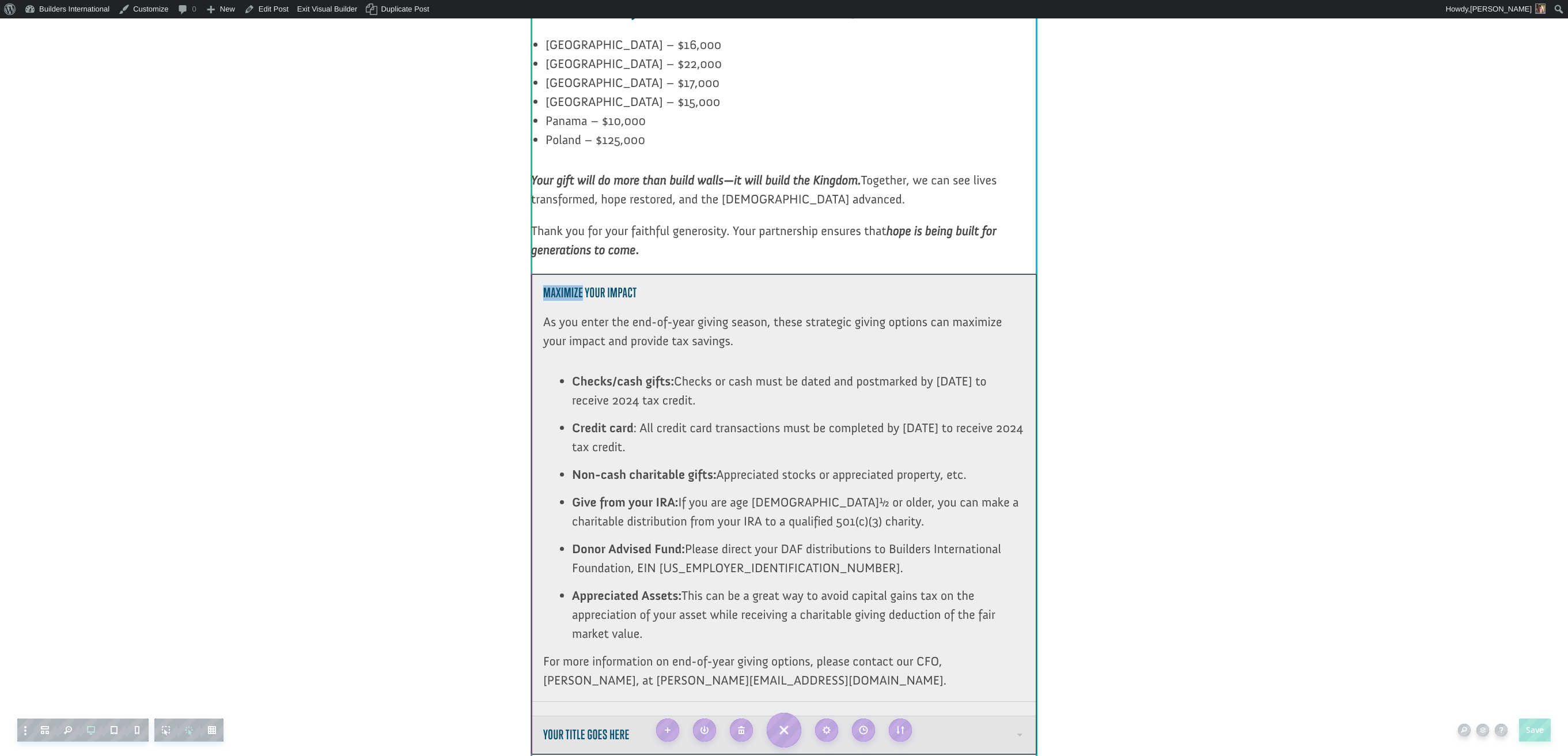
click at [685, 590] on div at bounding box center [784, 515] width 505 height 482
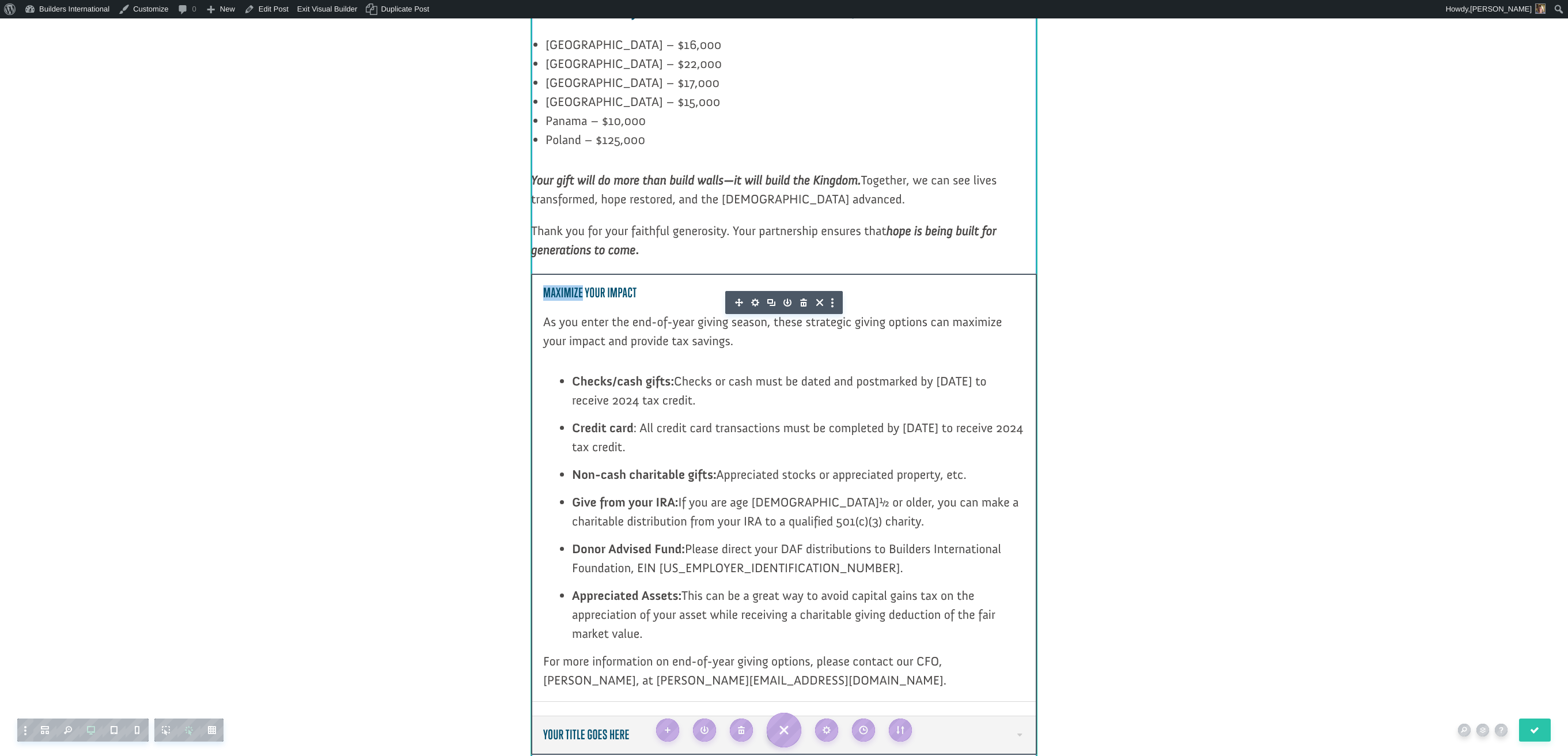
click at [755, 299] on icon "button" at bounding box center [755, 303] width 8 height 8
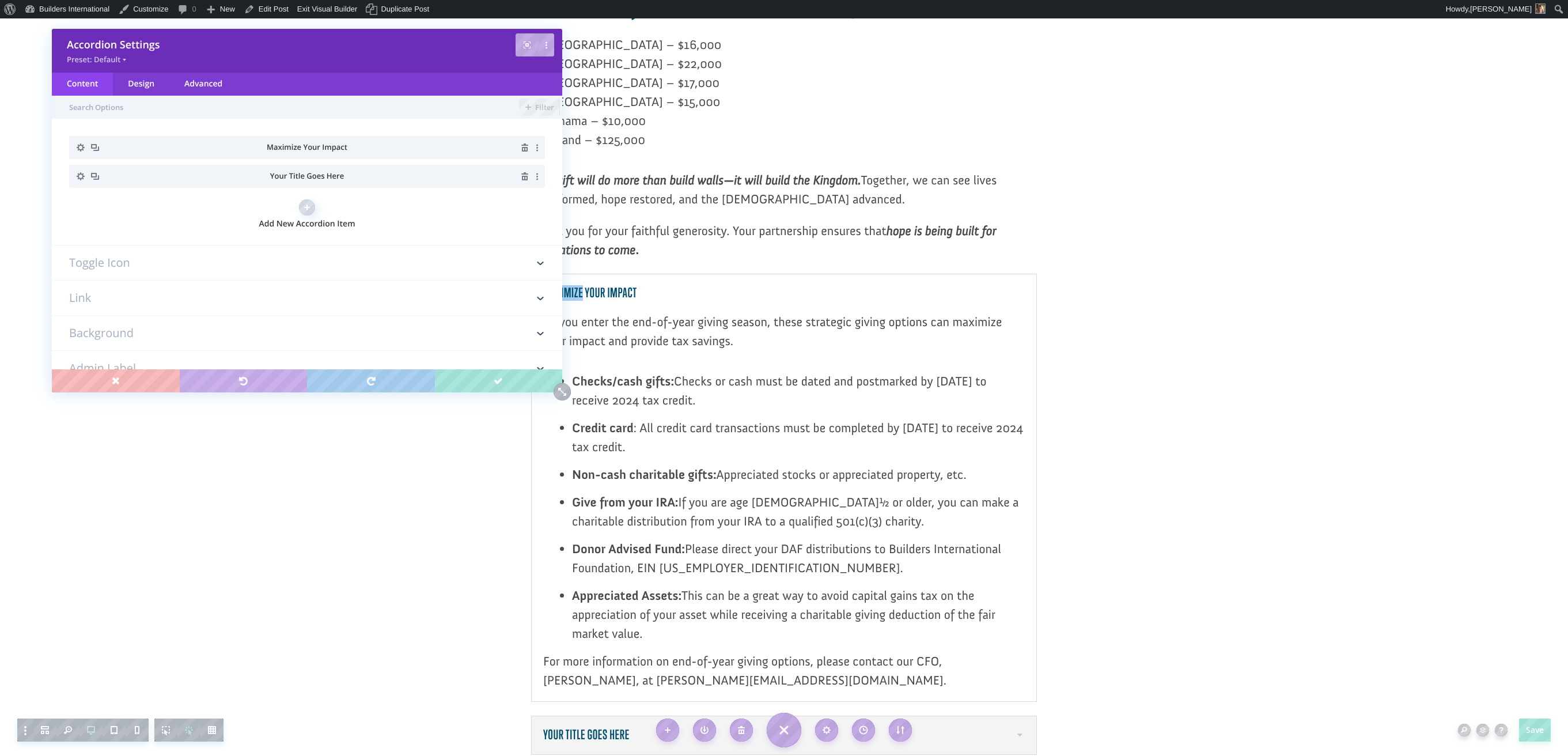
click at [341, 154] on li "Maximize Your Impact" at bounding box center [307, 148] width 476 height 23
click at [80, 151] on icon "button" at bounding box center [80, 148] width 8 height 8
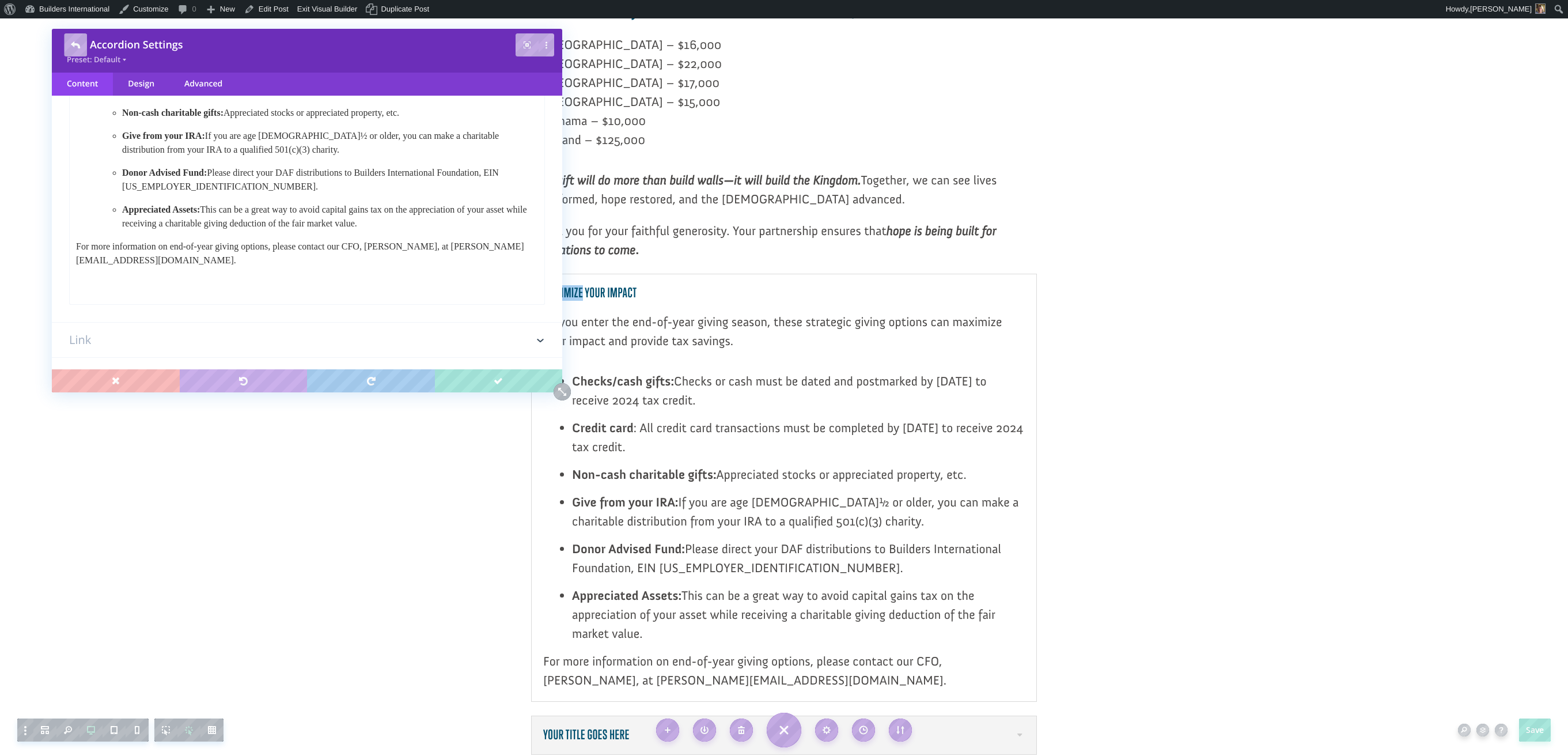
scroll to position [301, 0]
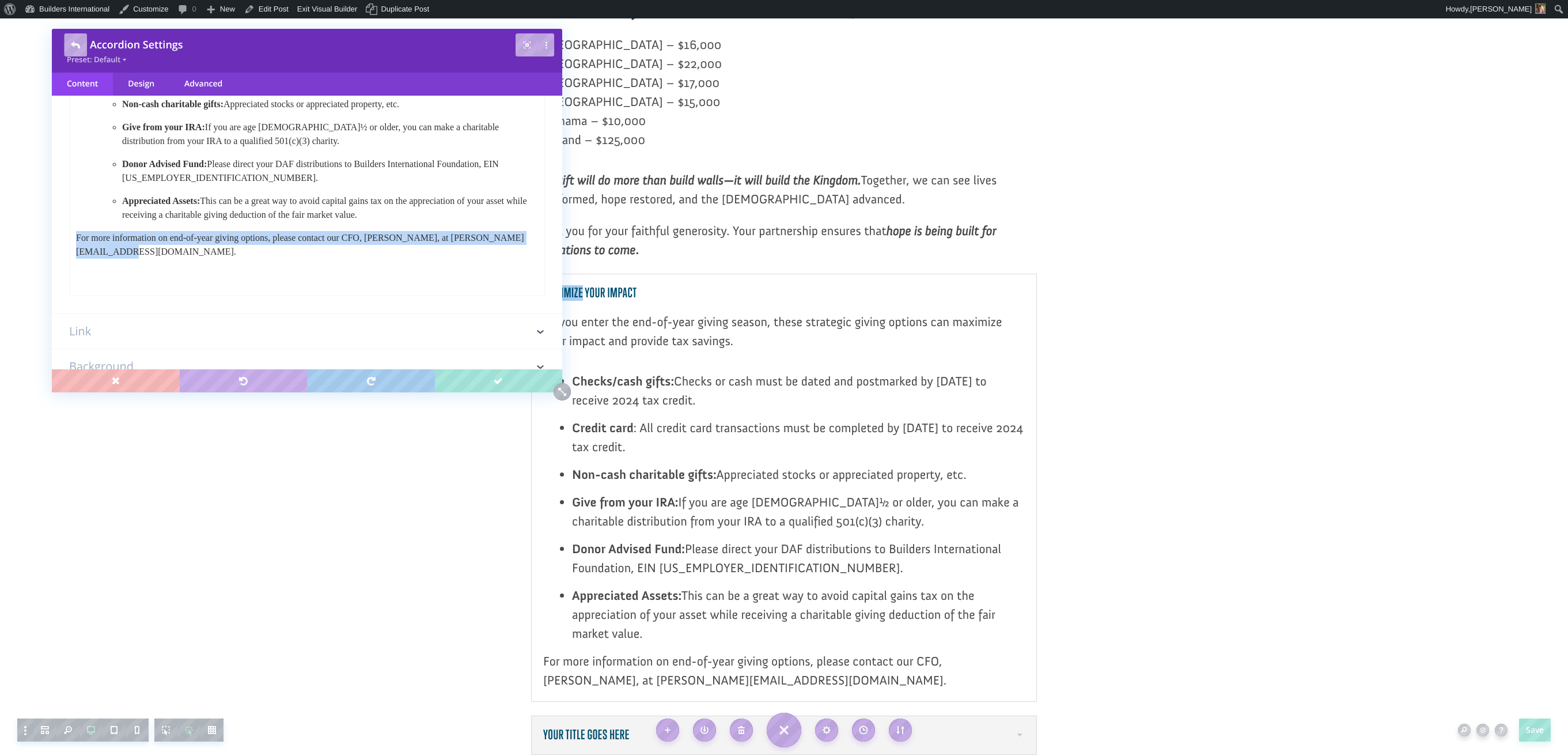
drag, startPoint x: 171, startPoint y: 282, endPoint x: 76, endPoint y: 263, distance: 96.9
click at [70, 265] on html "As you enter the end-of-year giving season, these strategic giving options can …" at bounding box center [307, 137] width 475 height 263
copy span "For more information on end-of-year giving options, please contact our CFO, Lar…"
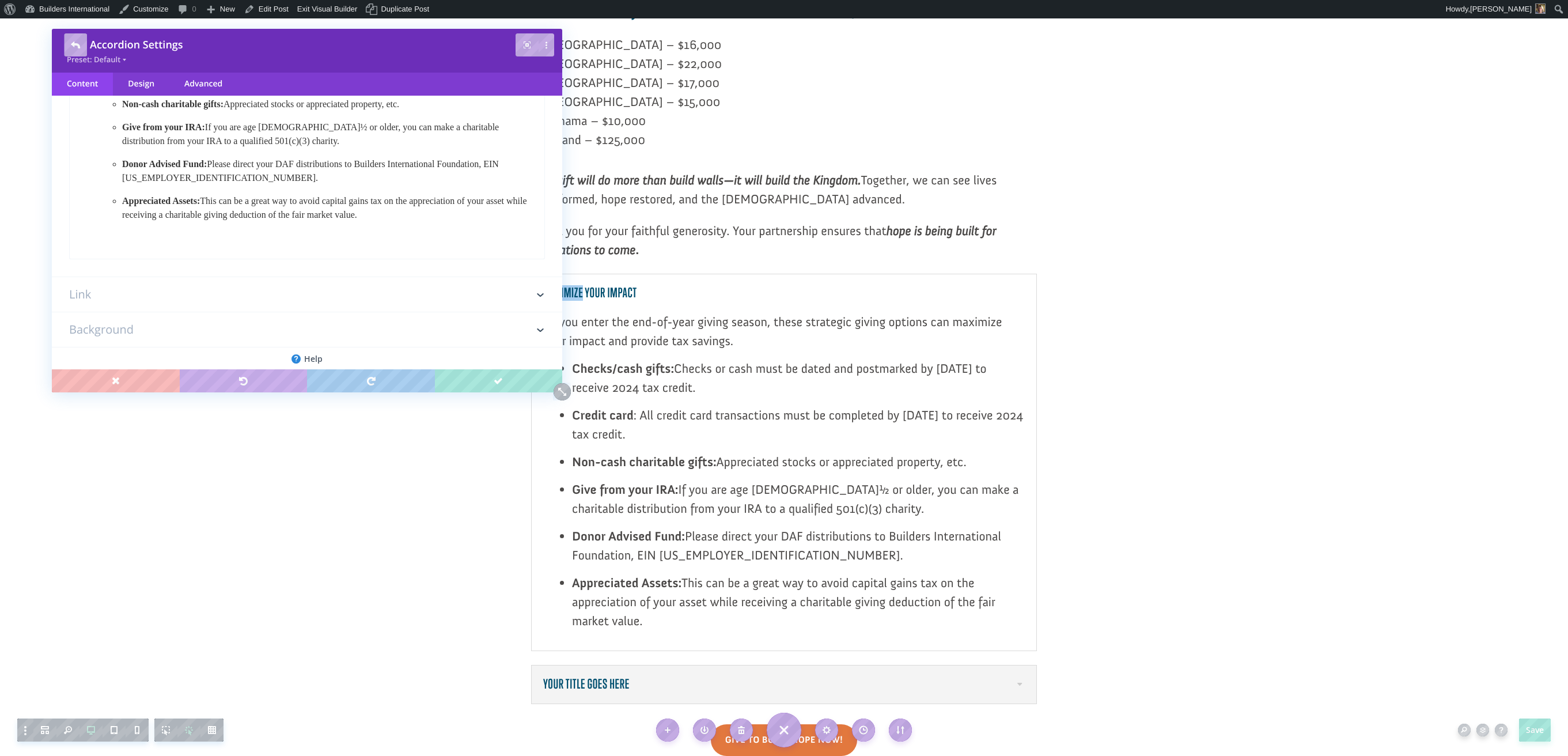
scroll to position [68, 0]
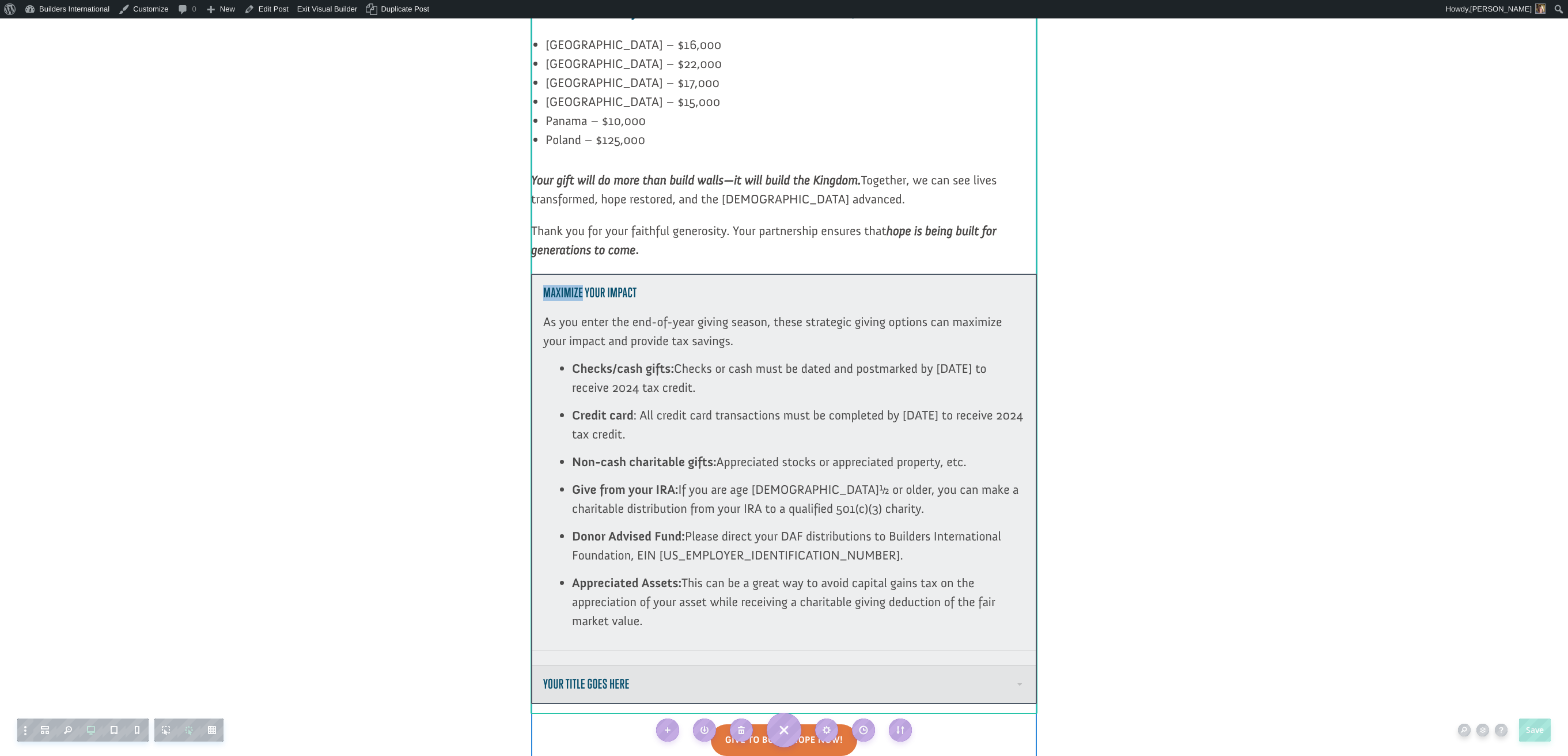
click at [631, 597] on div at bounding box center [784, 489] width 505 height 431
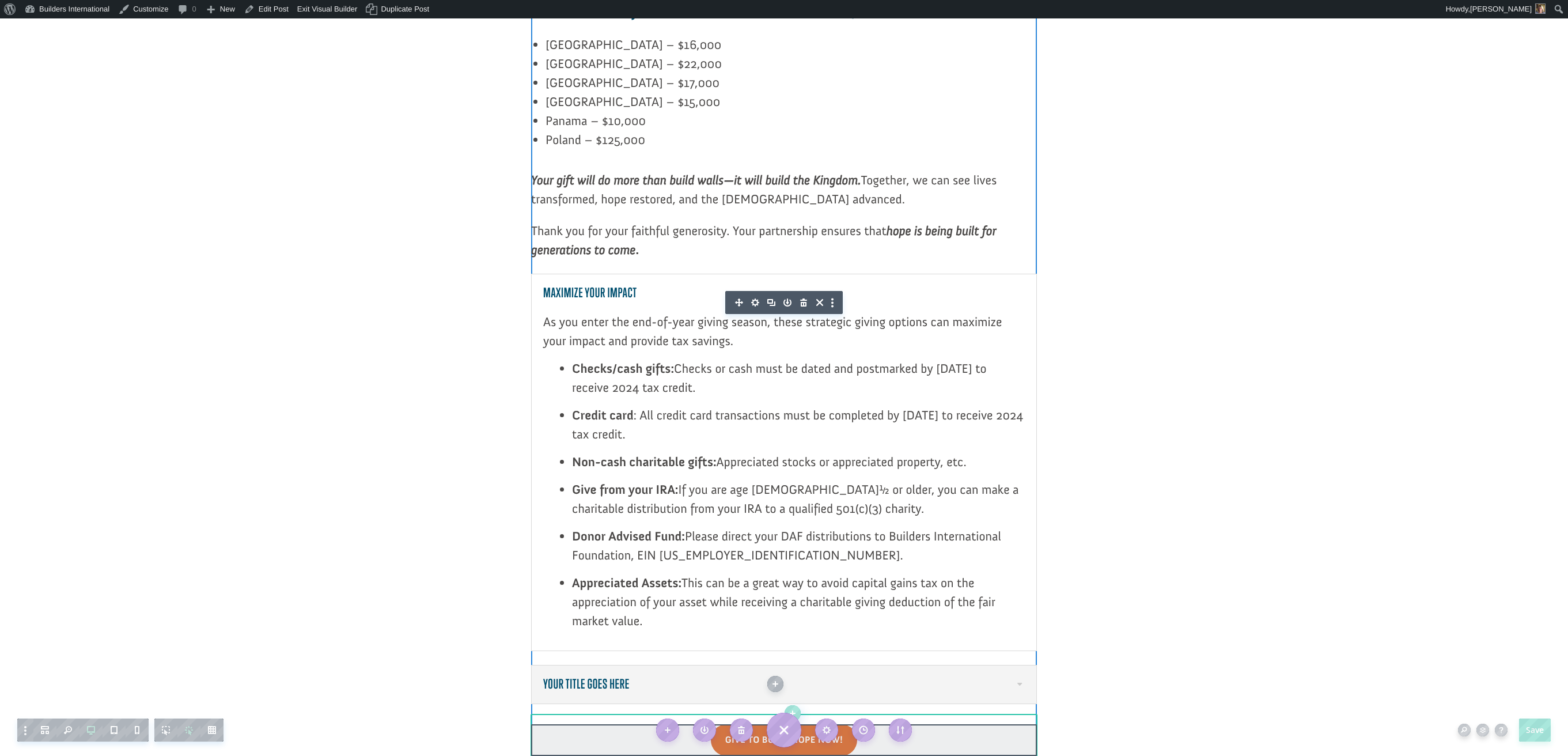
click at [754, 294] on icon "button" at bounding box center [755, 303] width 16 height 16
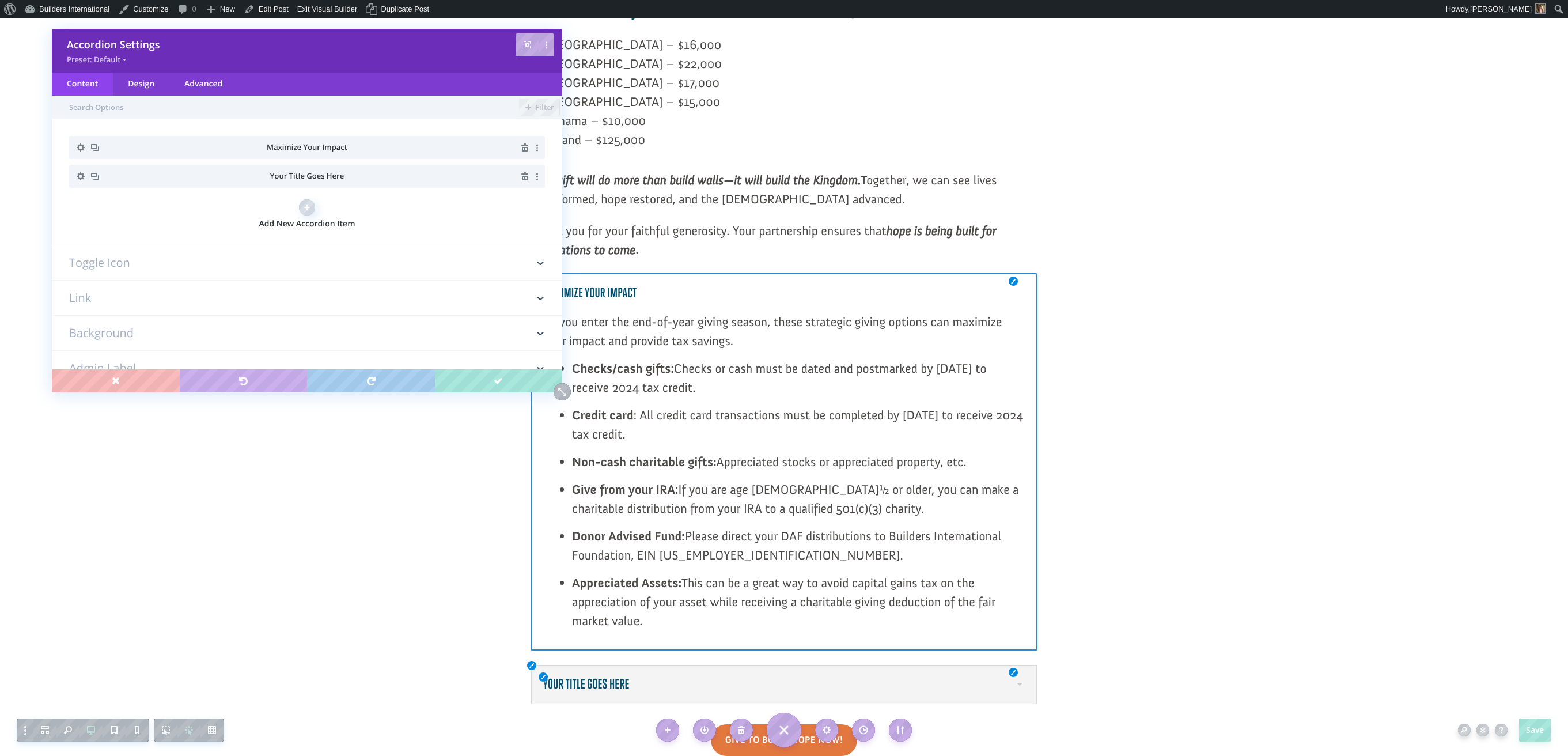
click at [416, 169] on li "Your Title Goes Here" at bounding box center [307, 176] width 476 height 23
click at [80, 175] on icon "button" at bounding box center [80, 176] width 16 height 16
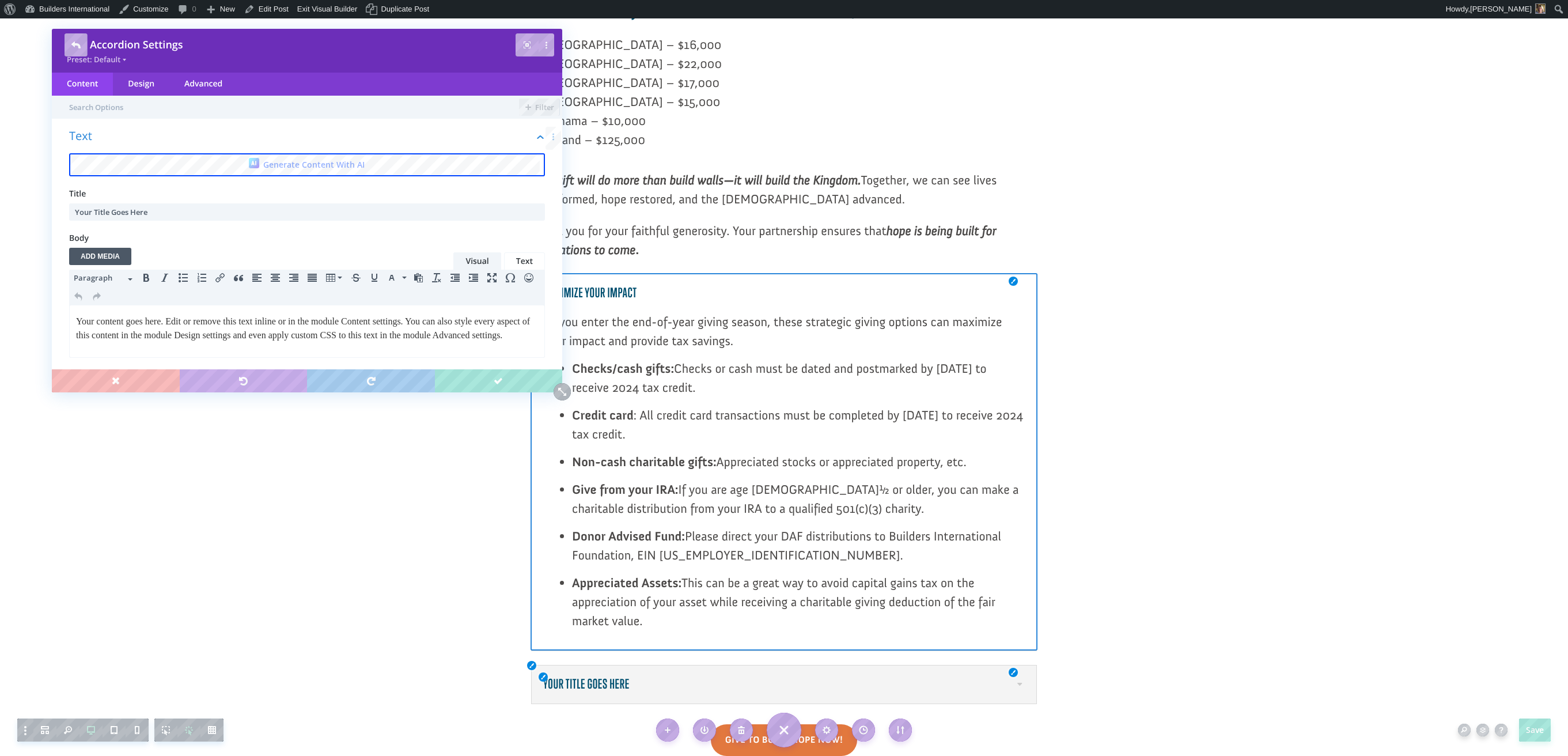
scroll to position [0, 0]
drag, startPoint x: 161, startPoint y: 214, endPoint x: 128, endPoint y: 202, distance: 35.1
click at [84, 196] on div "Title Your Title Goes Here" at bounding box center [307, 204] width 476 height 33
type input "For More Info"
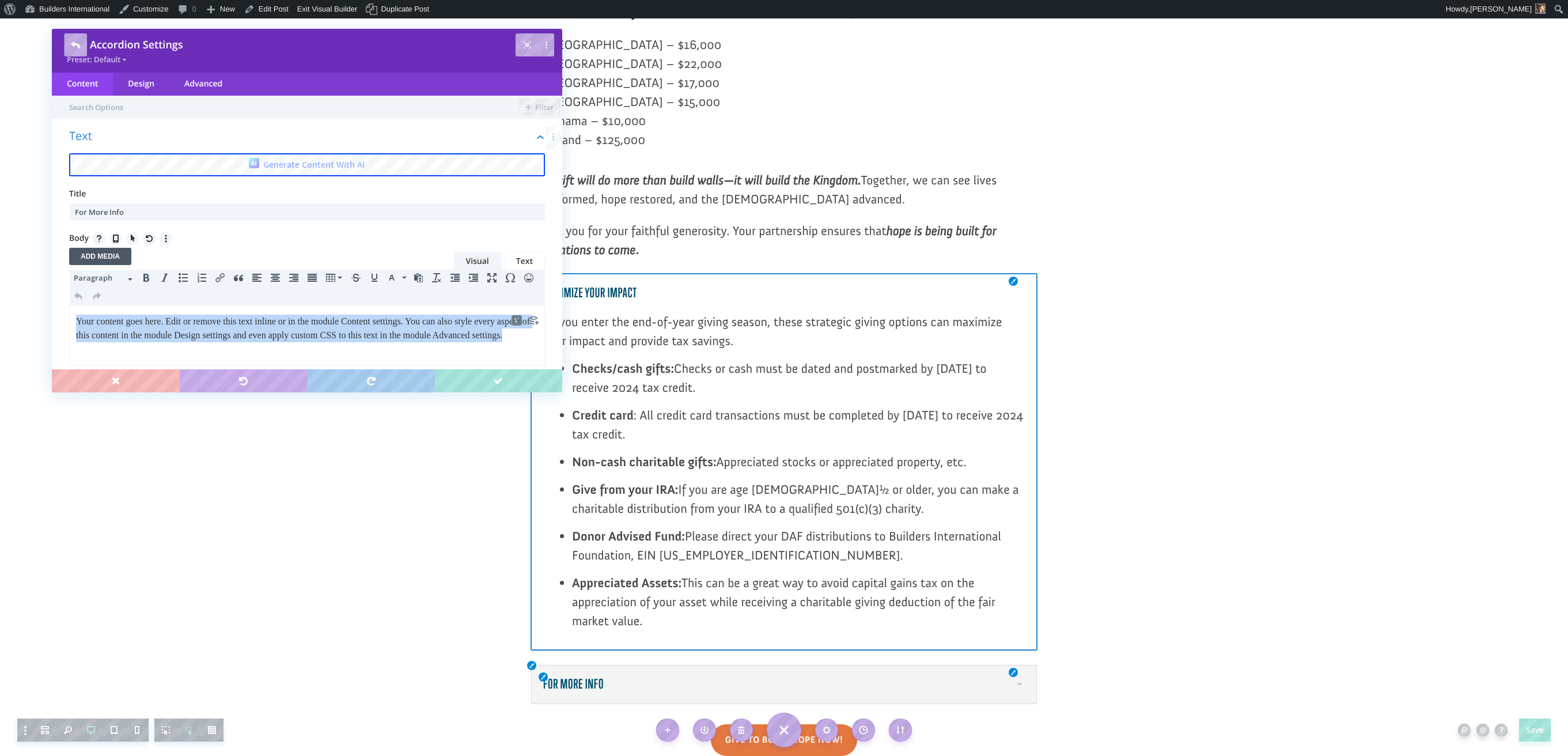
drag, startPoint x: 159, startPoint y: 348, endPoint x: 99, endPoint y: 306, distance: 73.2
click at [70, 309] on html "Your content goes here. Edit or remove this text inline or in the module Conten…" at bounding box center [307, 328] width 475 height 46
click at [191, 351] on html "For more information on end-of-year giving options, please contact our CFO, Lar…" at bounding box center [307, 328] width 475 height 46
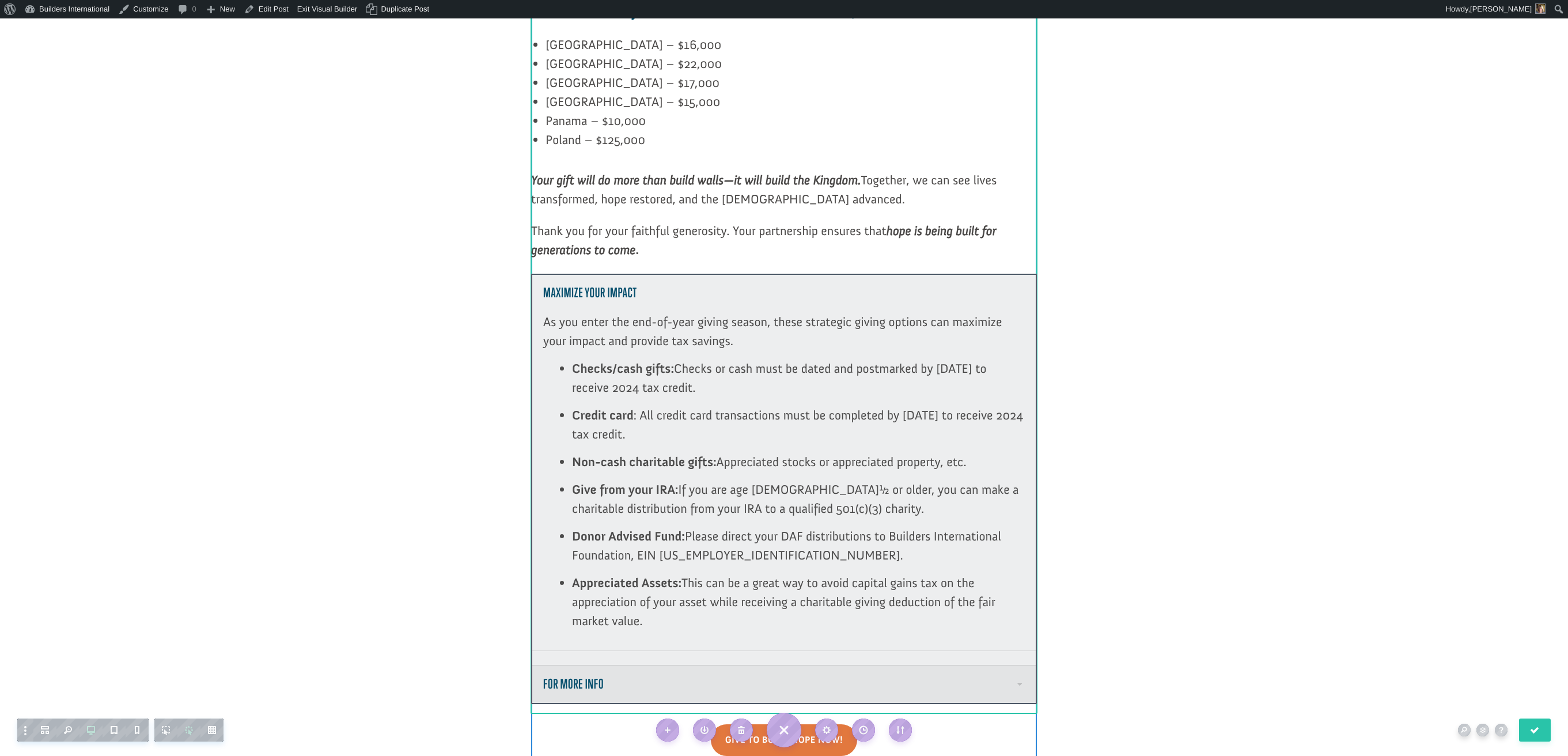
click at [1020, 600] on div at bounding box center [784, 489] width 505 height 431
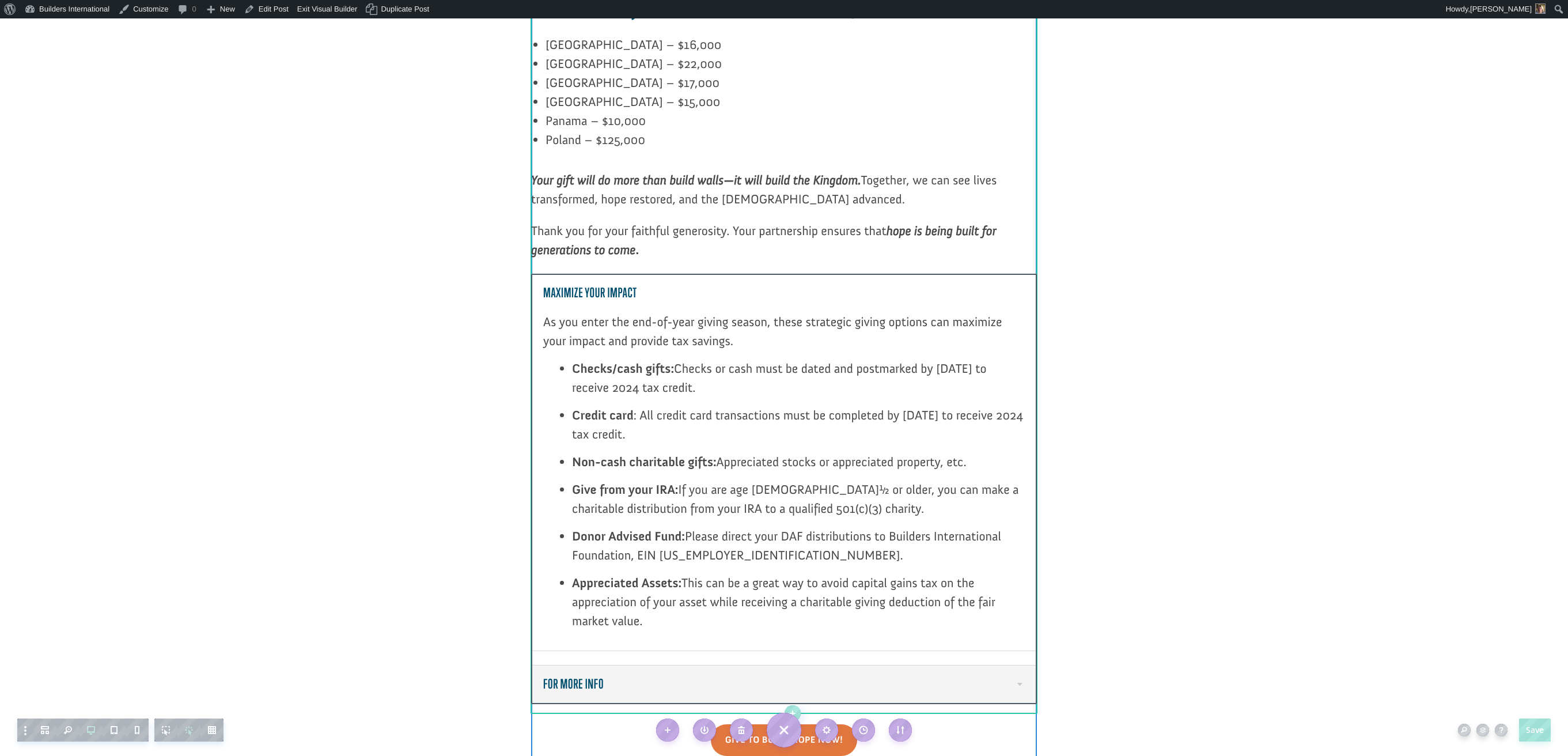
click at [1018, 678] on h5 "For More Info" at bounding box center [784, 685] width 481 height 15
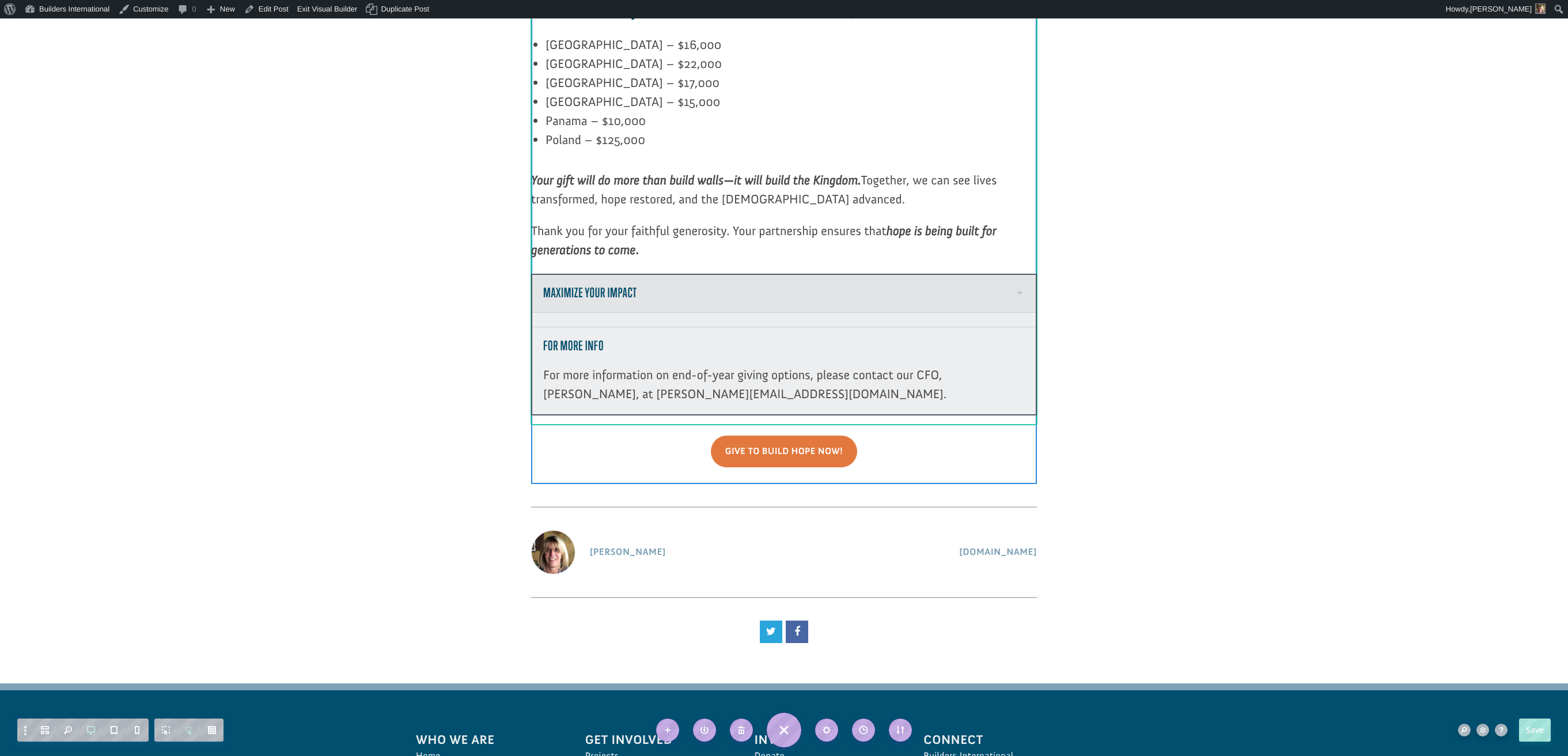
click at [1016, 274] on div at bounding box center [784, 345] width 505 height 142
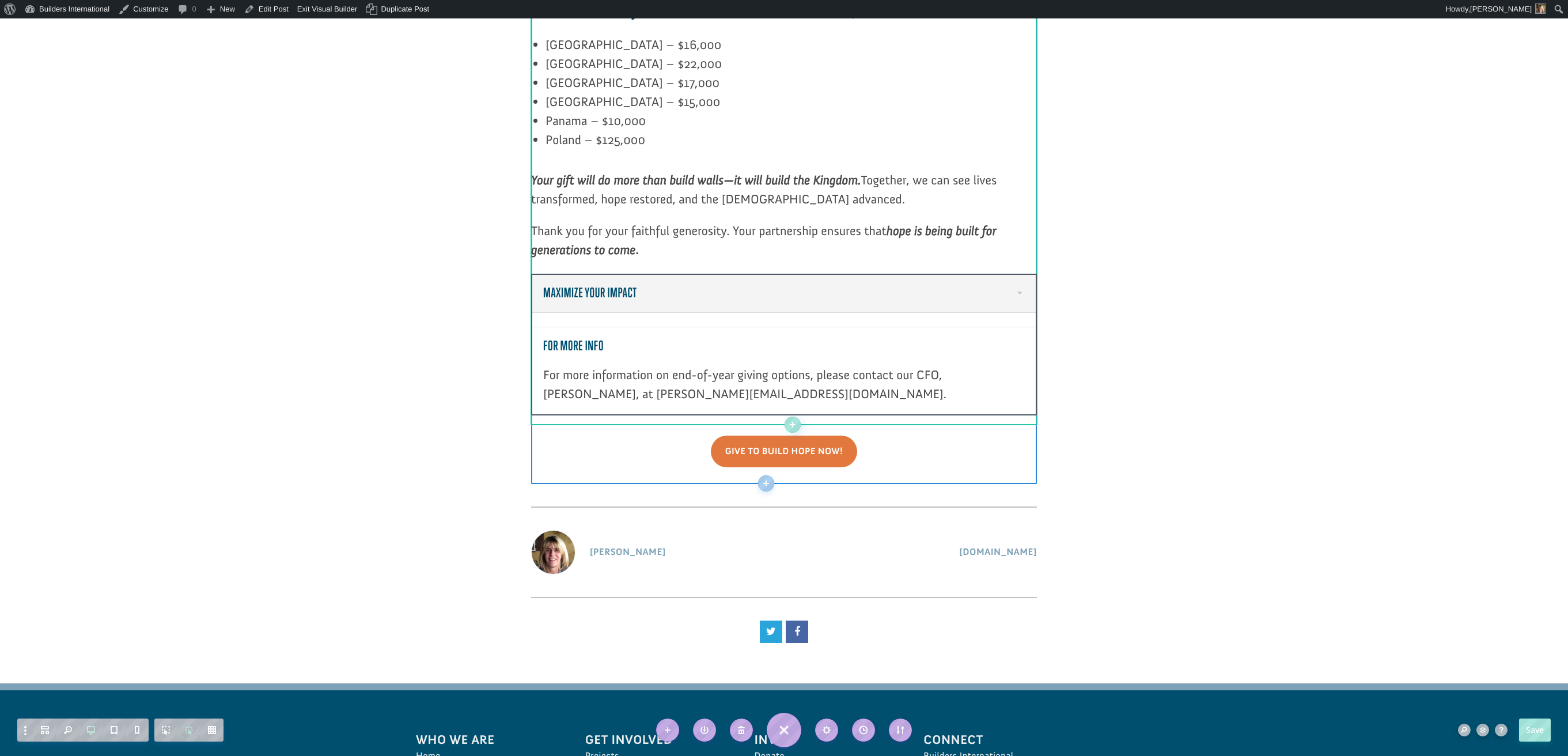
click at [1017, 286] on h5 "Maximize Your Impact" at bounding box center [784, 293] width 481 height 15
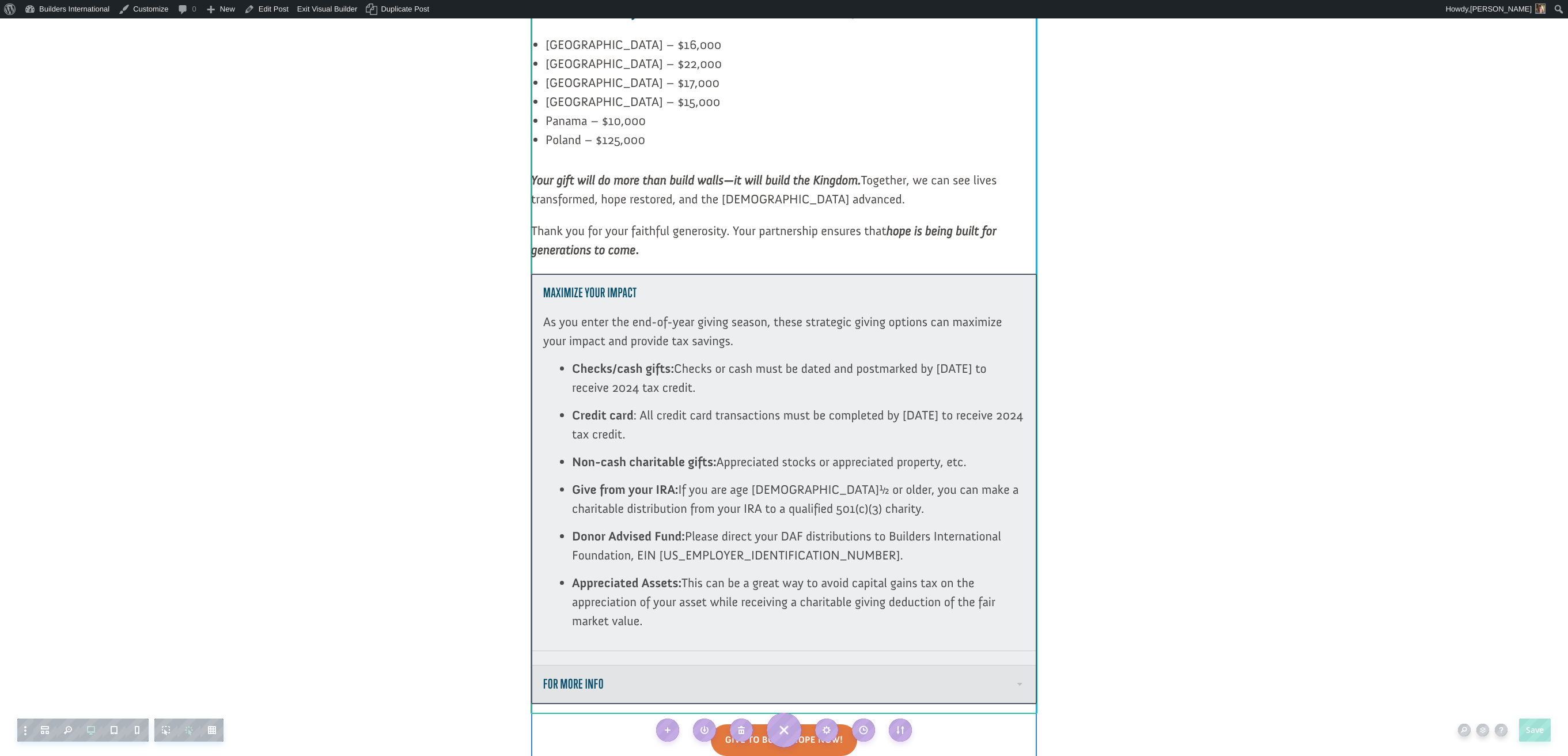
click at [1021, 604] on div at bounding box center [784, 489] width 505 height 431
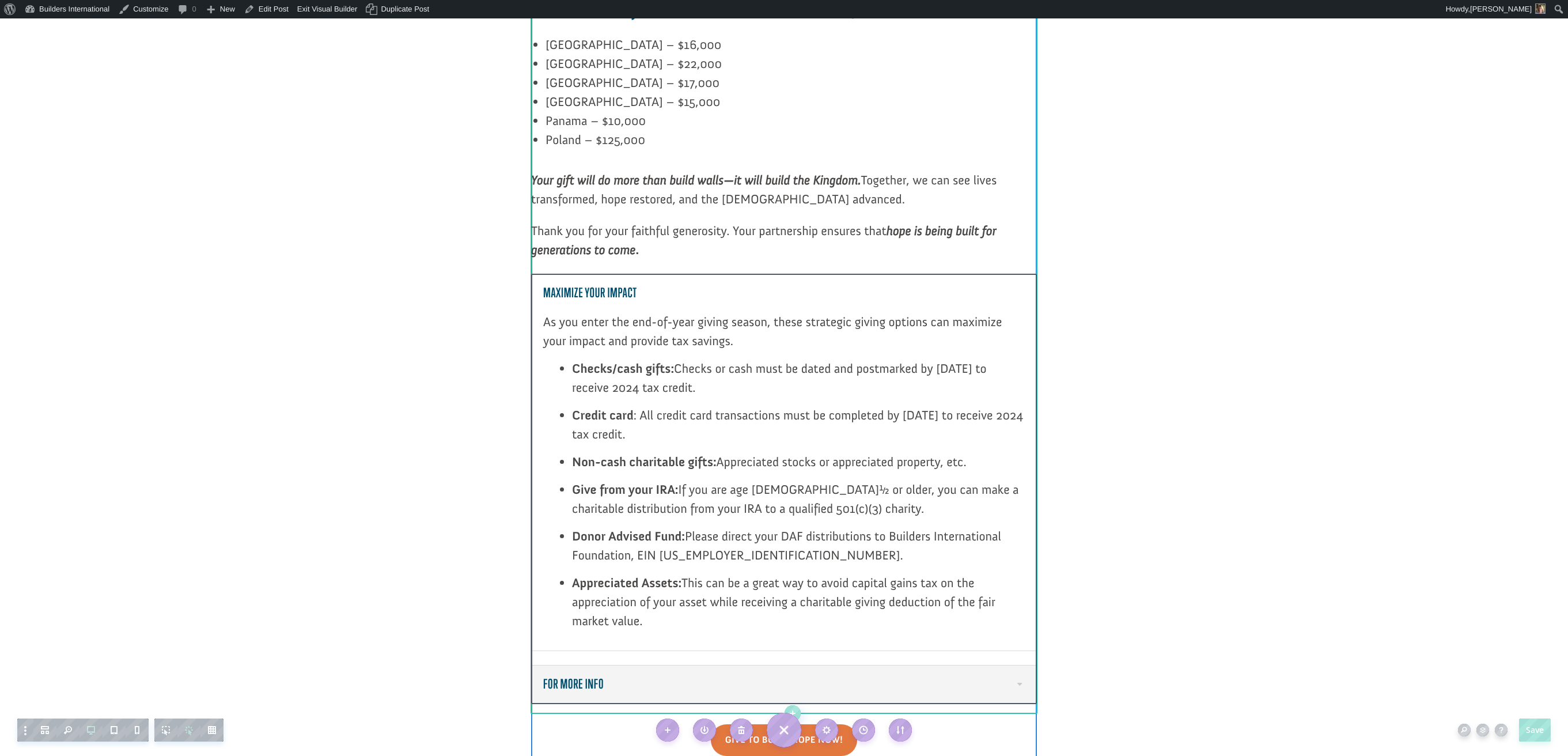
click at [1018, 678] on h5 "For More Info" at bounding box center [784, 685] width 481 height 15
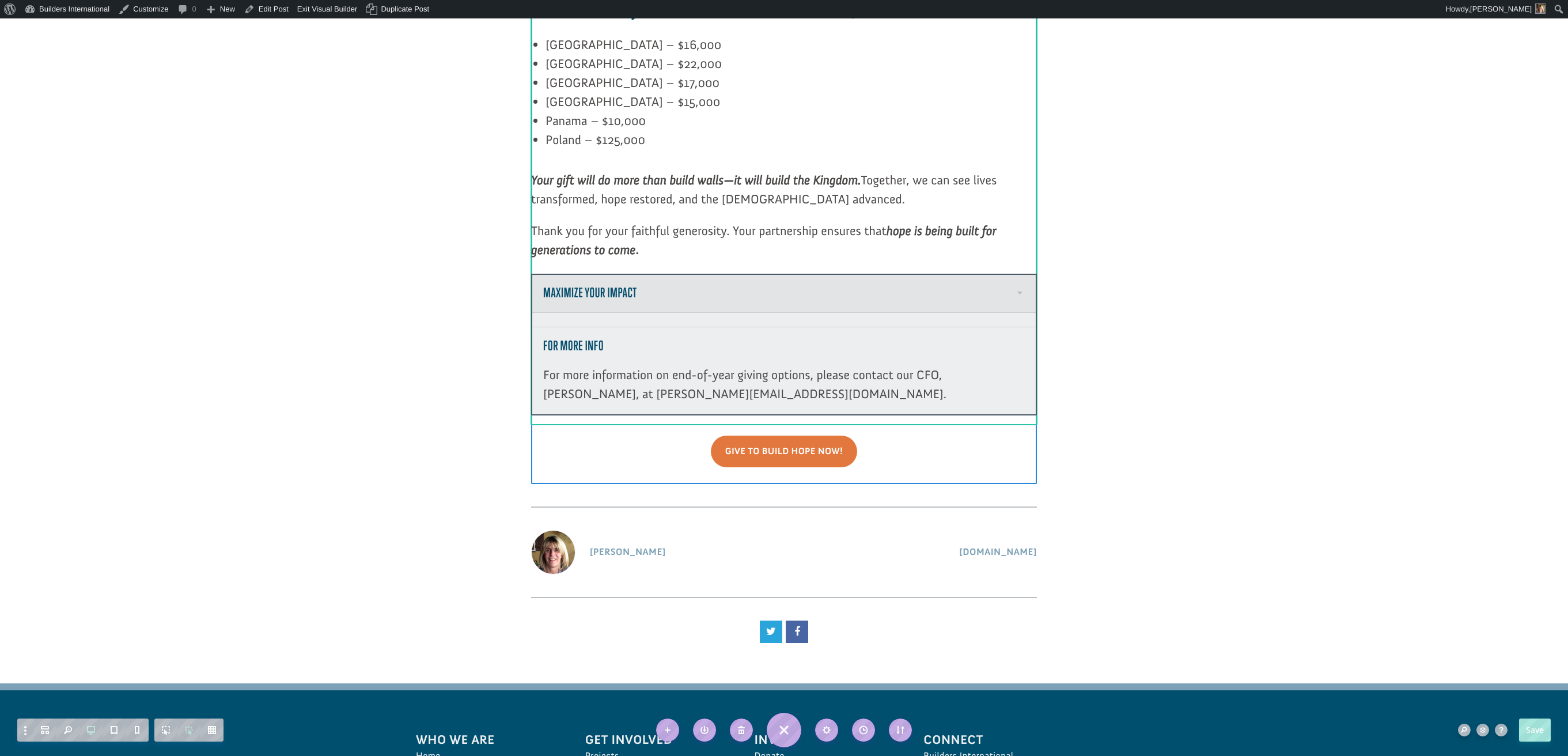
click at [615, 296] on div at bounding box center [784, 345] width 505 height 142
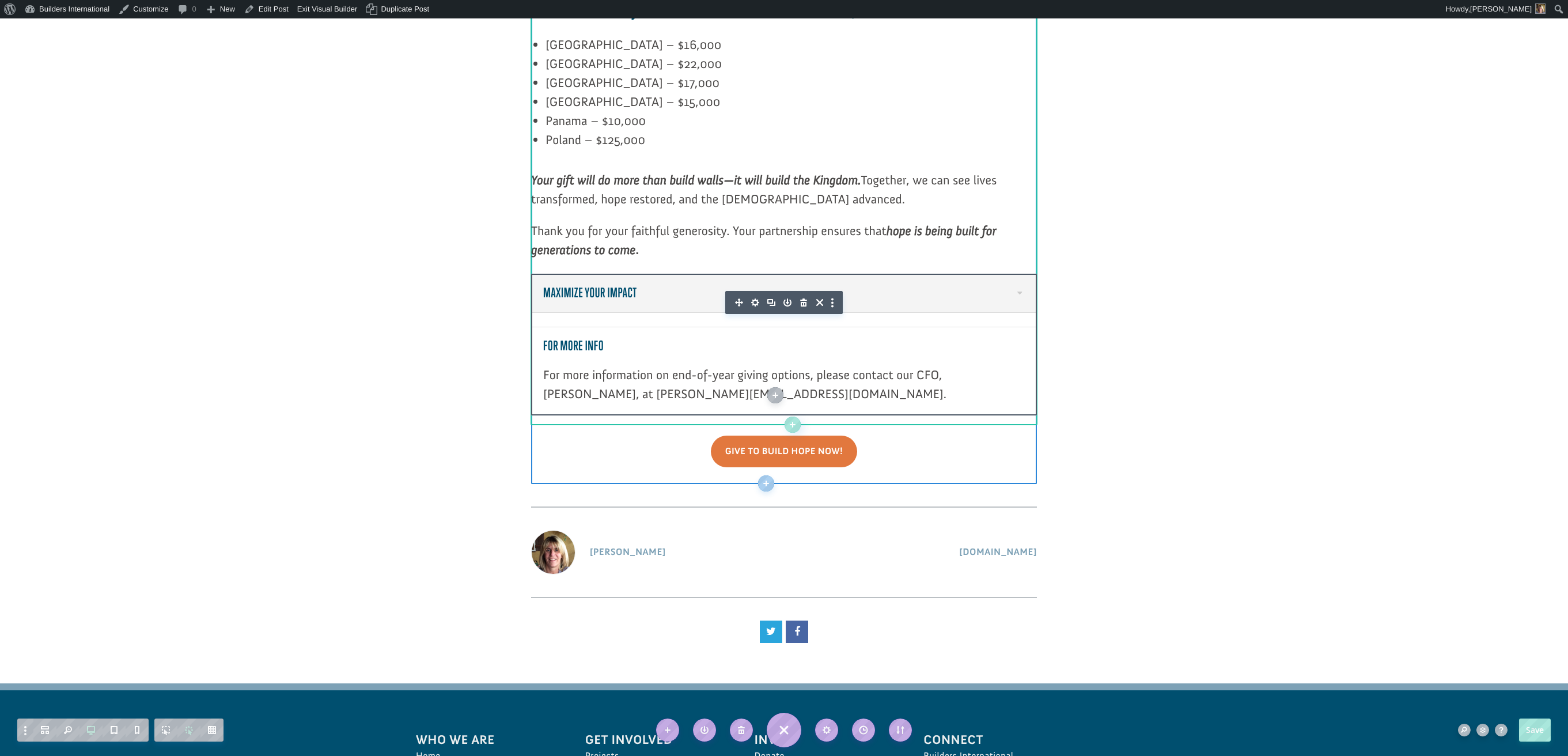
click at [754, 299] on icon "button" at bounding box center [755, 303] width 8 height 8
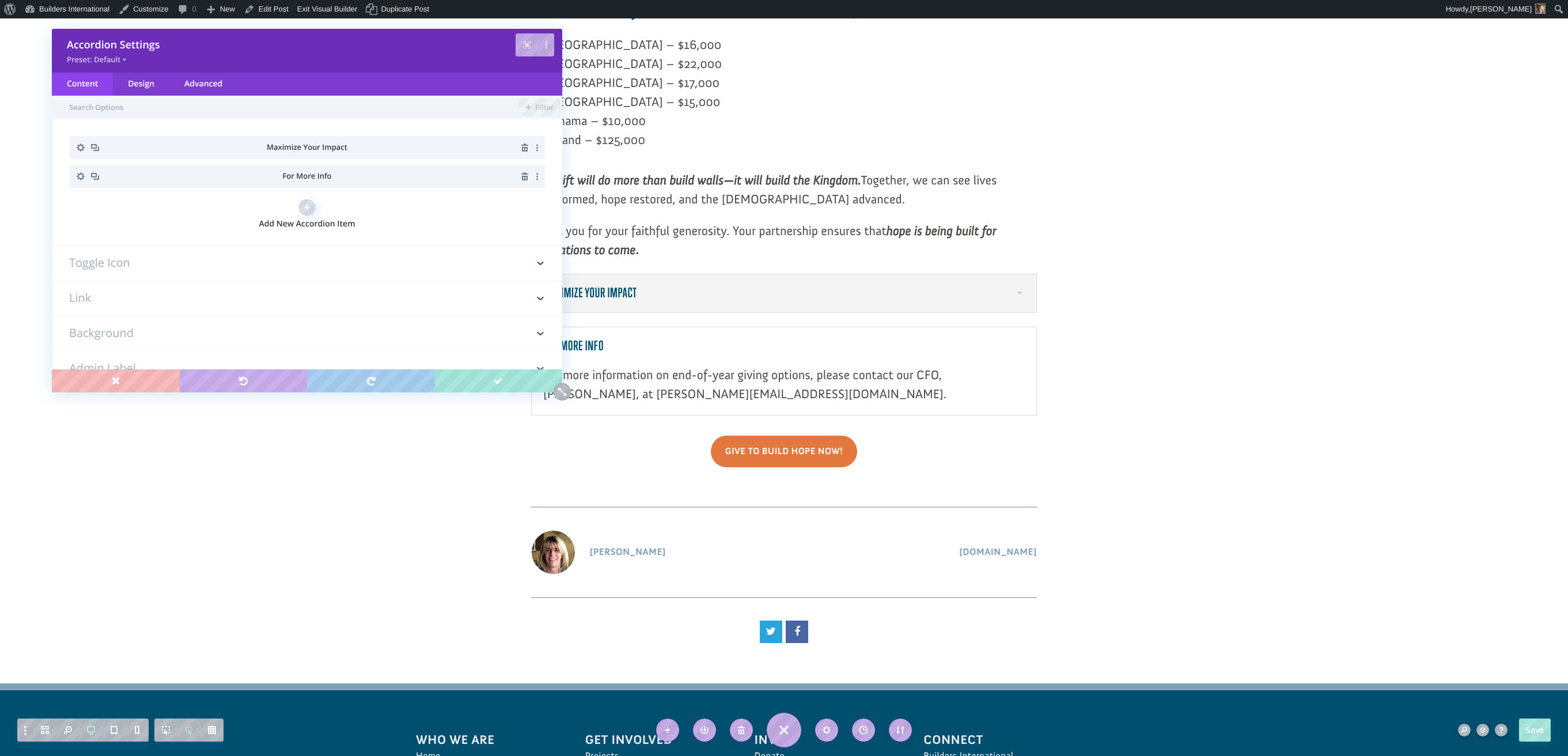
click at [336, 178] on li "For More Info" at bounding box center [307, 176] width 476 height 23
click at [82, 176] on icon "button" at bounding box center [80, 176] width 8 height 8
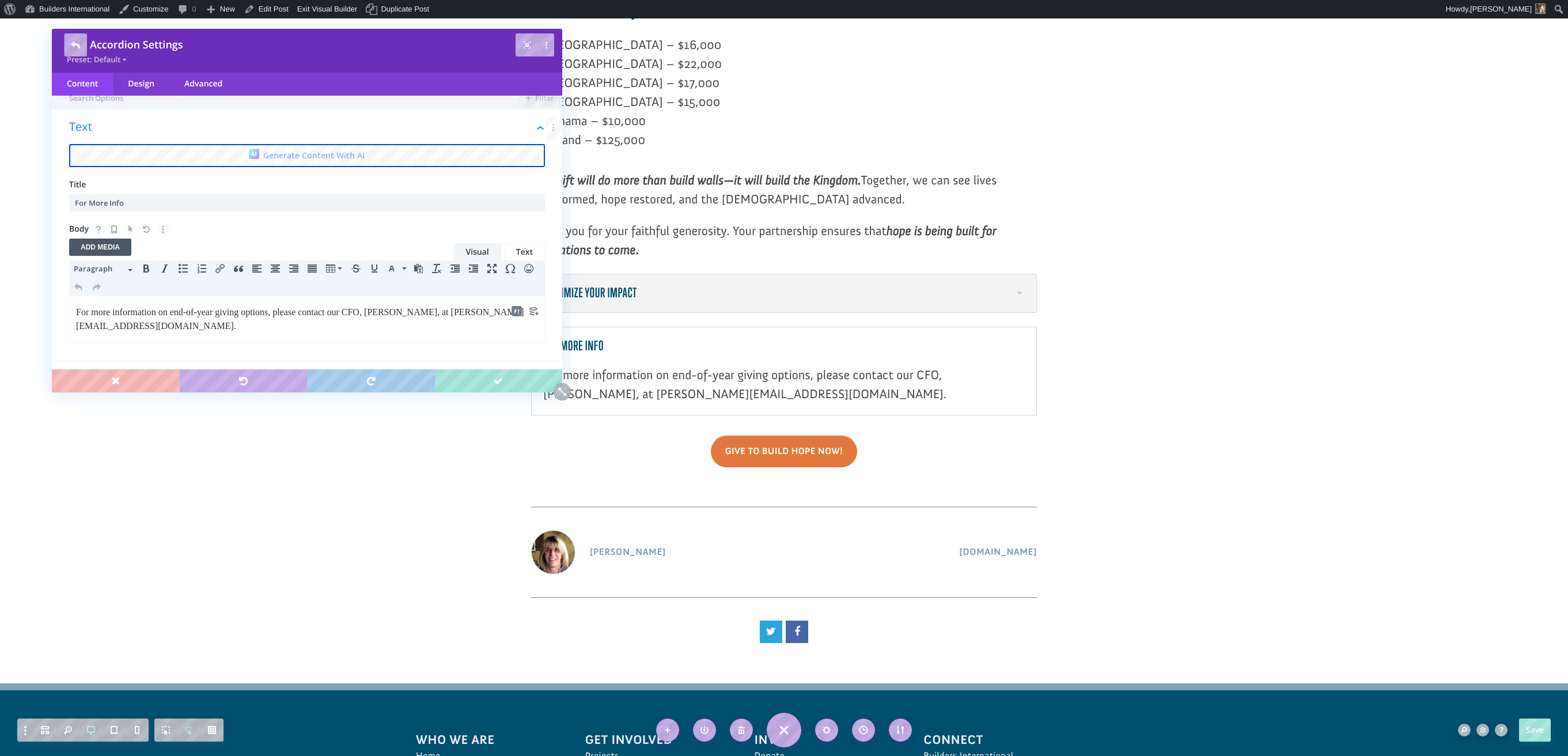
scroll to position [10, 0]
click at [178, 198] on input "For More Info" at bounding box center [307, 202] width 476 height 17
click at [166, 309] on span "For more information on end-of-year giving options, please contact our CFO, Lar…" at bounding box center [300, 317] width 448 height 23
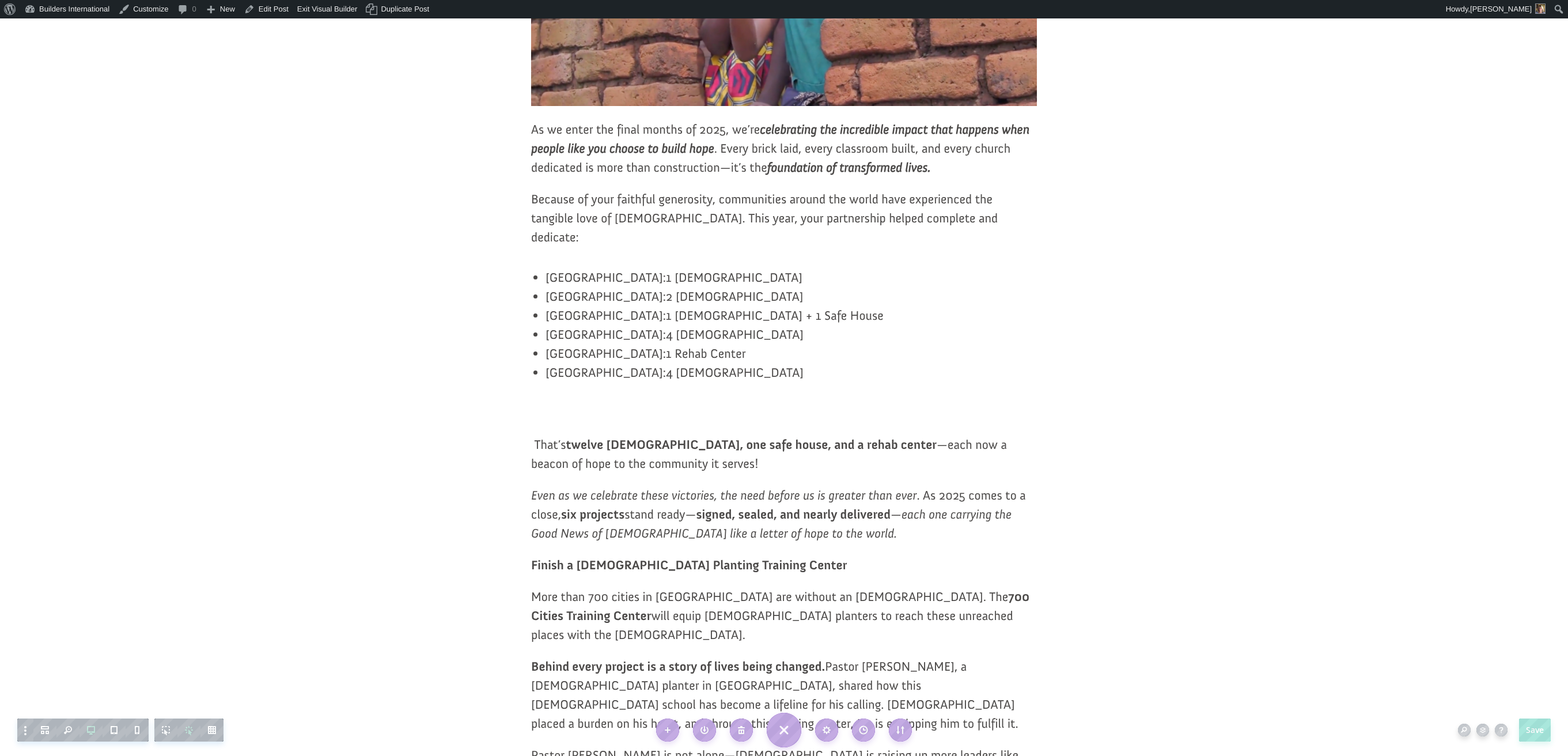
scroll to position [476, 0]
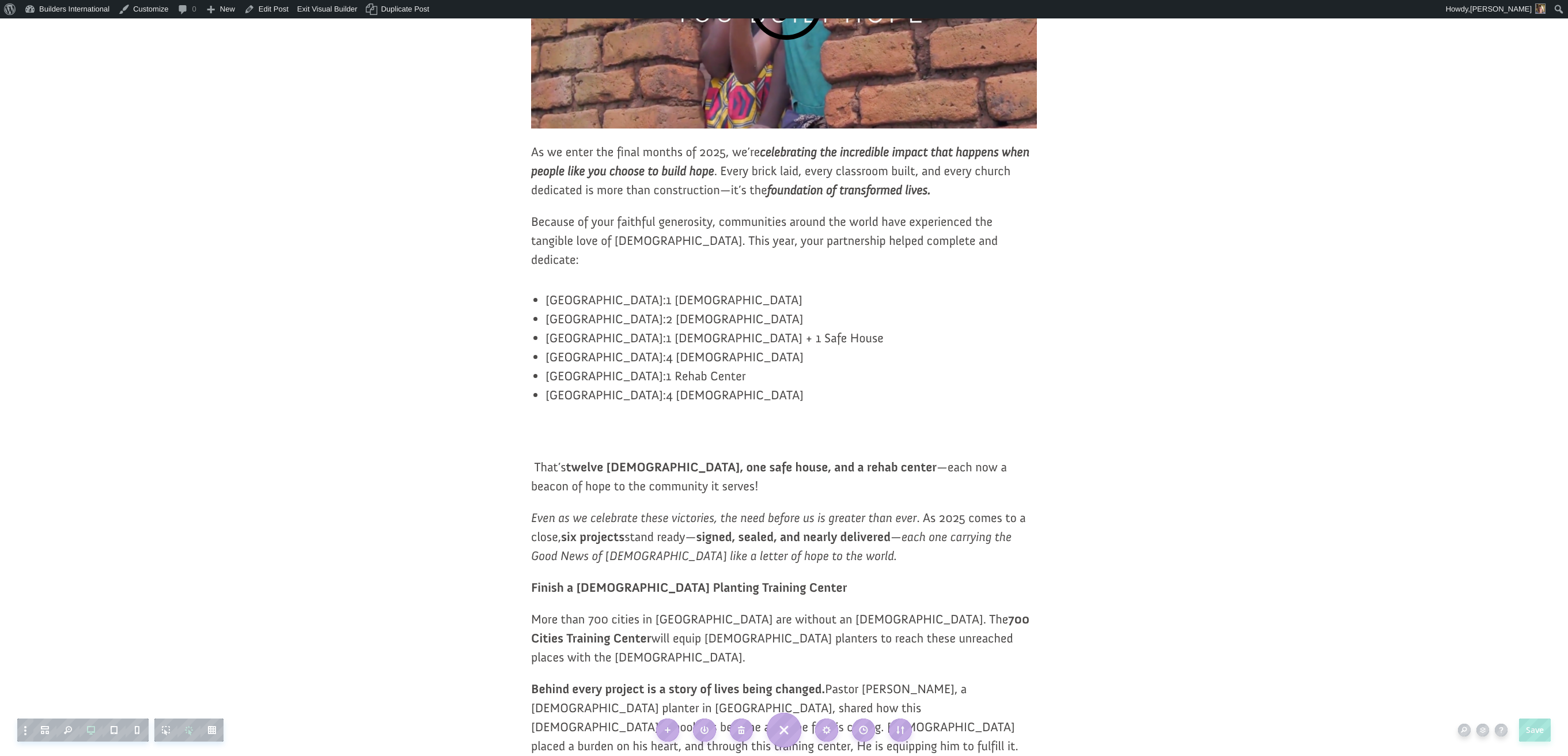
click at [1075, 416] on article "End-Of-Year Giving Opportunities 2025 deborah sims October 9, 2025 3min read EO…" at bounding box center [784, 665] width 1568 height 2104
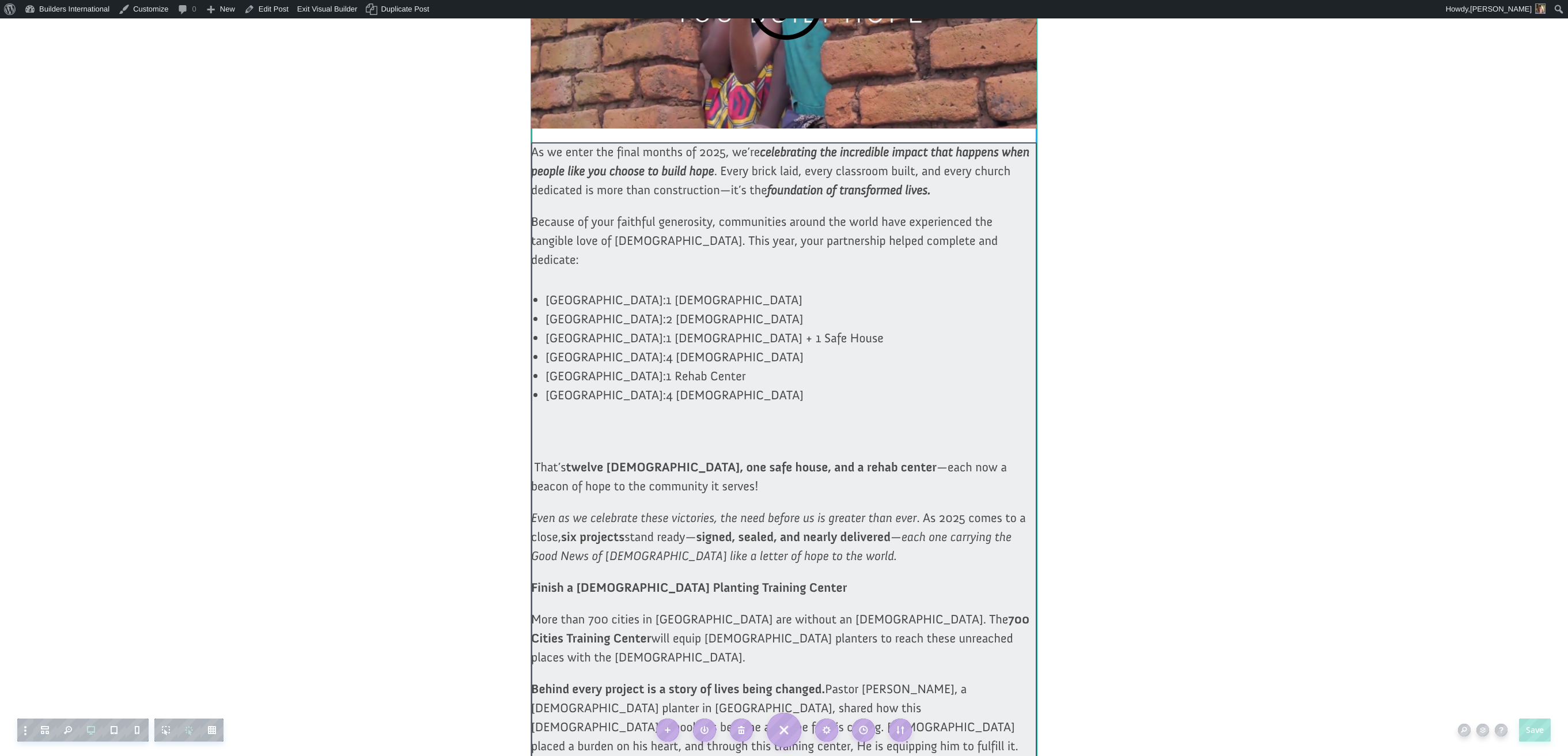
click at [550, 437] on div at bounding box center [784, 718] width 505 height 1152
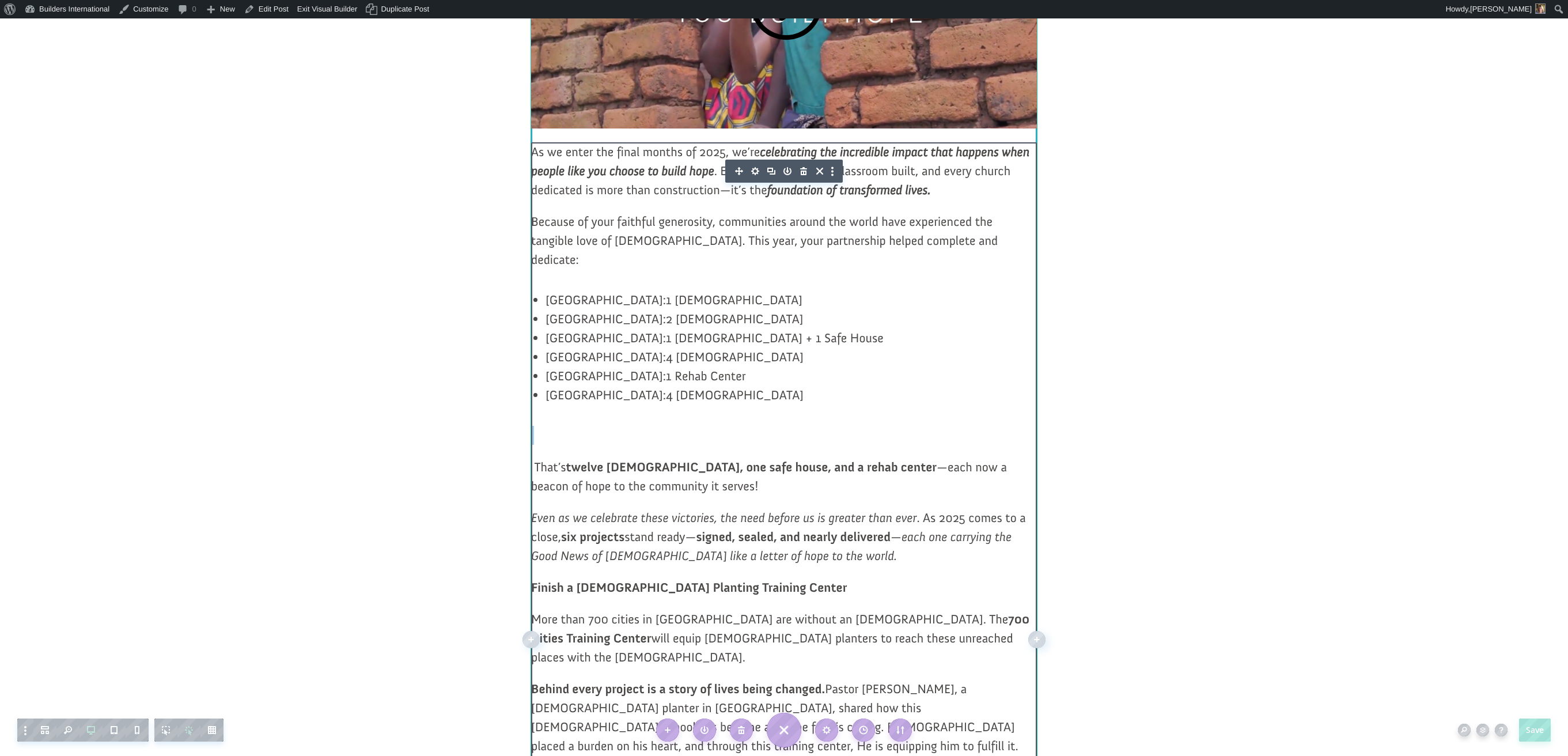
click at [550, 437] on div "As we enter the final months of 2025, we’re celebrating the incredible impact t…" at bounding box center [784, 718] width 505 height 1152
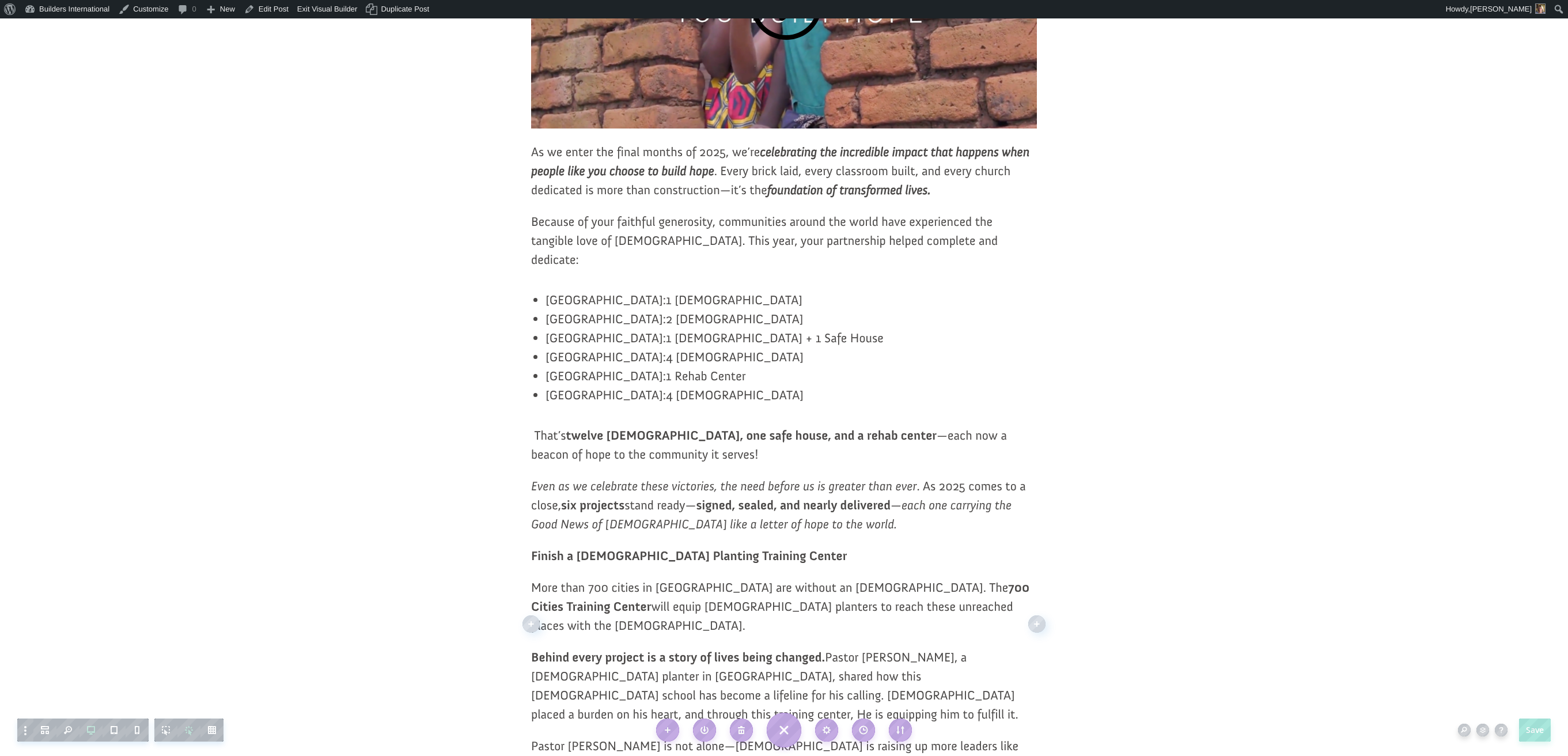
click at [542, 429] on div "As we enter the final months of 2025, we’re celebrating the incredible impact t…" at bounding box center [784, 702] width 505 height 1120
click at [537, 446] on p "That’s twelve churches, one safe house, and a rehab center —each now a beacon o…" at bounding box center [784, 451] width 505 height 51
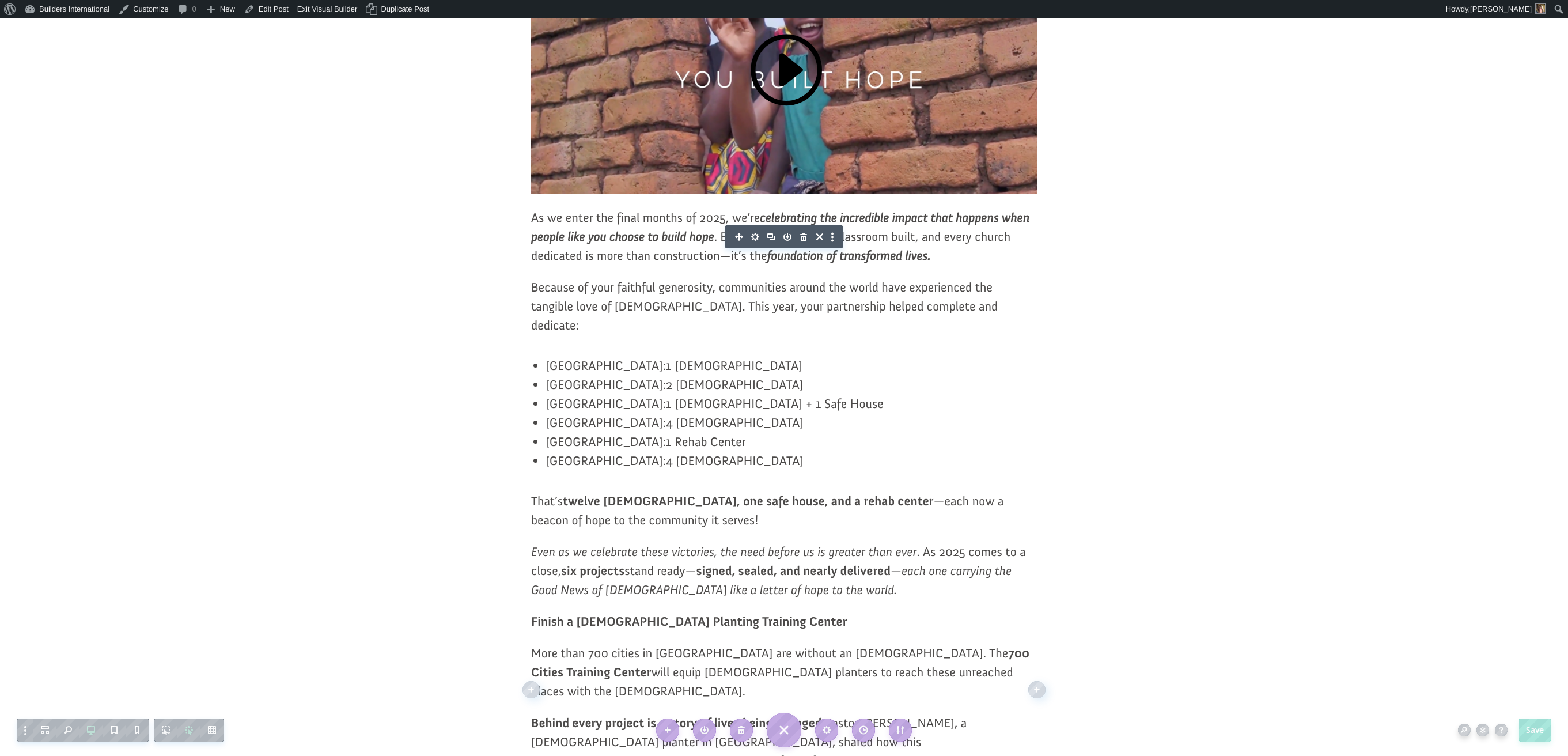
scroll to position [407, 0]
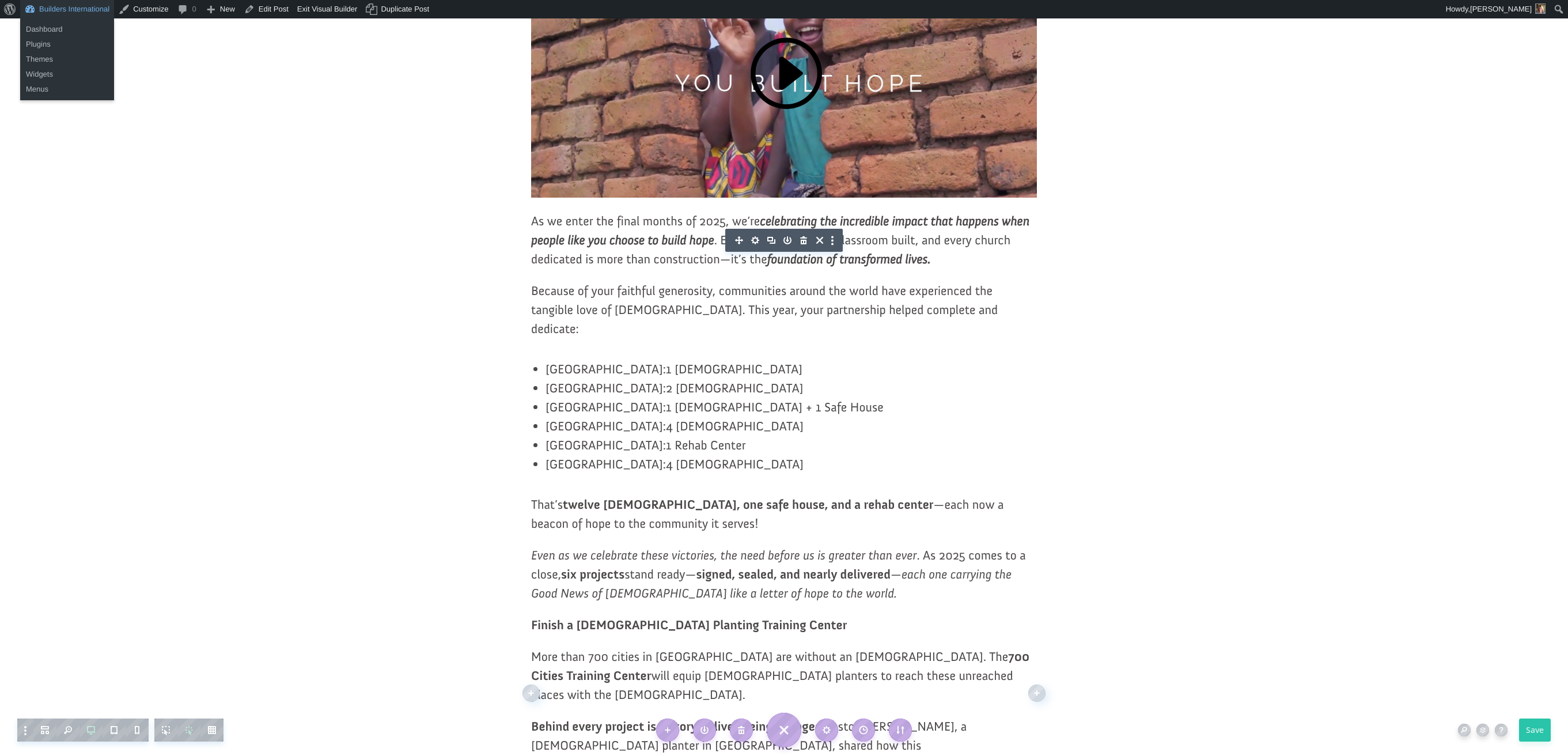
click at [98, 7] on link "Builders International" at bounding box center [67, 9] width 94 height 18
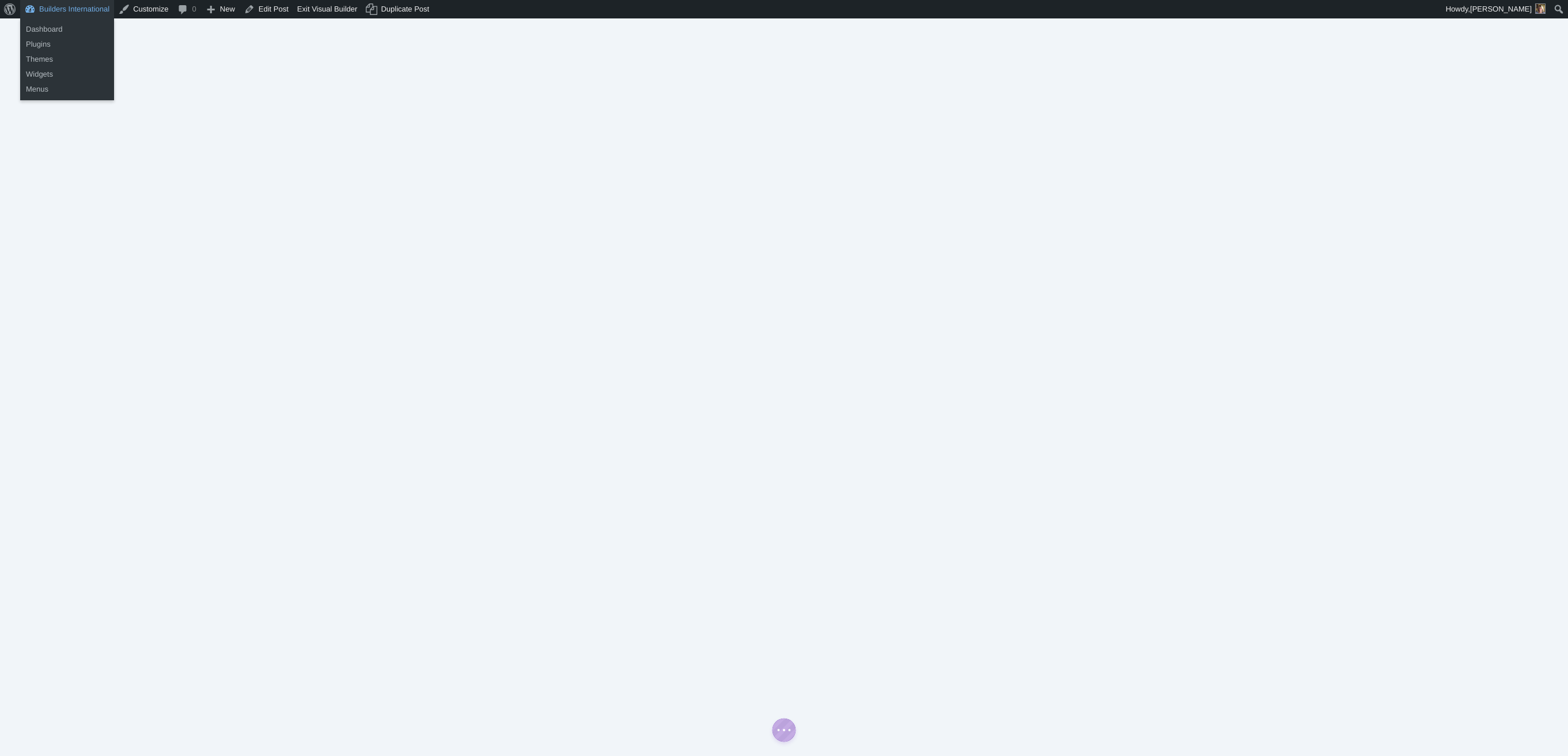
click at [78, 5] on link "Builders International" at bounding box center [67, 9] width 94 height 18
